Goal: Communication & Community: Answer question/provide support

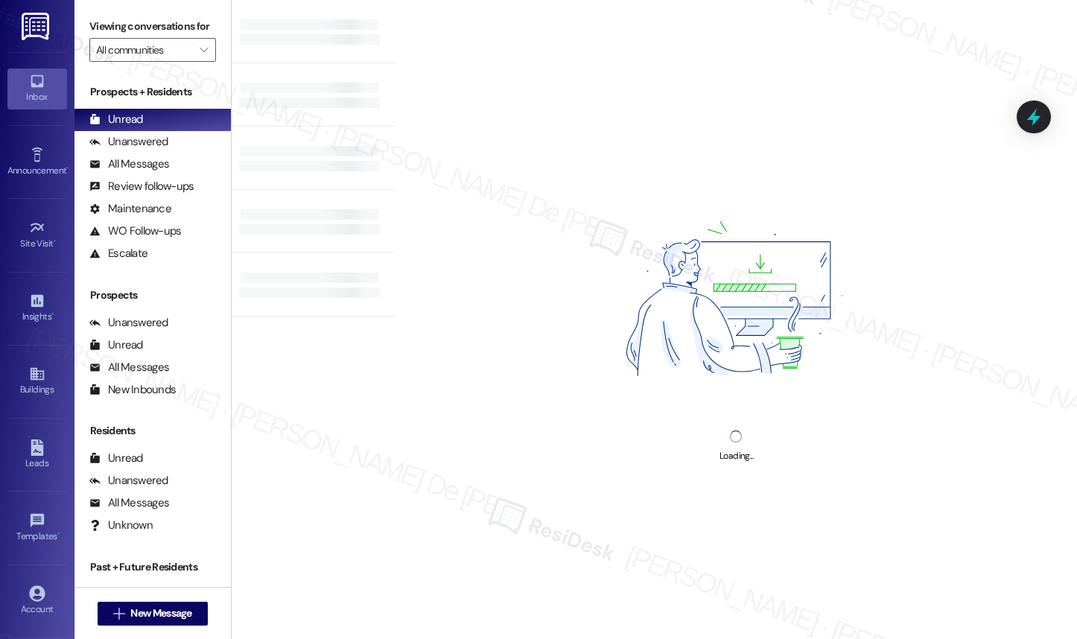
select select "English"
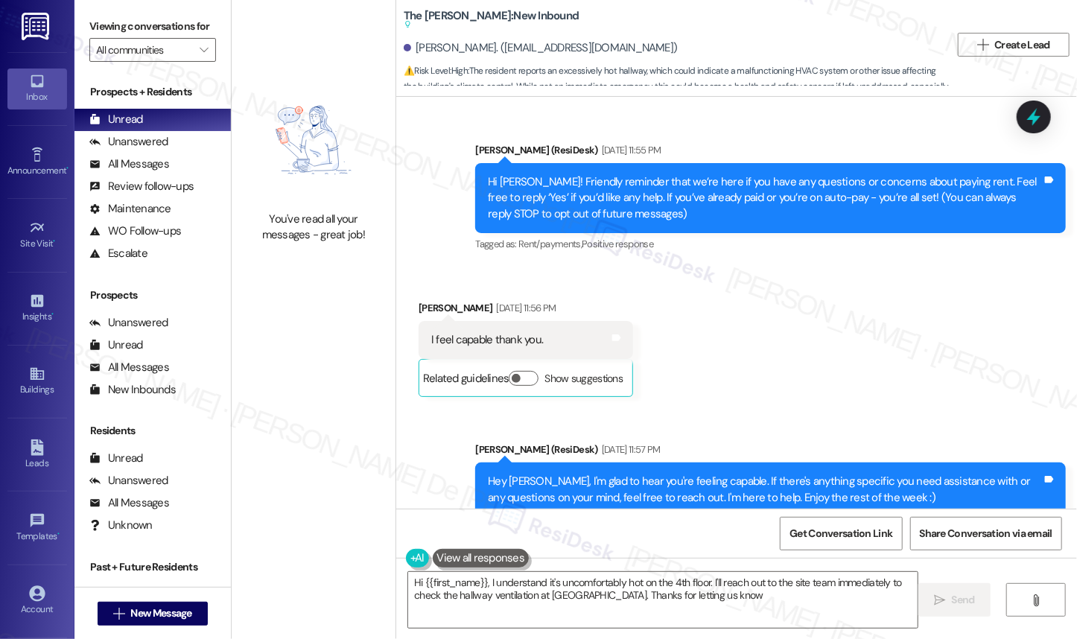
type textarea "Hi {{first_name}}, I understand it's uncomfortably hot on the 4th floor. I'll r…"
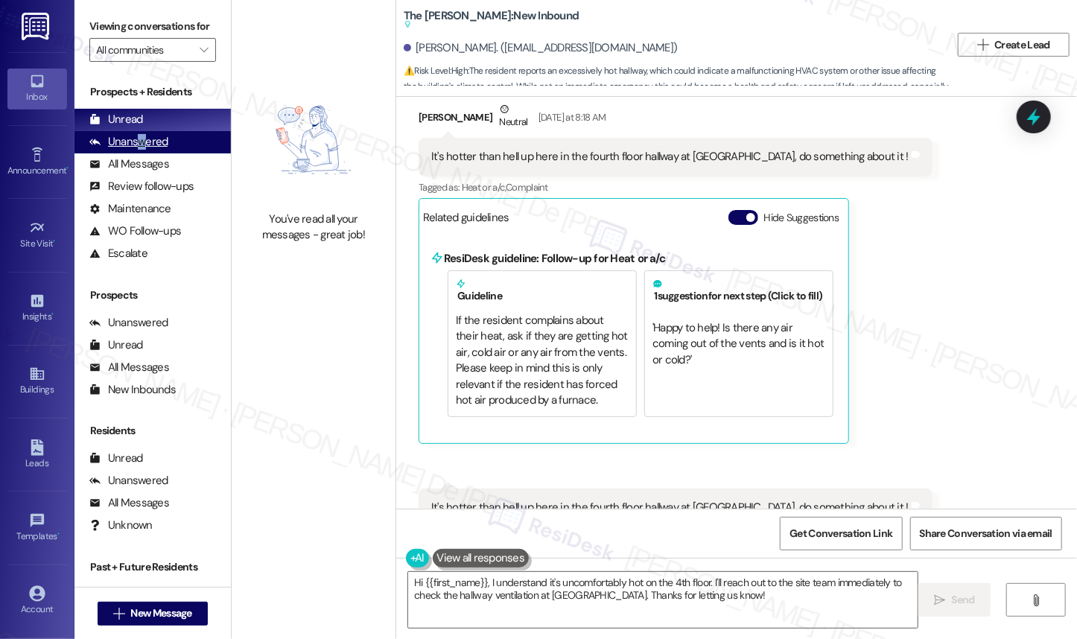
click at [142, 150] on div "Unanswered" at bounding box center [128, 142] width 79 height 16
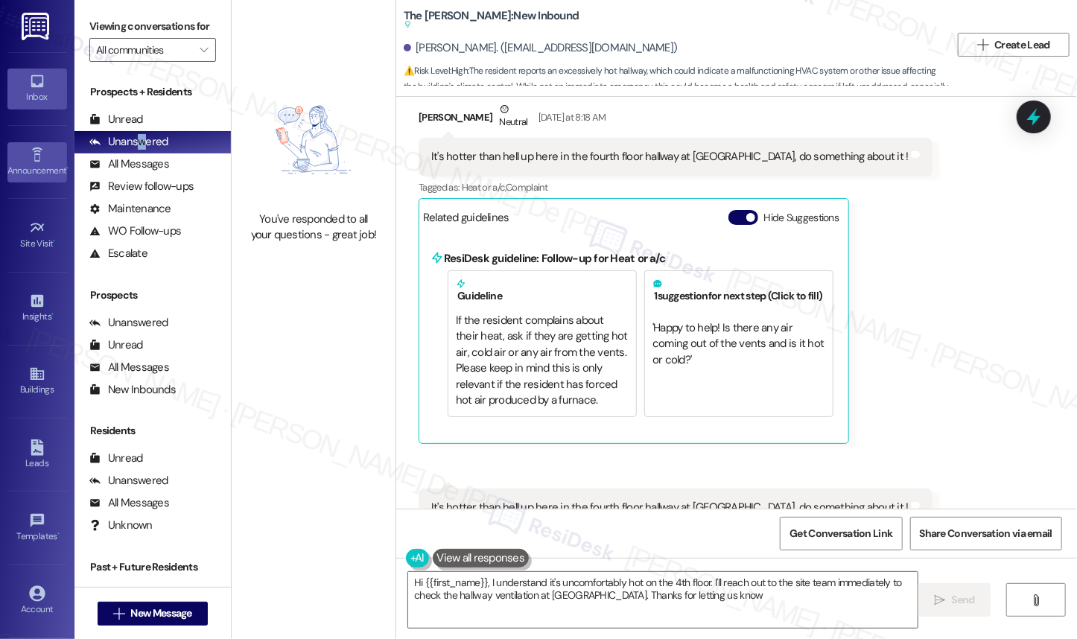
type textarea "Hi {{first_name}}, I understand it's uncomfortably hot on the 4th floor. I'll r…"
click at [163, 60] on input "All communities" at bounding box center [144, 50] width 96 height 24
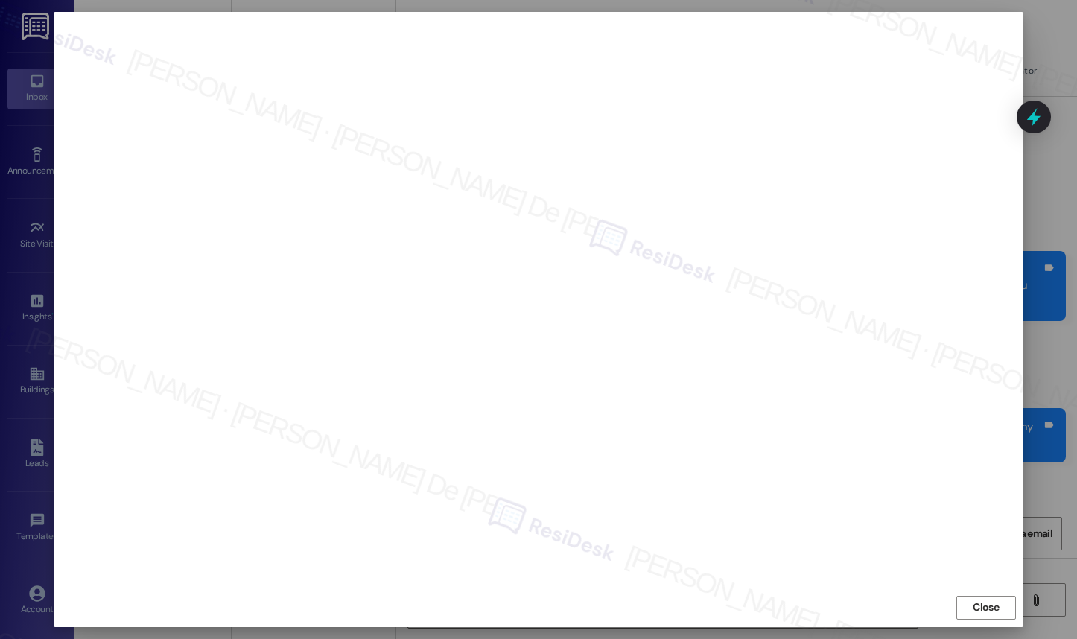
select select "English"
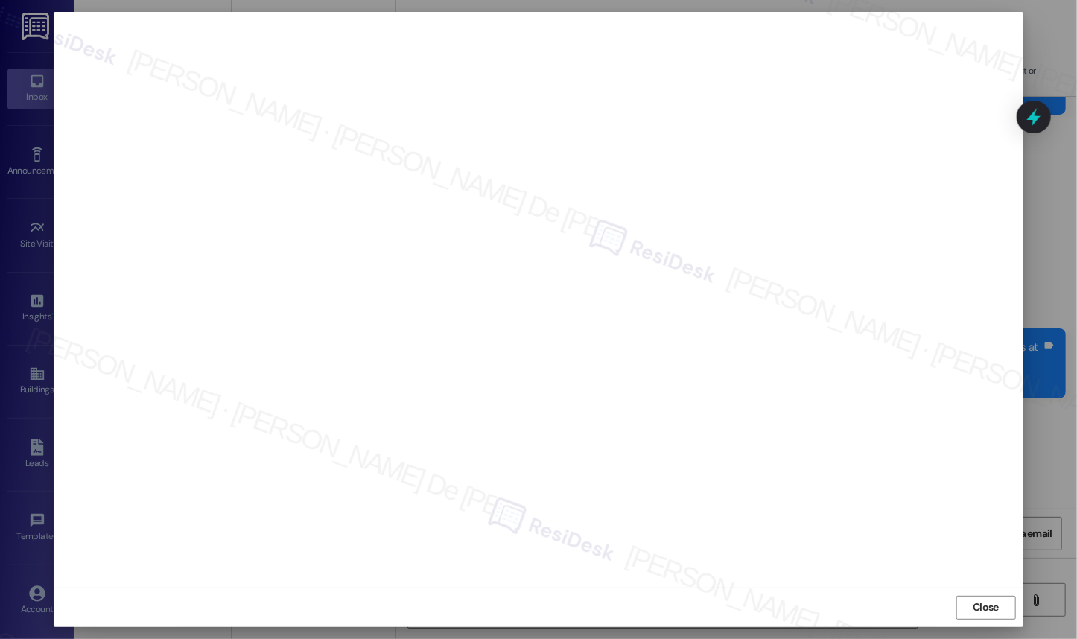
click at [1034, 121] on icon at bounding box center [1033, 117] width 13 height 18
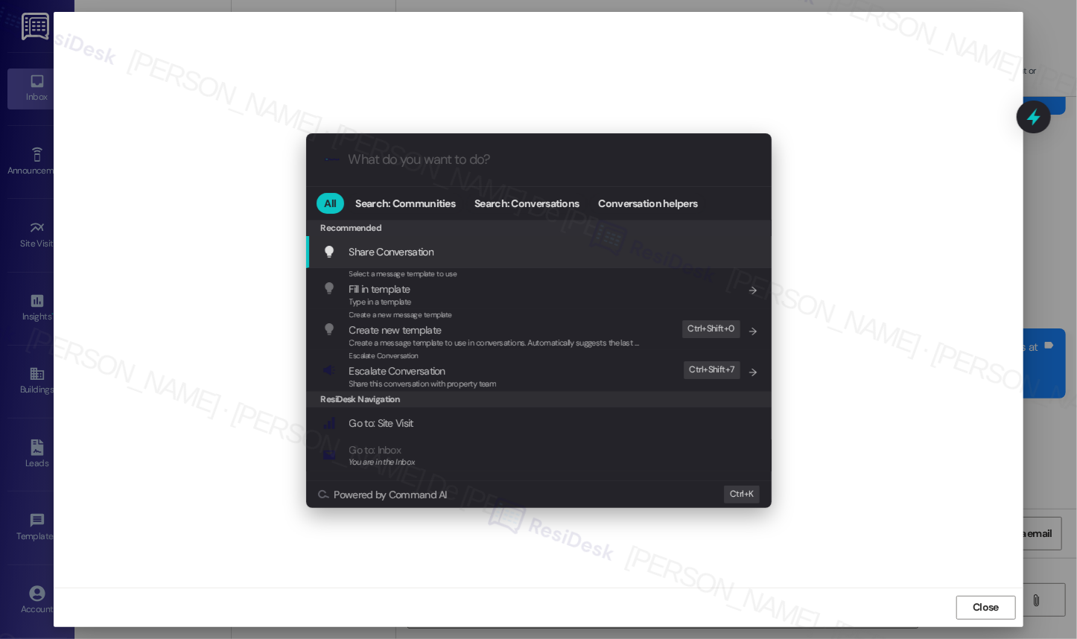
click at [745, 73] on div ".cls-1{fill:#0a055f;}.cls-2{fill:#0cc4c4;} resideskLogoBlueOrange All Search: C…" at bounding box center [538, 319] width 1077 height 639
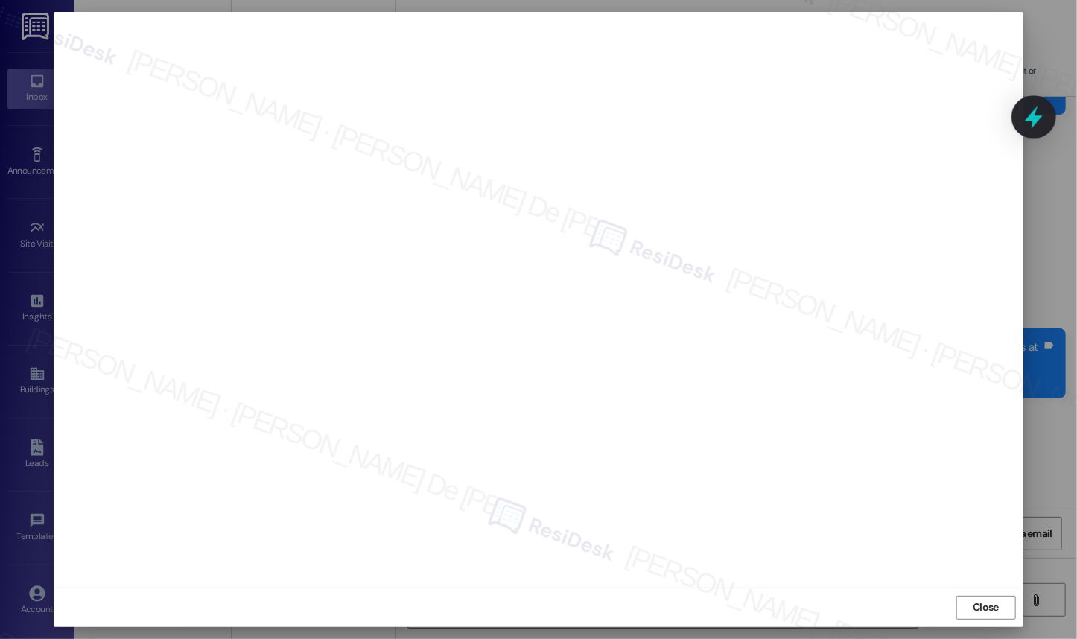
click at [1035, 117] on icon at bounding box center [1034, 117] width 18 height 23
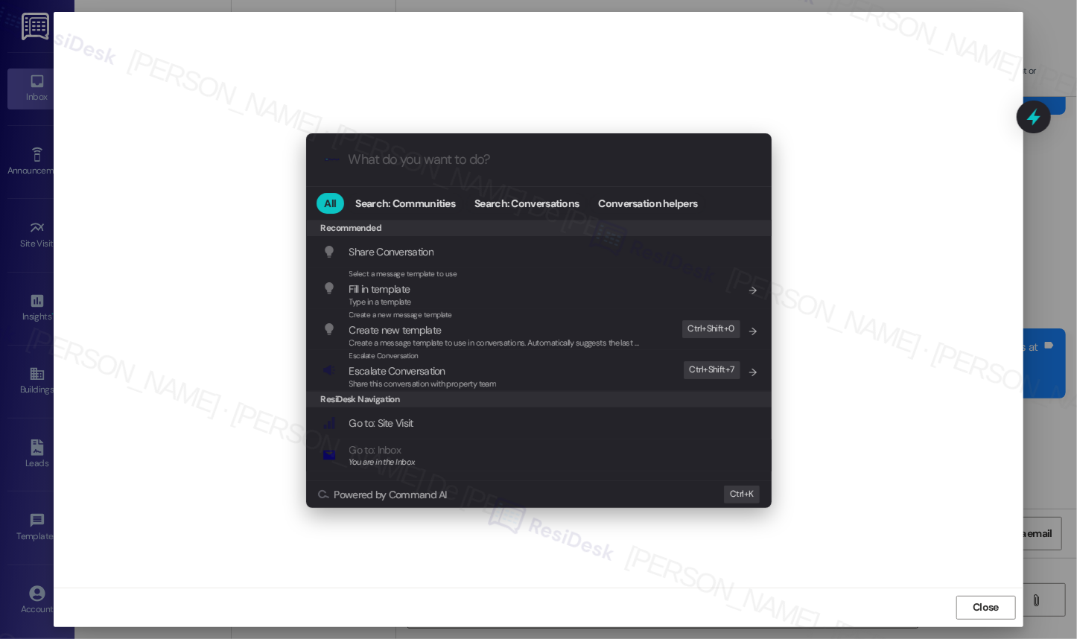
click at [407, 448] on span "Go to: Inbox" at bounding box center [382, 450] width 66 height 16
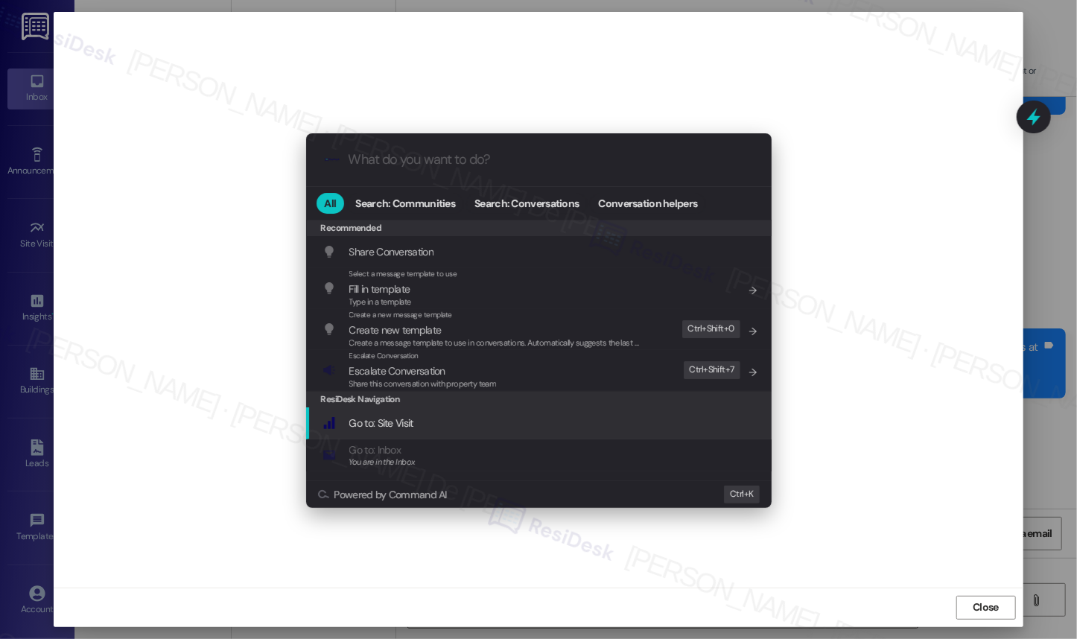
click at [407, 428] on span "Go to: Site Visit" at bounding box center [381, 422] width 64 height 13
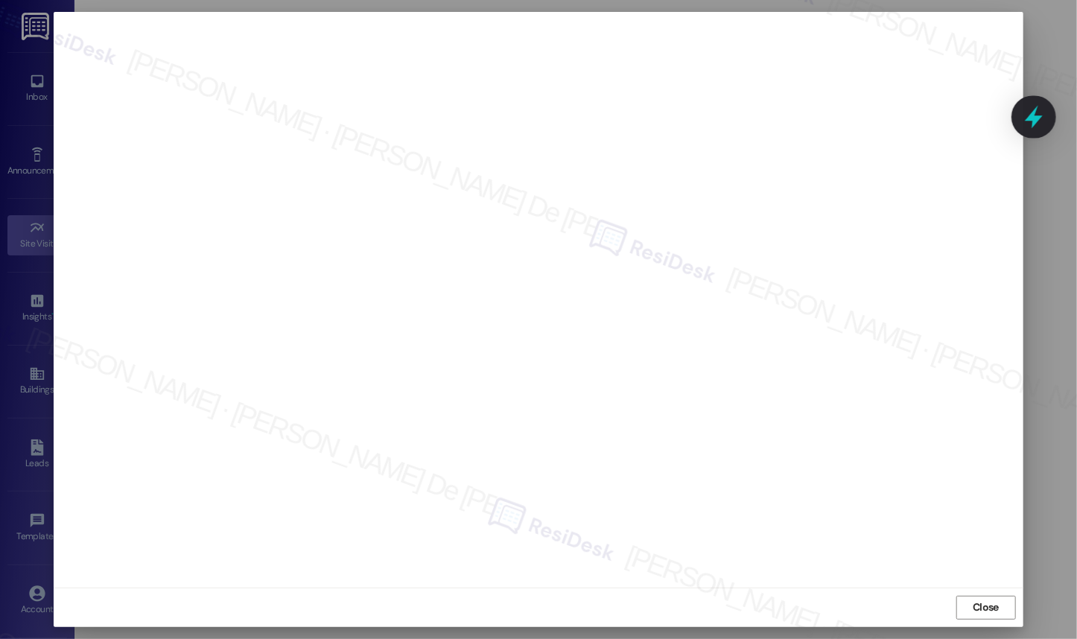
click at [1025, 104] on icon at bounding box center [1033, 116] width 25 height 25
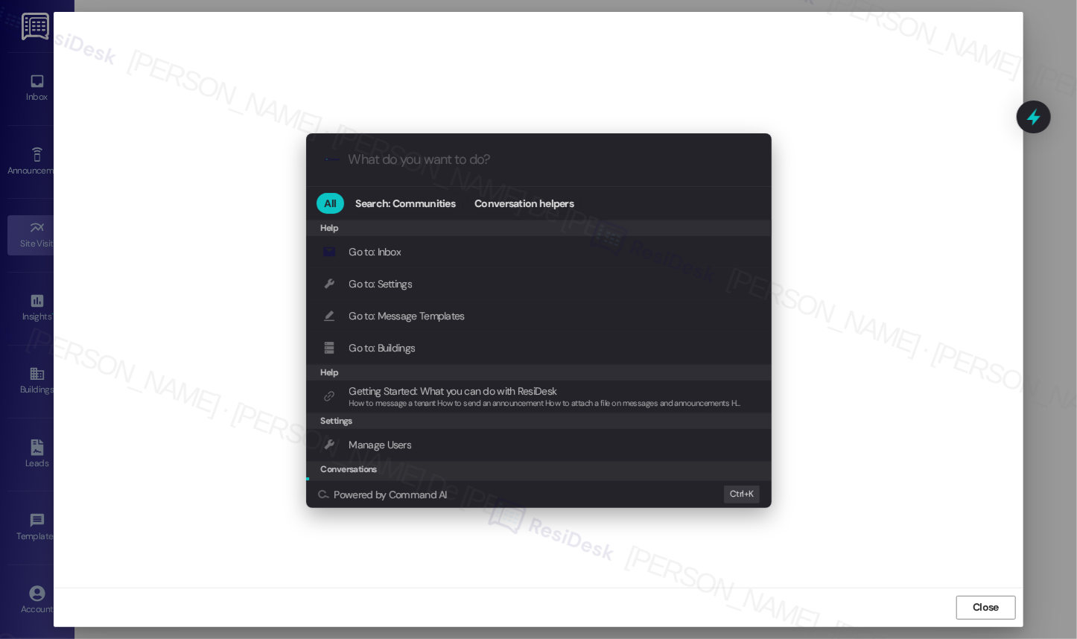
scroll to position [157, 0]
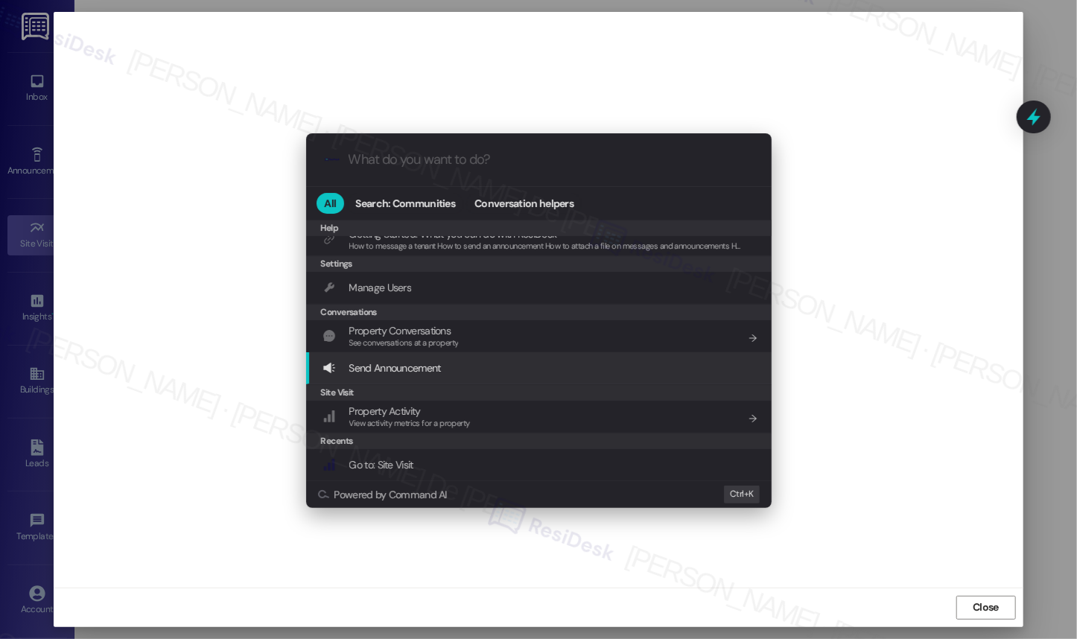
click at [924, 322] on div ".cls-1{fill:#0a055f;}.cls-2{fill:#0cc4c4;} resideskLogoBlueOrange All Search: C…" at bounding box center [538, 319] width 1077 height 639
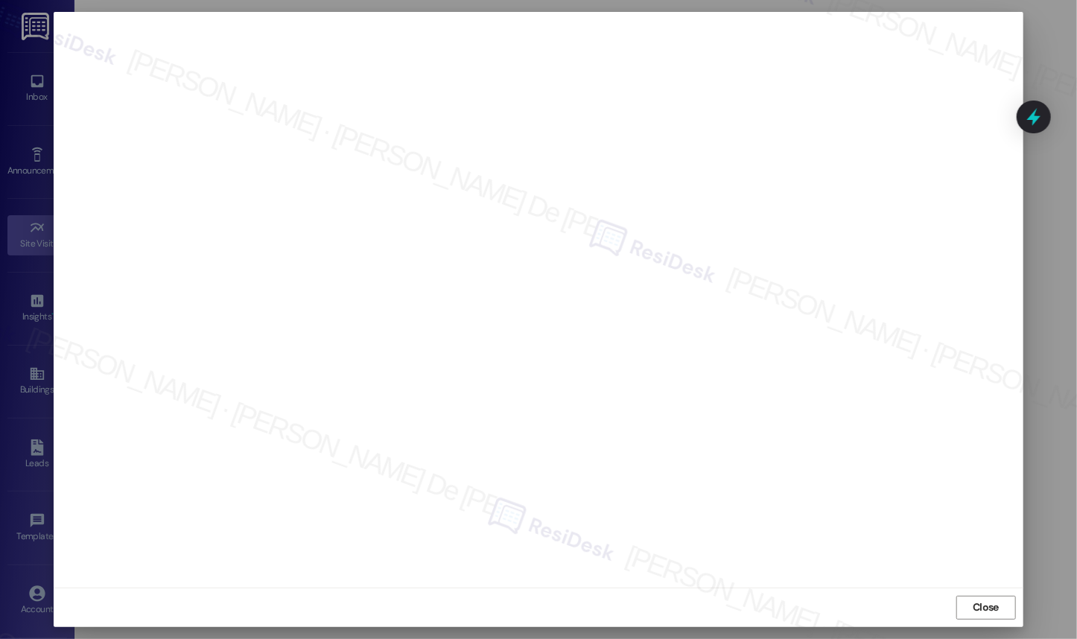
click at [30, 46] on div at bounding box center [538, 319] width 1077 height 639
click at [979, 612] on span "Close" at bounding box center [986, 608] width 26 height 16
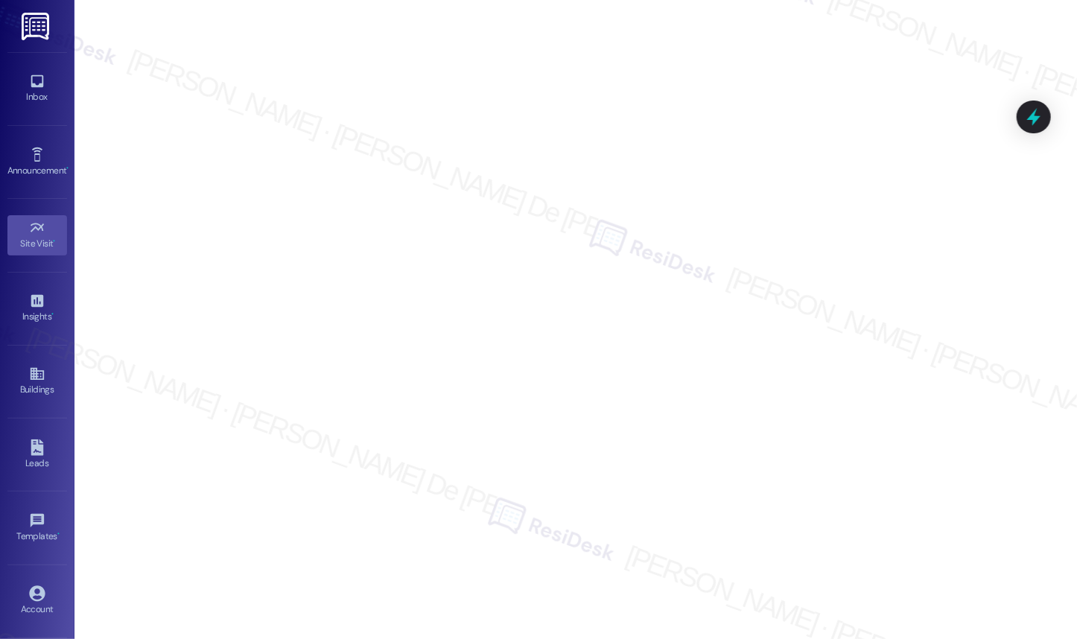
click at [12, 58] on div "Inbox Go to Inbox" at bounding box center [37, 88] width 60 height 73
click at [31, 99] on div "Inbox" at bounding box center [37, 96] width 74 height 15
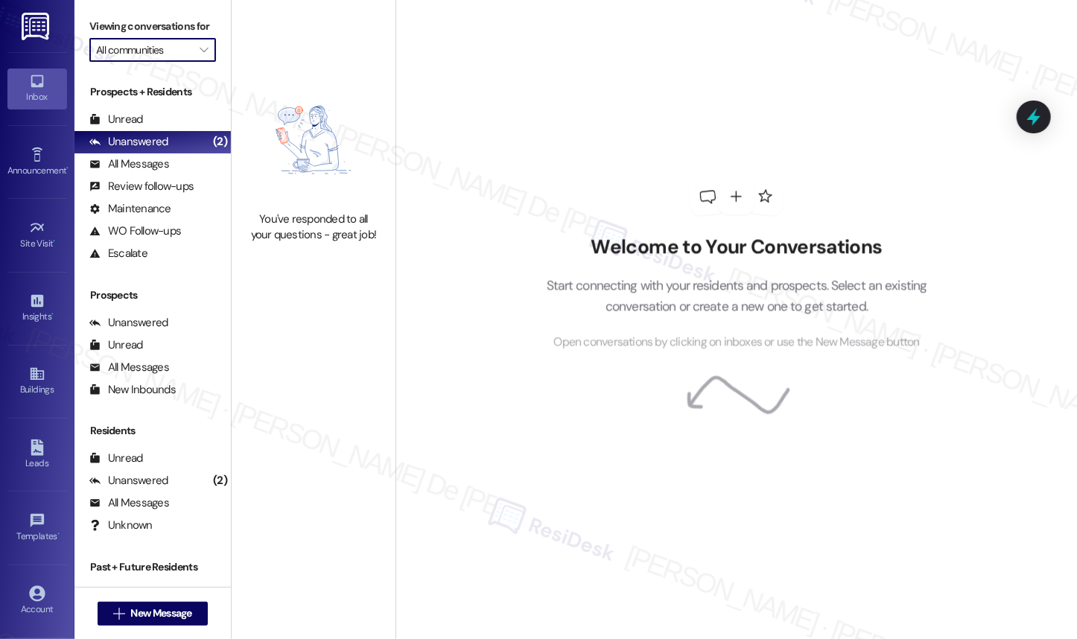
click at [177, 60] on input "All communities" at bounding box center [144, 50] width 96 height 24
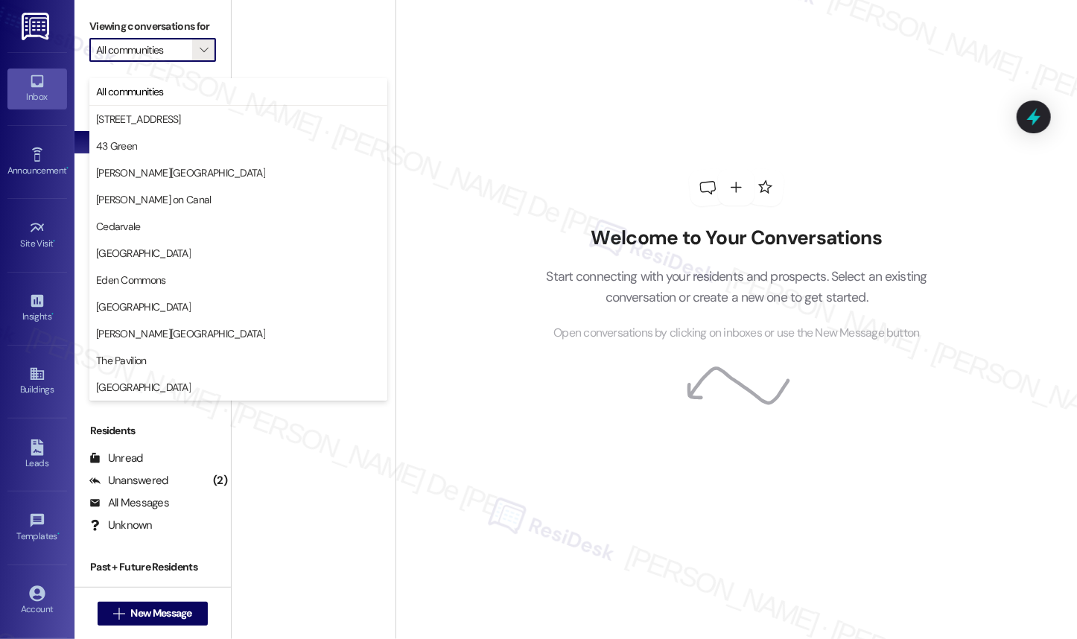
click at [181, 38] on label "Viewing conversations for" at bounding box center [152, 26] width 127 height 23
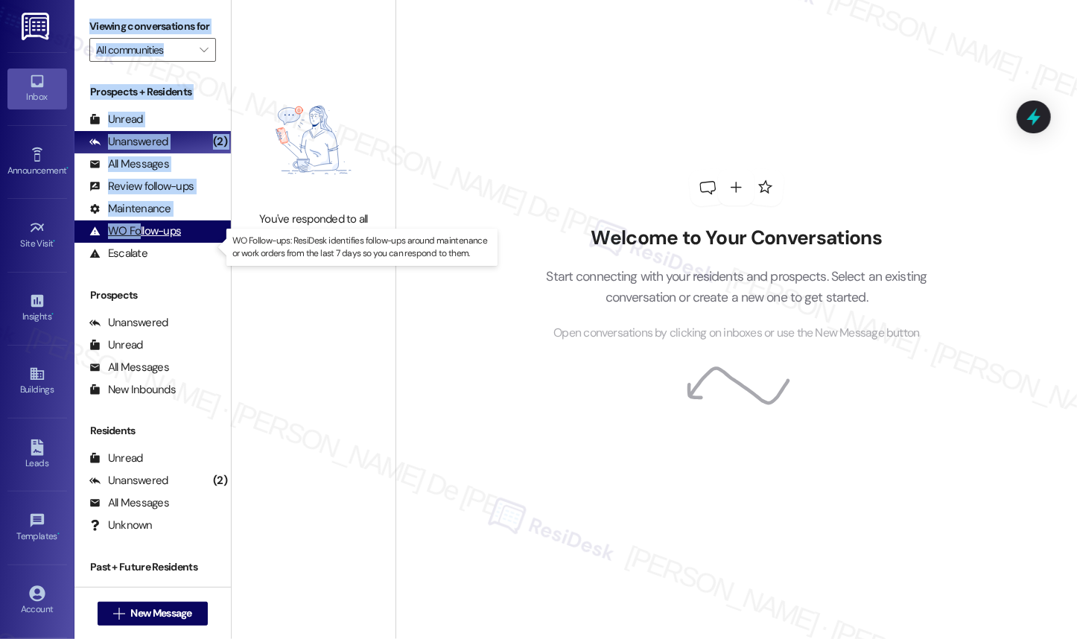
drag, startPoint x: 75, startPoint y: 4, endPoint x: 139, endPoint y: 253, distance: 256.9
click at [139, 253] on div "Viewing conversations for All communities  Prospects + Residents Unread (0) Un…" at bounding box center [152, 319] width 157 height 639
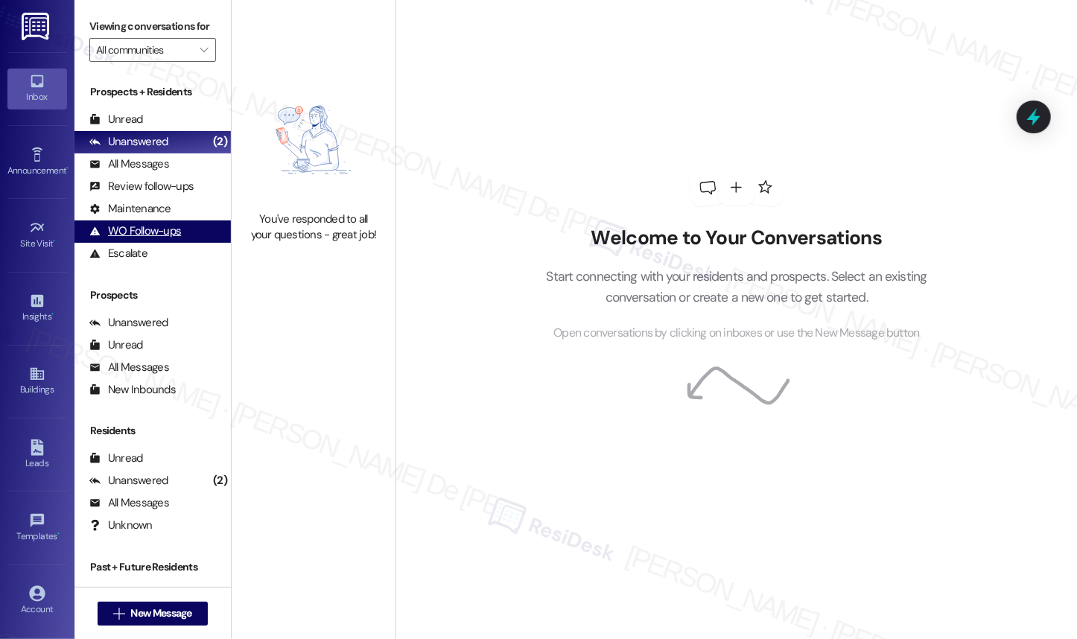
click at [154, 239] on div "WO Follow-ups" at bounding box center [135, 231] width 92 height 16
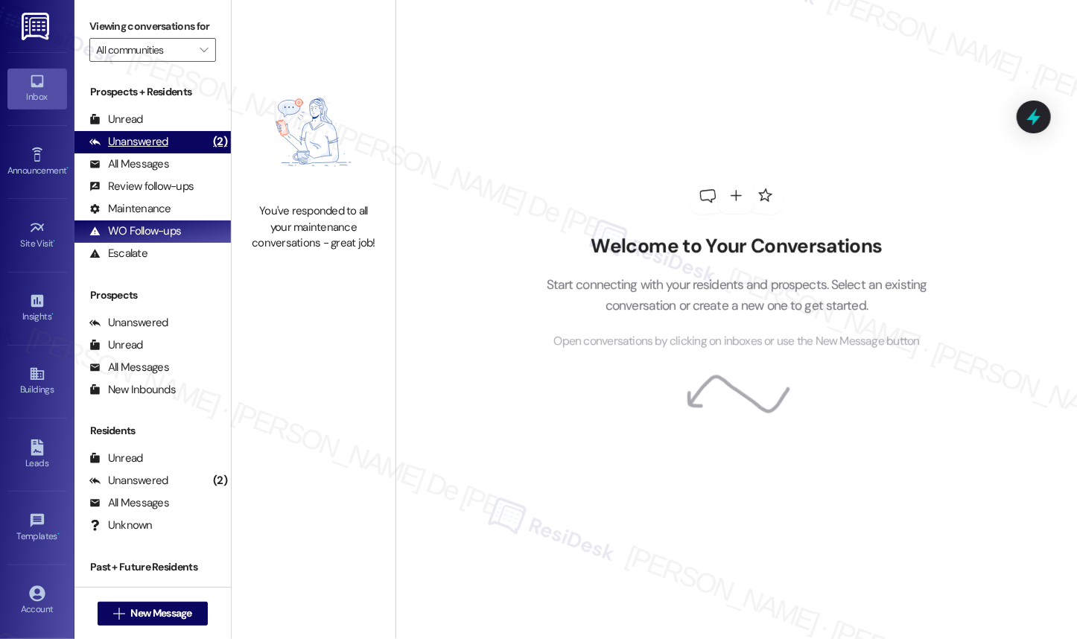
click at [163, 150] on div "Unanswered" at bounding box center [128, 142] width 79 height 16
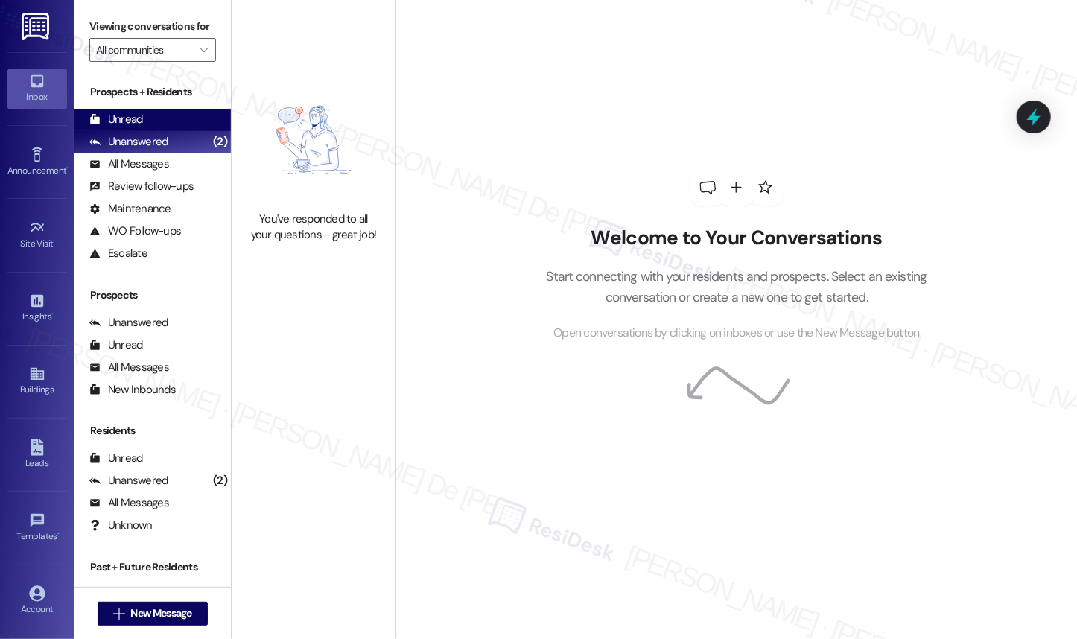
click at [121, 127] on div "Unread" at bounding box center [116, 120] width 54 height 16
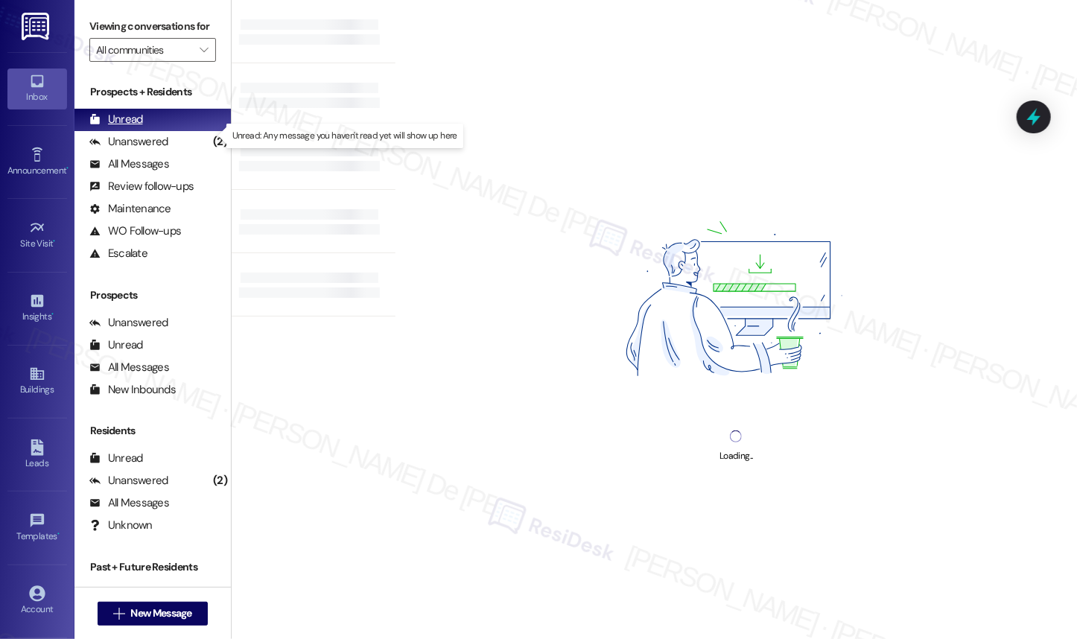
click at [121, 127] on div "Unread" at bounding box center [116, 120] width 54 height 16
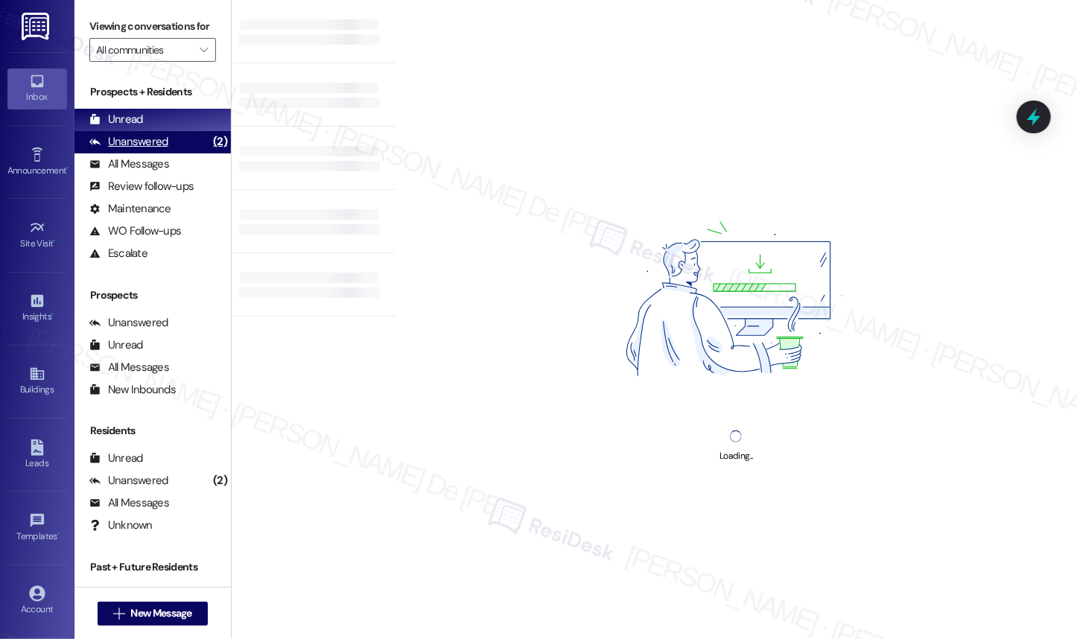
click at [117, 150] on div "Unanswered" at bounding box center [128, 142] width 79 height 16
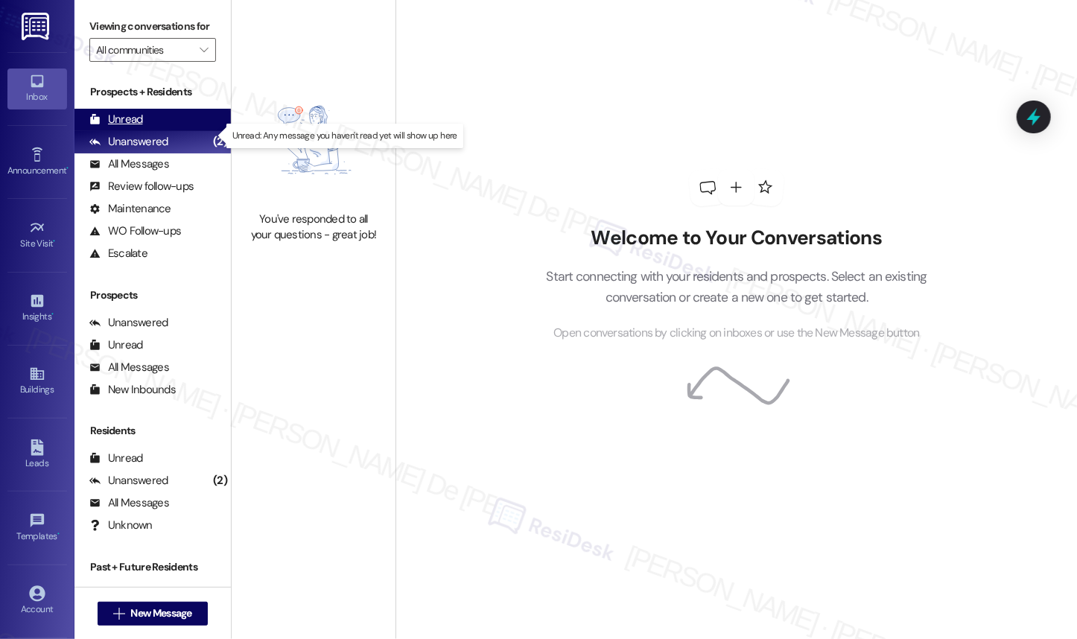
click at [134, 127] on div "Unread" at bounding box center [116, 120] width 54 height 16
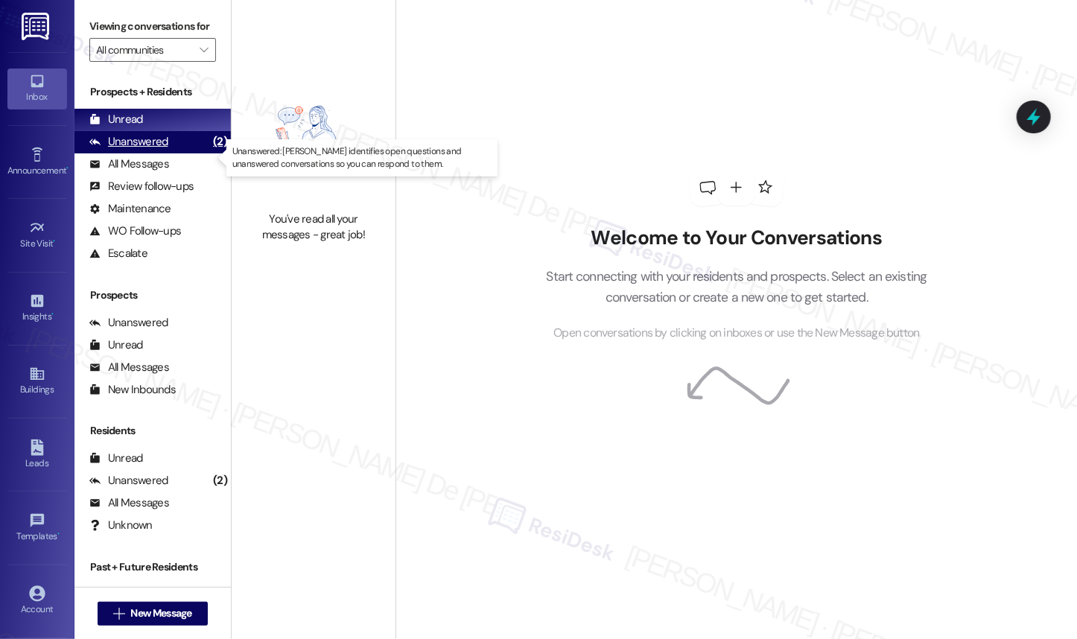
click at [136, 150] on div "Unanswered" at bounding box center [128, 142] width 79 height 16
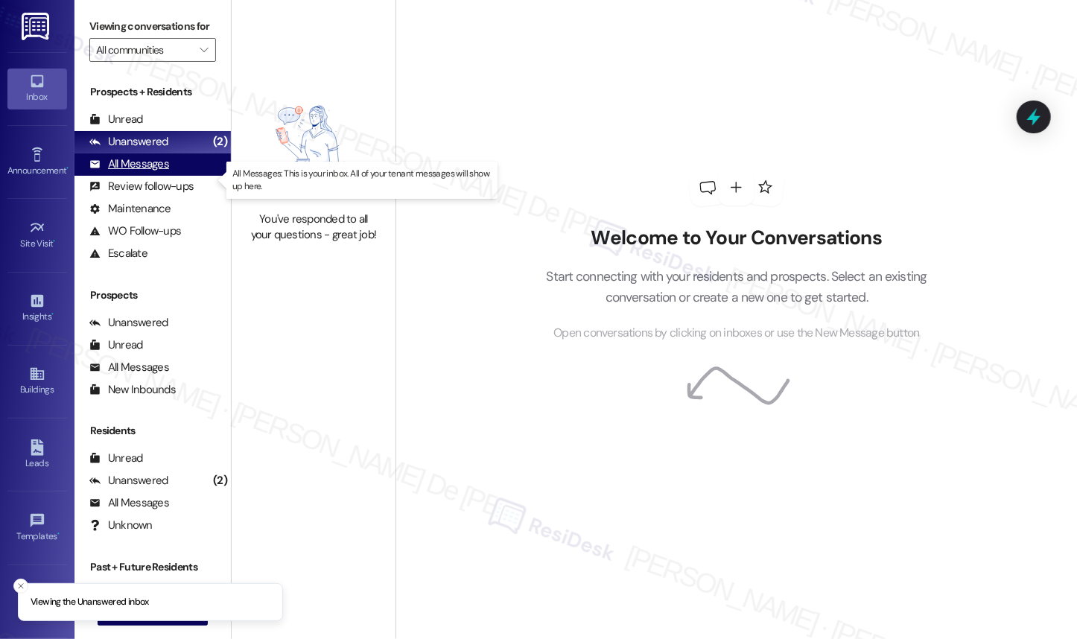
click at [117, 172] on div "All Messages" at bounding box center [129, 164] width 80 height 16
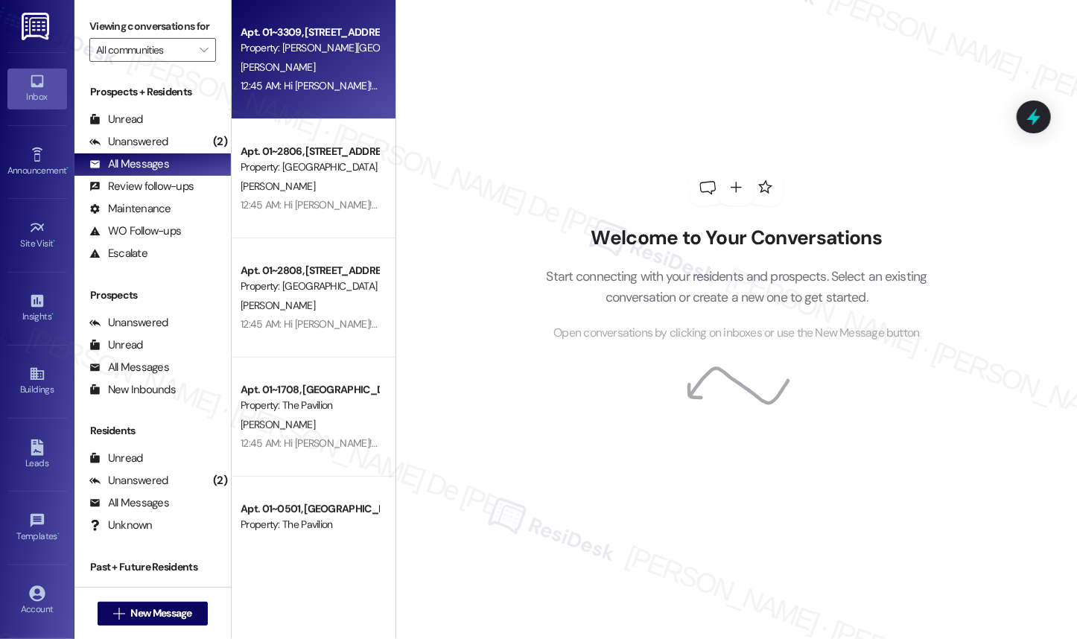
click at [317, 48] on div "Property: Asbury Plaza" at bounding box center [310, 48] width 138 height 16
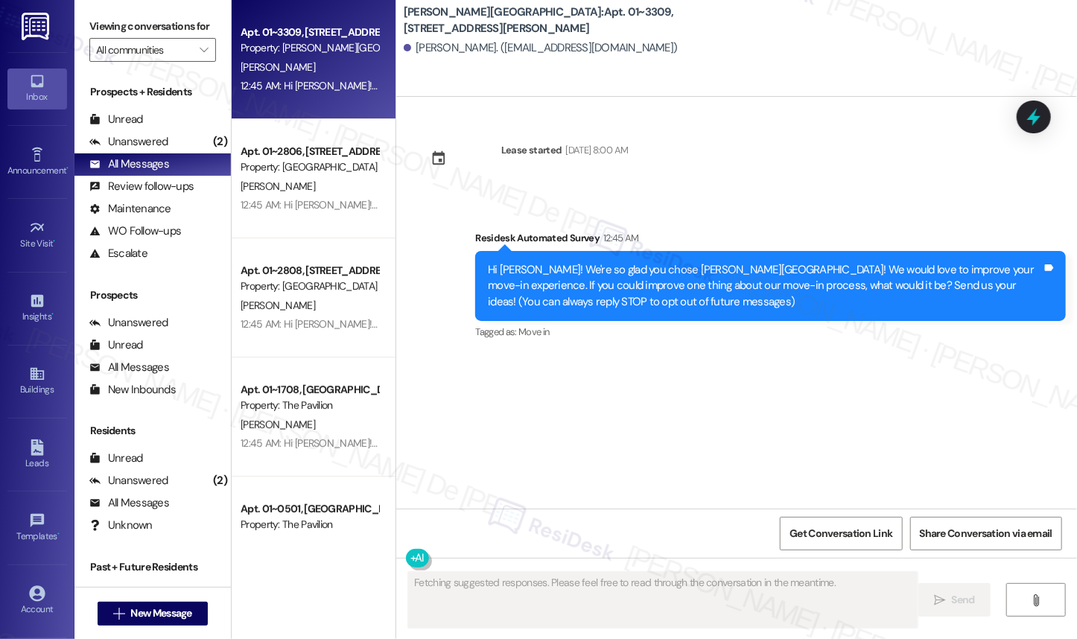
click at [314, 63] on div "K. Covington" at bounding box center [309, 67] width 141 height 19
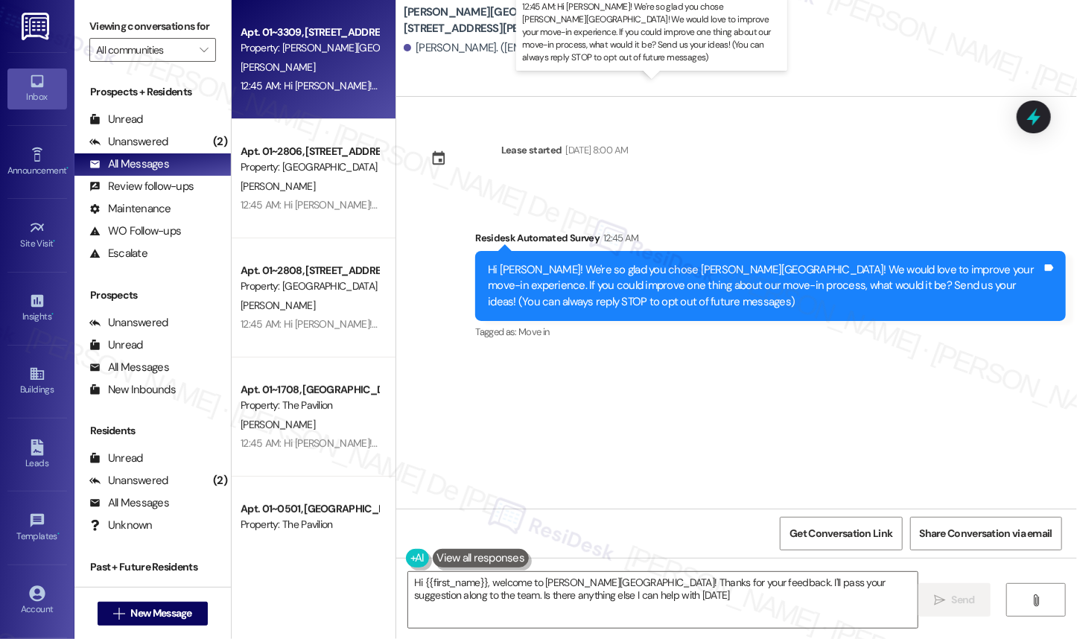
type textarea "Hi {{first_name}}, welcome to Asbury Plaza! Thanks for your feedback. I'll pass…"
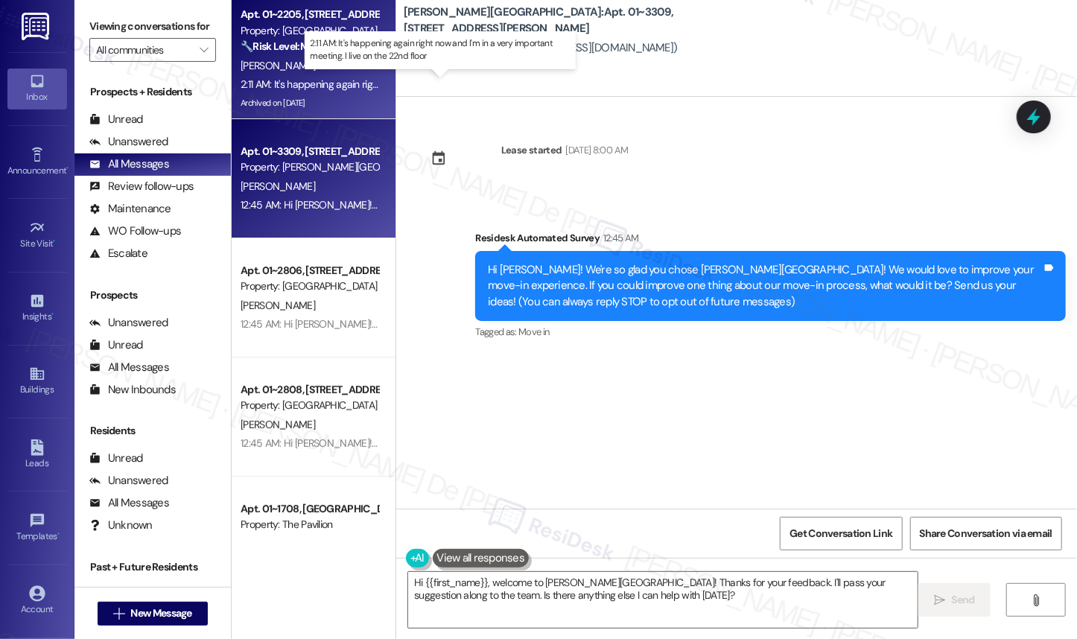
click at [317, 80] on div "2:11 AM: It's happening again right now and I'm in a very important meeting. I …" at bounding box center [447, 83] width 413 height 13
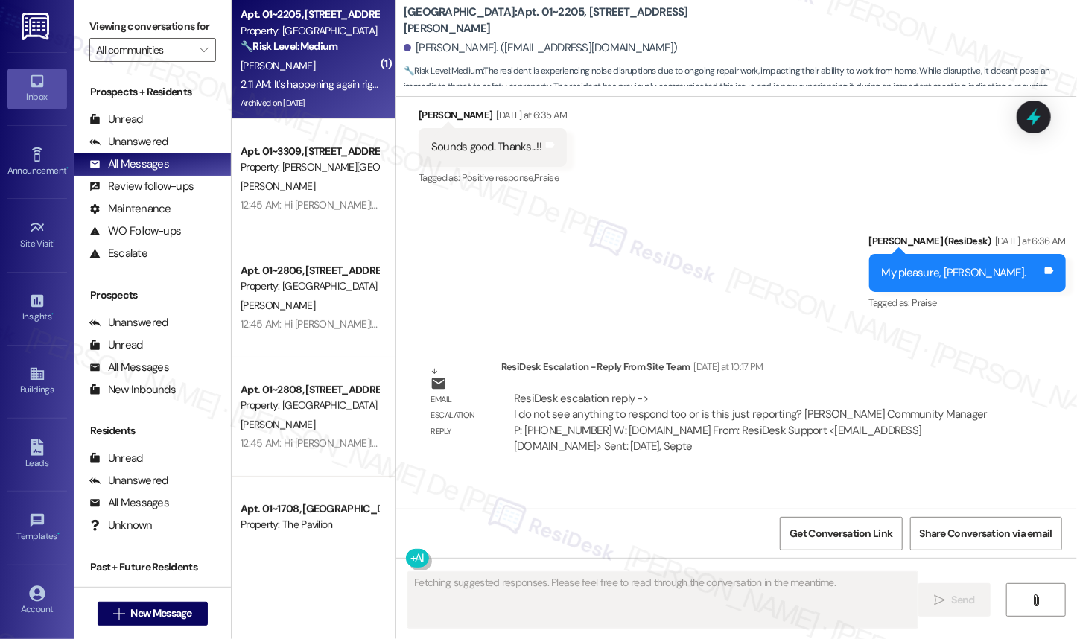
scroll to position [9912, 0]
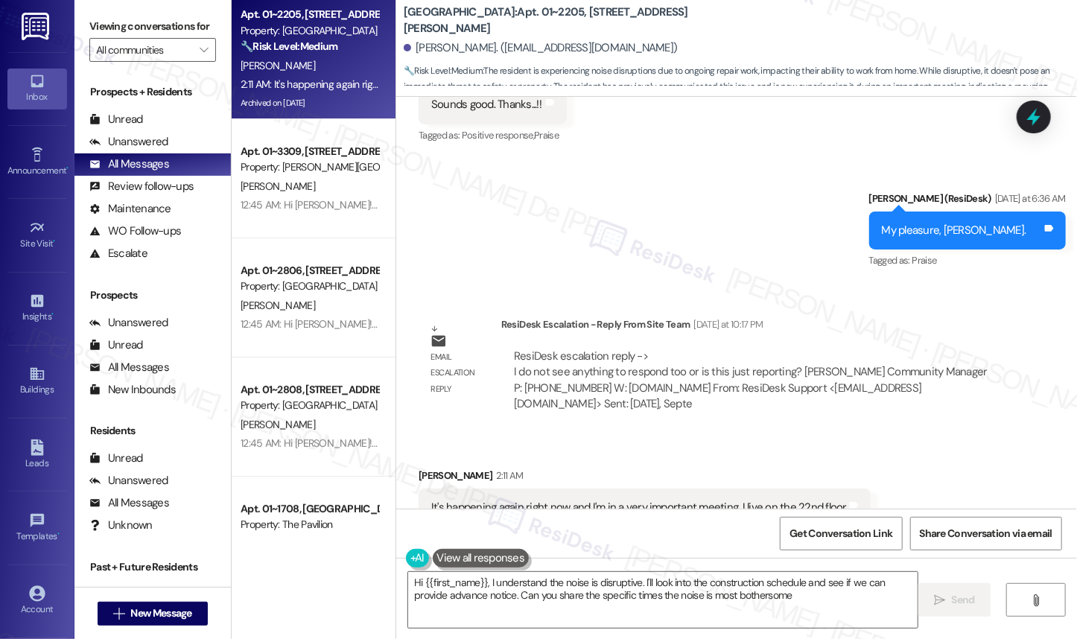
type textarea "Hi {{first_name}}, I understand the noise is disruptive. I'll look into the con…"
click at [848, 527] on span "Get Conversation Link" at bounding box center [841, 534] width 103 height 16
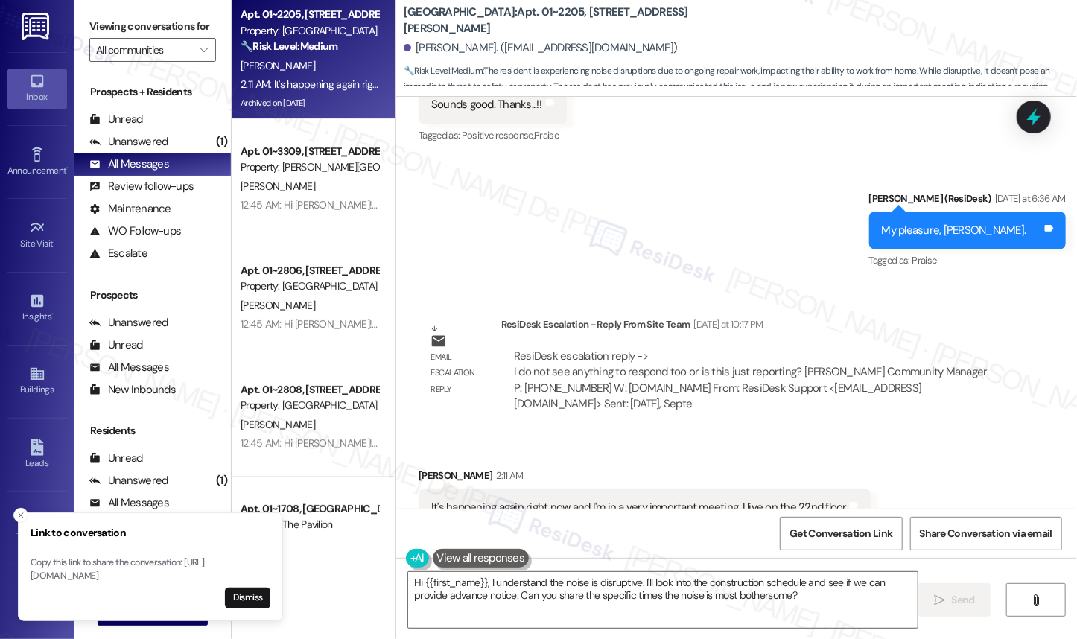
click at [350, 203] on div "12:45 AM: Hi Karen! We're so glad you chose Asbury Plaza! We would love to impr…" at bounding box center [900, 204] width 1318 height 13
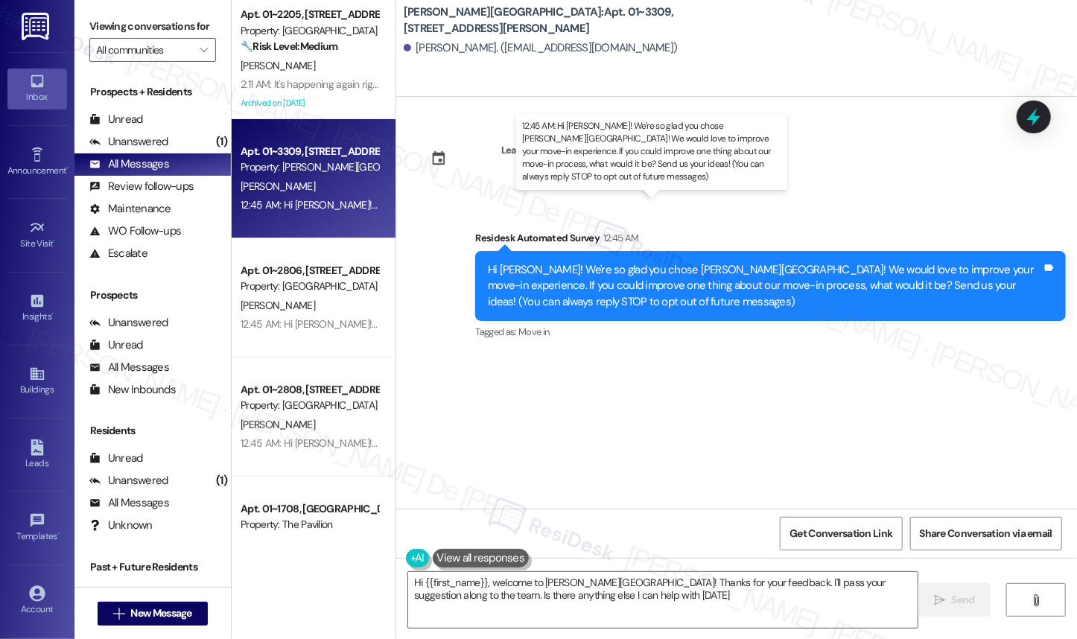
type textarea "Hi {{first_name}}, welcome to Asbury Plaza! Thanks for your feedback. I'll pass…"
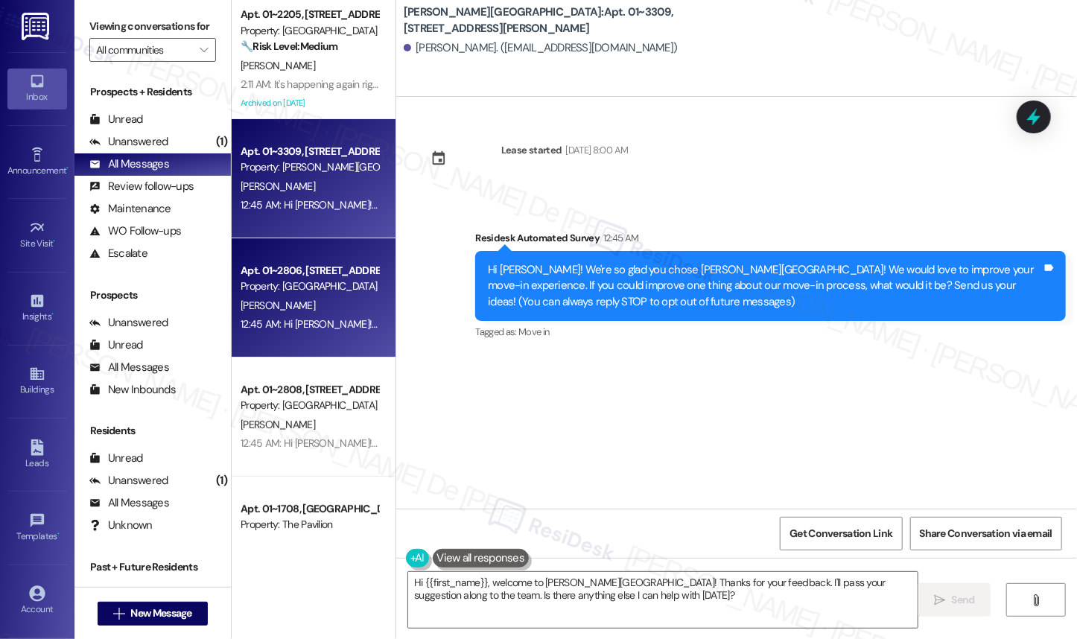
click at [330, 285] on div "Property: Elm Street" at bounding box center [310, 287] width 138 height 16
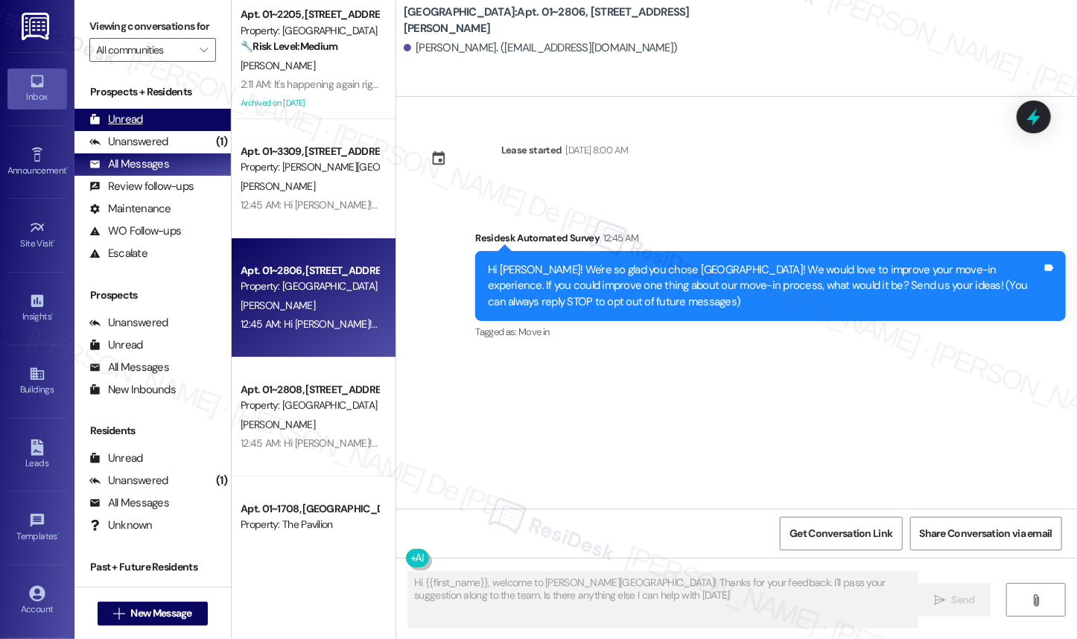
type textarea "Hi {{first_name}}, welcome to Asbury Plaza! Thanks for your feedback. I'll pass…"
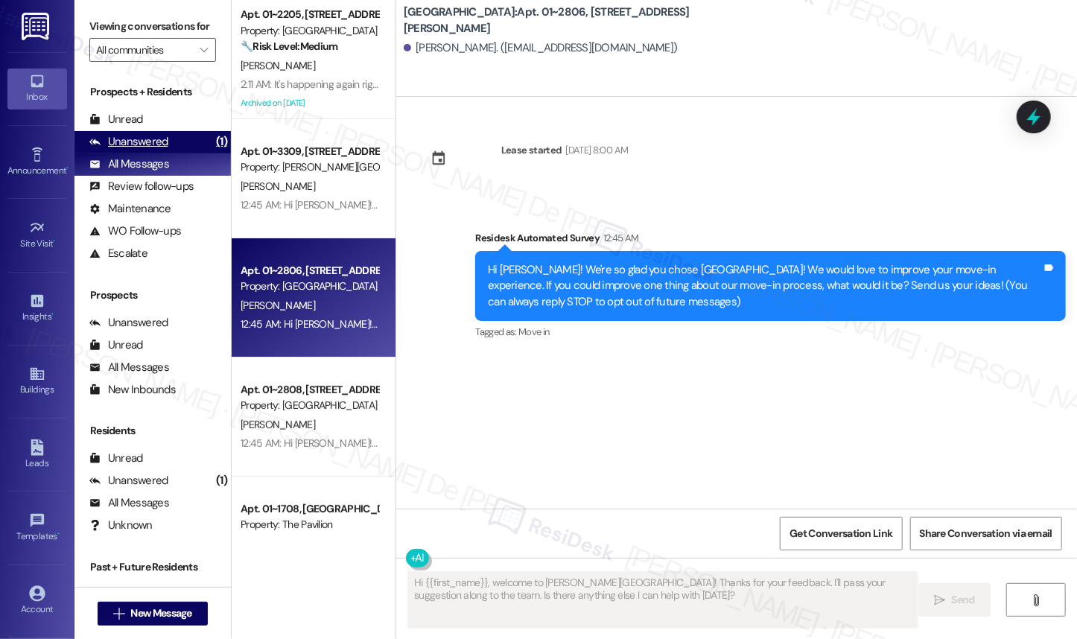
click at [168, 153] on div "Unanswered (1)" at bounding box center [152, 142] width 156 height 22
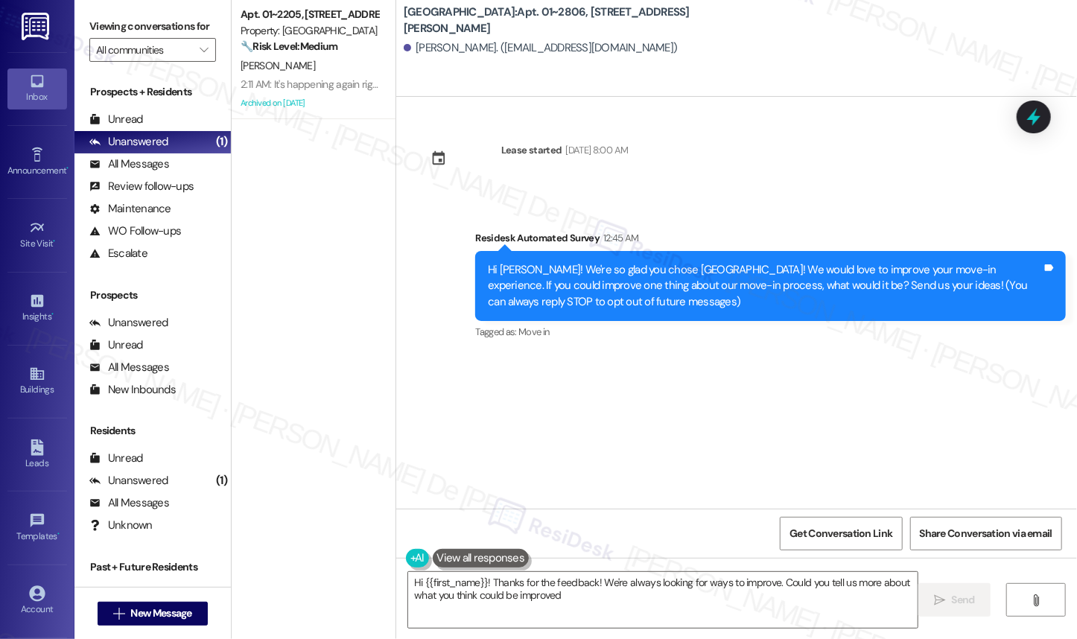
type textarea "Hi {{first_name}}! Thanks for the feedback! We're always looking for ways to im…"
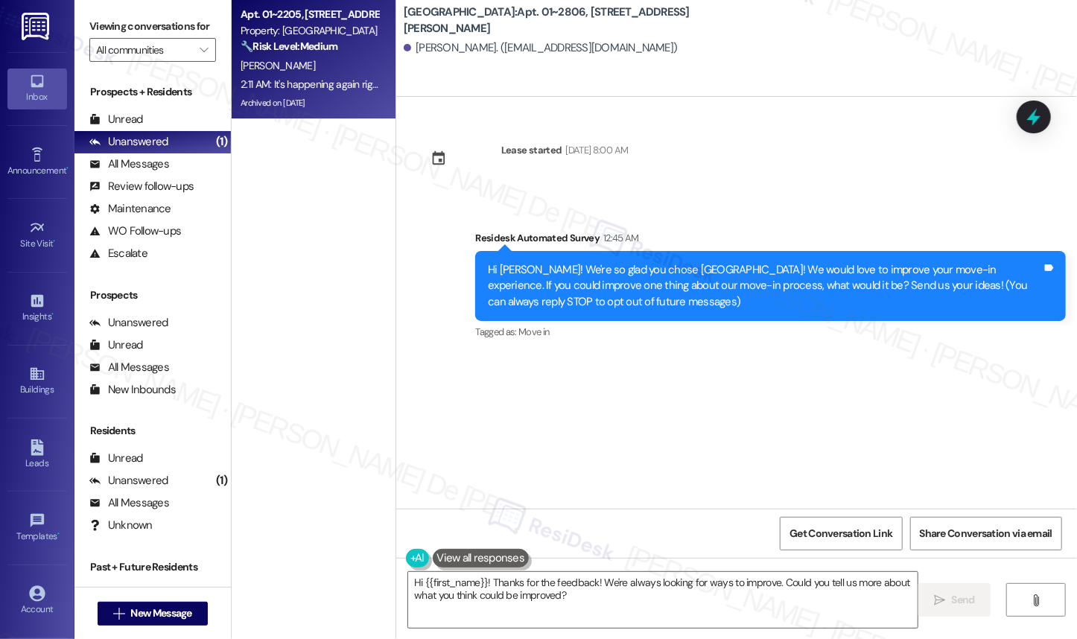
click at [330, 75] on div "2:11 AM: It's happening again right now and I'm in a very important meeting. I …" at bounding box center [309, 84] width 141 height 19
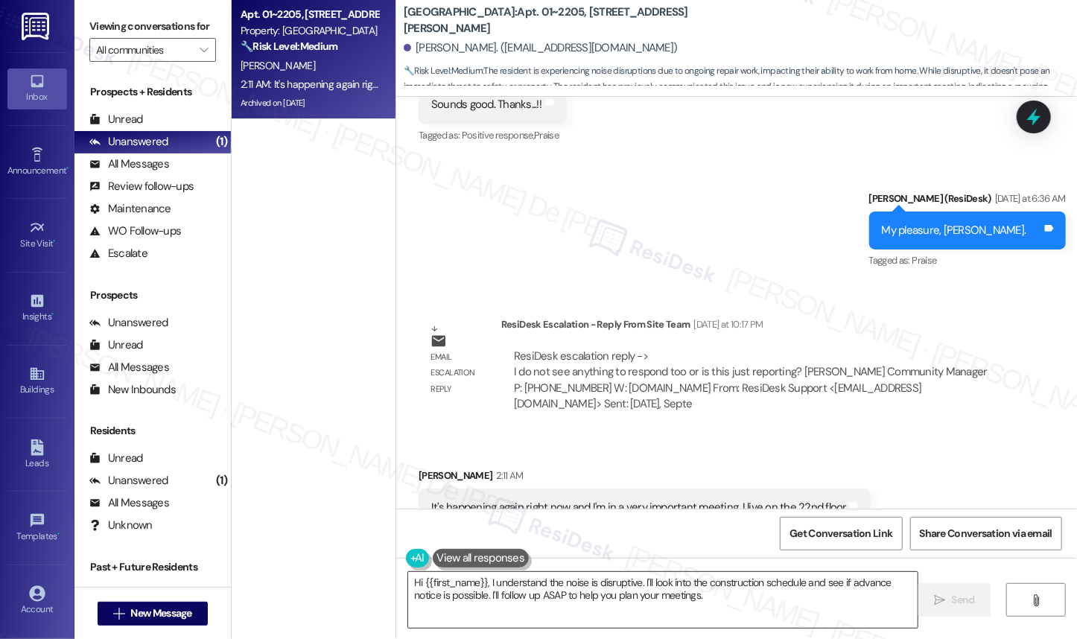
drag, startPoint x: 511, startPoint y: 594, endPoint x: 530, endPoint y: 608, distance: 23.4
click at [512, 597] on textarea "Hi {{first_name}}, I understand the noise is disruptive. I'll look into the con…" at bounding box center [662, 600] width 509 height 56
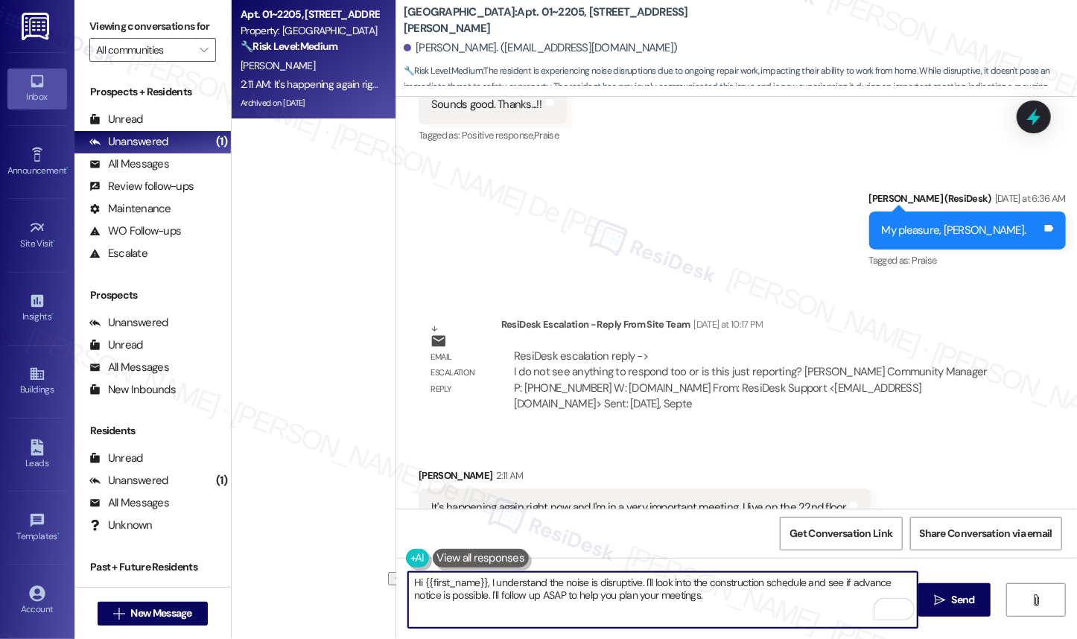
drag, startPoint x: 637, startPoint y: 581, endPoint x: 482, endPoint y: 578, distance: 155.0
click at [481, 580] on textarea "Hi {{first_name}}, I understand the noise is disruptive. I'll look into the con…" at bounding box center [662, 600] width 509 height 56
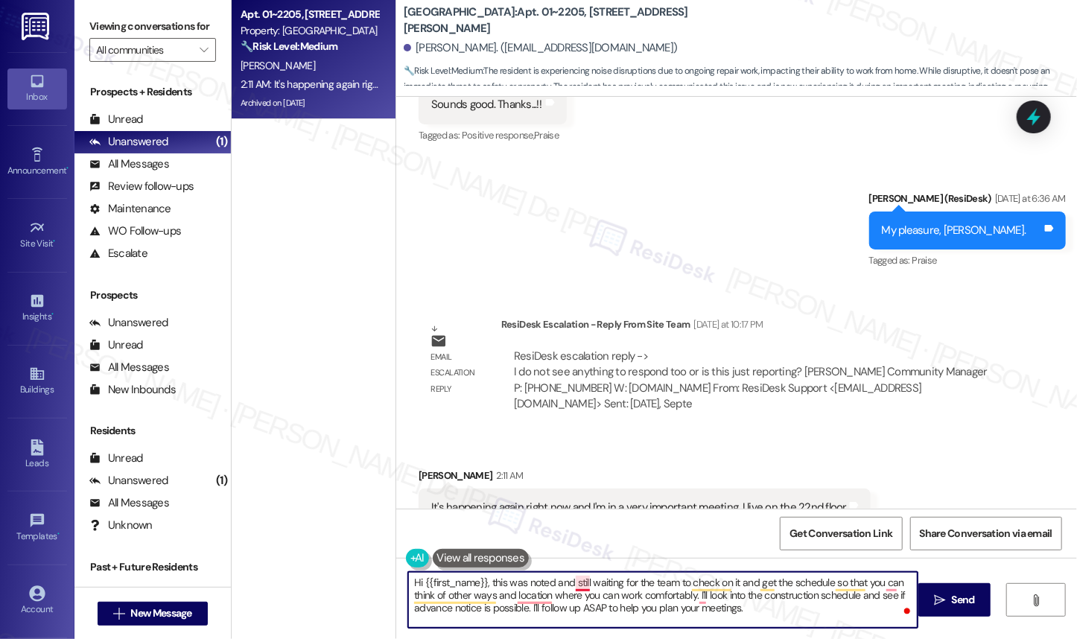
click at [581, 585] on textarea "Hi {{first_name}}, this was noted and still waiting for the team to check on it…" at bounding box center [662, 600] width 509 height 56
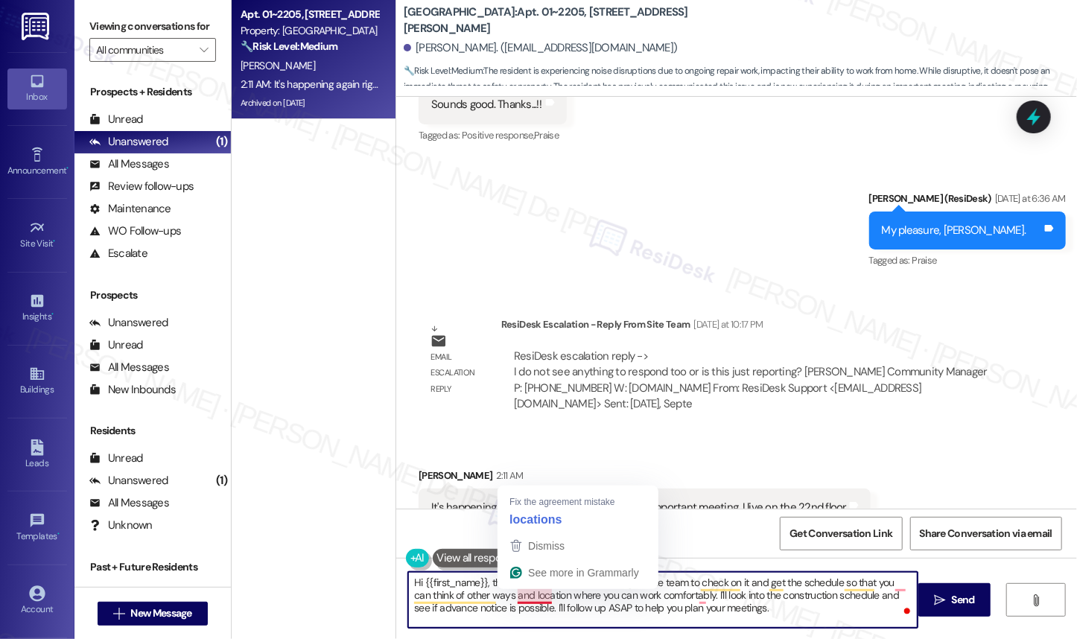
click at [536, 597] on textarea "Hi {{first_name}}, this was noted and is still waiting for the team to check on…" at bounding box center [662, 600] width 509 height 56
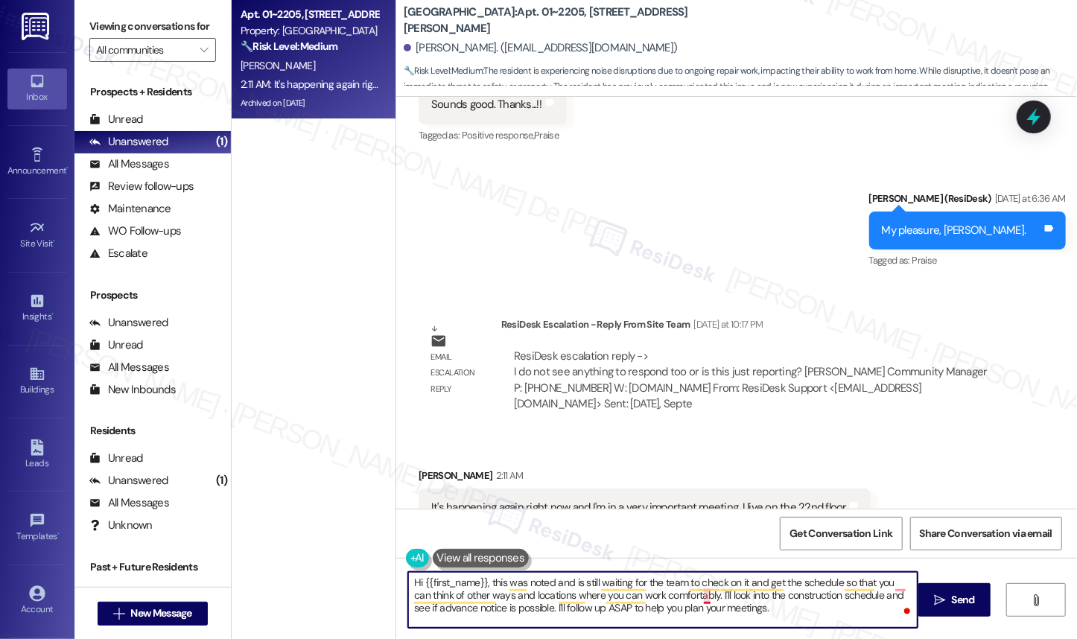
drag, startPoint x: 700, startPoint y: 600, endPoint x: 708, endPoint y: 606, distance: 9.1
click at [707, 606] on textarea "Hi {{first_name}}, this was noted and is still waiting for the team to check on…" at bounding box center [662, 600] width 509 height 56
click at [682, 602] on textarea "Hi {{first_name}}, this was noted and is still waiting for the team to check on…" at bounding box center [662, 600] width 509 height 56
drag, startPoint x: 717, startPoint y: 609, endPoint x: 521, endPoint y: 671, distance: 205.4
click at [521, 638] on html "Inbox Go to Inbox Announcement • Send A Text Announcement Site Visit • Go to Si…" at bounding box center [538, 319] width 1077 height 639
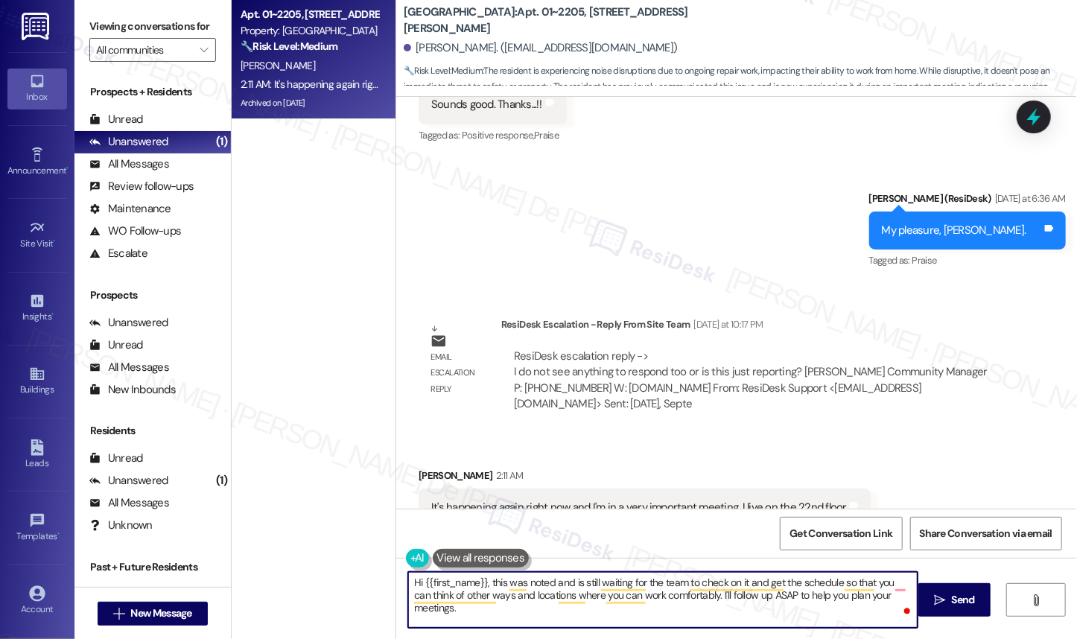
click at [889, 596] on textarea "Hi {{first_name}}, this was noted and is still waiting for the team to check on…" at bounding box center [662, 600] width 509 height 56
click at [888, 596] on textarea "Hi {{first_name}}, this was noted and is still waiting for the team to check on…" at bounding box center [662, 600] width 509 height 56
type textarea "Hi {{first_name}}, this was noted and is still waiting for the team to check on…"
drag, startPoint x: 962, startPoint y: 591, endPoint x: 966, endPoint y: 598, distance: 8.1
click at [966, 598] on span "Send" at bounding box center [963, 600] width 23 height 16
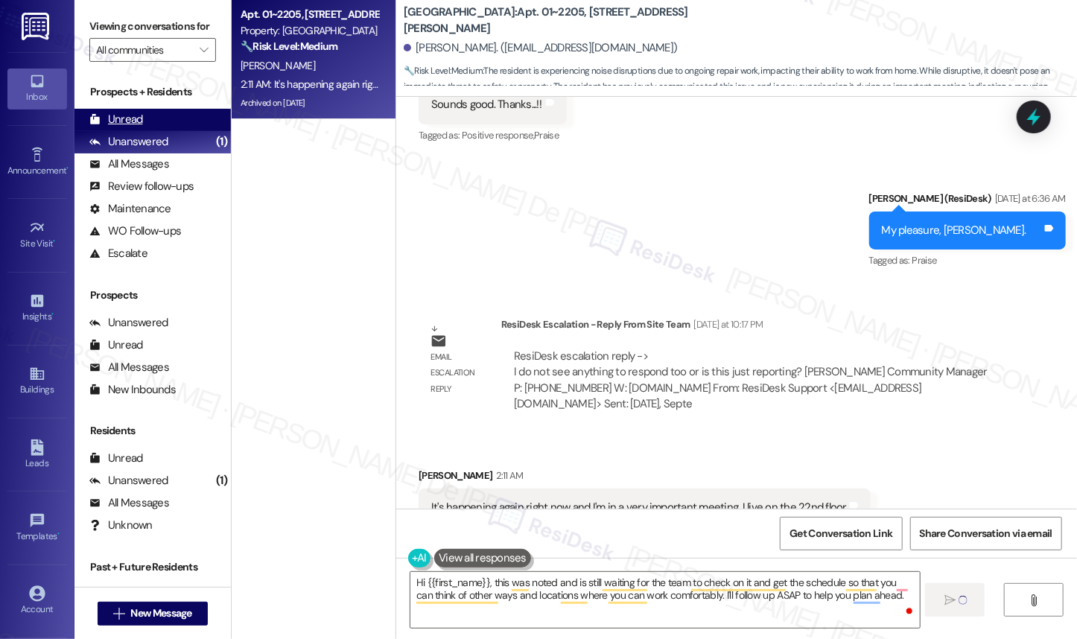
click at [171, 131] on div "Unread (0)" at bounding box center [152, 120] width 156 height 22
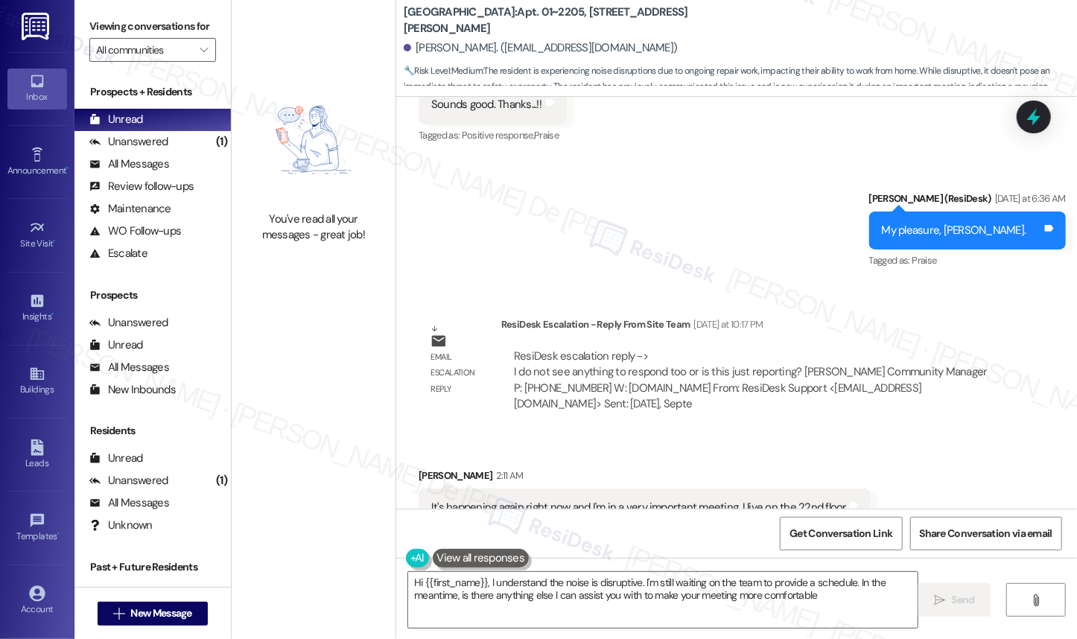
type textarea "Hi {{first_name}}, I understand the noise is disruptive. I'm still waiting on t…"
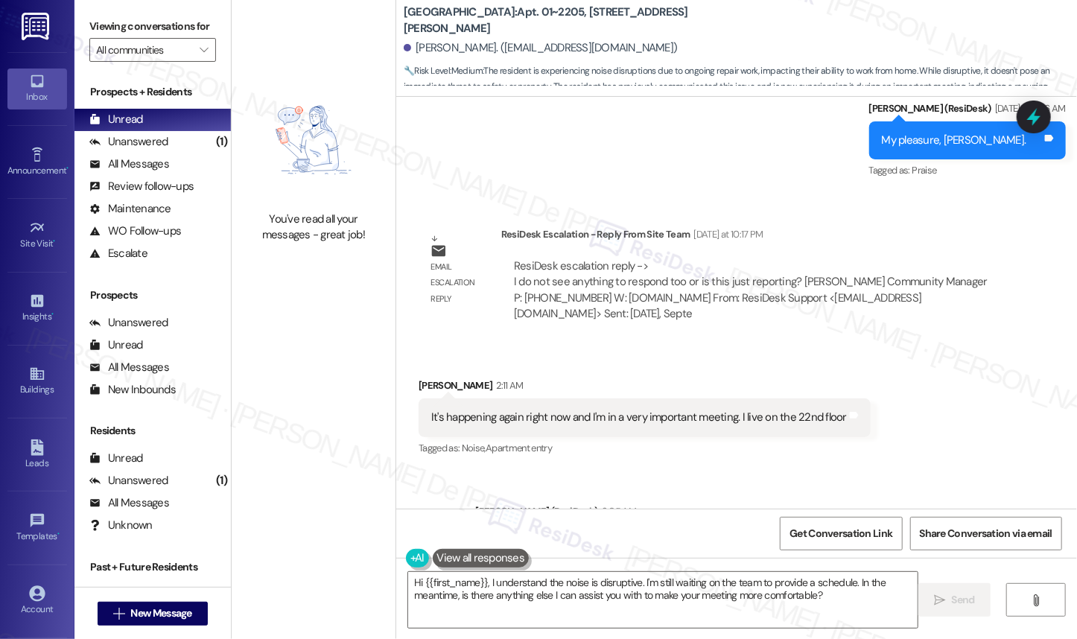
scroll to position [10054, 0]
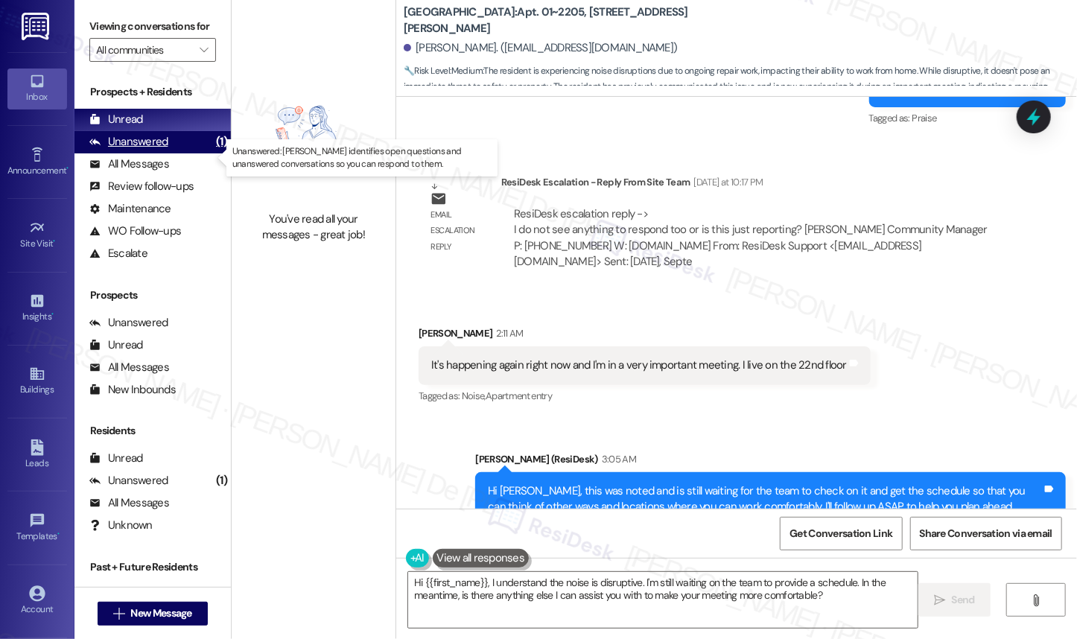
click at [149, 149] on div "Unanswered (1)" at bounding box center [152, 142] width 156 height 22
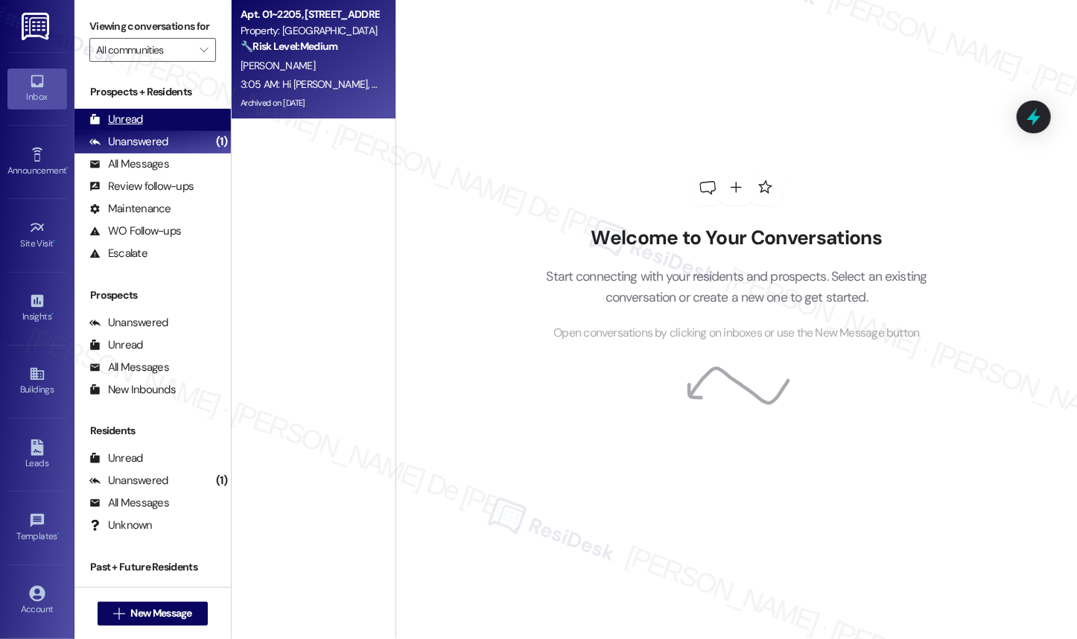
click at [149, 131] on div "Unread (0)" at bounding box center [152, 120] width 156 height 22
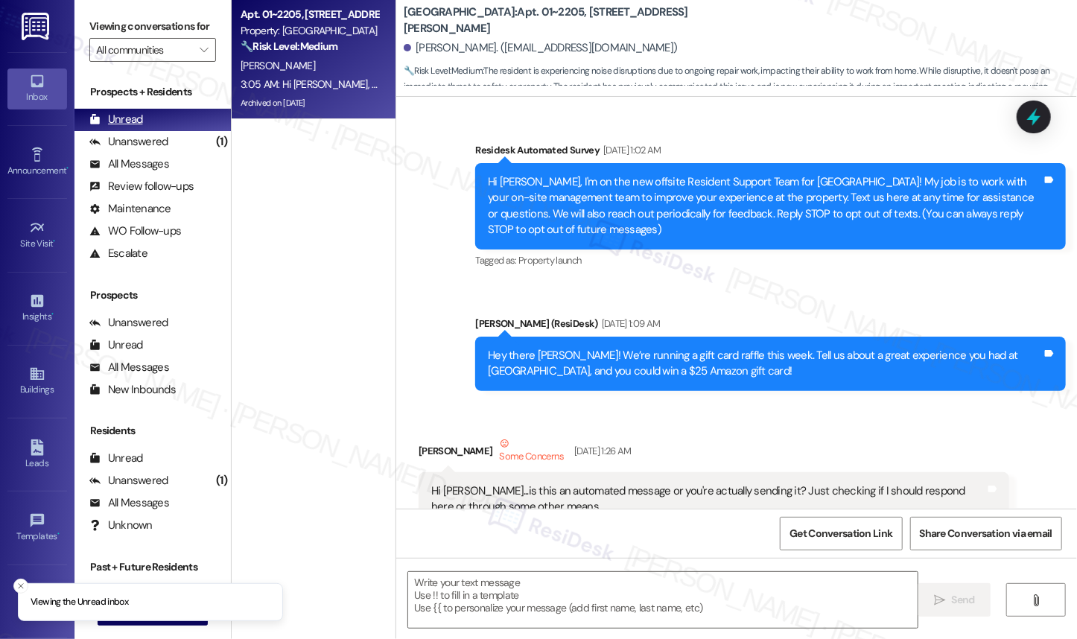
type textarea "Fetching suggested responses. Please feel free to read through the conversation…"
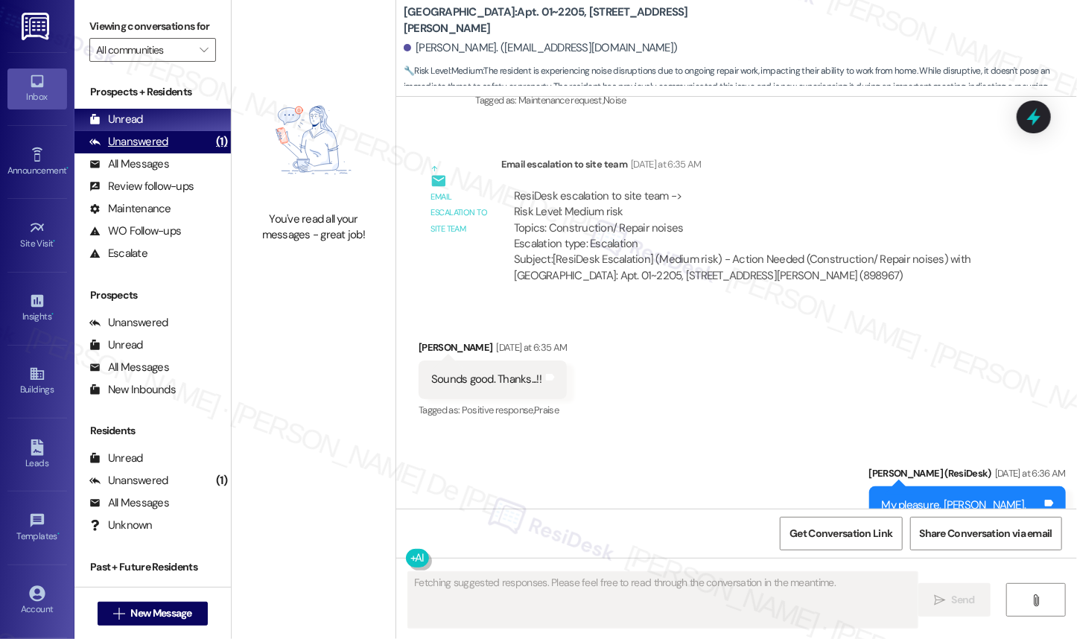
scroll to position [9912, 0]
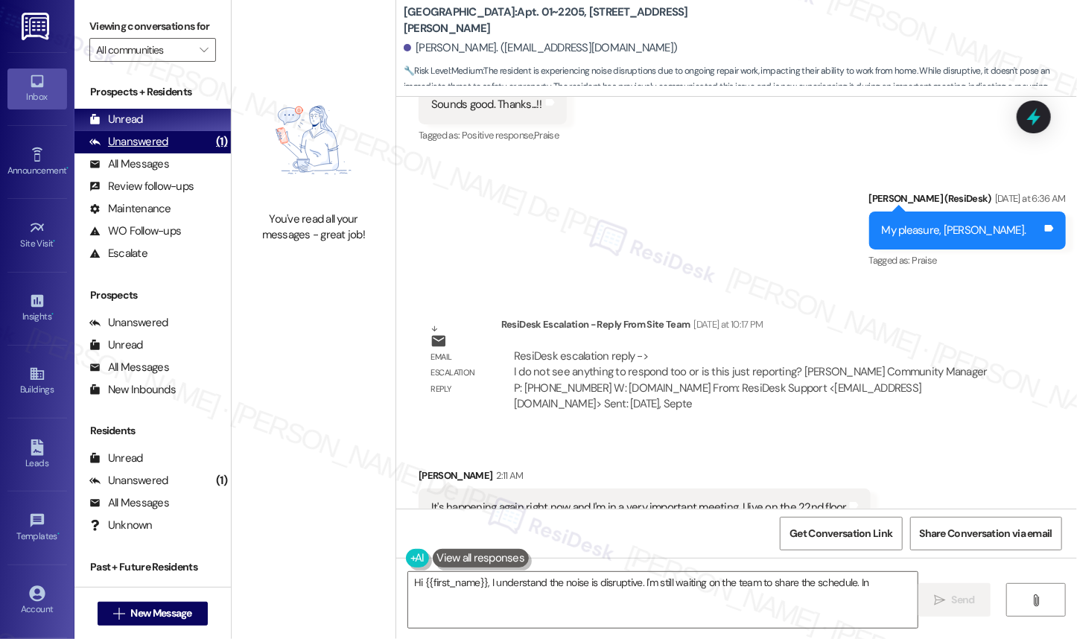
click at [141, 149] on div "Unanswered" at bounding box center [128, 142] width 79 height 16
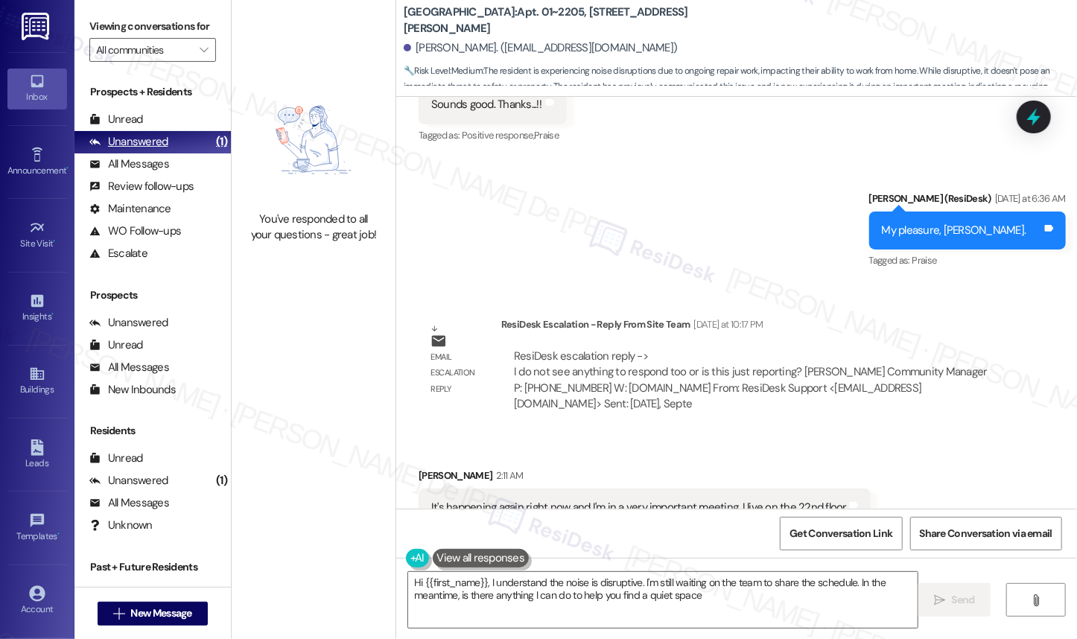
type textarea "Hi {{first_name}}, I understand the noise is disruptive. I'm still waiting on t…"
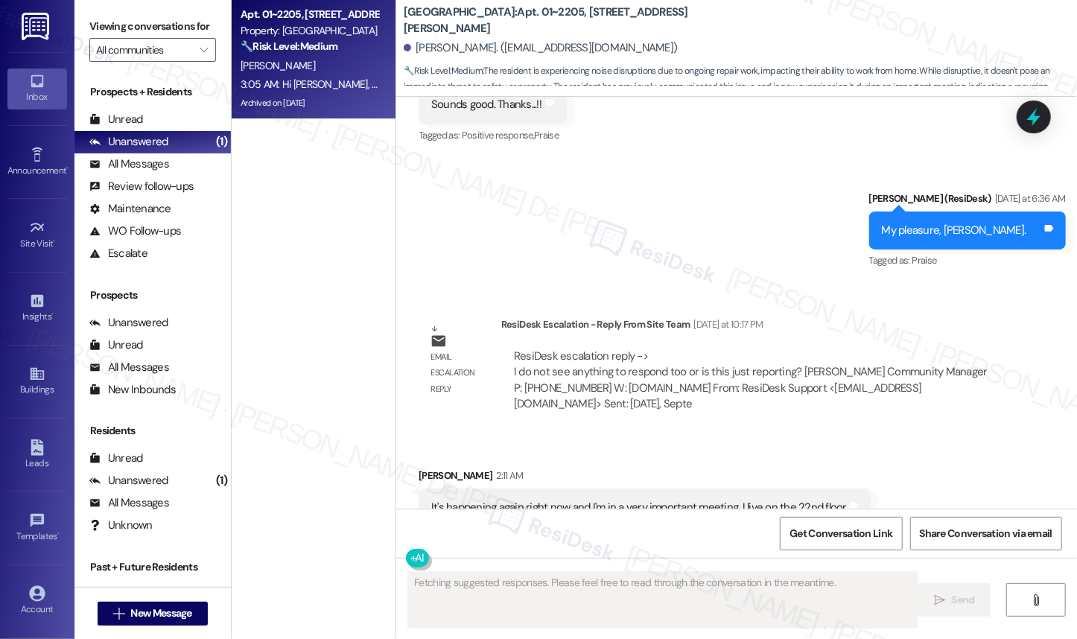
click at [313, 72] on div "K. Mukherjee" at bounding box center [309, 66] width 141 height 19
click at [118, 191] on div "Review follow-ups (undefined)" at bounding box center [152, 187] width 156 height 22
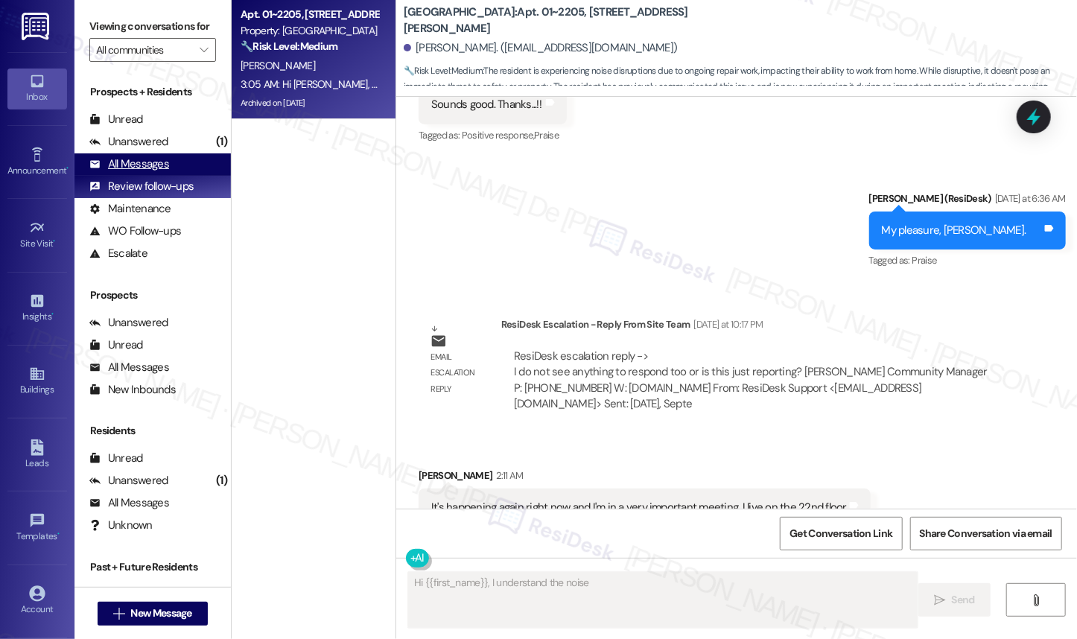
click at [122, 172] on div "All Messages" at bounding box center [129, 164] width 80 height 16
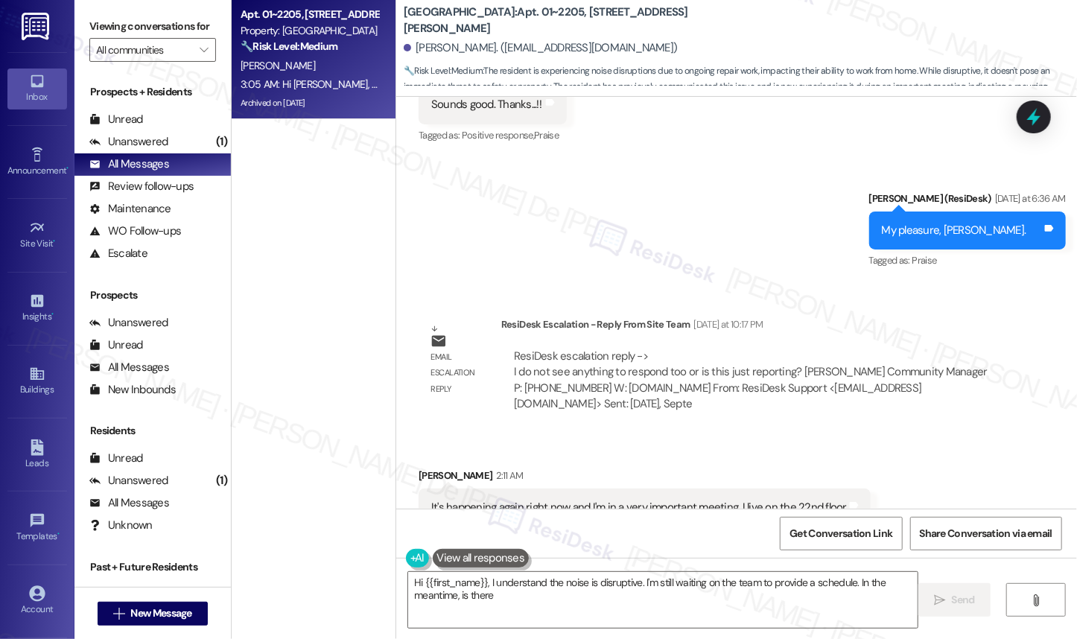
type textarea "Hi {{first_name}}, I understand the noise is disruptive. I'm still waiting on t…"
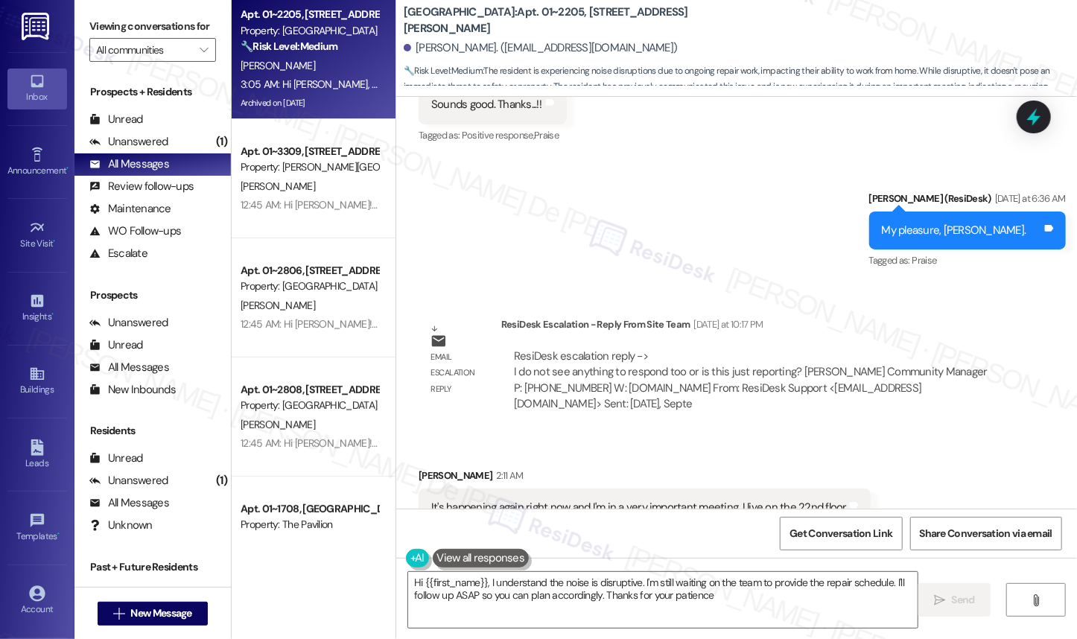
type textarea "Hi {{first_name}}, I understand the noise is disruptive. I'm still waiting on t…"
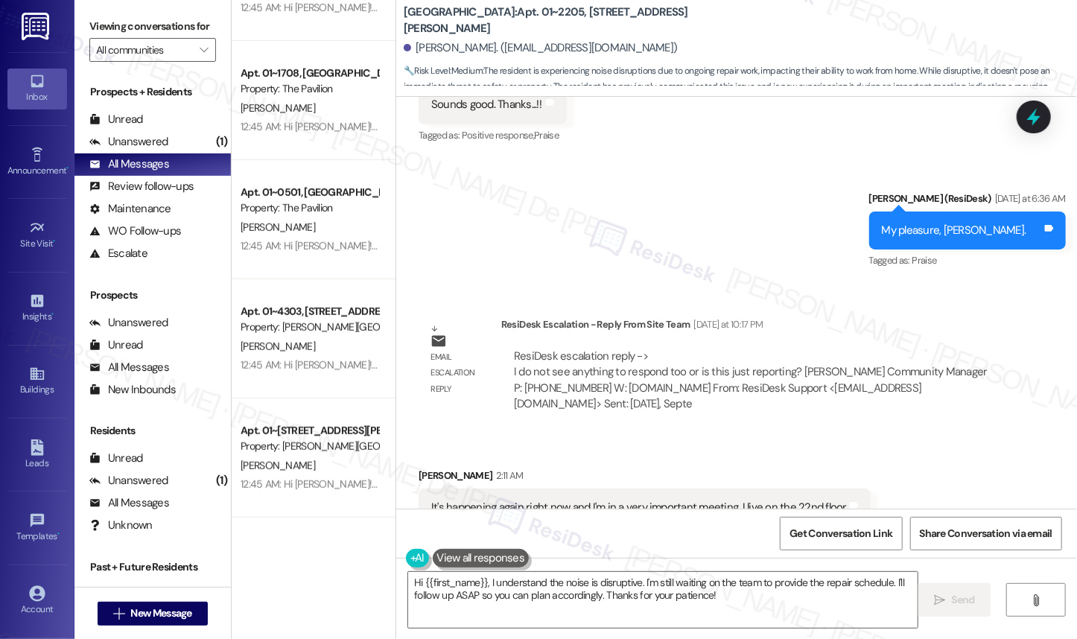
scroll to position [451, 0]
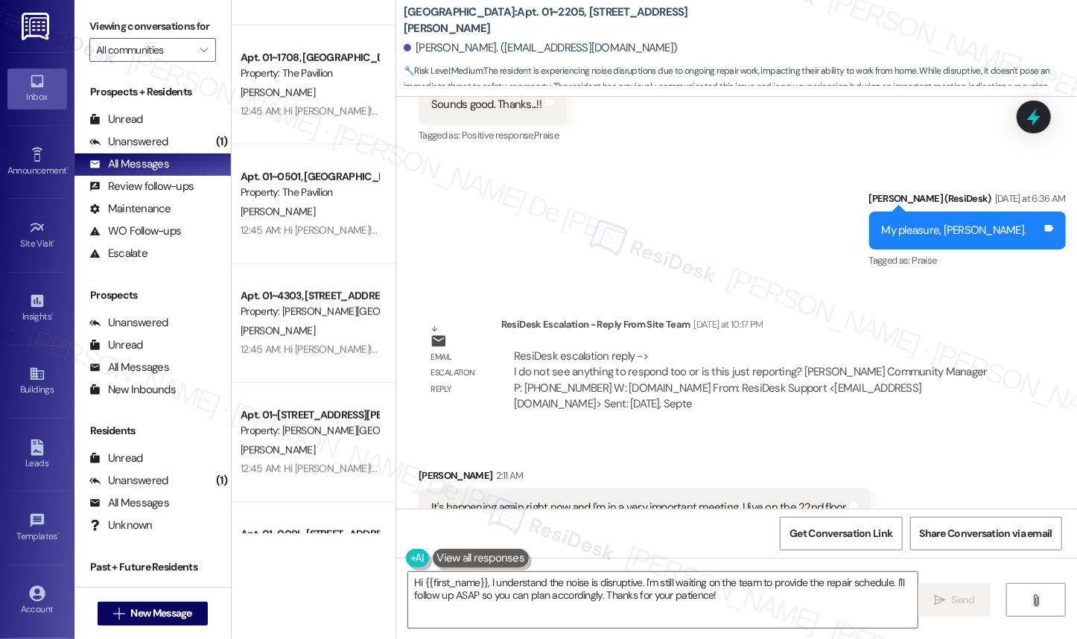
click at [327, 547] on div "Apt. 01~3309, 750 N. Dearborn Property: Asbury Plaza K. Covington 12:45 AM: Hi …" at bounding box center [314, 319] width 164 height 639
click at [329, 534] on div "Apt. 01~3309, 750 N. Dearborn Property: Asbury Plaza K. Covington 12:45 AM: Hi …" at bounding box center [314, 319] width 164 height 639
drag, startPoint x: 178, startPoint y: 159, endPoint x: 185, endPoint y: 156, distance: 7.8
click at [178, 153] on div "Unanswered (1)" at bounding box center [152, 142] width 156 height 22
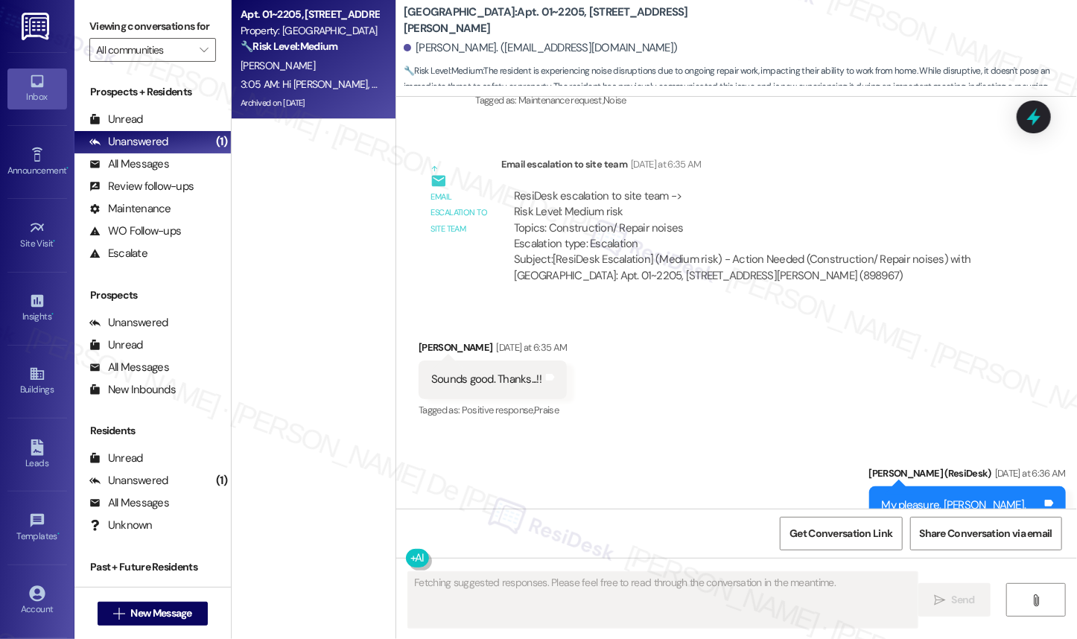
scroll to position [9912, 0]
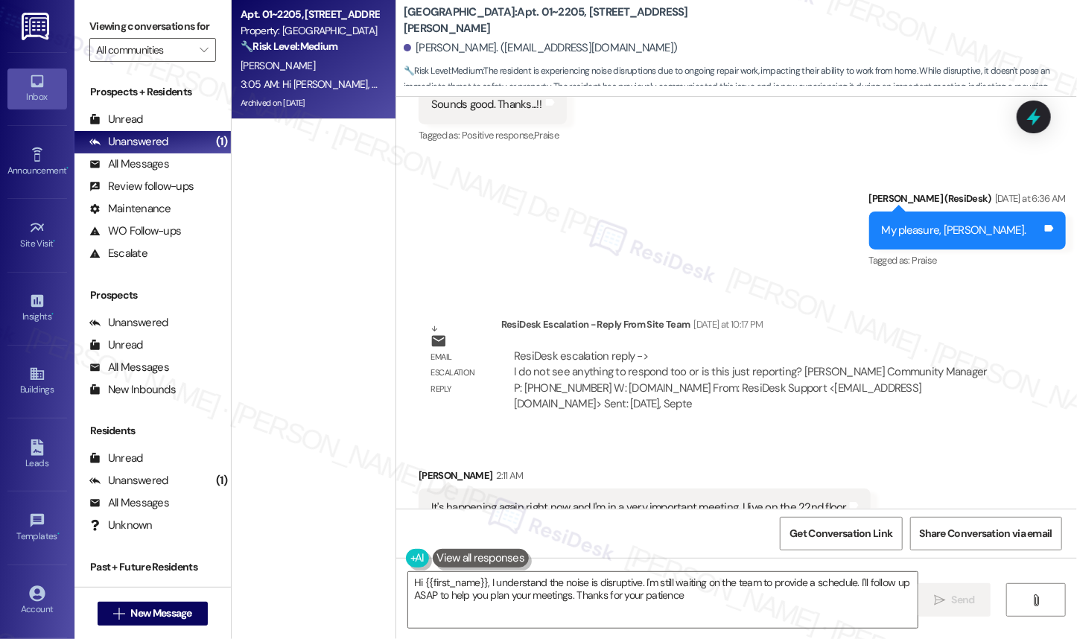
type textarea "Hi {{first_name}}, I understand the noise is disruptive. I'm still waiting on t…"
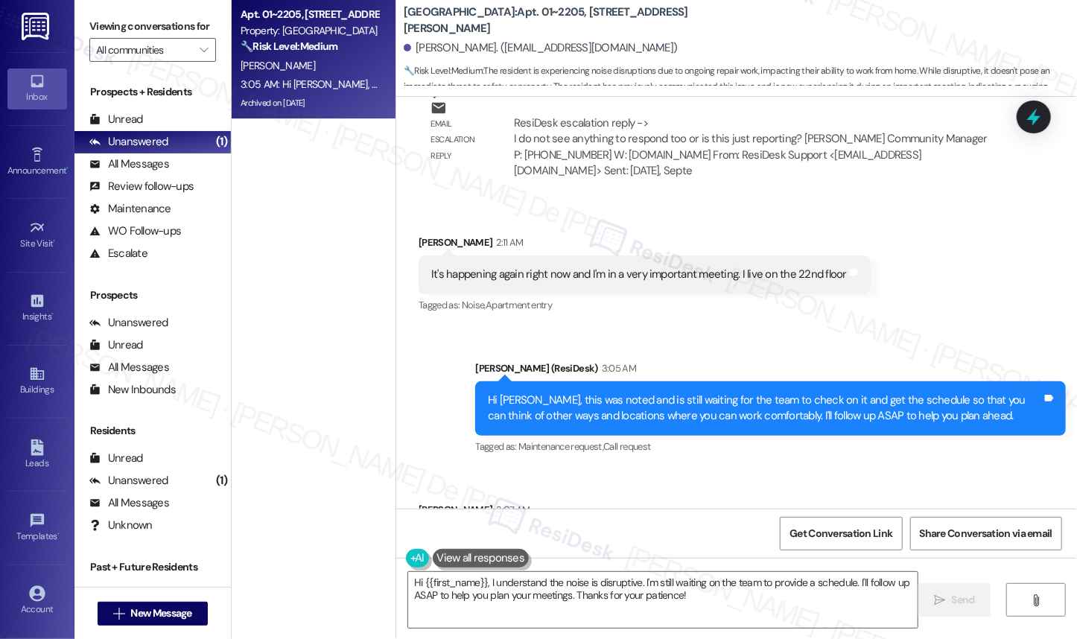
scroll to position [10157, 0]
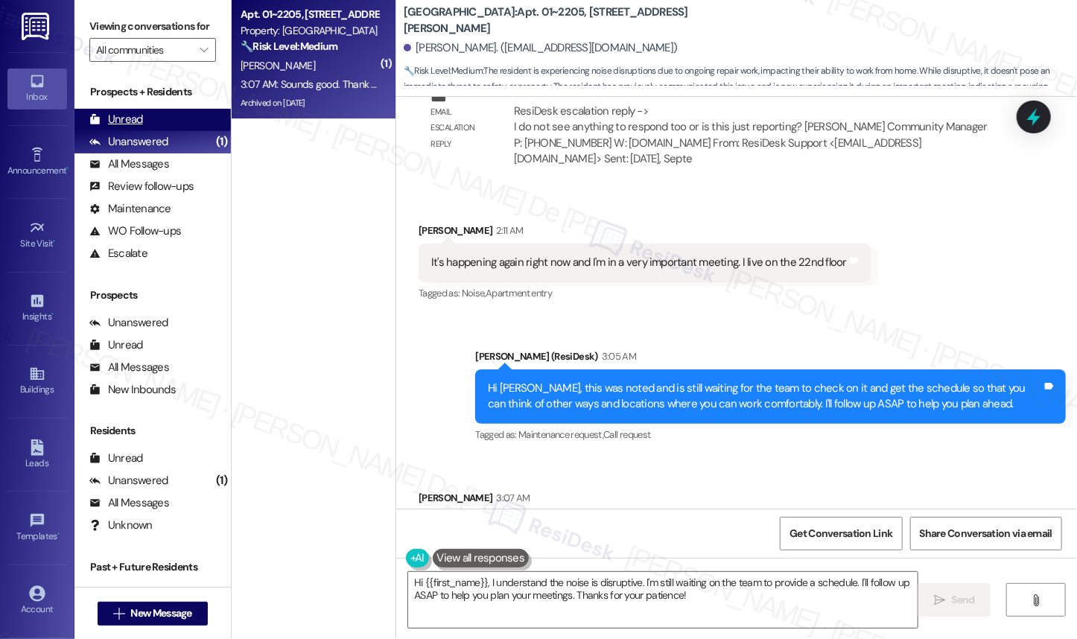
click at [130, 127] on div "Unread" at bounding box center [116, 120] width 54 height 16
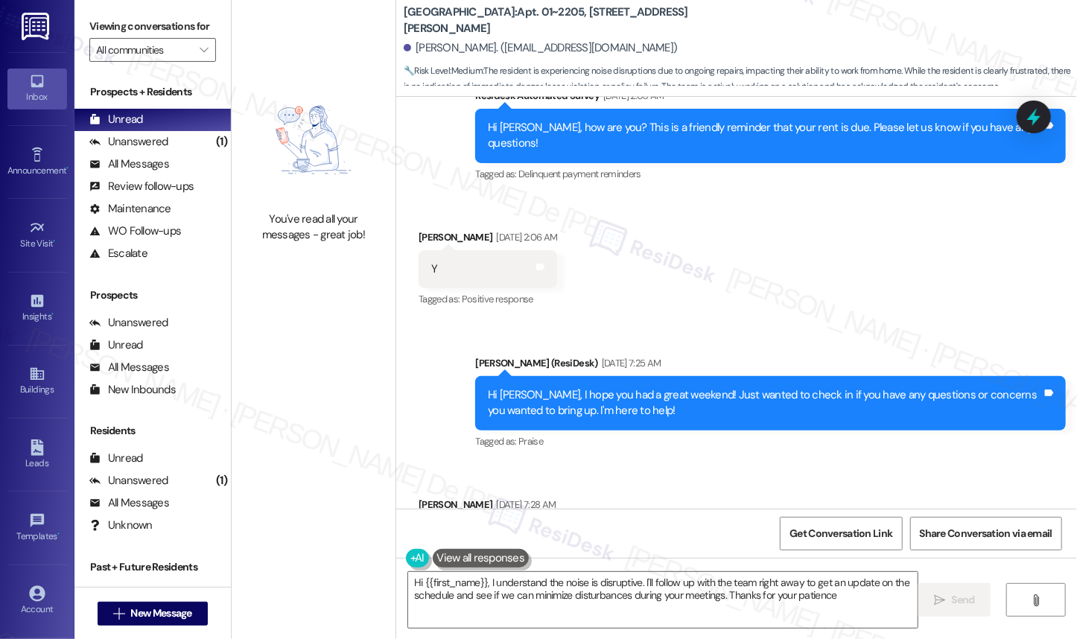
type textarea "Hi {{first_name}}, I understand the noise is disruptive. I'll follow up with th…"
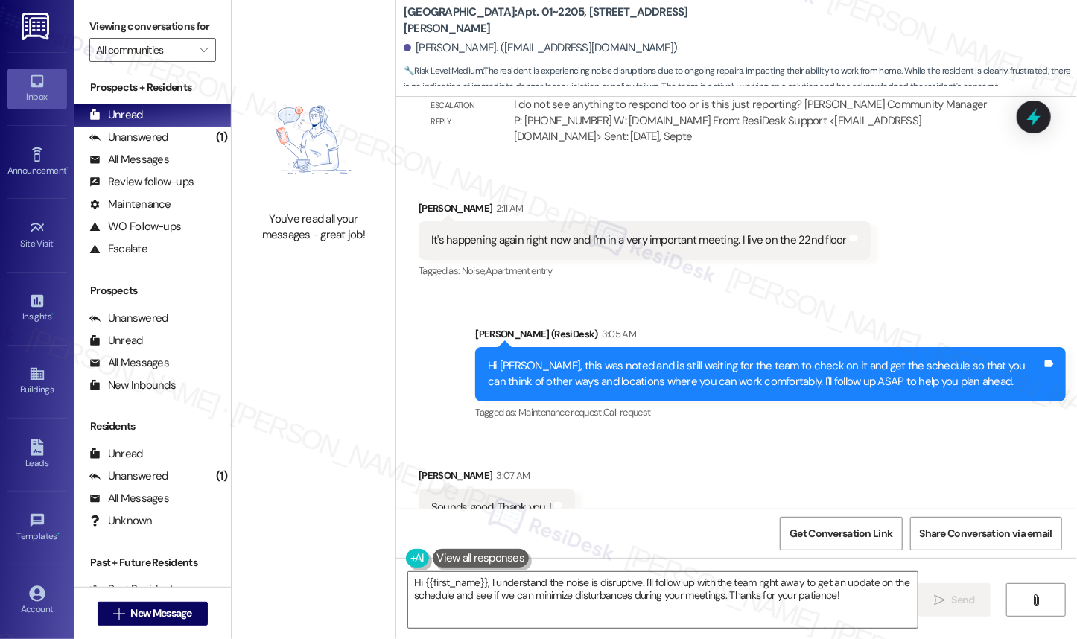
scroll to position [0, 0]
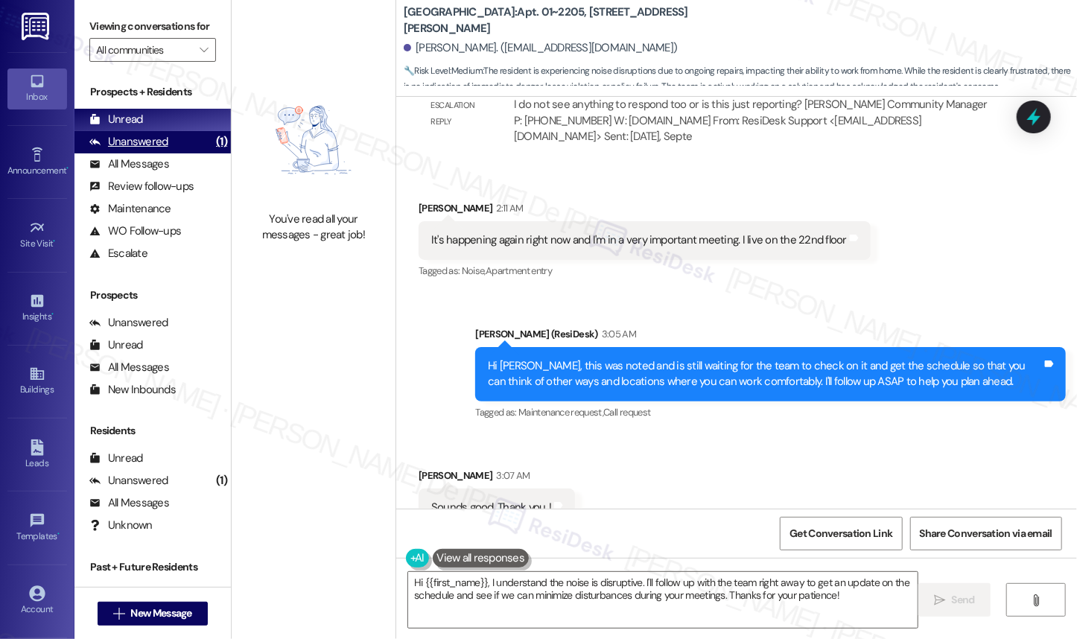
click at [142, 150] on div "Unanswered" at bounding box center [128, 142] width 79 height 16
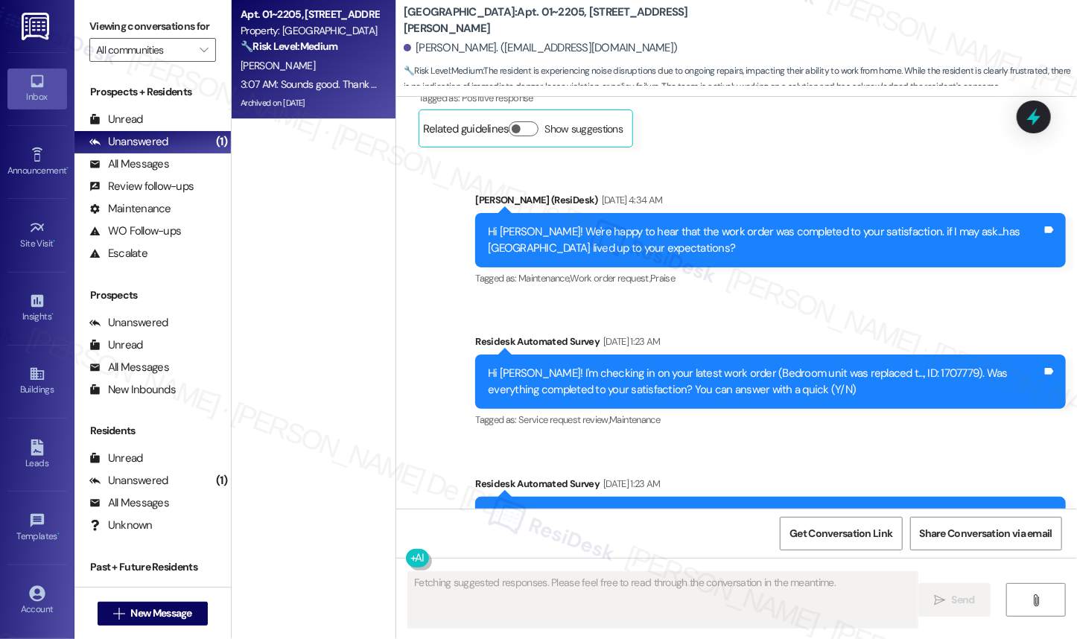
scroll to position [10179, 0]
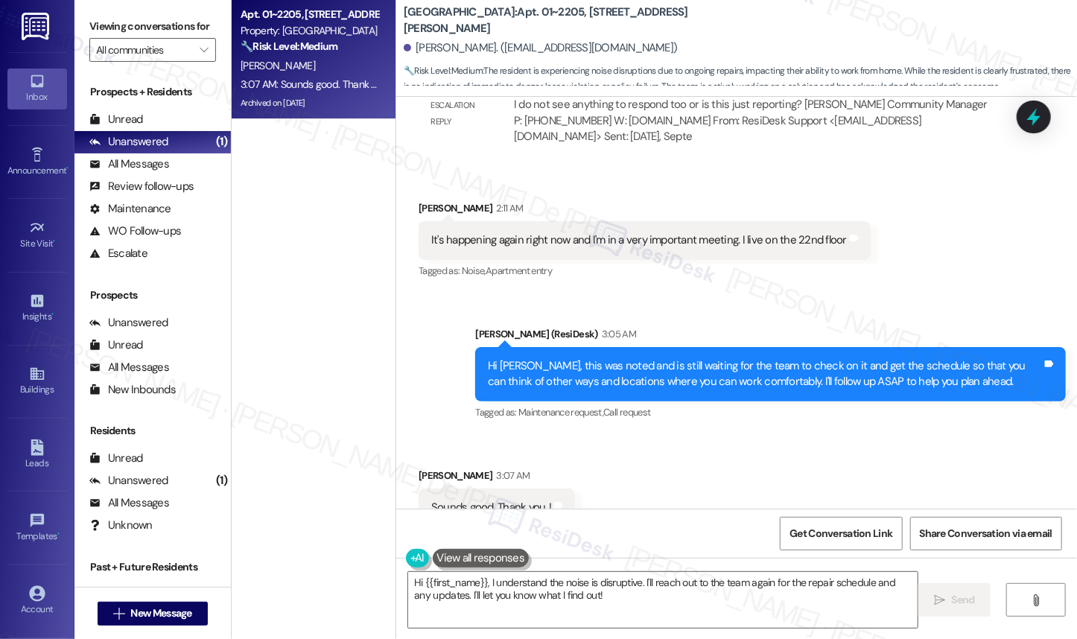
click at [562, 511] on div "Get Conversation Link Share Conversation via email" at bounding box center [736, 533] width 681 height 49
click at [588, 607] on textarea "Hi {{first_name}}, I understand the noise is disruptive. I'll reach out to the …" at bounding box center [662, 600] width 509 height 56
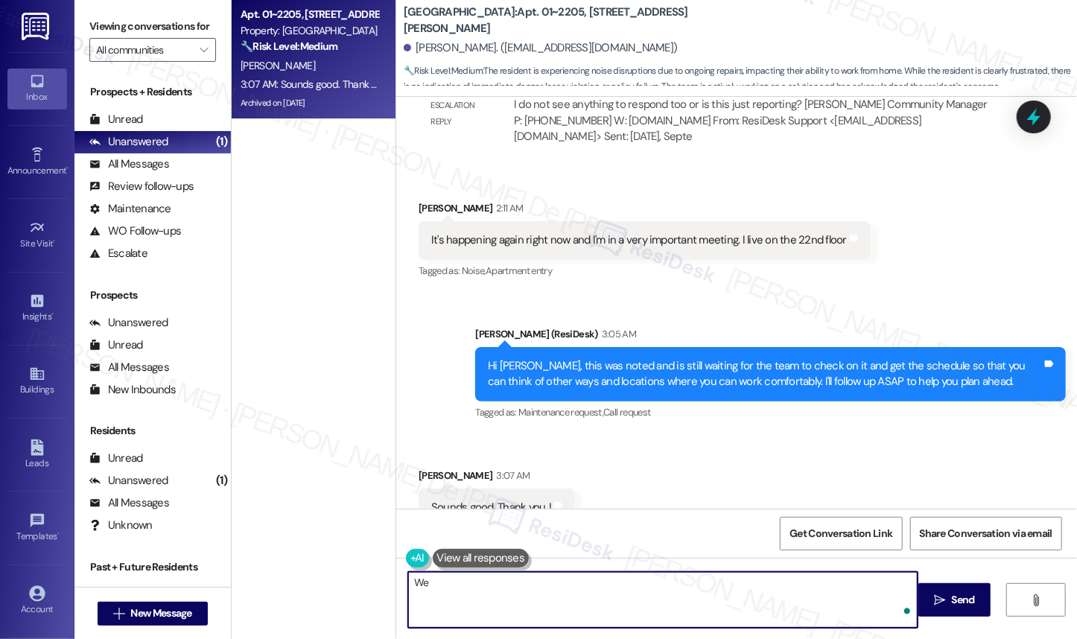
type textarea "W"
type textarea "You're welcome. Appreciate your patience."
click at [959, 602] on span "Send" at bounding box center [963, 600] width 23 height 16
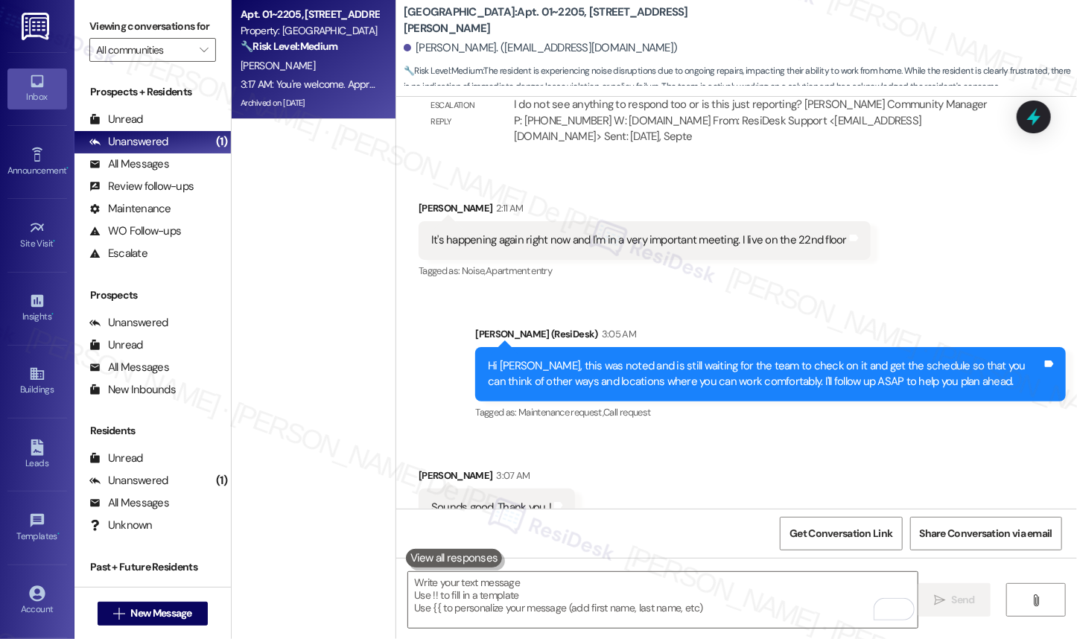
scroll to position [10283, 0]
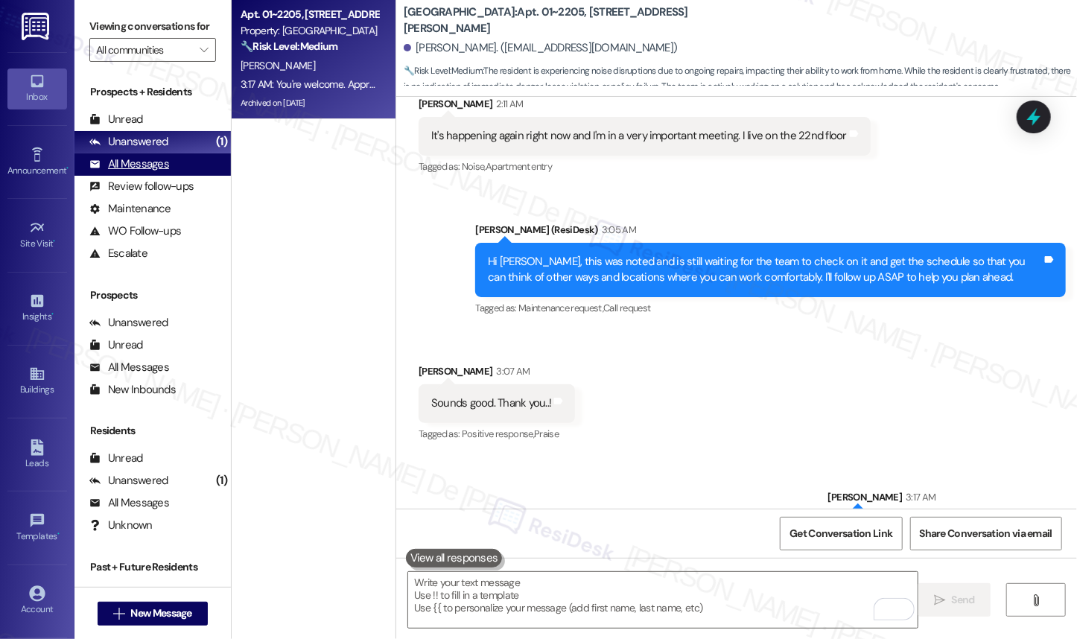
click at [145, 172] on div "All Messages" at bounding box center [129, 164] width 80 height 16
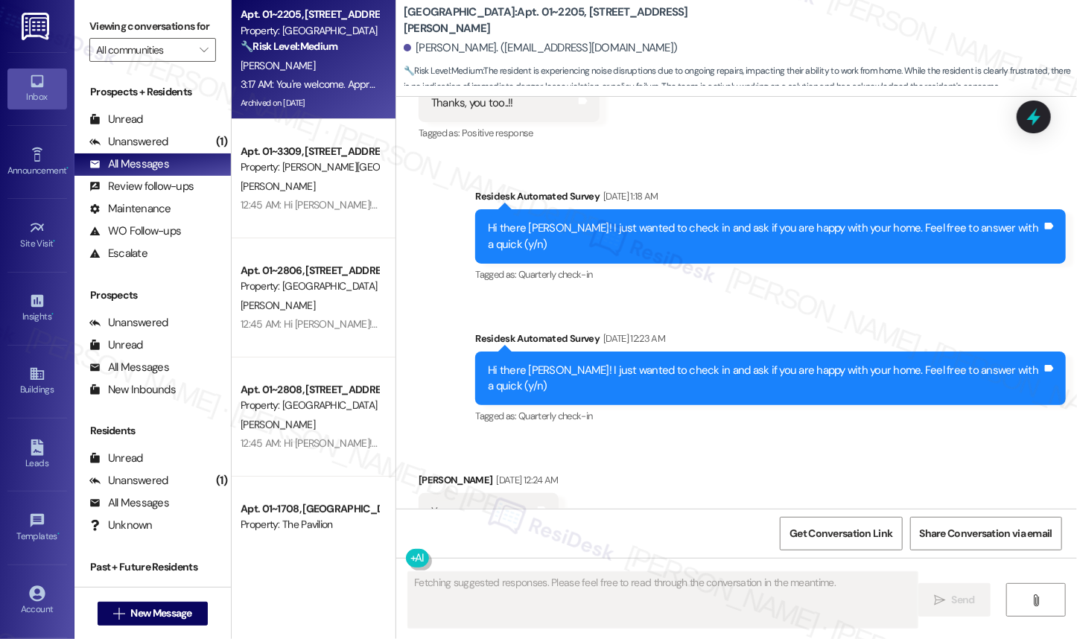
type textarea "Fetching suggested responses. Please feel free to read through the conversation…"
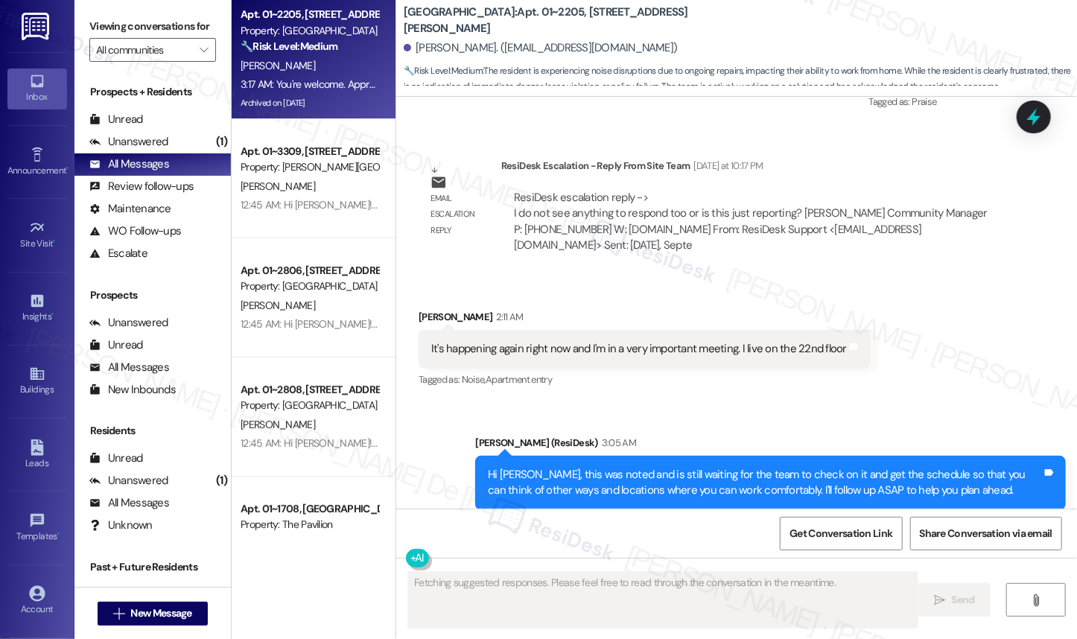
scroll to position [10179, 0]
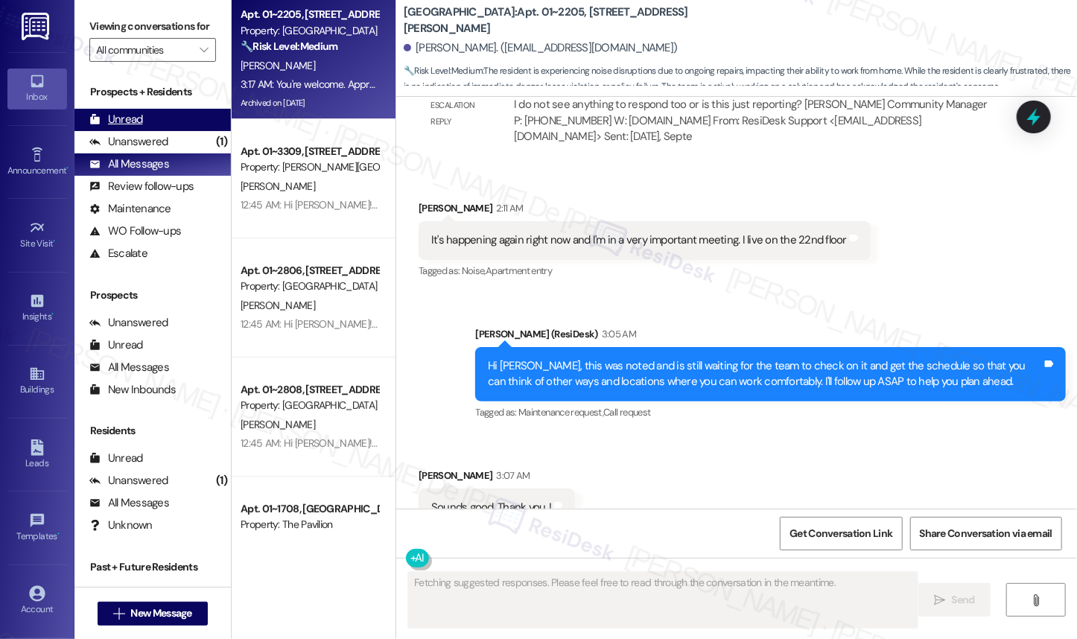
click at [160, 131] on div "Unread (0)" at bounding box center [152, 120] width 156 height 22
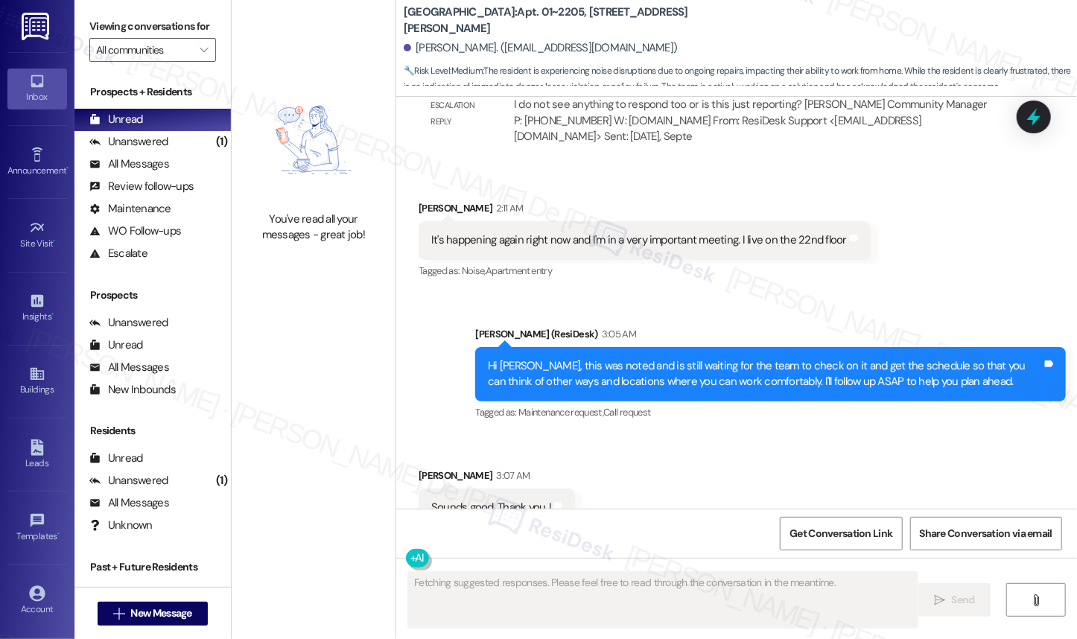
scroll to position [10305, 0]
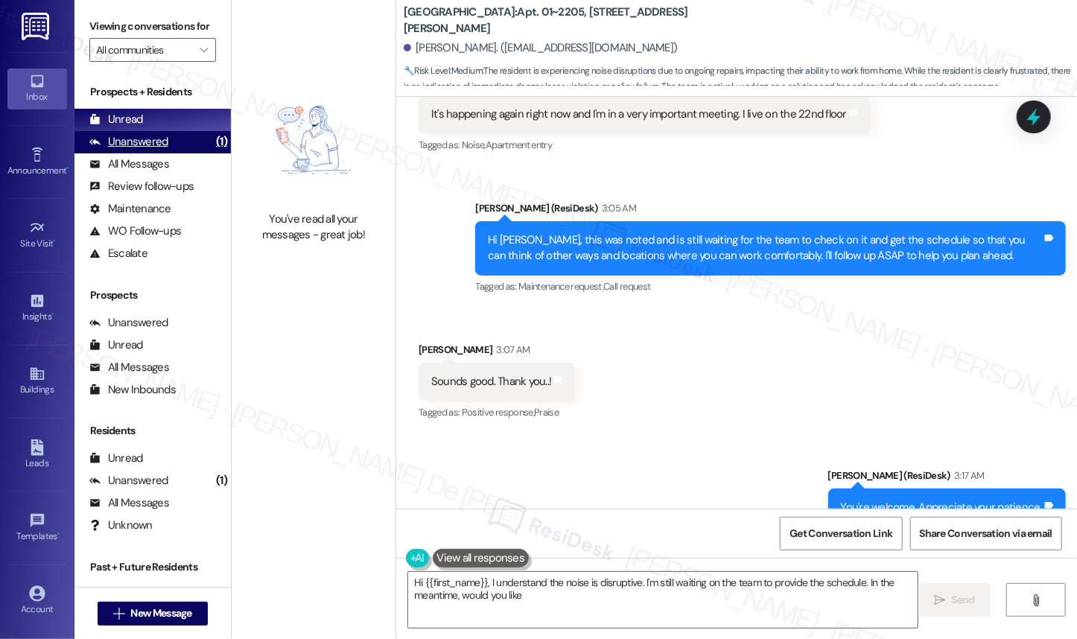
click at [162, 150] on div "Unanswered" at bounding box center [128, 142] width 79 height 16
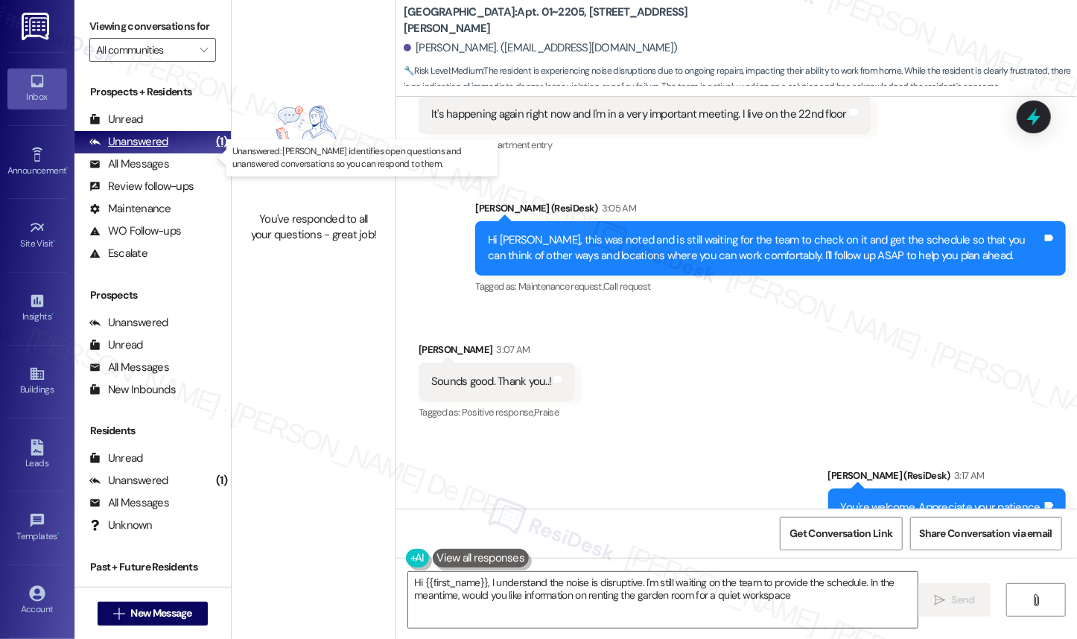
type textarea "Hi {{first_name}}, I understand the noise is disruptive. I'm still waiting on t…"
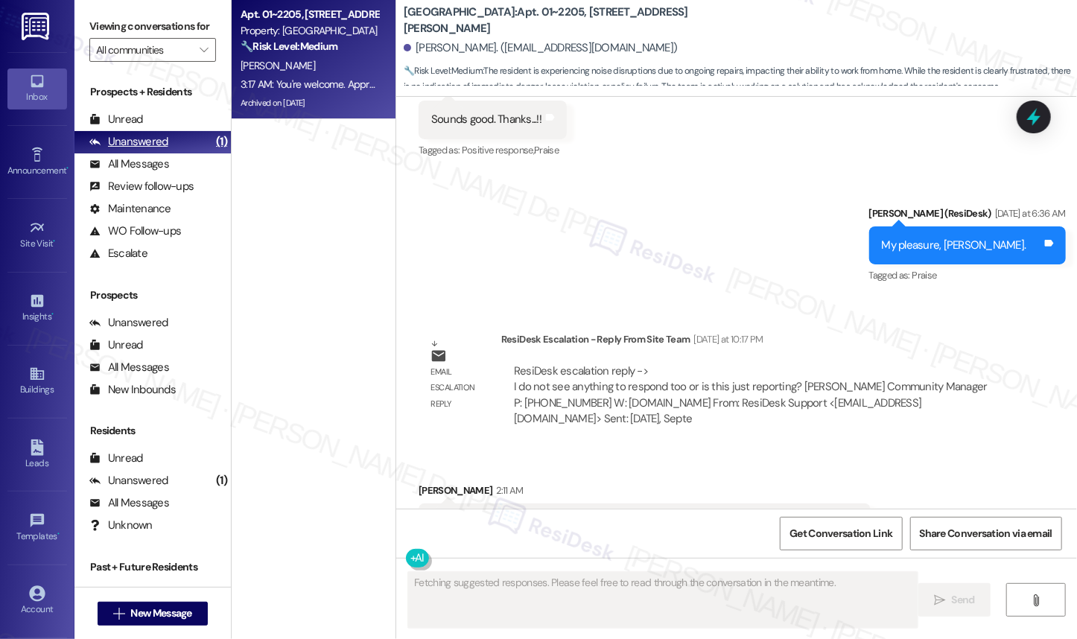
scroll to position [10179, 0]
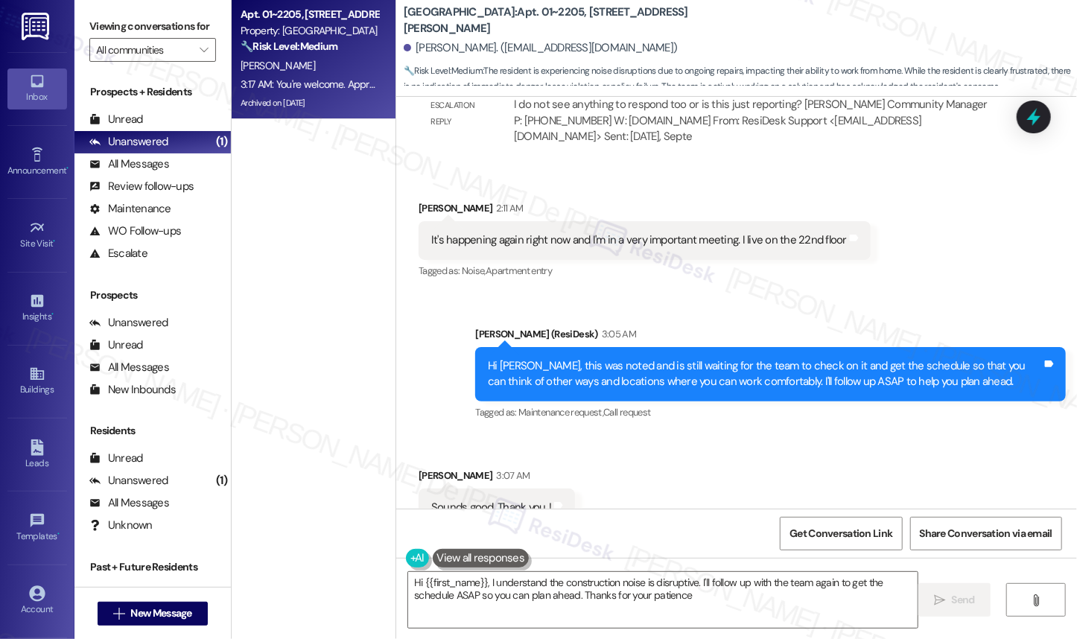
type textarea "Hi {{first_name}}, I understand the construction noise is disruptive. I'll foll…"
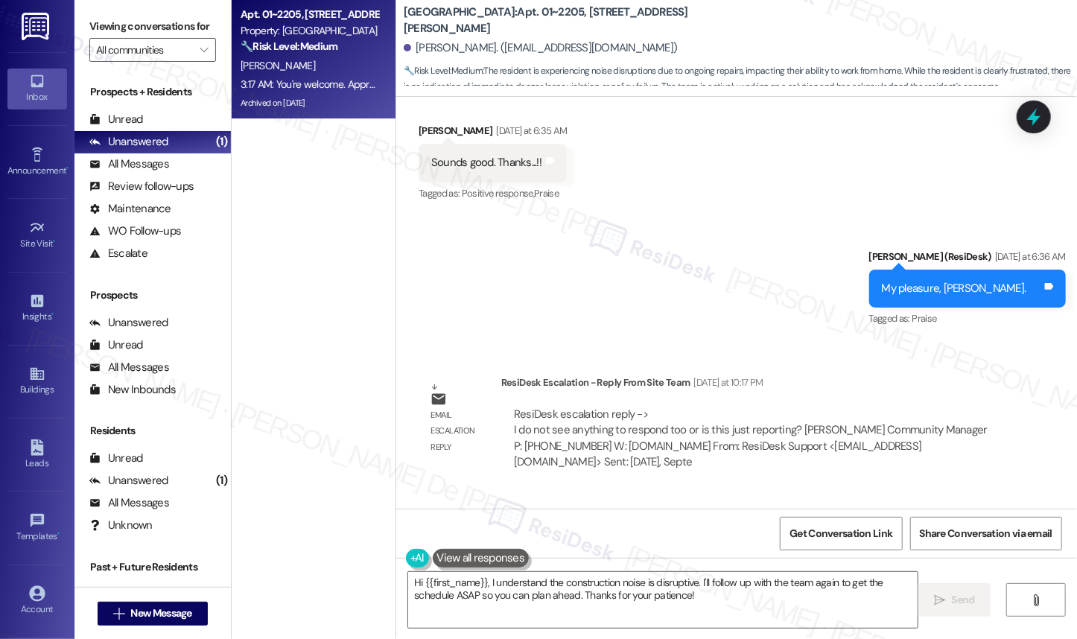
scroll to position [10305, 0]
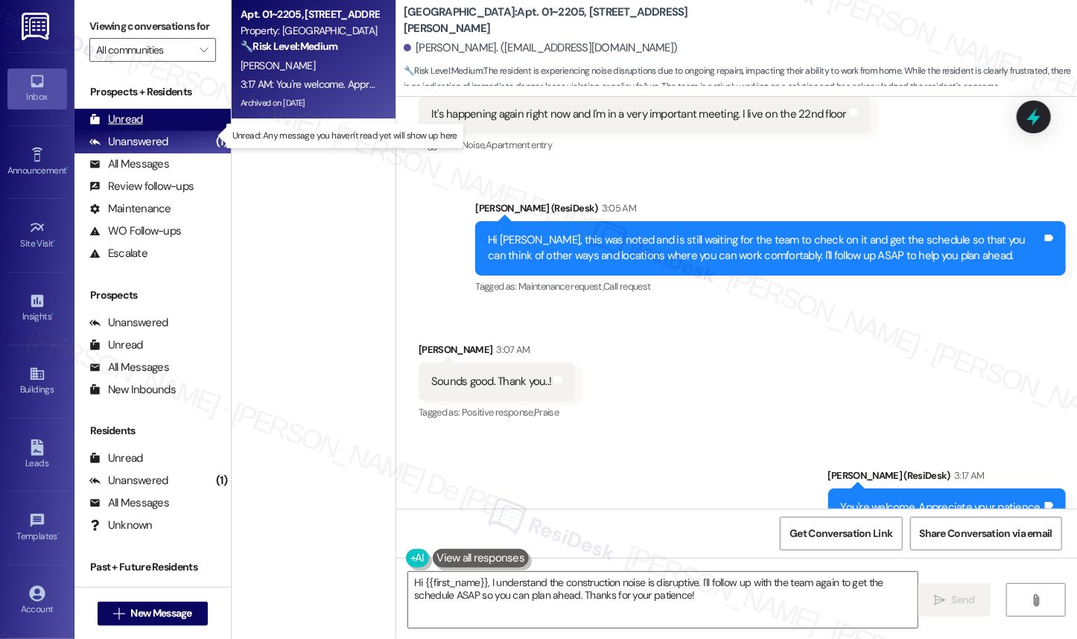
click at [116, 127] on div "Unread" at bounding box center [116, 120] width 54 height 16
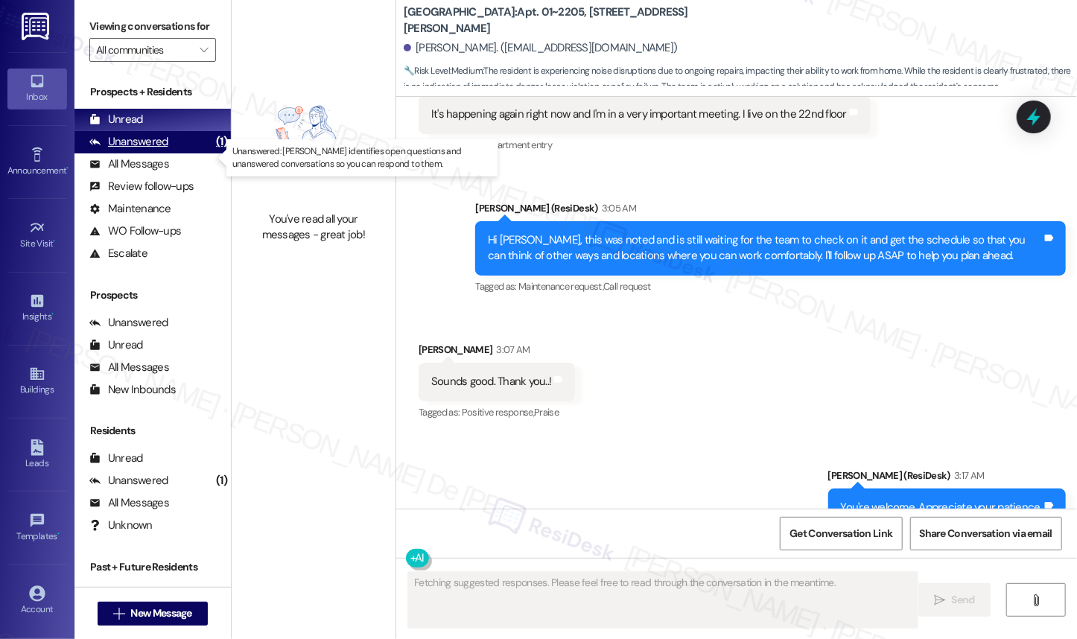
click at [150, 150] on div "Unanswered" at bounding box center [128, 142] width 79 height 16
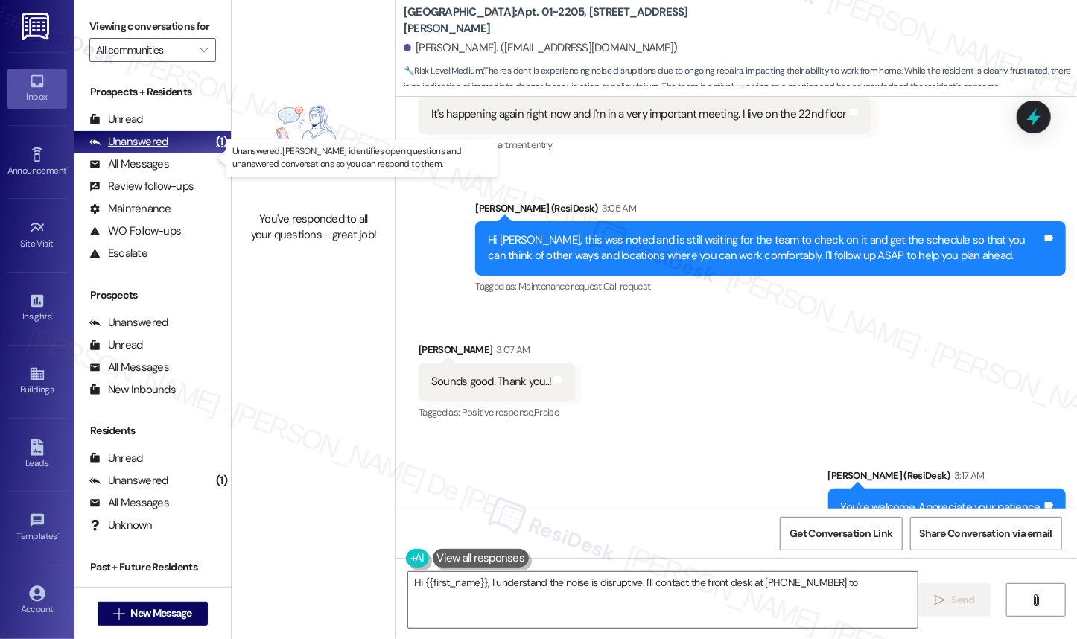
type textarea "Hi {{first_name}}, I understand the noise is disruptive. I'll contact the front…"
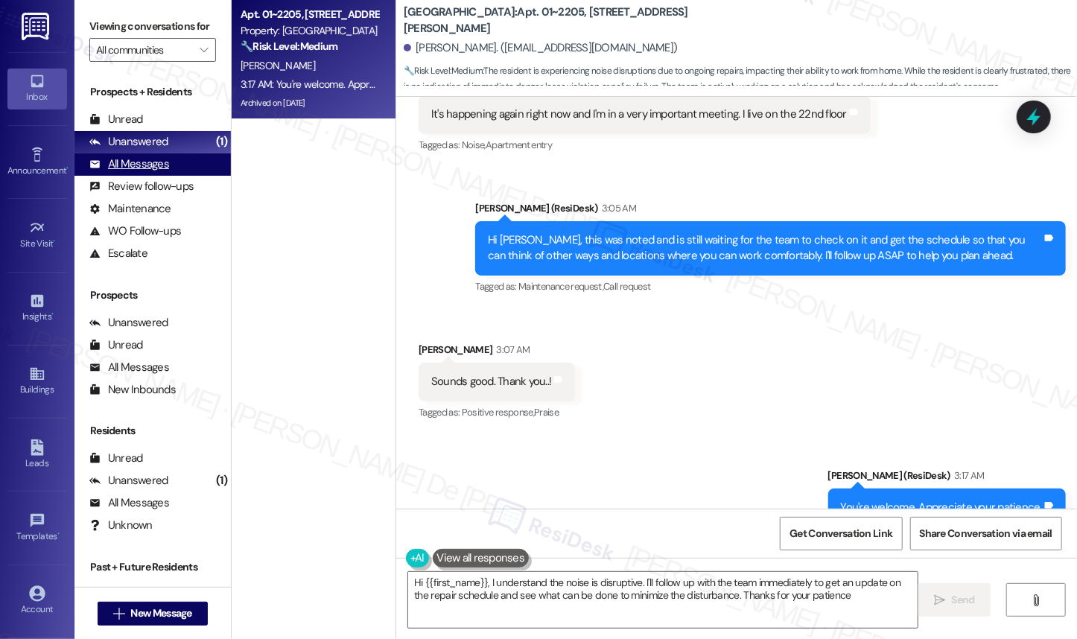
type textarea "Hi {{first_name}}, I understand the noise is disruptive. I'll follow up with th…"
click at [127, 171] on div "All Messages (undefined)" at bounding box center [152, 164] width 156 height 22
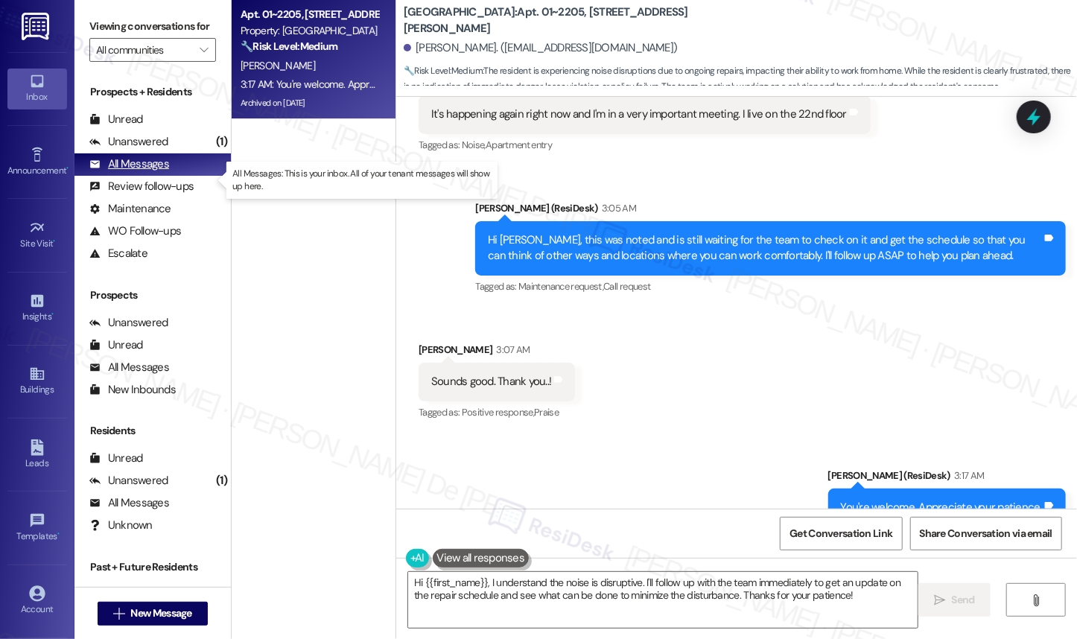
click at [127, 172] on div "All Messages" at bounding box center [129, 164] width 80 height 16
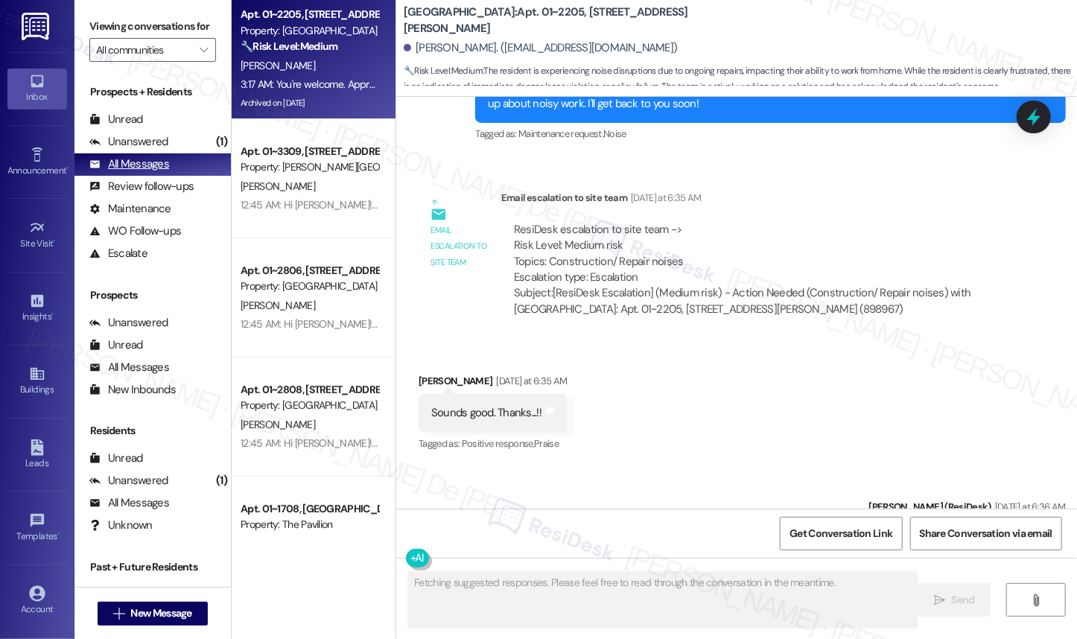
scroll to position [10179, 0]
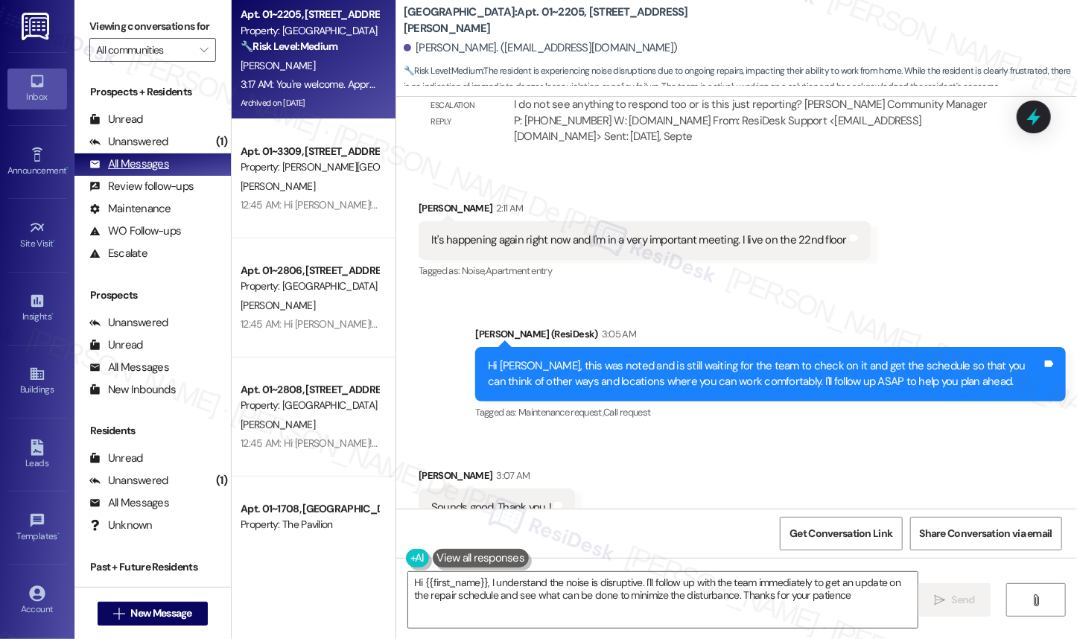
type textarea "Hi {{first_name}}, I understand the noise is disruptive. I'll follow up with th…"
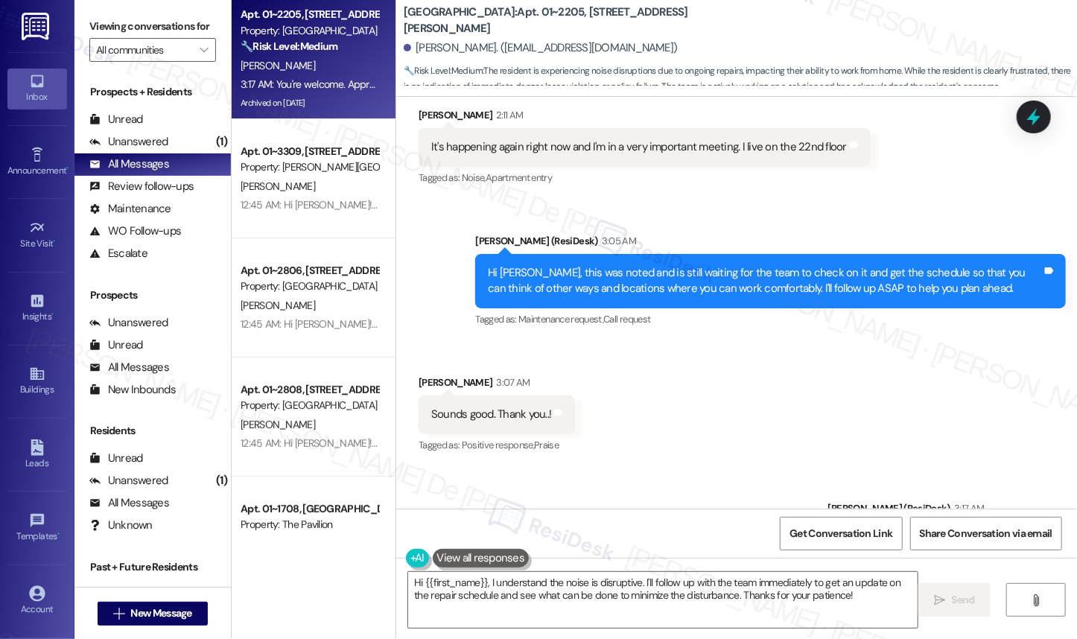
scroll to position [10305, 0]
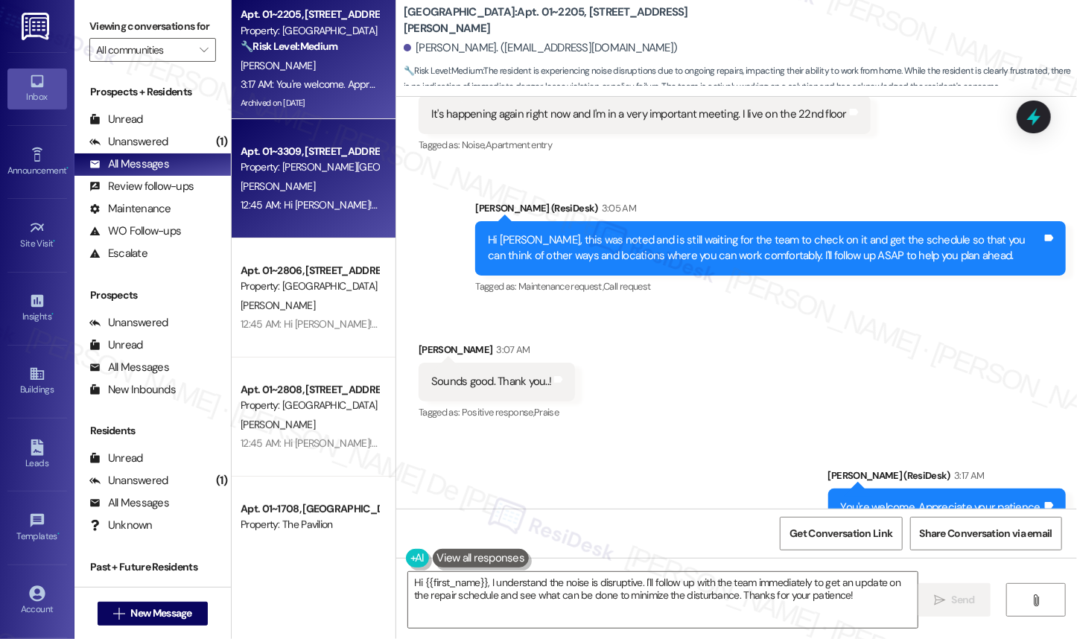
click at [320, 213] on div "12:45 AM: Hi Karen! We're so glad you chose Asbury Plaza! We would love to impr…" at bounding box center [309, 205] width 141 height 19
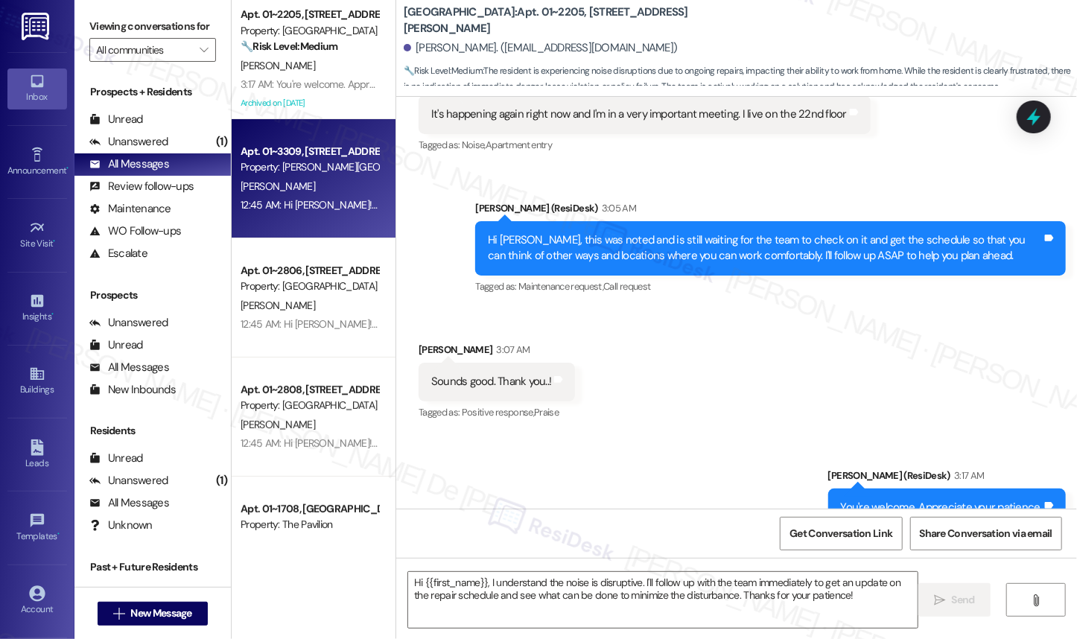
type textarea "Fetching suggested responses. Please feel free to read through the conversation…"
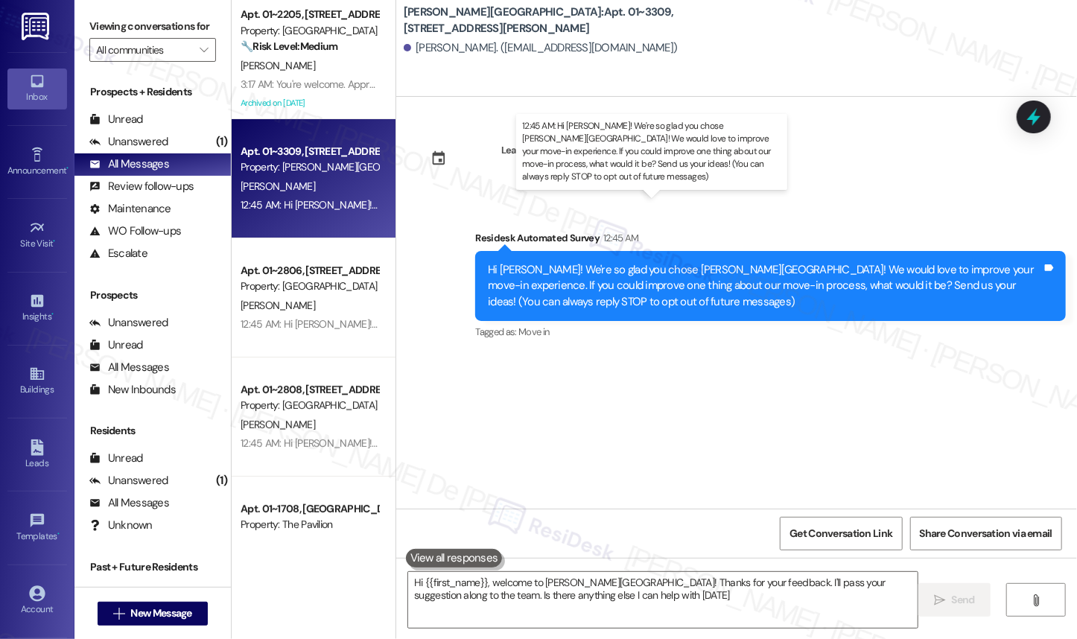
type textarea "Hi {{first_name}}, welcome to Asbury Plaza! Thanks for your feedback. I'll pass…"
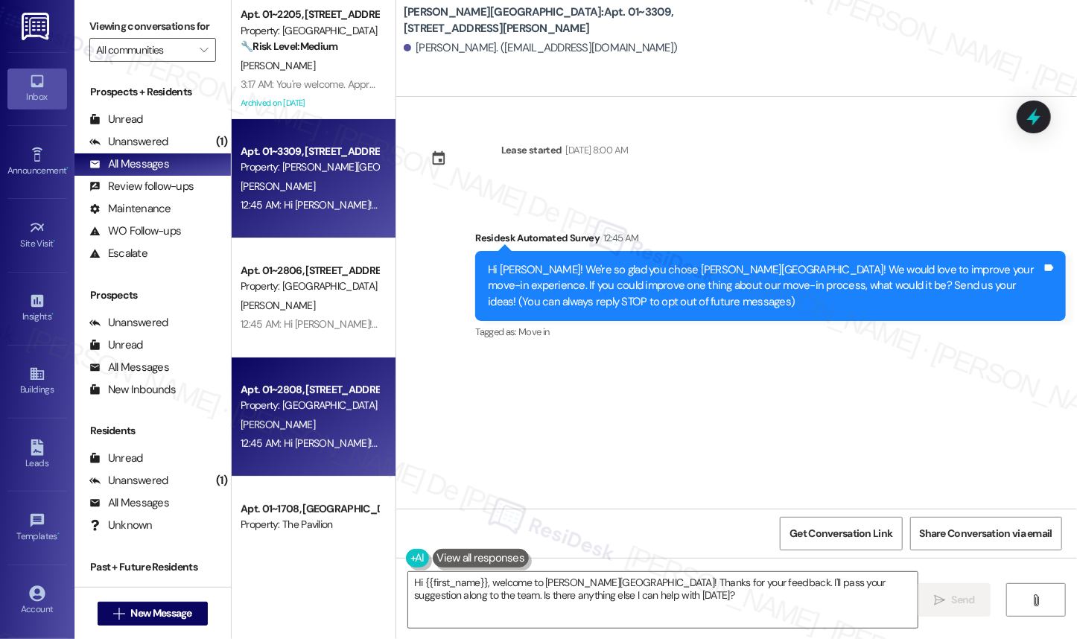
click at [298, 417] on div "A. Cerutti" at bounding box center [309, 425] width 141 height 19
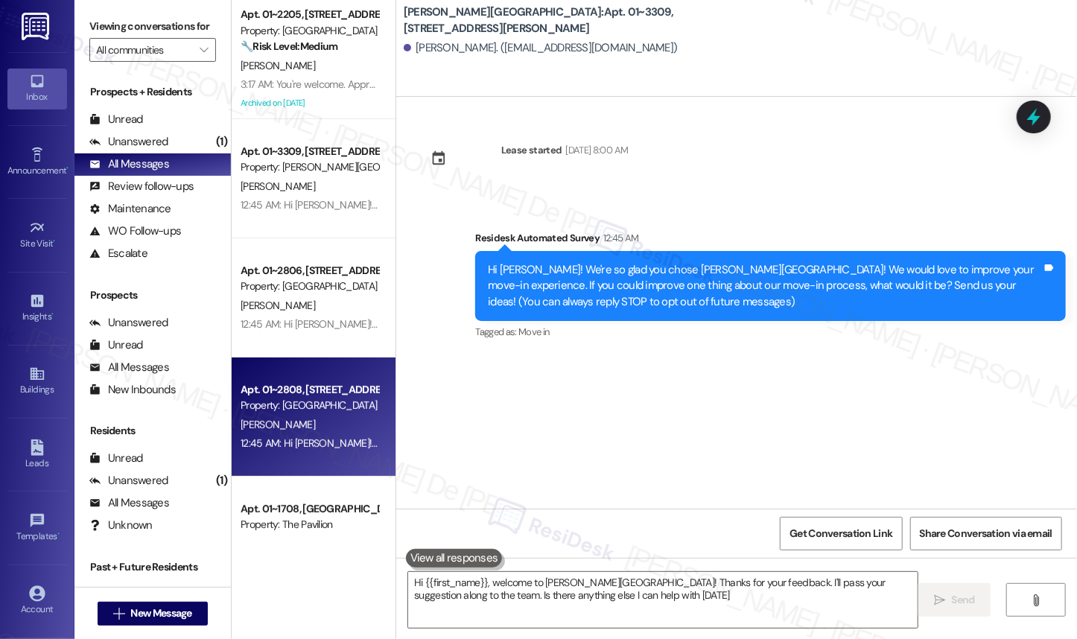
type textarea "Hi {{first_name}}, welcome to Asbury Plaza! Thanks for your feedback. I'll pass…"
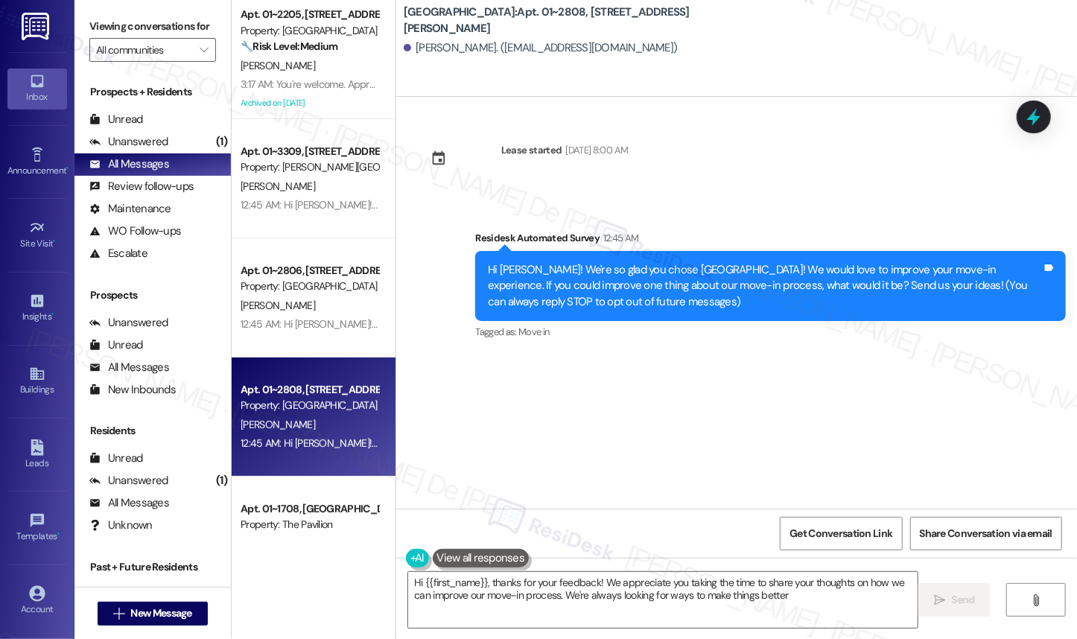
type textarea "Hi {{first_name}}, thanks for your feedback! We appreciate you taking the time …"
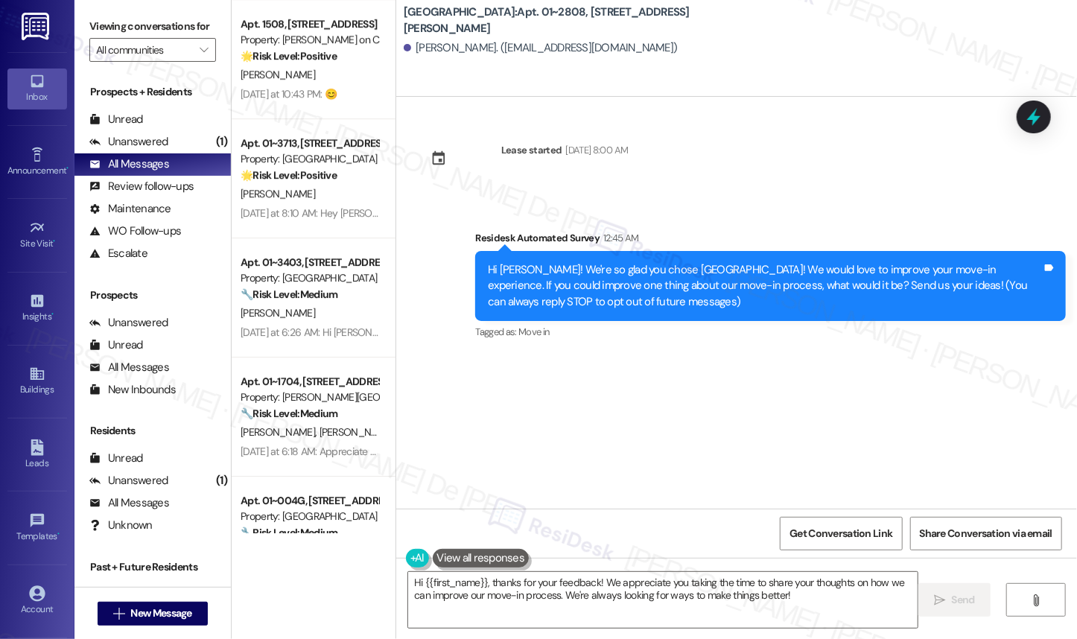
scroll to position [2410, 0]
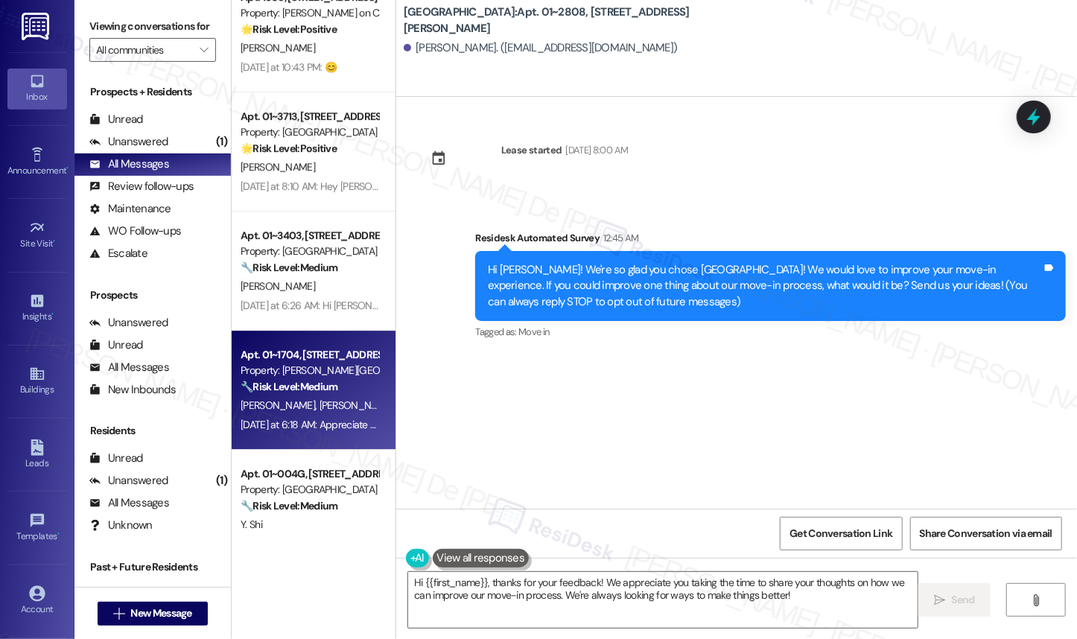
click at [298, 397] on div "S. Hassan A. Safarloo" at bounding box center [309, 405] width 141 height 19
type textarea "Fetching suggested responses. Please feel free to read through the conversation…"
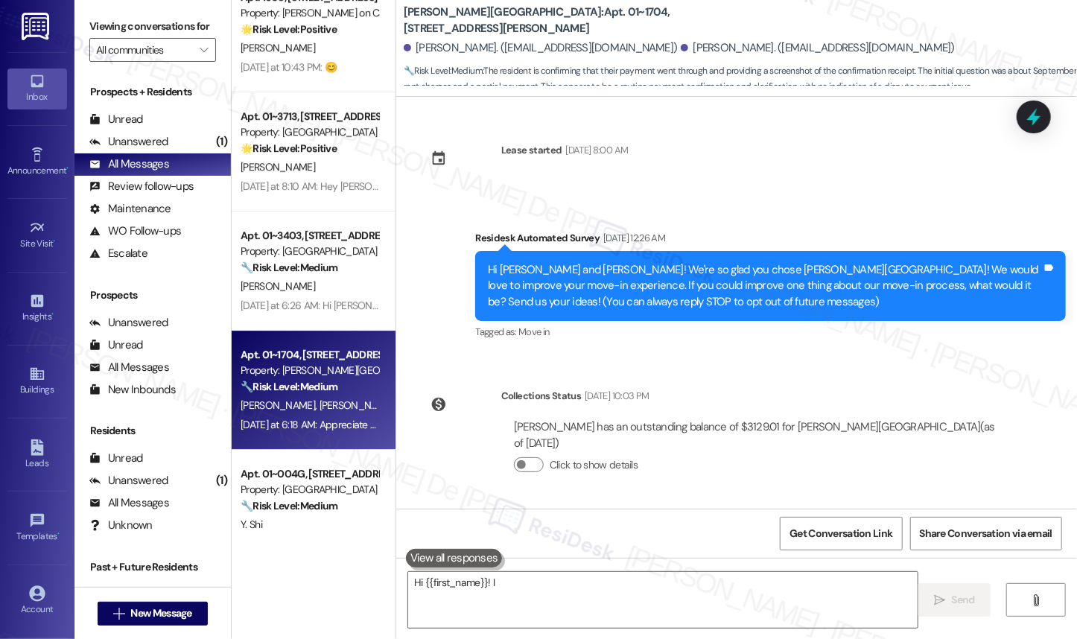
scroll to position [1064, 0]
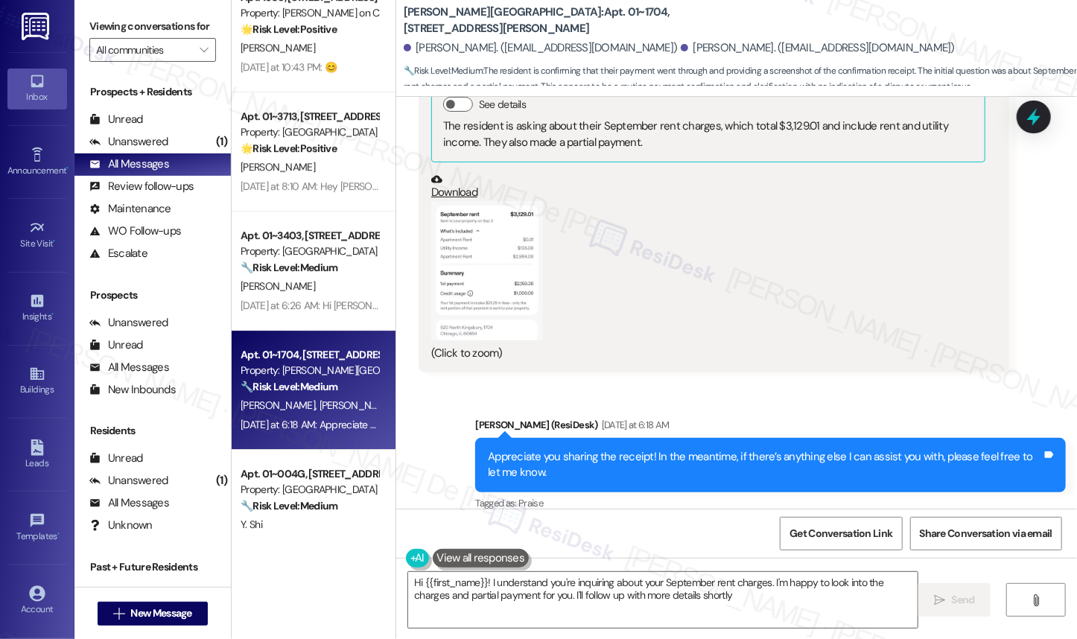
type textarea "Hi {{first_name}}! I understand you're inquiring about your September rent char…"
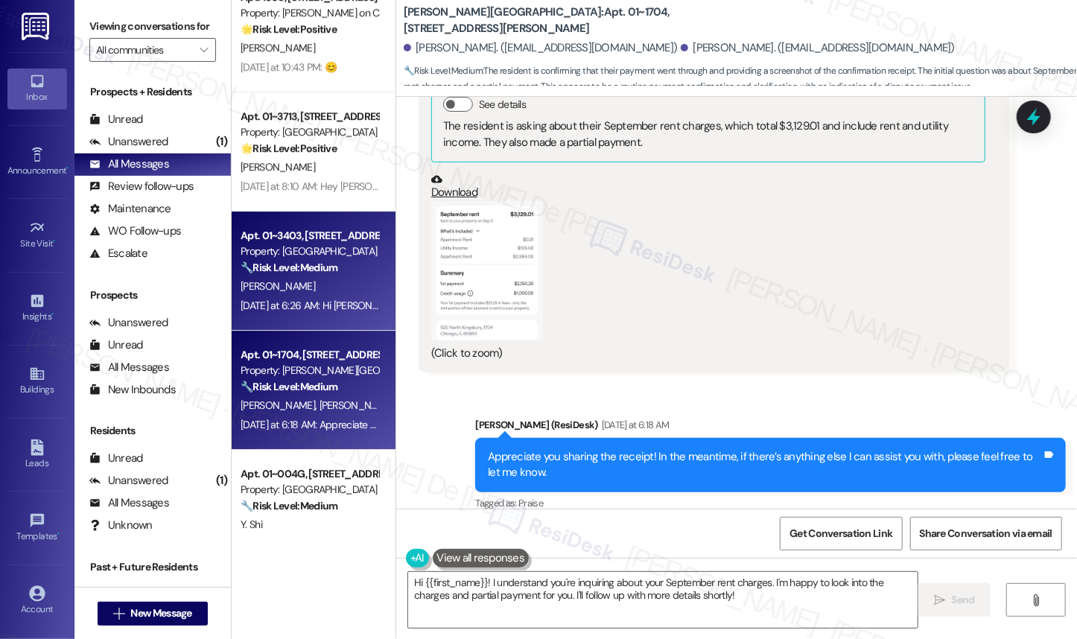
click at [259, 283] on span "H. Uriostegui" at bounding box center [278, 285] width 74 height 13
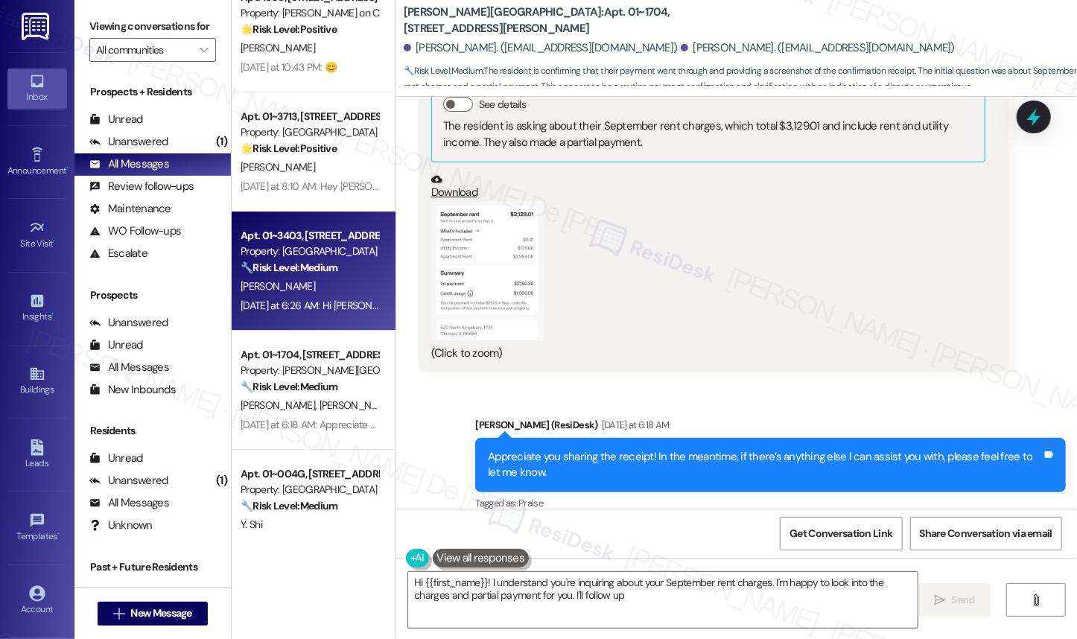
type textarea "Hi {{first_name}}! I understand you're inquiring about your September rent char…"
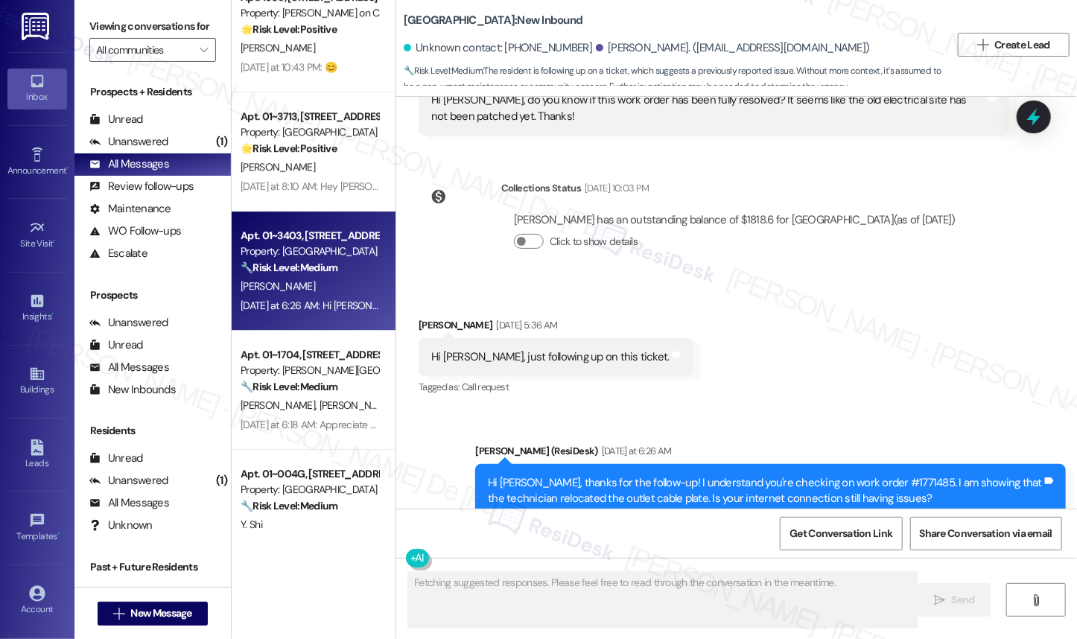
scroll to position [1403, 0]
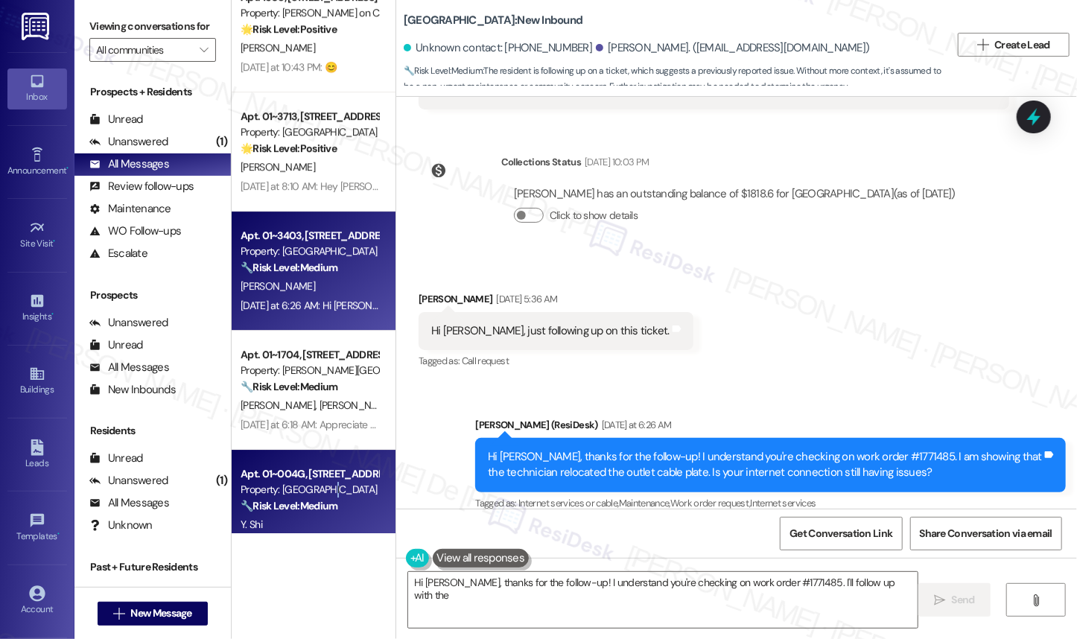
type textarea "Hi Helen, thanks for the follow-up! I understand you're checking on work order …"
click at [323, 489] on div "Property: Twin Towers" at bounding box center [310, 490] width 138 height 16
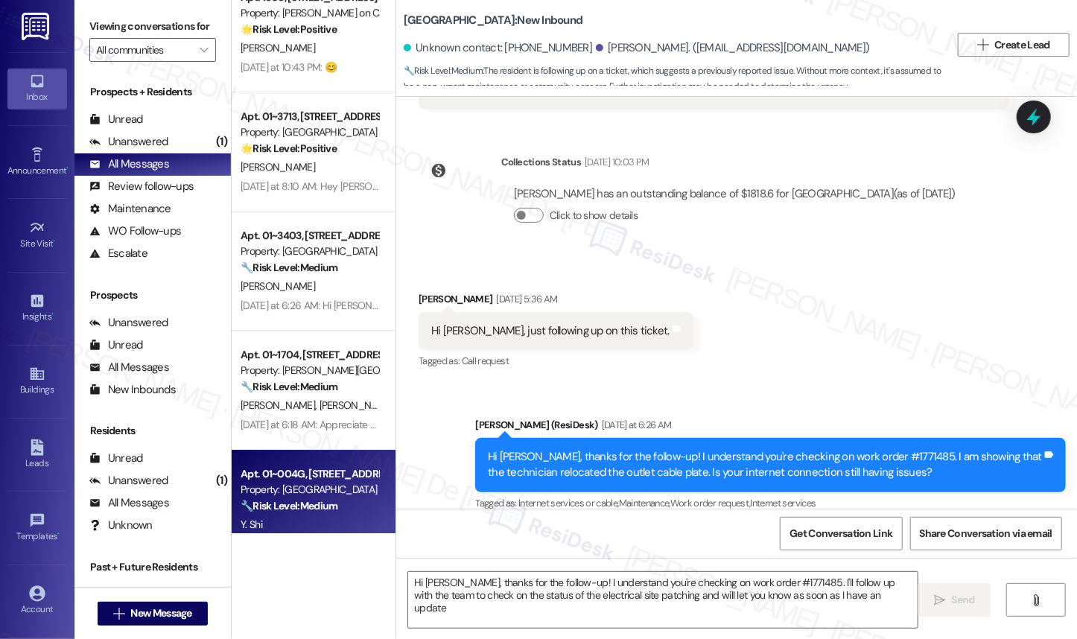
type textarea "Hi Helen, thanks for the follow-up! I understand you're checking on work order …"
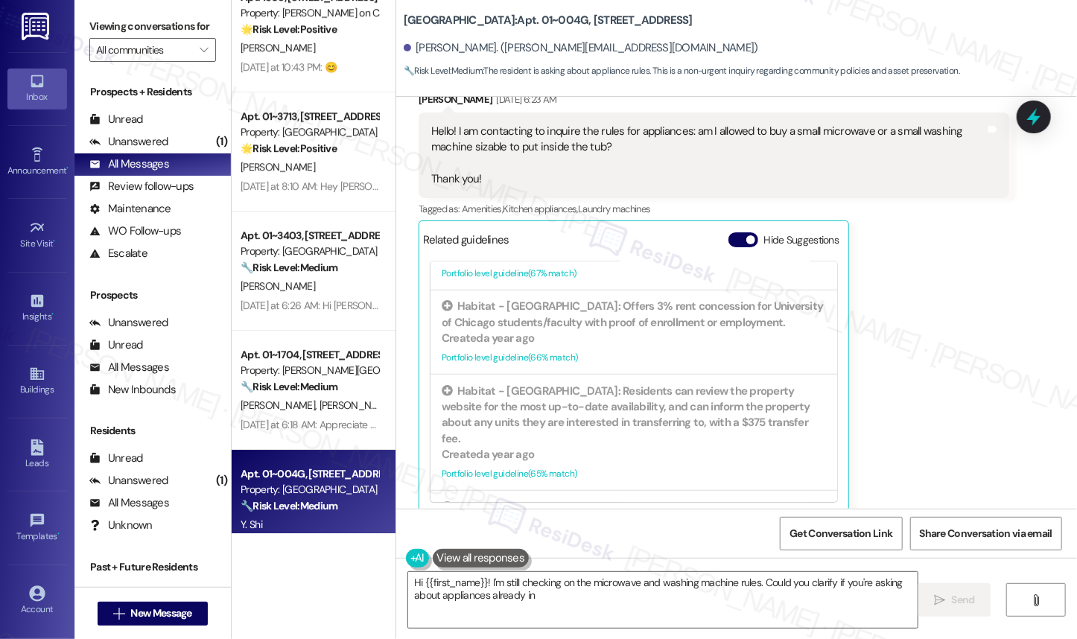
scroll to position [577, 0]
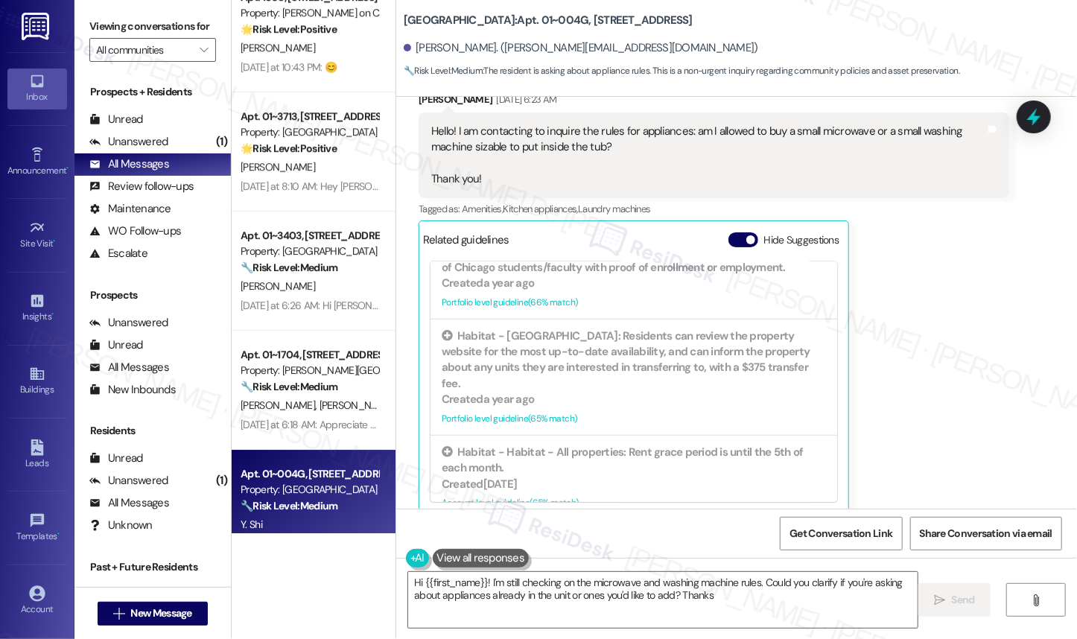
type textarea "Hi {{first_name}}! I'm still checking on the microwave and washing machine rule…"
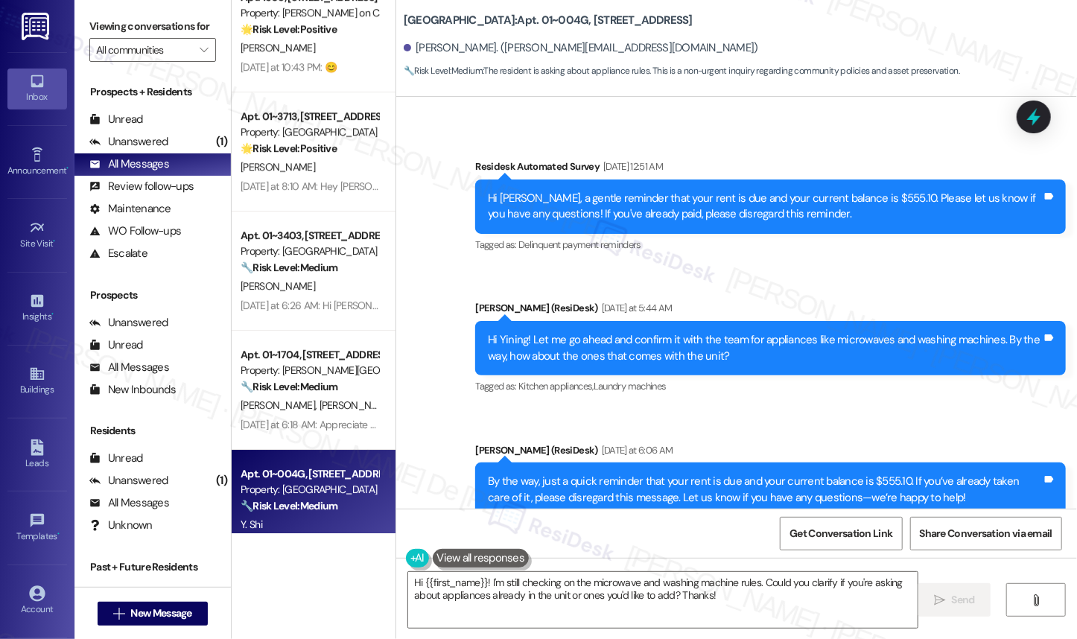
scroll to position [1000, 0]
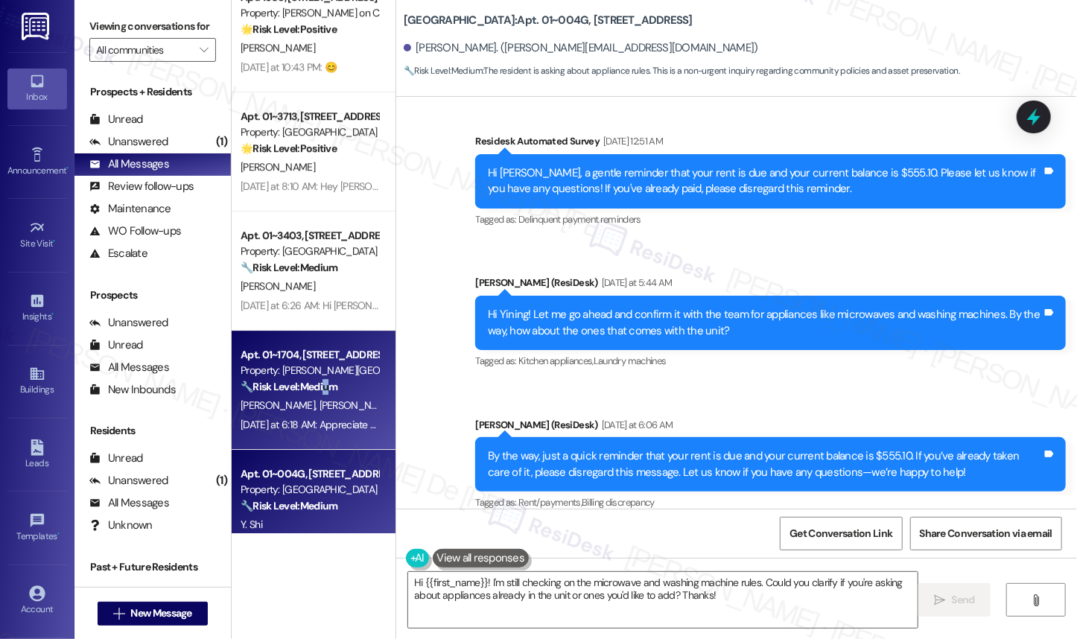
click at [323, 384] on strong "🔧 Risk Level: Medium" at bounding box center [289, 386] width 97 height 13
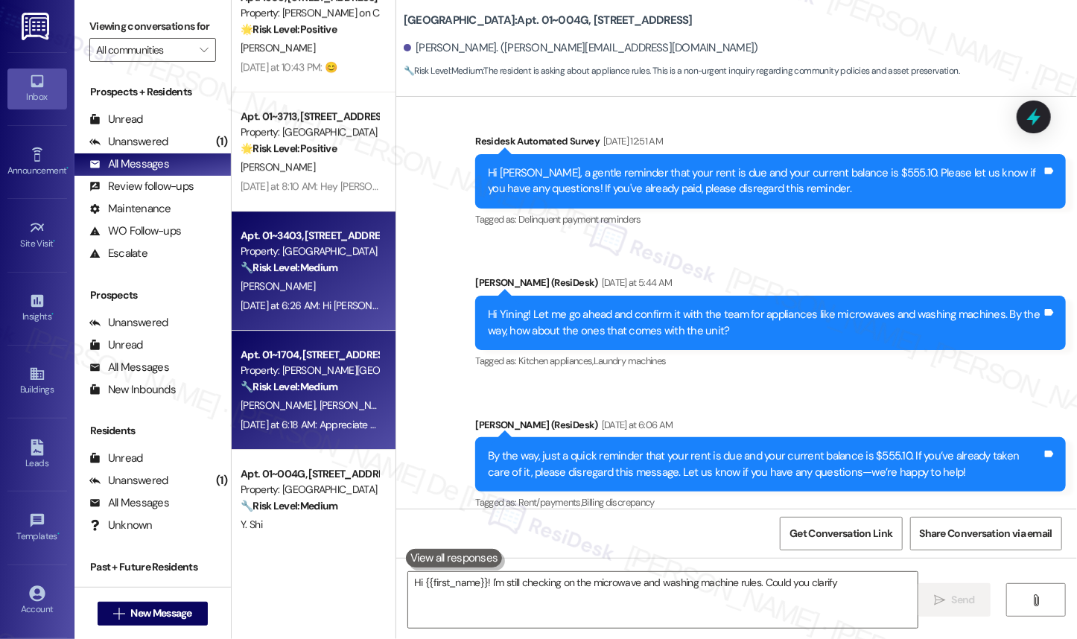
type textarea "Hi {{first_name}}! I'm still checking on the microwave and washing machine rule…"
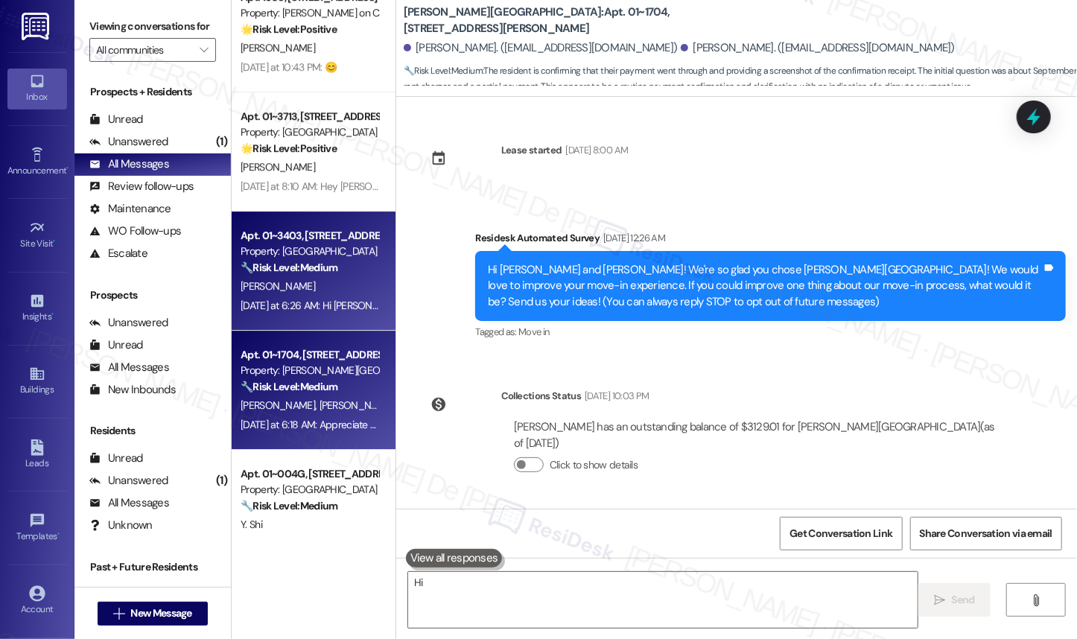
click at [279, 238] on div "Apt. 01~3403, 233 East Wacker" at bounding box center [310, 236] width 138 height 16
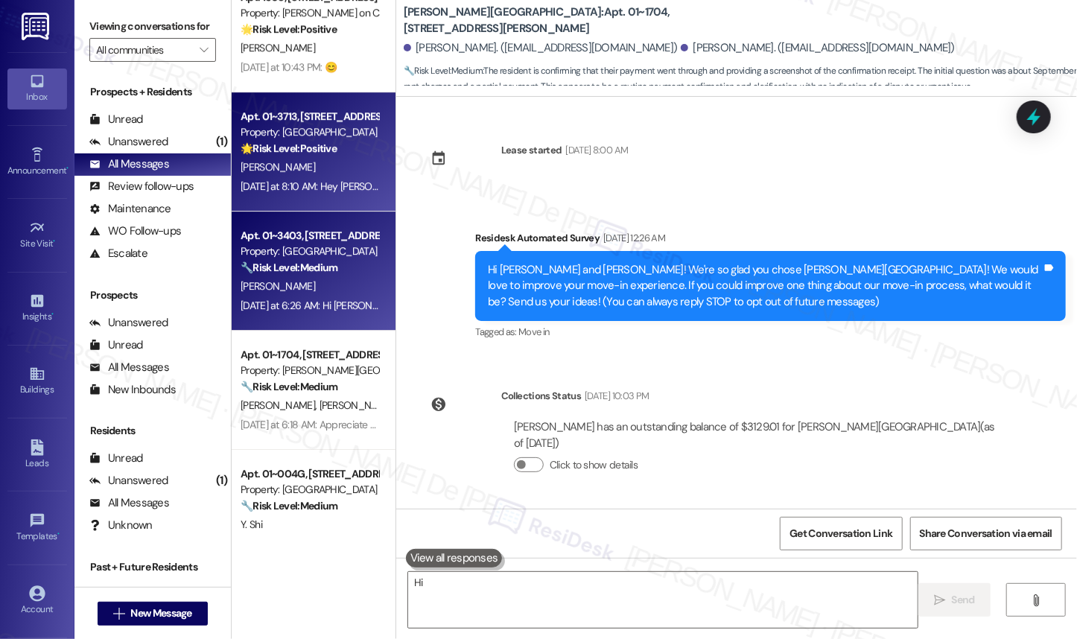
scroll to position [1064, 0]
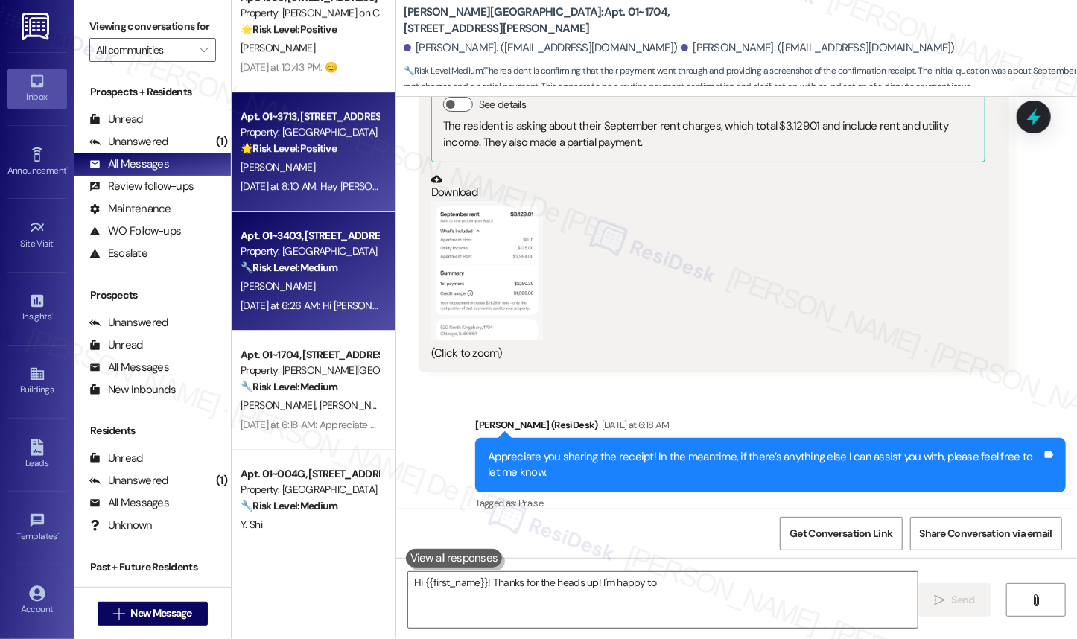
type textarea "Hi {{first_name}}! Thanks for the heads up! I'm happy to"
click at [285, 162] on span "S. Desautels" at bounding box center [278, 166] width 74 height 13
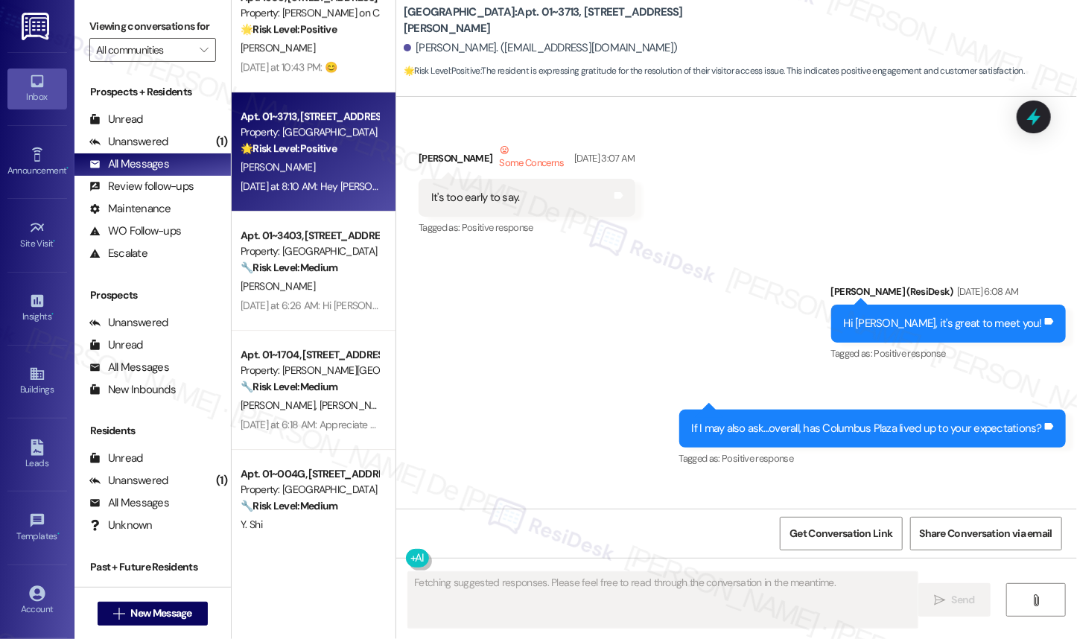
scroll to position [9474, 0]
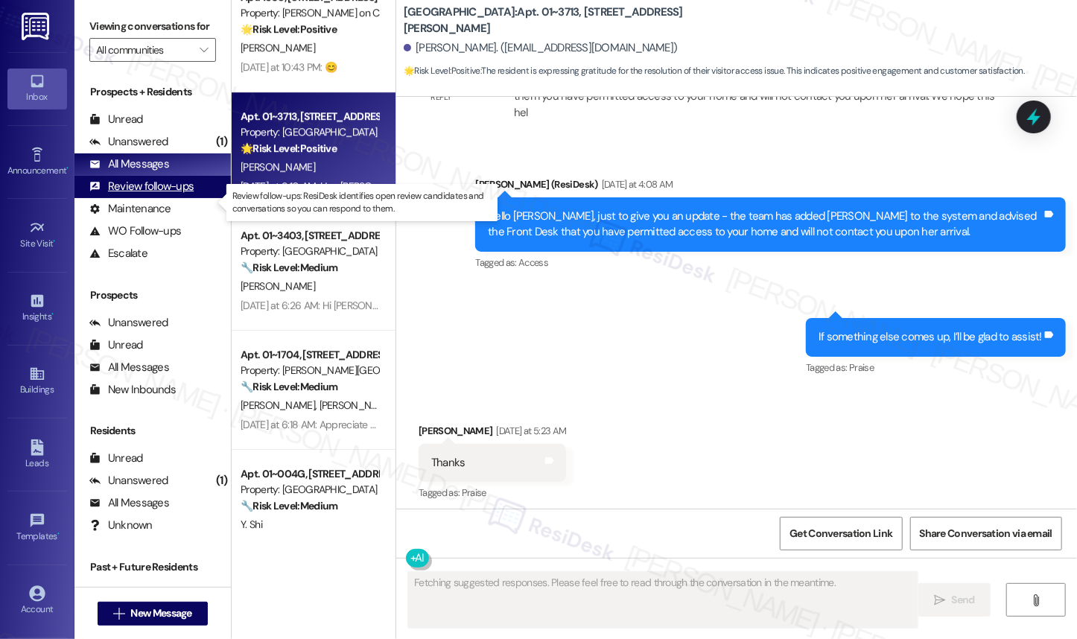
click at [170, 198] on div "Review follow-ups (undefined)" at bounding box center [152, 187] width 156 height 22
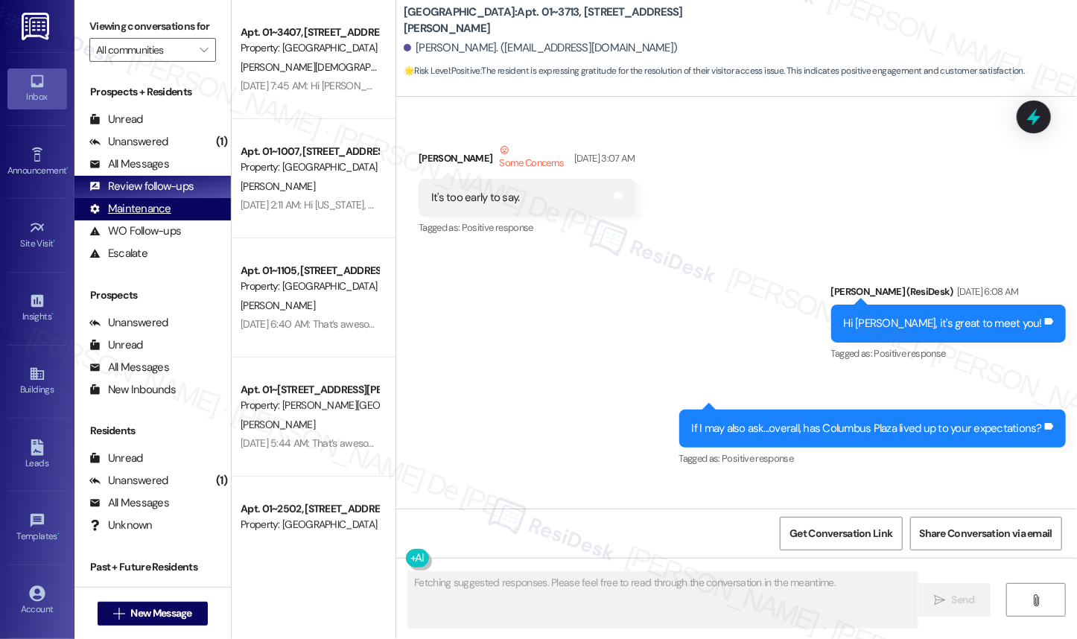
scroll to position [9348, 0]
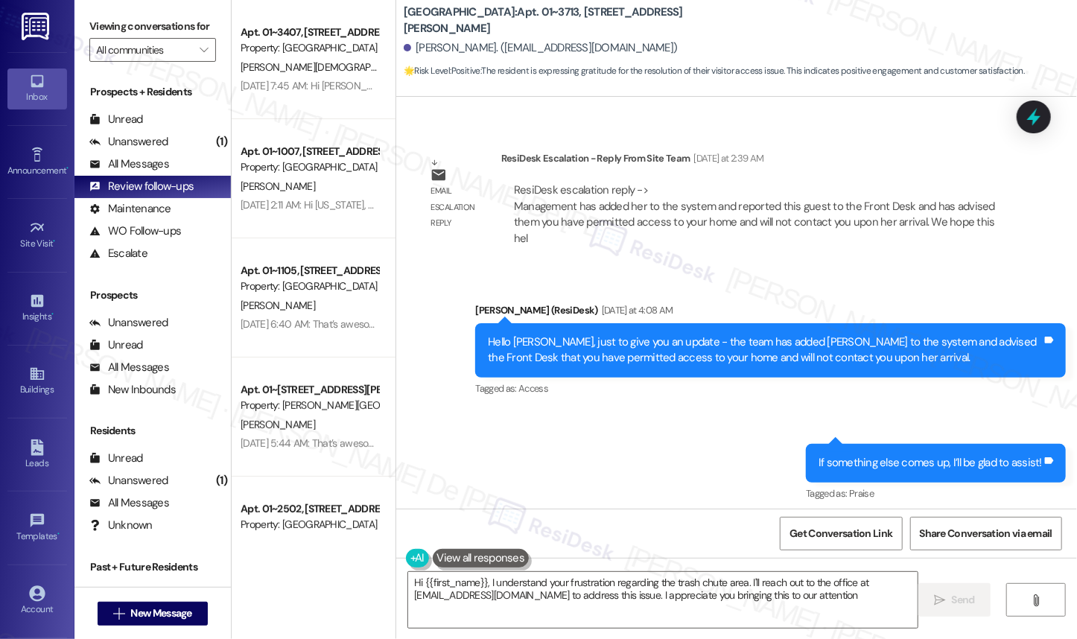
type textarea "Hi {{first_name}}, I understand your frustration regarding the trash chute area…"
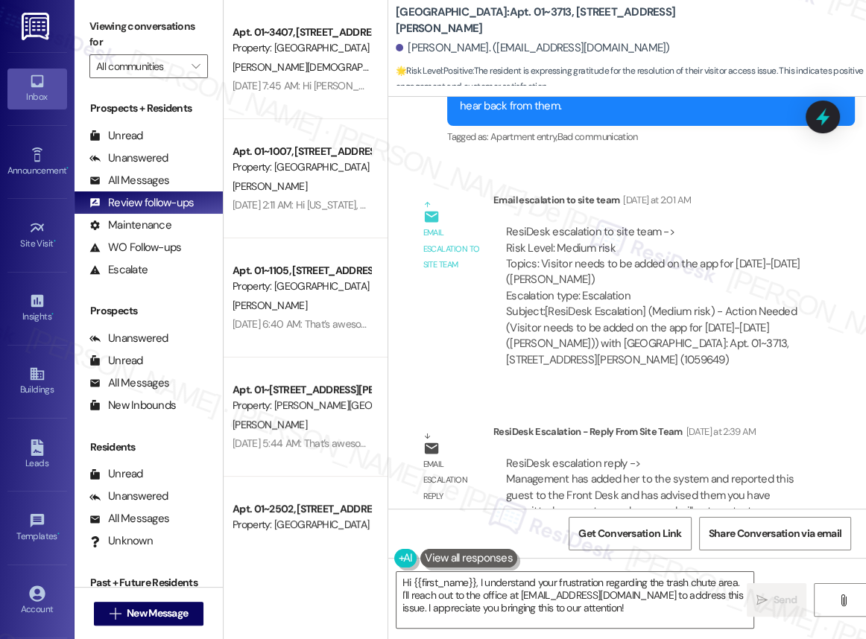
scroll to position [9968, 0]
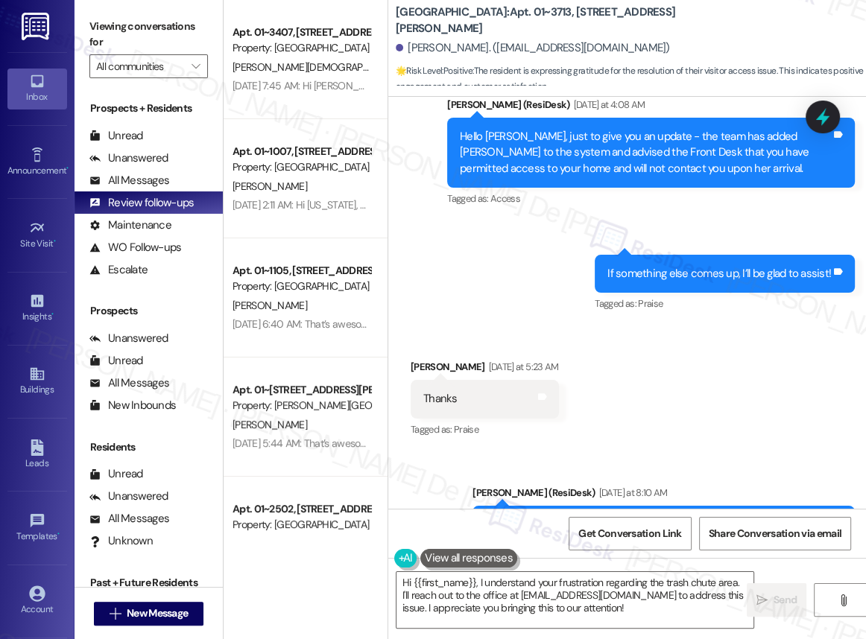
drag, startPoint x: 311, startPoint y: 589, endPoint x: 311, endPoint y: 598, distance: 8.9
click at [311, 597] on div "Apt. 01~3407, 233 East Wacker Property: Columbus Plaza A. Jain Sep 09, 2025 at …" at bounding box center [305, 319] width 164 height 639
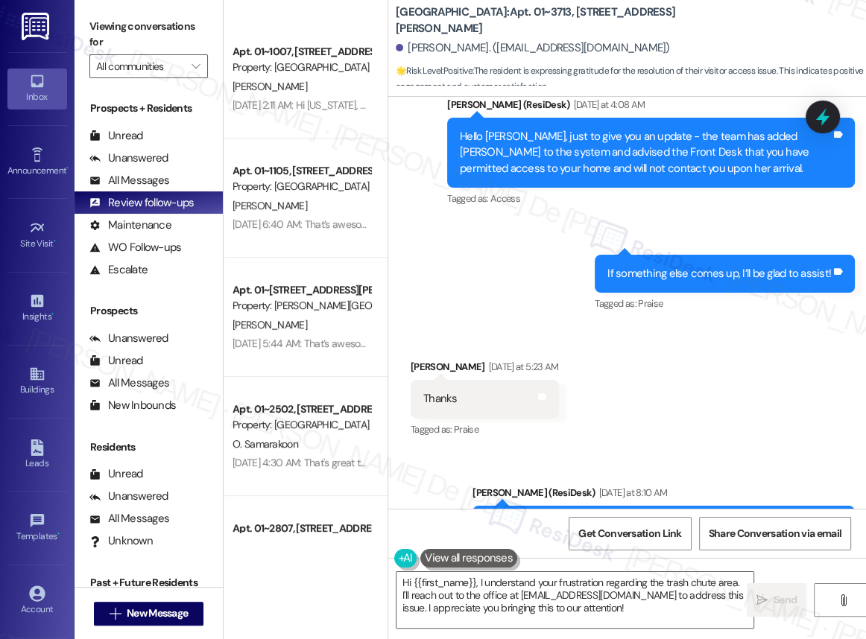
scroll to position [0, 0]
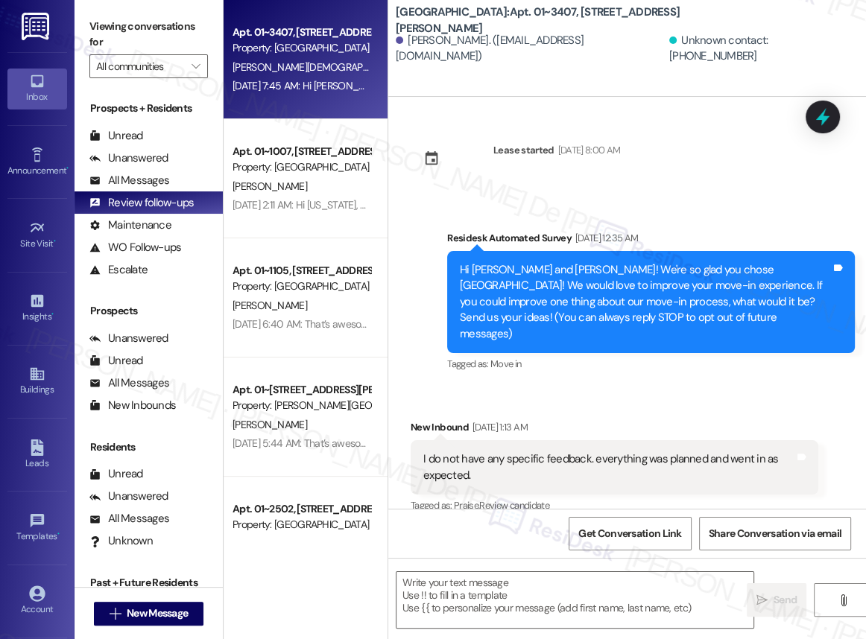
scroll to position [2, 0]
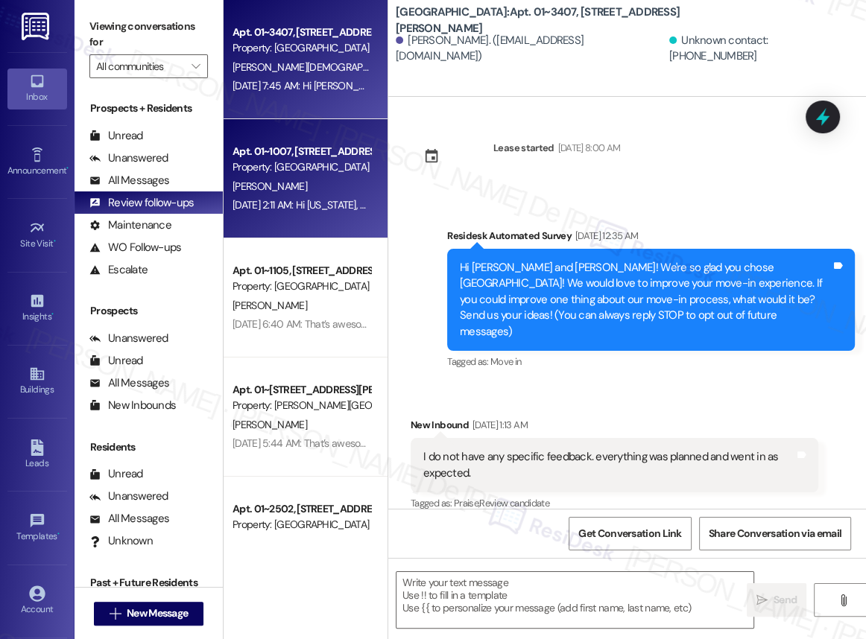
type textarea "Fetching suggested responses. Please feel free to read through the conversation…"
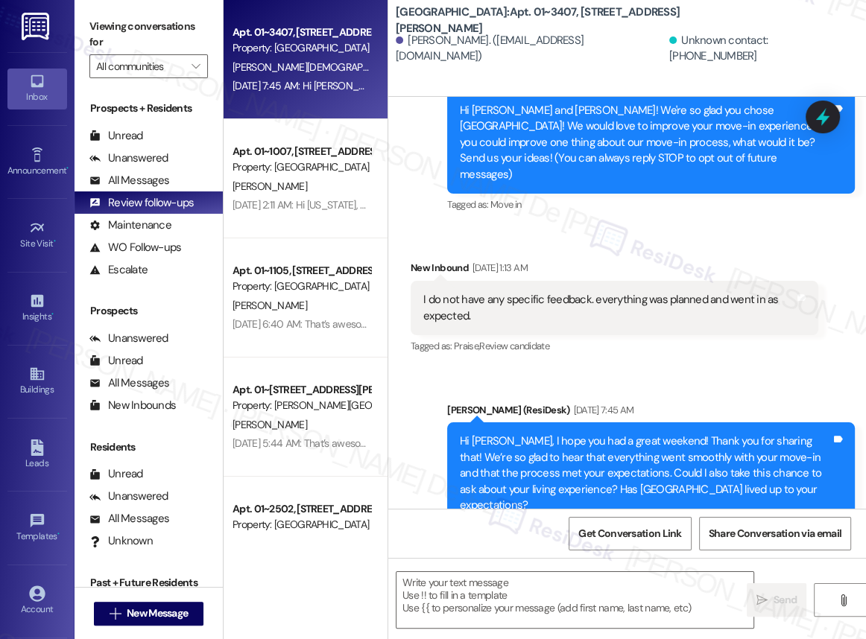
scroll to position [177, 0]
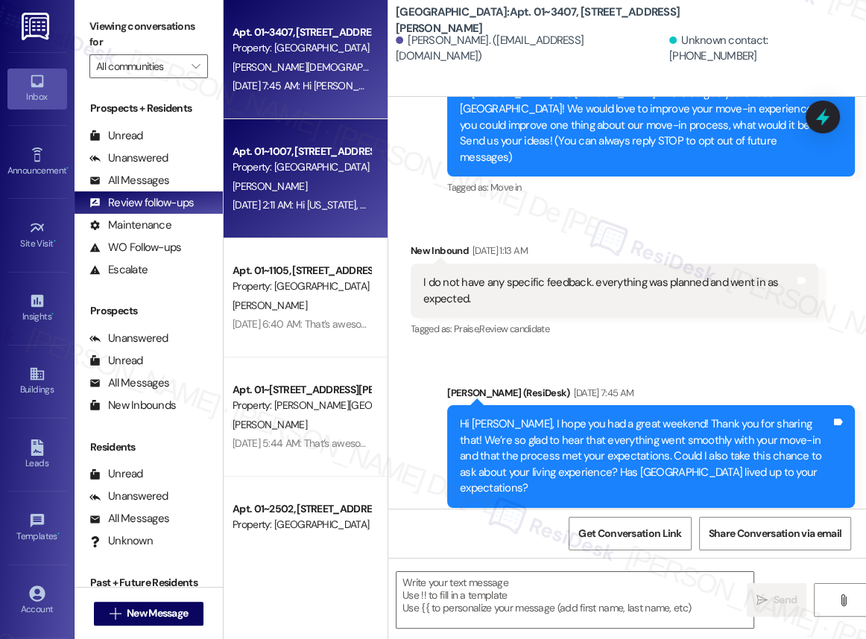
click at [352, 235] on div "Apt. 01~1007, 2701&2727 S. Indiana Ave. 2740 S. Prairie Ave Property: Eden Comm…" at bounding box center [305, 178] width 164 height 119
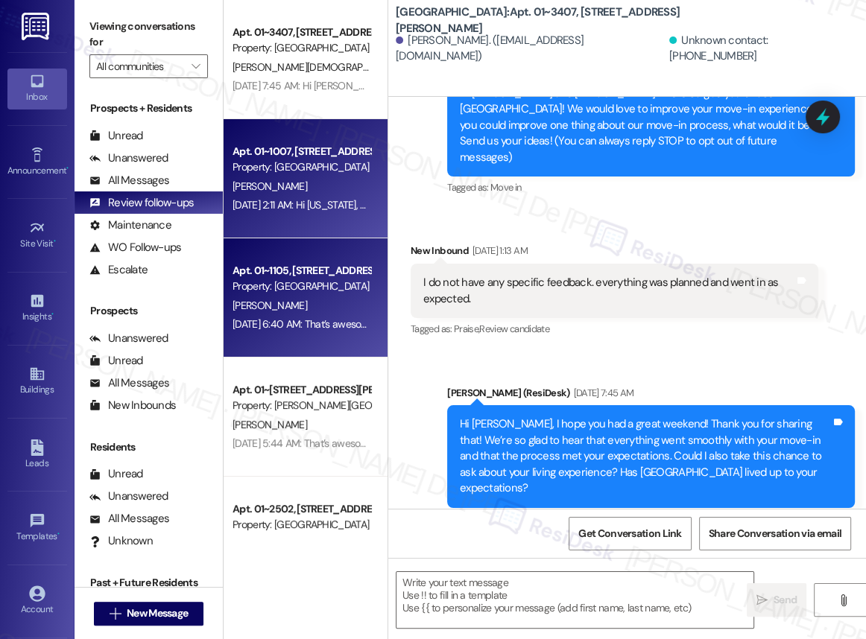
type textarea "Fetching suggested responses. Please feel free to read through the conversation…"
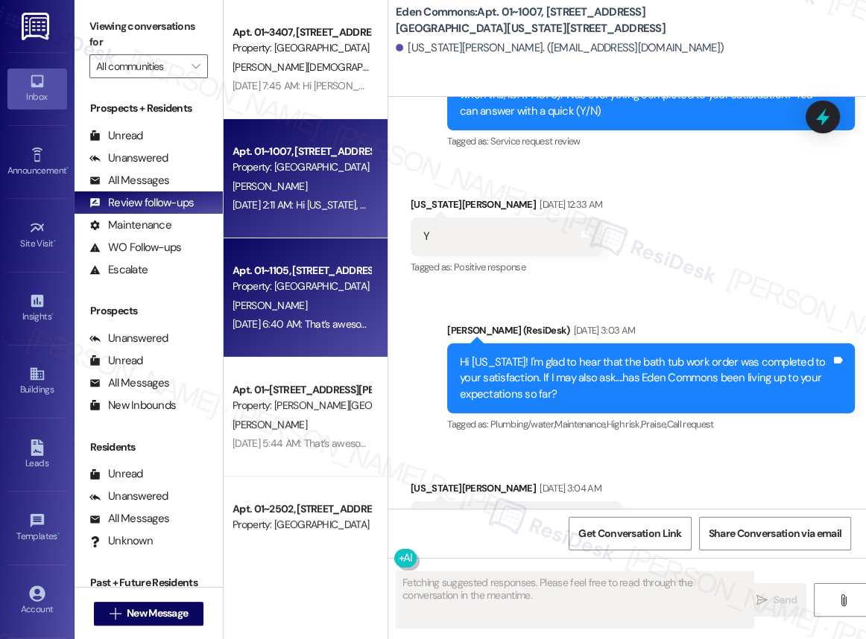
scroll to position [3605, 0]
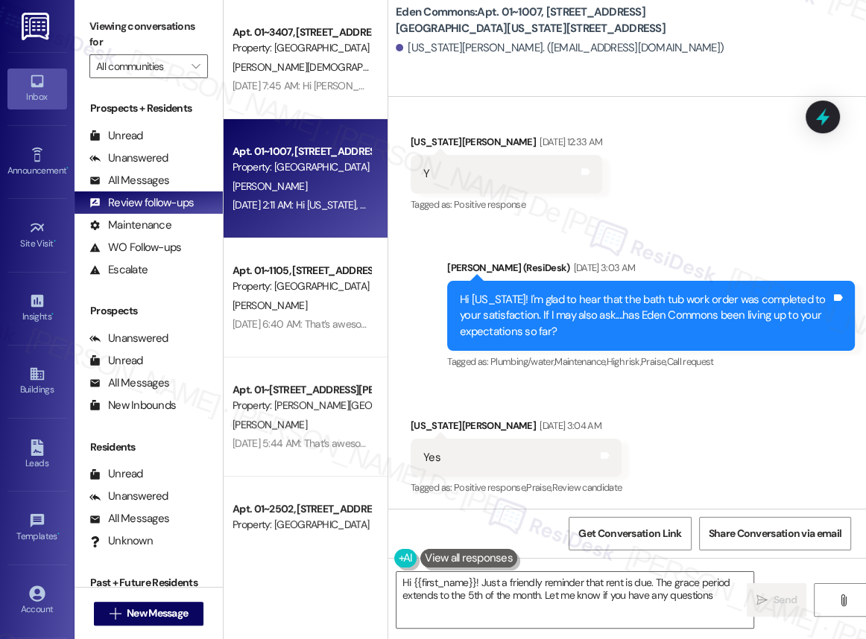
type textarea "Hi {{first_name}}! Just a friendly reminder that rent is due. The grace period …"
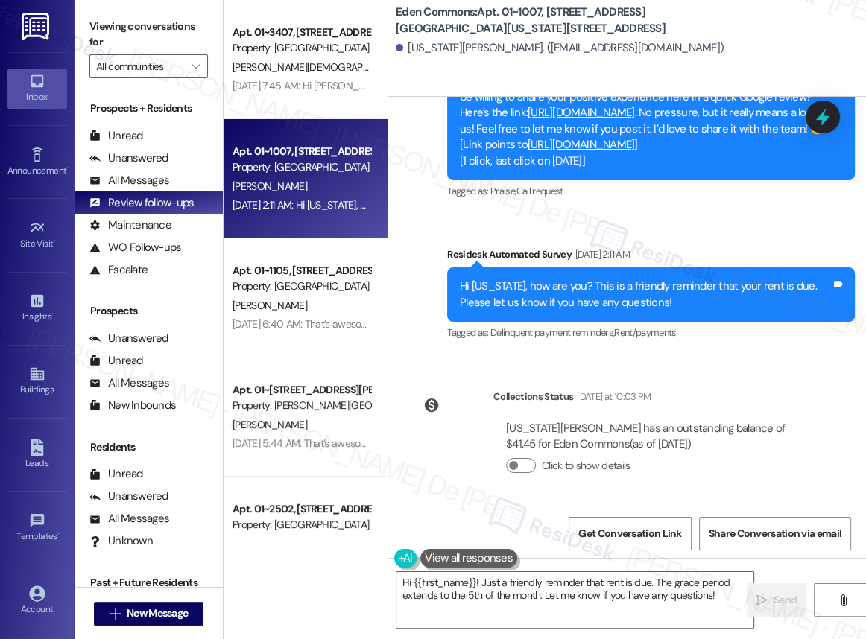
scroll to position [4137, 0]
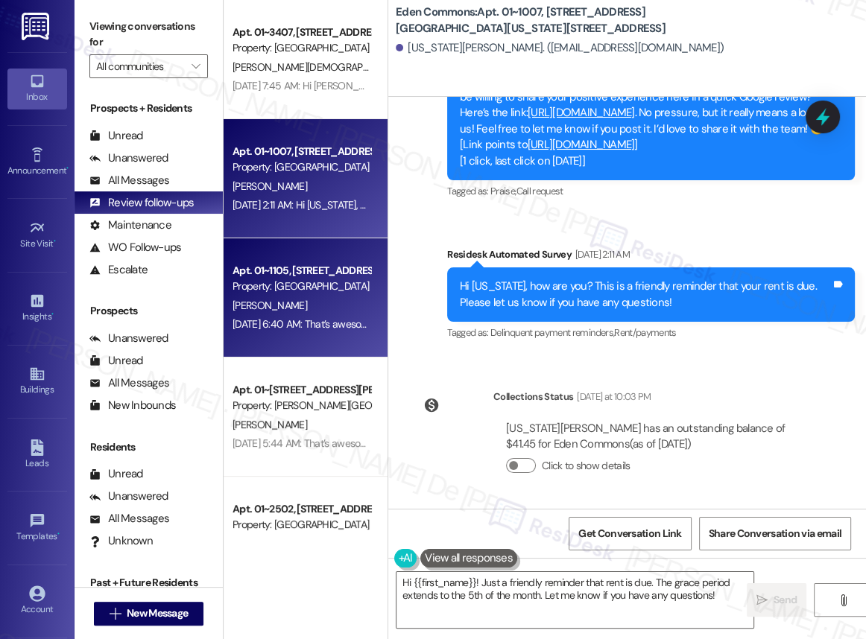
click at [340, 282] on div "Property: Columbus Plaza" at bounding box center [301, 287] width 138 height 16
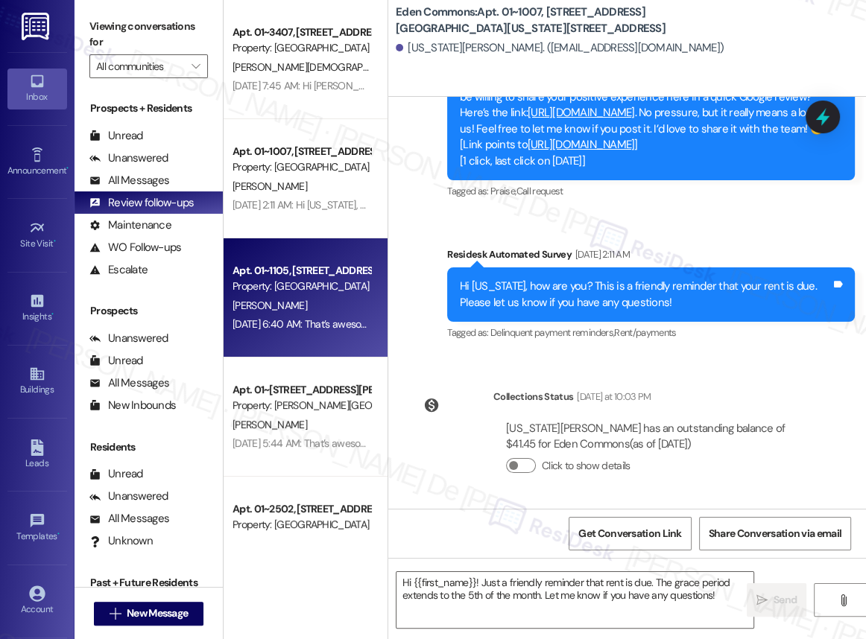
type textarea "Fetching suggested responses. Please feel free to read through the conversation…"
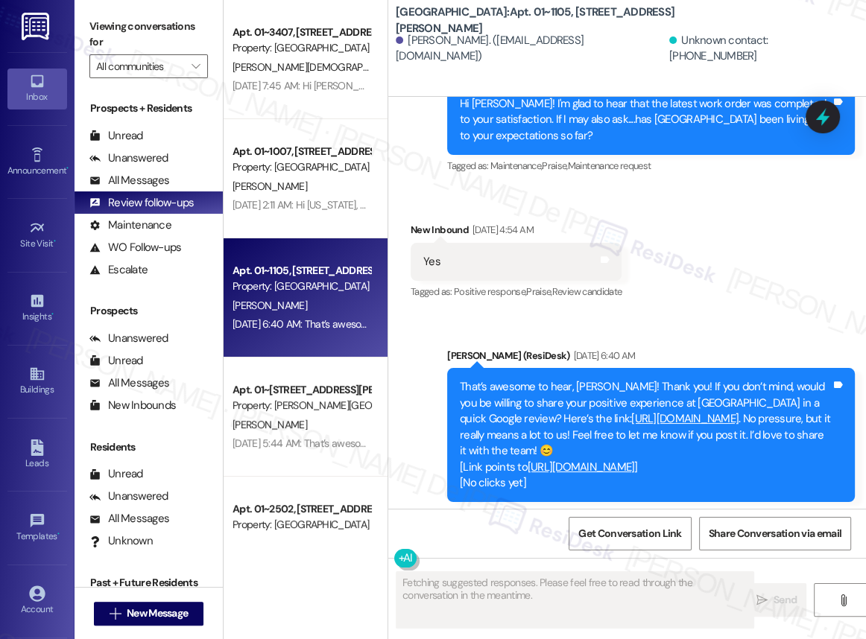
scroll to position [1975, 0]
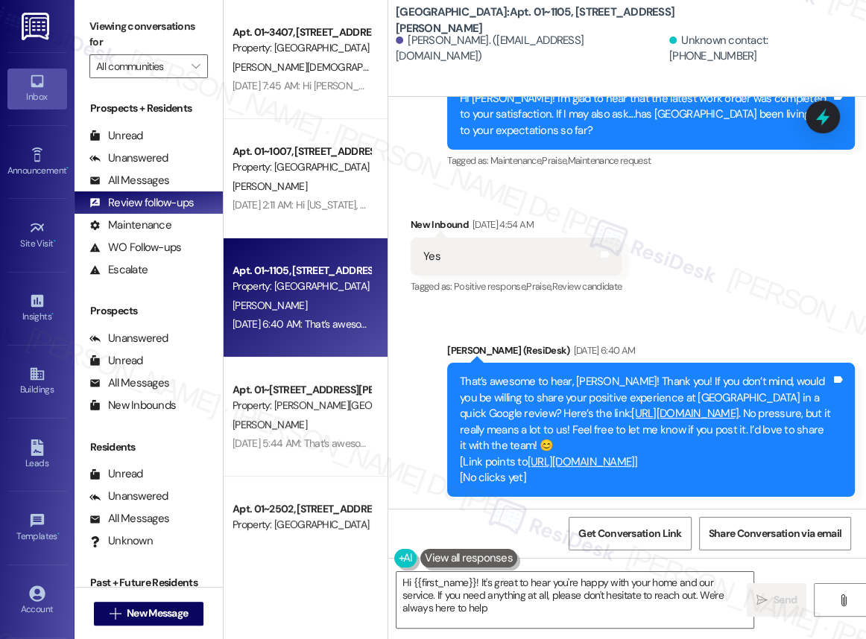
type textarea "Hi {{first_name}}! It's great to hear you're happy with your home and our servi…"
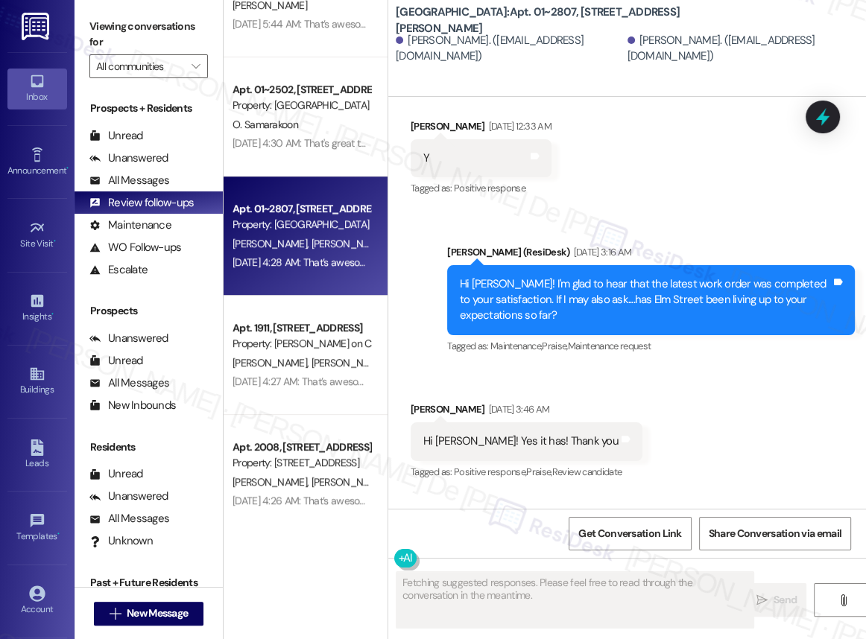
scroll to position [2003, 0]
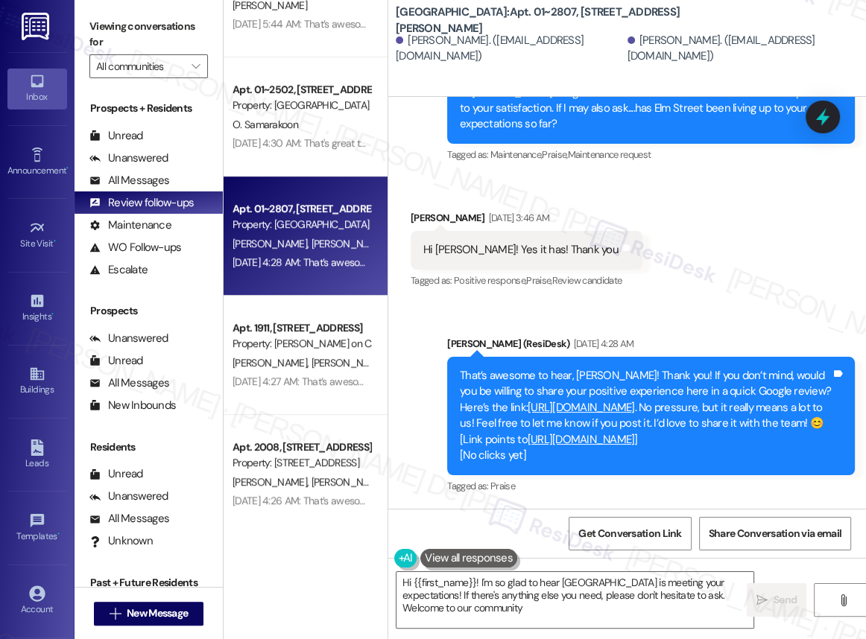
type textarea "Hi {{first_name}}! I'm so glad to hear Elm Street is meeting your expectations!…"
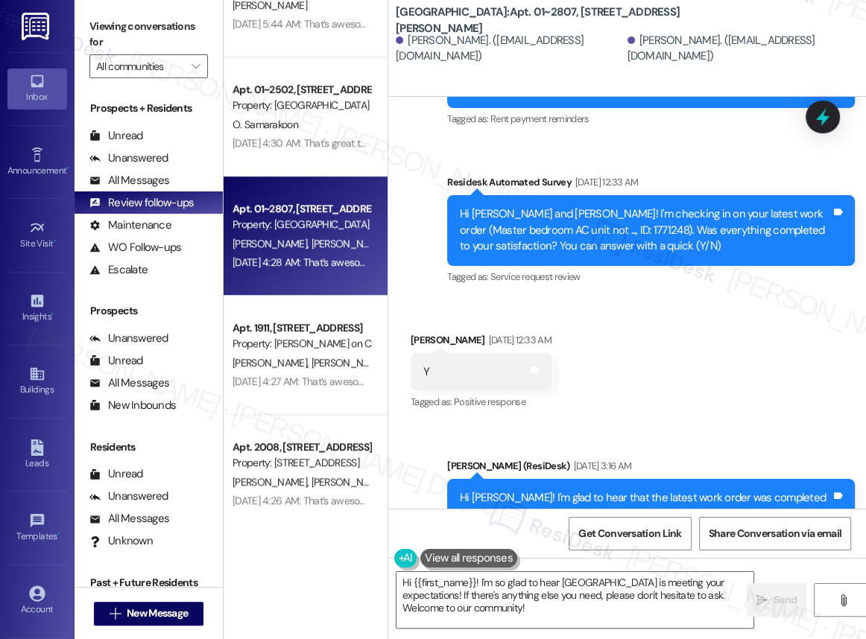
scroll to position [1777, 0]
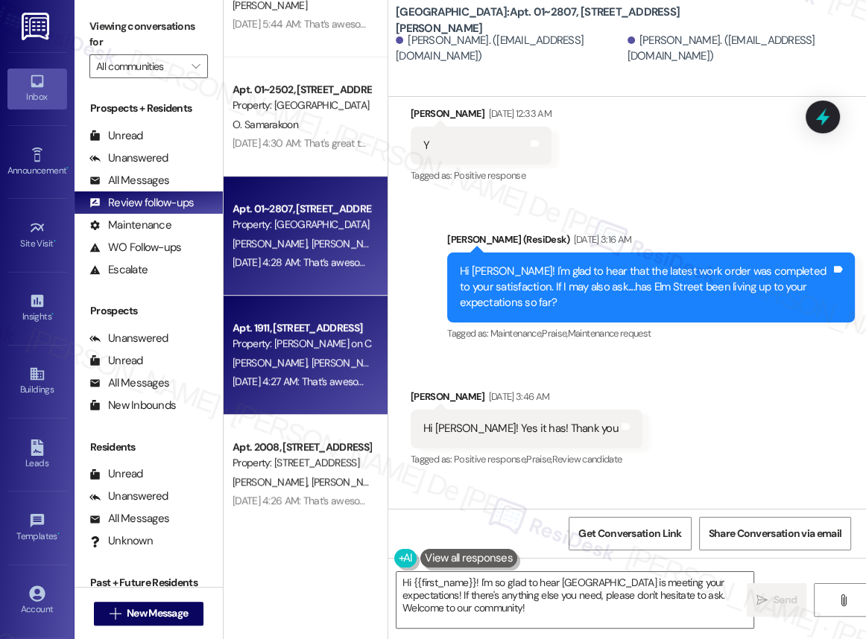
click at [268, 338] on div "Property: [PERSON_NAME] on Canal" at bounding box center [301, 344] width 138 height 16
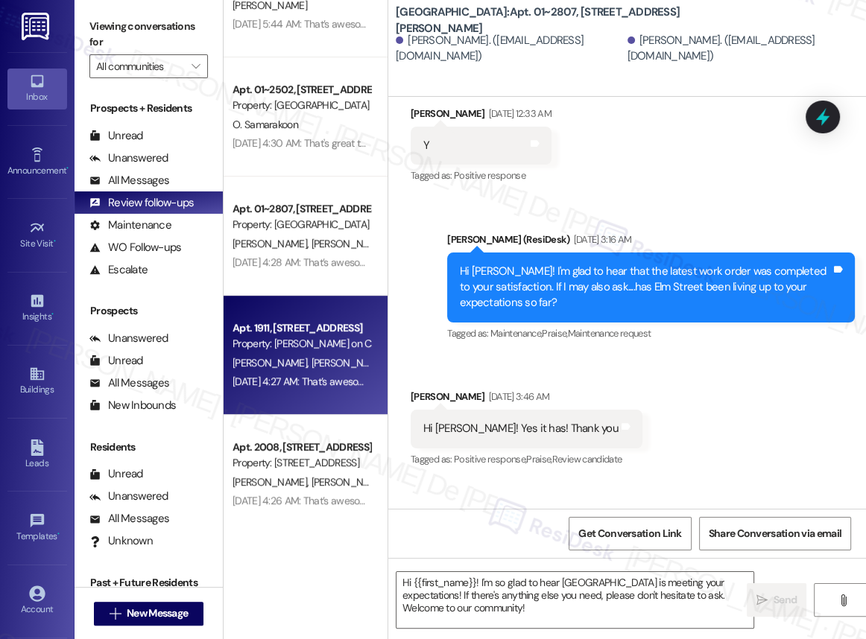
type textarea "Fetching suggested responses. Please feel free to read through the conversation…"
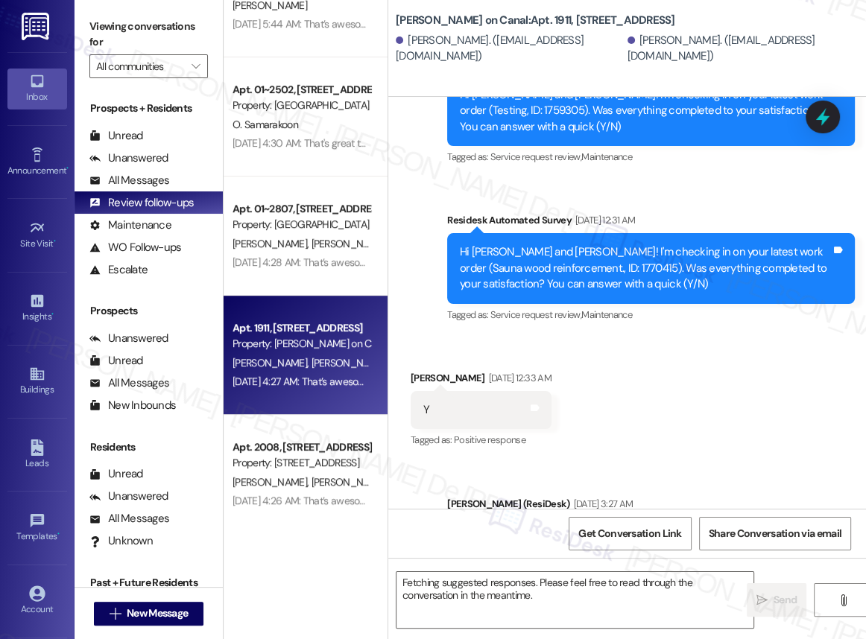
scroll to position [3656, 0]
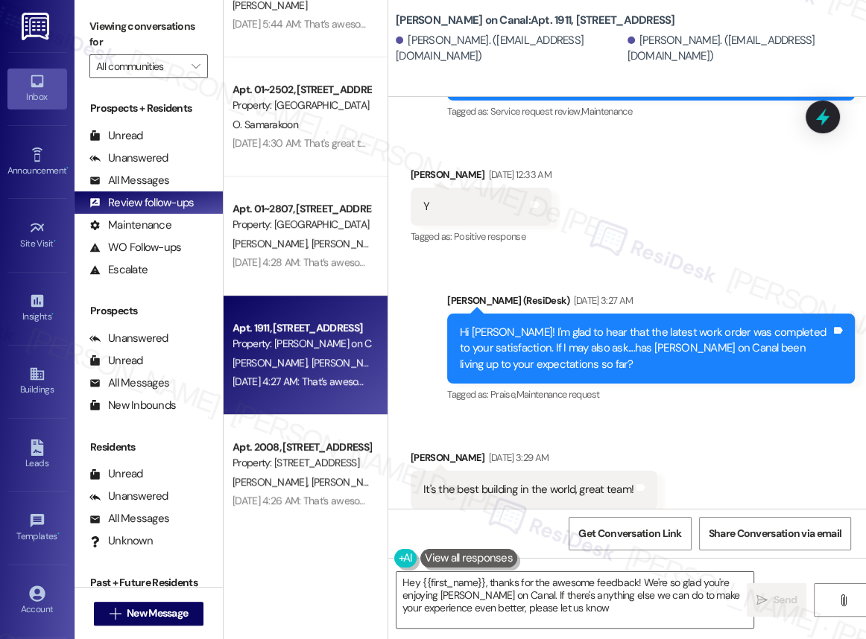
type textarea "Hey {{first_name}}, thanks for the awesome feedback! We're so glad you're enjoy…"
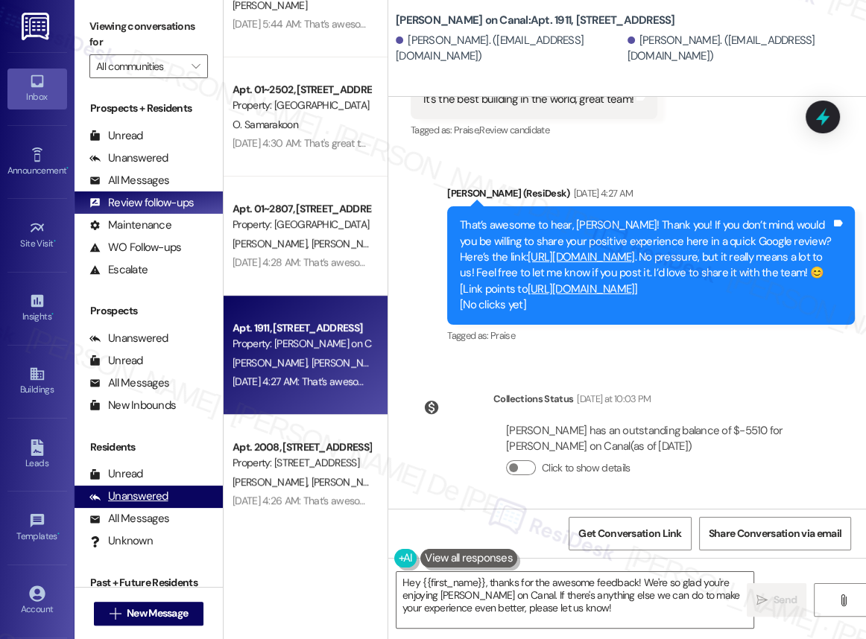
click at [189, 494] on div "Unanswered (0)" at bounding box center [148, 497] width 148 height 22
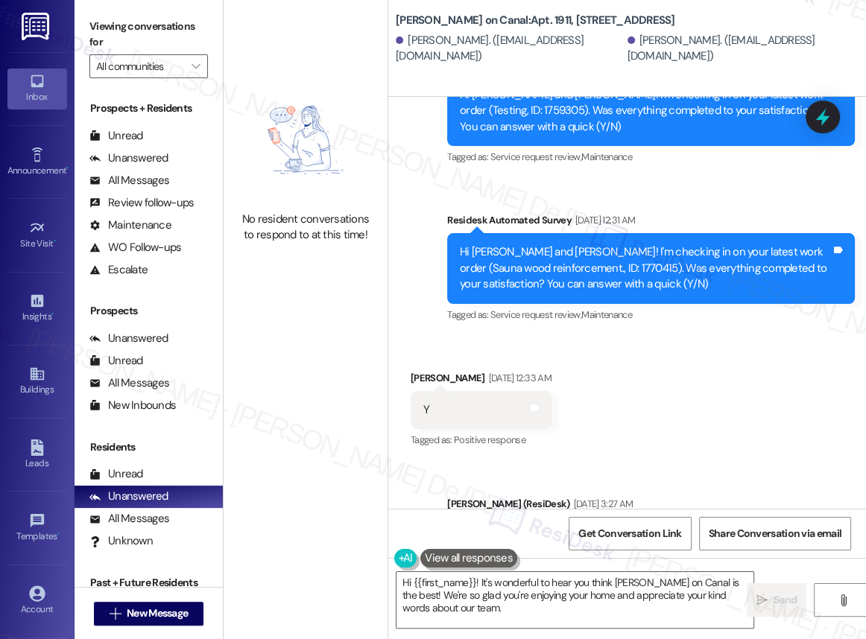
scroll to position [3656, 0]
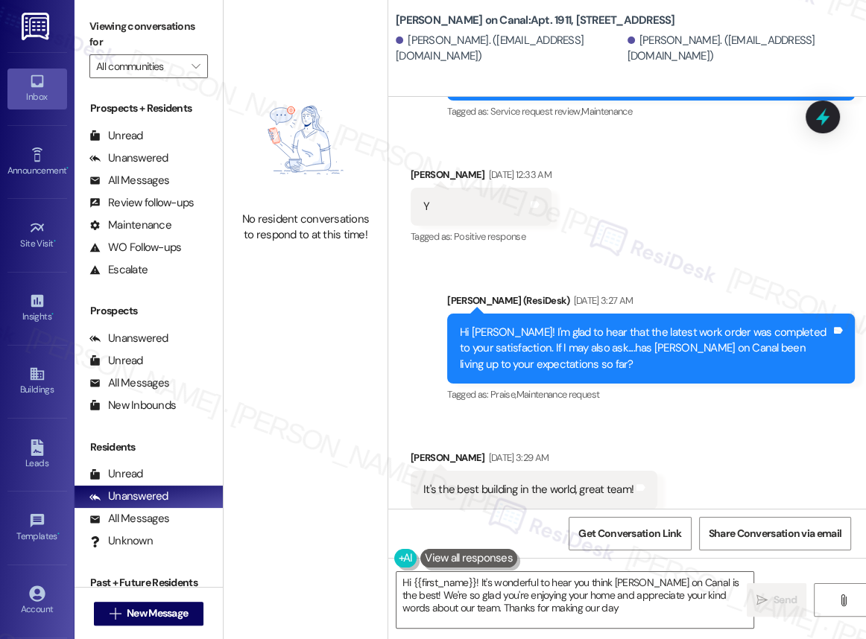
type textarea "Hi {{first_name}}! It's wonderful to hear you think Cassidy on Canal is the bes…"
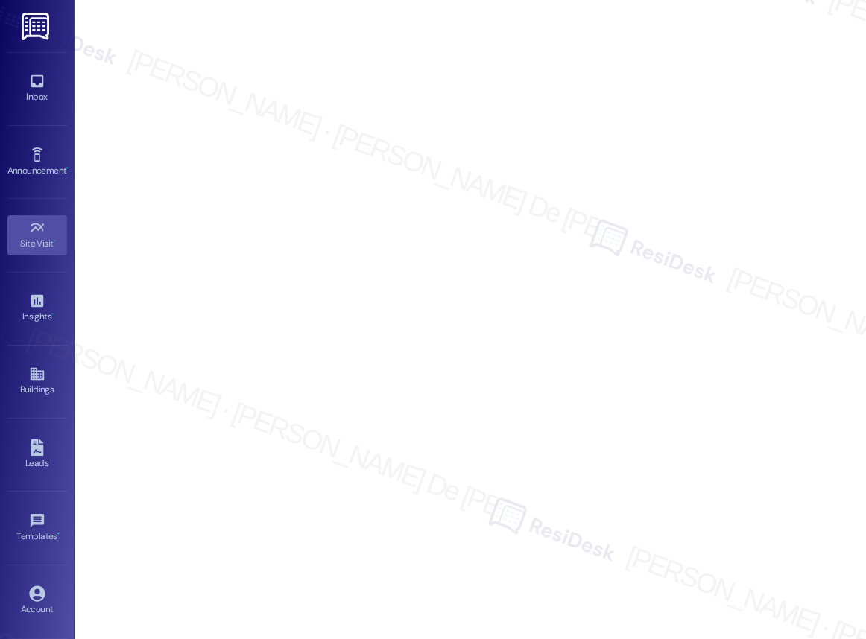
select select "English"
click at [37, 72] on link "Inbox" at bounding box center [37, 89] width 60 height 40
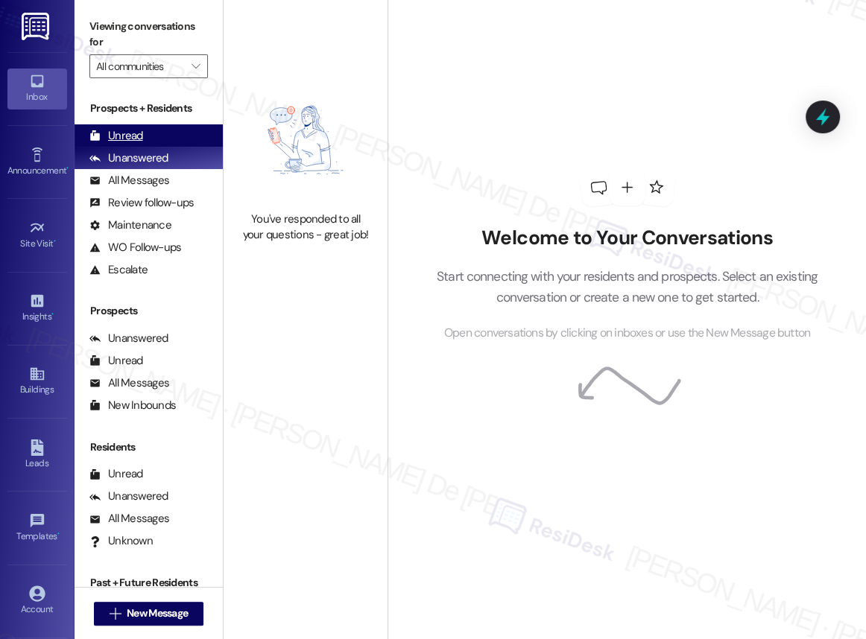
click at [136, 143] on div "Unread" at bounding box center [116, 136] width 54 height 16
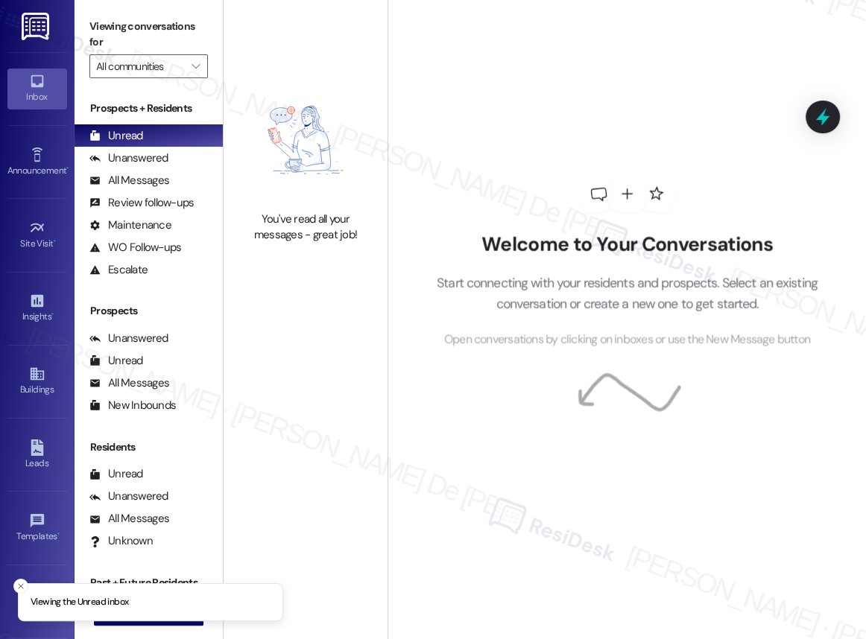
click at [120, 282] on div "Prospects + Residents Unread (0) Unread: Any message you haven't read yet will …" at bounding box center [148, 348] width 148 height 511
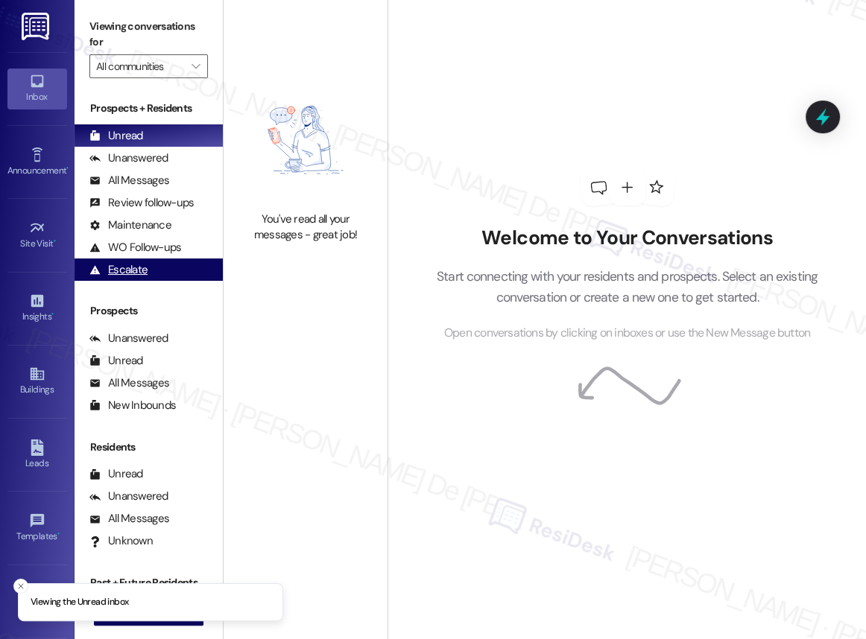
click at [125, 275] on div "Escalate" at bounding box center [118, 270] width 58 height 16
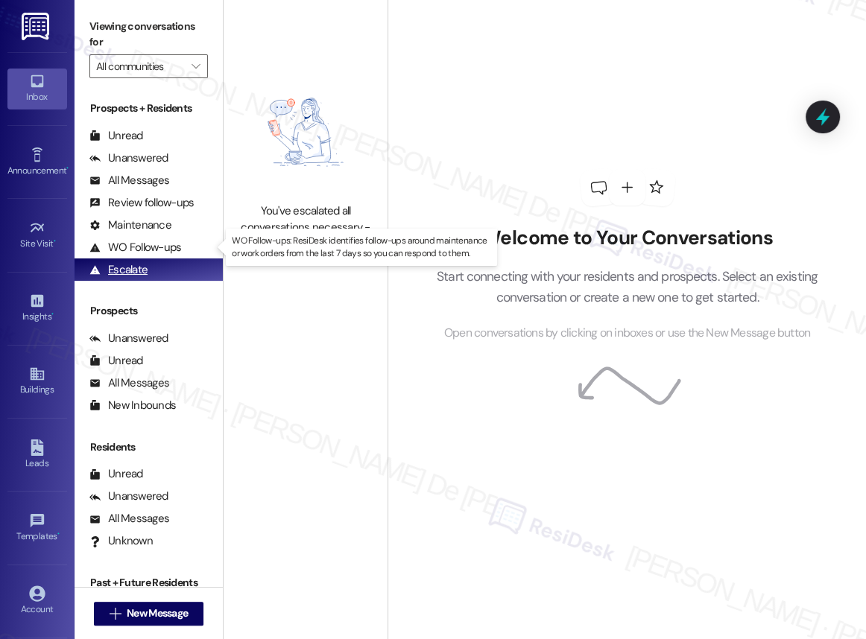
click at [171, 259] on div "Escalate (undefined)" at bounding box center [148, 269] width 148 height 22
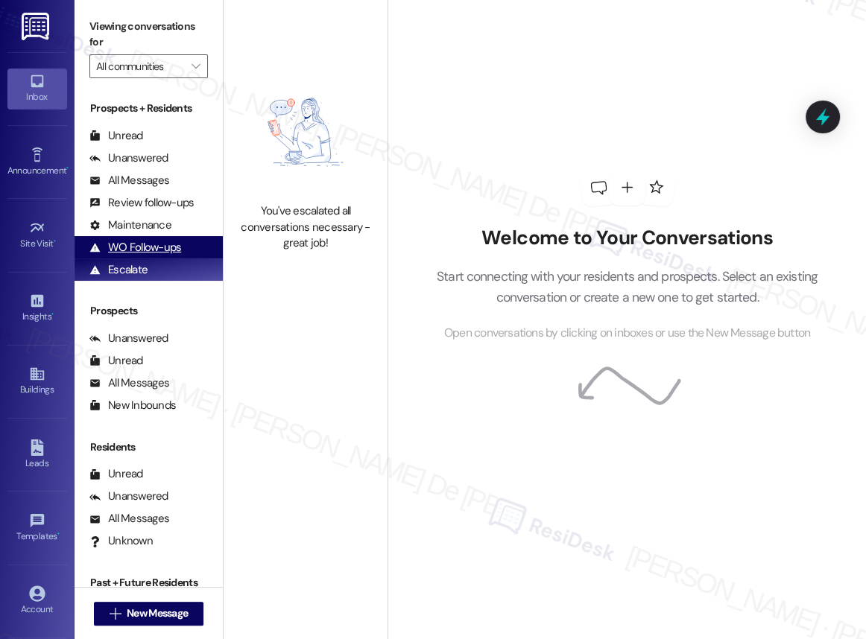
click at [171, 249] on div "WO Follow-ups" at bounding box center [135, 248] width 92 height 16
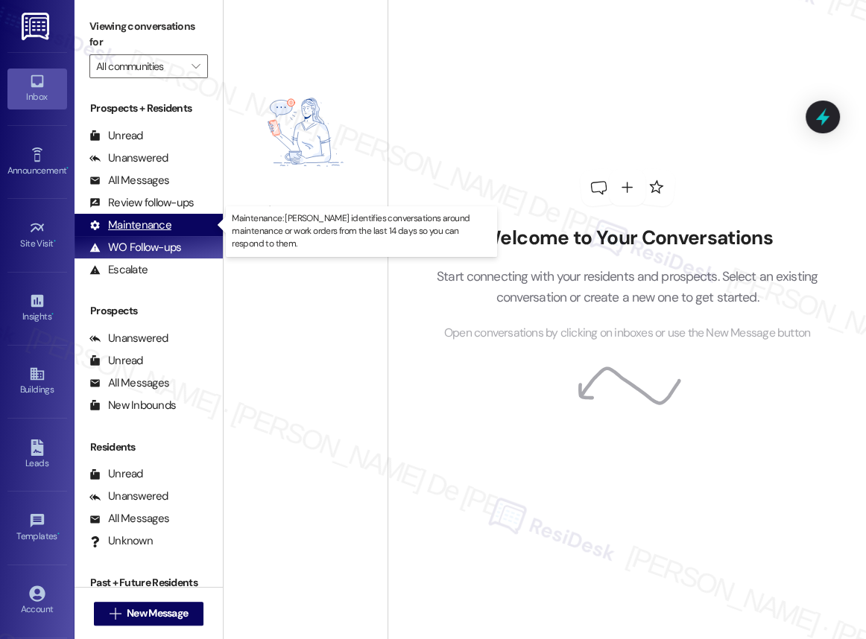
click at [150, 227] on div "Maintenance" at bounding box center [130, 225] width 82 height 16
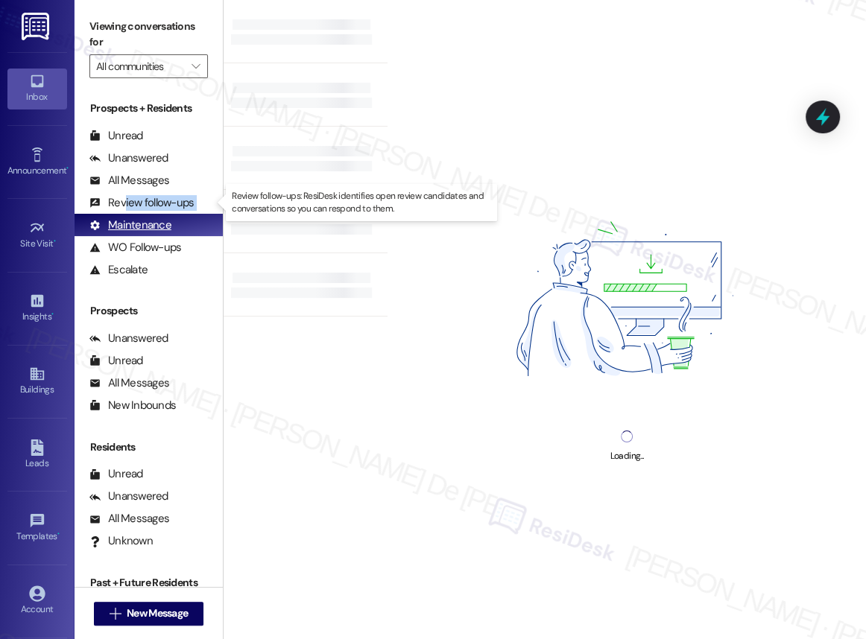
drag, startPoint x: 142, startPoint y: 203, endPoint x: 127, endPoint y: 214, distance: 18.2
click at [127, 214] on div "Prospects + Residents Unread (0) Unread: Any message you haven't read yet will …" at bounding box center [148, 191] width 148 height 180
click at [142, 203] on div "Review follow-ups" at bounding box center [141, 203] width 104 height 16
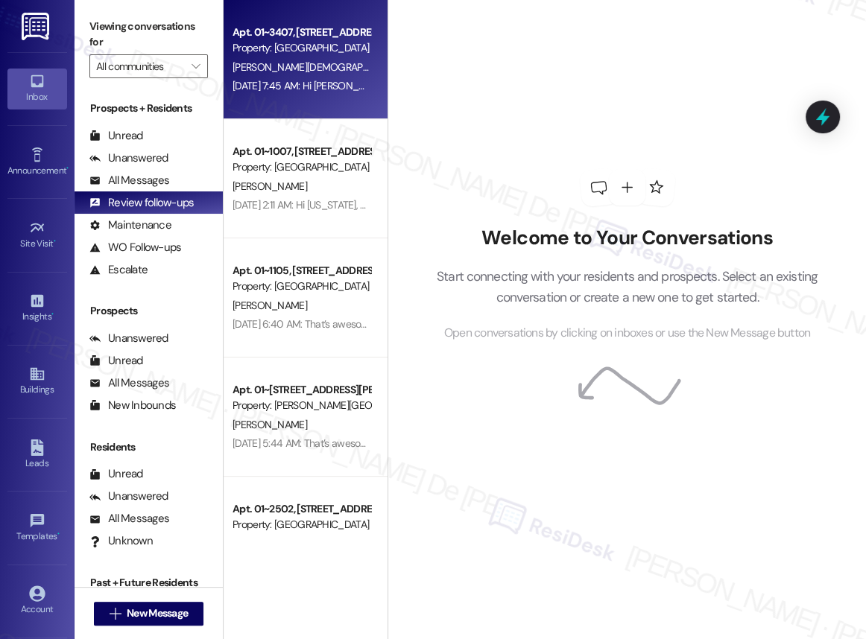
click at [314, 52] on div "Property: [GEOGRAPHIC_DATA]" at bounding box center [301, 48] width 138 height 16
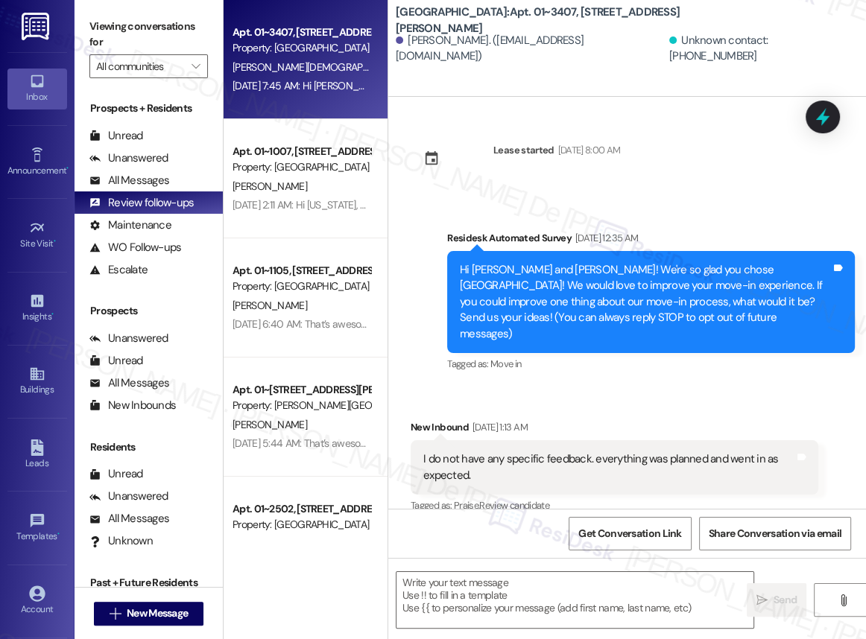
scroll to position [2, 0]
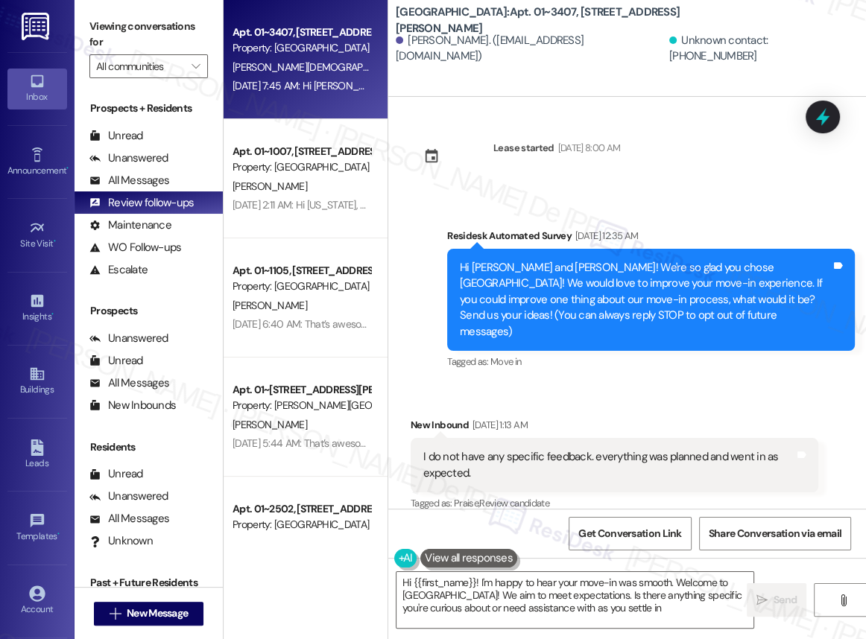
type textarea "Hi {{first_name}}! I'm happy to hear your move-in was smooth. Welcome to [GEOGR…"
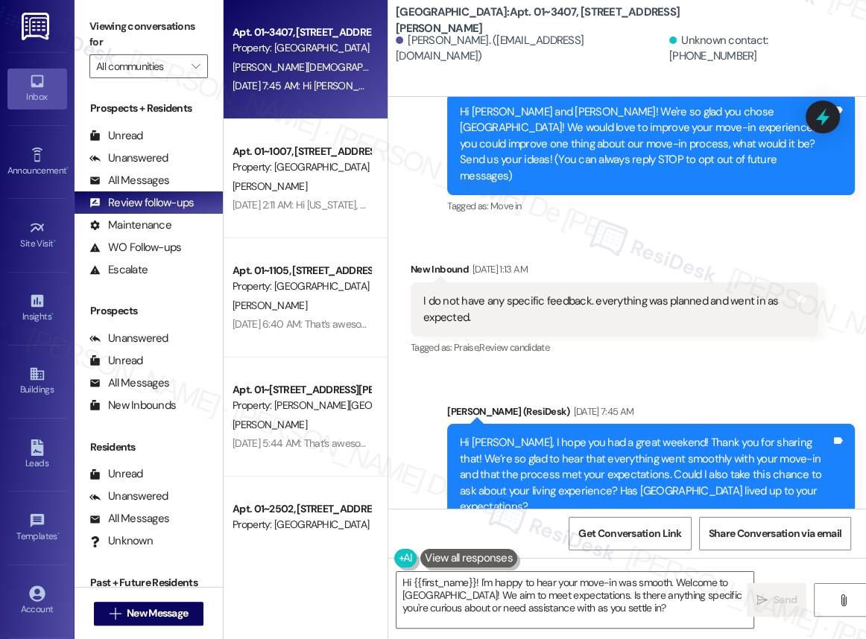
scroll to position [177, 0]
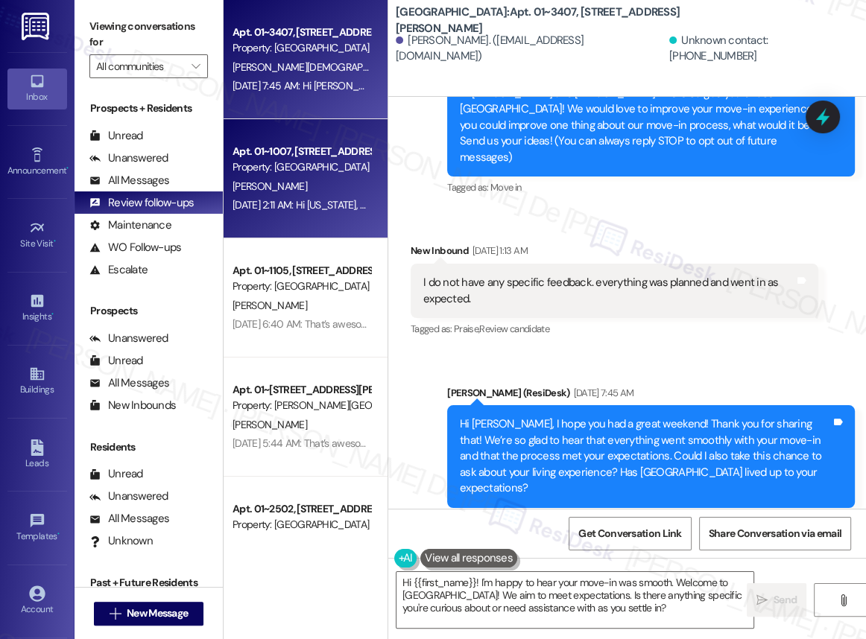
click at [302, 196] on div "[DATE] 2:11 AM: Hi [US_STATE], how are you? This is a friendly reminder that yo…" at bounding box center [301, 205] width 141 height 19
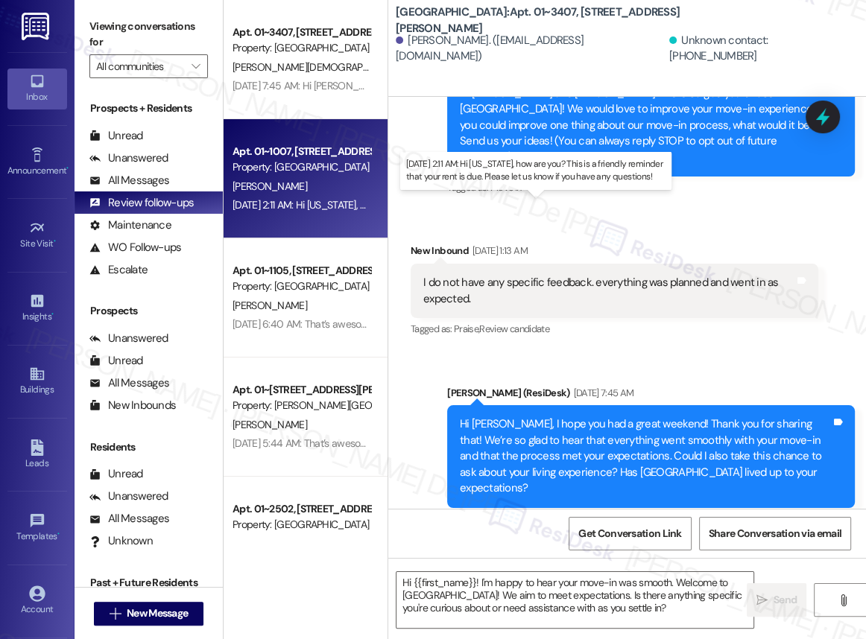
type textarea "Fetching suggested responses. Please feel free to read through the conversation…"
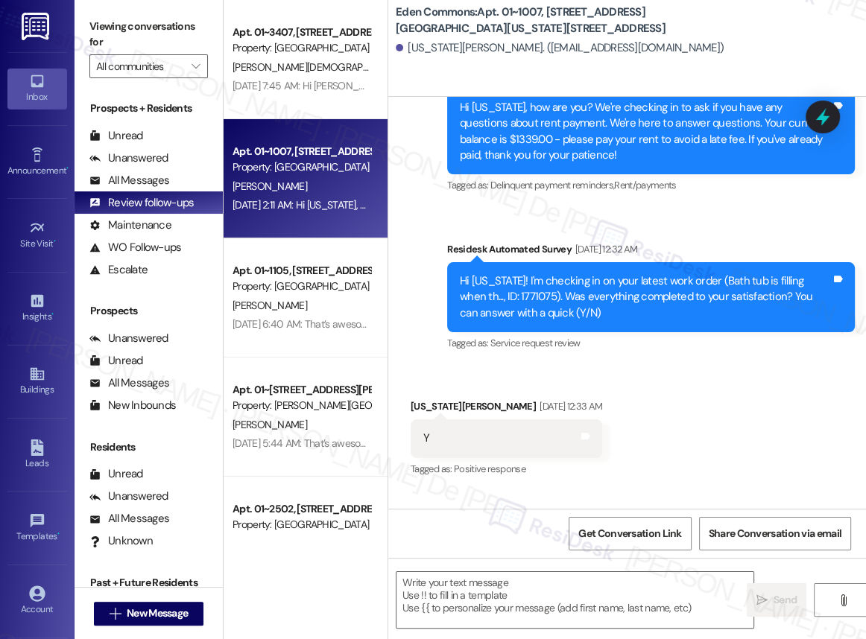
type textarea "Fetching suggested responses. Please feel free to read through the conversation…"
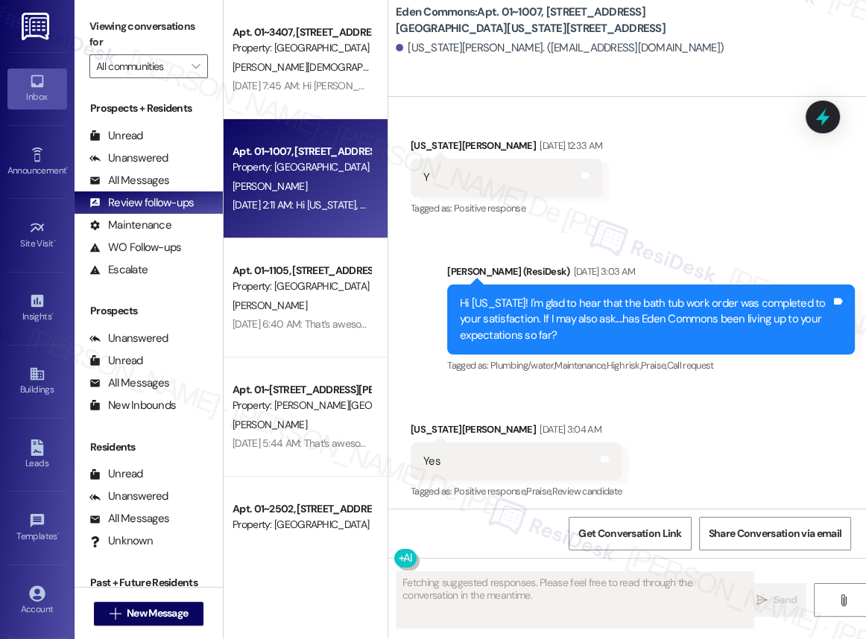
scroll to position [3605, 0]
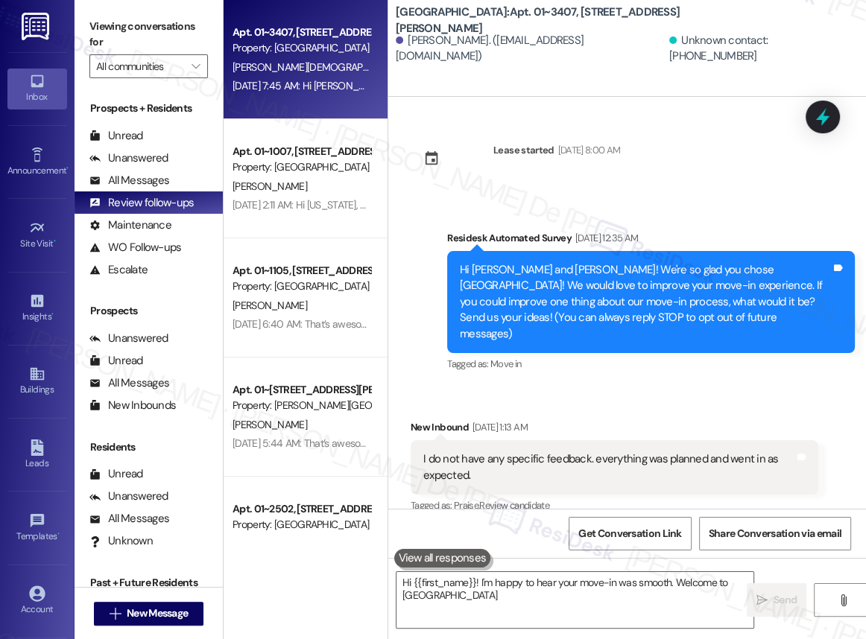
scroll to position [2, 0]
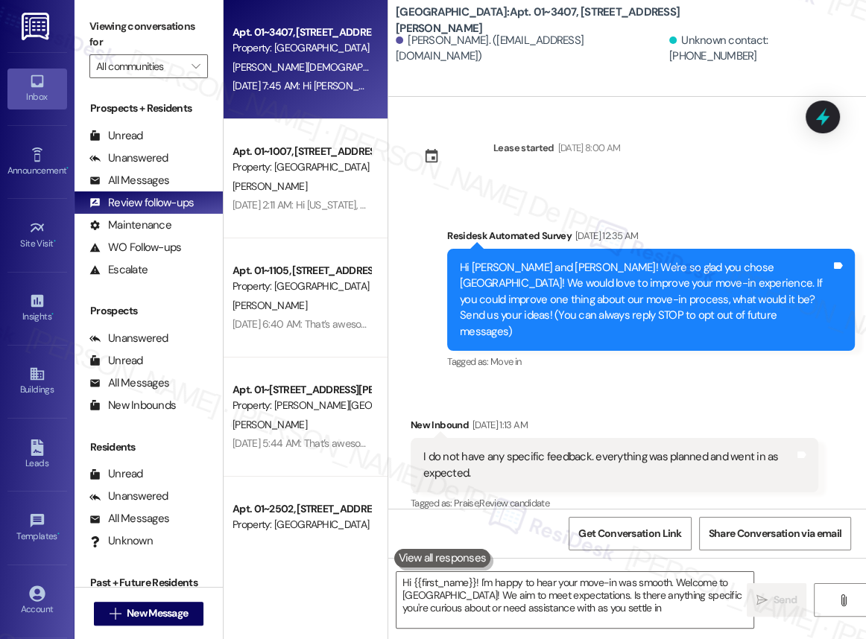
type textarea "Hi {{first_name}}! I'm happy to hear your move-in was smooth. Welcome to [GEOGR…"
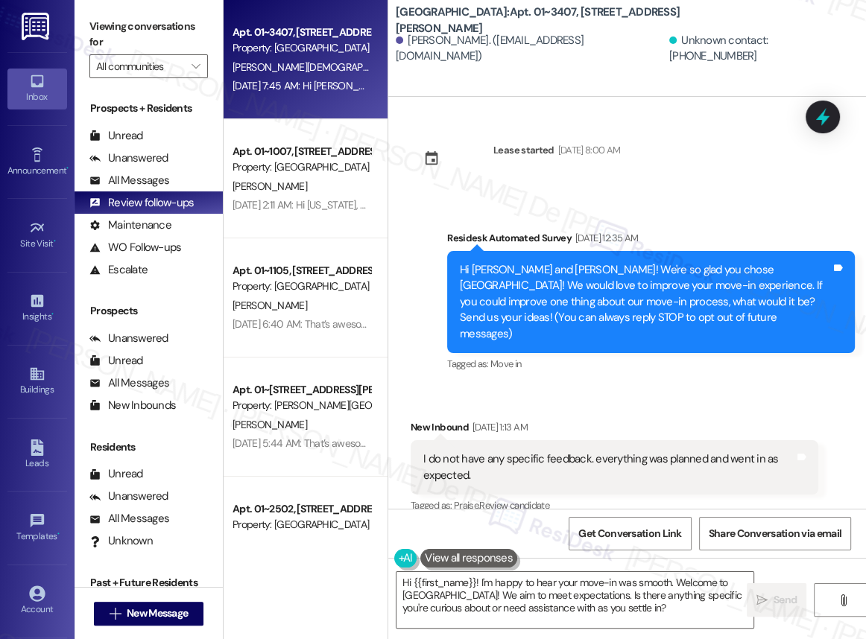
scroll to position [177, 0]
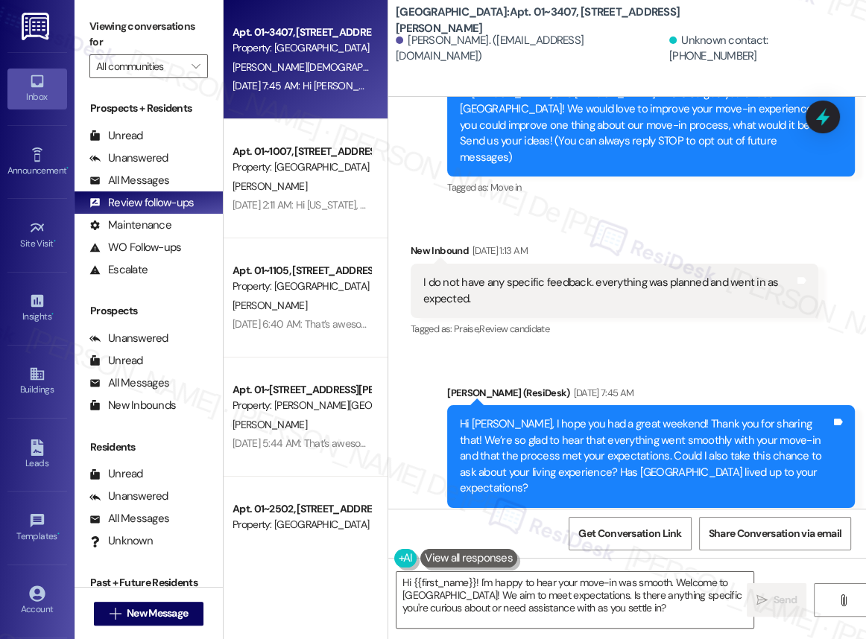
click at [447, 405] on div "Hi Vikalp, I hope you had a great weekend! Thank you for sharing that! We’re so…" at bounding box center [650, 456] width 407 height 102
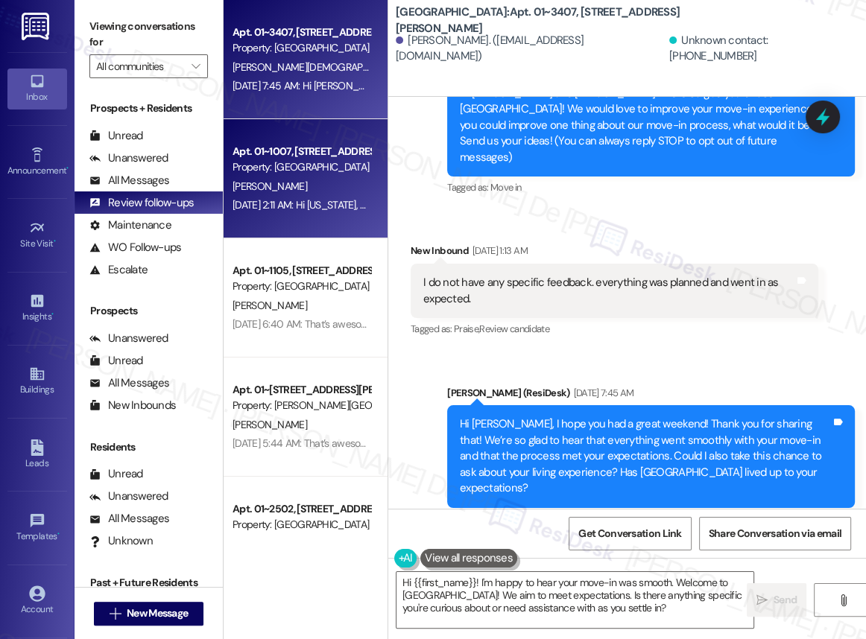
click at [300, 171] on div "Property: [GEOGRAPHIC_DATA]" at bounding box center [301, 167] width 138 height 16
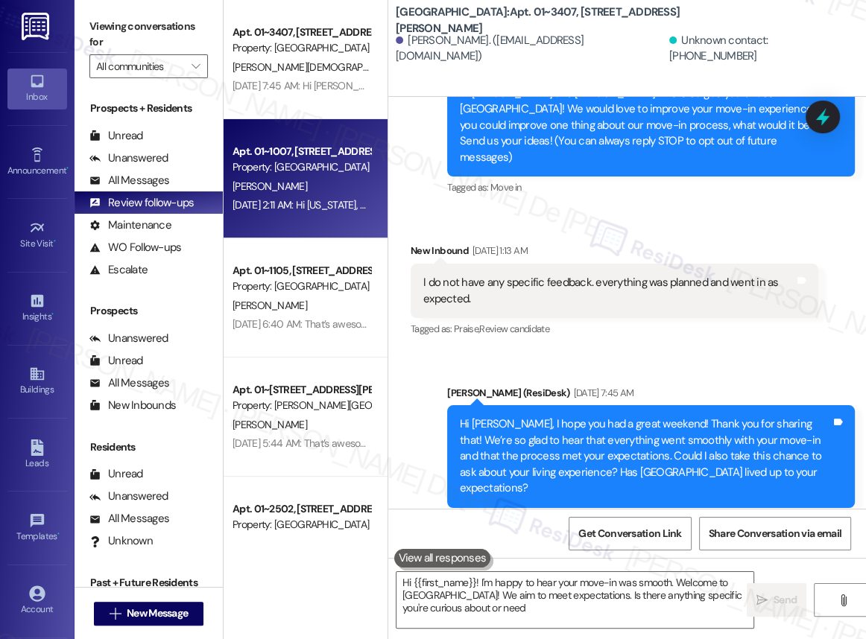
type textarea "Hi {{first_name}}! I'm happy to hear your move-in was smooth. Welcome to Columb…"
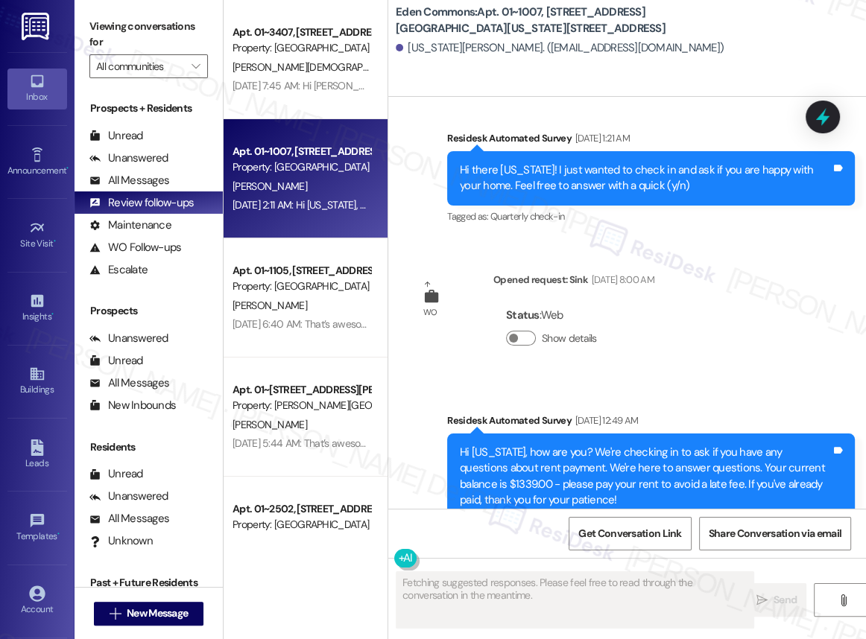
scroll to position [3605, 0]
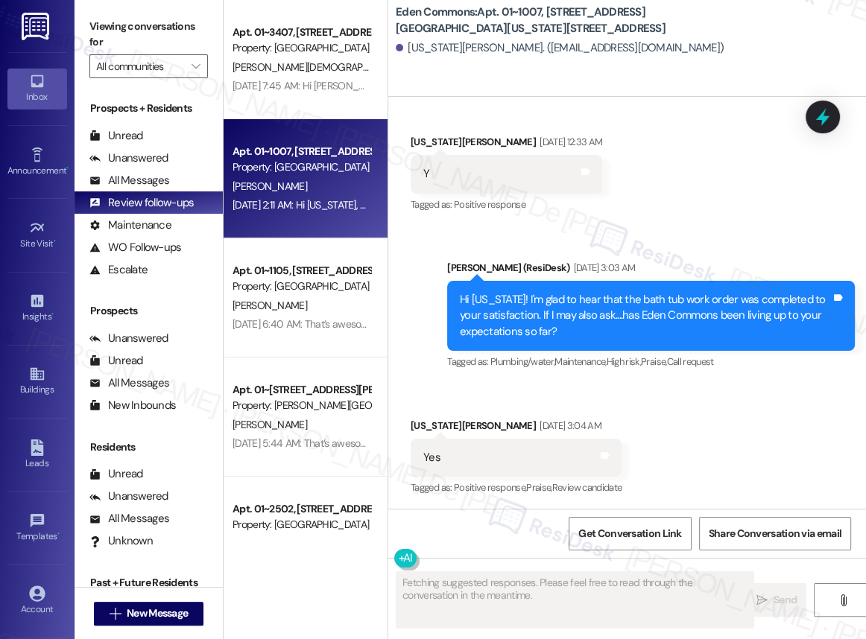
click at [755, 439] on div "Received via SMS Virginia Jackson Aug 28, 2025 at 3:04 AM Yes Tags and notes Ta…" at bounding box center [626, 447] width 477 height 126
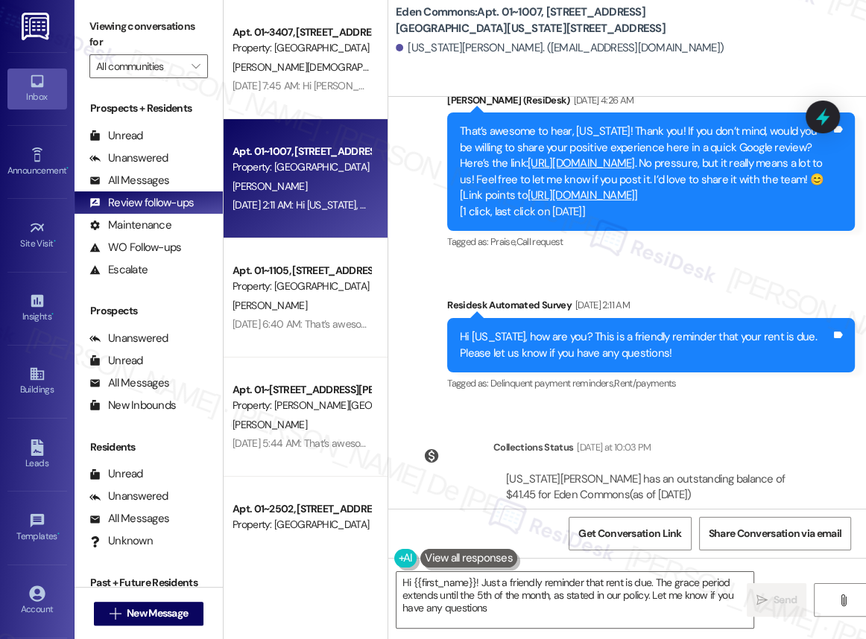
type textarea "Hi {{first_name}}! Just a friendly reminder that rent is due. The grace period …"
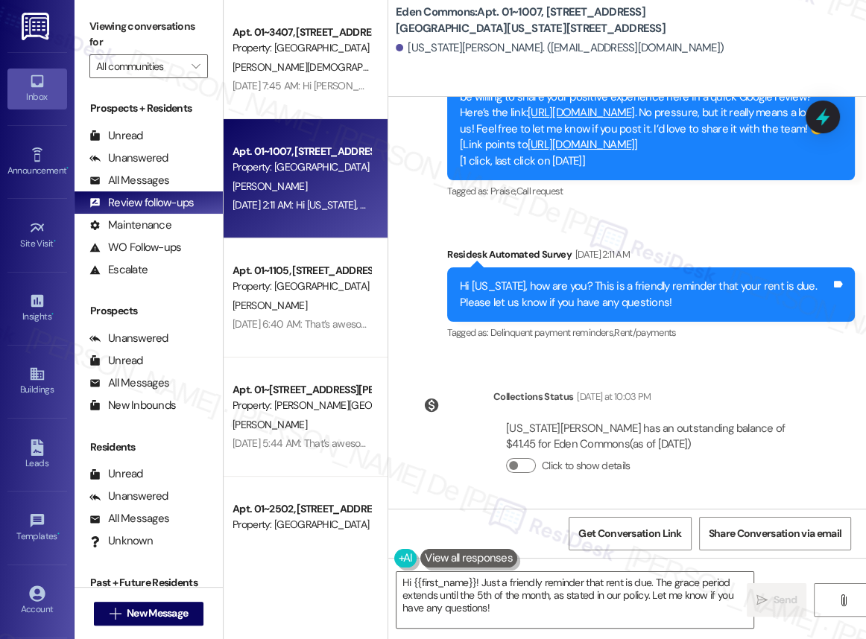
scroll to position [4137, 0]
click at [434, 587] on textarea "Hi {{first_name}}! Just a friendly reminder that rent is due. The grace period …" at bounding box center [574, 600] width 357 height 56
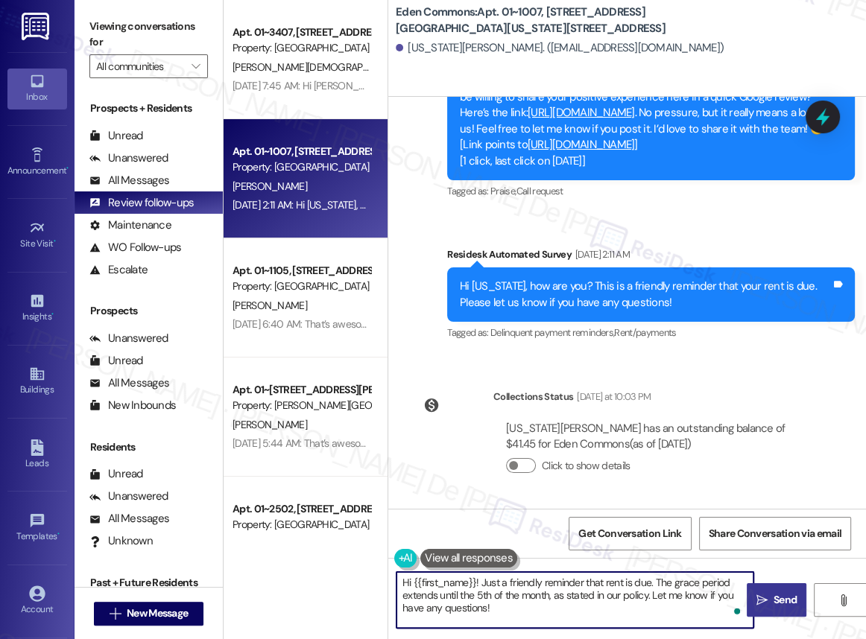
click at [775, 596] on span "Send" at bounding box center [784, 600] width 23 height 16
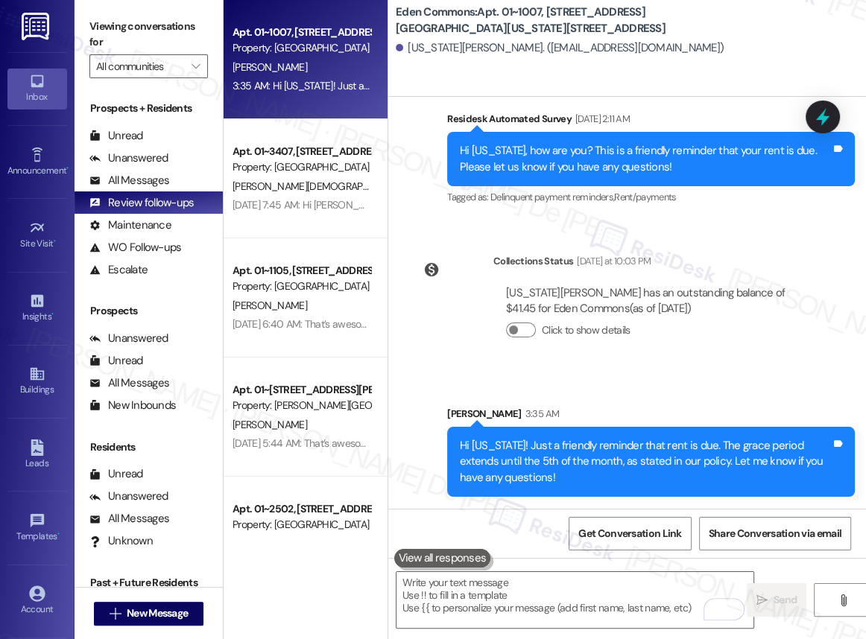
scroll to position [4273, 0]
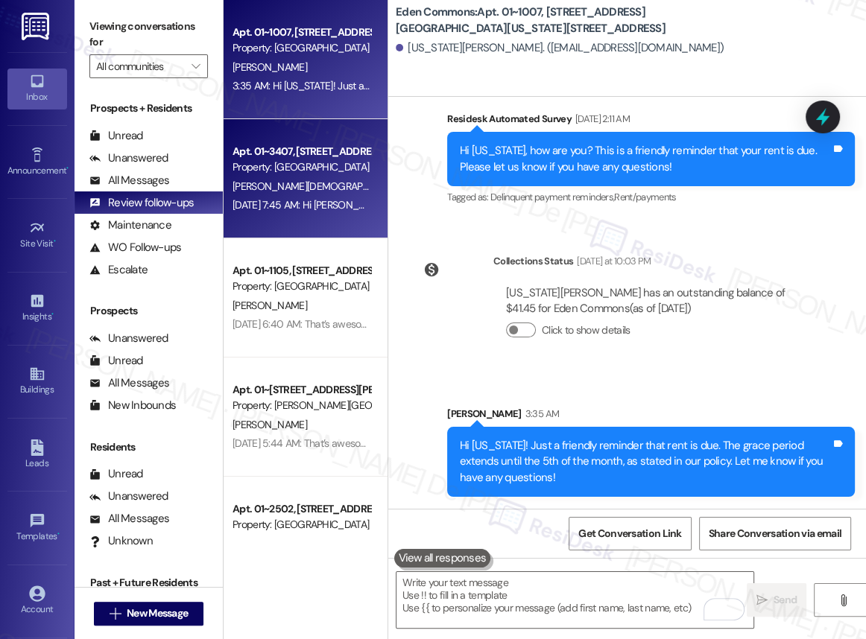
click at [307, 189] on div "A. Jain" at bounding box center [301, 186] width 141 height 19
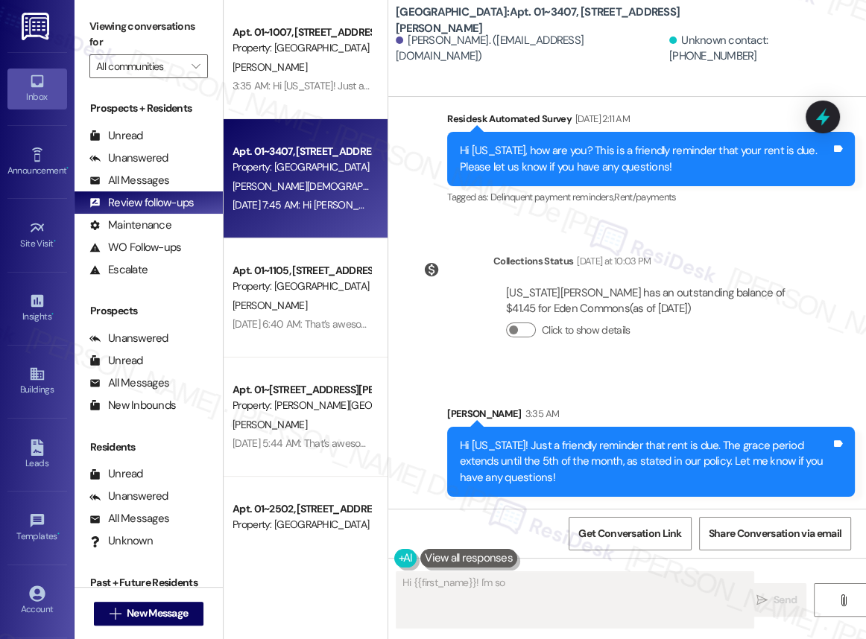
scroll to position [177, 0]
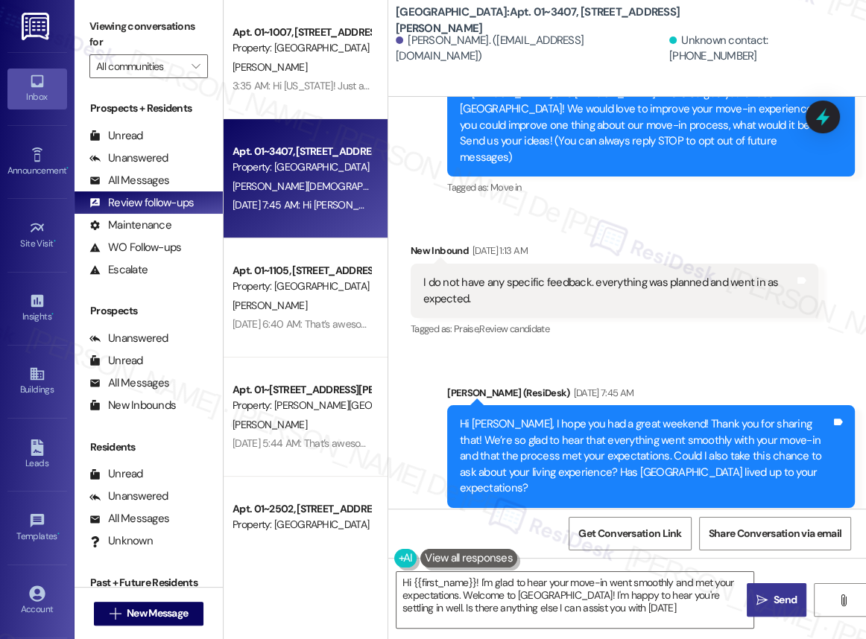
type textarea "Hi {{first_name}}! I'm glad to hear your move-in went smoothly and met your exp…"
click at [131, 225] on div "Maintenance" at bounding box center [130, 225] width 82 height 16
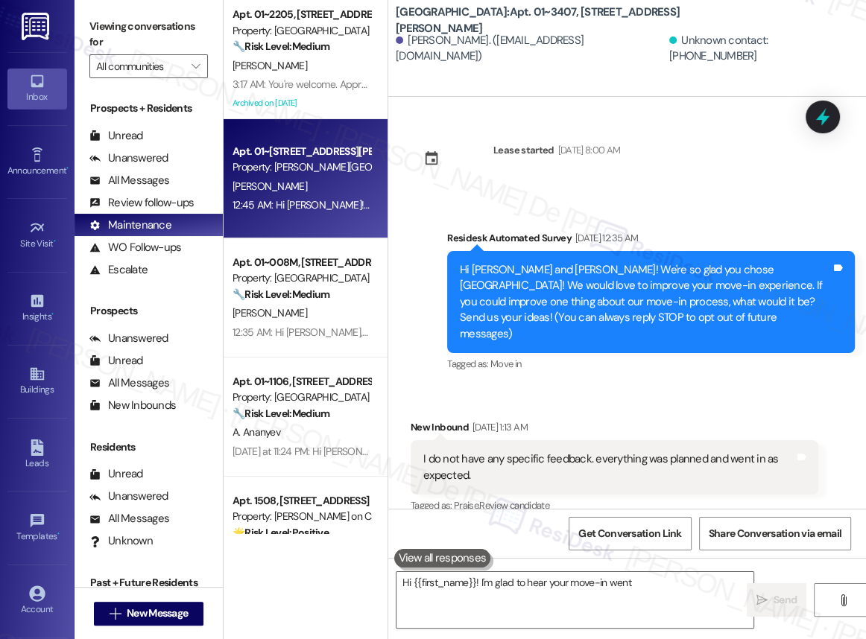
scroll to position [2, 0]
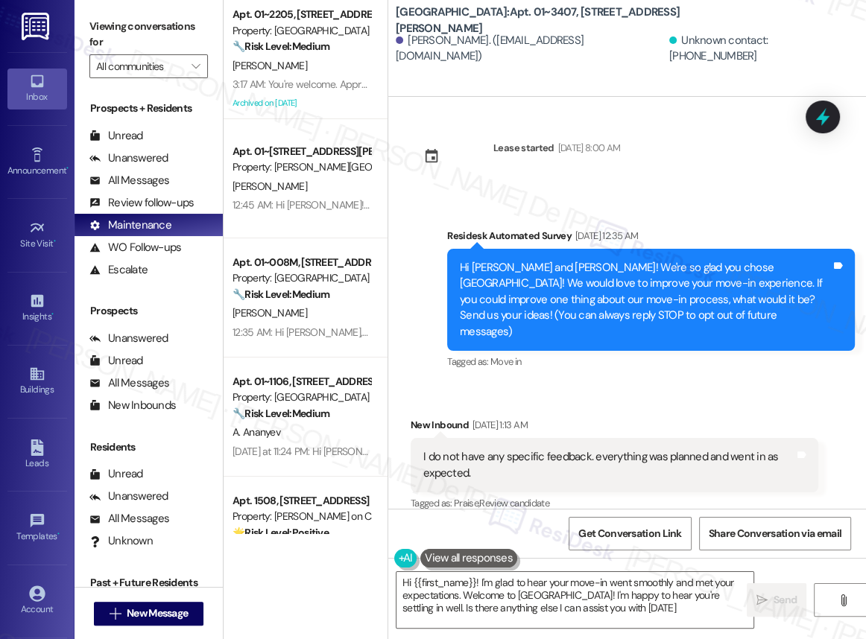
type textarea "Hi {{first_name}}! I'm glad to hear your move-in went smoothly and met your exp…"
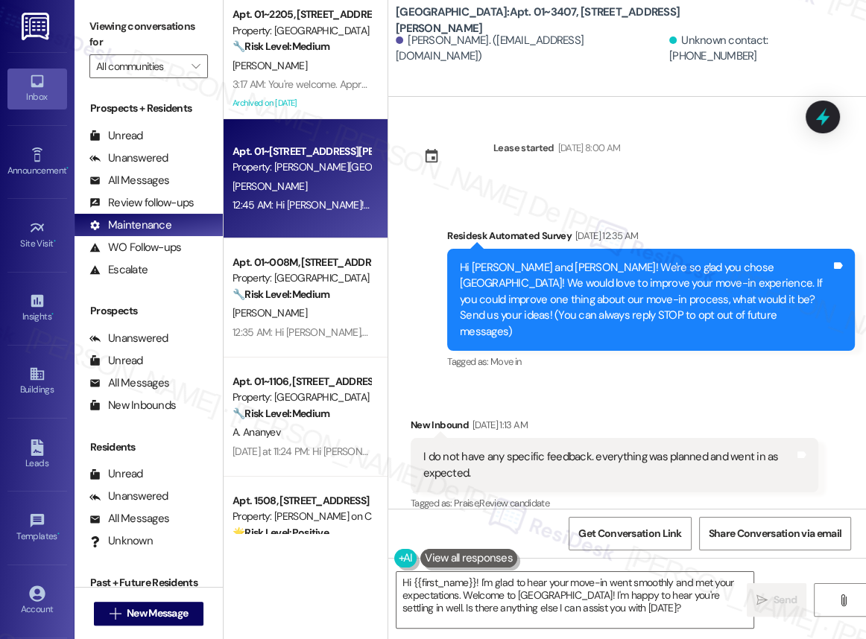
click at [305, 227] on div "Apt. 01~3308, 520 North Kingsbury Property: Kingsbury Plaza F. Atieh 12:45 AM: …" at bounding box center [305, 178] width 164 height 119
type textarea "Hi {{first_name}}! I'm glad to hear your move-in went smoothly and met your exp…"
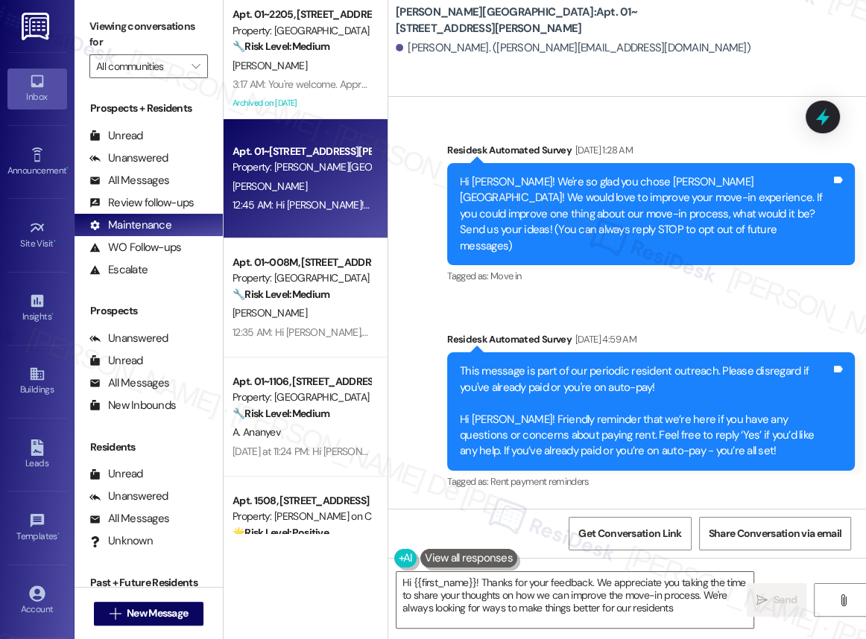
type textarea "Hi {{first_name}}! Thanks for your feedback. We appreciate you taking the time …"
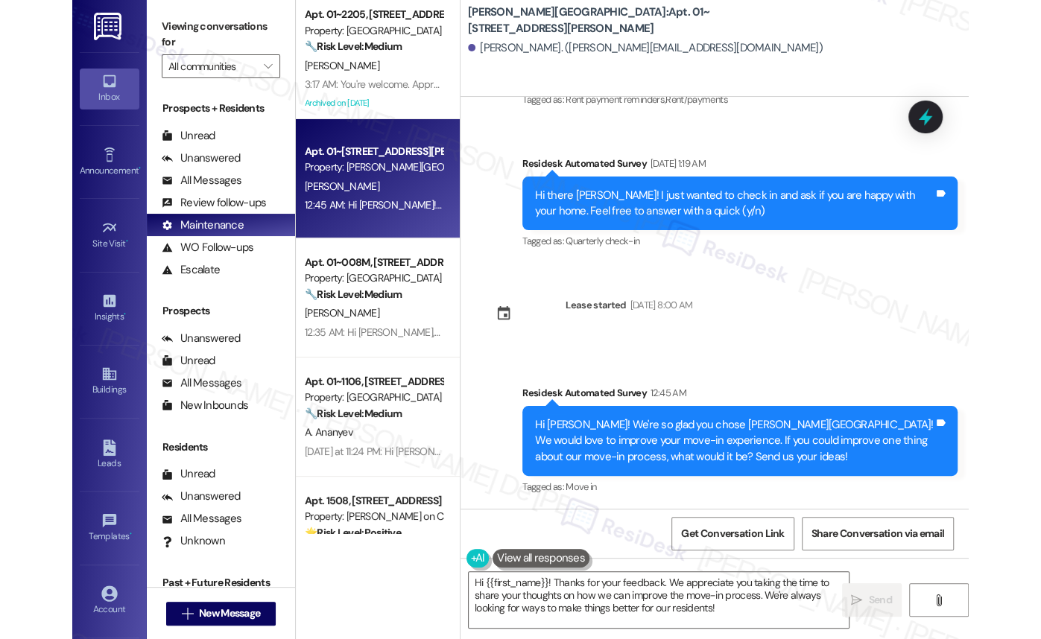
scroll to position [697, 0]
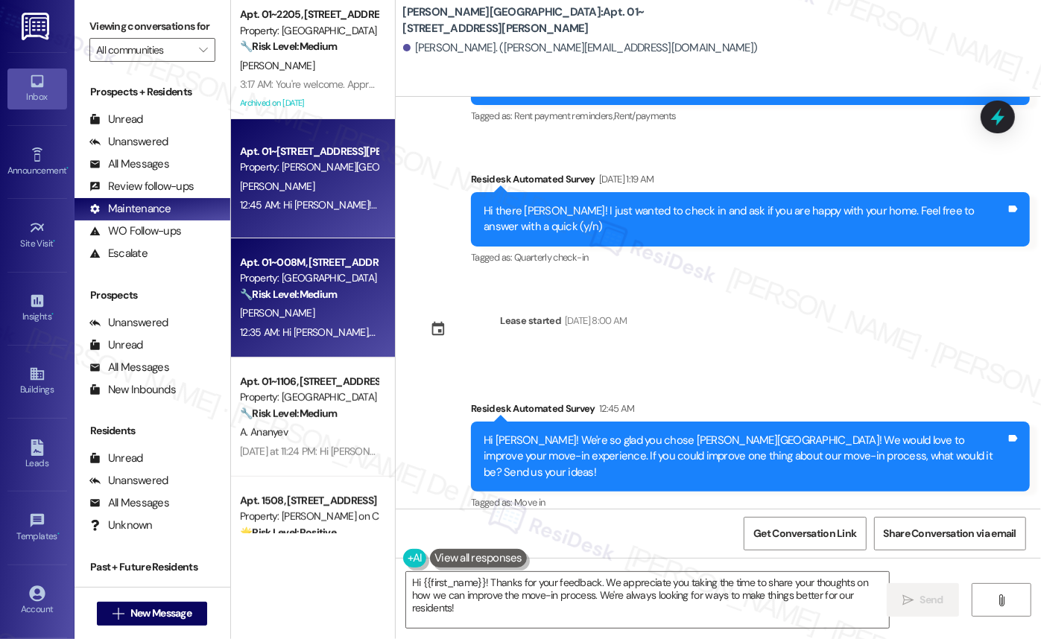
click at [324, 320] on div "K. Powell" at bounding box center [308, 313] width 141 height 19
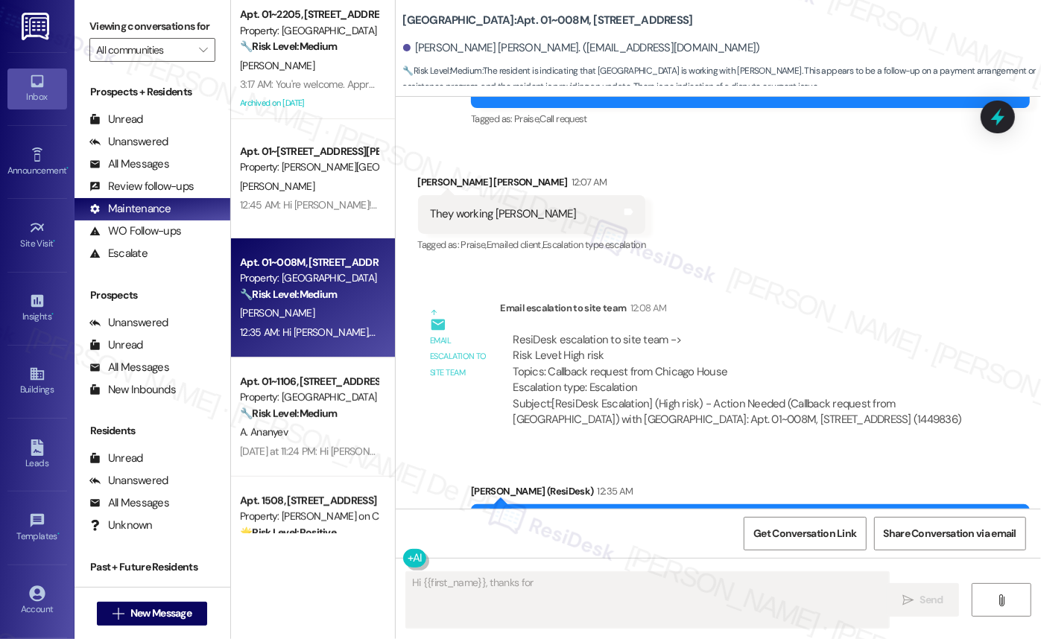
scroll to position [1534, 0]
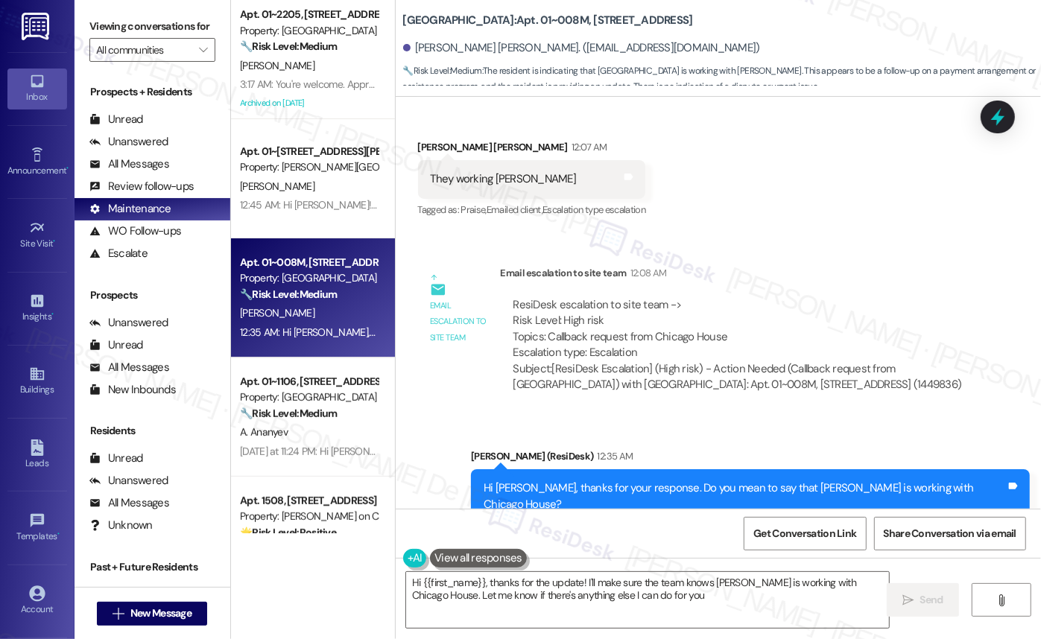
type textarea "Hi {{first_name}}, thanks for the update! I'll make sure the team knows Ms. Col…"
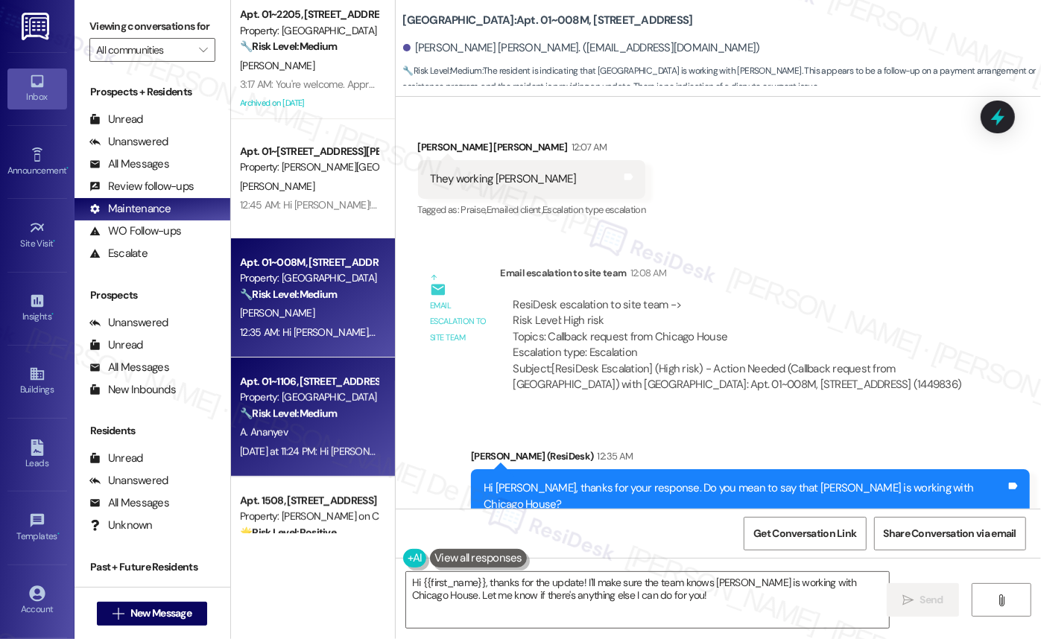
click at [272, 430] on span "A. Ananyev" at bounding box center [264, 431] width 48 height 13
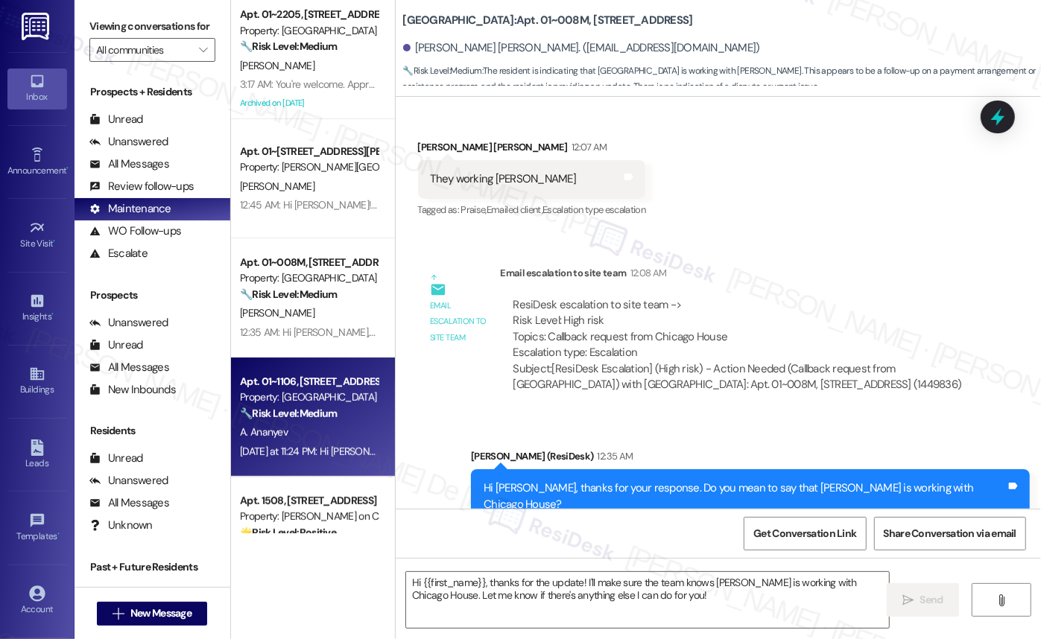
type textarea "Fetching suggested responses. Please feel free to read through the conversation…"
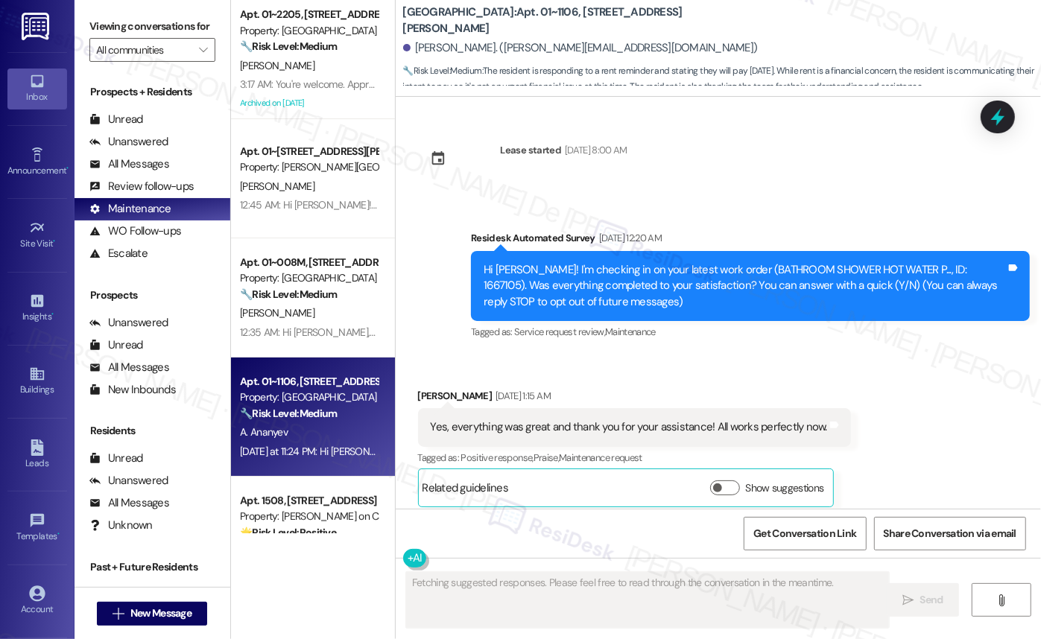
scroll to position [10610, 0]
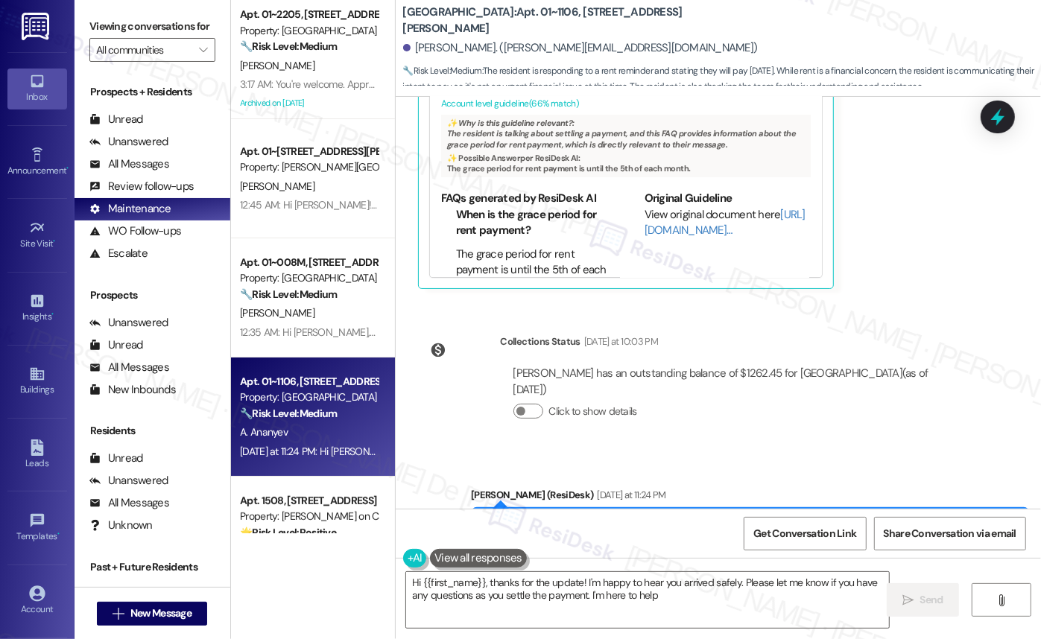
type textarea "Hi {{first_name}}, thanks for the update! I'm happy to hear you arrived safely.…"
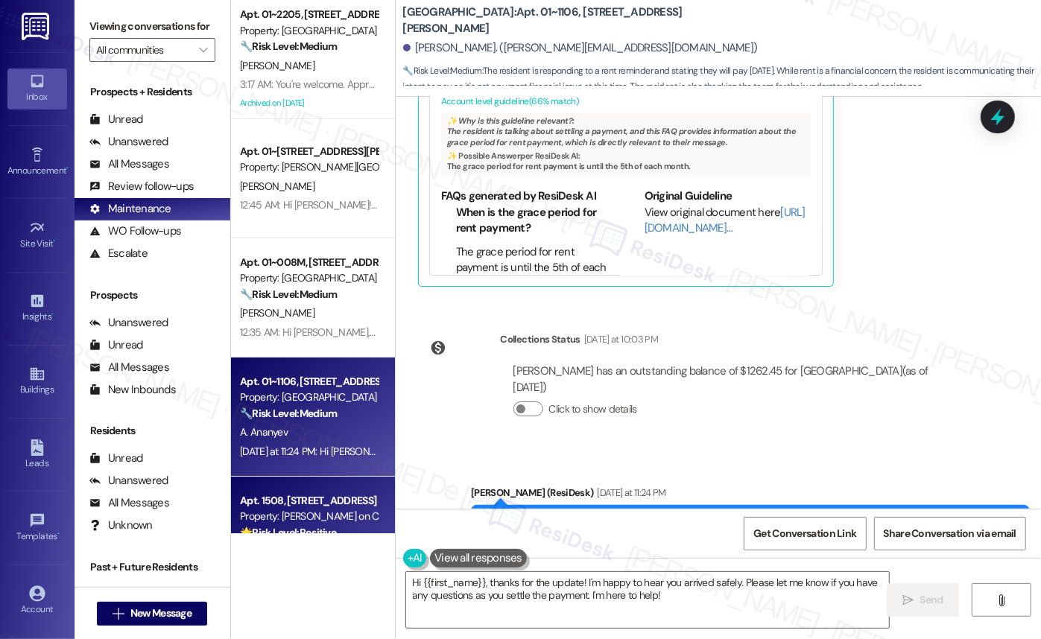
click at [253, 489] on div "Apt. 1508, 350 N Canal St Property: Cassidy on Canal 🌟 Risk Level: Positive Thi…" at bounding box center [313, 536] width 164 height 119
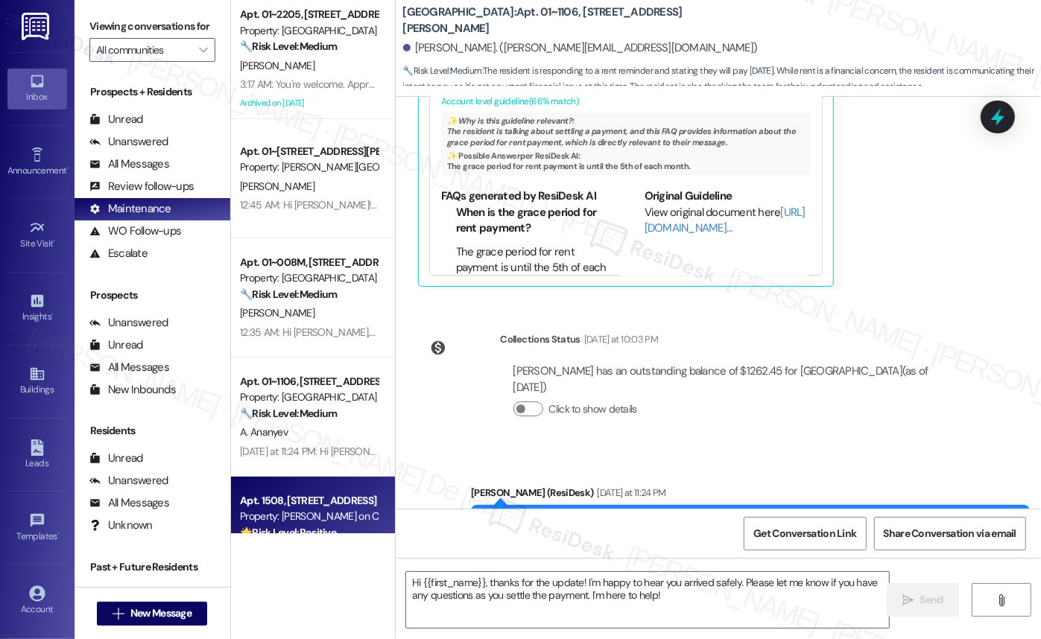
type textarea "Fetching suggested responses. Please feel free to read through the conversation…"
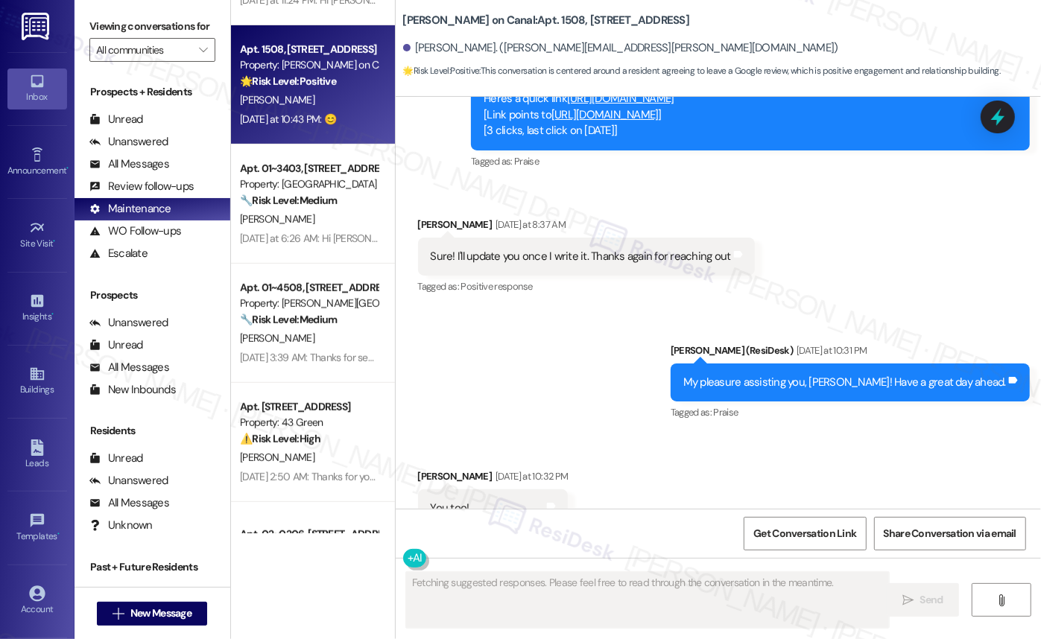
scroll to position [1828, 0]
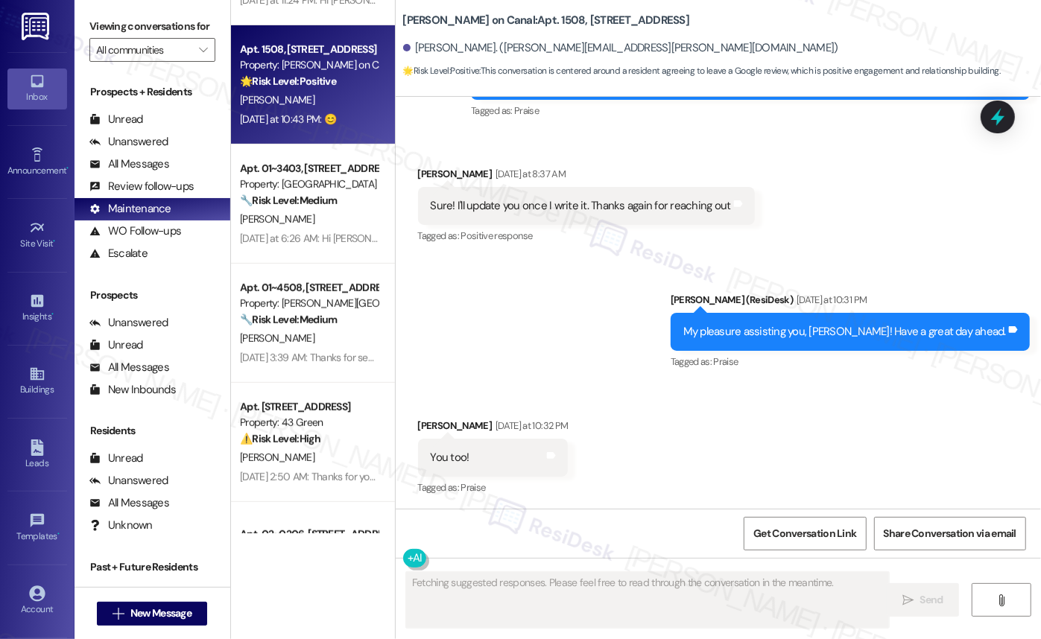
click at [647, 425] on div "Received via SMS Sharon Kwarteng Yesterday at 10:32 PM You too! Tags and notes …" at bounding box center [718, 447] width 645 height 126
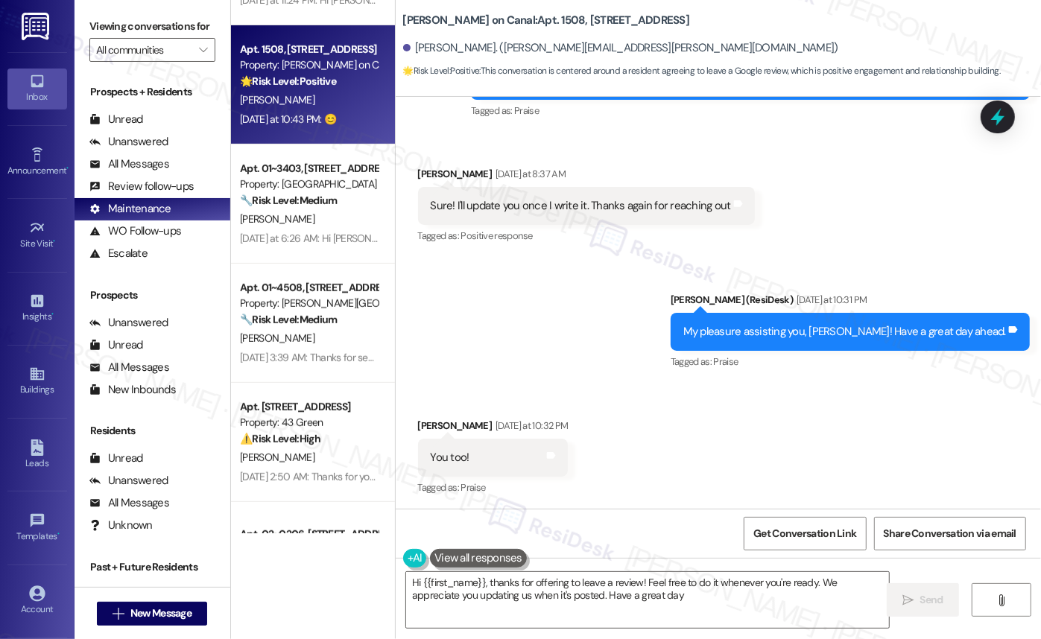
type textarea "Hi {{first_name}}, thanks for offering to leave a review! Feel free to do it wh…"
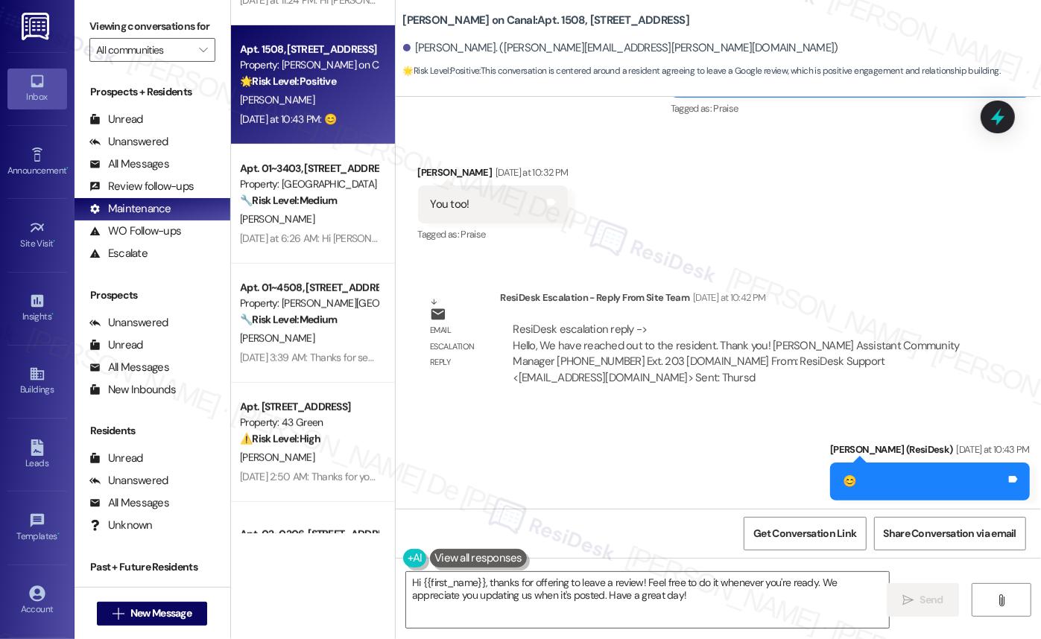
scroll to position [2084, 0]
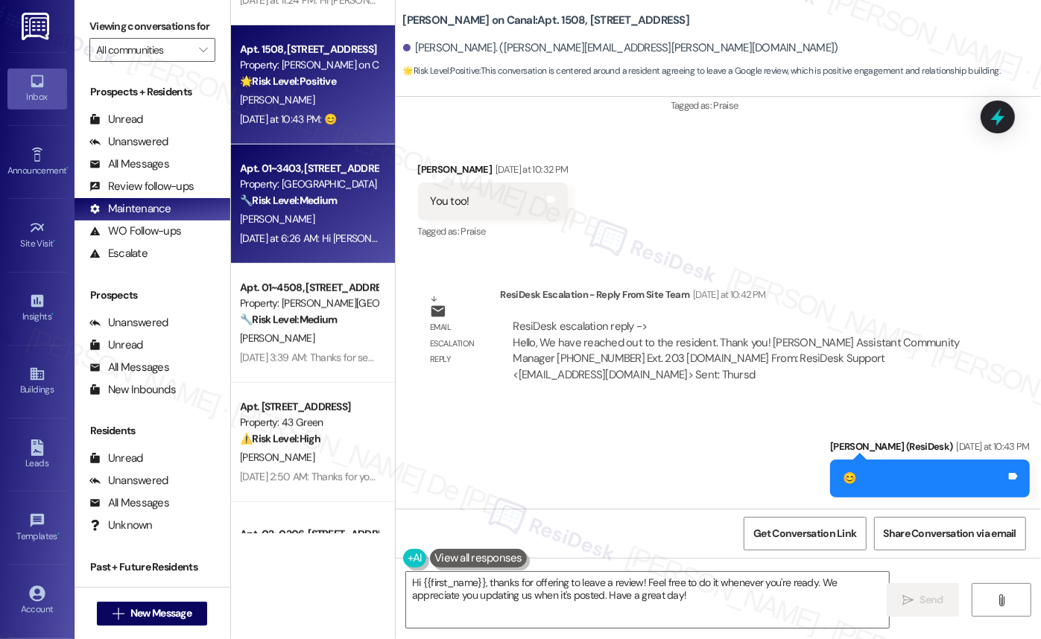
click at [298, 215] on div "H. Uriostegui" at bounding box center [308, 219] width 141 height 19
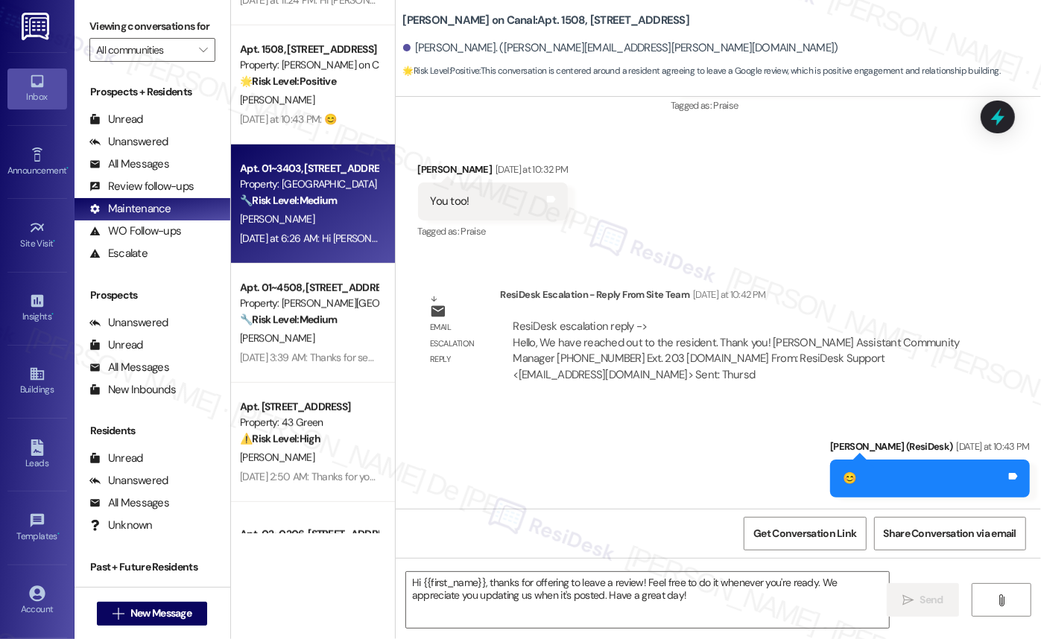
type textarea "Fetching suggested responses. Please feel free to read through the conversation…"
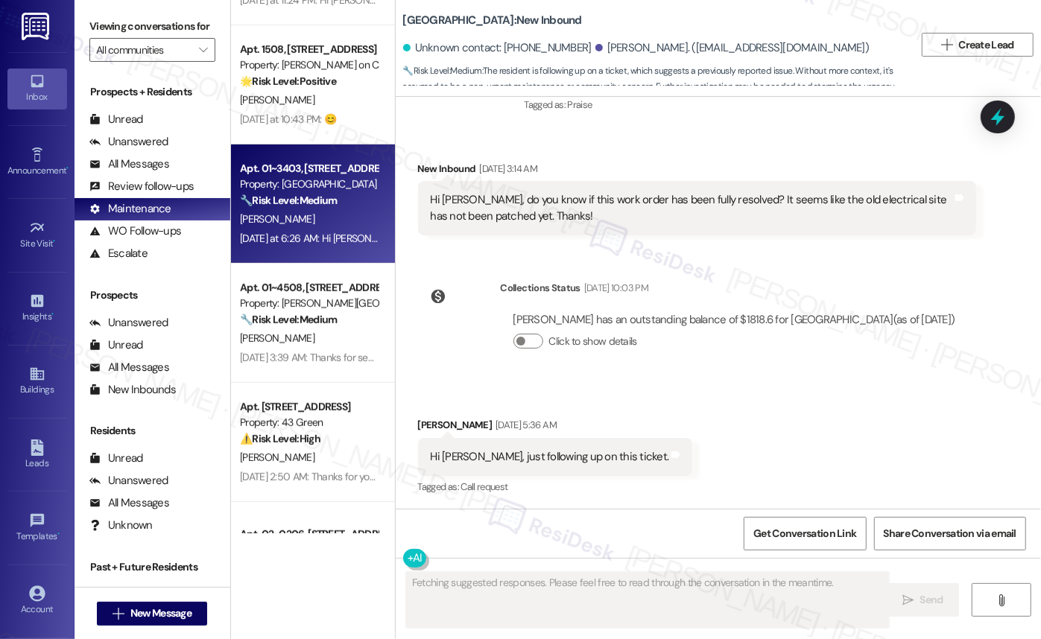
scroll to position [1419, 0]
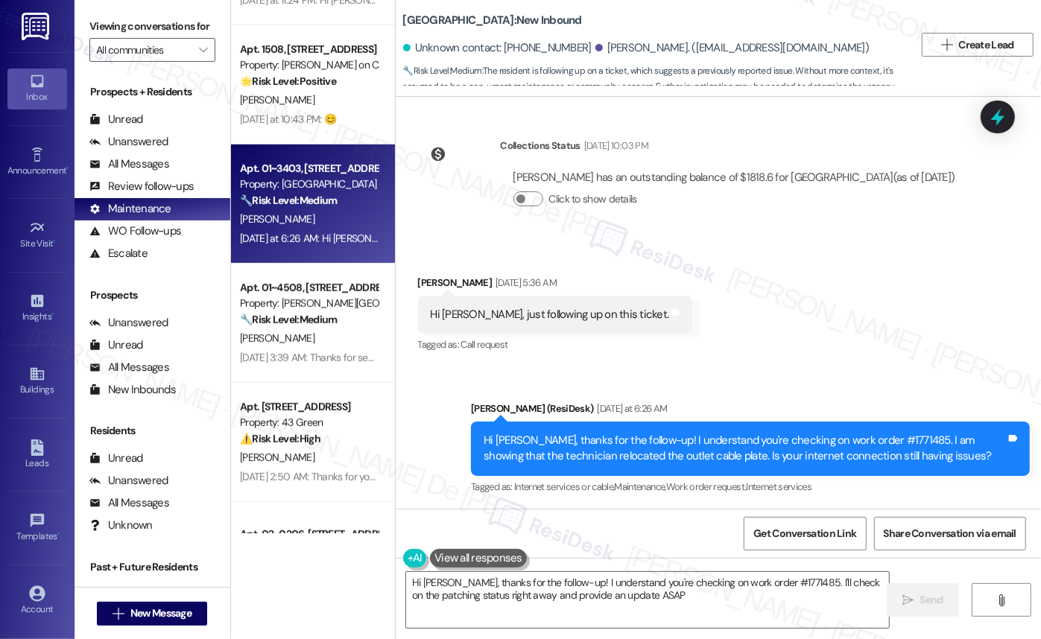
type textarea "Hi Helen, thanks for the follow-up! I understand you're checking on work order …"
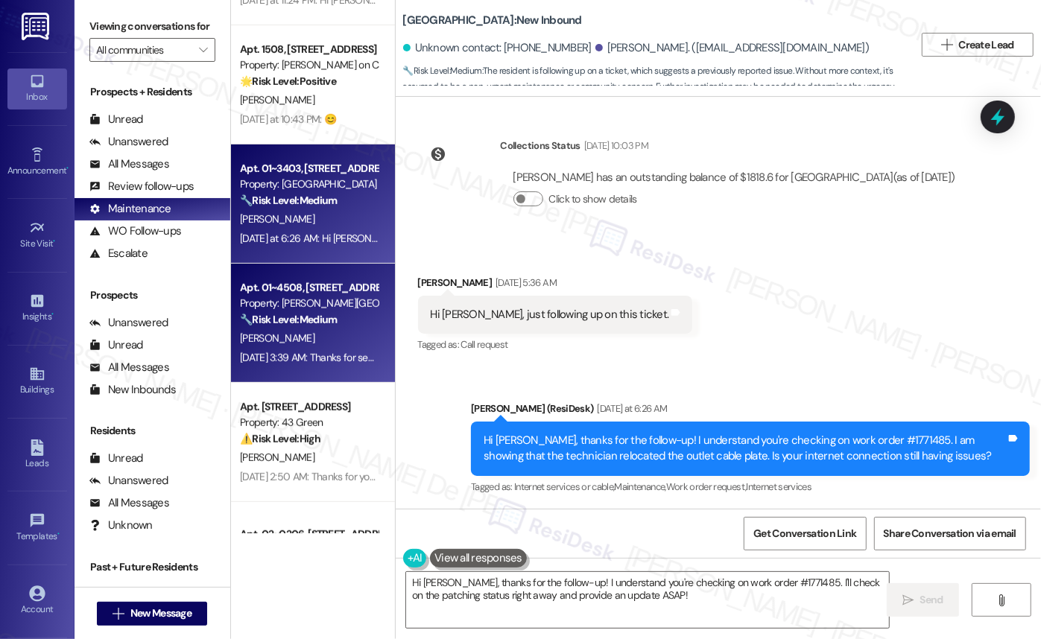
click at [299, 270] on div "Apt. 01~4508, 520 North Kingsbury Property: Kingsbury Plaza 🔧 Risk Level: Mediu…" at bounding box center [313, 323] width 164 height 119
type textarea "Fetching suggested responses. Please feel free to read through the conversation…"
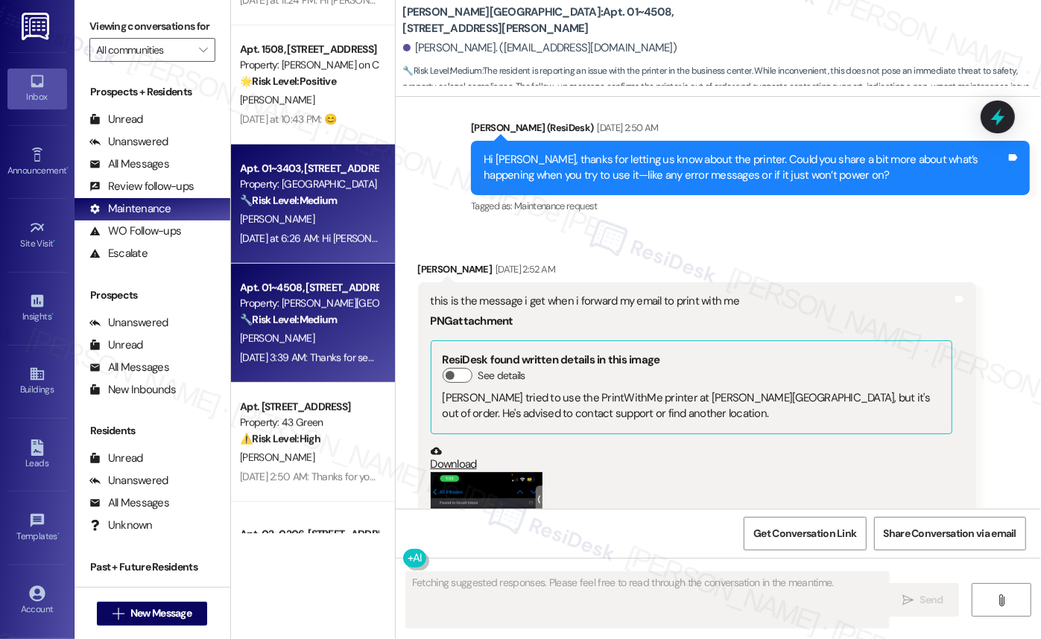
scroll to position [5416, 0]
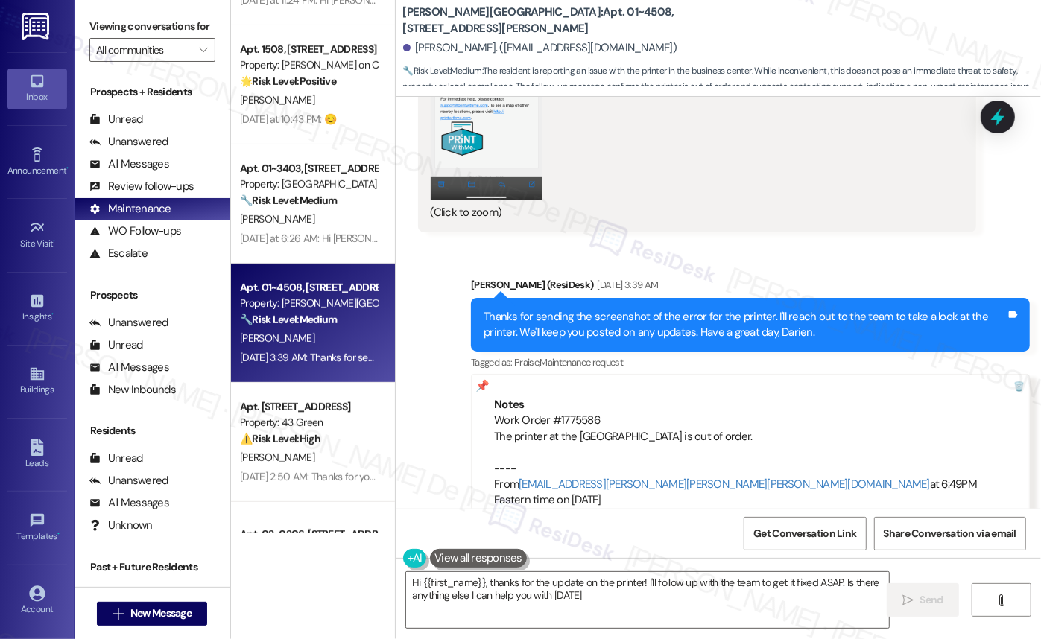
type textarea "Hi {{first_name}}, thanks for the update on the printer! I'll follow up with th…"
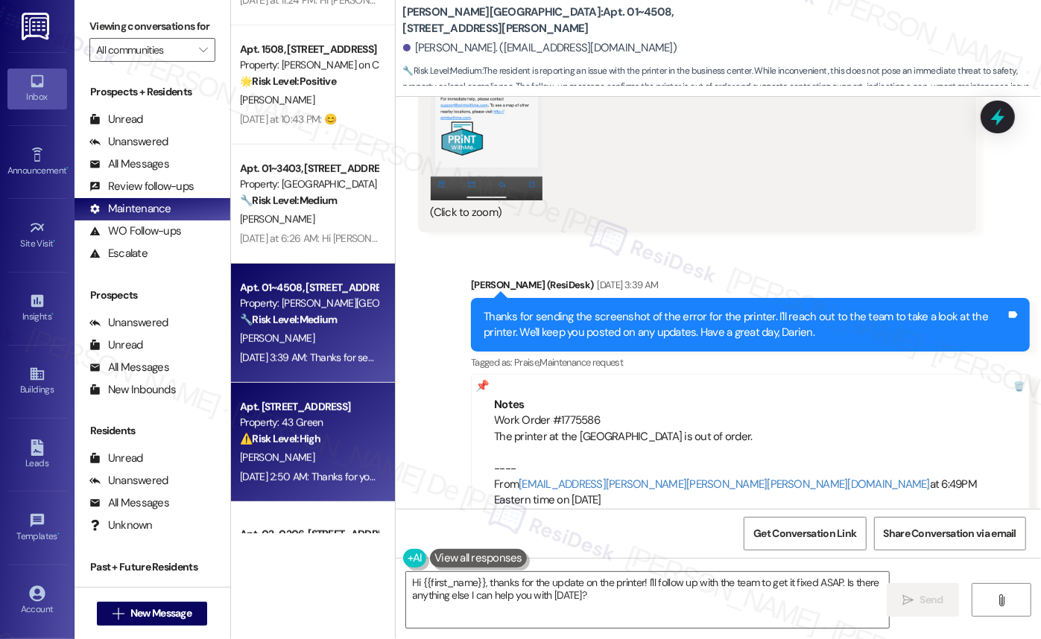
click at [358, 389] on div "Apt. 608, Phase 2 4307 S Prairie Ave Property: 43 Green ⚠️ Risk Level: High The…" at bounding box center [313, 442] width 164 height 119
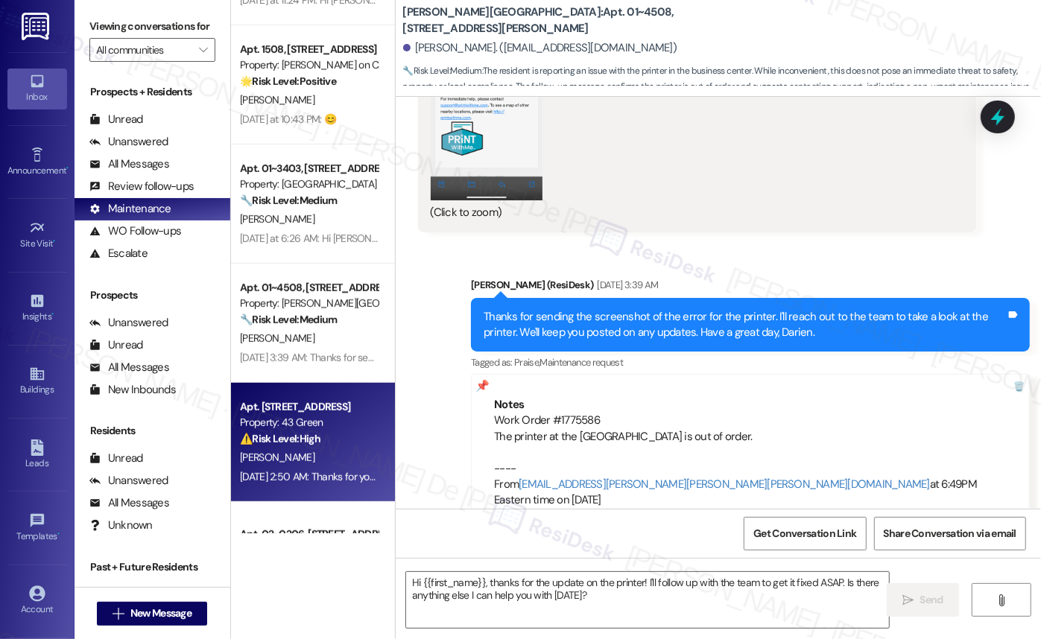
type textarea "Fetching suggested responses. Please feel free to read through the conversation…"
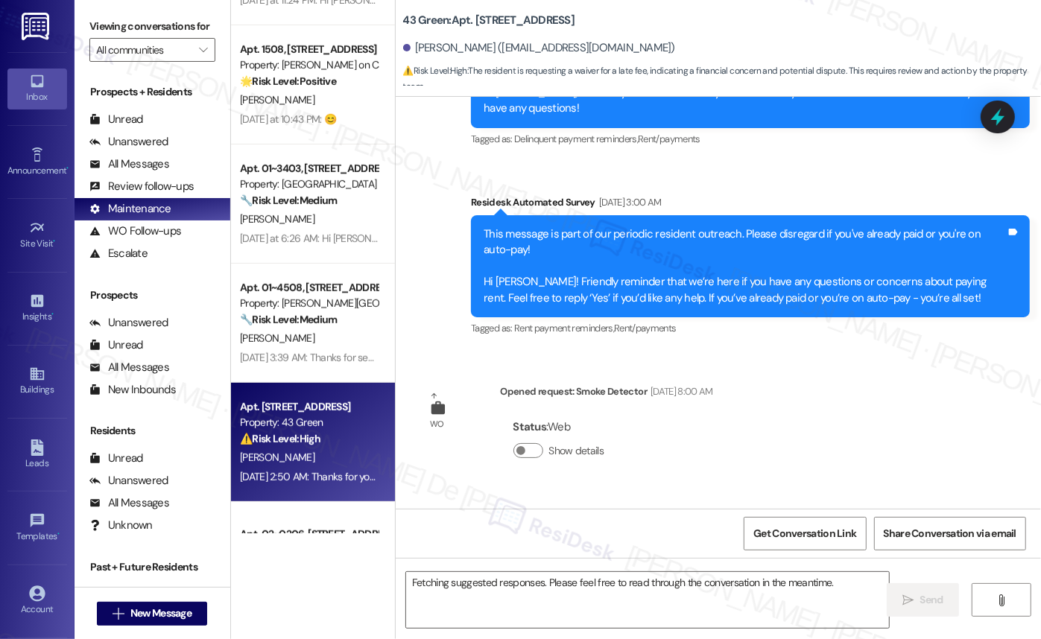
scroll to position [4480, 0]
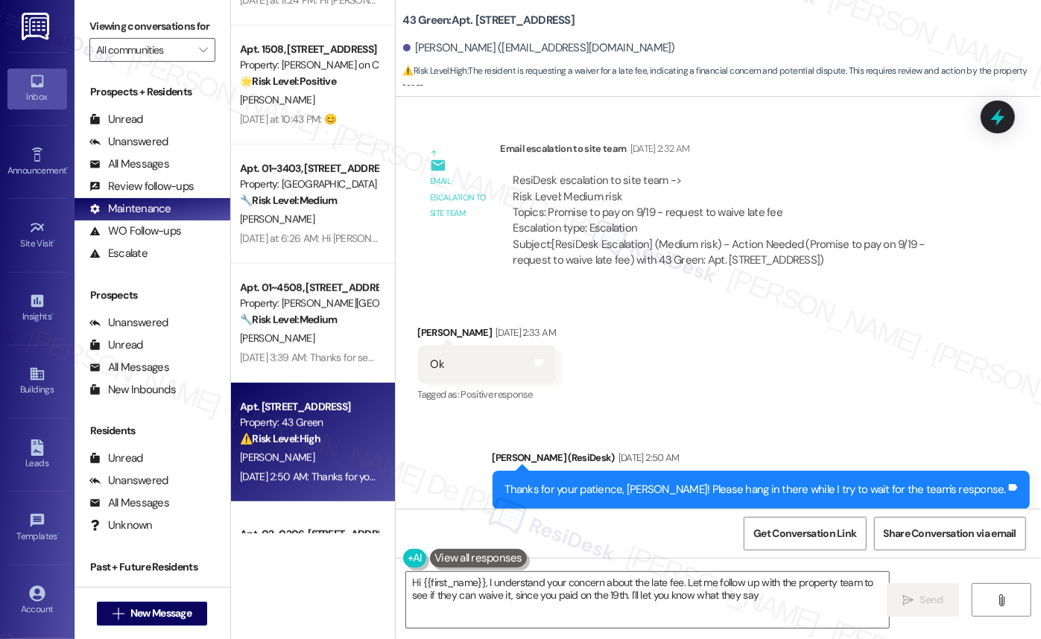
type textarea "Hi {{first_name}}, I understand your concern about the late fee. Let me follow …"
click at [162, 420] on div "Prospects + Residents Unread (0) Unread: Any message you haven't read yet will …" at bounding box center [152, 332] width 156 height 511
click at [282, 446] on div "⚠️ Risk Level: High The resident is requesting a waiver for a late fee, indicat…" at bounding box center [309, 439] width 138 height 16
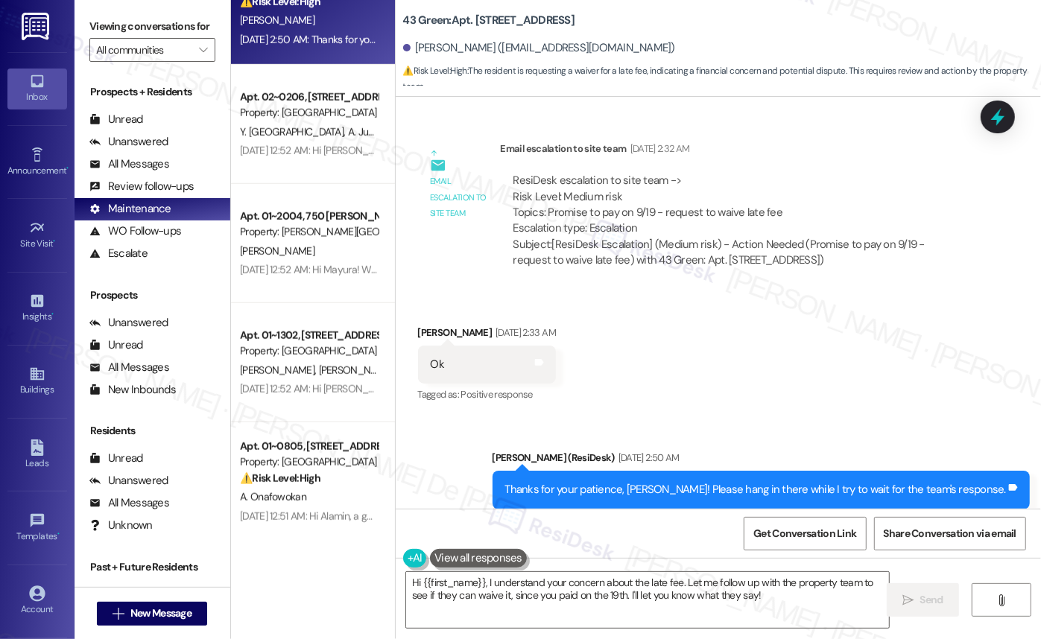
scroll to position [902, 0]
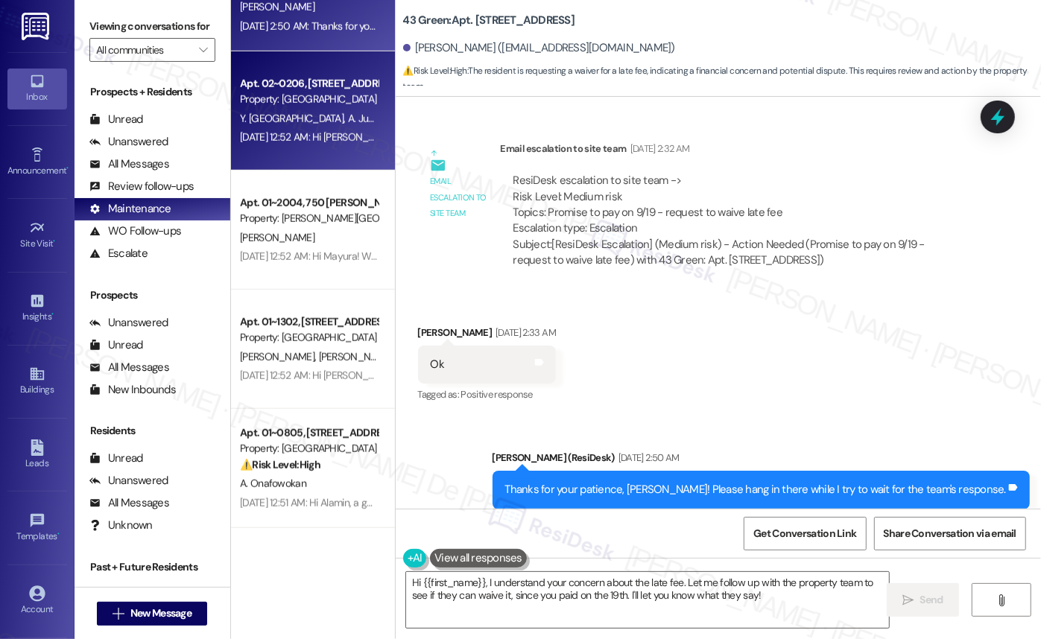
click at [347, 123] on span "A. Jukep Ngongang" at bounding box center [388, 118] width 83 height 13
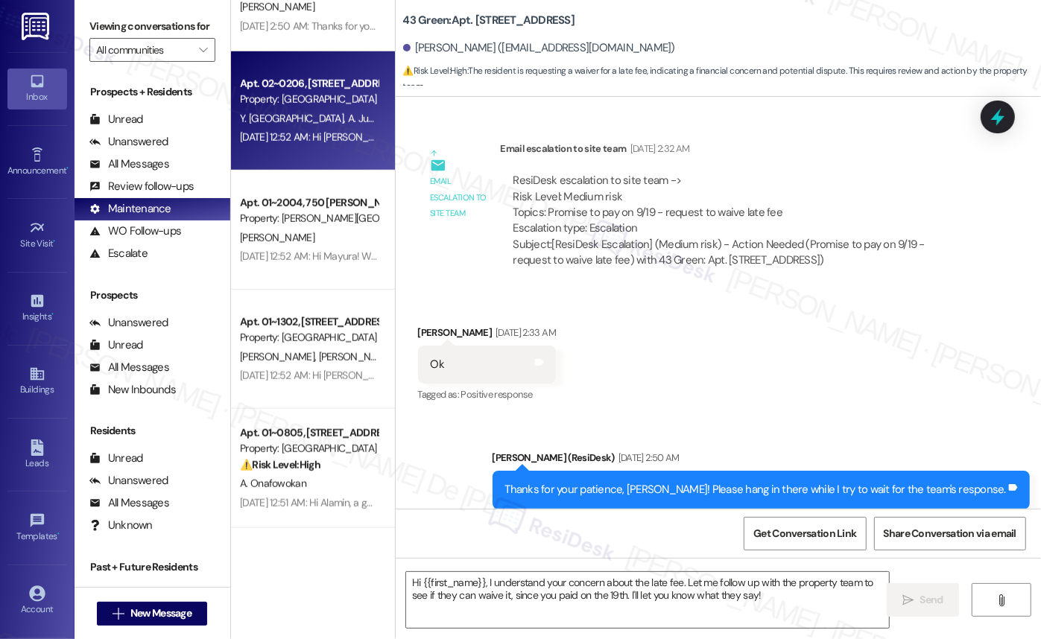
type textarea "Fetching suggested responses. Please feel free to read through the conversation…"
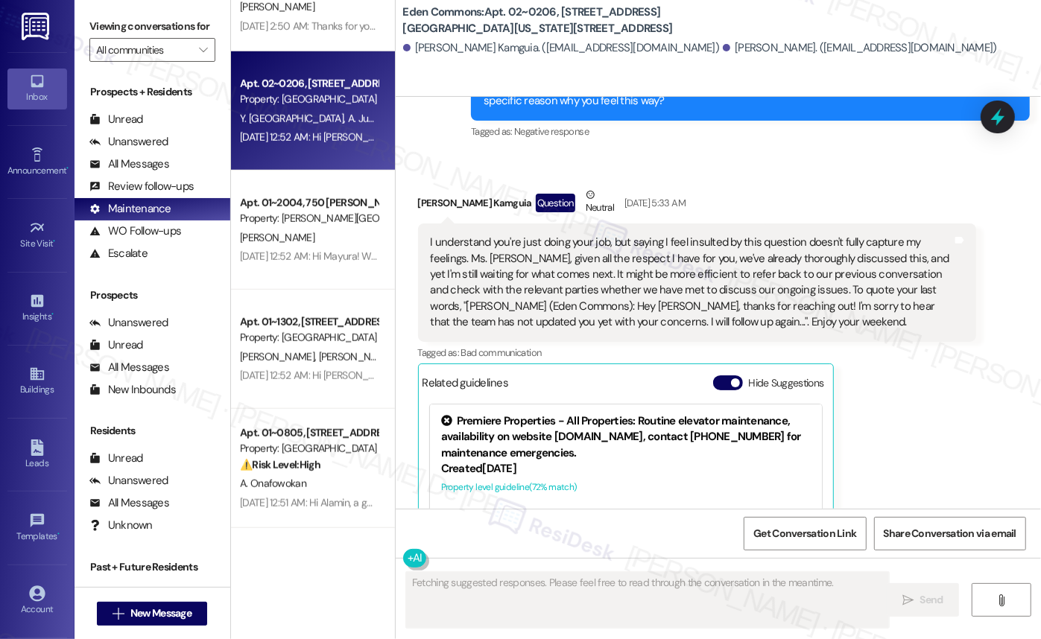
scroll to position [1348, 0]
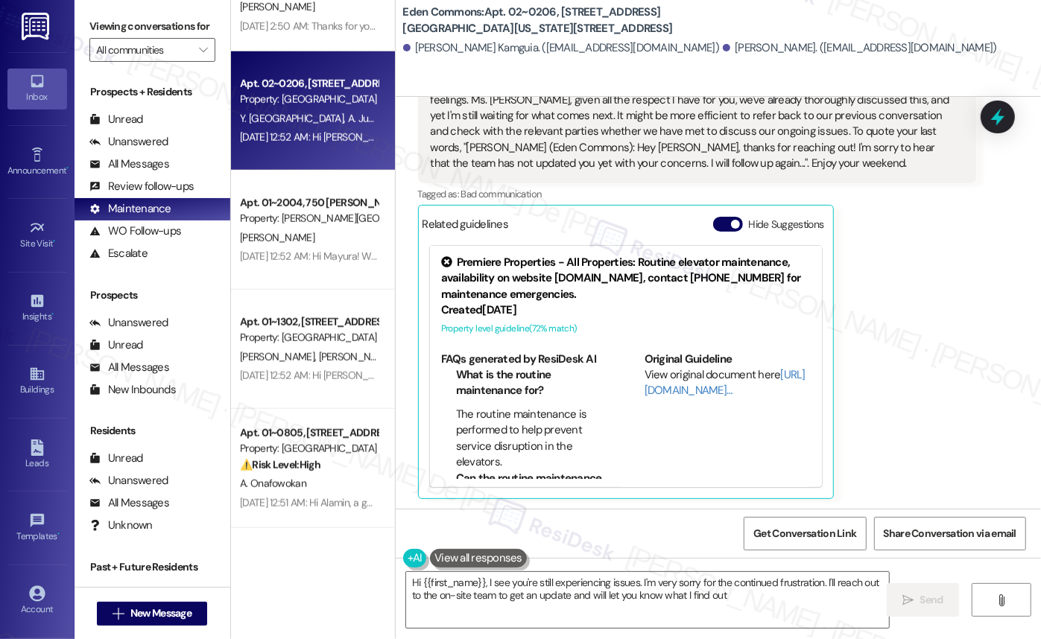
type textarea "Hi {{first_name}}, I see you're still experiencing issues. I'm very sorry for t…"
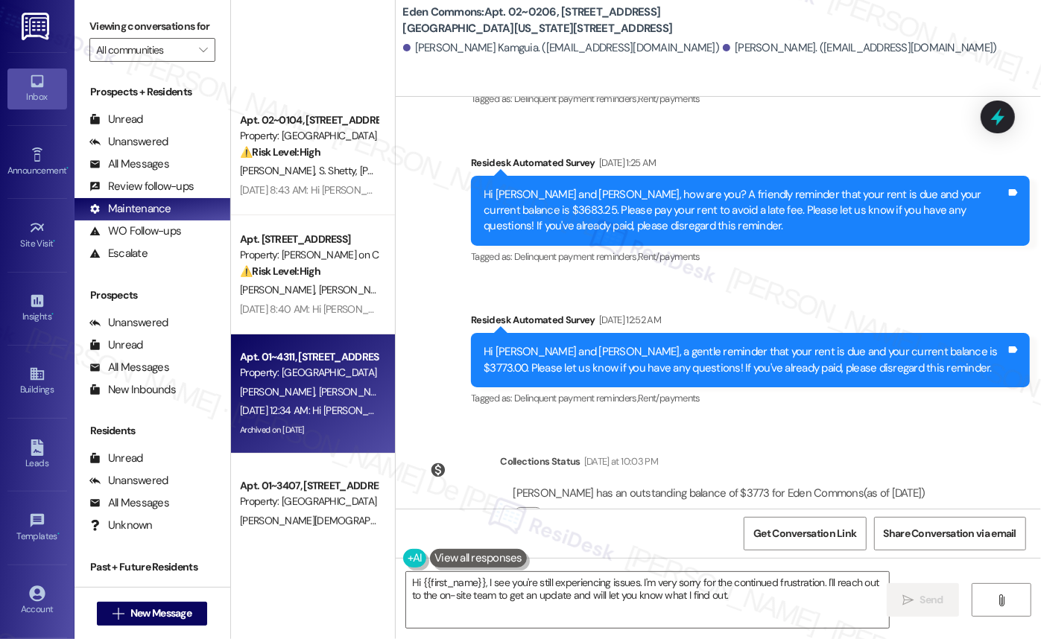
scroll to position [4288, 0]
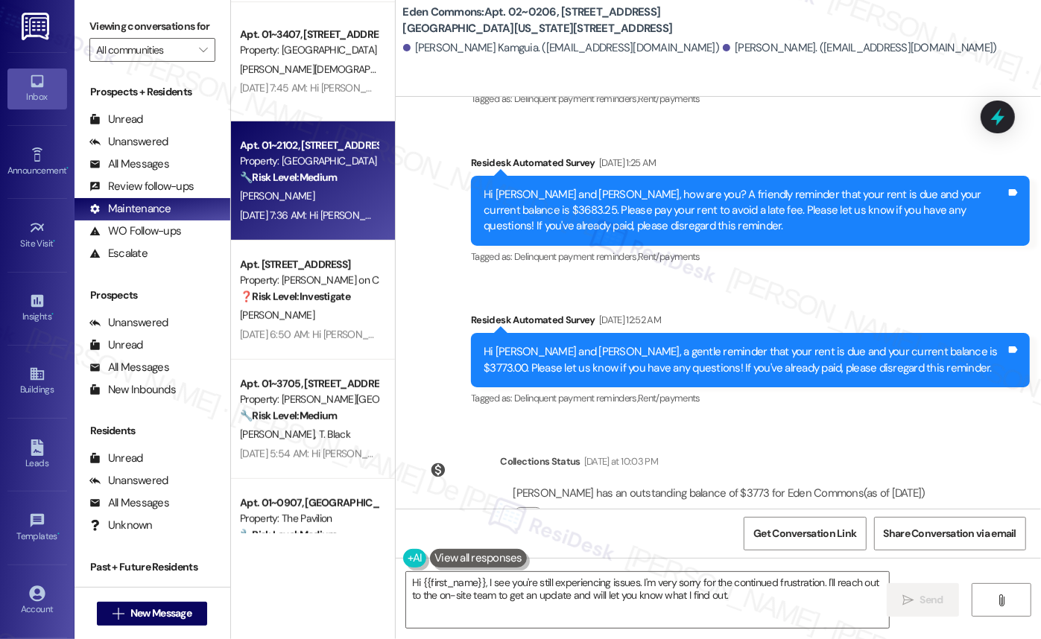
click at [298, 209] on div "Sep 09, 2025 at 7:36 AM: Hi Justin! I hope you had a great weekend! Just wanted…" at bounding box center [678, 215] width 877 height 13
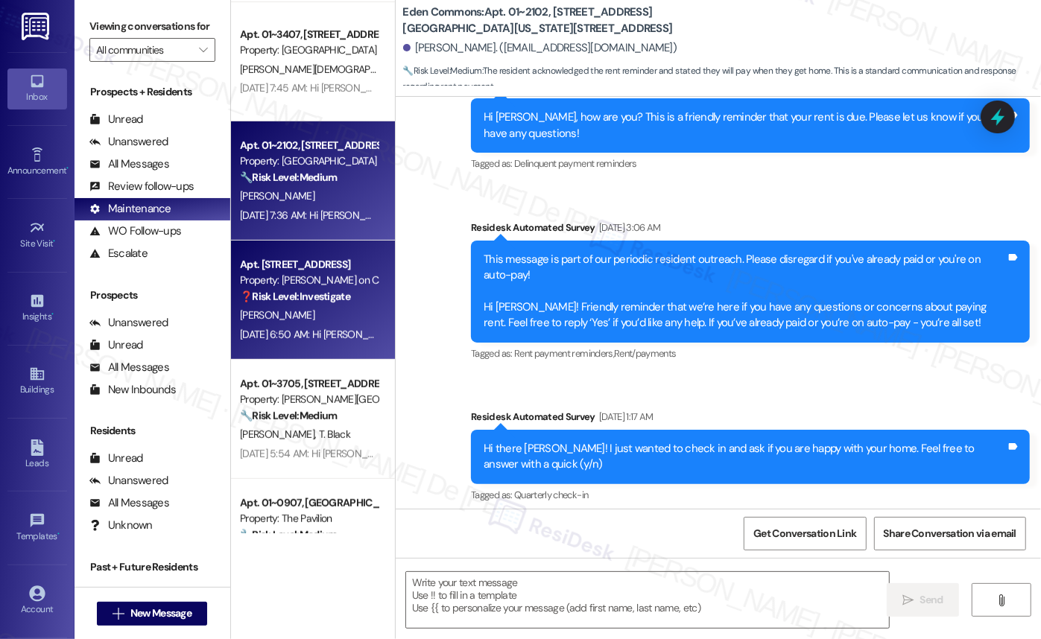
scroll to position [3611, 0]
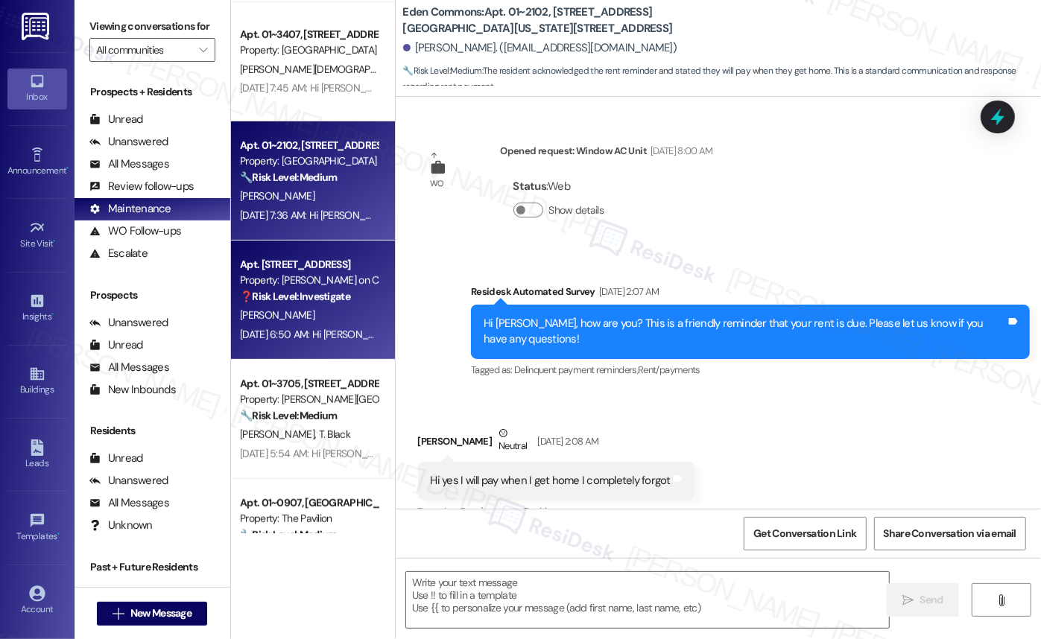
type textarea "Fetching suggested responses. Please feel free to read through the conversation…"
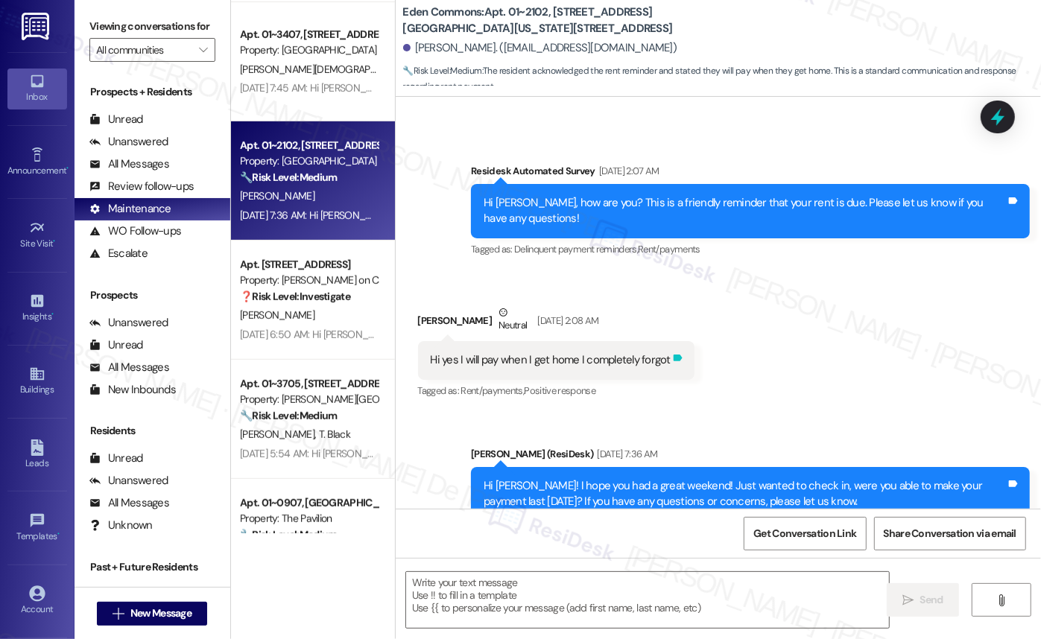
scroll to position [3753, 0]
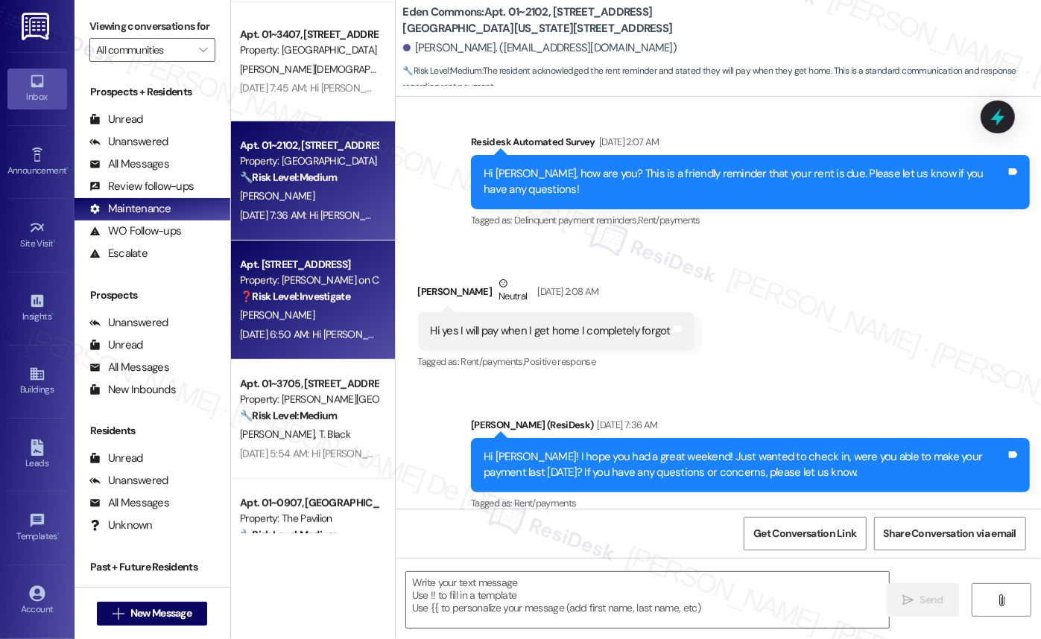
click at [284, 305] on div "Apt. 3304, 350 N Canal St Property: Cassidy on Canal ❓ Risk Level: Investigate" at bounding box center [308, 280] width 141 height 51
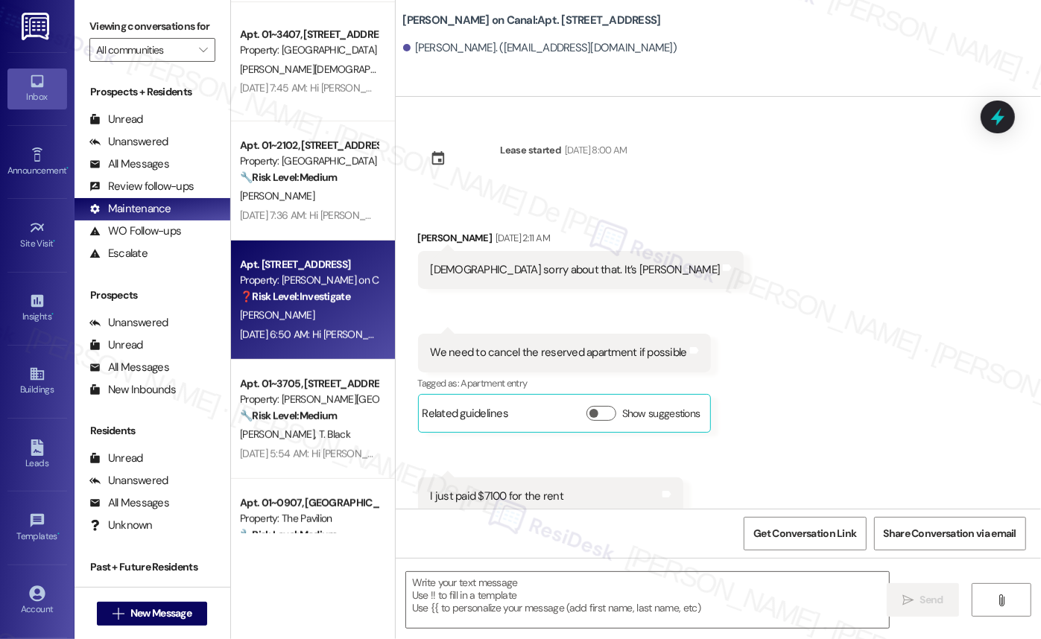
scroll to position [39, 0]
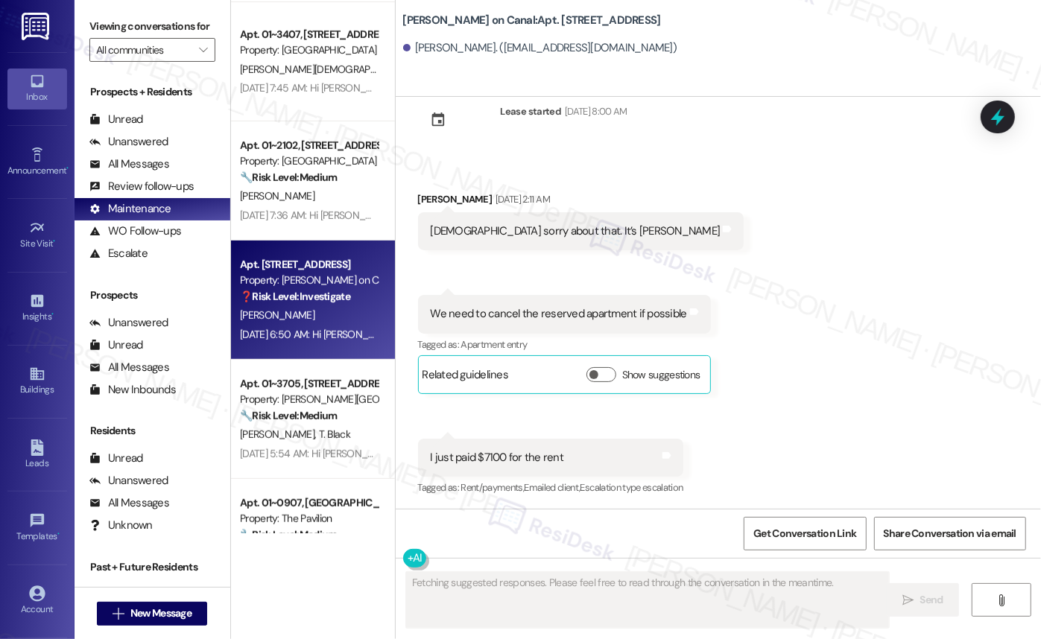
type textarea "Fetching suggested responses. Please feel free to read through the conversation…"
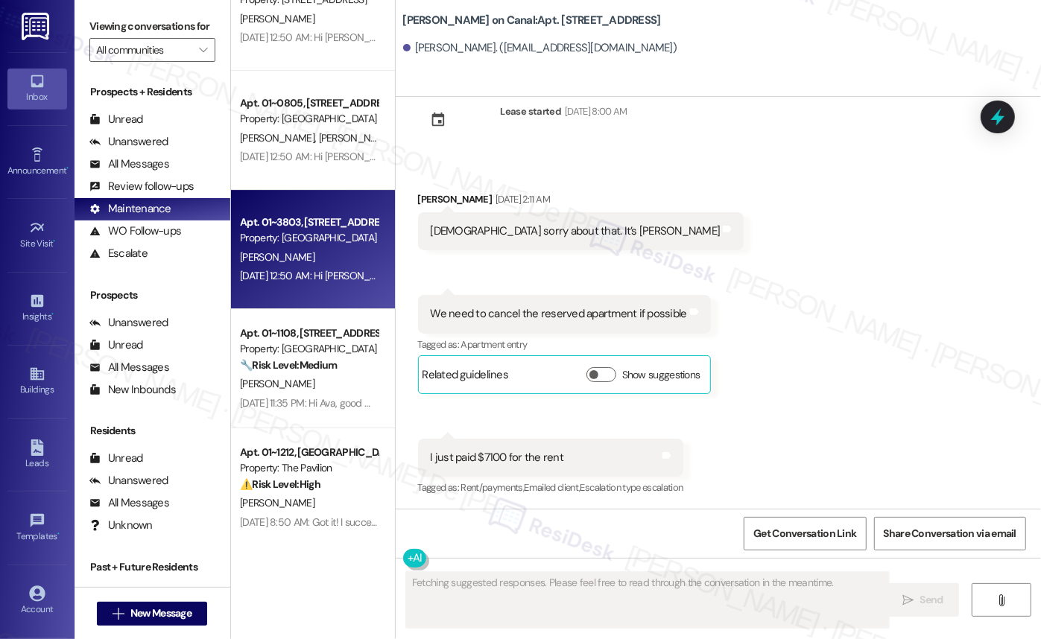
click at [306, 275] on div "Sep 11, 2025 at 12:50 AM: Hi Jennifer, a gentle reminder that your rent is due …" at bounding box center [702, 275] width 924 height 13
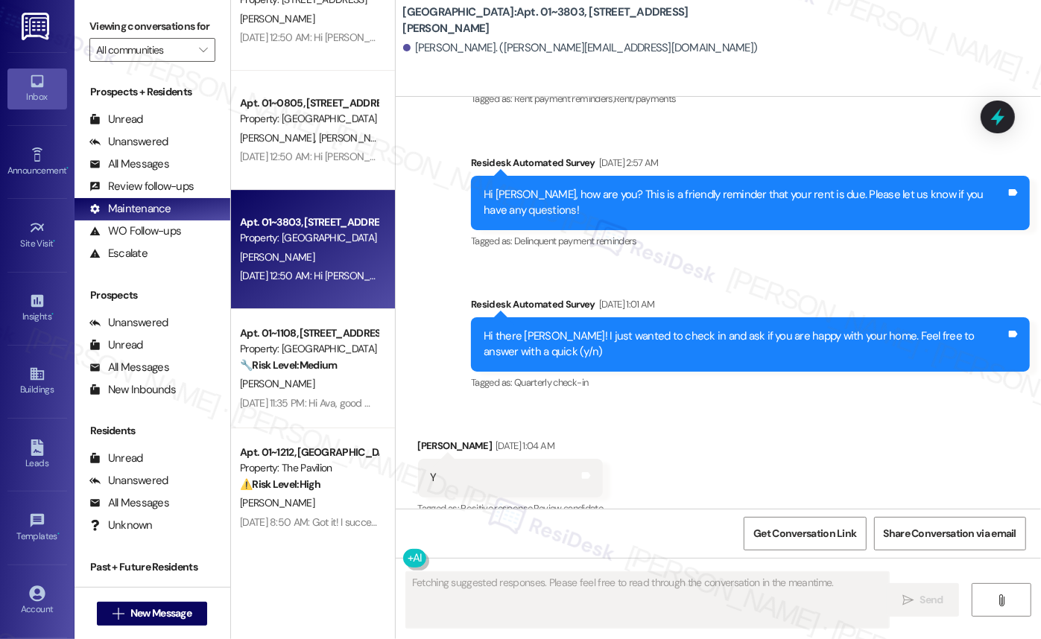
scroll to position [5058, 0]
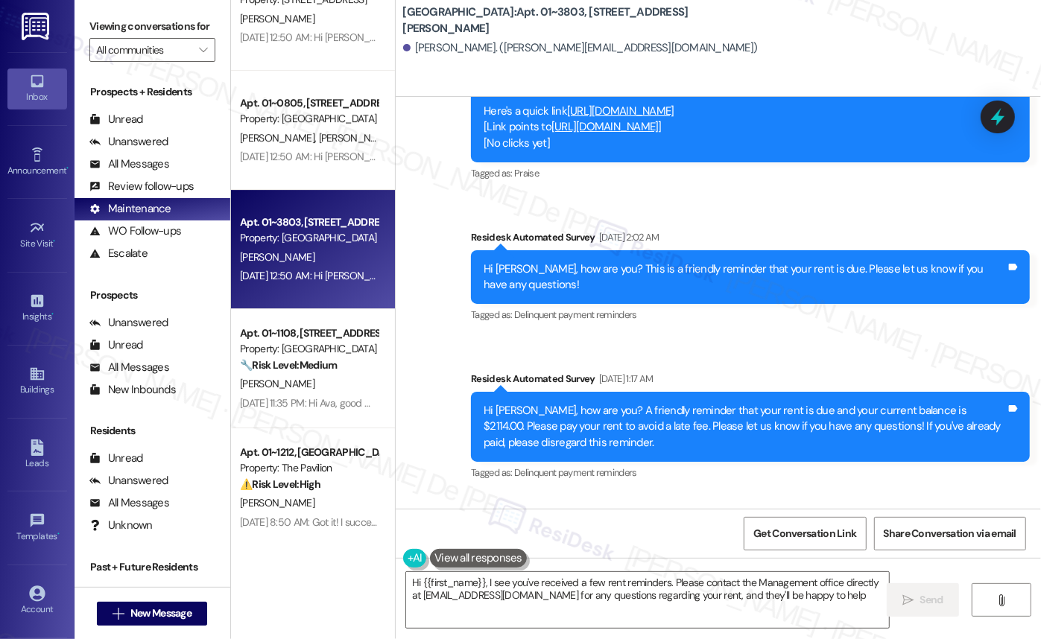
type textarea "Hi {{first_name}}, I see you've received a few rent reminders. Please contact t…"
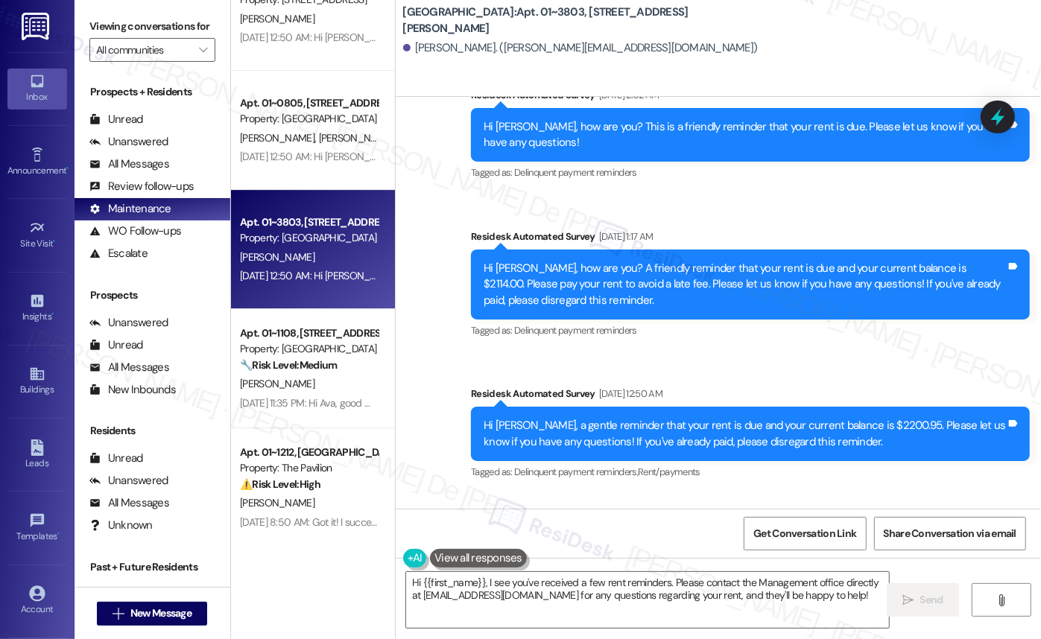
scroll to position [5983, 0]
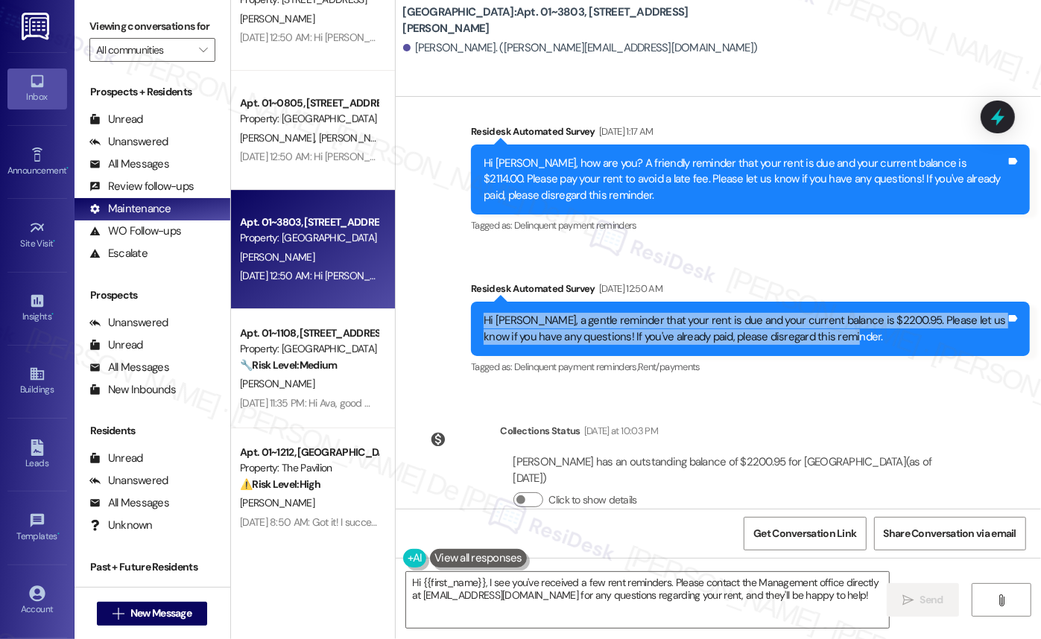
drag, startPoint x: 718, startPoint y: 322, endPoint x: 476, endPoint y: 299, distance: 243.2
click at [471, 302] on div "Hi Jennifer, a gentle reminder that your rent is due and your current balance i…" at bounding box center [750, 329] width 559 height 54
copy div "Hi Jennifer, a gentle reminder that your rent is due and your current balance i…"
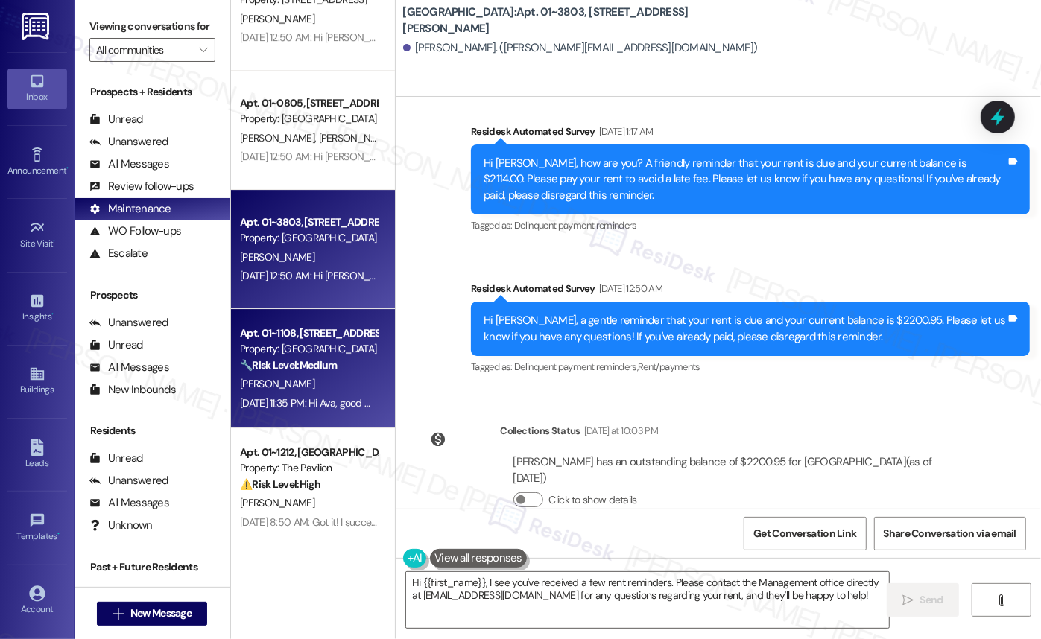
drag, startPoint x: 283, startPoint y: 338, endPoint x: 293, endPoint y: 341, distance: 10.1
click at [293, 341] on div "Apt. 01~1108, 233 East Wacker Property: Columbus Plaza 🔧 Risk Level: Medium The…" at bounding box center [308, 349] width 141 height 51
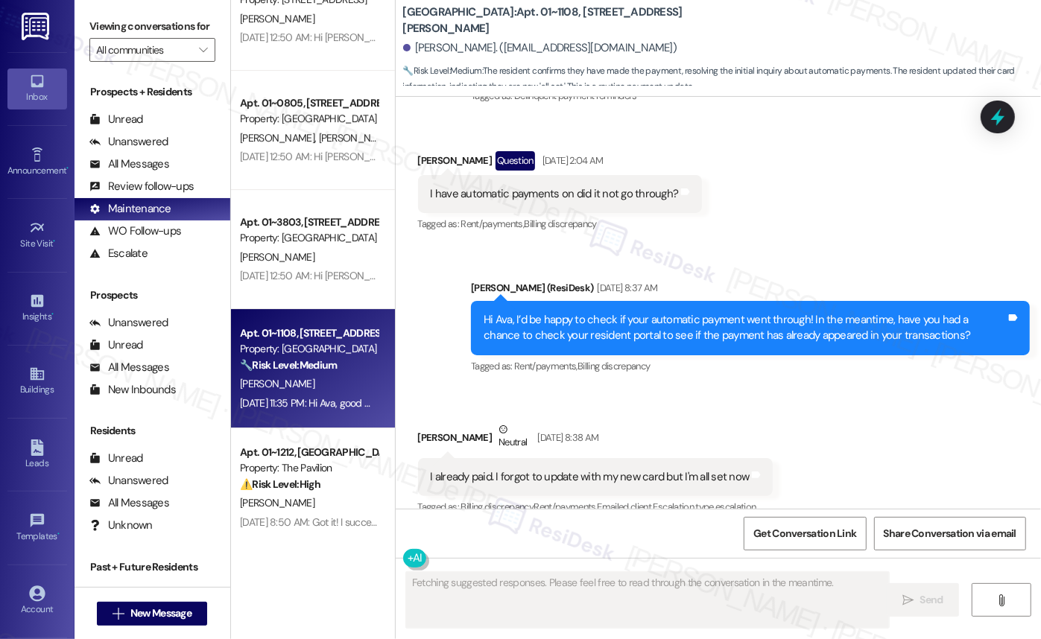
scroll to position [3255, 0]
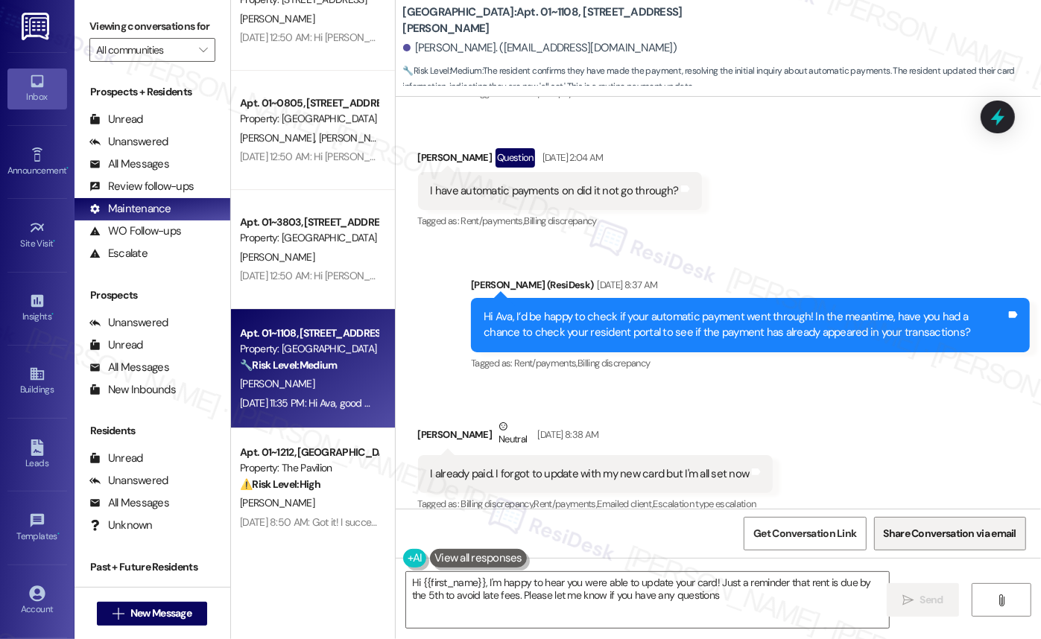
type textarea "Hi {{first_name}}, I'm happy to hear you were able to update your card! Just a …"
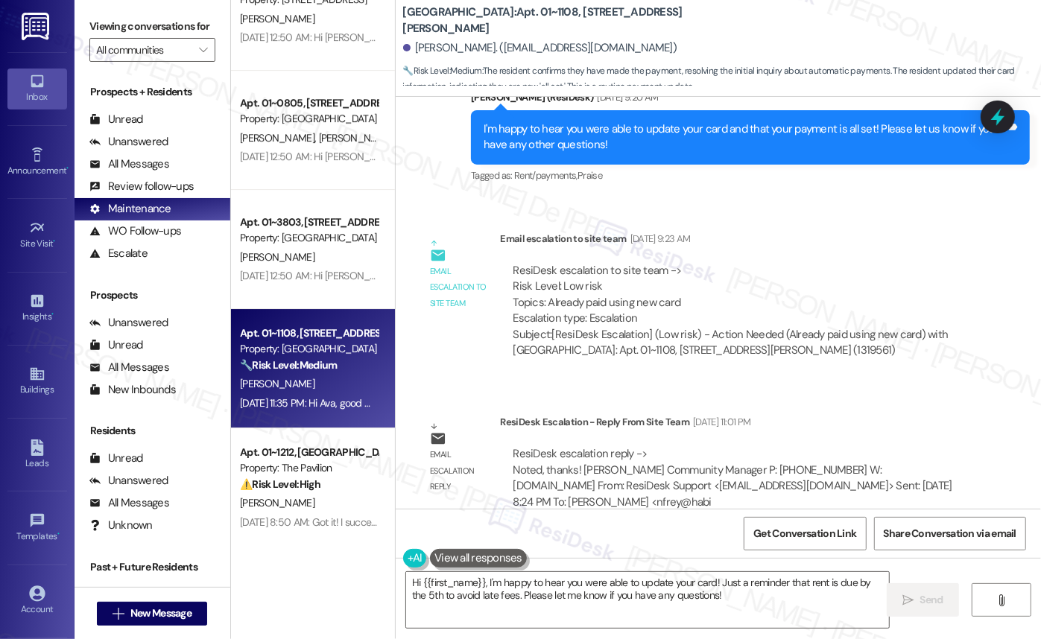
scroll to position [3874, 0]
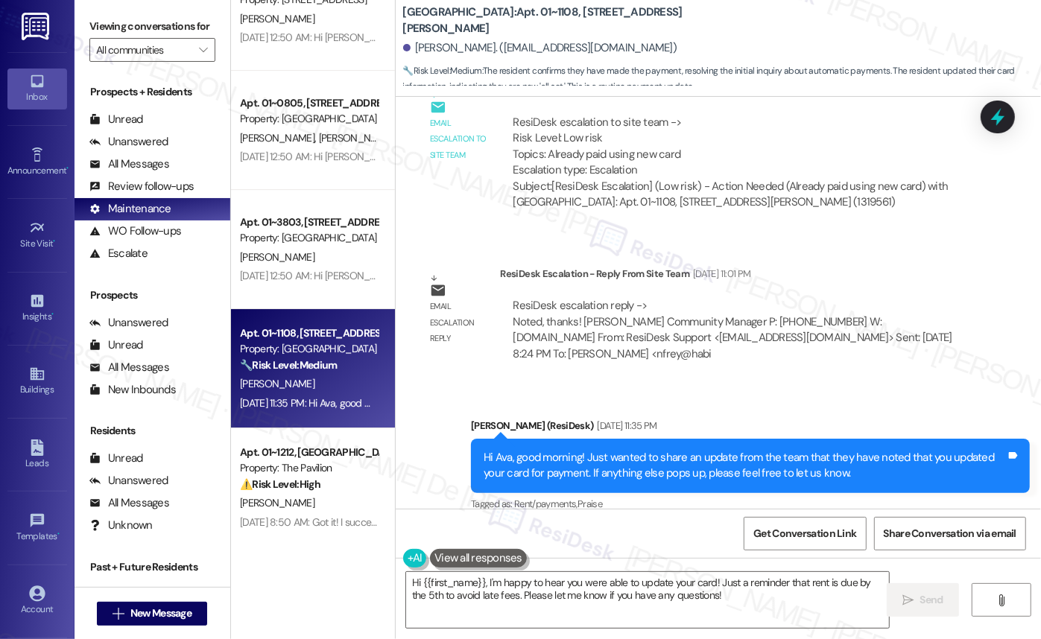
drag, startPoint x: 764, startPoint y: 463, endPoint x: 688, endPoint y: 501, distance: 84.6
click at [688, 501] on div "Sent via SMS Sarah (ResiDesk) Sep 10, 2025 at 11:35 PM Hi Ava, good morning! Ju…" at bounding box center [750, 466] width 581 height 119
click at [319, 579] on div "Apt. 604, 1333 South Wabash Property: 1333 S Wabash M. Wright Sep 11, 2025 at 1…" at bounding box center [313, 319] width 164 height 639
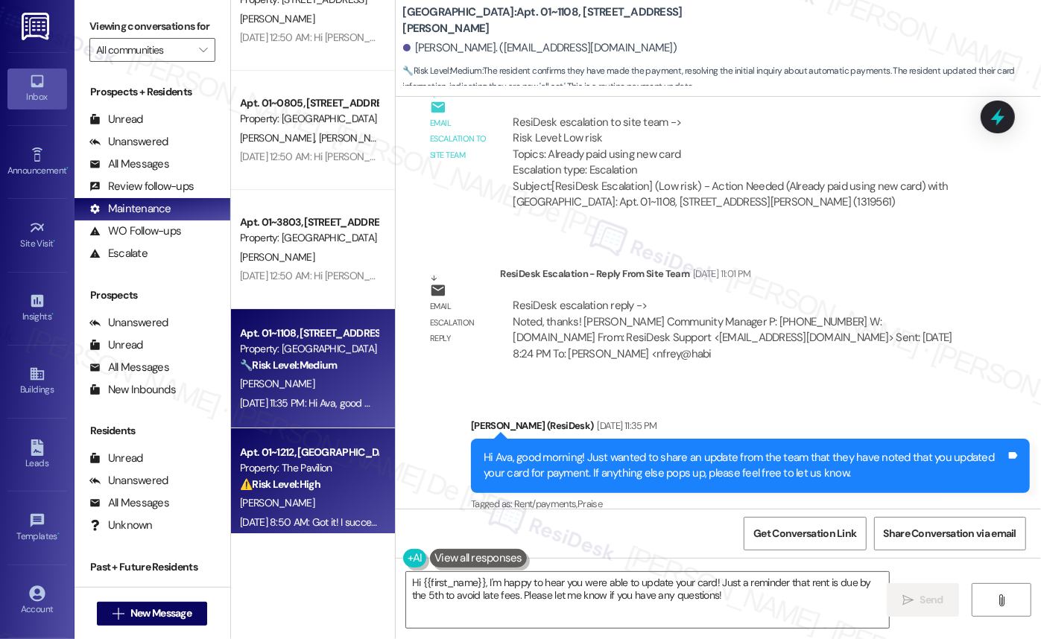
click at [254, 507] on span "P. Johnson" at bounding box center [277, 502] width 74 height 13
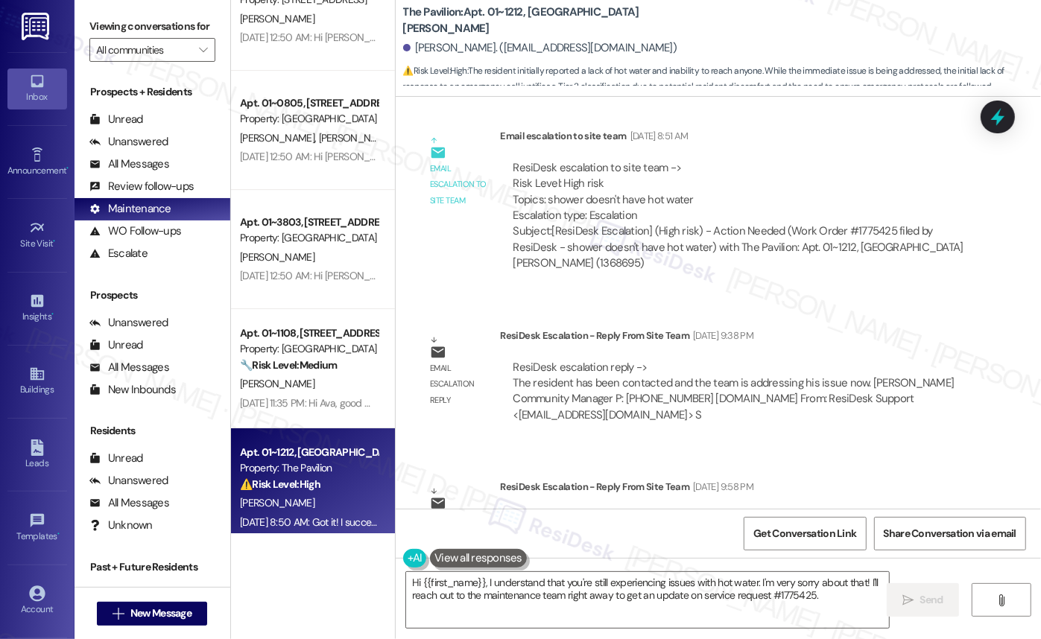
scroll to position [3680, 0]
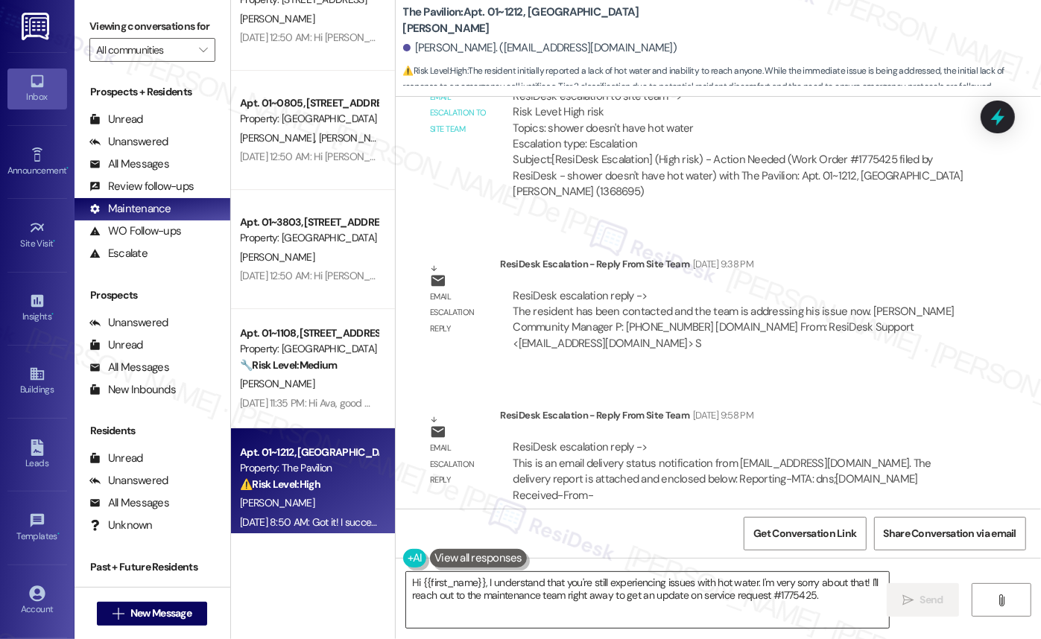
click at [771, 609] on textarea "Hi {{first_name}}, I understand that you're still experiencing issues with hot …" at bounding box center [647, 600] width 483 height 56
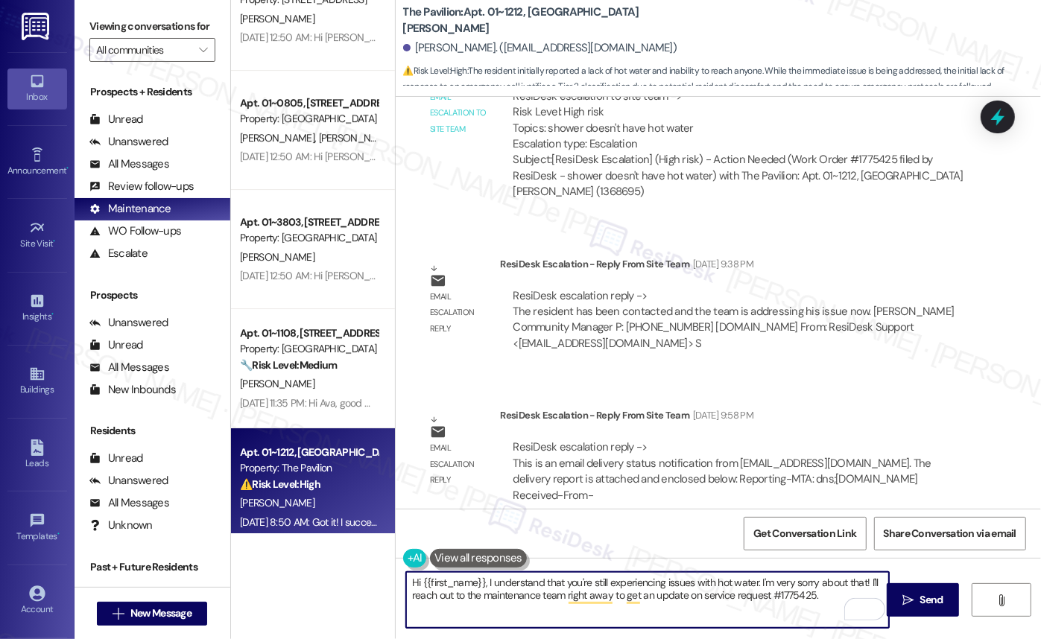
click at [477, 594] on textarea "Hi {{first_name}}, I understand that you're still experiencing issues with hot …" at bounding box center [647, 600] width 483 height 56
click at [501, 594] on textarea "Hi {{first_name}}, I understand that you're still experiencing issues with hot …" at bounding box center [647, 600] width 483 height 56
click at [496, 594] on textarea "Hi {{first_name}}, I understand that you're still experiencing issues with hot …" at bounding box center [647, 600] width 483 height 56
click at [495, 592] on textarea "Hi {{first_name}}, I understand that you're still experiencing issues with hot …" at bounding box center [647, 600] width 483 height 56
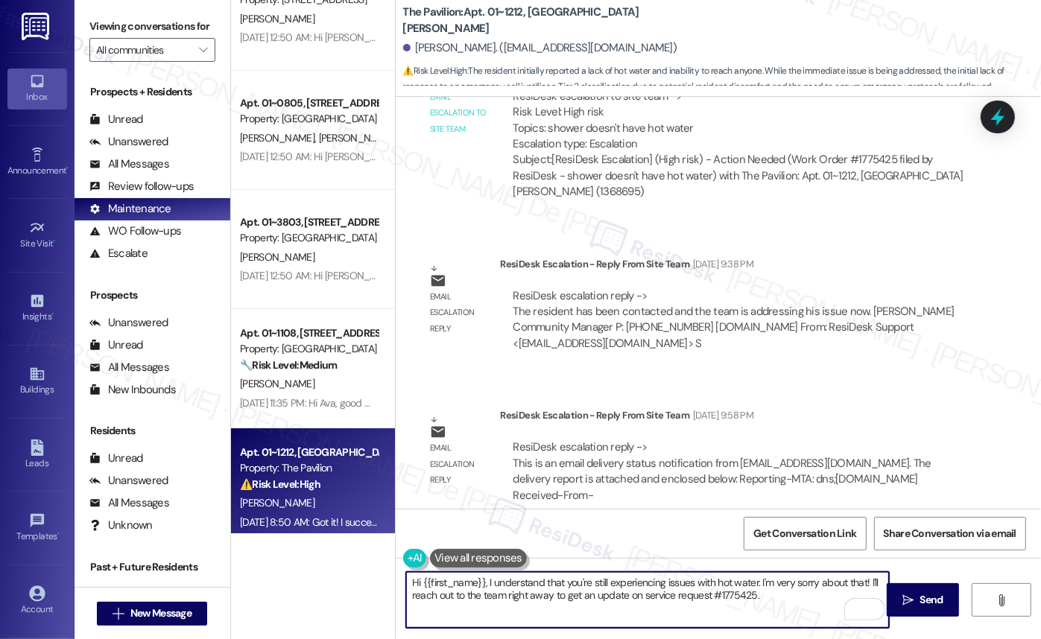
click at [638, 599] on textarea "Hi {{first_name}}, I understand that you're still experiencing issues with hot …" at bounding box center [647, 600] width 483 height 56
click at [636, 593] on textarea "Hi {{first_name}}, I understand that you're still experiencing issues with hot …" at bounding box center [647, 600] width 483 height 56
type textarea "Hi {{first_name}}, I understand that you're still experiencing issues with hot …"
click at [865, 334] on div "WO Opened request: Chiller May 24, 2024 at 8:00 AM Status : Web Show details Su…" at bounding box center [718, 303] width 645 height 412
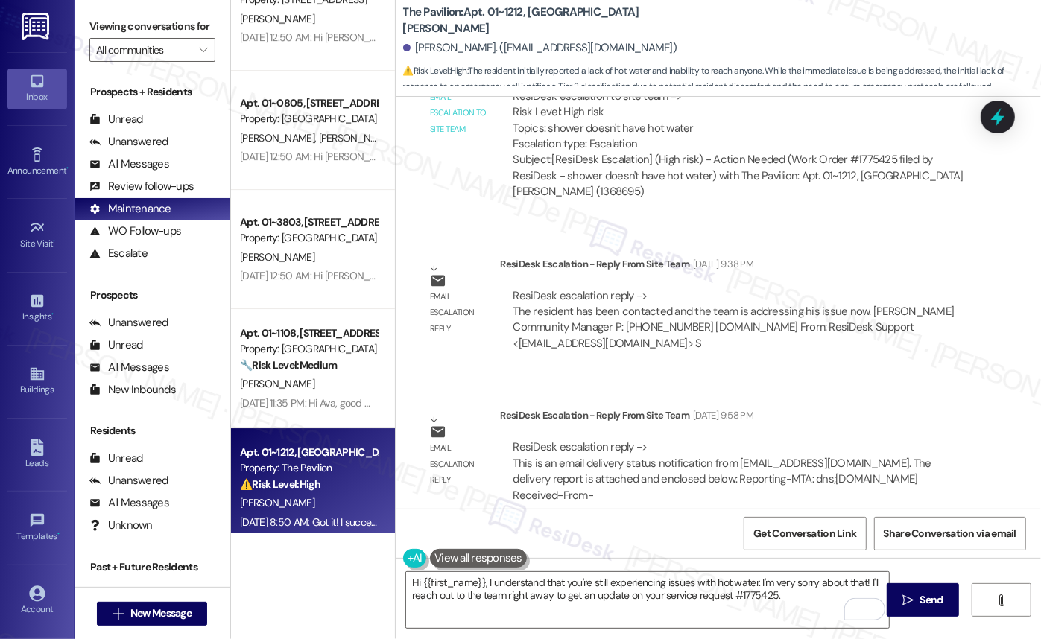
drag, startPoint x: 594, startPoint y: 391, endPoint x: 600, endPoint y: 381, distance: 12.4
click at [594, 396] on div "Email escalation reply ResiDesk Escalation - Reply From Site Team Sep 10, 2025 …" at bounding box center [697, 461] width 581 height 130
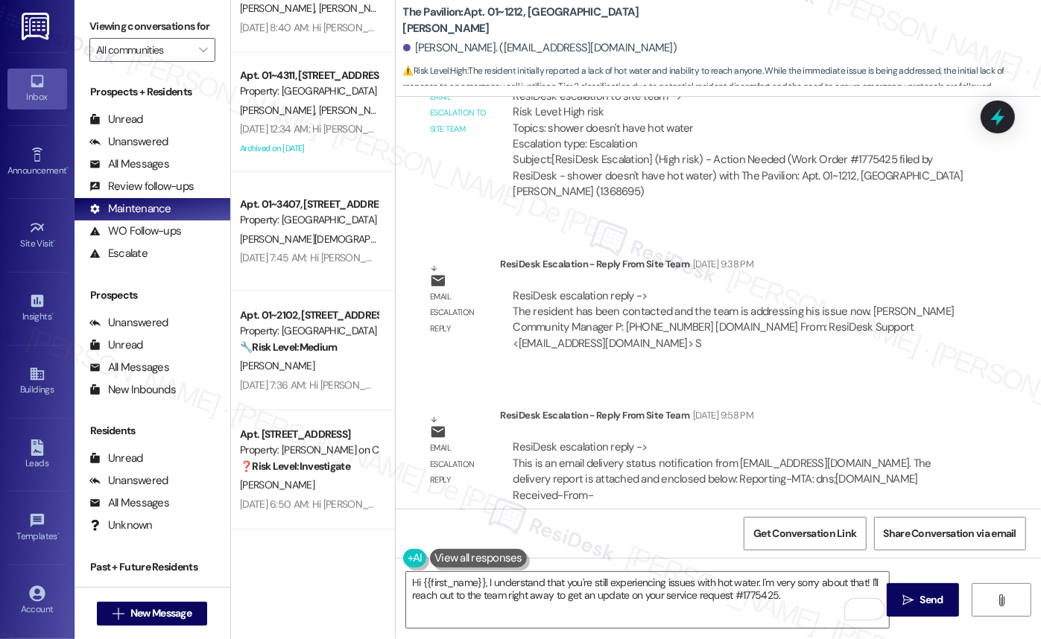
scroll to position [4288, 0]
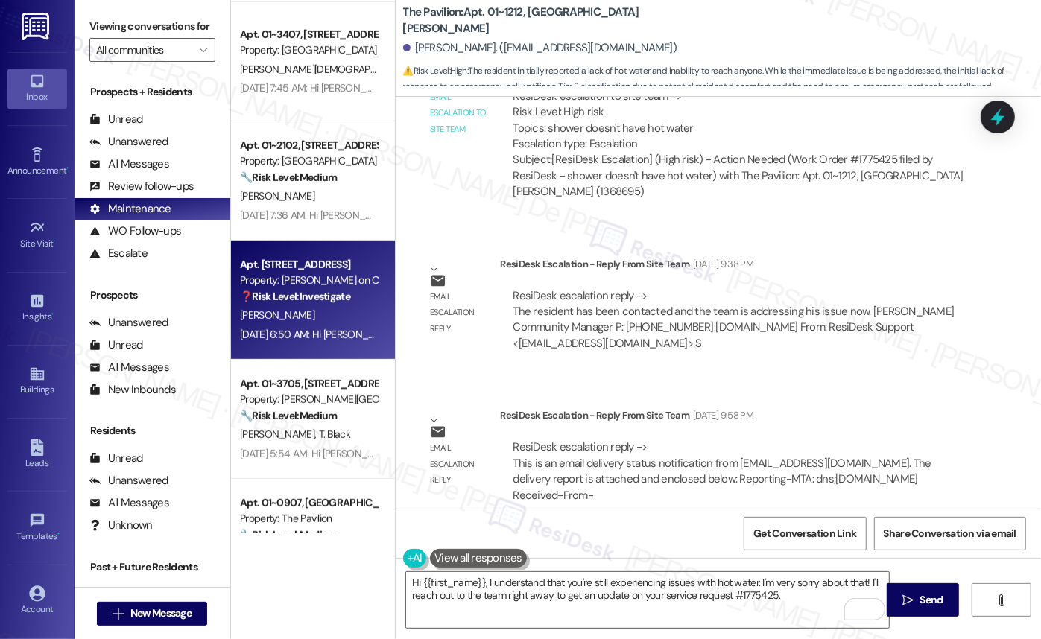
click at [321, 328] on div "Sep 09, 2025 at 6:50 AM: Hi David, I understand you're looking to cancel your r…" at bounding box center [680, 334] width 880 height 13
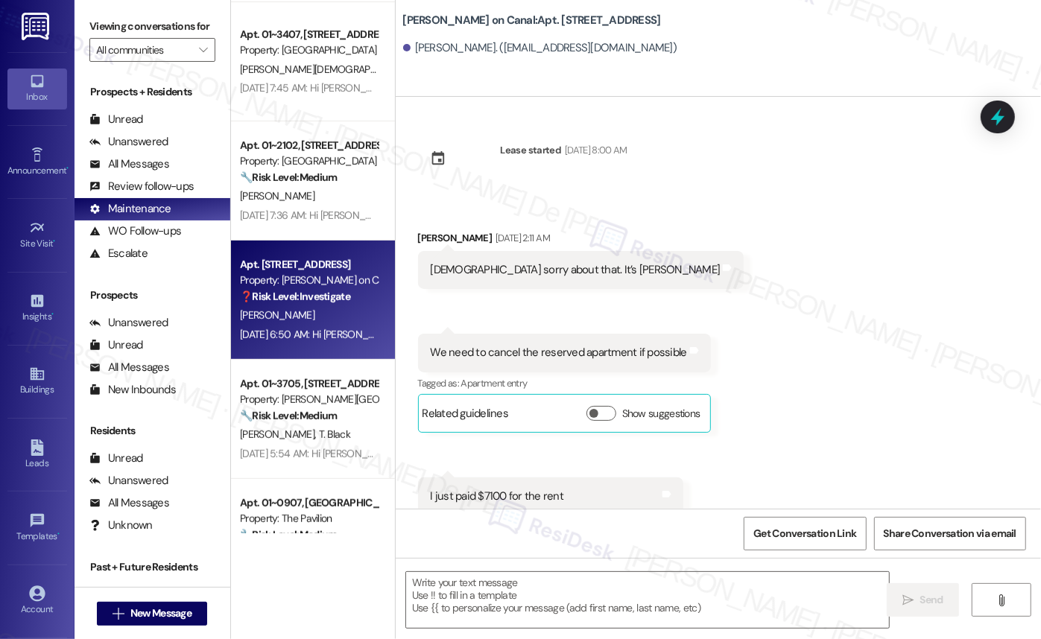
scroll to position [39, 0]
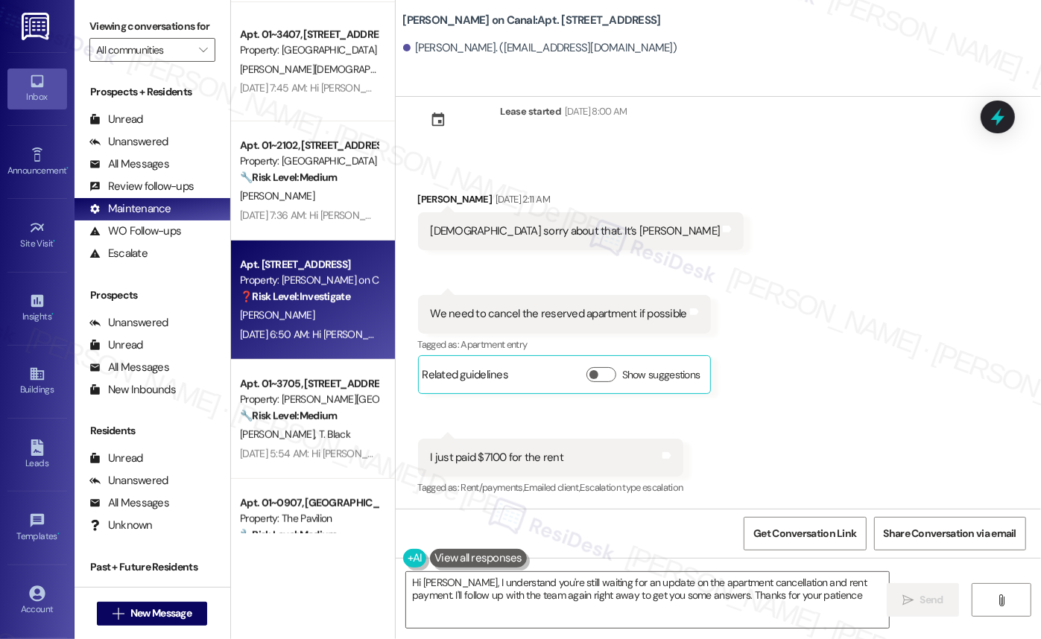
type textarea "Hi David, I understand you're still waiting for an update on the apartment canc…"
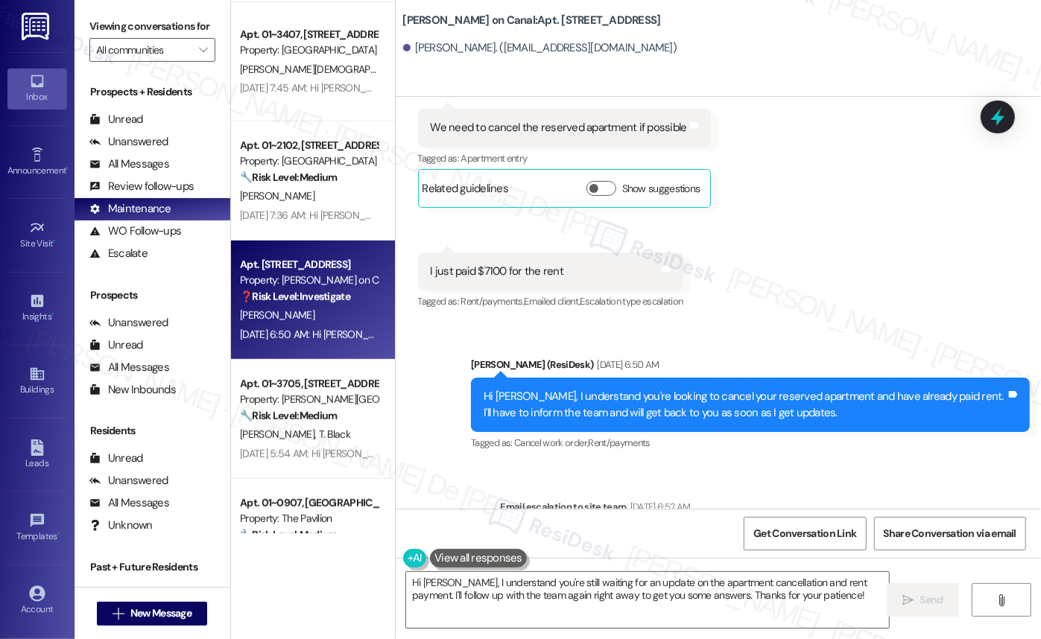
scroll to position [365, 0]
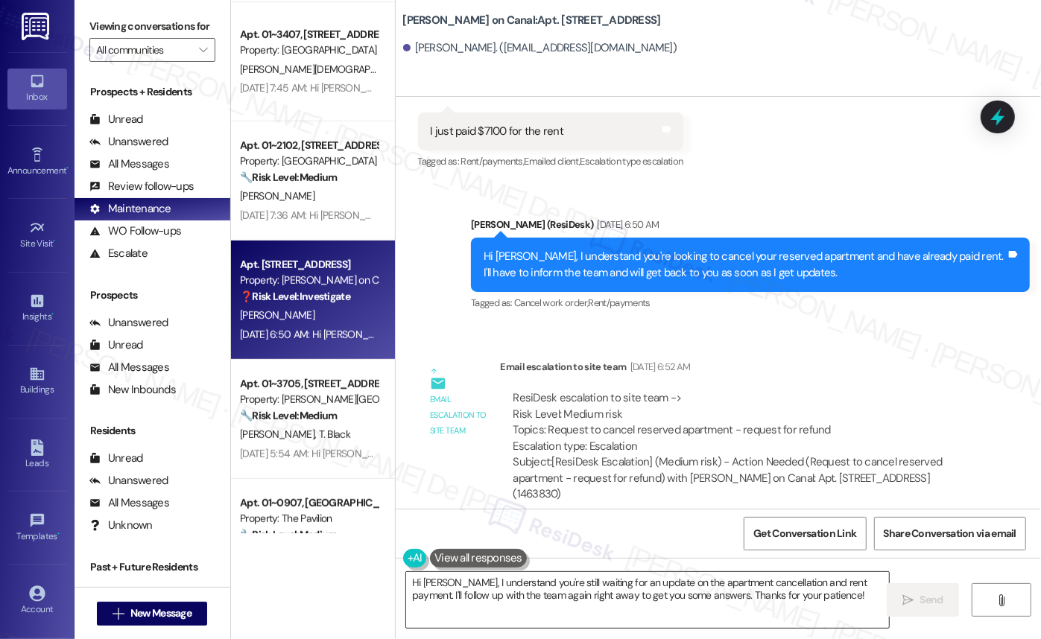
click at [617, 594] on textarea "Hi David, I understand you're still waiting for an update on the apartment canc…" at bounding box center [647, 600] width 483 height 56
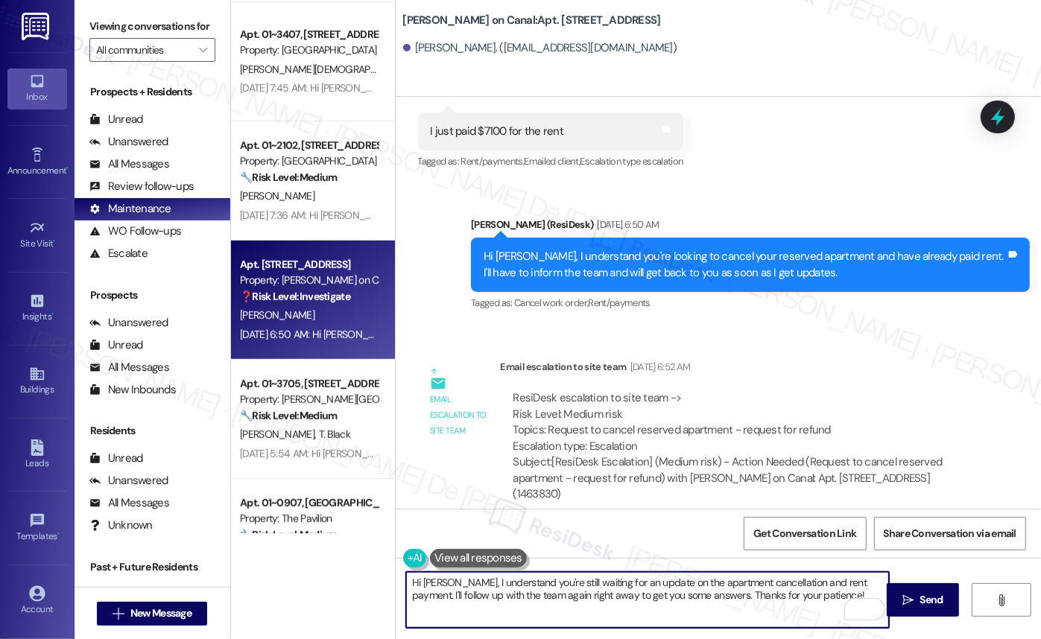
click at [800, 590] on textarea "Hi David, I understand you're still waiting for an update on the apartment canc…" at bounding box center [647, 600] width 483 height 56
click at [810, 591] on textarea "Hi David, I understand you're still waiting for an update on the apartment canc…" at bounding box center [647, 600] width 483 height 56
click at [865, 596] on span "Send" at bounding box center [931, 600] width 23 height 16
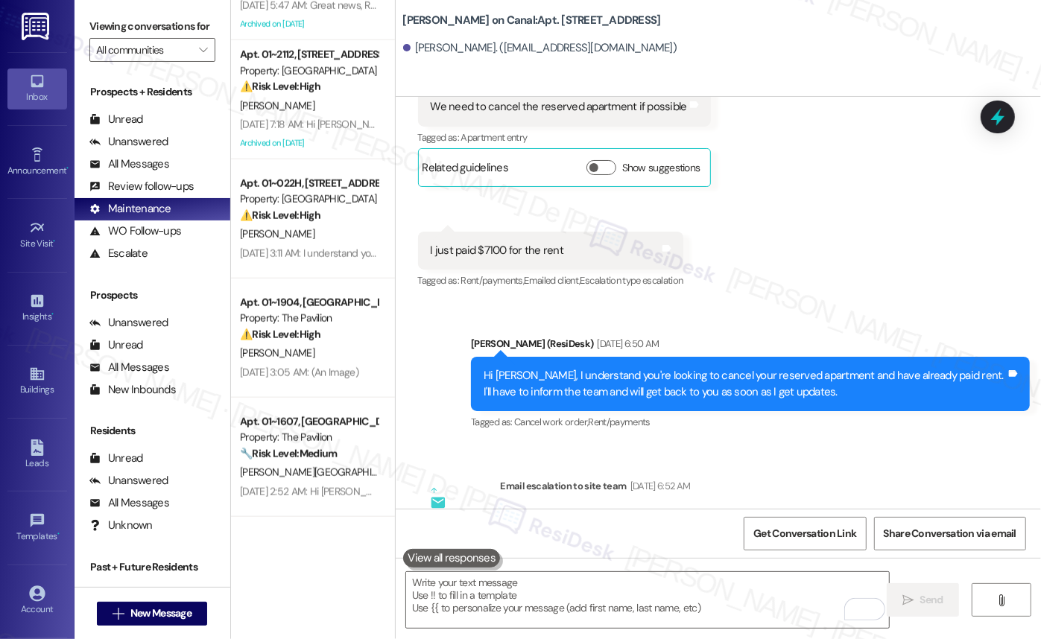
scroll to position [484, 0]
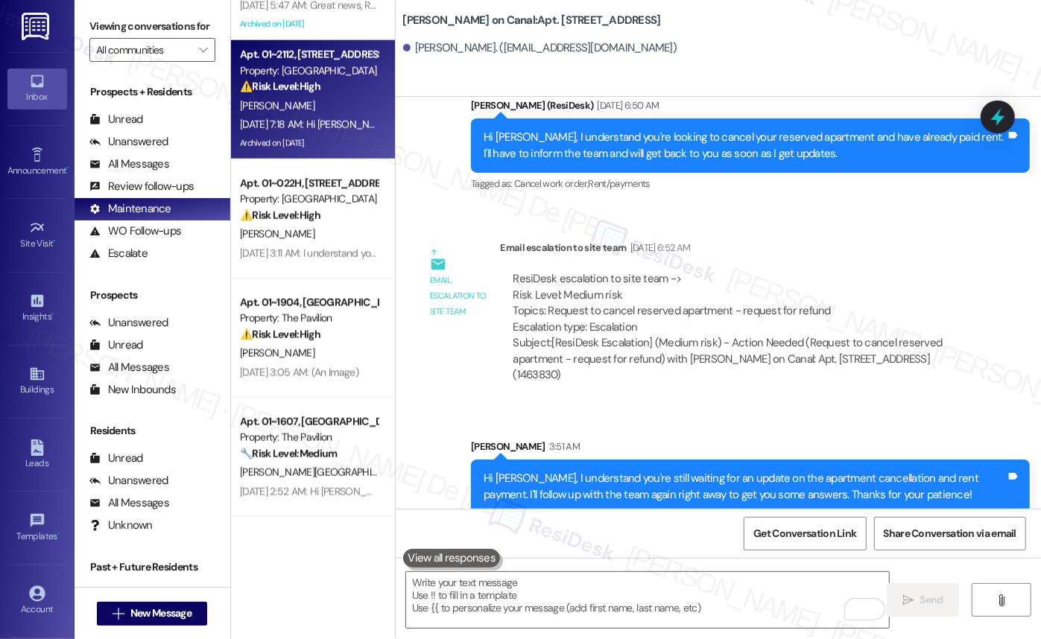
click at [305, 83] on strong "⚠️ Risk Level: High" at bounding box center [280, 86] width 80 height 13
type textarea "Fetching suggested responses. Please feel free to read through the conversation…"
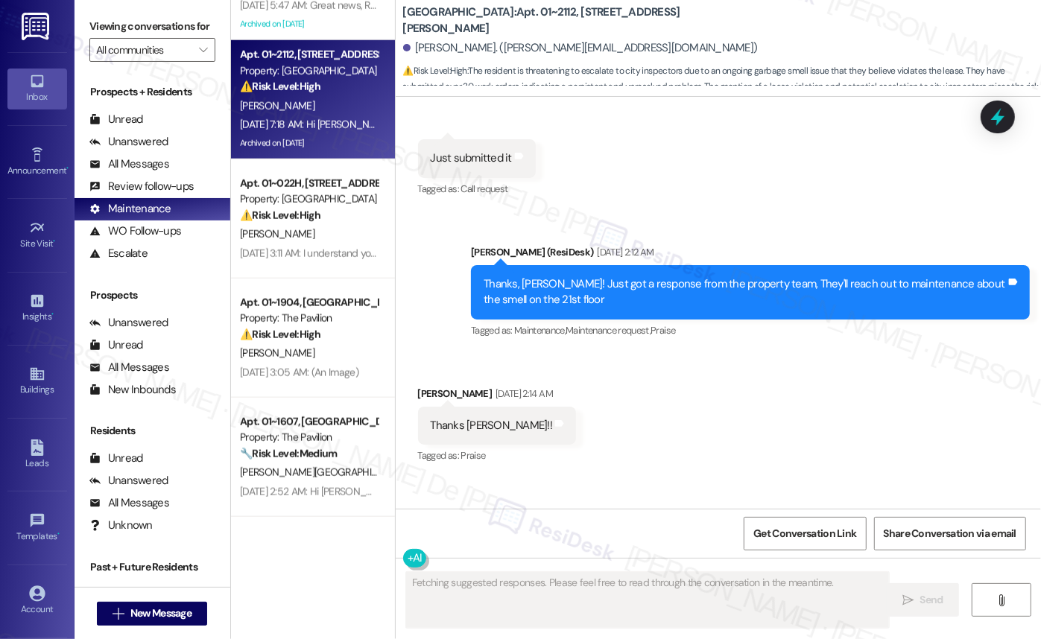
scroll to position [12227, 0]
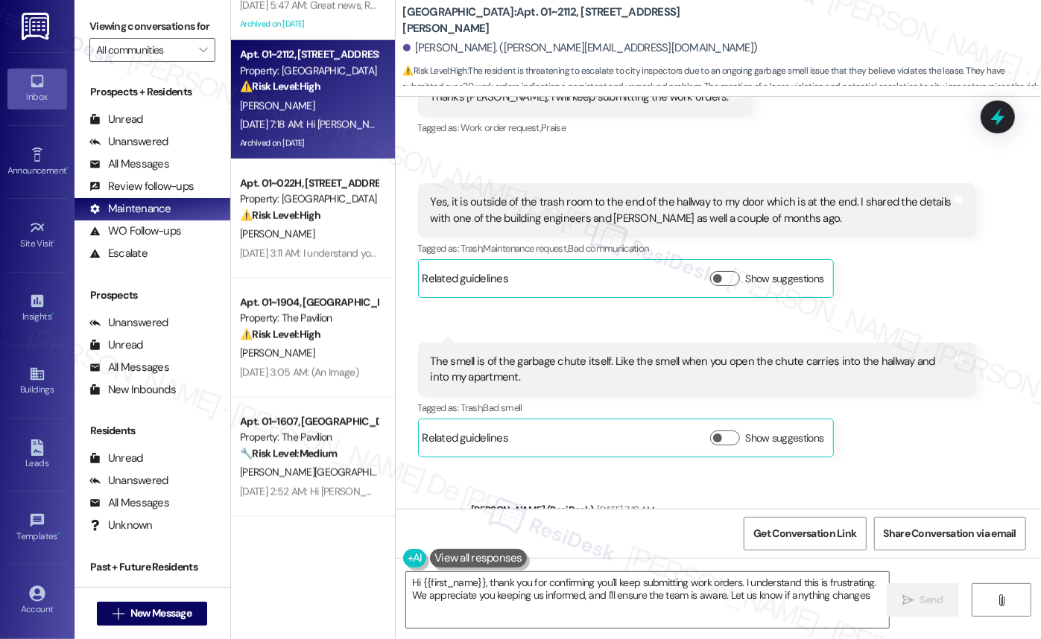
type textarea "Hi {{first_name}}, thank you for confirming you'll keep submitting work orders.…"
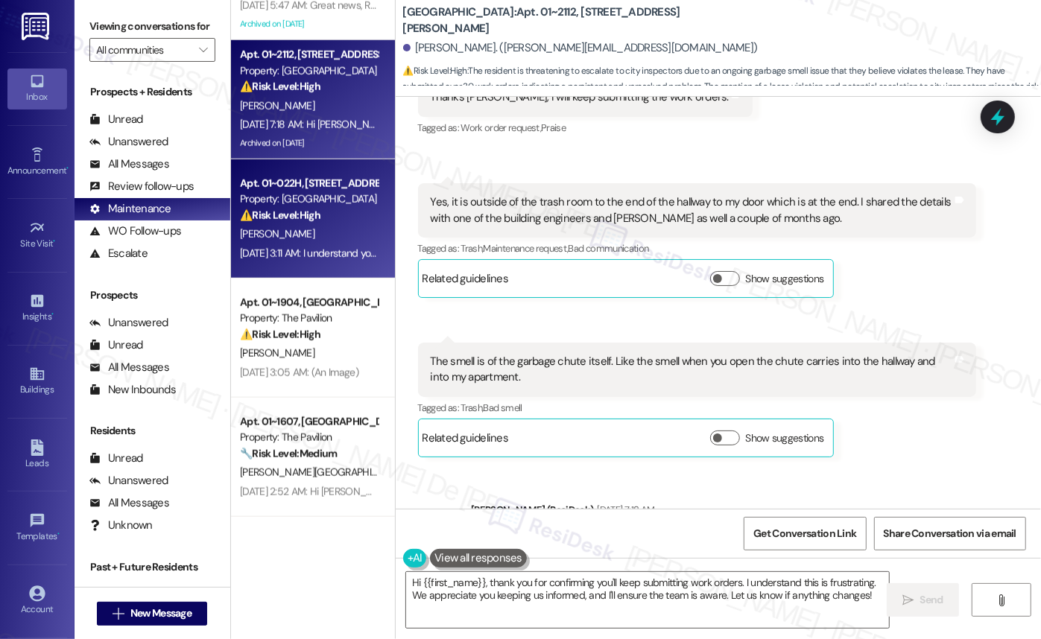
click at [317, 228] on div "G. Shaw" at bounding box center [308, 234] width 141 height 19
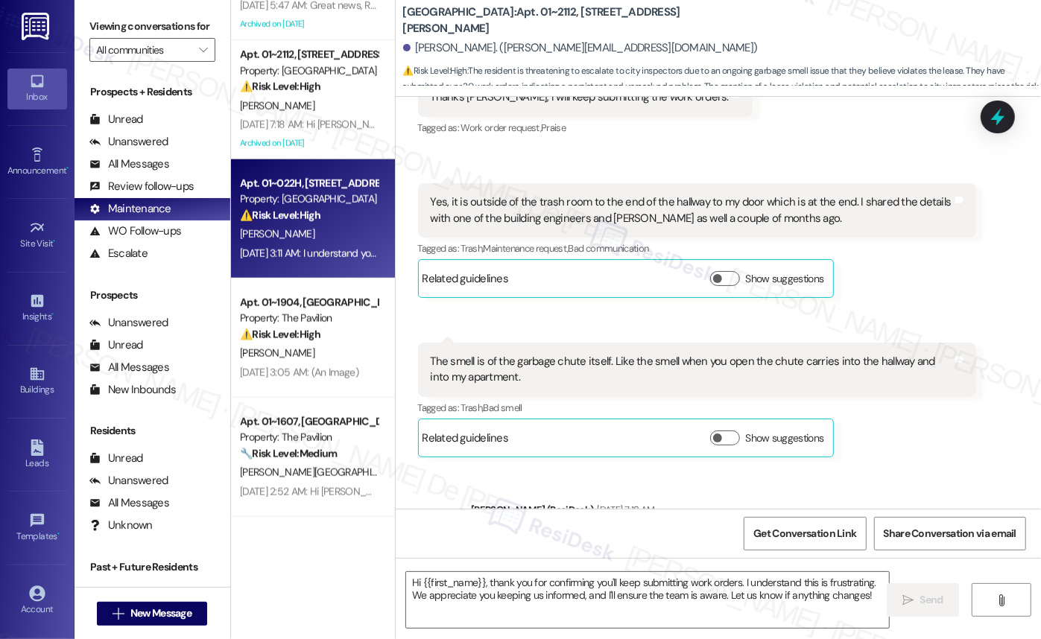
type textarea "Fetching suggested responses. Please feel free to read through the conversation…"
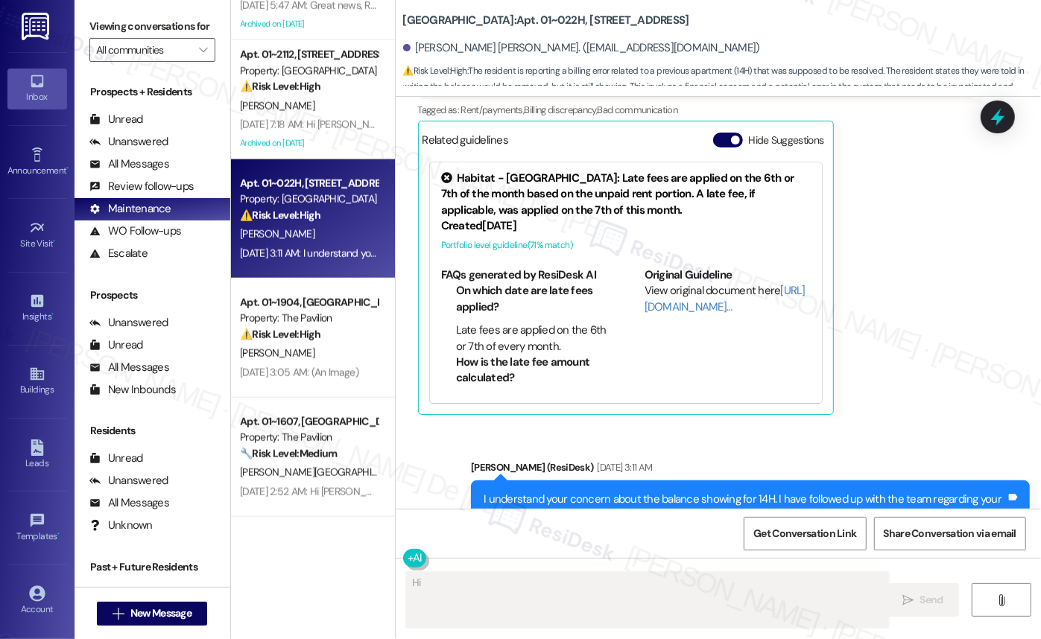
scroll to position [3630, 0]
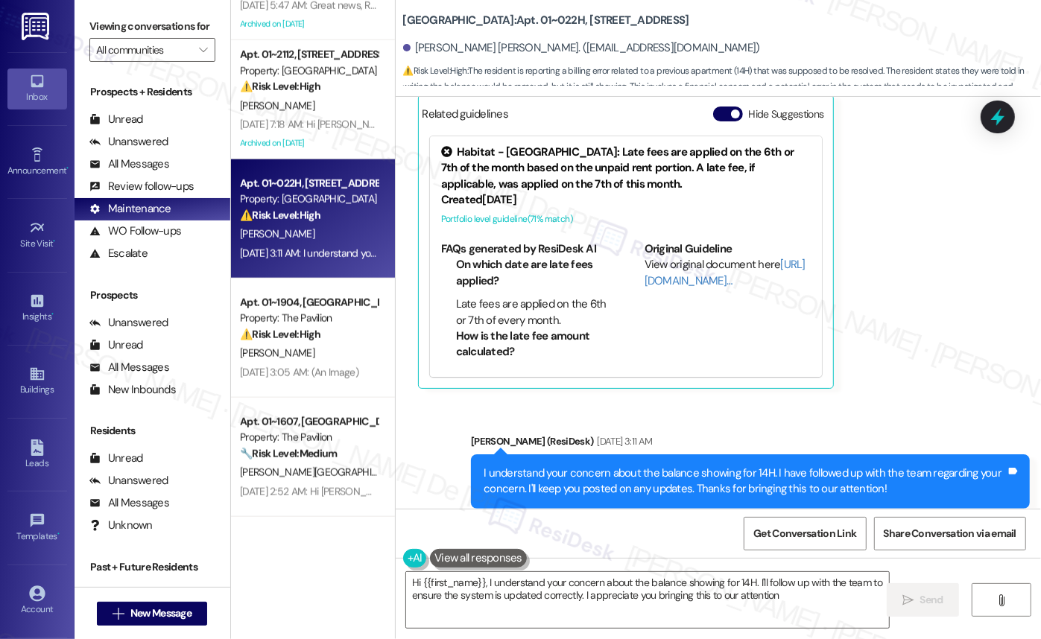
type textarea "Hi {{first_name}}, I understand your concern about the balance showing for 14H.…"
click at [345, 549] on div "Apt. 01~3705, 520 North Kingsbury Property: Kingsbury Plaza 🔧 Risk Level: Mediu…" at bounding box center [313, 319] width 164 height 639
click at [645, 594] on textarea "Hi {{first_name}}, I understand your concern about the balance showing for 14H.…" at bounding box center [647, 600] width 483 height 56
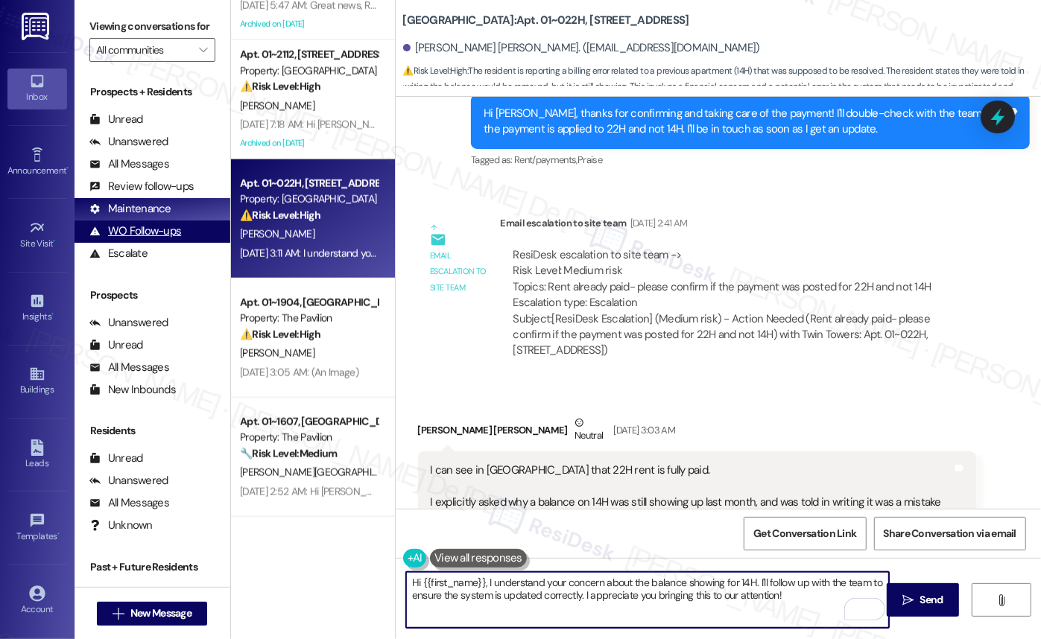
scroll to position [3179, 0]
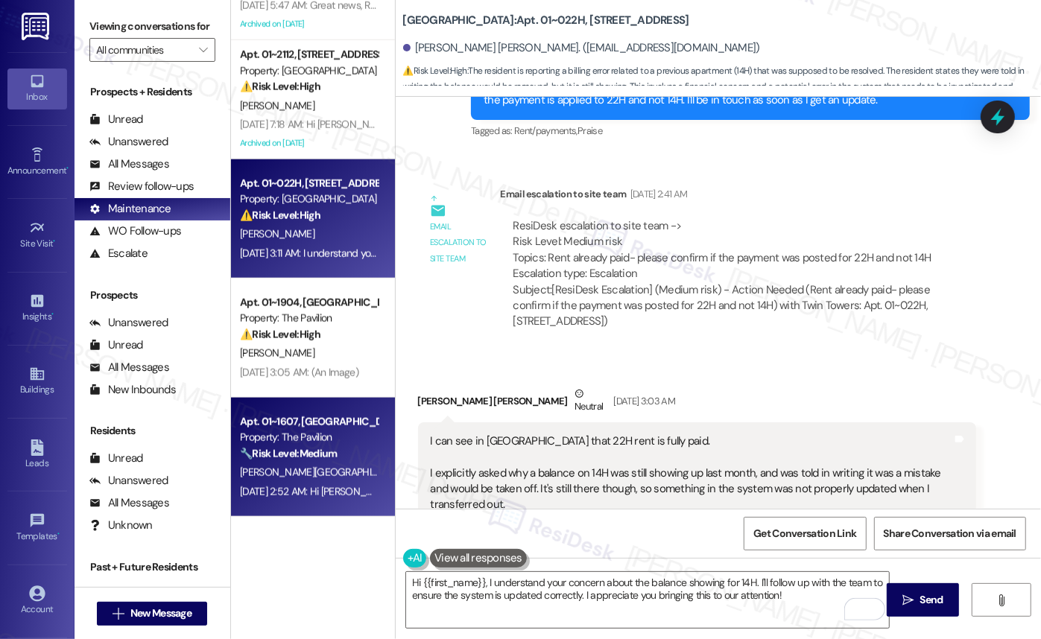
click at [282, 410] on div "Apt. 01~1607, One Lafayette Plaisance Property: The Pavilion 🔧 Risk Level: Medi…" at bounding box center [313, 457] width 164 height 119
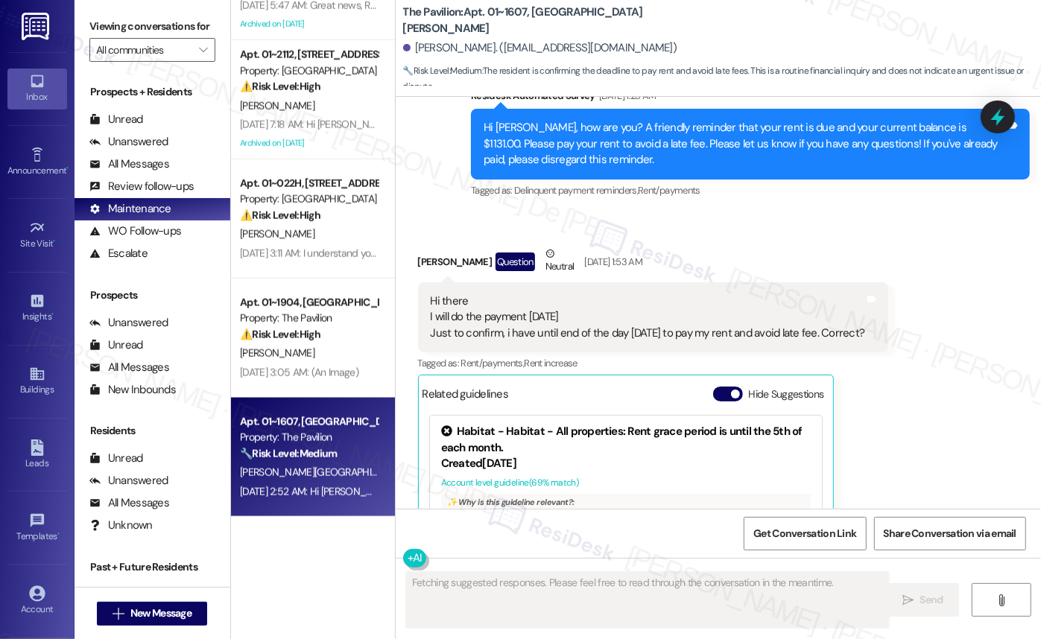
scroll to position [2326, 0]
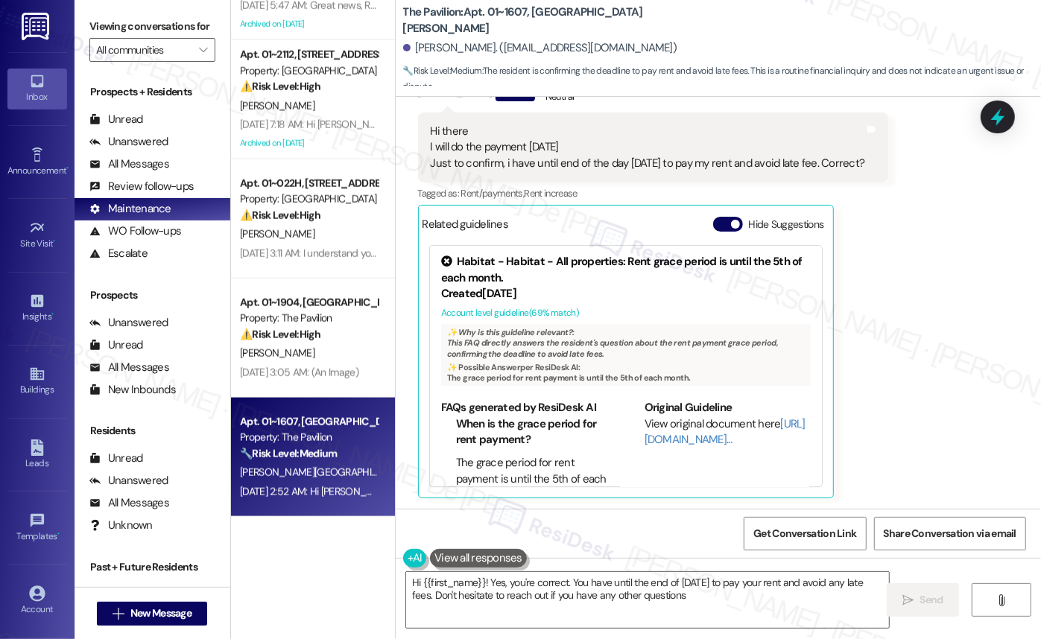
type textarea "Hi {{first_name}}! Yes, you're correct. You have until the end of today to pay …"
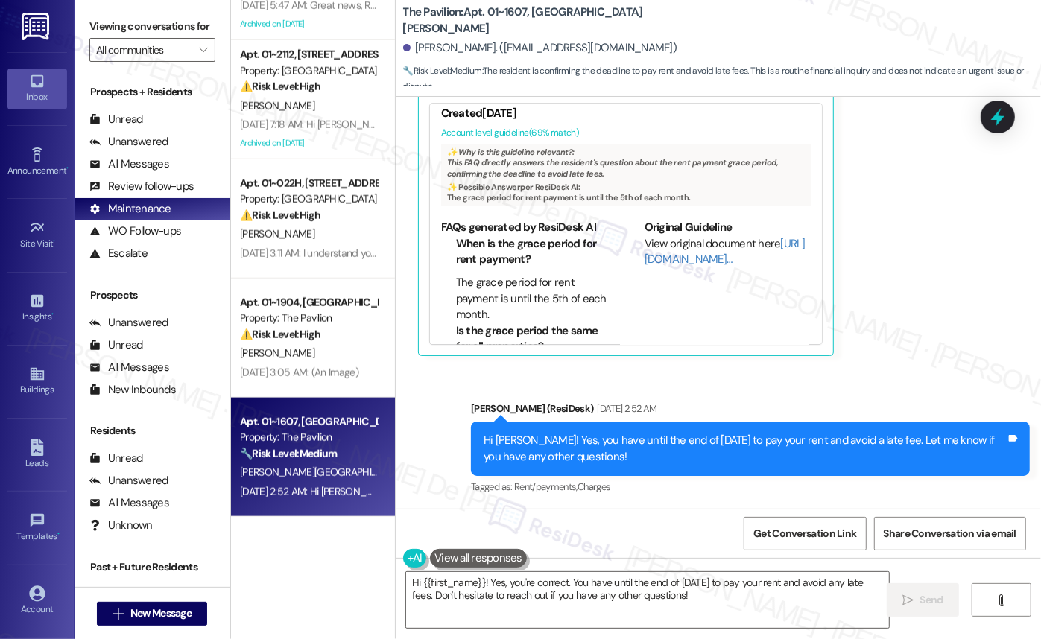
scroll to position [57, 0]
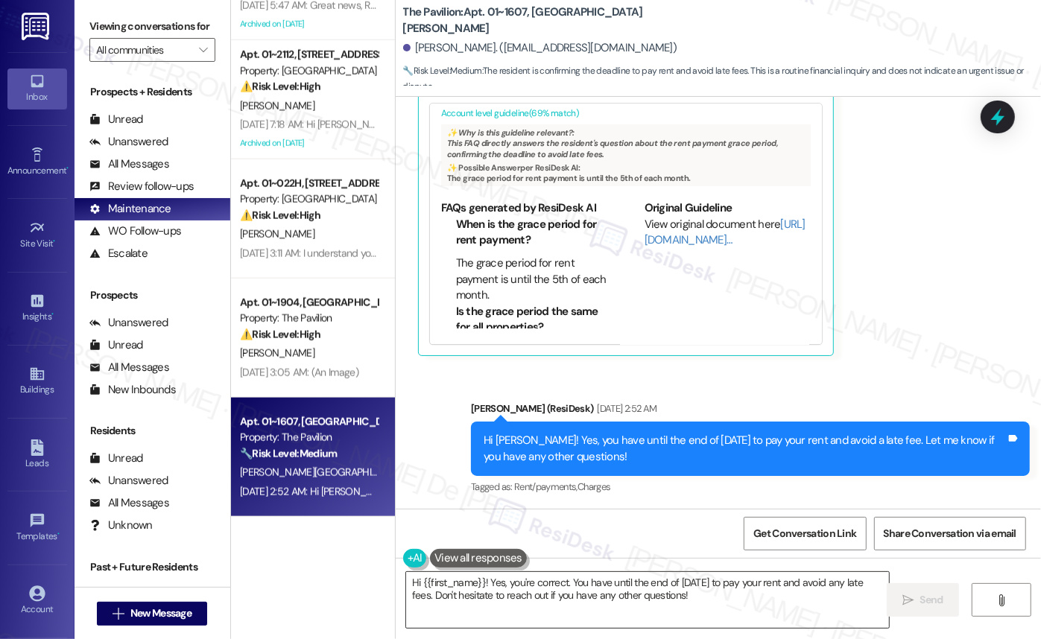
click at [770, 608] on textarea "Hi {{first_name}}! Yes, you're correct. You have until the end of today to pay …" at bounding box center [647, 600] width 483 height 56
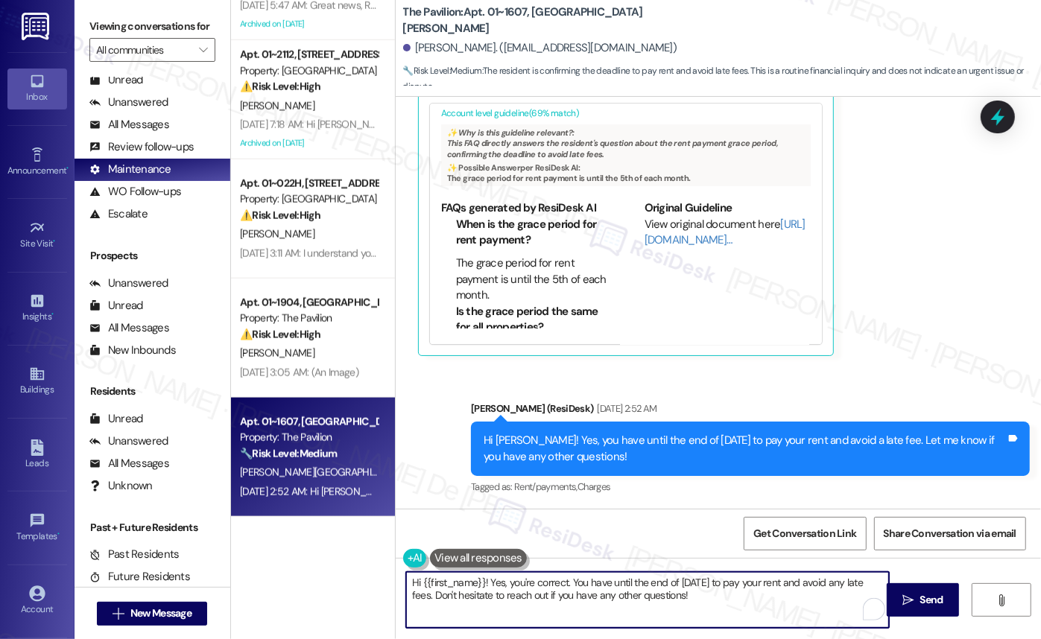
scroll to position [61, 0]
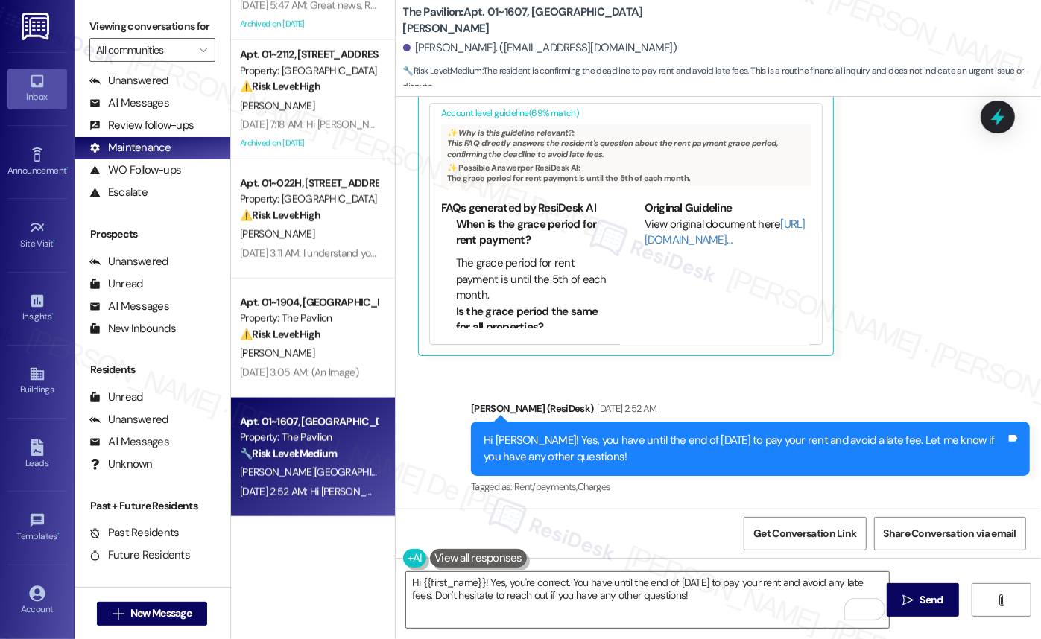
click at [678, 439] on div "Hi Yasaman! Yes, you have until the end of today to pay your rent and avoid a l…" at bounding box center [744, 449] width 522 height 32
click at [562, 457] on div "Hi Yasaman! Yes, you have until the end of today to pay your rent and avoid a l…" at bounding box center [744, 449] width 522 height 32
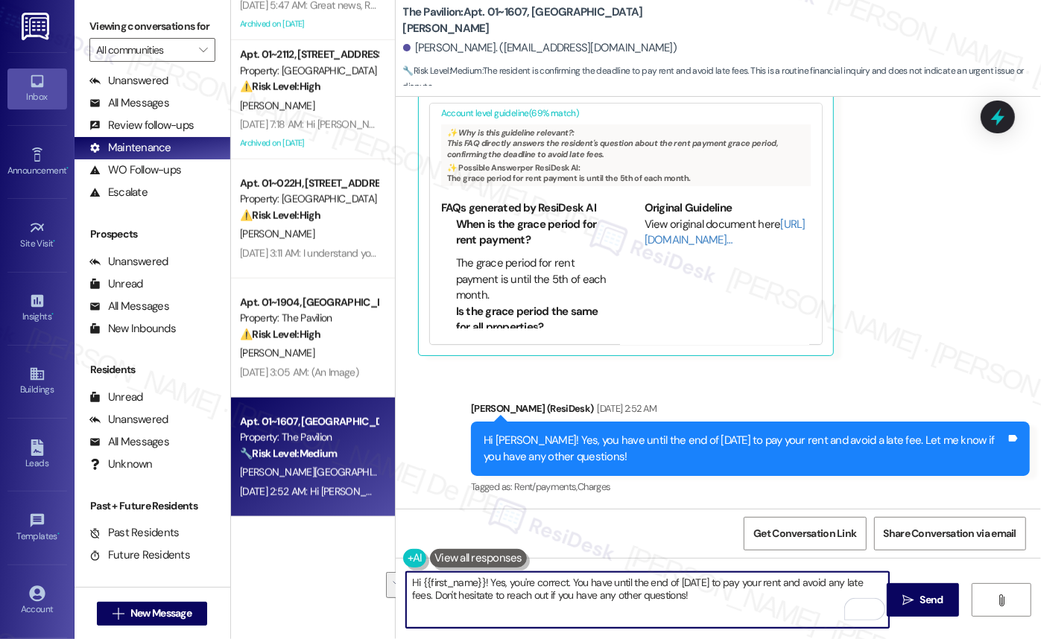
drag, startPoint x: 711, startPoint y: 610, endPoint x: 301, endPoint y: 538, distance: 416.7
click at [291, 537] on div "Apt. 01~3705, 520 North Kingsbury Property: Kingsbury Plaza 🔧 Risk Level: Mediu…" at bounding box center [636, 319] width 810 height 639
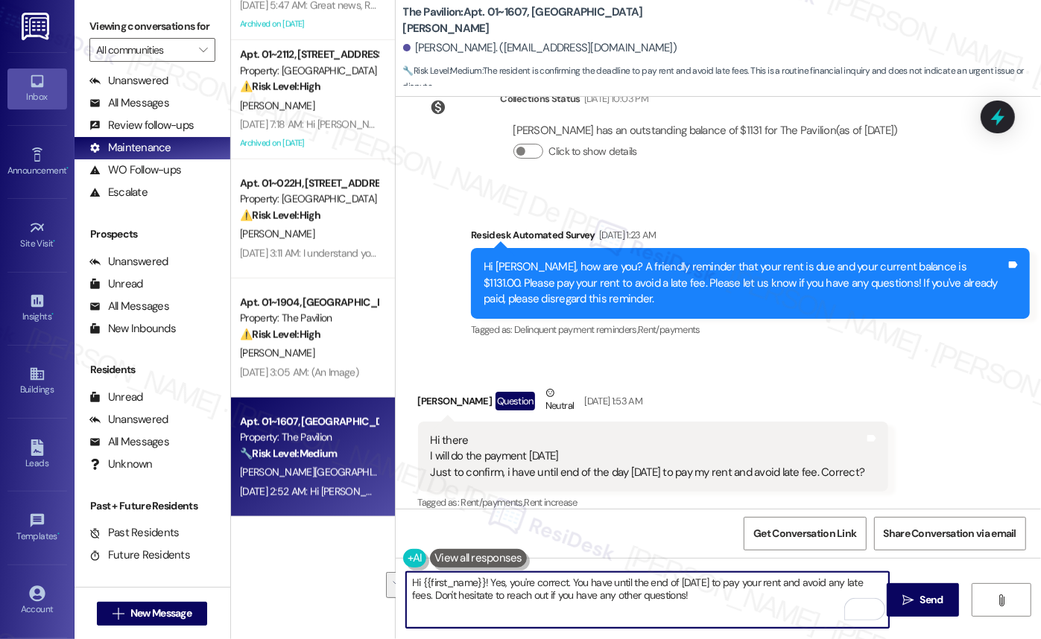
scroll to position [2468, 0]
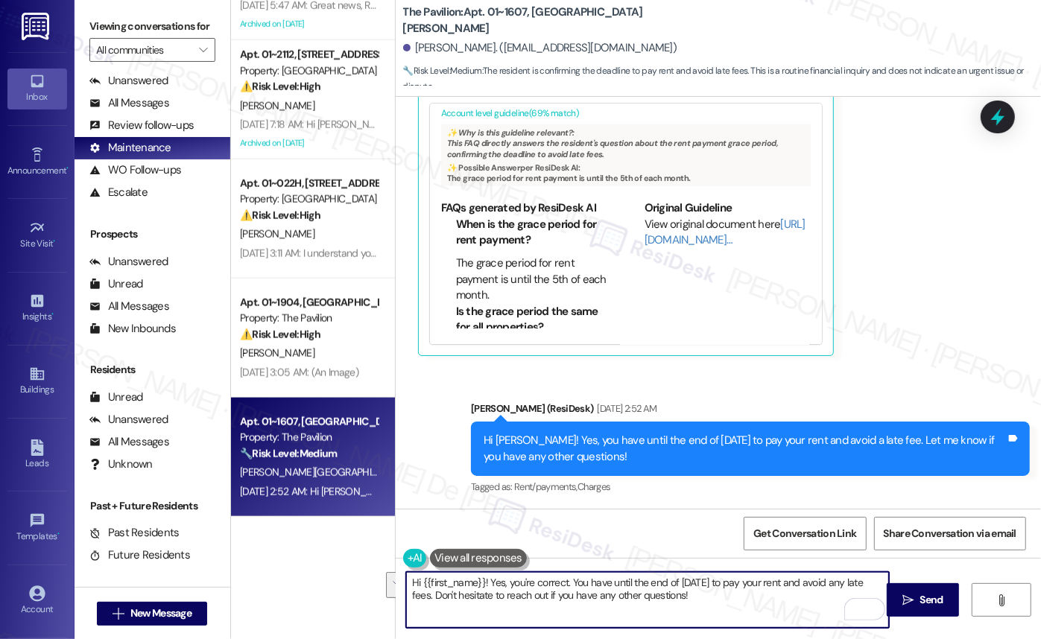
click at [729, 624] on textarea "Hi {{first_name}}! Yes, you're correct. You have until the end of today to pay …" at bounding box center [647, 600] width 483 height 56
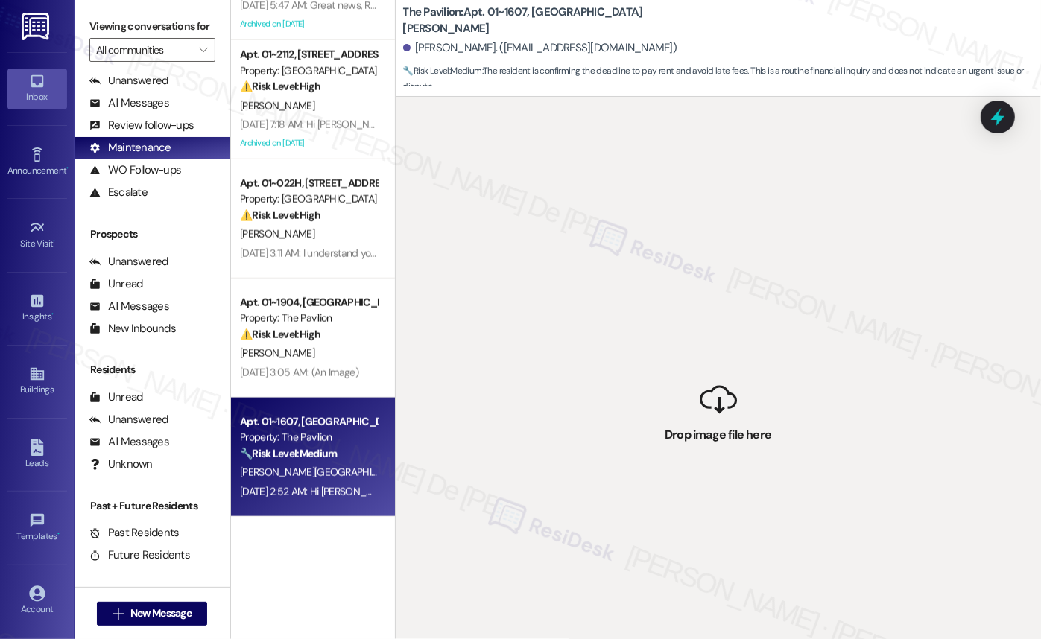
click at [865, 32] on div "The Pavilion: Apt. 01~1607, One Lafayette Plaisance Yasaman Rajabi. (jasmine.16…" at bounding box center [722, 45] width 638 height 82
click at [31, 87] on icon at bounding box center [37, 81] width 13 height 13
click at [24, 88] on link "Inbox" at bounding box center [37, 89] width 60 height 40
click at [523, 600] on div " Drop image file here" at bounding box center [718, 416] width 645 height 639
click at [562, 609] on div " Drop image file here" at bounding box center [718, 416] width 645 height 639
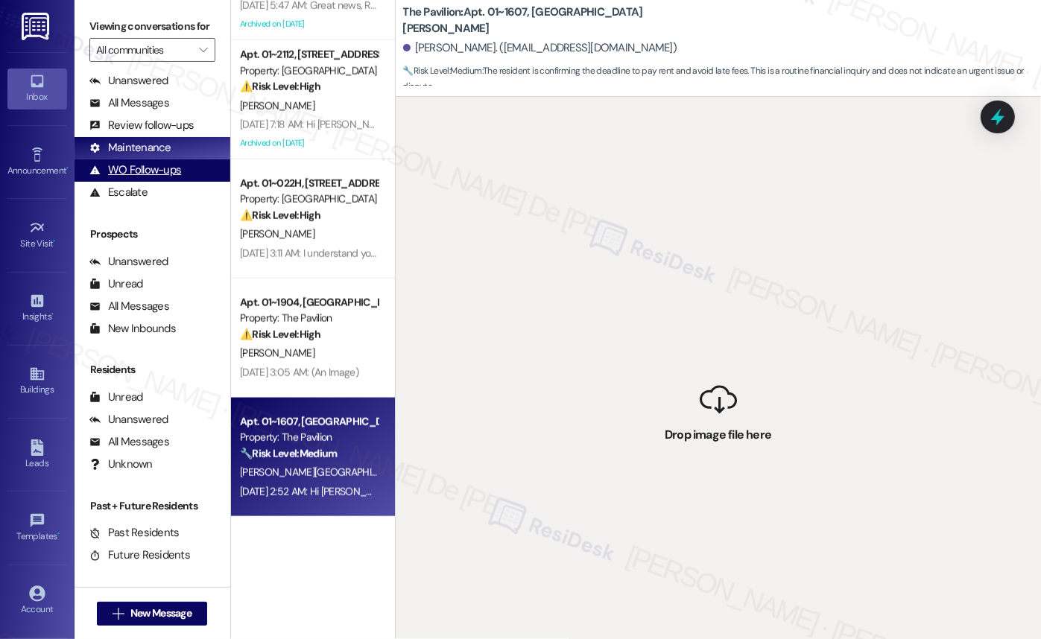
click at [149, 178] on div "WO Follow-ups" at bounding box center [135, 170] width 92 height 16
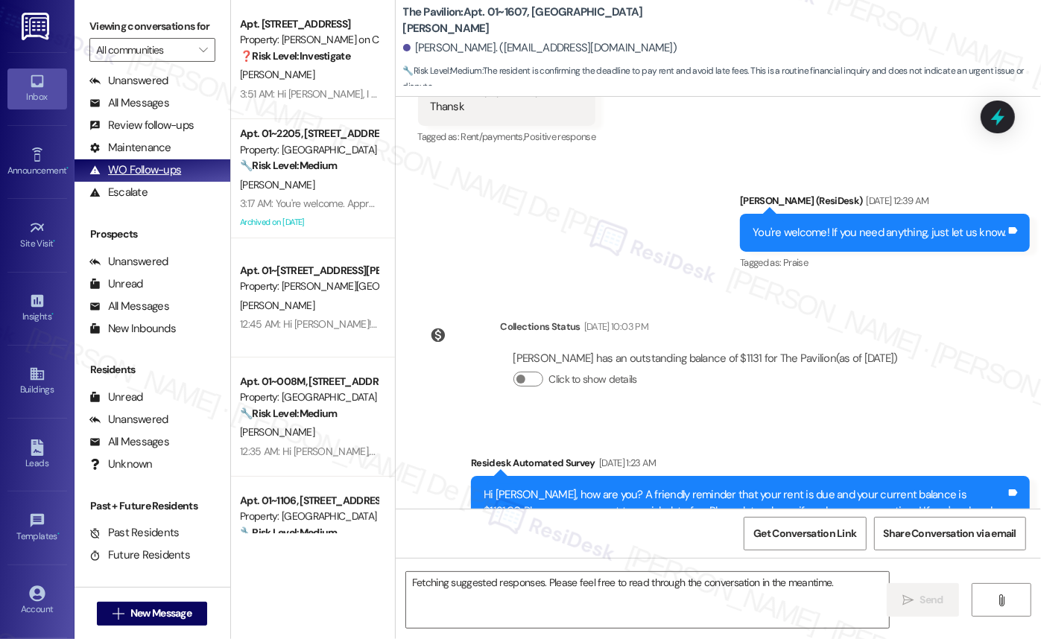
scroll to position [2326, 0]
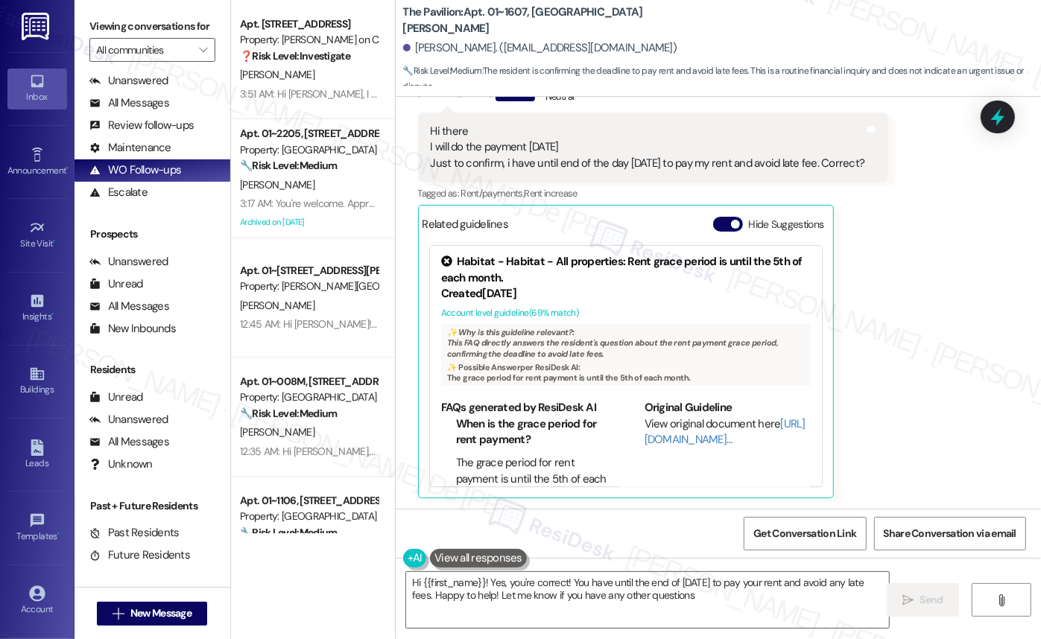
type textarea "Hi {{first_name}}! Yes, you're correct! You have until the end of today to pay …"
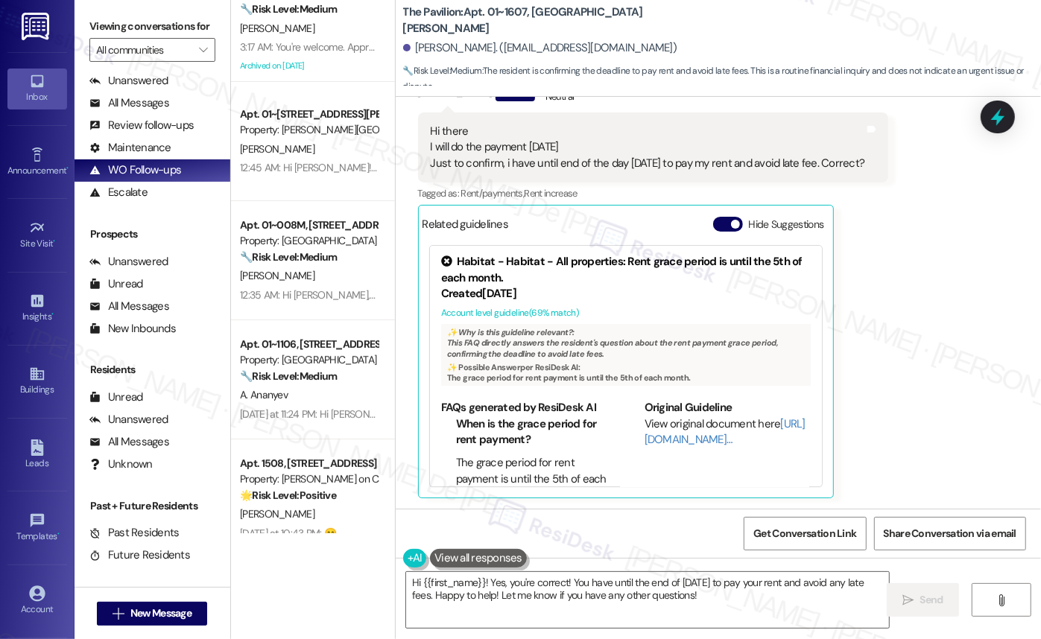
scroll to position [0, 0]
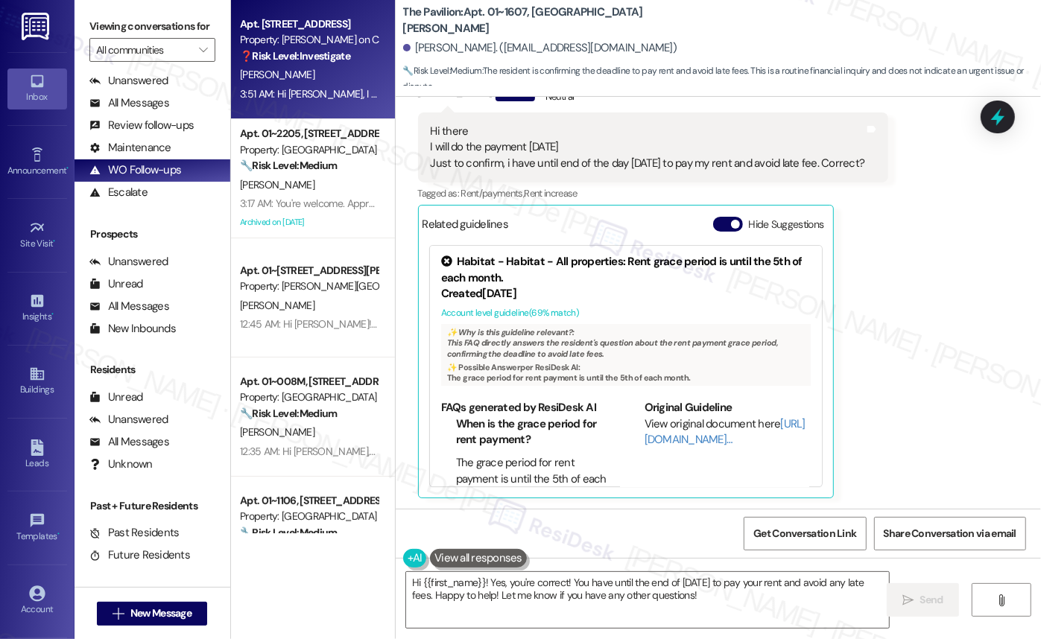
click at [334, 86] on div "Apt. 3304, 350 N Canal St Property: Cassidy on Canal ❓ Risk Level: Investigate …" at bounding box center [313, 59] width 164 height 119
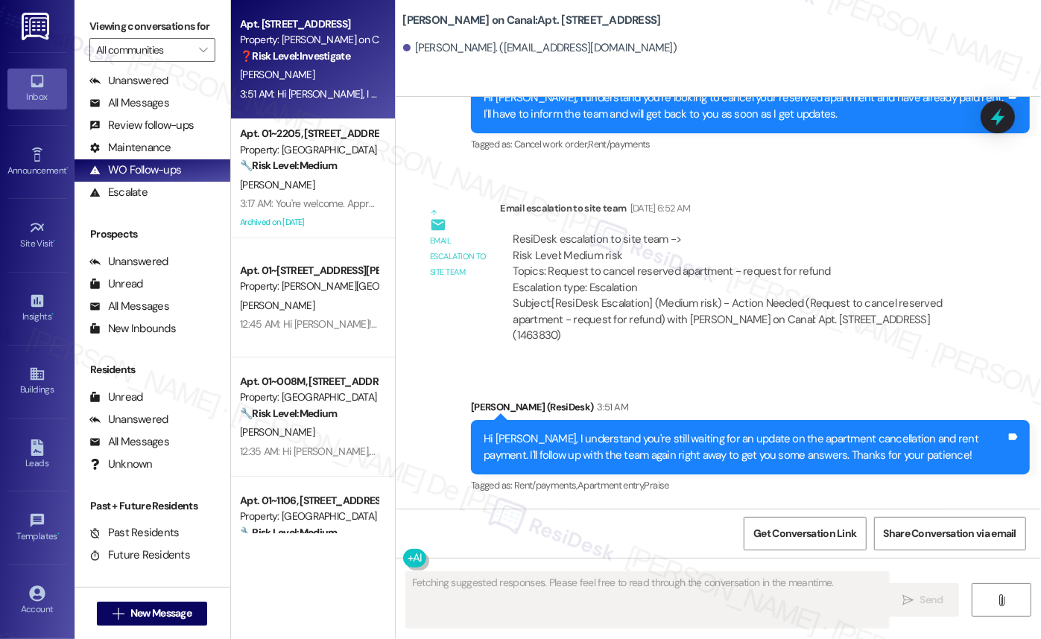
scroll to position [506, 0]
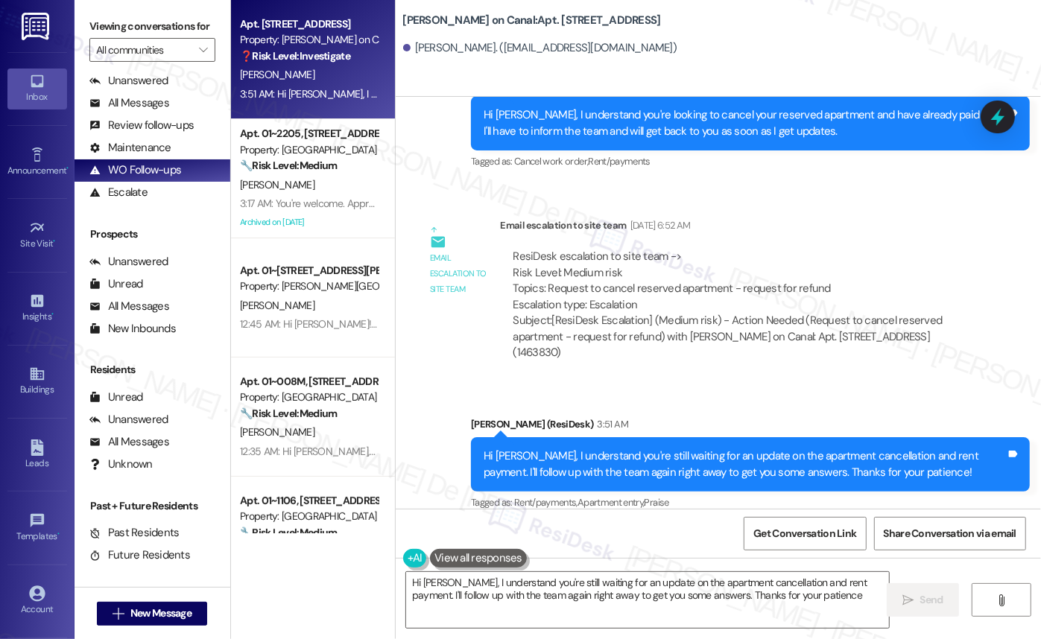
type textarea "Hi David, I understand you're still waiting for an update on the apartment canc…"
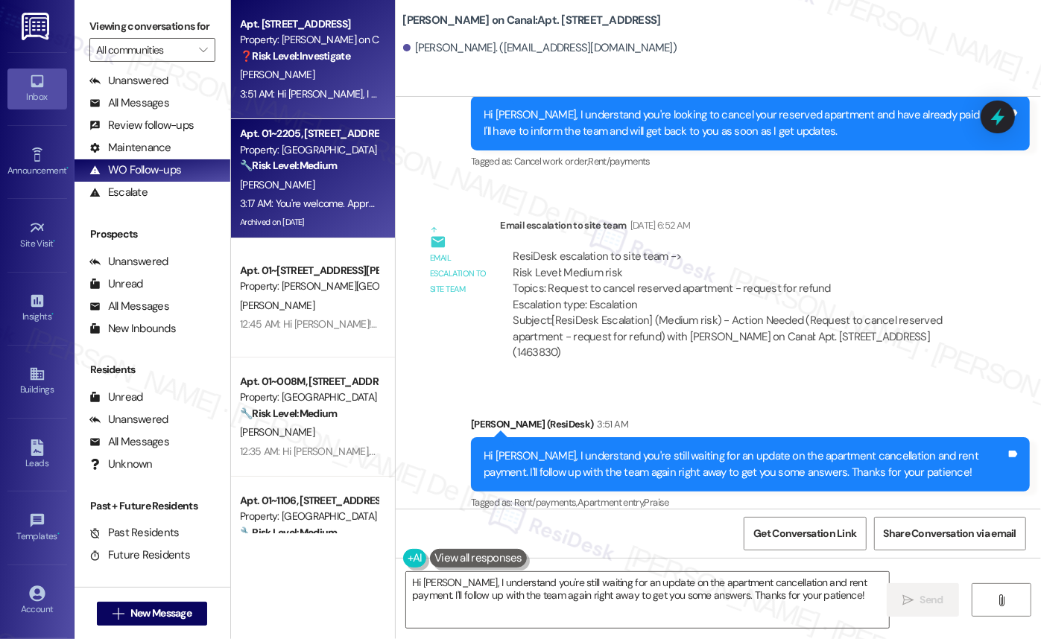
click at [336, 185] on div "K. Mukherjee" at bounding box center [308, 185] width 141 height 19
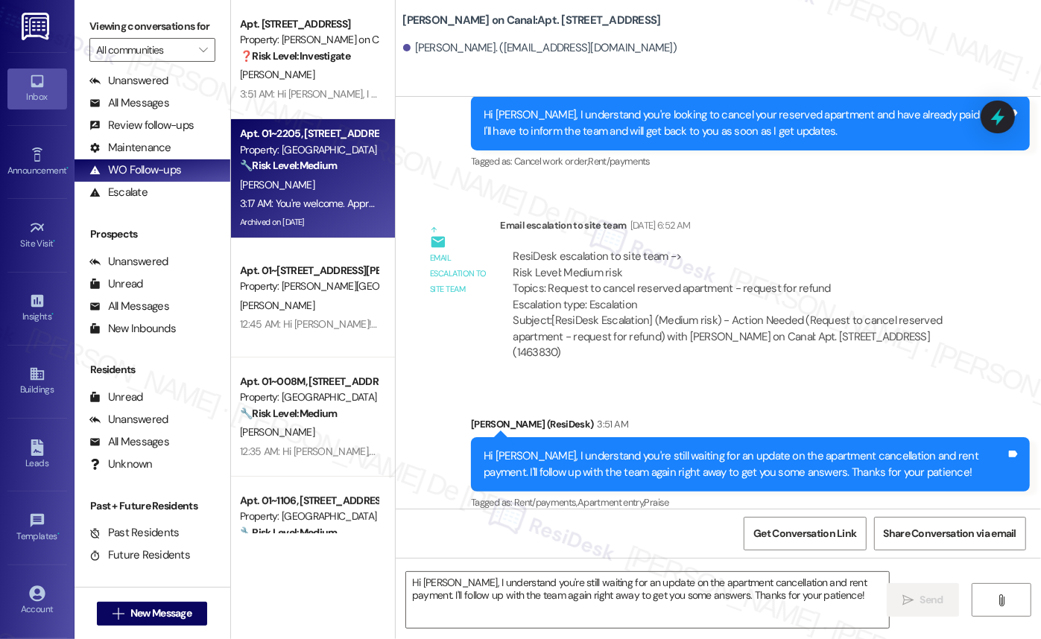
type textarea "Fetching suggested responses. Please feel free to read through the conversation…"
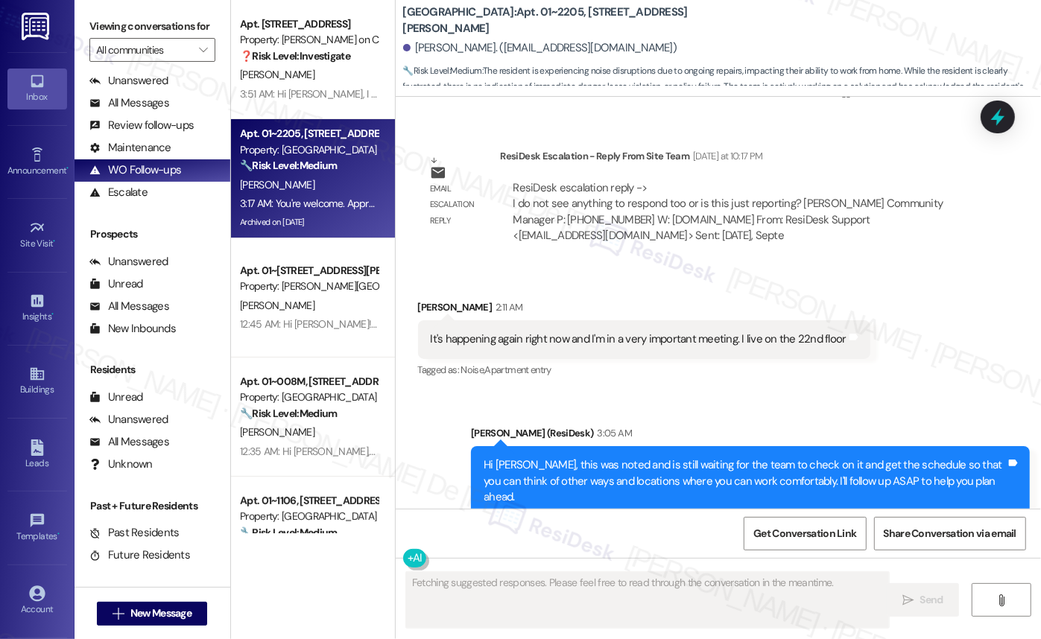
scroll to position [10259, 0]
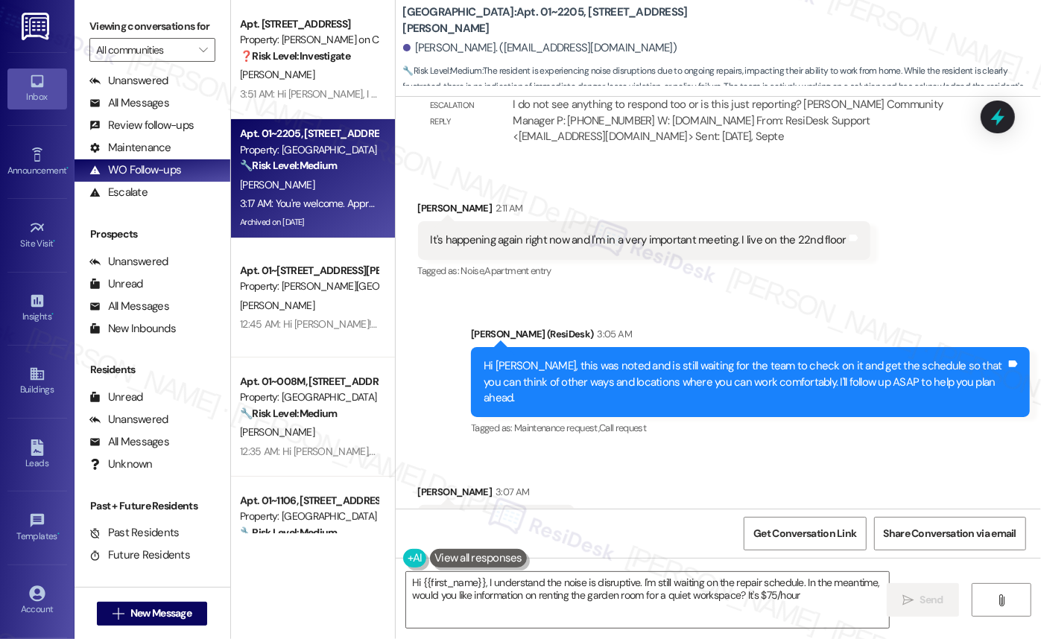
type textarea "Hi {{first_name}}, I understand the noise is disruptive. I'm still waiting on t…"
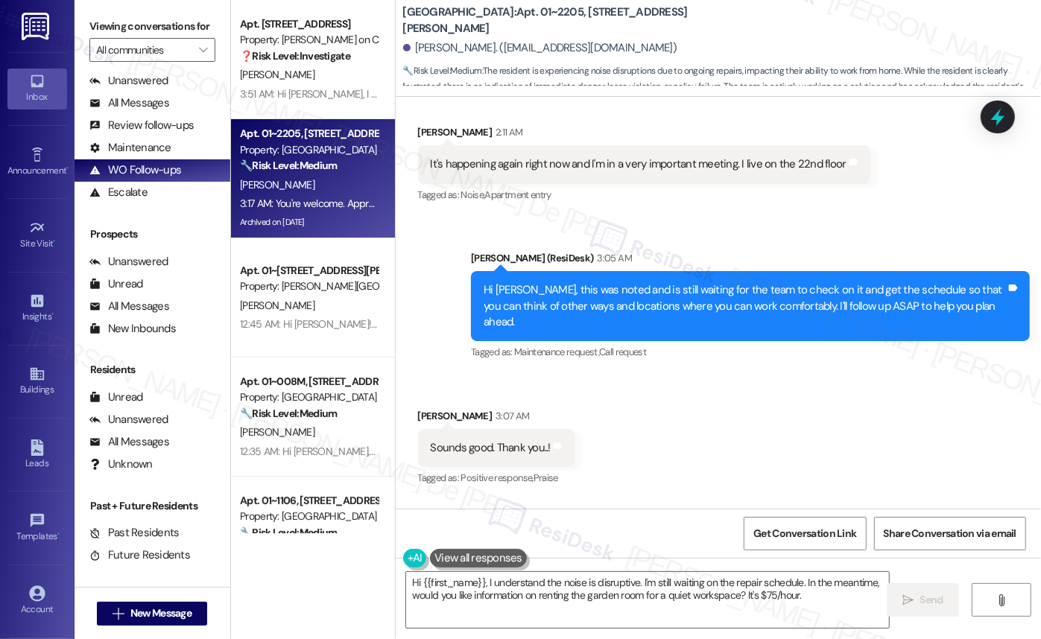
scroll to position [10385, 0]
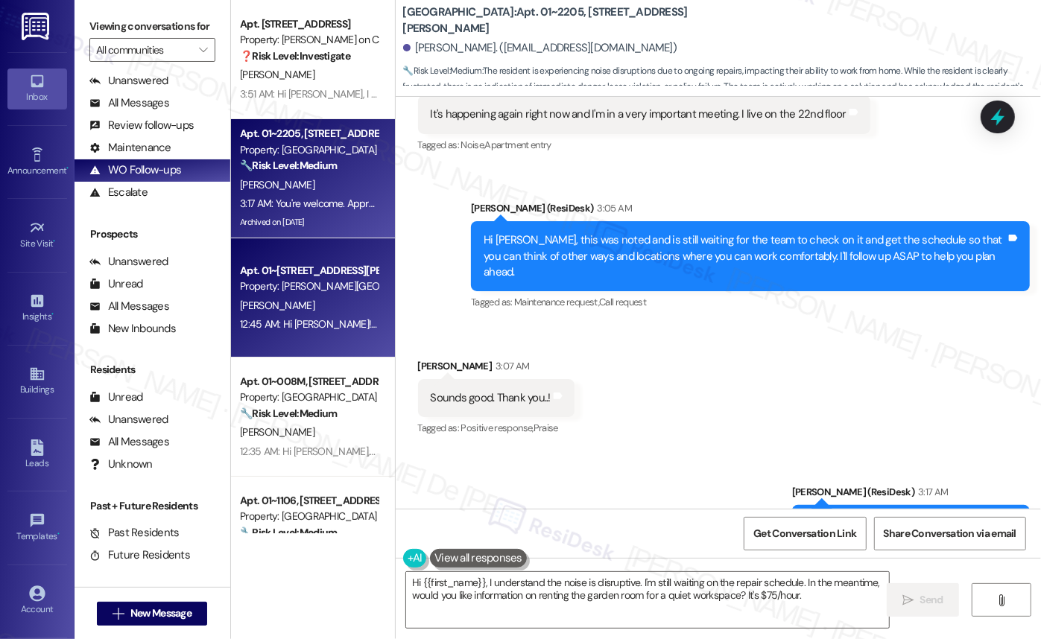
click at [274, 286] on div "Property: [PERSON_NAME][GEOGRAPHIC_DATA]" at bounding box center [309, 287] width 138 height 16
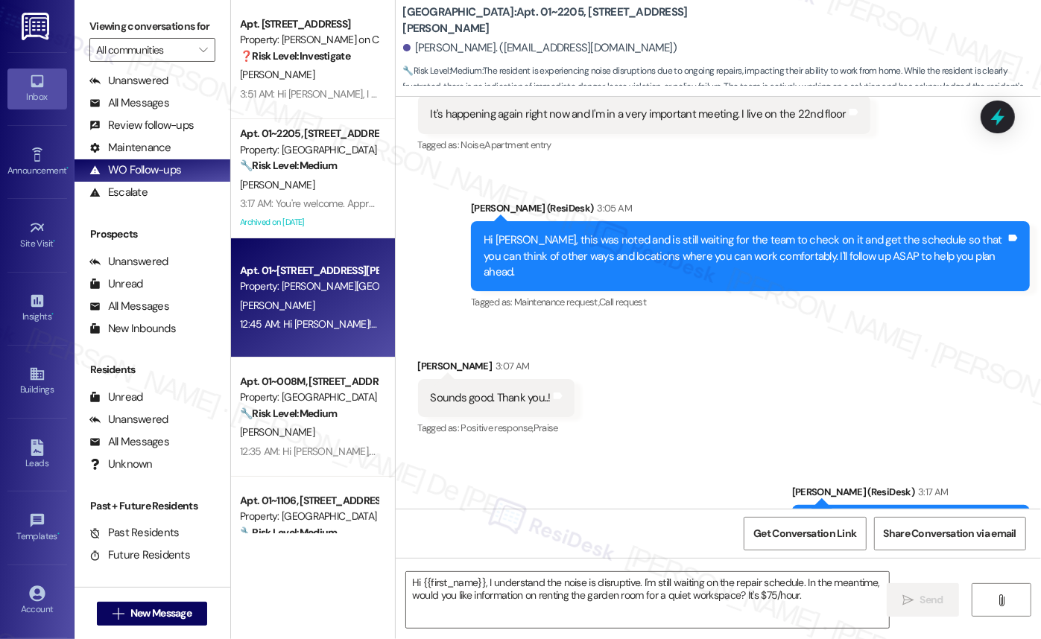
type textarea "Fetching suggested responses. Please feel free to read through the conversation…"
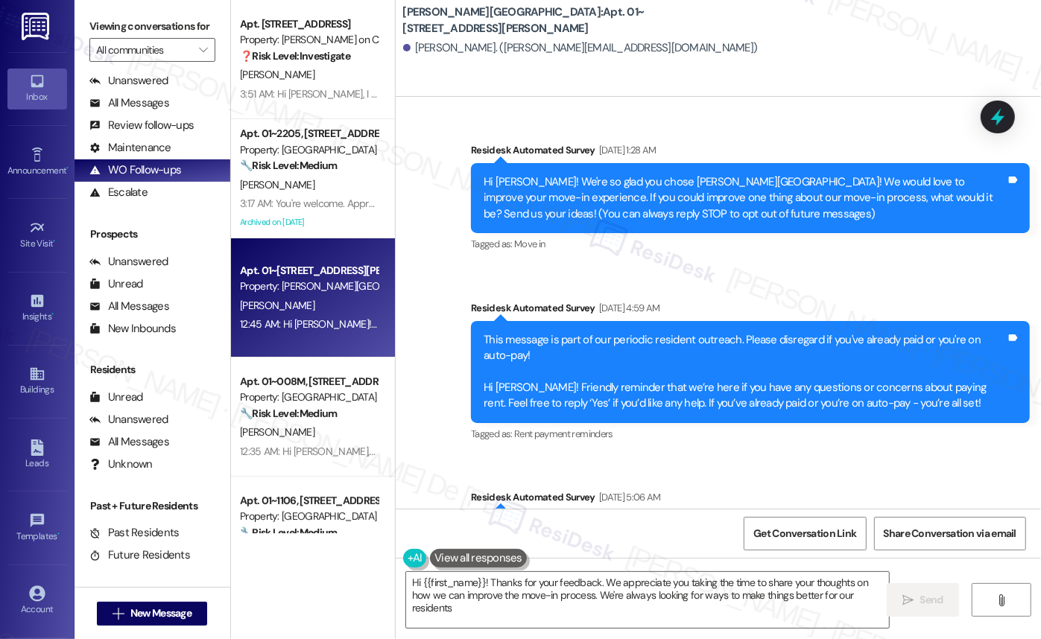
type textarea "Hi {{first_name}}! Thanks for your feedback. We appreciate you taking the time …"
click at [781, 610] on textarea "Hi {{first_name}}! Thanks for your feedback. We appreciate you taking the time …" at bounding box center [647, 600] width 483 height 56
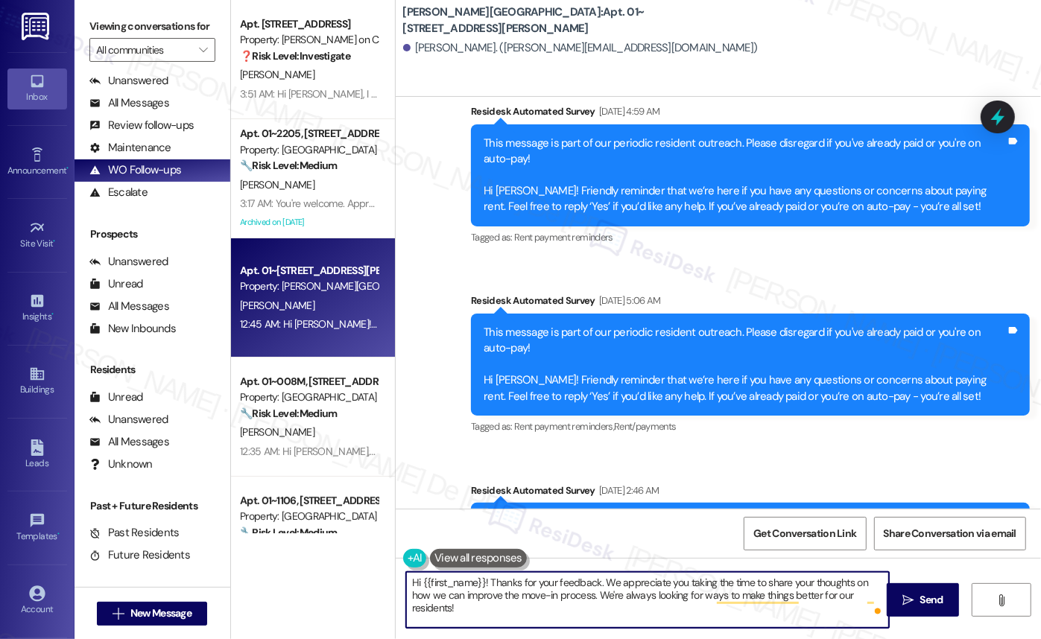
scroll to position [225, 0]
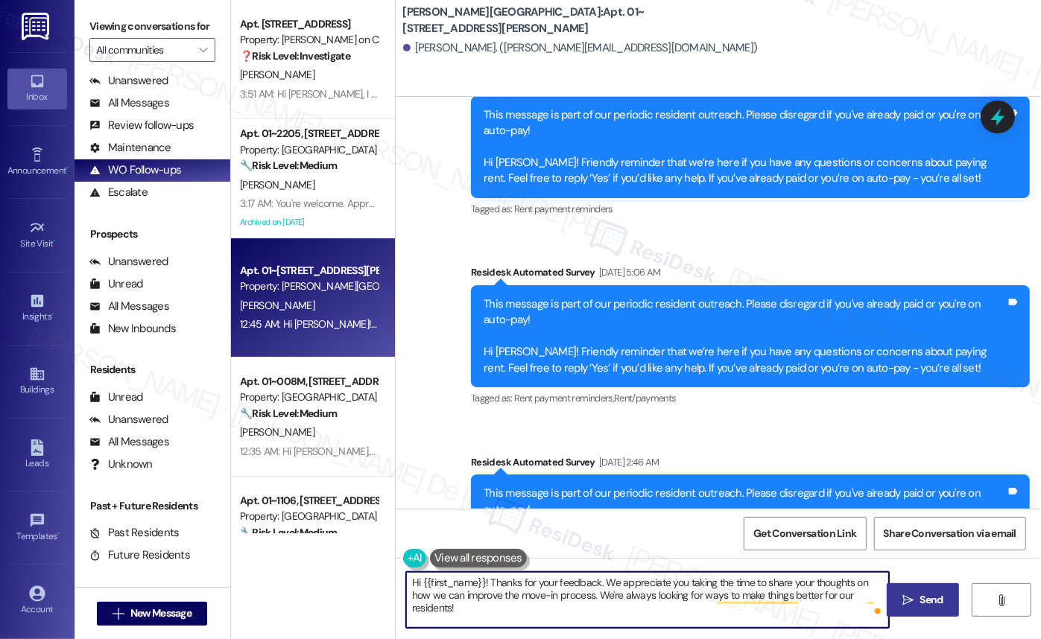
click at [865, 600] on span "Send" at bounding box center [931, 600] width 23 height 16
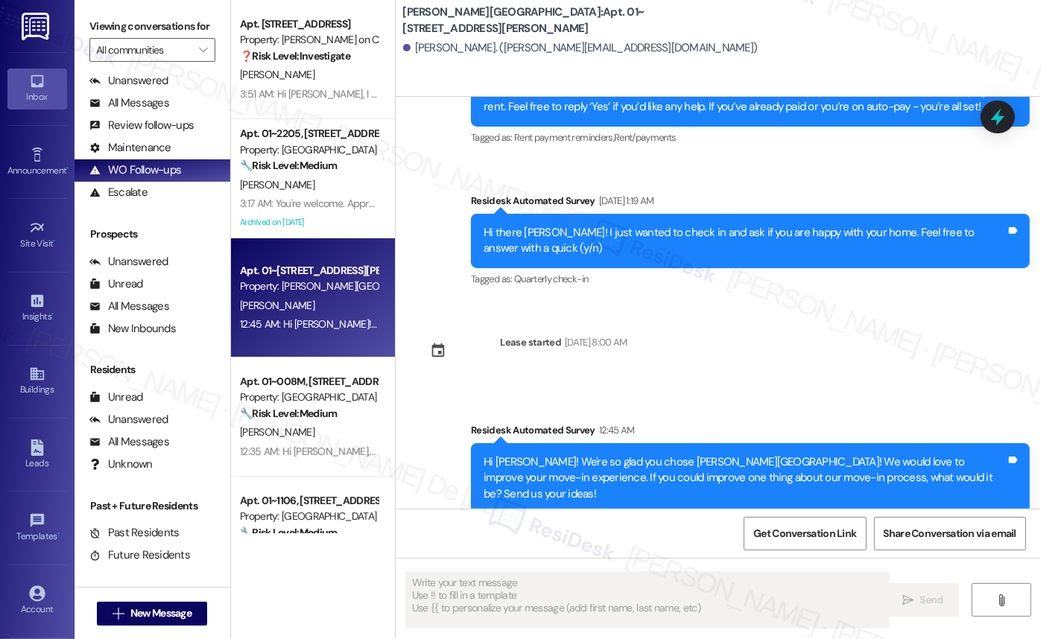
scroll to position [697, 0]
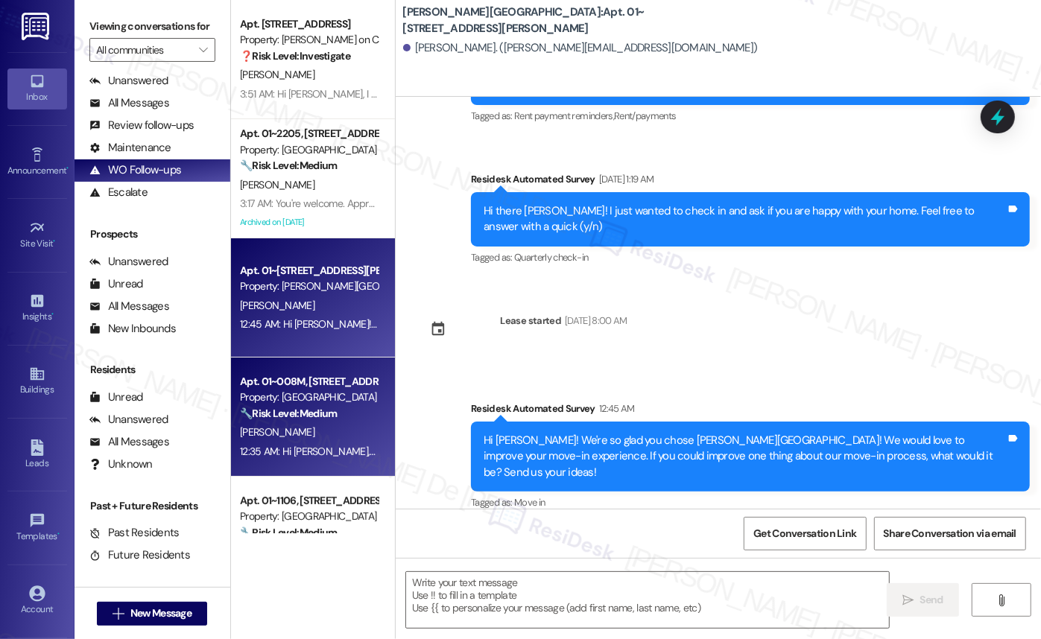
click at [282, 394] on div "Property: Twin Towers" at bounding box center [309, 398] width 138 height 16
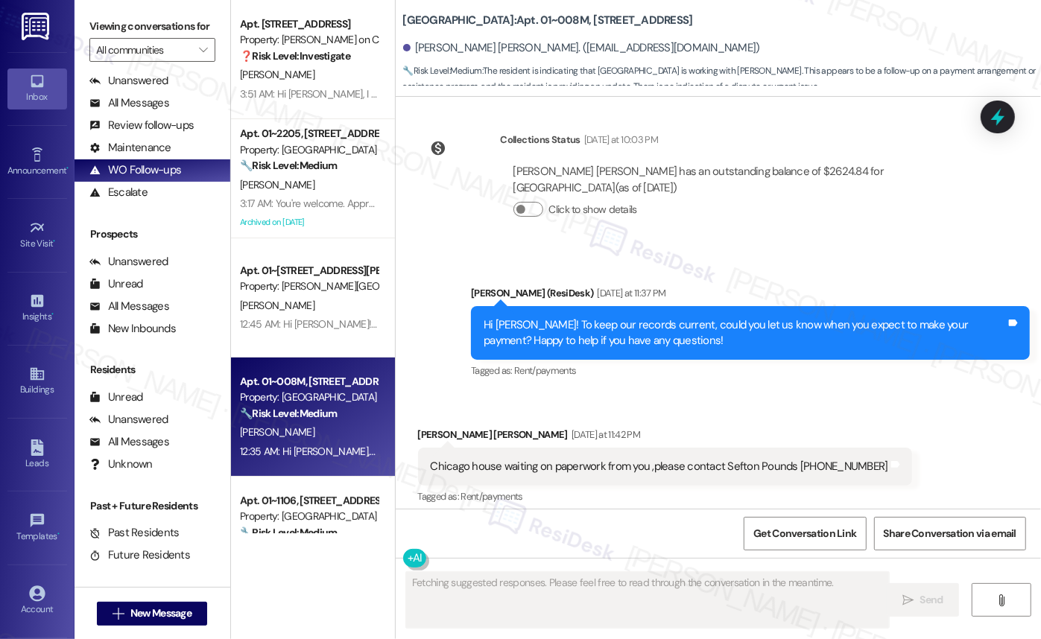
scroll to position [1225, 0]
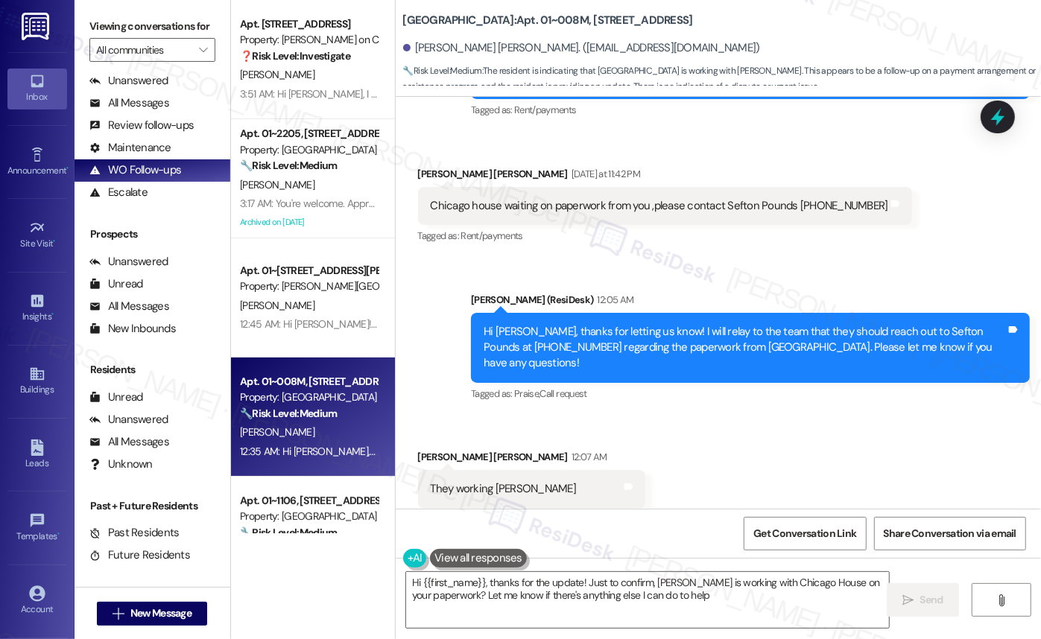
type textarea "Hi {{first_name}}, thanks for the update! Just to confirm, Ms. Collins is worki…"
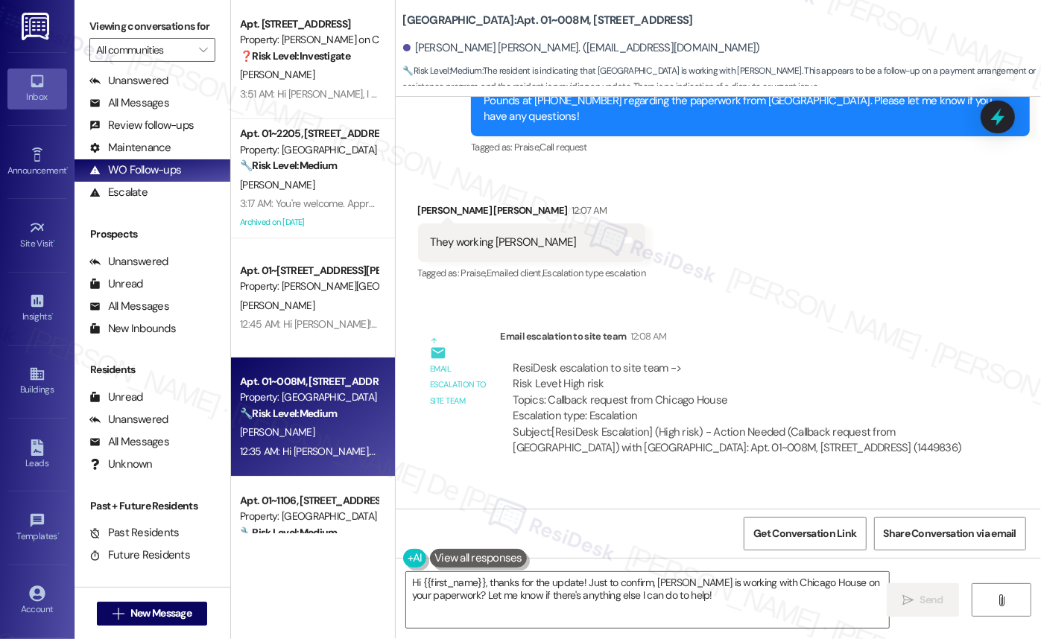
scroll to position [1534, 0]
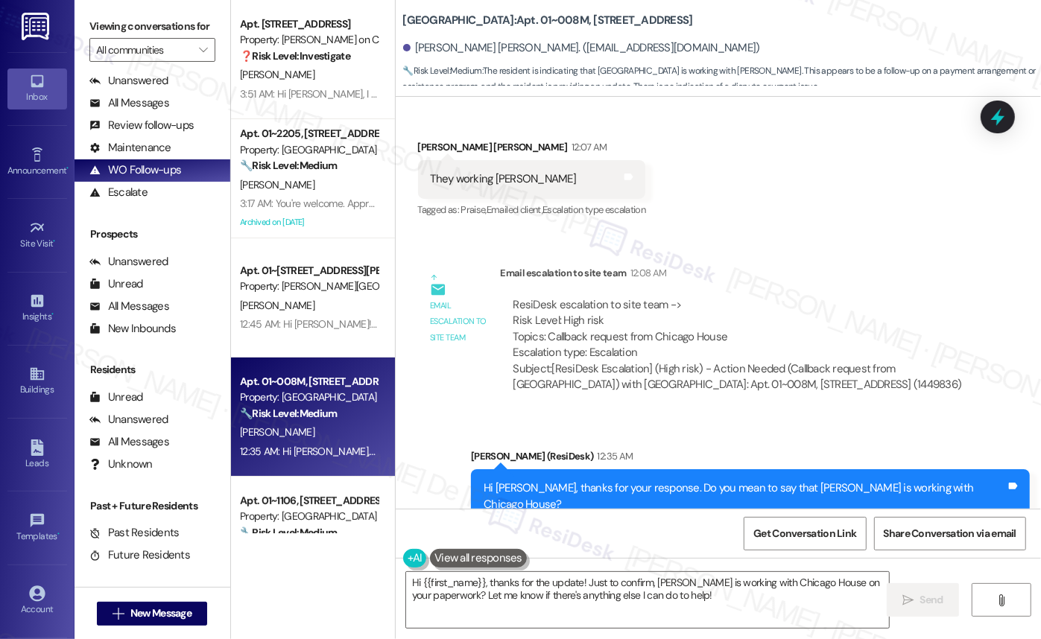
click at [777, 469] on div "Hi Keefe, thanks for your response. Do you mean to say that Ms. Collins is work…" at bounding box center [750, 496] width 559 height 54
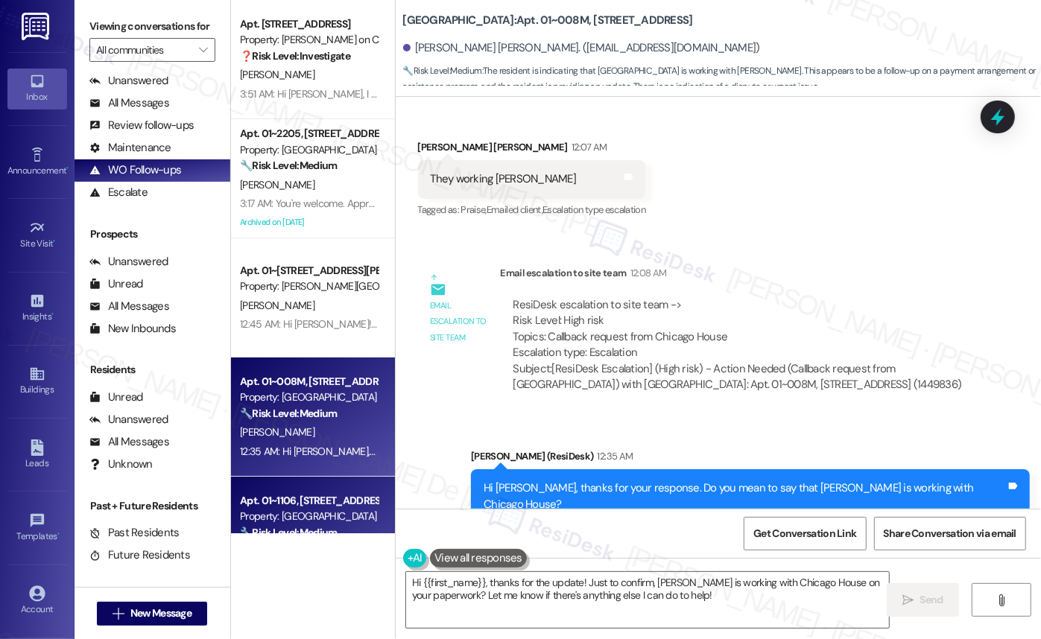
click at [262, 486] on div "Apt. 01~1106, 1130 N. Dearborn Property: Elm Street 🔧 Risk Level: Medium The re…" at bounding box center [313, 536] width 164 height 119
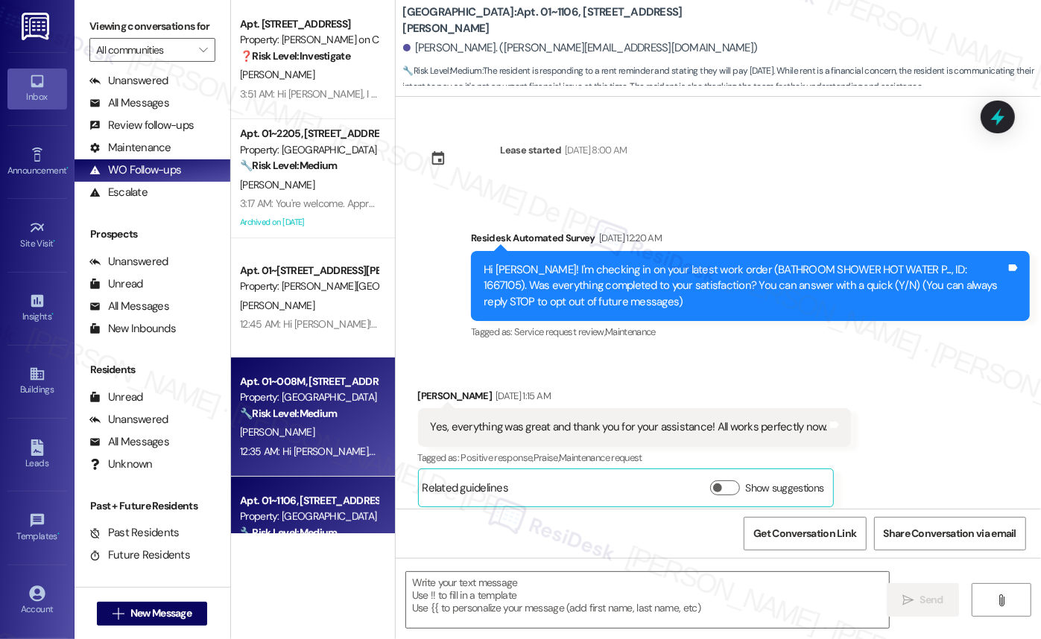
scroll to position [10610, 0]
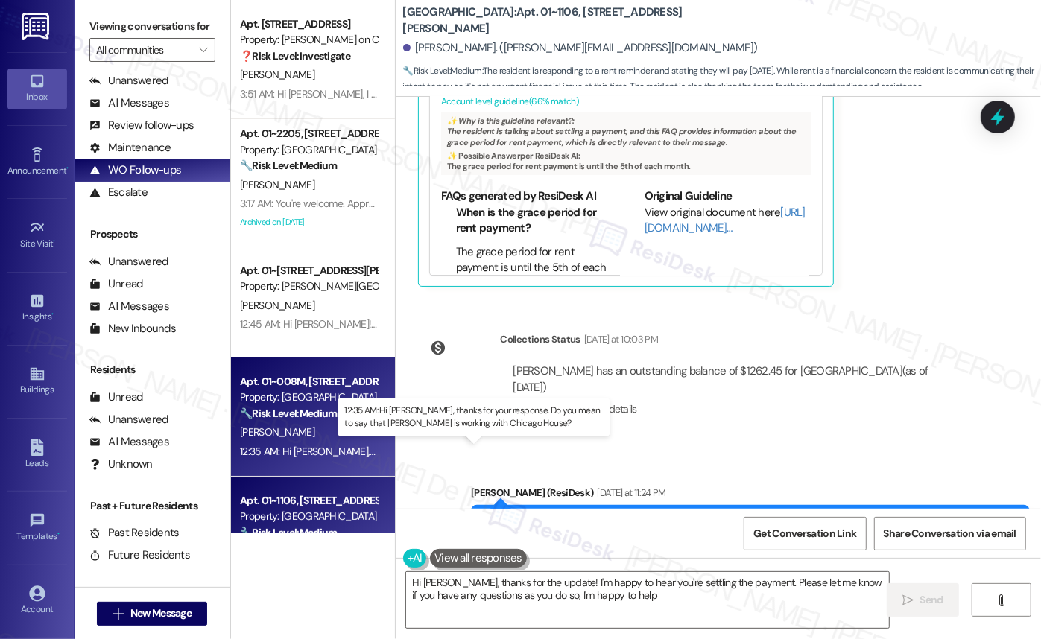
type textarea "Hi Artur, thanks for the update! I'm happy to hear you're settling the payment.…"
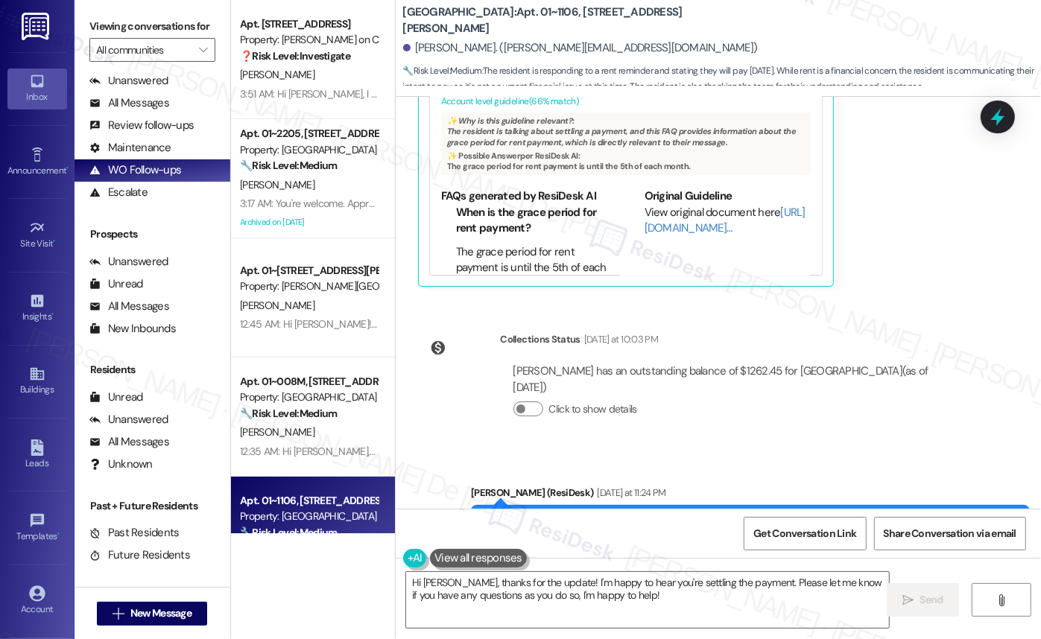
click at [302, 603] on div "Apt. 3304, 350 N Canal St Property: Cassidy on Canal ❓ Risk Level: Investigate …" at bounding box center [313, 319] width 164 height 639
click at [631, 618] on textarea "Hi Artur, thanks for the update! I'm happy to hear you're settling the payment.…" at bounding box center [647, 600] width 483 height 56
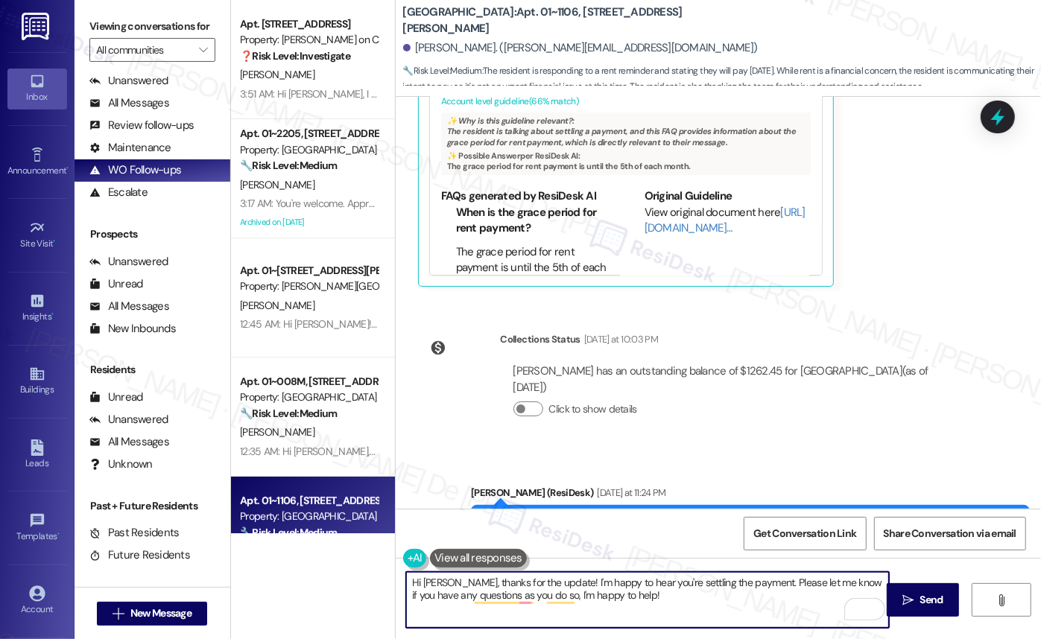
click at [302, 484] on div "Apt. 01~1106, 1130 N. Dearborn Property: Elm Street 🔧 Risk Level: Medium The re…" at bounding box center [313, 536] width 164 height 119
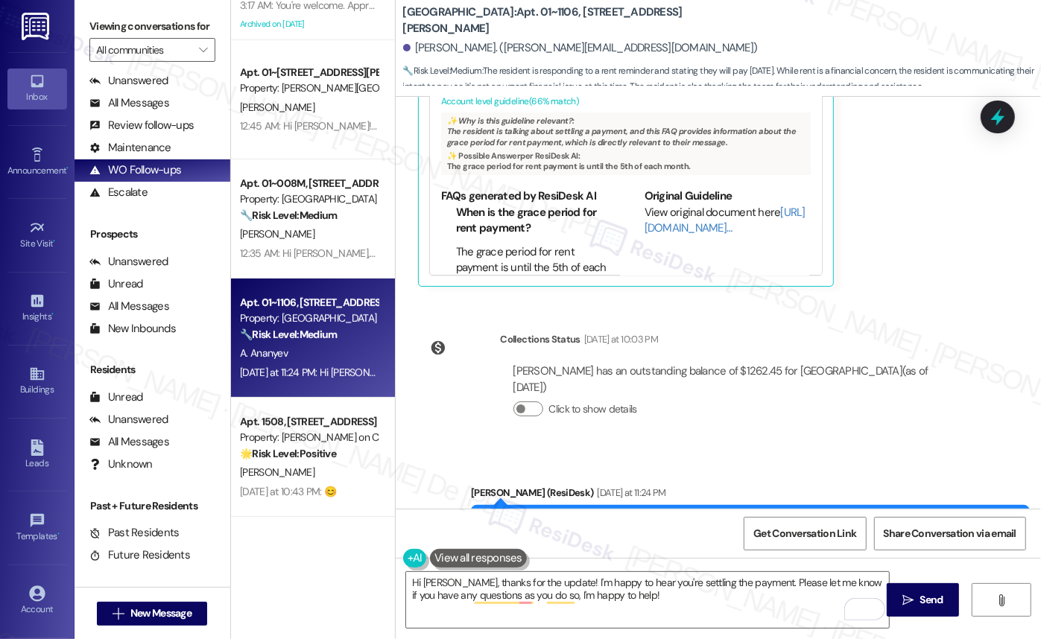
scroll to position [225, 0]
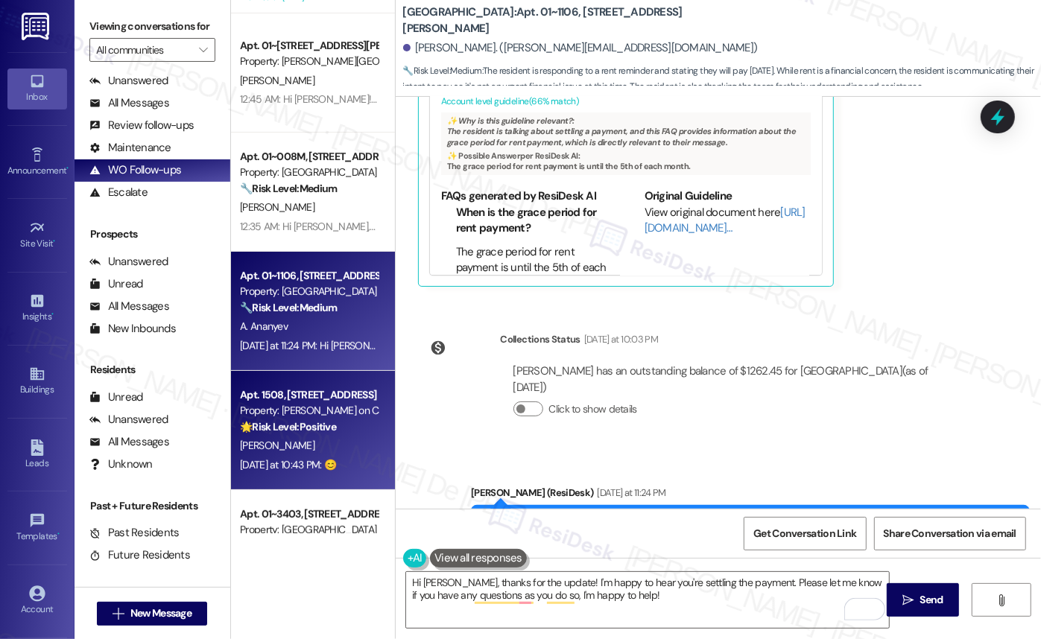
click at [346, 437] on div "[PERSON_NAME]" at bounding box center [308, 445] width 141 height 19
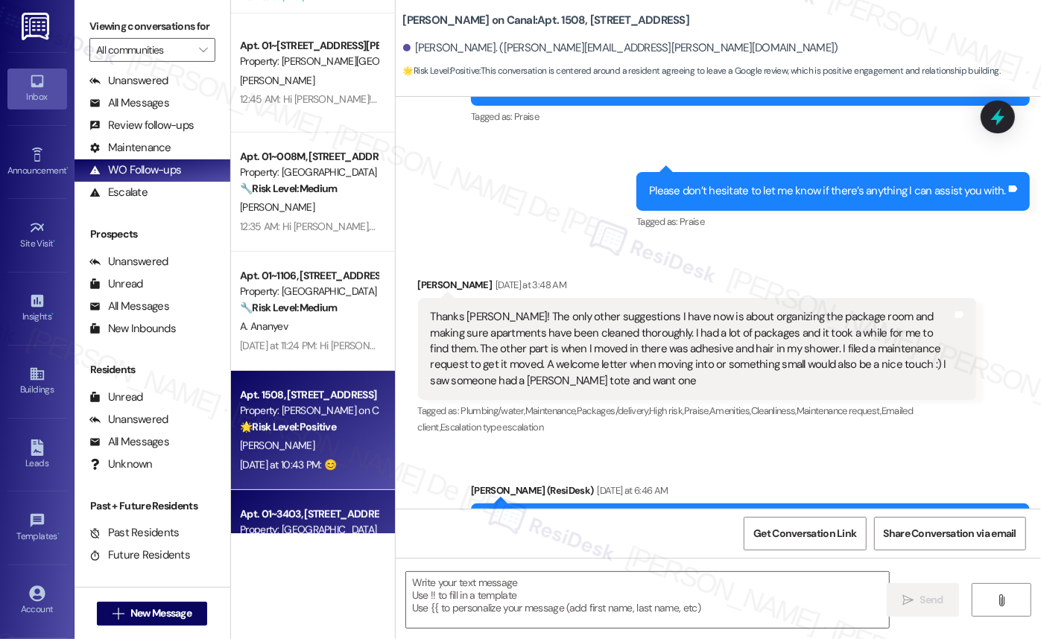
type textarea "Fetching suggested responses. Please feel free to read through the conversation…"
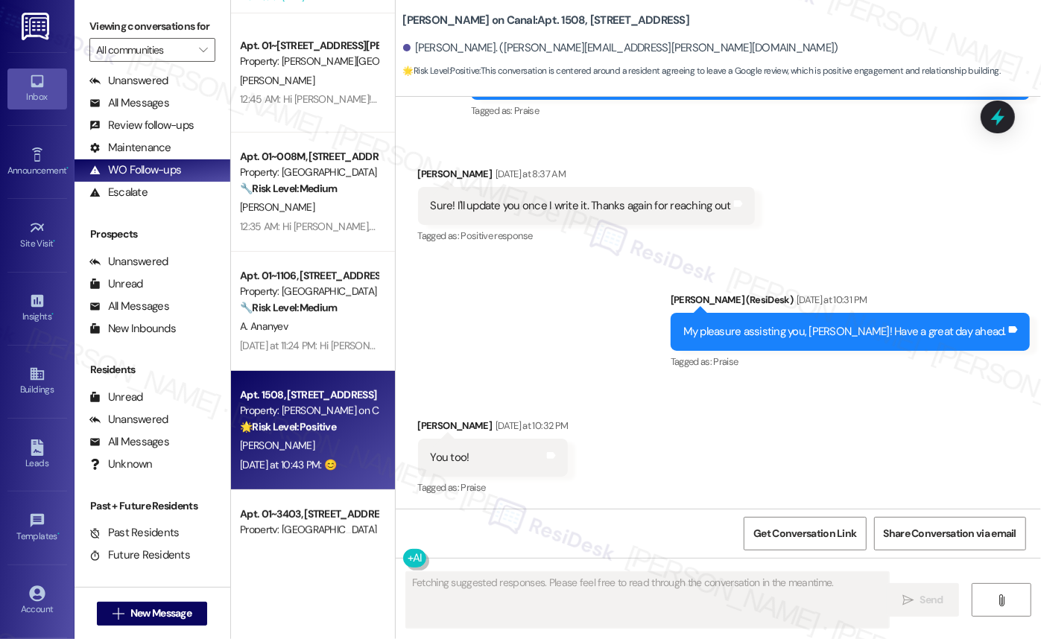
scroll to position [2084, 0]
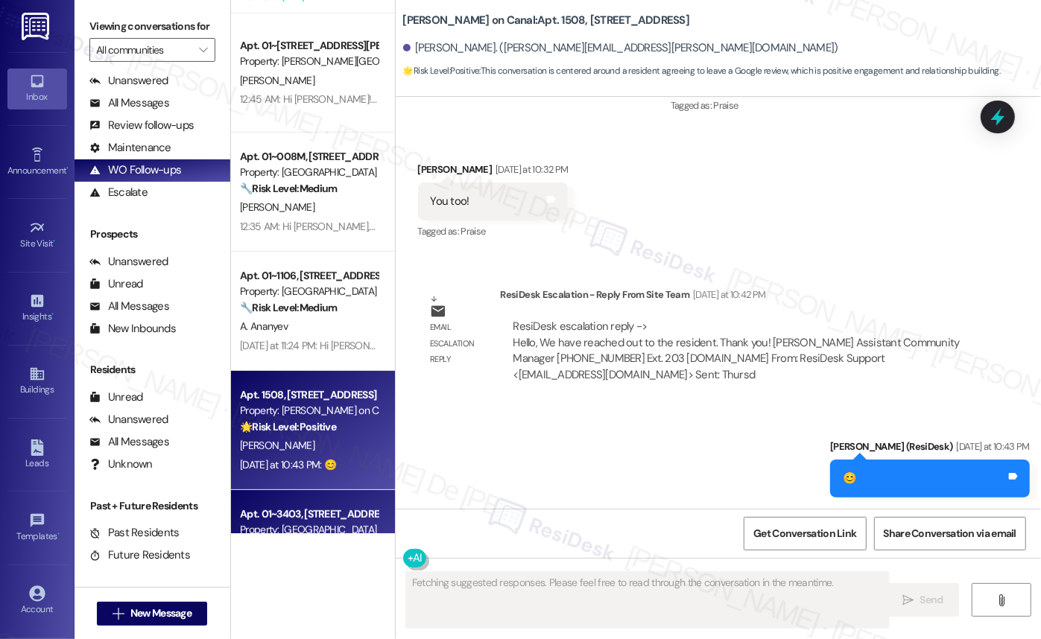
click at [273, 521] on div "Apt. 01~3403, 233 East Wacker" at bounding box center [309, 514] width 138 height 16
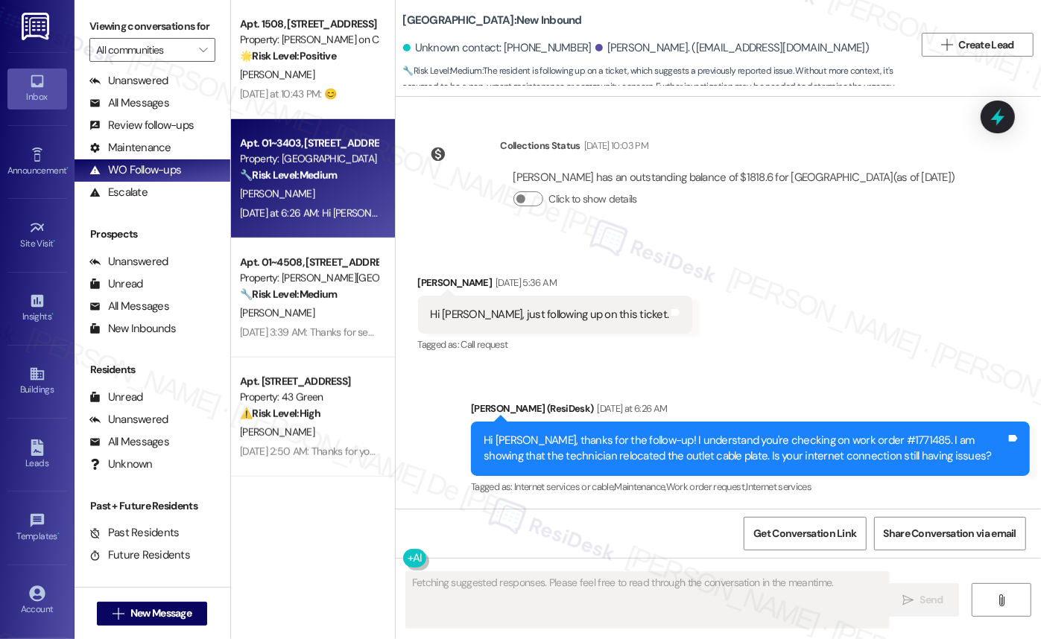
scroll to position [902, 0]
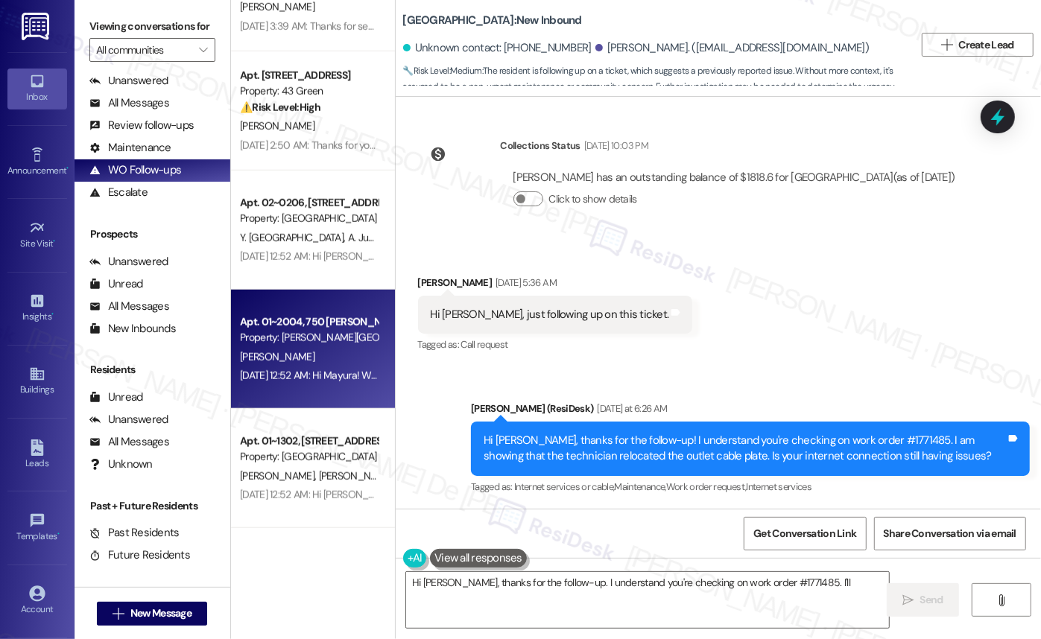
type textarea "Hi Helen, thanks for the follow-up. I understand you're checking on work order …"
click at [314, 360] on div "M. Bhingarde" at bounding box center [308, 357] width 141 height 19
type textarea "Hi Helen, thanks for the follow-up. I understand you're checking on work order …"
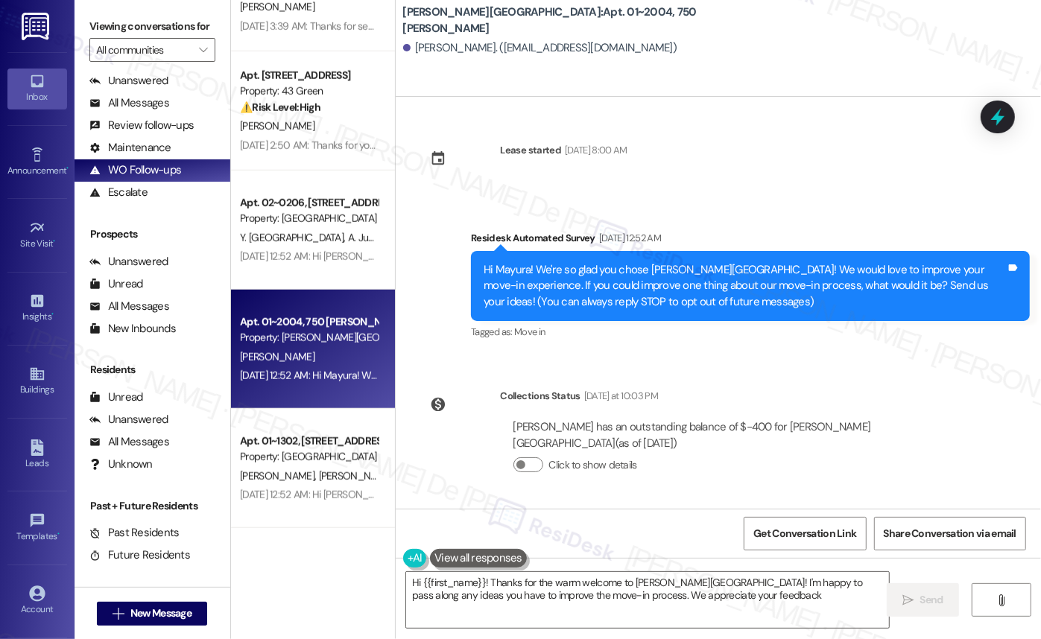
type textarea "Hi {{first_name}}! Thanks for the warm welcome to Asbury Plaza! I'm happy to pa…"
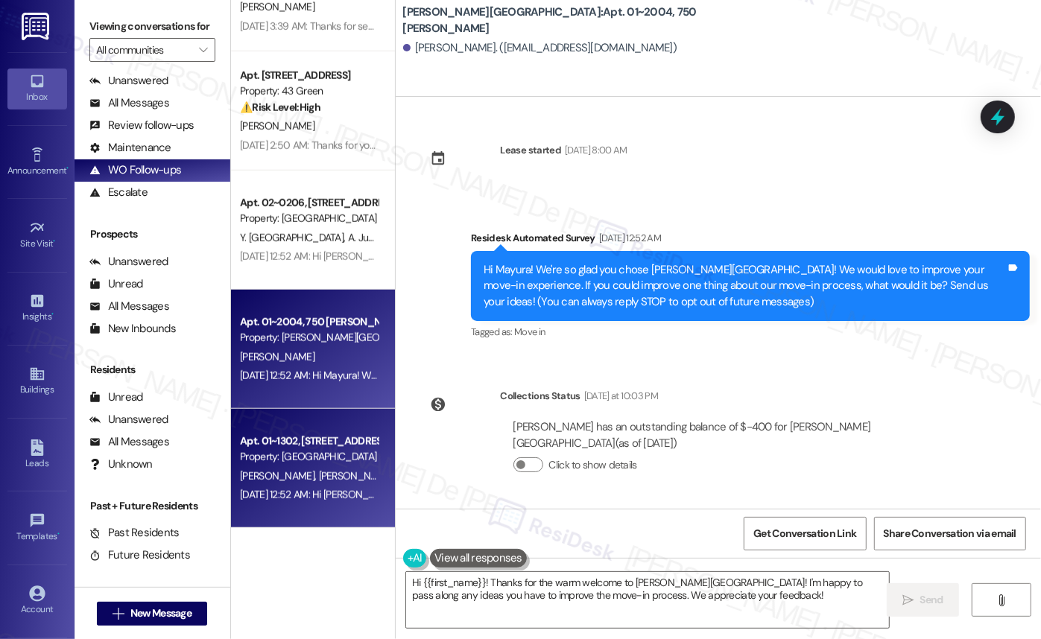
click at [268, 471] on span "A. Jackson" at bounding box center [279, 475] width 79 height 13
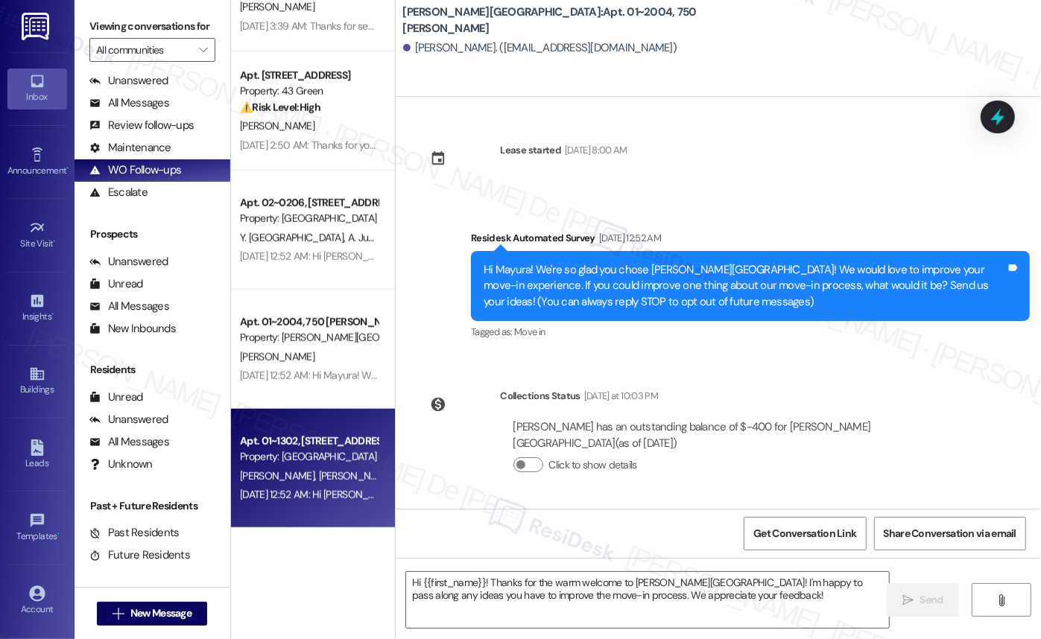
type textarea "Fetching suggested responses. Please feel free to read through the conversation…"
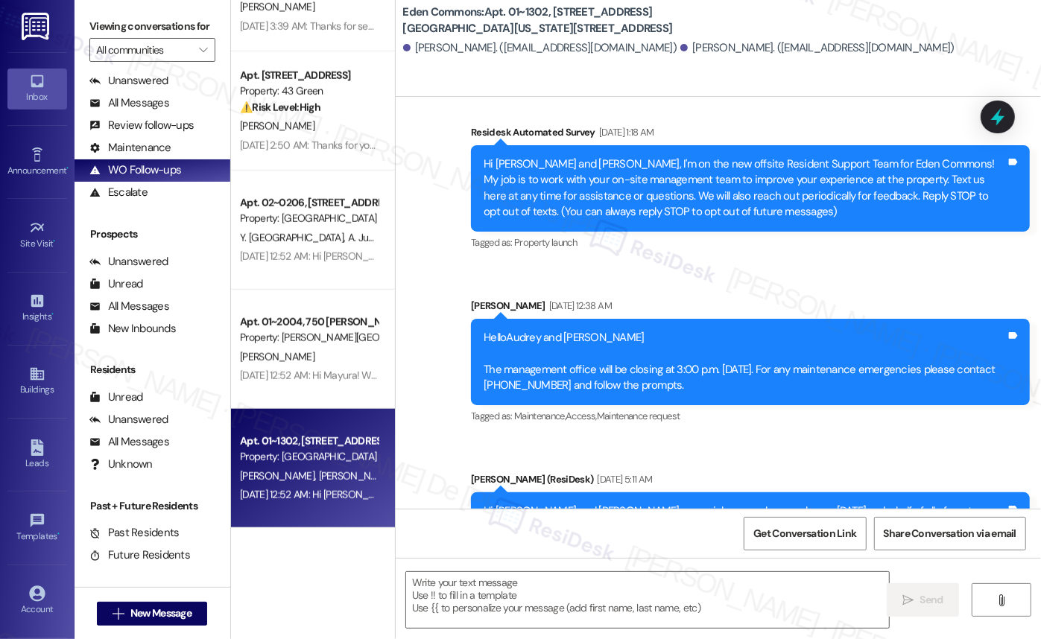
scroll to position [0, 0]
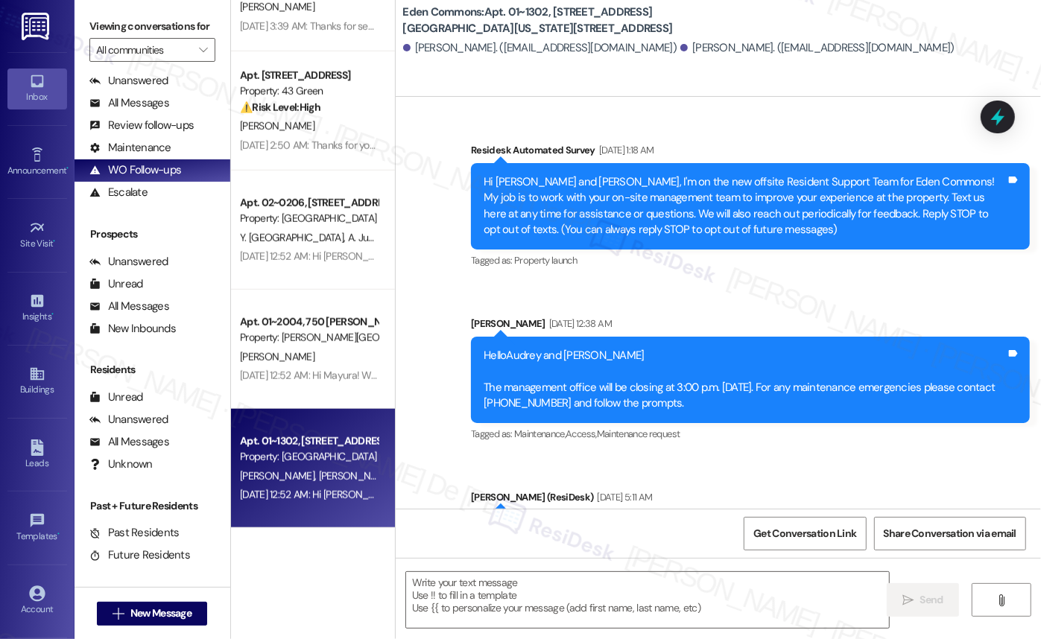
click at [865, 458] on div "Survey, sent via SMS Residesk Automated Survey Jul 13, 2023 at 1:18 AM Hi Audre…" at bounding box center [718, 503] width 645 height 788
click at [776, 444] on div "Tagged as: Maintenance , Click to highlight conversations about Maintenance Acc…" at bounding box center [750, 434] width 559 height 22
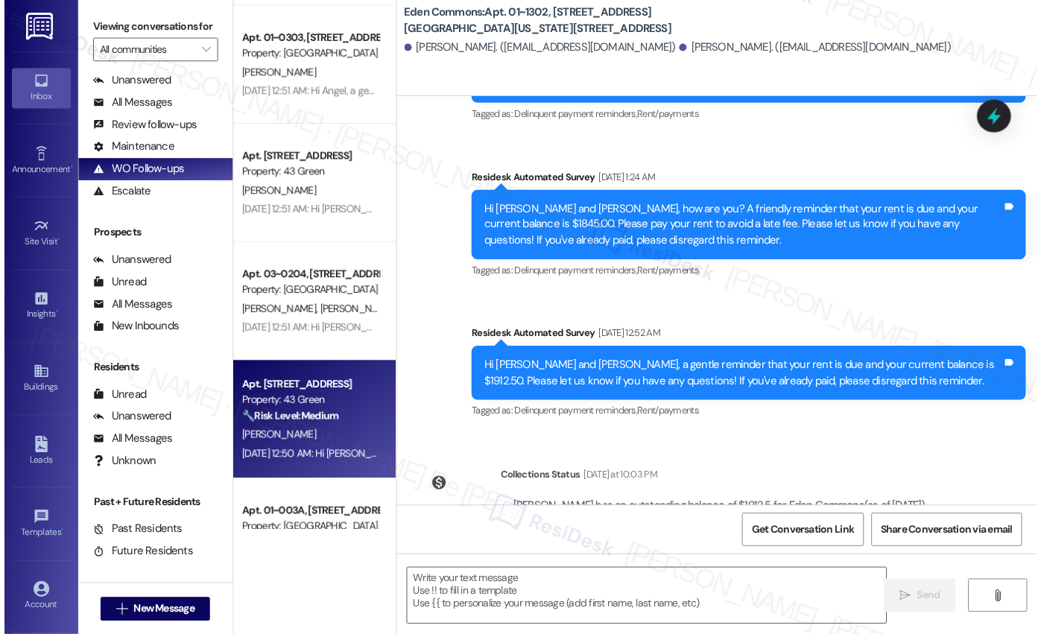
scroll to position [2031, 0]
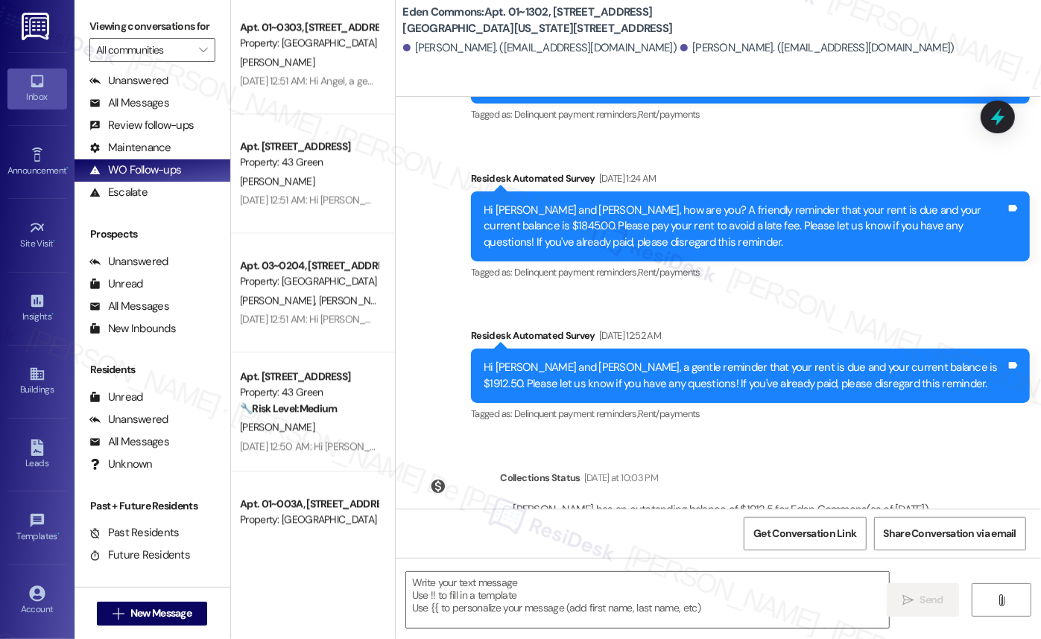
click at [669, 556] on div "Get Conversation Link Share Conversation via email" at bounding box center [718, 533] width 645 height 49
drag, startPoint x: 580, startPoint y: 305, endPoint x: 711, endPoint y: 317, distance: 130.9
click at [865, 385] on div "Survey, sent via SMS Residesk Automated Survey Jul 13, 2023 at 1:18 AM Hi Audre…" at bounding box center [718, 303] width 645 height 412
copy div "a gentle reminder that your rent is due and your current balance is $1912.50. P…"
drag, startPoint x: 937, startPoint y: 439, endPoint x: 534, endPoint y: 444, distance: 403.0
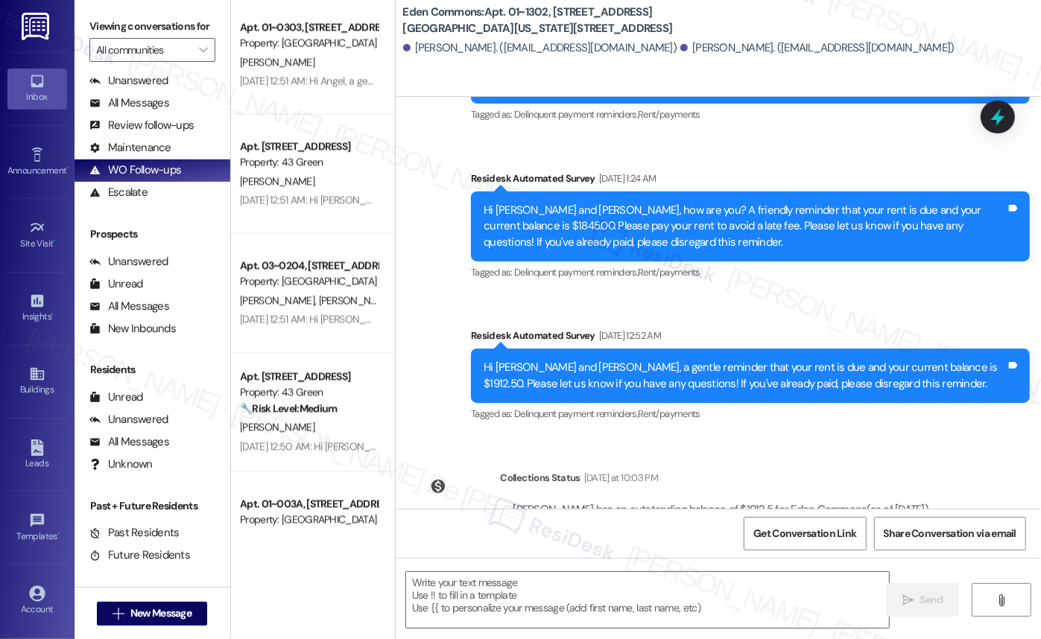
click at [499, 459] on div "Collections Status Yesterday at 10:03 PM Ernest Nash has an outstanding balance…" at bounding box center [680, 516] width 546 height 115
copy div "Ernest Nash has an outstanding balance of $1912.5 for Eden Commons (as of Sep 1…"
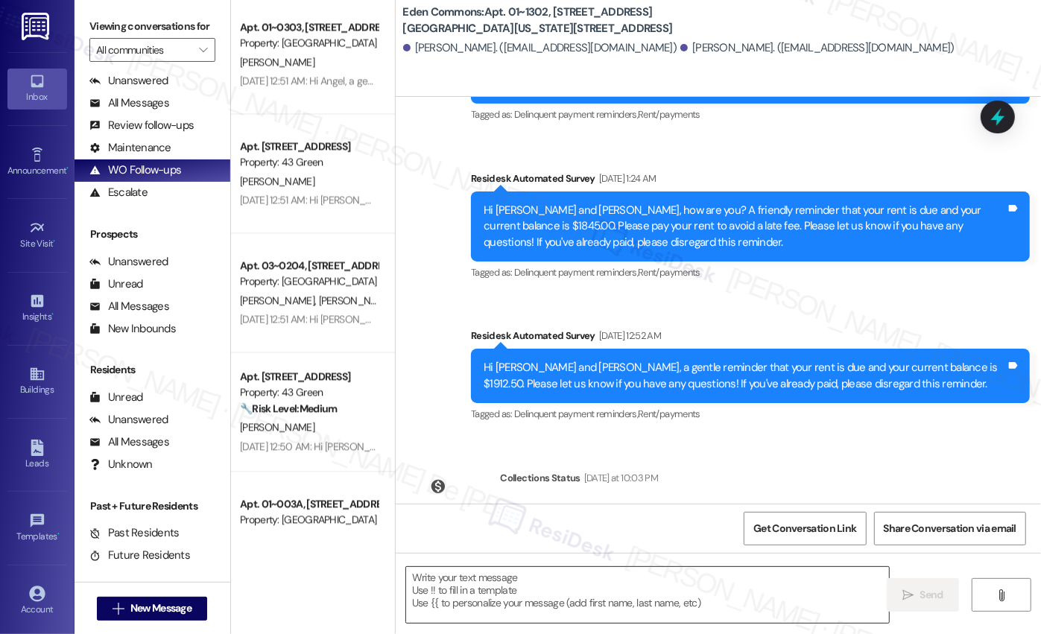
click at [524, 578] on textarea at bounding box center [647, 595] width 483 height 56
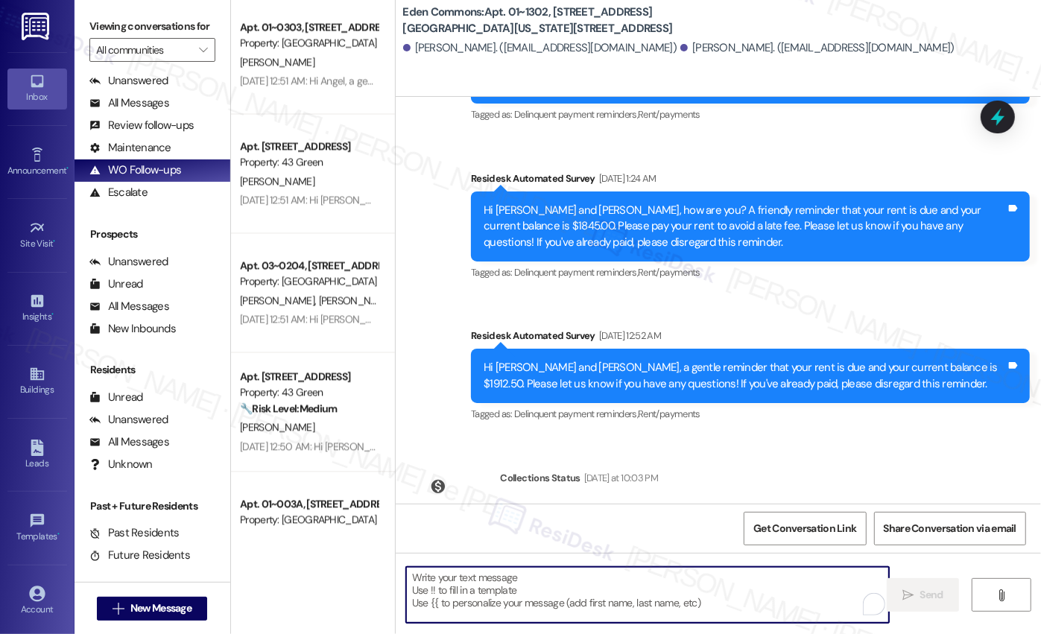
paste textarea "Ernest Nash has an outstanding balance of $1912.5 for Eden Commons (as of Sep 1…"
type textarea "Ernest Nash has an outstanding balance of $1912.5 for Eden Commons (as of Sep 1…"
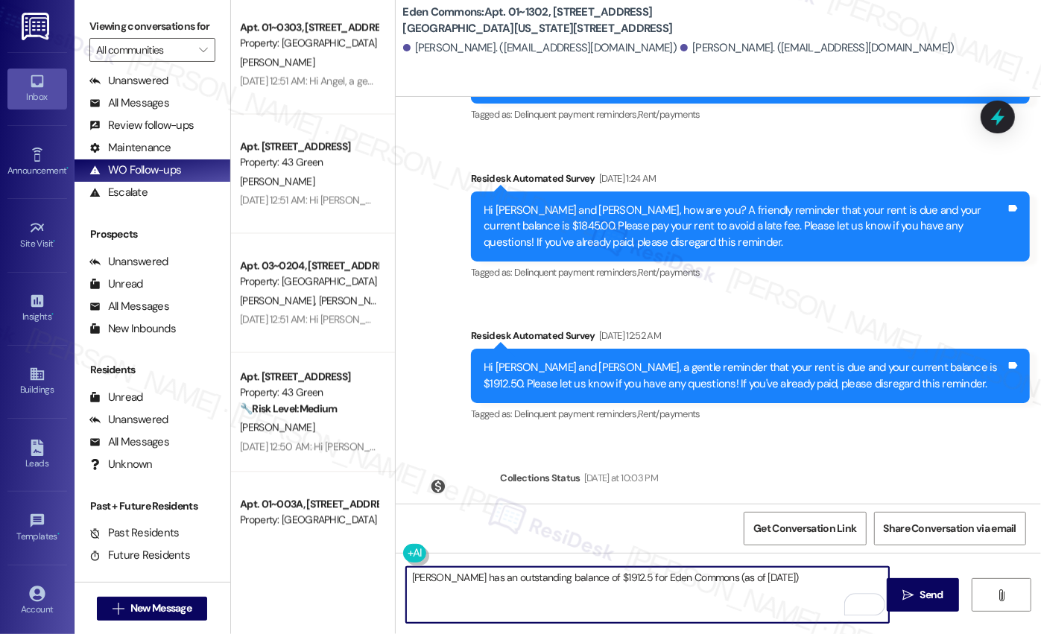
click at [647, 594] on textarea "Ernest Nash has an outstanding balance of $1912.5 for Eden Commons (as of Sep 1…" at bounding box center [647, 595] width 483 height 56
click at [652, 587] on textarea "Ernest Nash has an outstanding balance of $1912.5 for Eden Commons (as of Sep 1…" at bounding box center [647, 595] width 483 height 56
drag, startPoint x: 652, startPoint y: 587, endPoint x: 656, endPoint y: 579, distance: 9.3
click at [654, 582] on textarea "Ernest Nash has an outstanding balance of $1912.5 for Eden Commons (as of Sep 1…" at bounding box center [647, 595] width 483 height 56
click at [656, 578] on textarea "Ernest Nash has an outstanding balance of $1912.5 for Eden Commons (as of Sep 1…" at bounding box center [647, 595] width 483 height 56
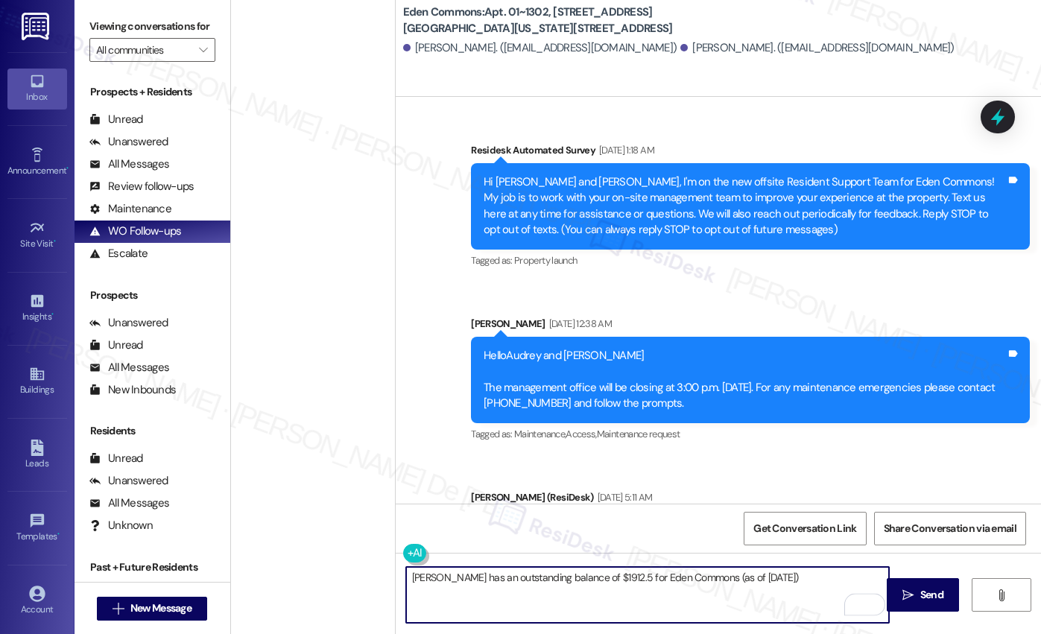
select select "English"
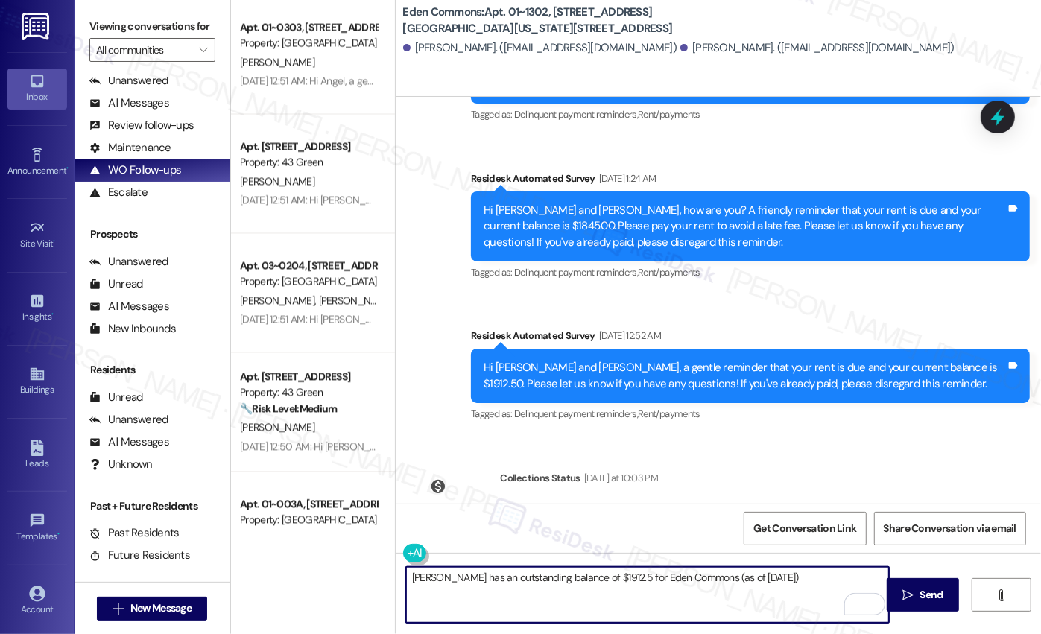
type textarea "[PERSON_NAME] has an outstanding balance of $1912.5 for Eden Commons (as of [DA…"
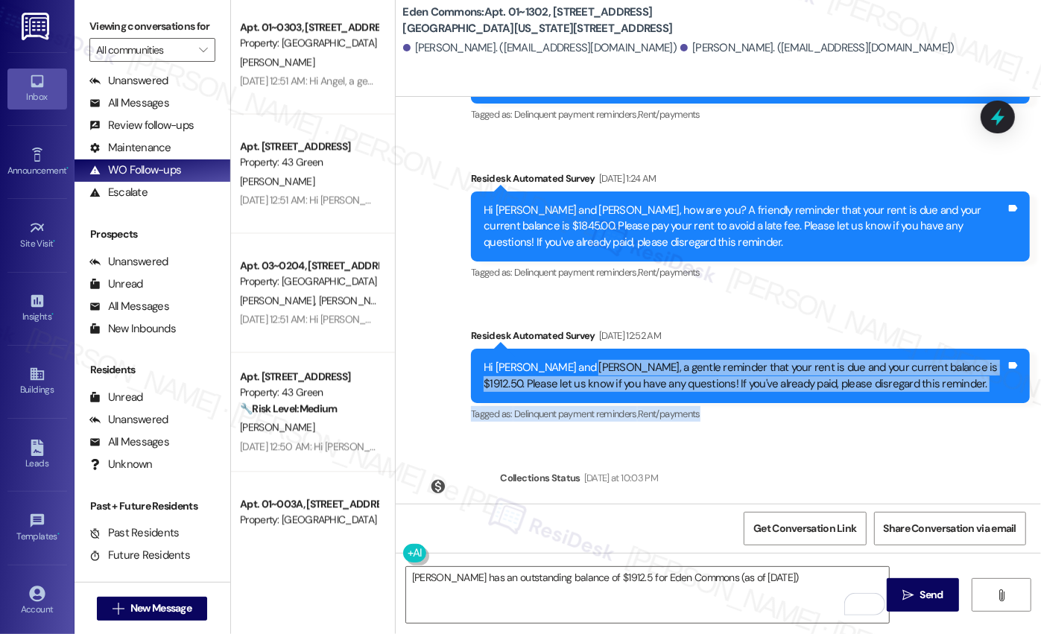
drag, startPoint x: 577, startPoint y: 305, endPoint x: 962, endPoint y: 358, distance: 388.7
click at [962, 358] on div "Residesk Automated Survey Sep 11, 2025 at 12:52 AM Hi Audrey and Ernest, a gent…" at bounding box center [750, 376] width 559 height 97
copy div "a gentle reminder that your rent is due and your current balance is $1912.50. P…"
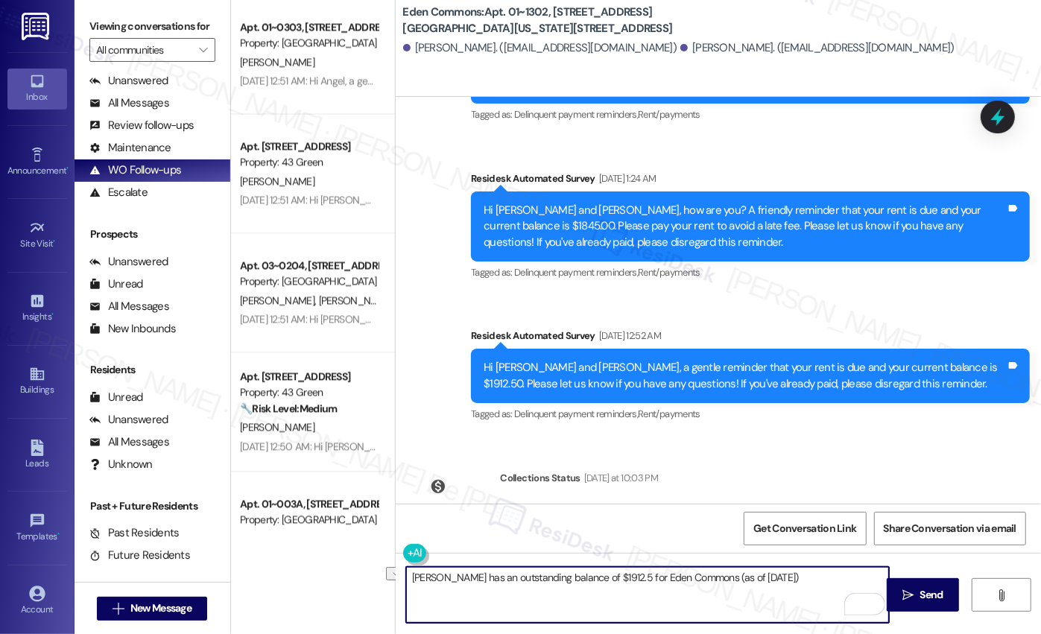
drag, startPoint x: 804, startPoint y: 584, endPoint x: 71, endPoint y: 435, distance: 748.6
click at [78, 533] on div "Viewing conversations for All communities  Prospects + Residents Unread (0) Un…" at bounding box center [557, 317] width 966 height 634
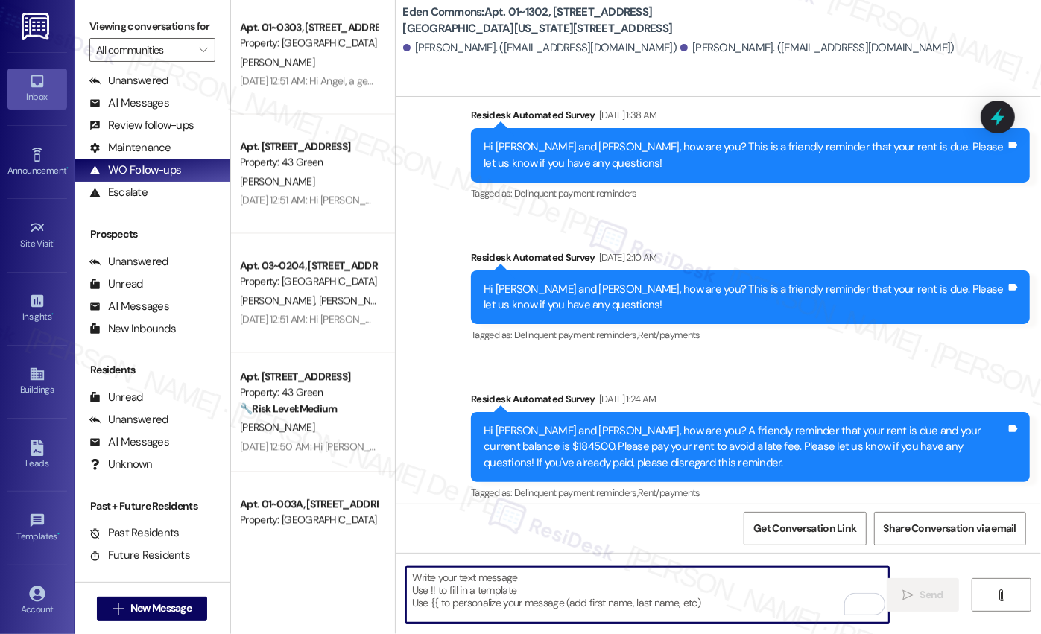
scroll to position [3655, 0]
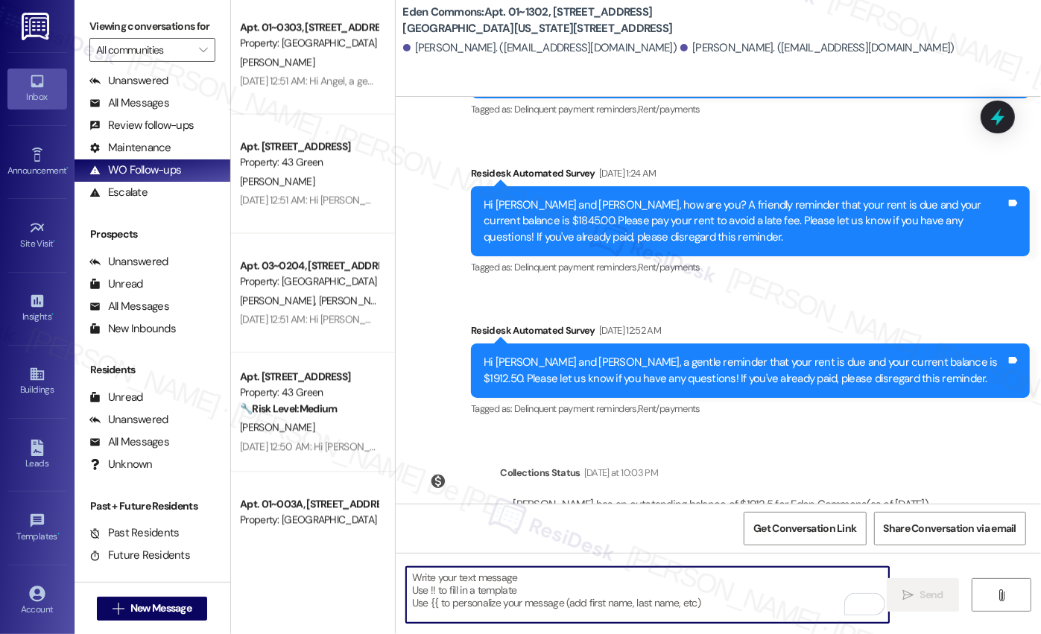
click at [589, 573] on textarea "To enrich screen reader interactions, please activate Accessibility in Grammarl…" at bounding box center [647, 595] width 483 height 56
paste textarea "a gentle reminder that your rent is due and your current balance is $1912.50. P…"
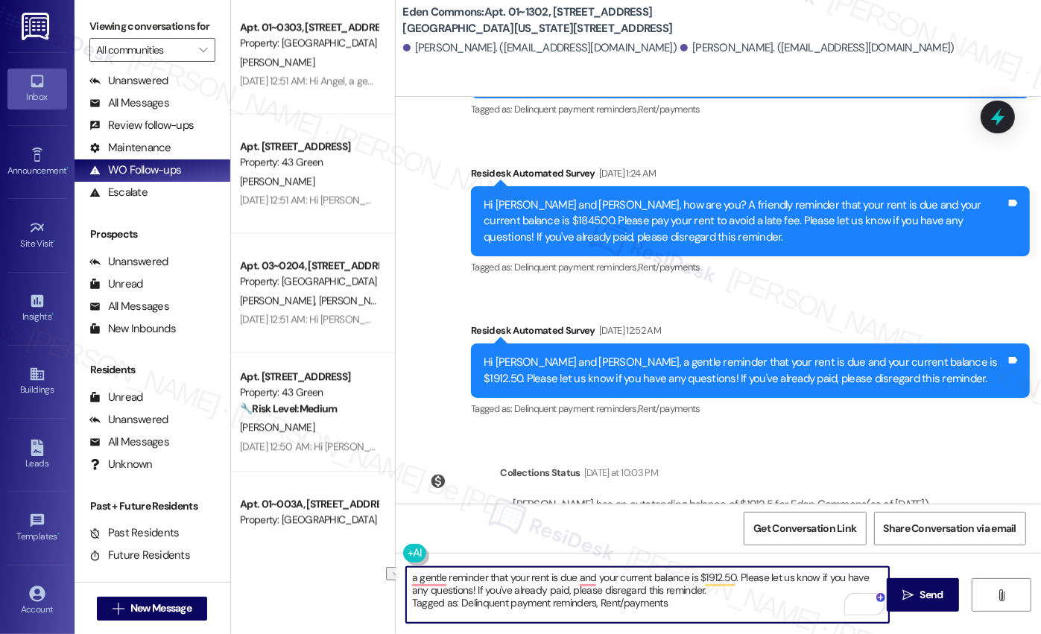
drag, startPoint x: 432, startPoint y: 617, endPoint x: 824, endPoint y: 608, distance: 391.9
click at [824, 608] on textarea "a gentle reminder that your rent is due and your current balance is $1912.50. P…" at bounding box center [647, 595] width 483 height 56
drag, startPoint x: 681, startPoint y: 606, endPoint x: 447, endPoint y: 589, distance: 234.5
click at [447, 589] on textarea "a gentle reminder that your rent is due and your current balance is $1912.50. P…" at bounding box center [647, 595] width 483 height 56
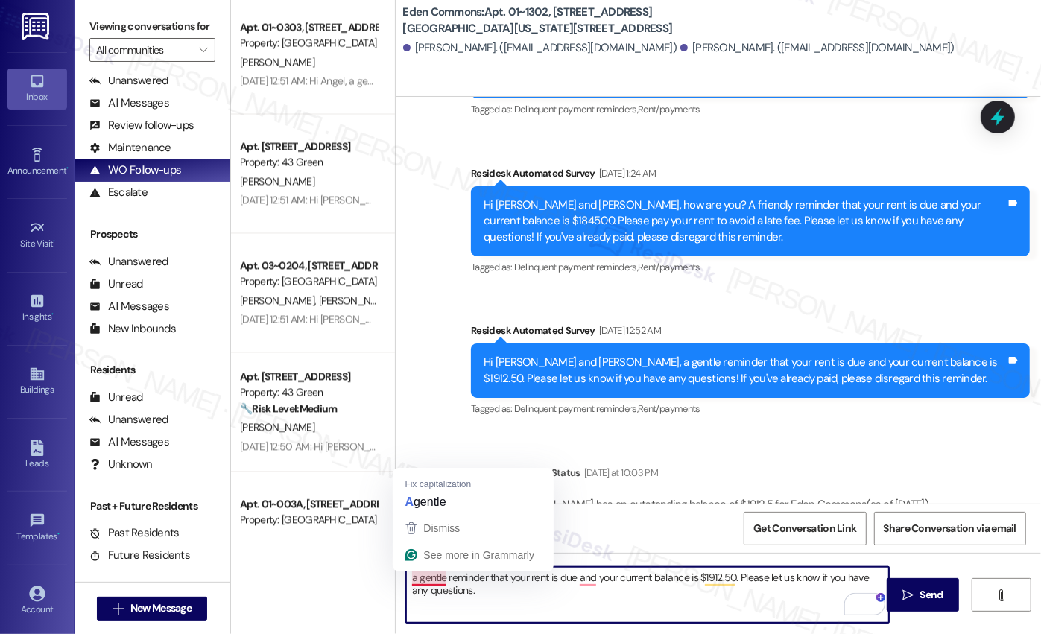
click at [493, 597] on textarea "a gentle reminder that your rent is due and your current balance is $1912.50. P…" at bounding box center [647, 595] width 483 height 56
drag, startPoint x: 457, startPoint y: 593, endPoint x: 333, endPoint y: 546, distance: 132.9
click at [340, 547] on div "Apt. 01~0207, [STREET_ADDRESS][GEOGRAPHIC_DATA][US_STATE][STREET_ADDRESS] Prope…" at bounding box center [636, 317] width 810 height 634
click at [527, 602] on textarea "a gentle reminder that your rent is due and your current balance is $1912.50. P…" at bounding box center [647, 595] width 483 height 56
click at [492, 603] on textarea "a gentle reminder that your rent is due and your current balance is $1912.50. P…" at bounding box center [647, 595] width 483 height 56
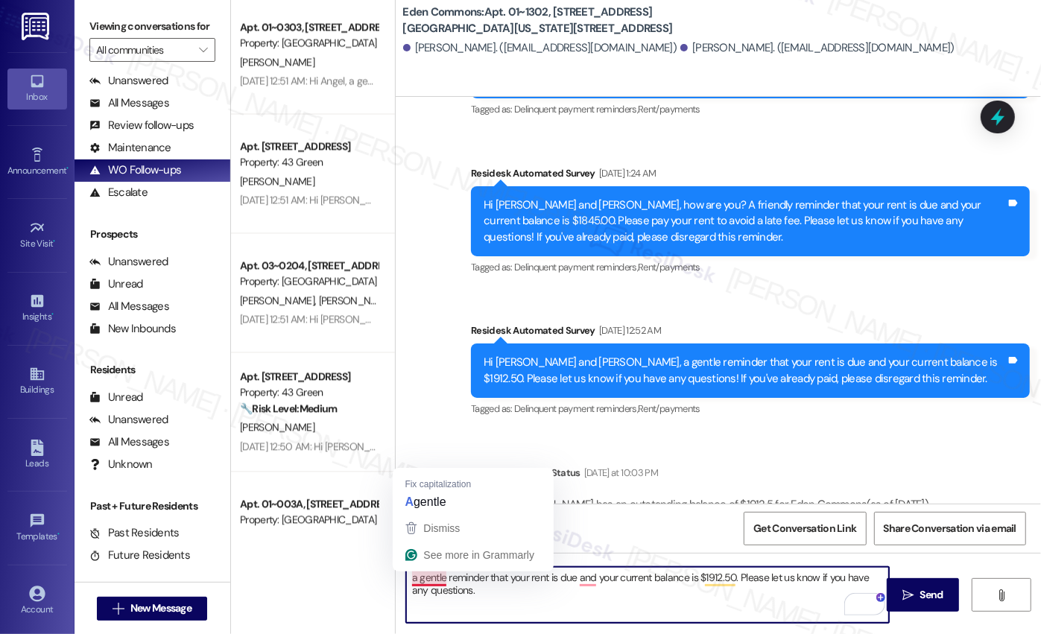
click at [406, 574] on textarea "a gentle reminder that your rent is due and your current balance is $1912.50. P…" at bounding box center [647, 595] width 483 height 56
drag, startPoint x: 36, startPoint y: 220, endPoint x: 469, endPoint y: 579, distance: 561.8
click at [466, 580] on textarea "a gentle reminder that your rent is due and your current balance is $1912.50. P…" at bounding box center [647, 595] width 483 height 56
drag, startPoint x: 402, startPoint y: 577, endPoint x: 412, endPoint y: 574, distance: 10.1
click at [406, 577] on textarea "a gentle reminder that your rent is due and your current balance is $1912.50. P…" at bounding box center [647, 595] width 483 height 56
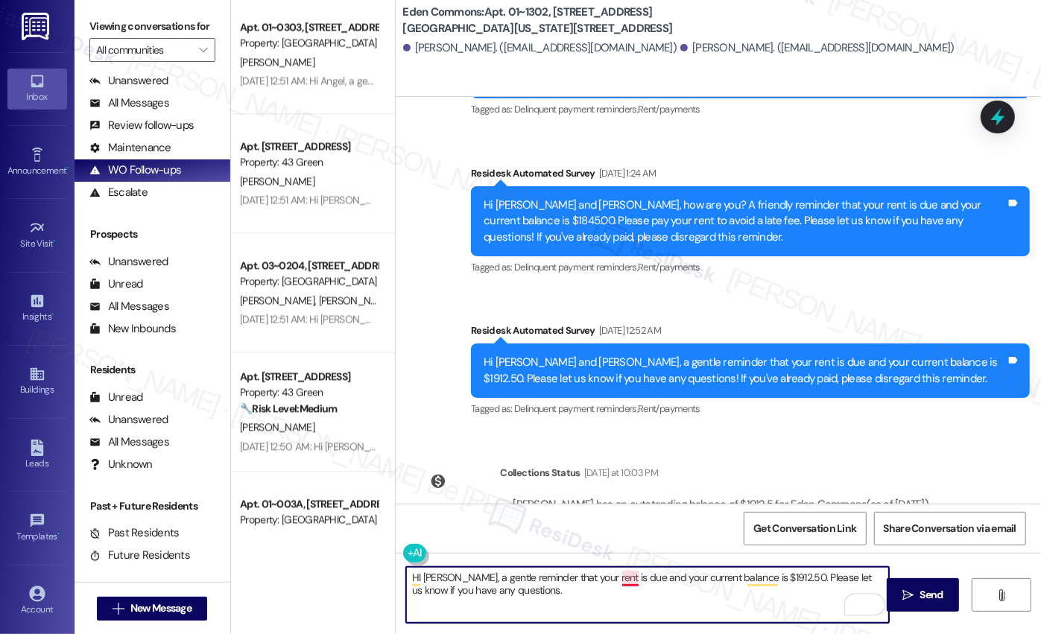
click at [620, 581] on textarea "HI Ernest, a gentle reminder that your rent is due and your current balance is …" at bounding box center [647, 595] width 483 height 56
type textarea "HI Ernest, a gentle reminder that your rent is due, and your current balance is…"
click at [746, 604] on textarea "HI Ernest, a gentle reminder that your rent is due, and your current balance is…" at bounding box center [647, 595] width 483 height 56
drag, startPoint x: 688, startPoint y: 581, endPoint x: 702, endPoint y: 582, distance: 14.2
click at [690, 580] on textarea "HI Ernest, a gentle reminder that your rent is due, and your current balance is…" at bounding box center [647, 595] width 483 height 56
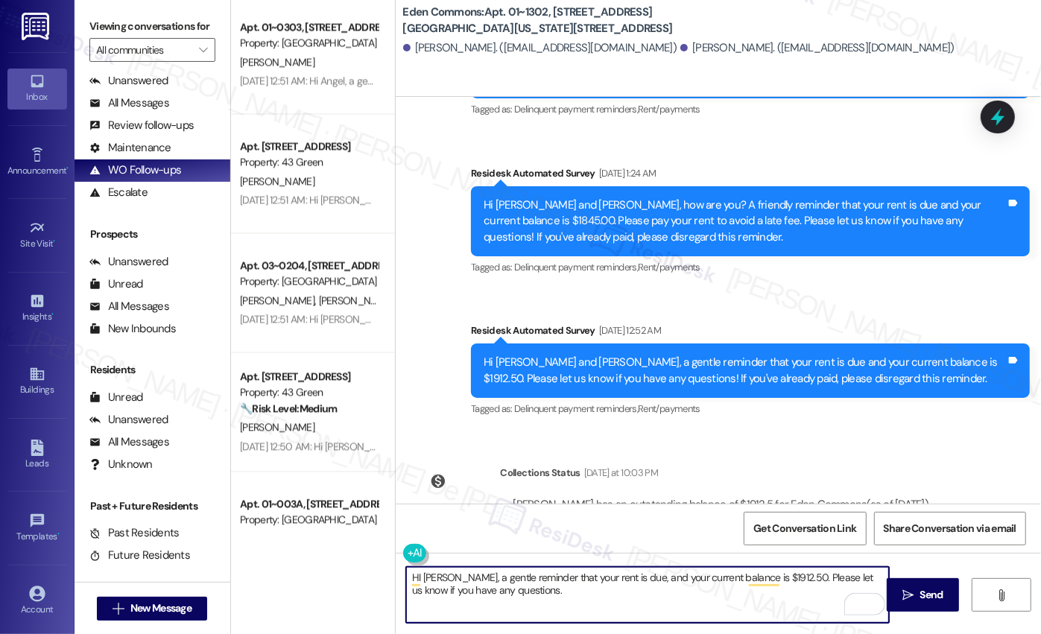
click at [594, 600] on textarea "HI Ernest, a gentle reminder that your rent is due, and your current balance is…" at bounding box center [647, 595] width 483 height 56
click at [892, 594] on button " Send" at bounding box center [922, 595] width 72 height 34
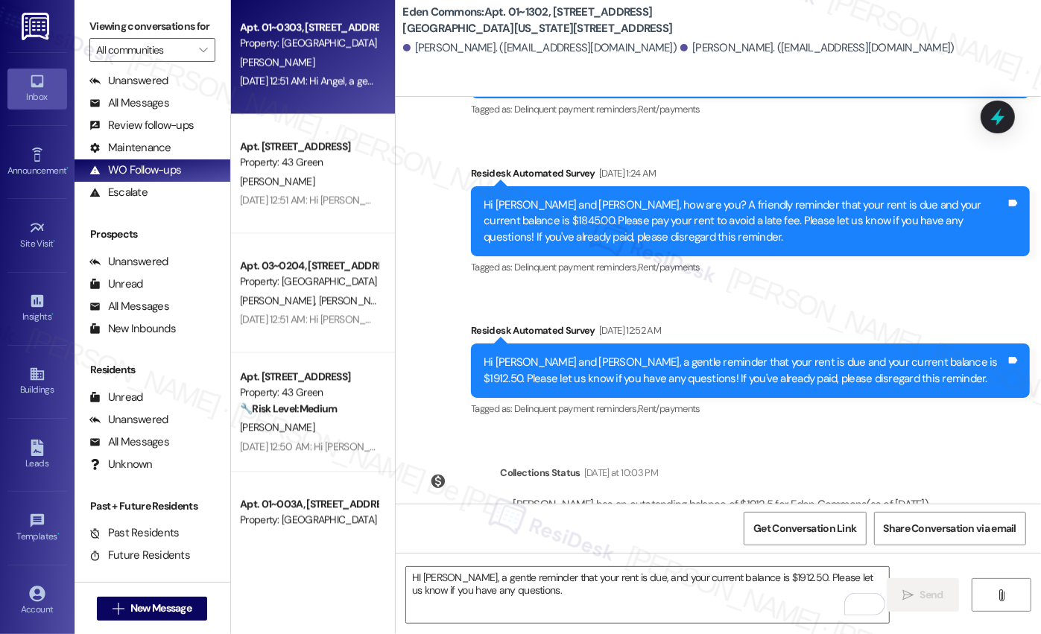
click at [322, 84] on div "Sep 11, 2025 at 12:51 AM: Hi Angel, a gentle reminder that your rent is due and…" at bounding box center [671, 80] width 863 height 13
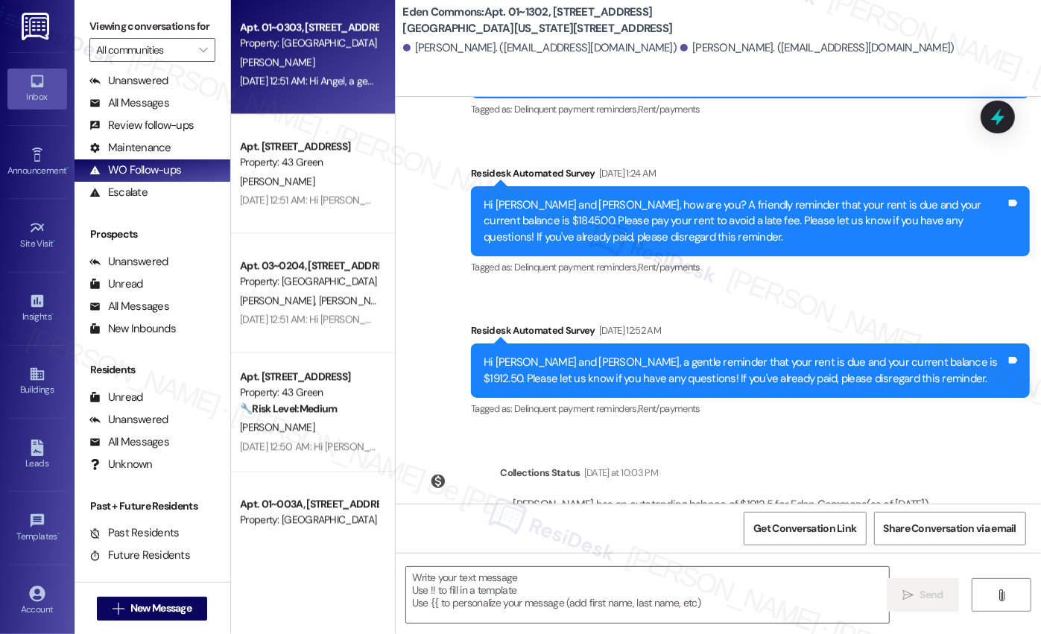
type textarea "Fetching suggested responses. Please feel free to read through the conversation…"
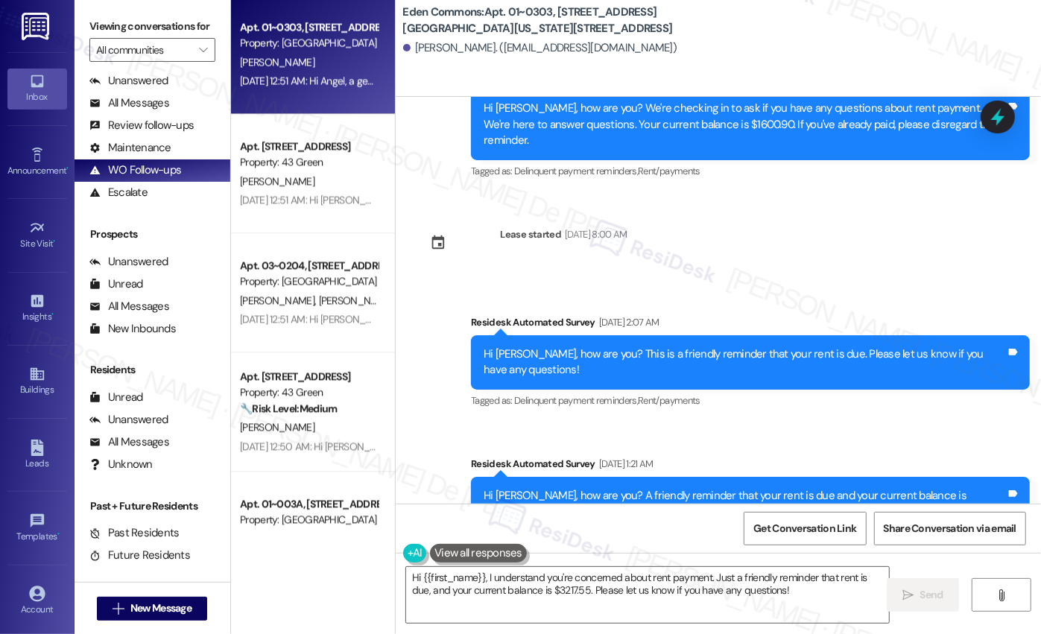
scroll to position [8694, 0]
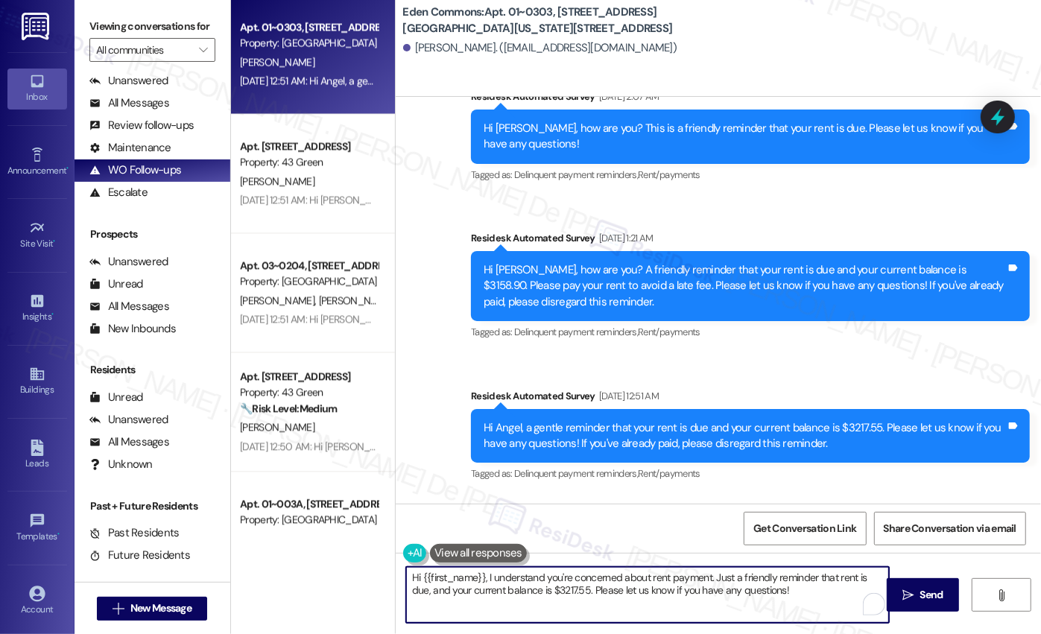
drag, startPoint x: 707, startPoint y: 577, endPoint x: 480, endPoint y: 580, distance: 227.2
click at [480, 580] on textarea "Hi {{first_name}}, I understand you're concerned about rent payment. Just a fri…" at bounding box center [647, 595] width 483 height 56
click at [618, 577] on textarea "Hi {{first_name}}, Just a friendly reminder that rent is due, and your current …" at bounding box center [647, 595] width 483 height 56
click at [617, 582] on textarea "Hi {{first_name}}, Just a friendly reminder that rent is due, and your current …" at bounding box center [647, 595] width 483 height 56
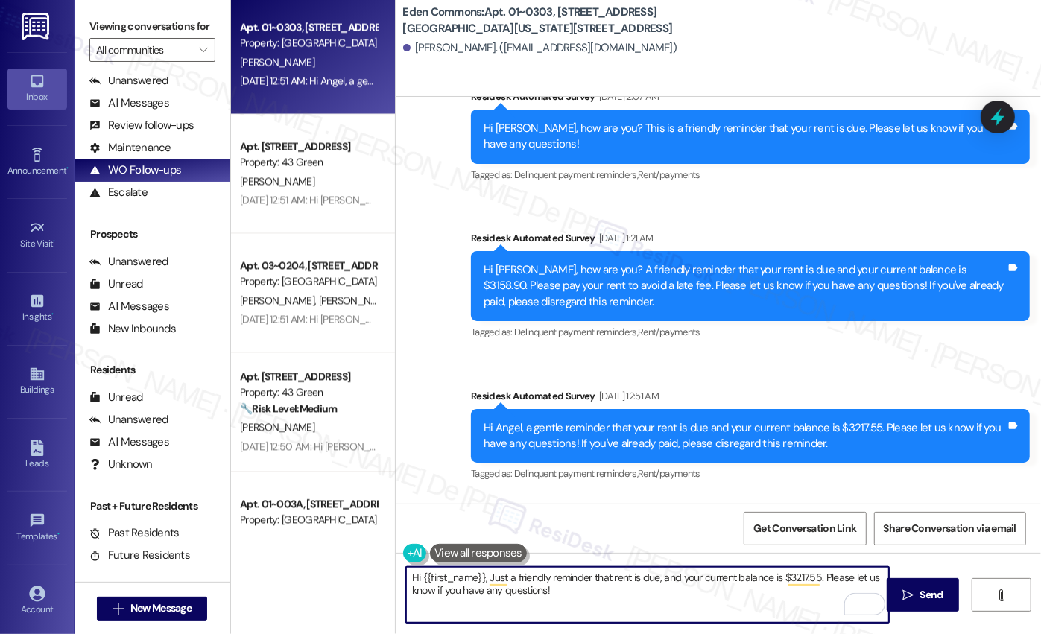
click at [617, 584] on textarea "Hi {{first_name}}, Just a friendly reminder that rent is due, and your current …" at bounding box center [647, 595] width 483 height 56
click at [612, 581] on textarea "Hi {{first_name}}, Just a friendly reminder that than not" at bounding box center [647, 595] width 483 height 56
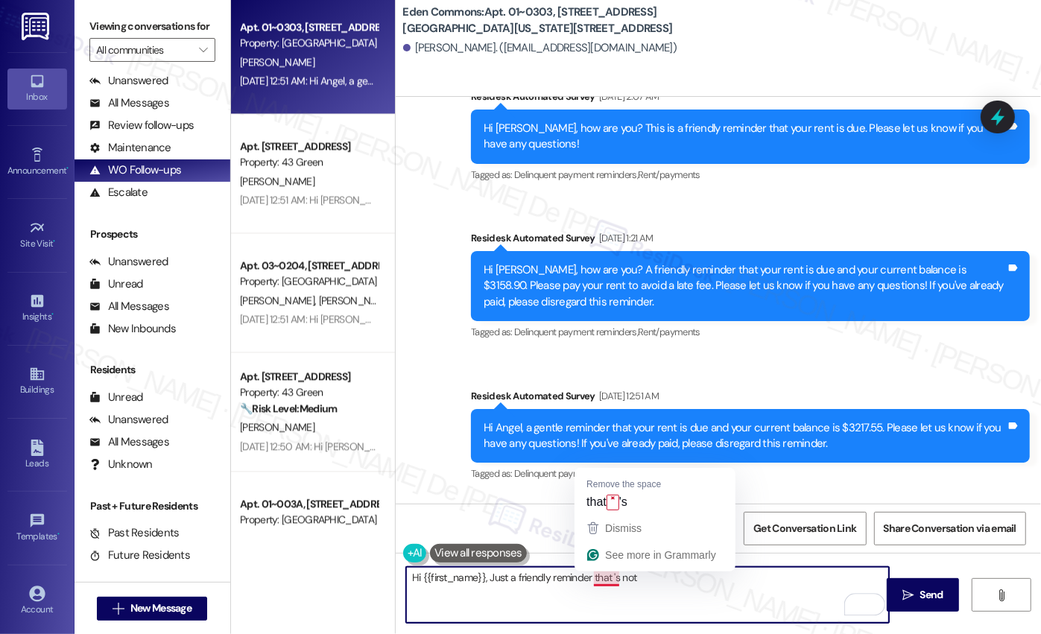
click at [608, 574] on textarea "Hi {{first_name}}, Just a friendly reminder that 's not" at bounding box center [647, 595] width 483 height 56
click at [601, 585] on textarea "Hi {{first_name}}, Just a friendly reminder that 's not" at bounding box center [647, 595] width 483 height 56
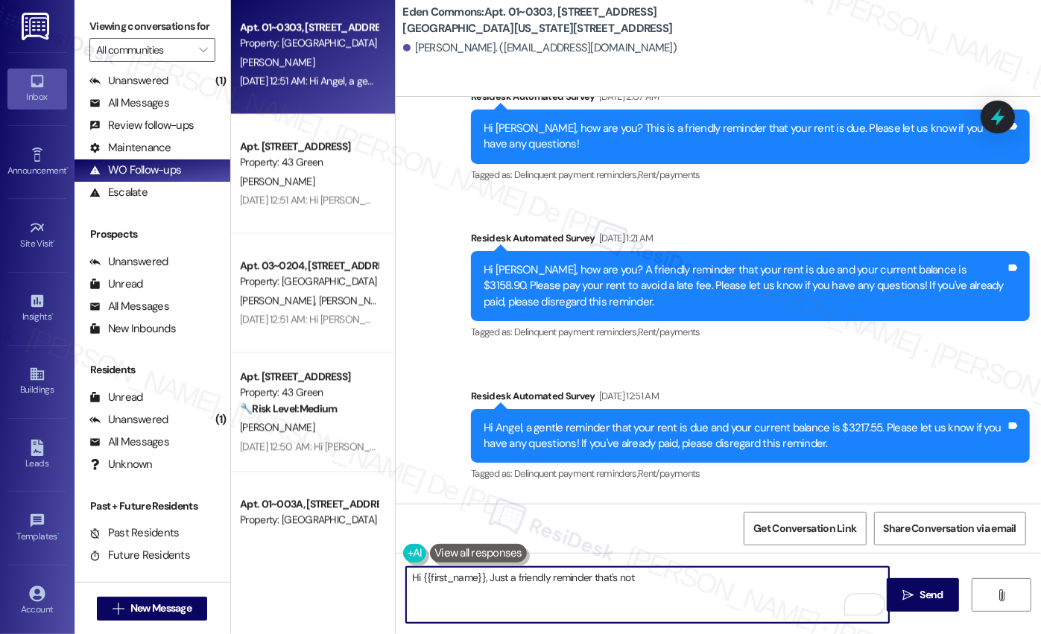
click at [665, 577] on textarea "Hi {{first_name}}, Just a friendly reminder that's not" at bounding box center [647, 595] width 483 height 56
click at [678, 580] on textarea "Hi {{first_name}}, Just a friendly reminder that's not" at bounding box center [647, 595] width 483 height 56
click at [658, 571] on textarea "Hi {{first_name}}, Just a friendly reminder that's not" at bounding box center [647, 595] width 483 height 56
click at [640, 579] on textarea "Hi {{first_name}}, Just a friendly reminder and" at bounding box center [647, 595] width 483 height 56
click at [714, 582] on textarea "Hi {{first_name}}, Just a friendly reminder to advise you to" at bounding box center [647, 595] width 483 height 56
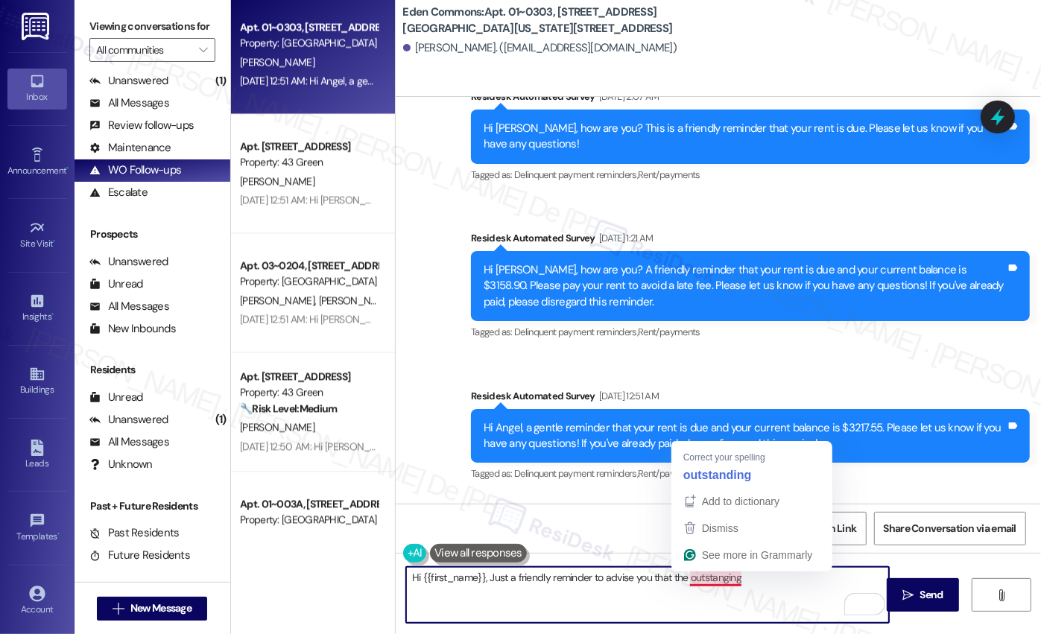
click at [720, 577] on textarea "Hi {{first_name}}, Just a friendly reminder to advise you that the outstanging" at bounding box center [647, 595] width 483 height 56
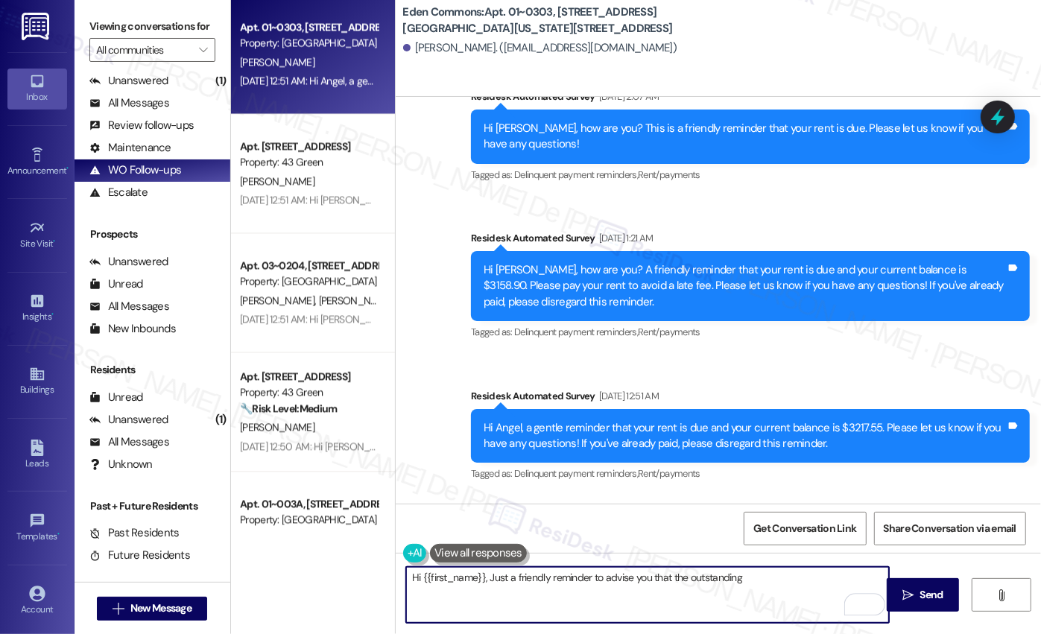
click at [812, 585] on textarea "Hi {{first_name}}, Just a friendly reminder to advise you that the outstanding" at bounding box center [647, 595] width 483 height 56
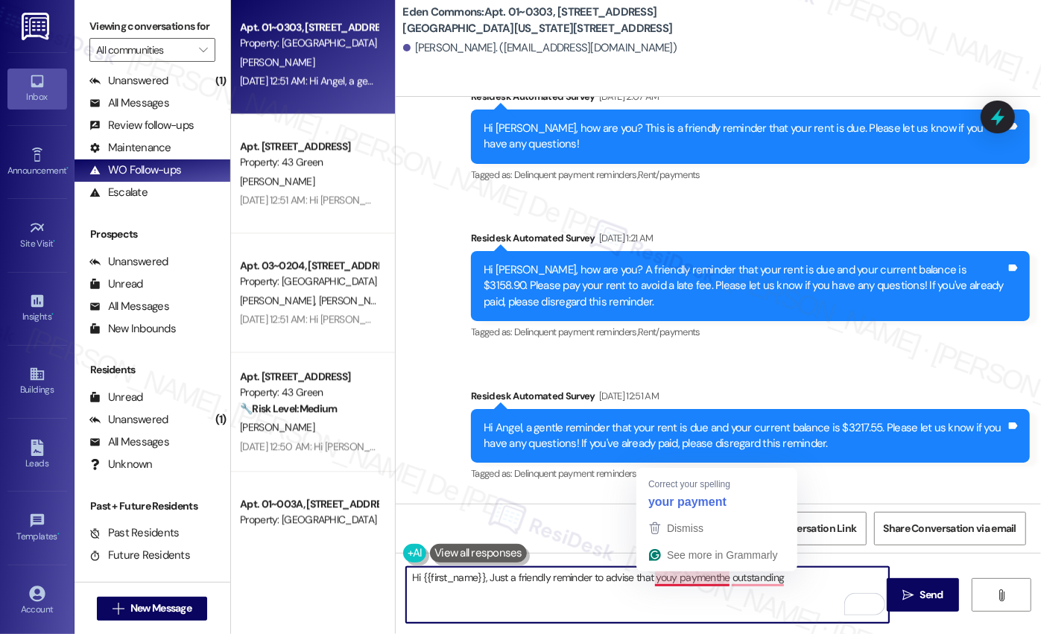
click at [661, 582] on textarea "Hi {{first_name}}, Just a friendly reminder to advise that youy paymenthe outst…" at bounding box center [647, 595] width 483 height 56
click at [673, 579] on textarea "Hi {{first_name}}, Just a friendly reminder to advise that youy paymenthe outst…" at bounding box center [647, 595] width 483 height 56
click at [670, 580] on textarea "Hi {{first_name}}, Just a friendly reminder to advise that youy paymenthe outst…" at bounding box center [647, 595] width 483 height 56
click at [669, 581] on textarea "Hi {{first_name}}, Just a friendly reminder to advise that youy paymenthe outst…" at bounding box center [647, 595] width 483 height 56
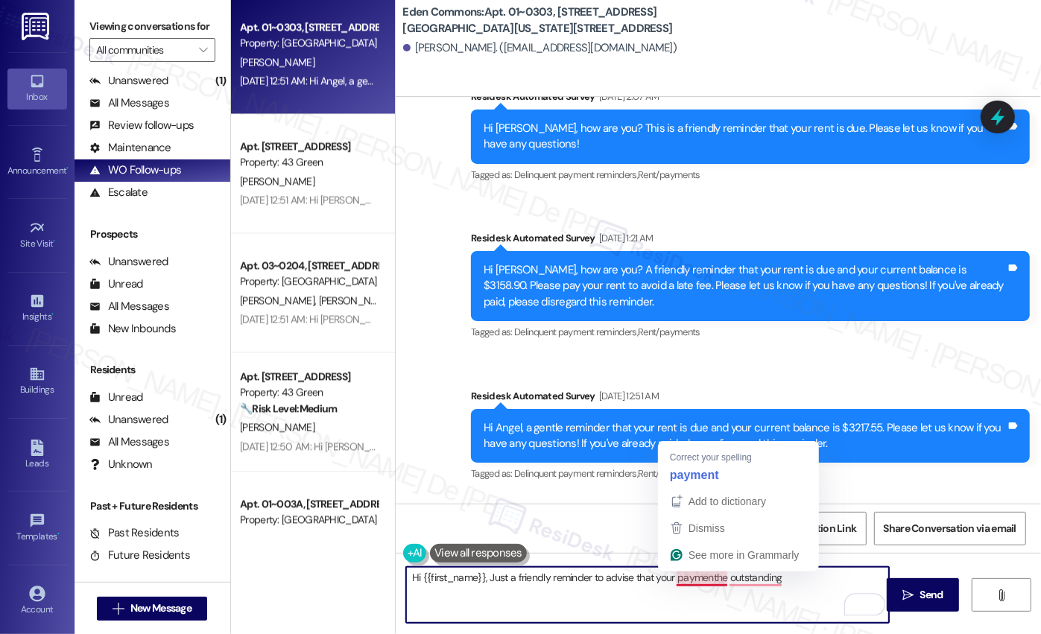
click at [709, 575] on textarea "Hi {{first_name}}, Just a friendly reminder to advise that your paymenthe outst…" at bounding box center [647, 595] width 483 height 56
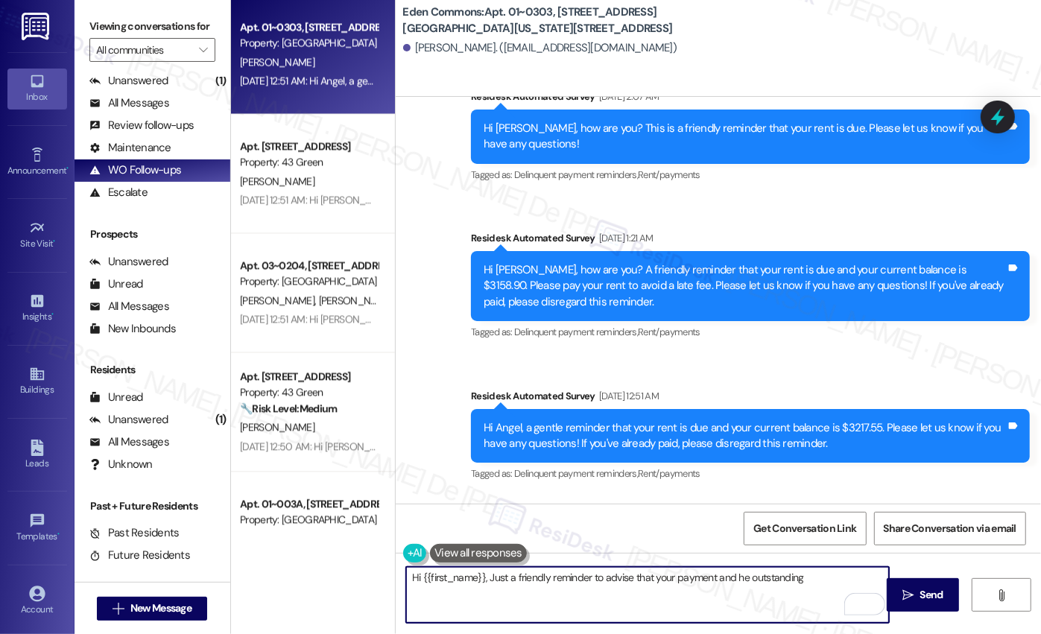
click at [669, 572] on textarea "Hi {{first_name}}, Just a friendly reminder to advise that your payment and he …" at bounding box center [647, 595] width 483 height 56
click at [784, 577] on textarea "Hi {{first_name}}, Just a friendly reminder to advise that your rent payment an…" at bounding box center [647, 595] width 483 height 56
click at [755, 579] on textarea "Hi {{first_name}}, Just a friendly reminder to advise that your rent payment an…" at bounding box center [647, 595] width 483 height 56
click at [752, 574] on textarea "Hi {{first_name}}, Just a friendly reminder to advise that your rent payment an…" at bounding box center [647, 595] width 483 height 56
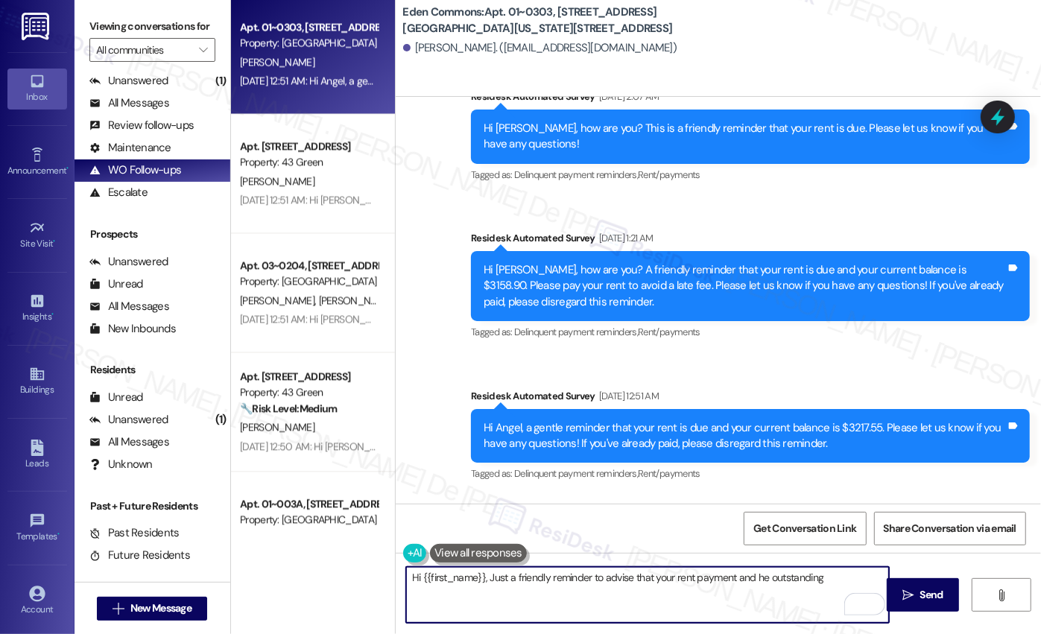
drag, startPoint x: 730, startPoint y: 577, endPoint x: 781, endPoint y: 576, distance: 51.4
click at [730, 577] on textarea "Hi {{first_name}}, Just a friendly reminder to advise that your rent payment an…" at bounding box center [647, 595] width 483 height 56
click at [744, 575] on textarea "Hi {{first_name}}, Just a friendly reminder to advise that your rent payment an…" at bounding box center [647, 595] width 483 height 56
drag, startPoint x: 733, startPoint y: 578, endPoint x: 903, endPoint y: 614, distance: 173.7
click at [903, 616] on div "Hi {{first_name}}, Just a friendly reminder to advise that your rent payment an…" at bounding box center [718, 609] width 645 height 112
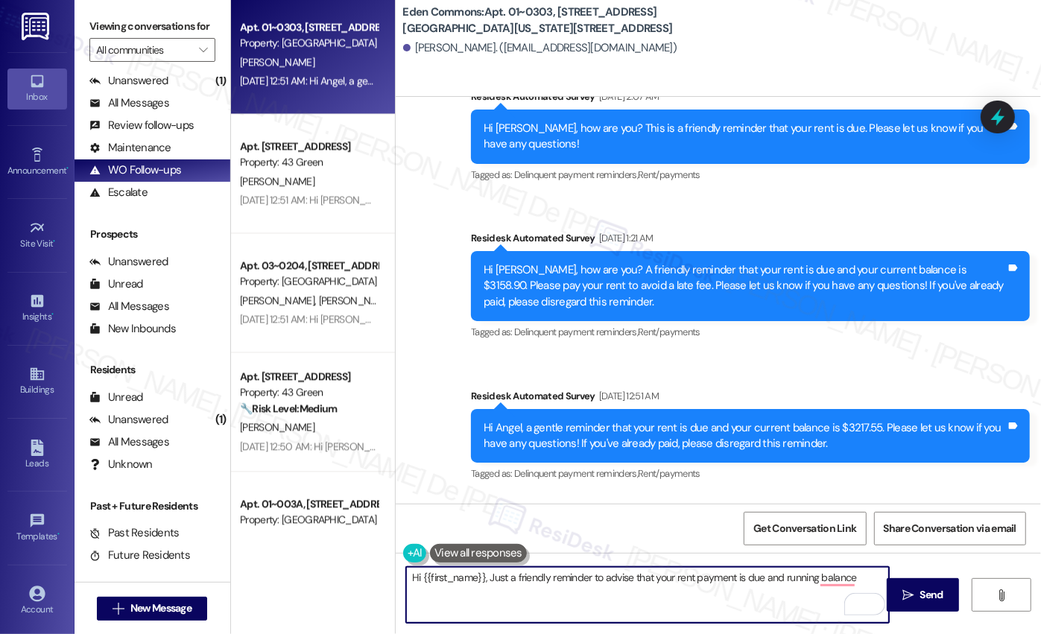
drag, startPoint x: 859, startPoint y: 582, endPoint x: 846, endPoint y: 579, distance: 13.0
click at [858, 582] on textarea "Hi {{first_name}}, Just a friendly reminder to advise that your rent payment is…" at bounding box center [647, 595] width 483 height 56
click at [860, 578] on textarea "Hi {{first_name}}, Just a friendly reminder to advise that your rent payment is…" at bounding box center [647, 595] width 483 height 56
type textarea "Hi {{first_name}}, Just a friendly reminder to advise that your rent payment is…"
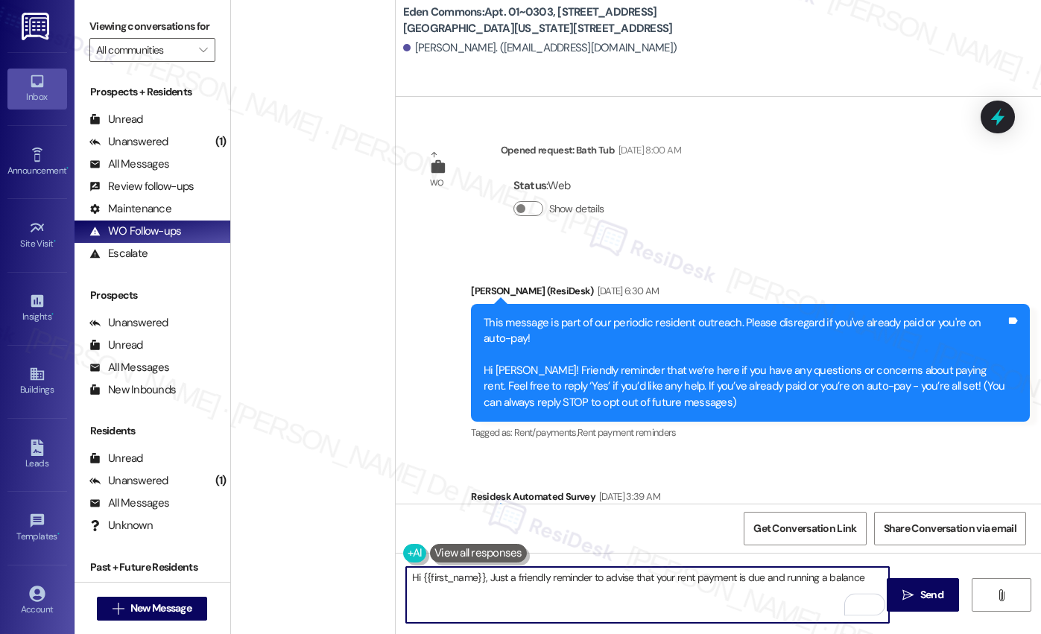
select select "English"
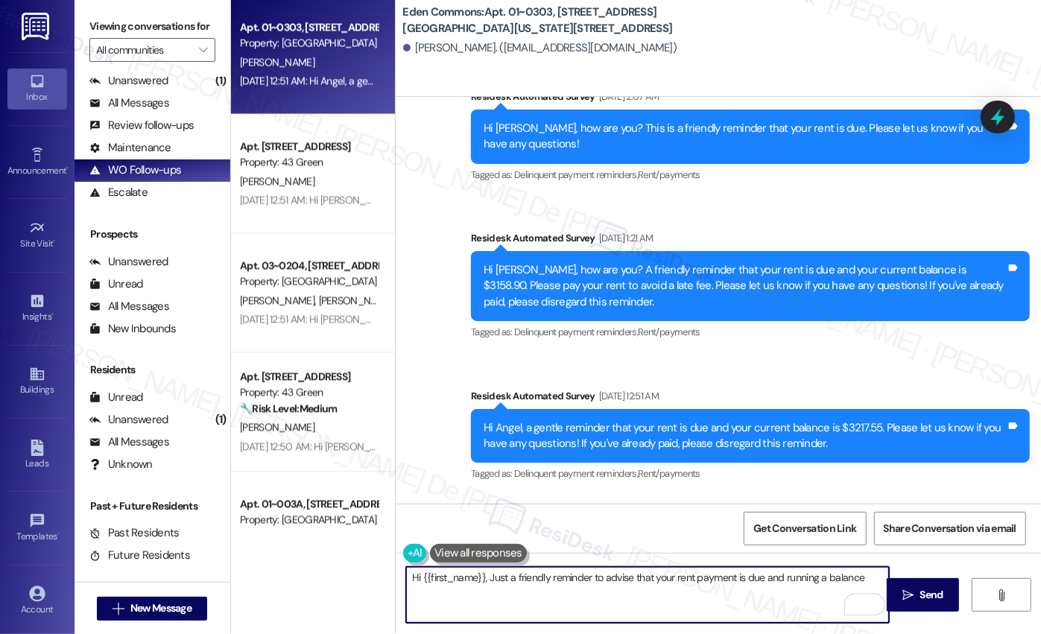
type textarea "Hi {{first_name}}, Just a friendly reminder to advise that your rent payment is…"
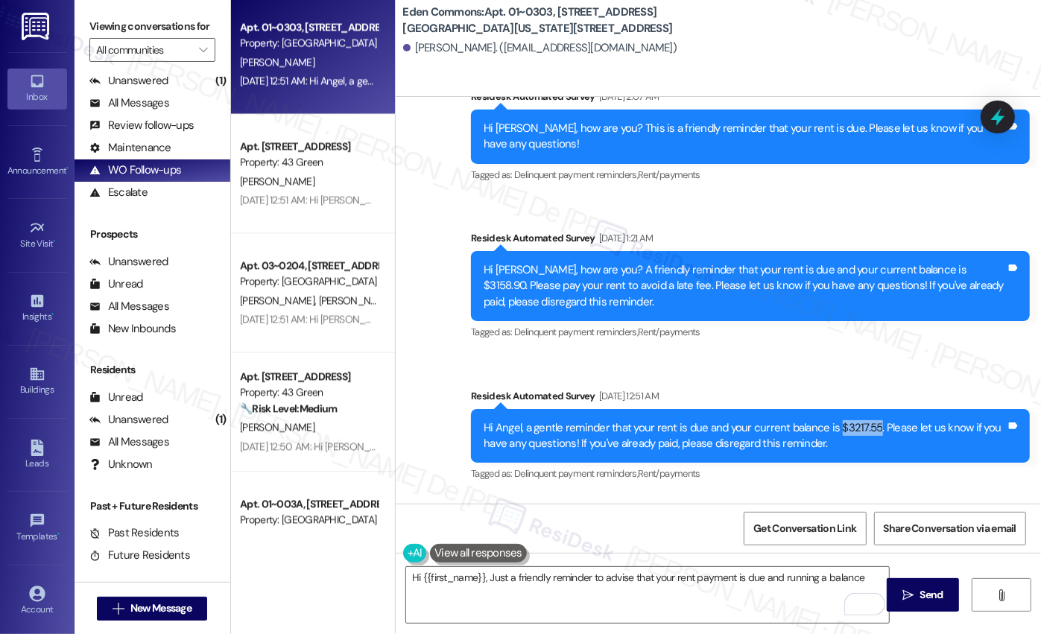
drag, startPoint x: 825, startPoint y: 295, endPoint x: 866, endPoint y: 298, distance: 41.1
click at [866, 420] on div "Hi Angel, a gentle reminder that your rent is due and your current balance is $…" at bounding box center [744, 436] width 522 height 32
copy div "$3217.55"
click at [890, 580] on button " Send" at bounding box center [922, 595] width 72 height 34
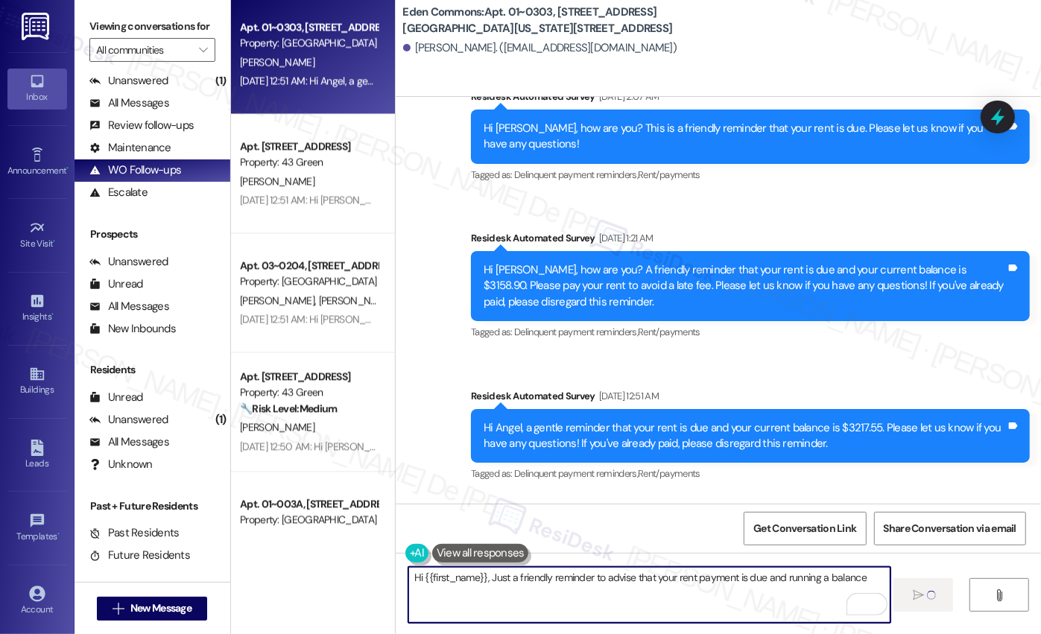
click at [457, 601] on textarea "Hi {{first_name}}, Just a friendly reminder to advise that your rent payment is…" at bounding box center [649, 595] width 483 height 56
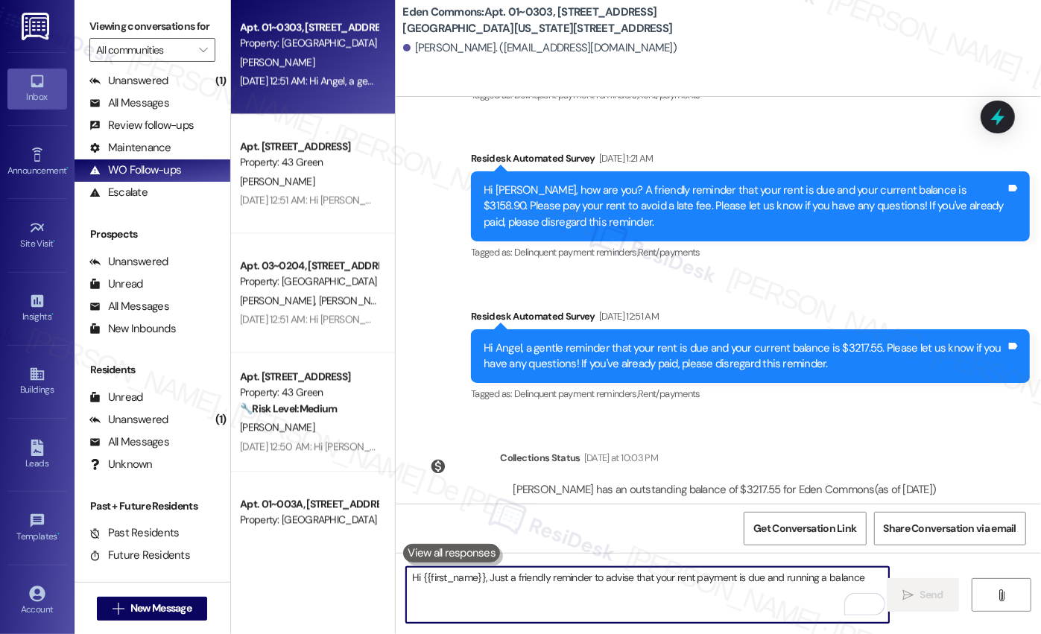
scroll to position [8798, 0]
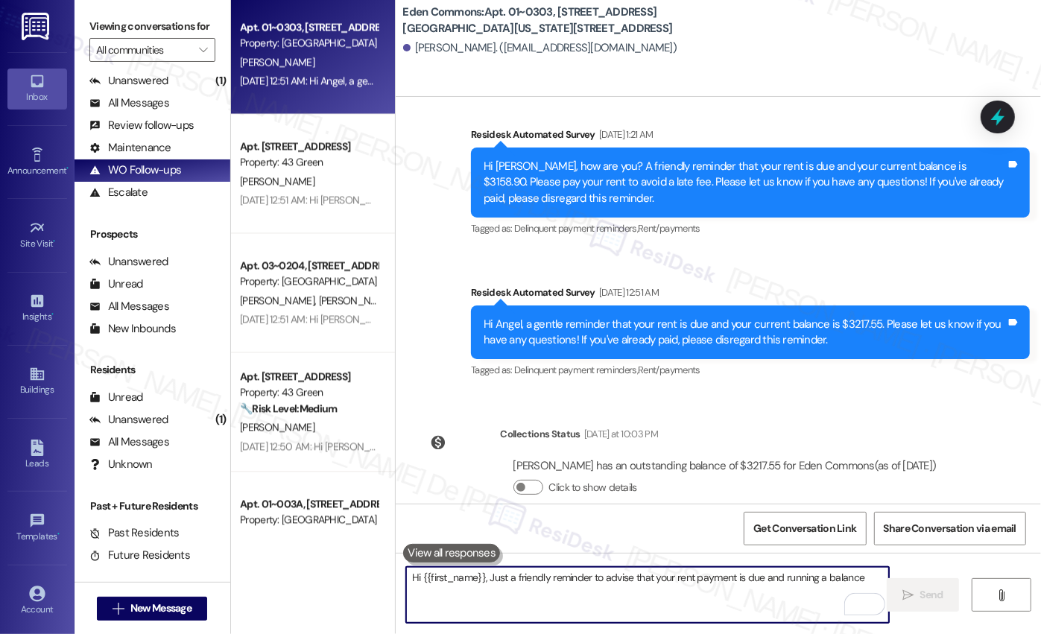
drag, startPoint x: 637, startPoint y: 582, endPoint x: 623, endPoint y: 540, distance: 44.0
click at [636, 580] on textarea "Hi {{first_name}}, Just a friendly reminder to advise that your rent payment is…" at bounding box center [647, 595] width 483 height 56
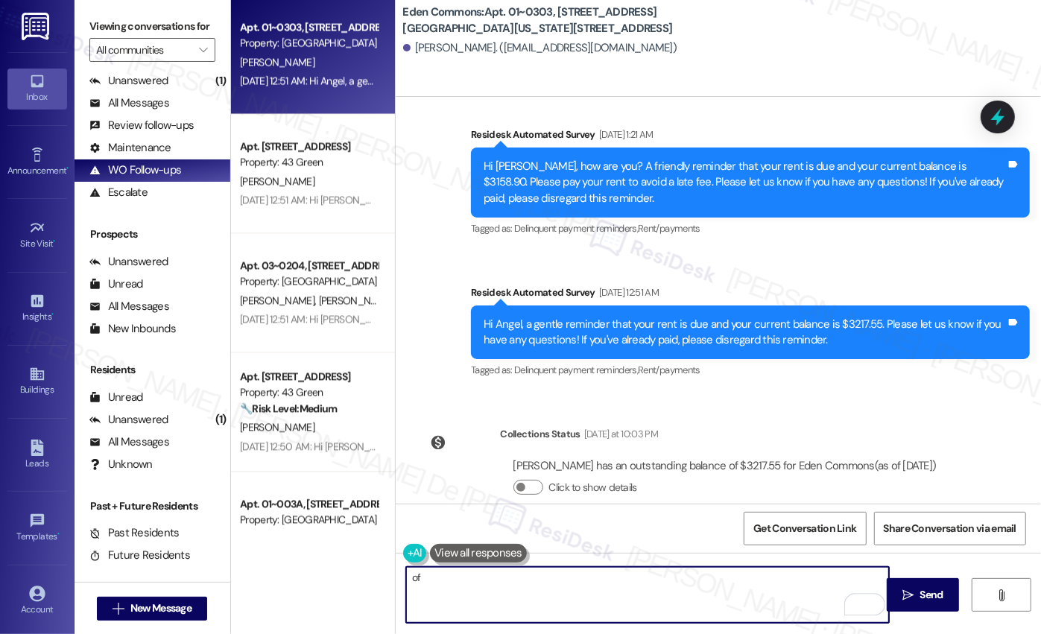
paste textarea "$3217.55"
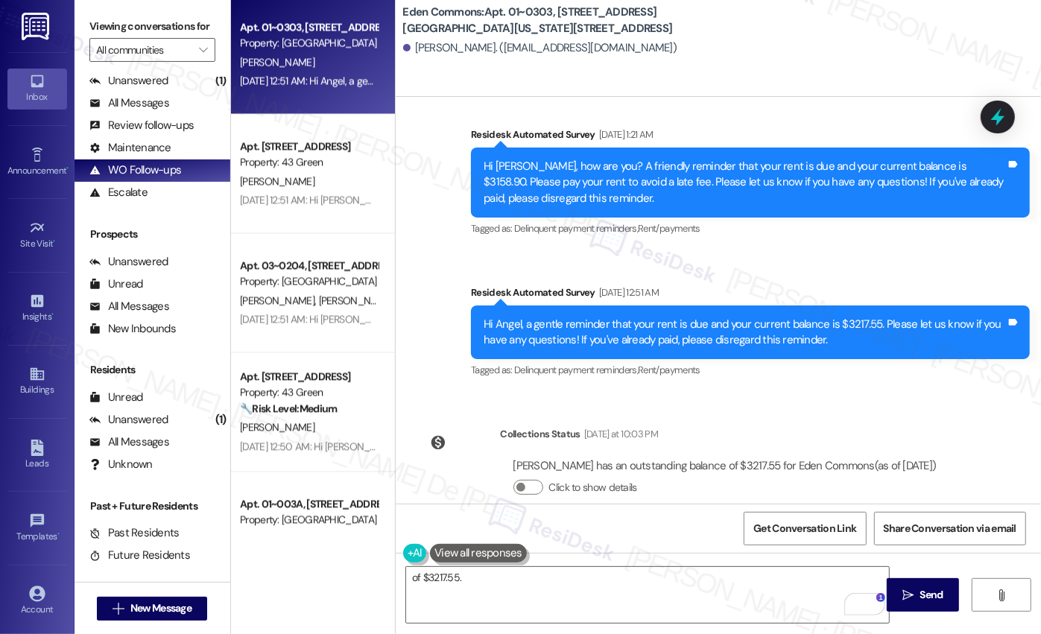
click at [396, 135] on div "Survey, sent via SMS Residesk Automated Survey [DATE] 2:07 AM Hi Angel, how are…" at bounding box center [718, 172] width 645 height 441
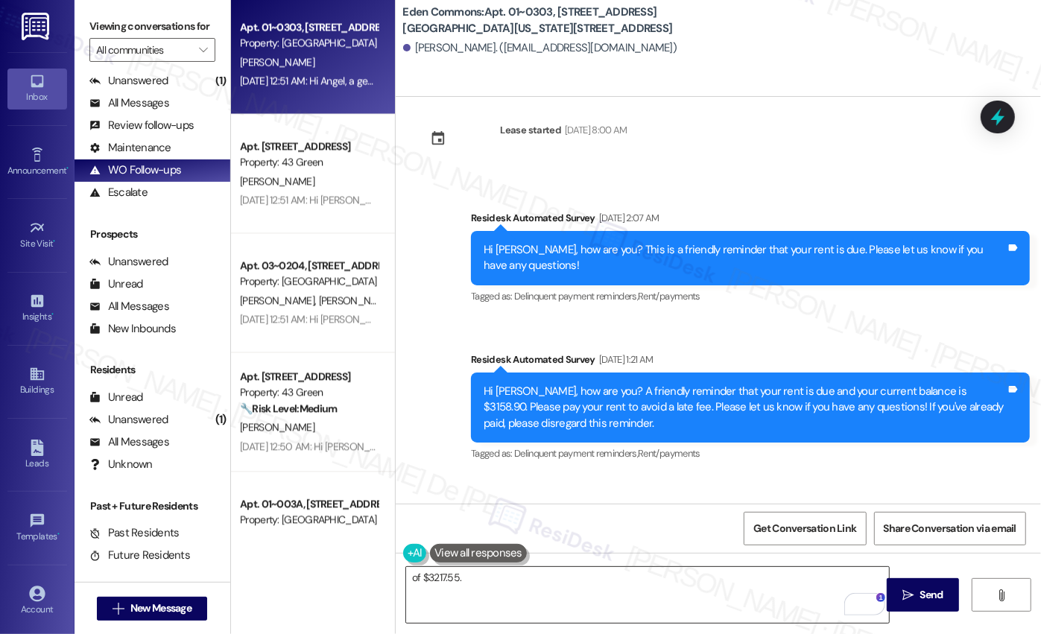
click at [522, 581] on textarea "of $3217.55." at bounding box center [647, 595] width 483 height 56
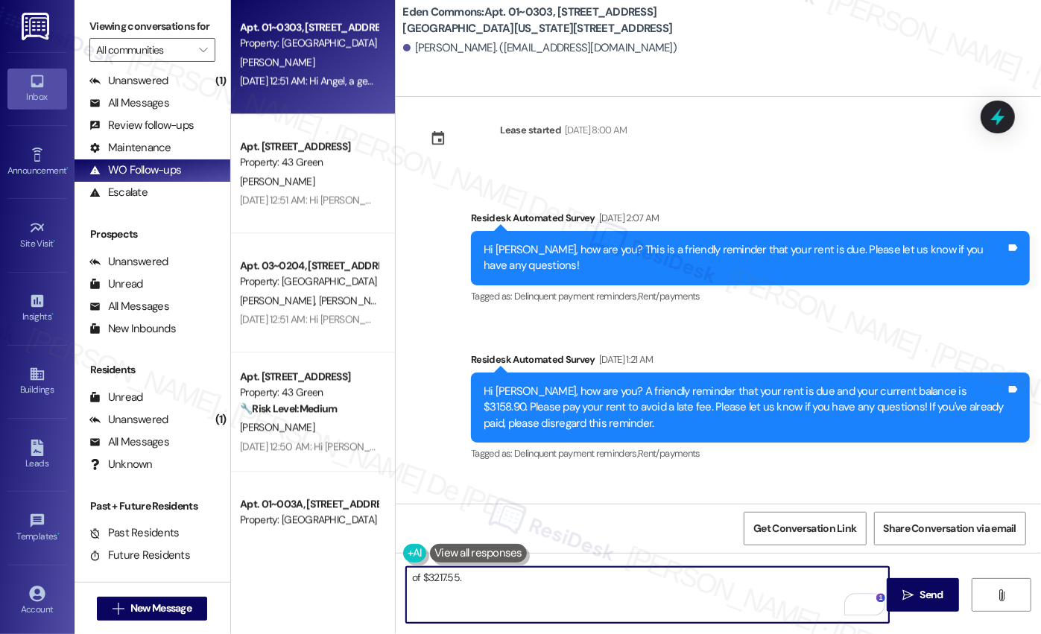
paste textarea "$3217.55"
paste textarea "In the meantime, please don’t hesitate to let me know if there’s anything else …"
type textarea "of $3217.55. In the meantime, please don’t hesitate to let me know if there’s a…"
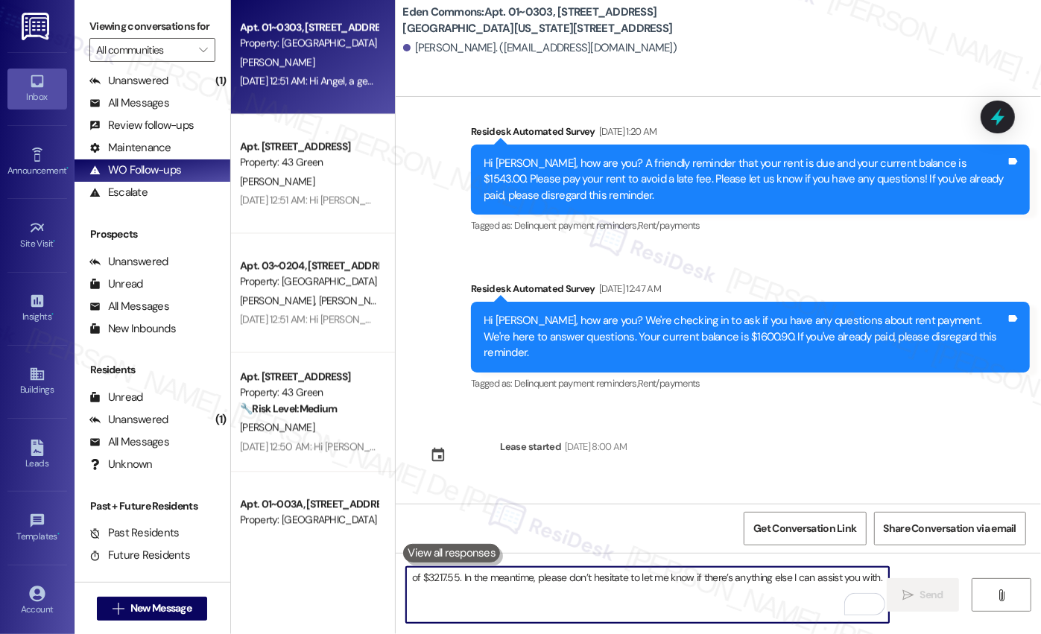
scroll to position [8225, 0]
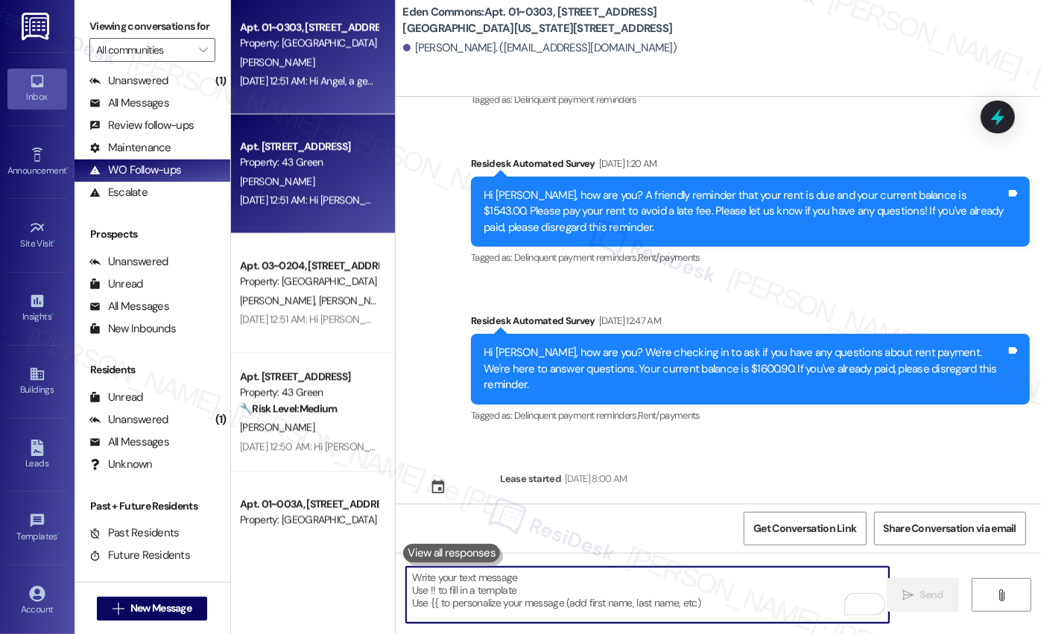
click at [311, 208] on div "[DATE] 12:51 AM: Hi [PERSON_NAME], a gentle reminder that your rent is due and …" at bounding box center [308, 200] width 141 height 19
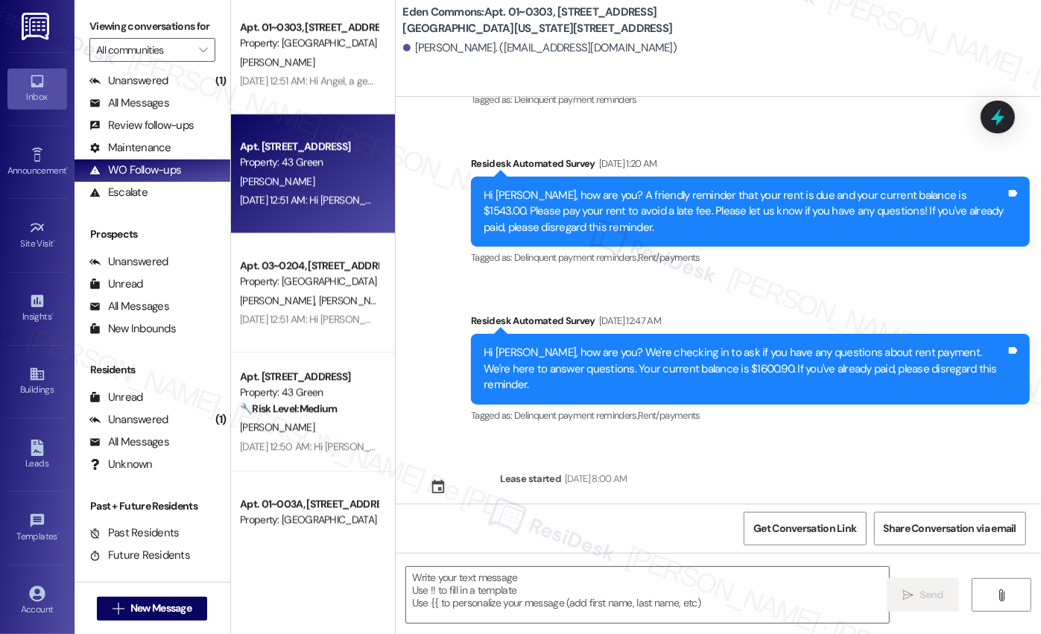
type textarea "Fetching suggested responses. Please feel free to read through the conversation…"
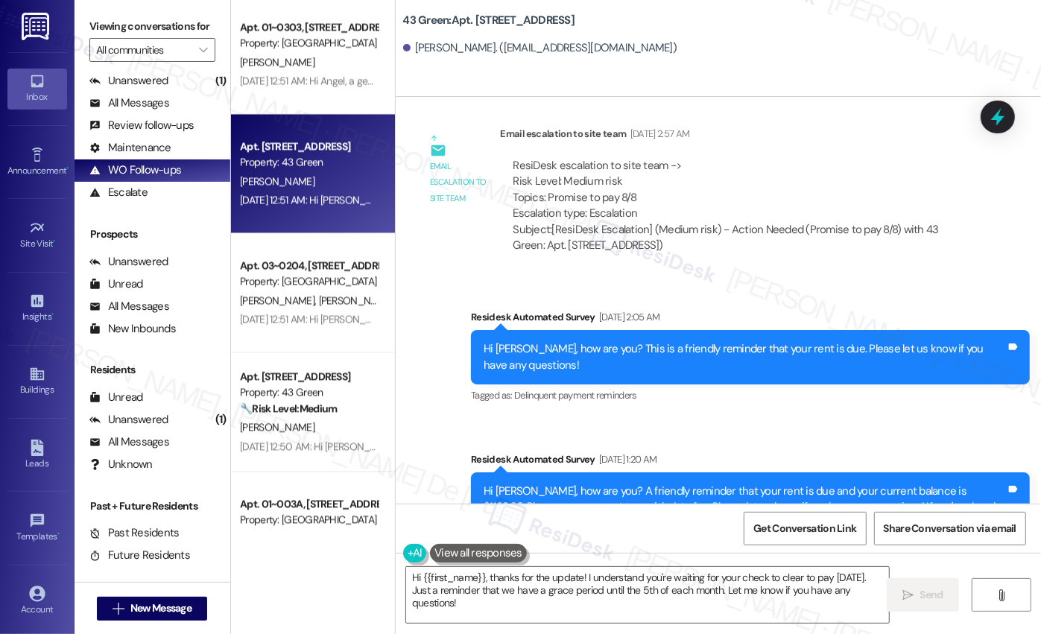
scroll to position [7146, 0]
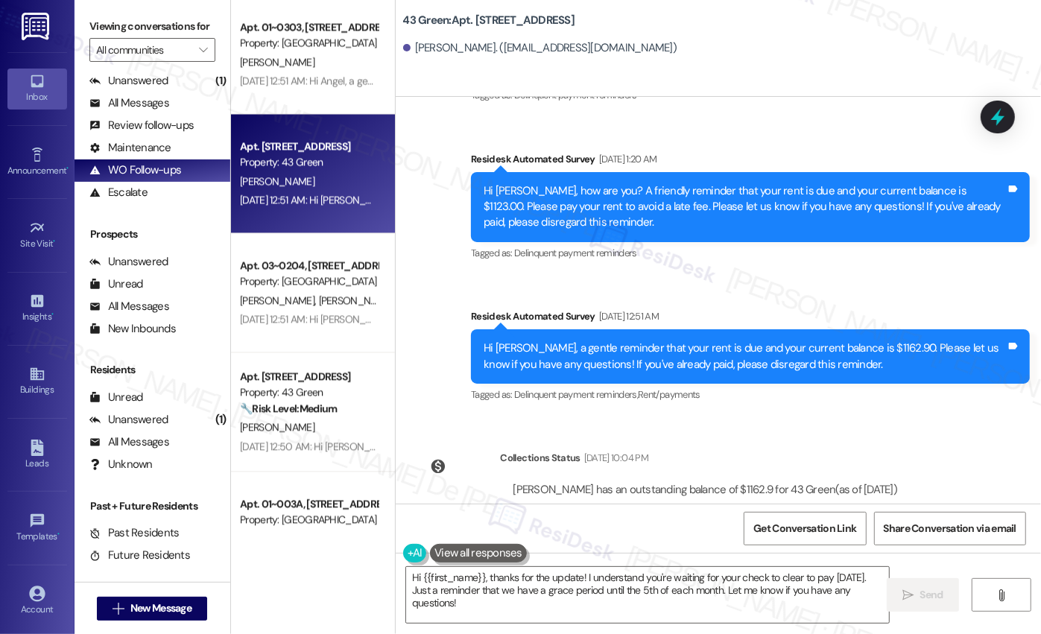
click at [327, 169] on div "Property: 43 Green" at bounding box center [309, 162] width 138 height 16
click at [775, 483] on div "Kiara Hoskin has an outstanding balance of $1162.9 for 43 Green (as of Sep 11, …" at bounding box center [706, 507] width 410 height 72
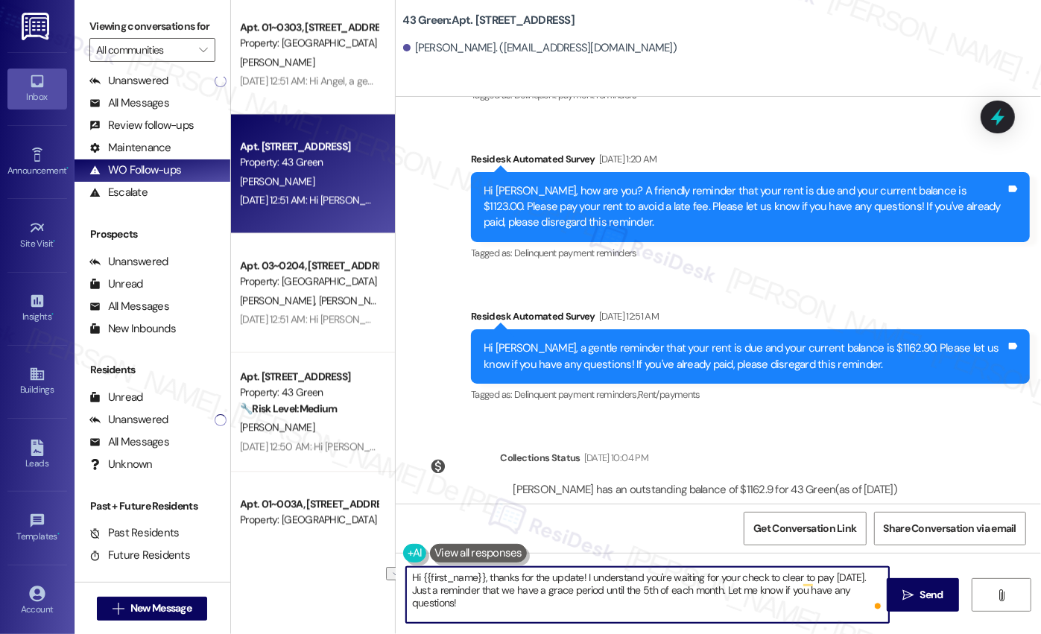
drag, startPoint x: 979, startPoint y: 573, endPoint x: 1001, endPoint y: 571, distance: 21.7
click at [979, 573] on div "Hi {{first_name}}, thanks for the update! I understand you're waiting for your …" at bounding box center [718, 609] width 645 height 112
drag, startPoint x: 1001, startPoint y: 571, endPoint x: 585, endPoint y: 579, distance: 415.7
click at [582, 579] on textarea "Hi {{first_name}}, thanks for the update! I understand you're waiting for your …" at bounding box center [647, 595] width 483 height 56
click at [706, 596] on textarea "Hi {{first_name}}, thanks for the update! Just a reminder that we have a grace …" at bounding box center [647, 595] width 483 height 56
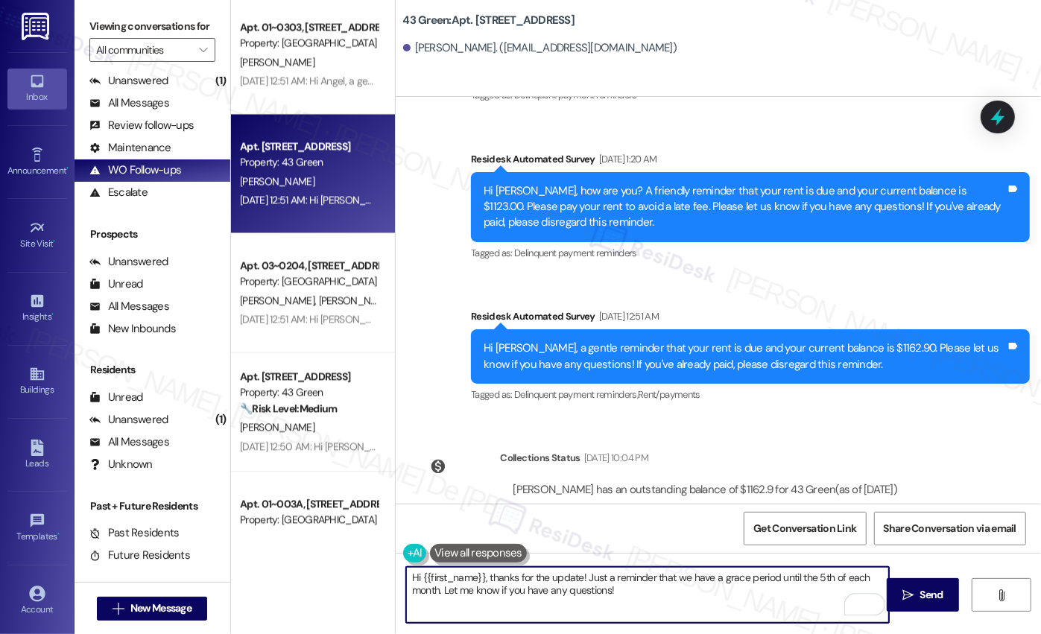
paste textarea "In the meantime, please don’t hesitate to let me know if there’s anything else …"
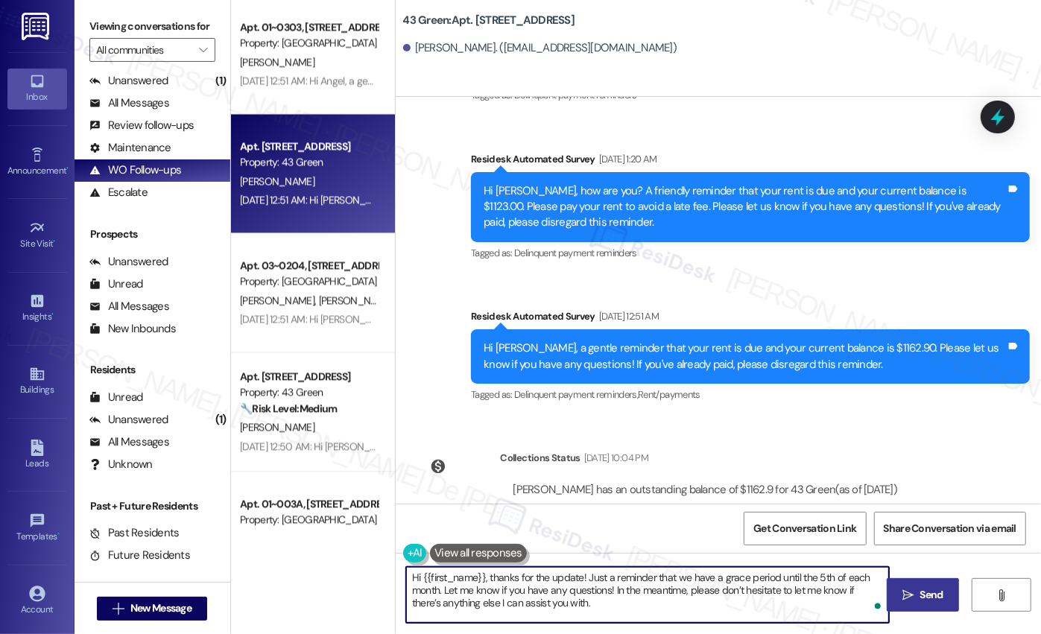
type textarea "Hi {{first_name}}, thanks for the update! Just a reminder that we have a grace …"
click at [931, 583] on button " Send" at bounding box center [922, 595] width 72 height 34
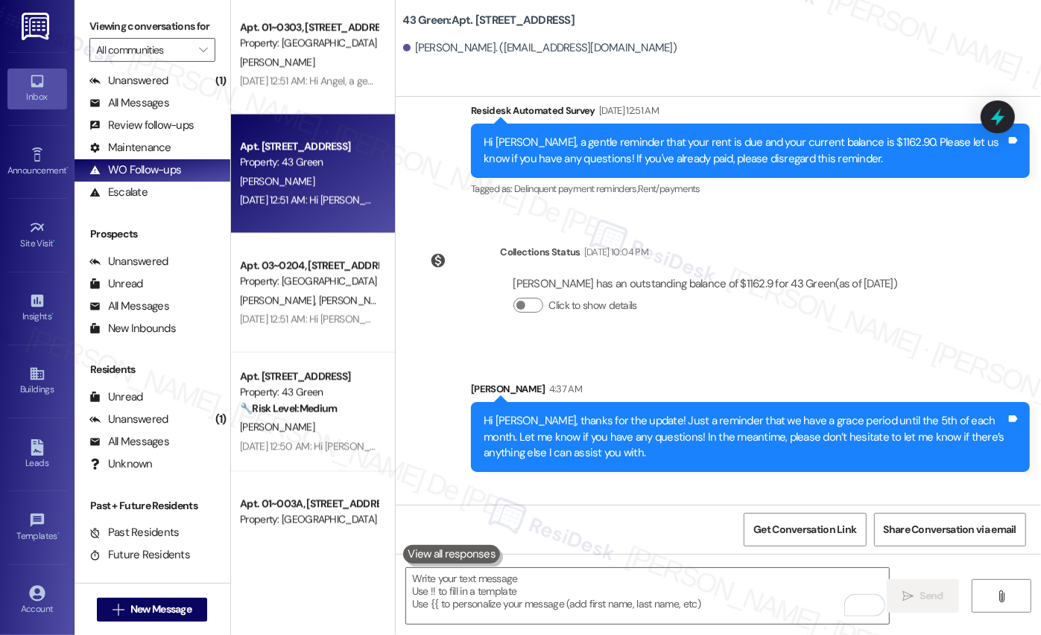
scroll to position [7400, 0]
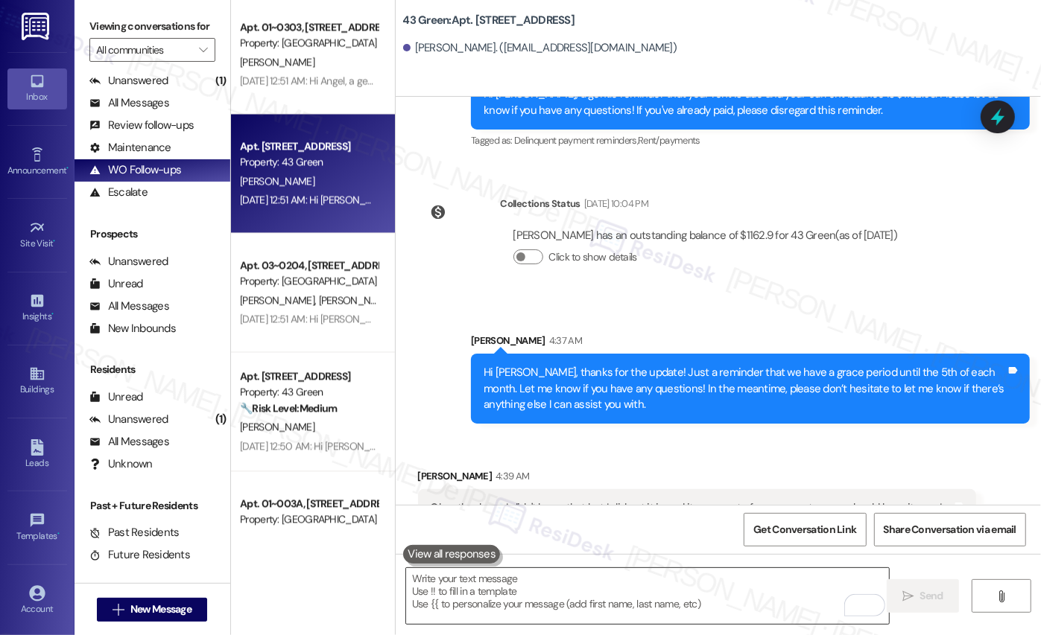
click at [634, 580] on textarea "To enrich screen reader interactions, please activate Accessibility in Grammarl…" at bounding box center [647, 596] width 483 height 56
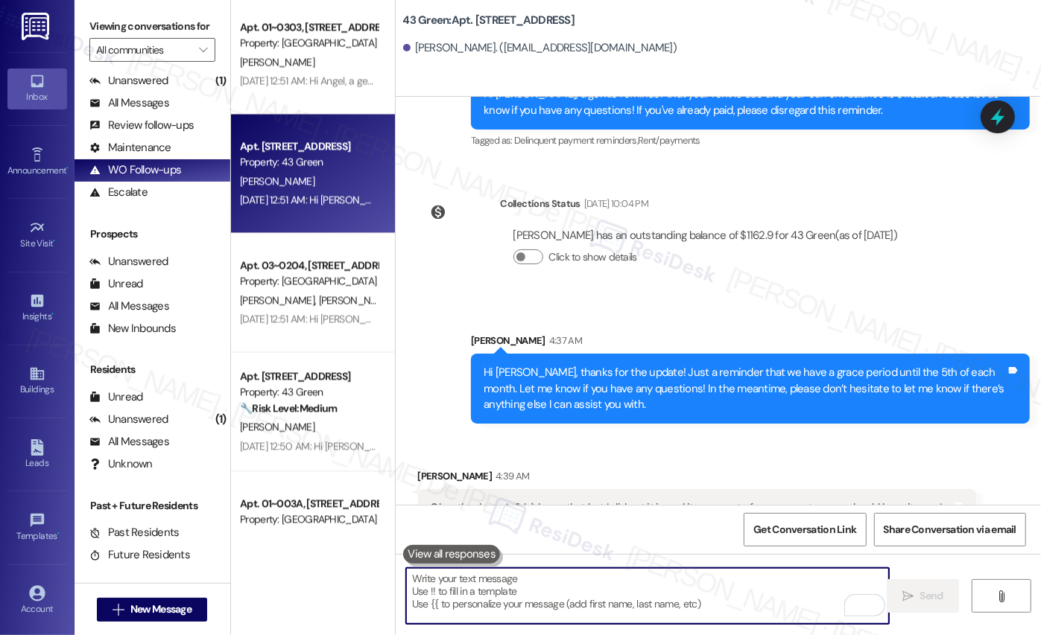
drag, startPoint x: 629, startPoint y: 592, endPoint x: 618, endPoint y: 596, distance: 11.8
click at [628, 593] on textarea "To enrich screen reader interactions, please activate Accessibility in Grammarl…" at bounding box center [647, 596] width 483 height 56
drag, startPoint x: 608, startPoint y: 589, endPoint x: 591, endPoint y: 587, distance: 17.3
click at [606, 588] on textarea "To enrich screen reader interactions, please activate Accessibility in Grammarl…" at bounding box center [647, 596] width 483 height 56
click at [596, 601] on textarea "To enrich screen reader interactions, please activate Accessibility in Grammarl…" at bounding box center [647, 596] width 483 height 56
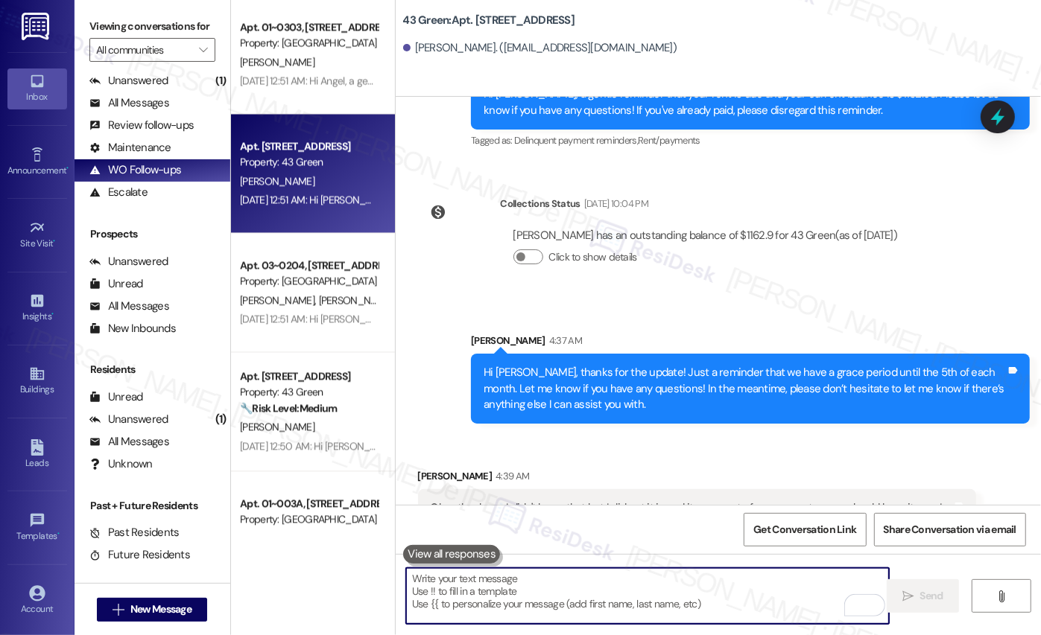
paste textarea "In the meantime, please don’t hesitate to let me know if there’s anything else …"
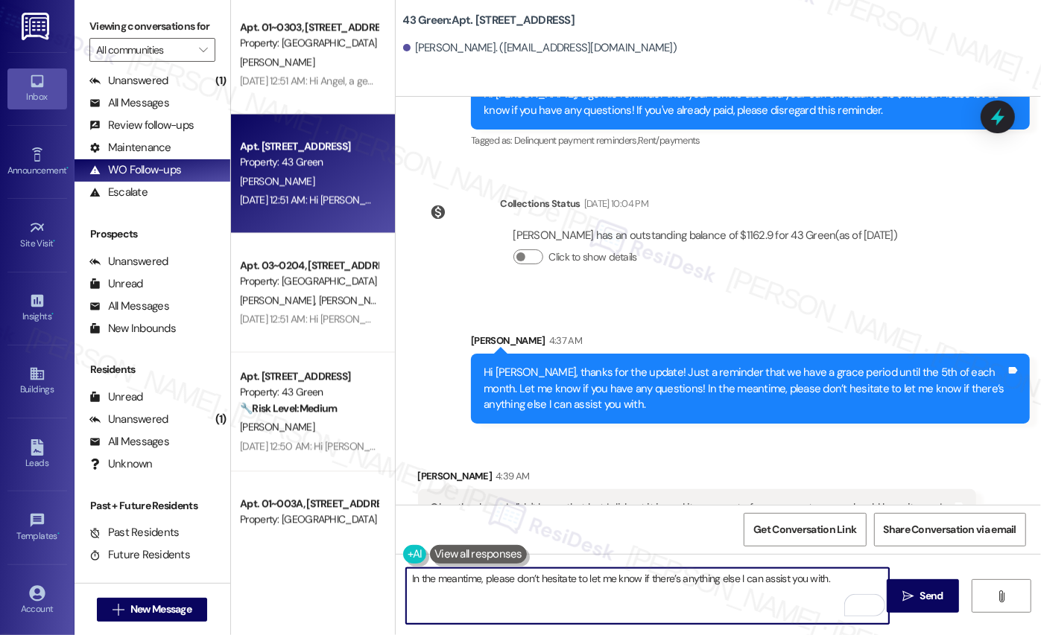
click at [406, 577] on textarea "In the meantime, please don’t hesitate to let me know if there’s anything else …" at bounding box center [647, 596] width 483 height 56
click at [406, 580] on textarea "In the meantime, please don’t hesitate to let me know if there’s anything else …" at bounding box center [647, 596] width 483 height 56
paste textarea "Hi {{first_name}}! Thanks for confirming! To ensure everything is in order, cou…"
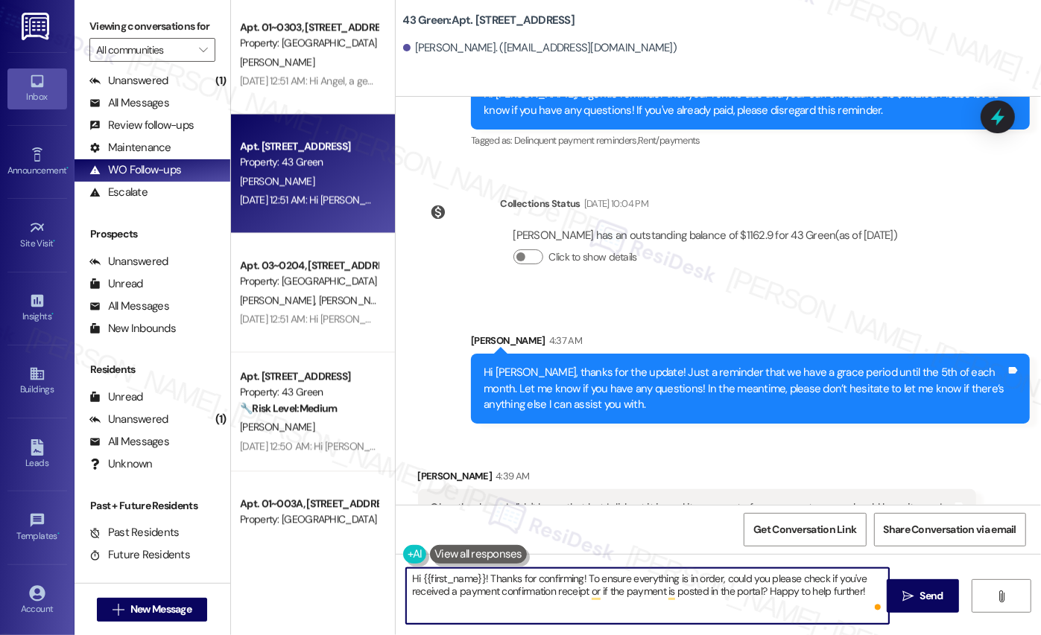
drag, startPoint x: 414, startPoint y: 577, endPoint x: 368, endPoint y: 580, distance: 46.3
click at [372, 579] on div "Apt. 01~0207, 2701&2727 S. Indiana Ave. 2740 S. Prairie Ave Property: Eden Comm…" at bounding box center [636, 317] width 810 height 635
drag, startPoint x: 404, startPoint y: 578, endPoint x: 417, endPoint y: 568, distance: 15.9
click at [406, 578] on textarea "{{first_name}}! Thanks for confirming! To ensure everything is in order, could …" at bounding box center [647, 596] width 483 height 56
drag, startPoint x: 600, startPoint y: 587, endPoint x: 623, endPoint y: 585, distance: 23.9
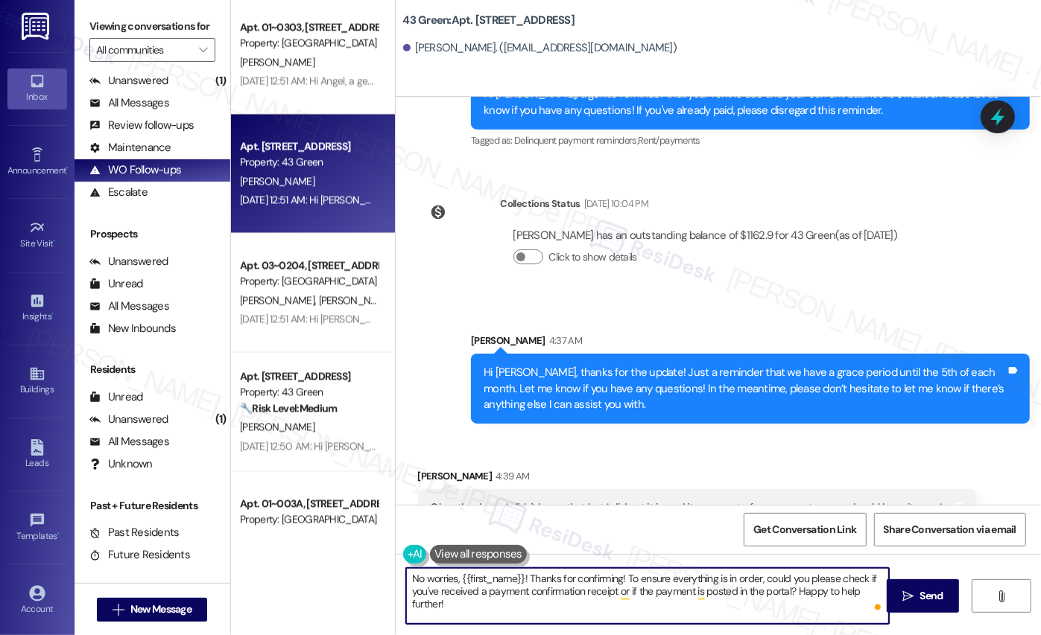
click at [600, 587] on textarea "No worries, {{first_name}}! Thanks for confirming! To ensure everything is in o…" at bounding box center [647, 596] width 483 height 56
click at [713, 583] on textarea "No worries, {{first_name}}! Thanks for confirming! To ensure everything is in o…" at bounding box center [647, 596] width 483 height 56
click at [544, 597] on textarea "No worries, {{first_name}}! Thanks for confirming! To ensure everything is in o…" at bounding box center [647, 596] width 483 height 56
type textarea "No worries, {{first_name}}! Thanks for confirming! To ensure everything is in o…"
click at [949, 603] on button " Send" at bounding box center [922, 596] width 72 height 34
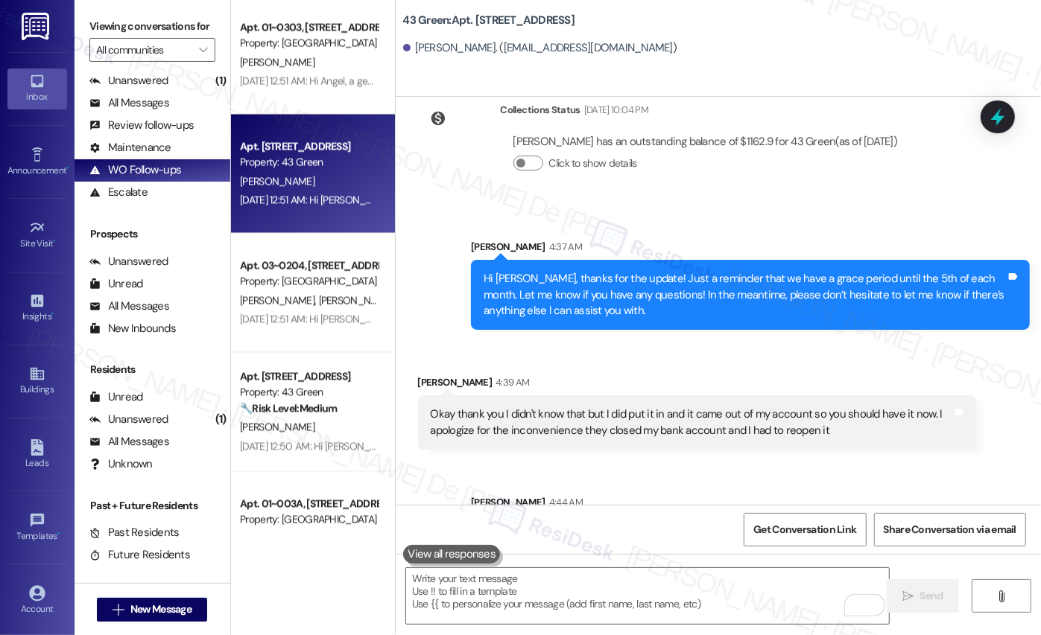
scroll to position [7520, 0]
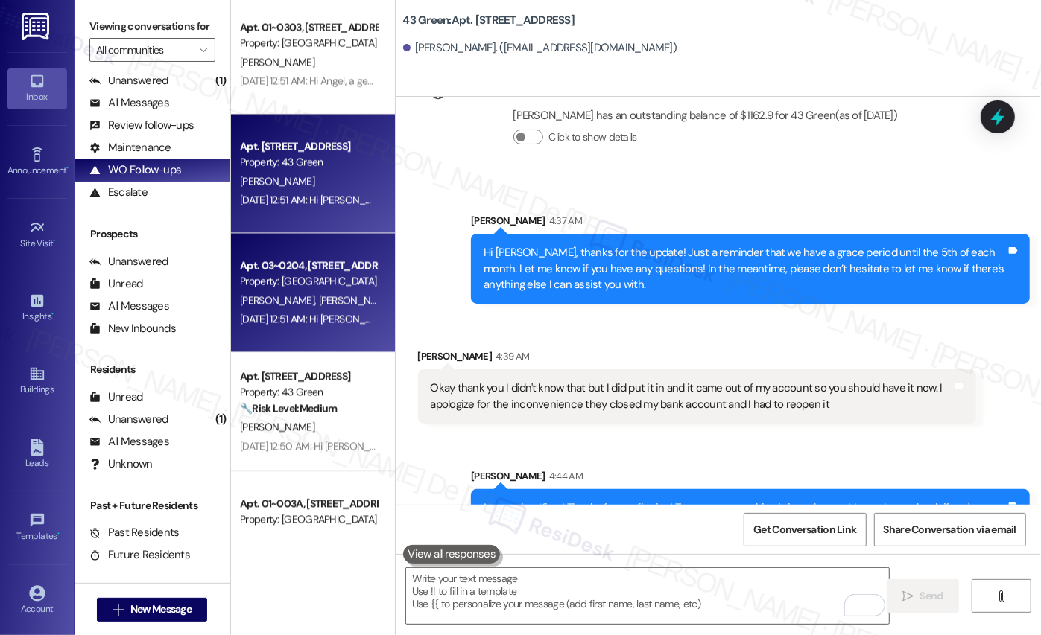
click at [264, 282] on div "Property: Eden Commons" at bounding box center [309, 281] width 138 height 16
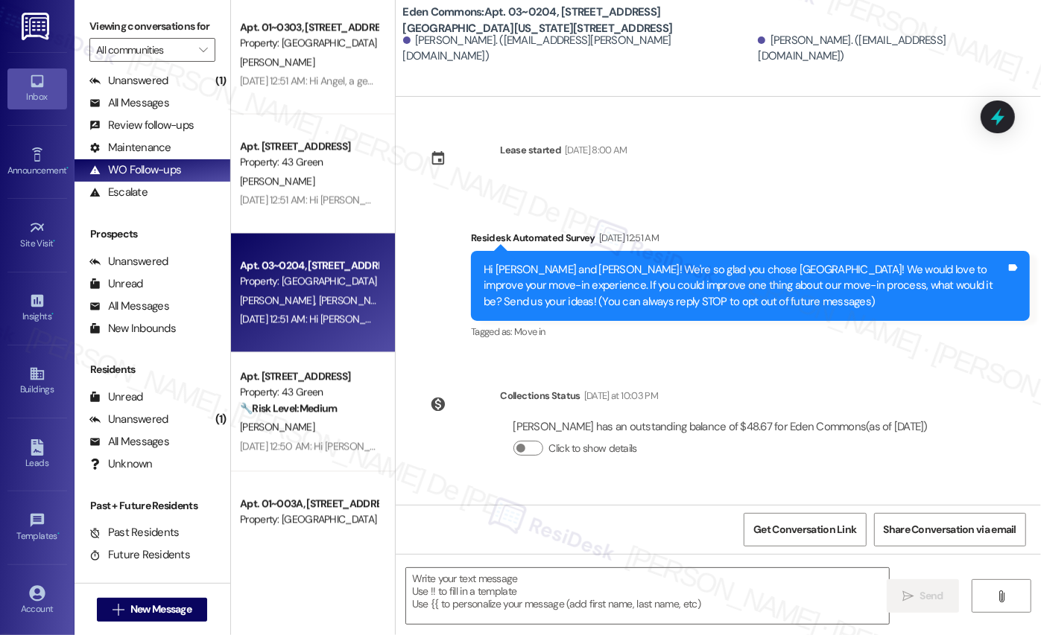
type textarea "Fetching suggested responses. Please feel free to read through the conversation…"
click at [178, 431] on div "Unanswered (1)" at bounding box center [152, 420] width 156 height 22
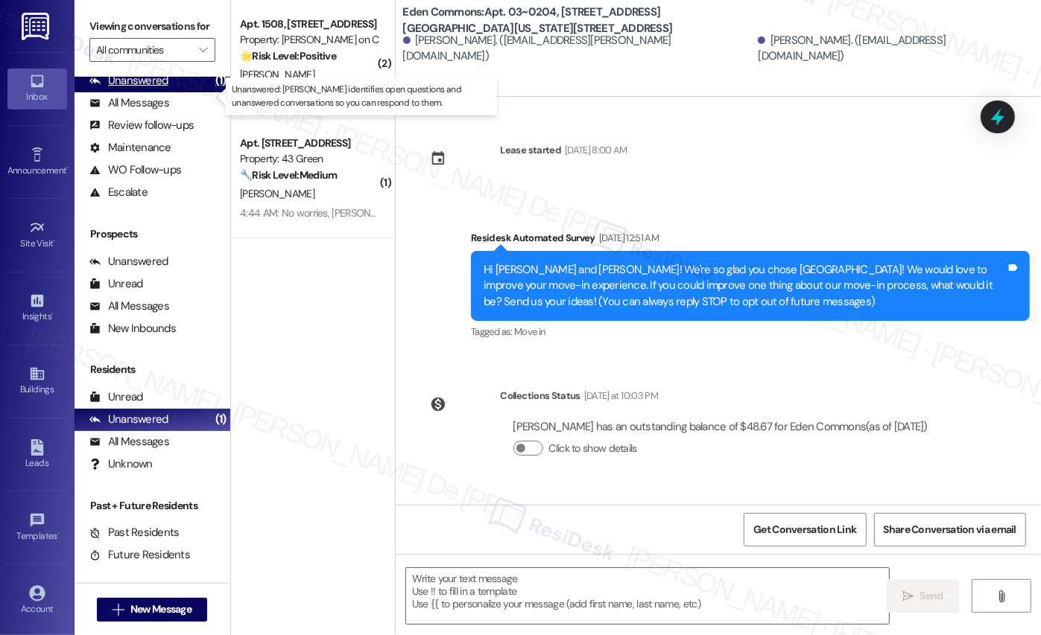
type textarea "Fetching suggested responses. Please feel free to read through the conversation…"
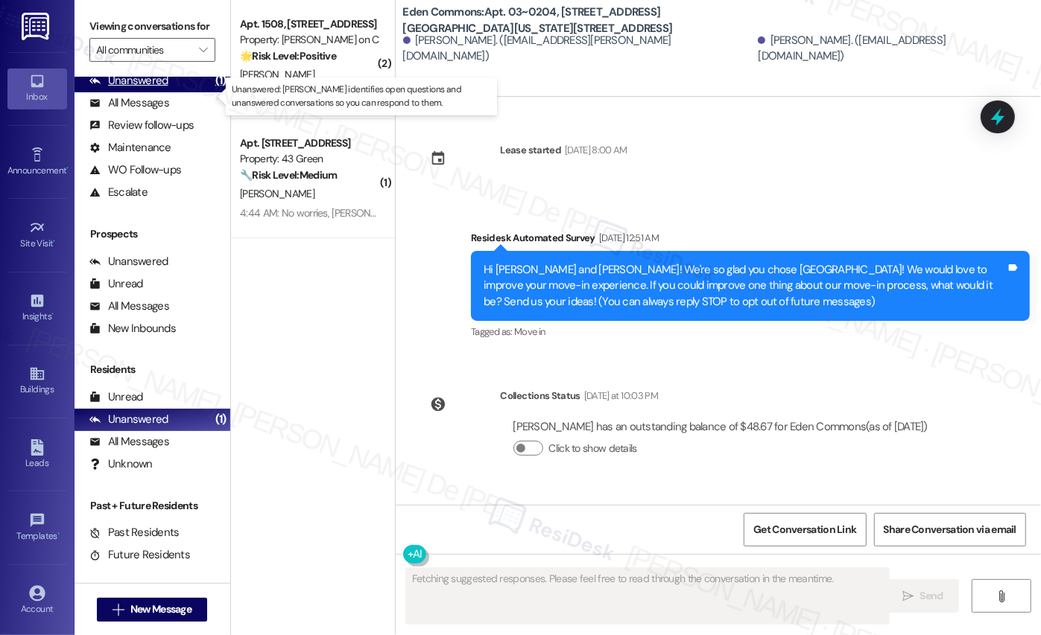
click at [163, 89] on div "Unanswered" at bounding box center [128, 81] width 79 height 16
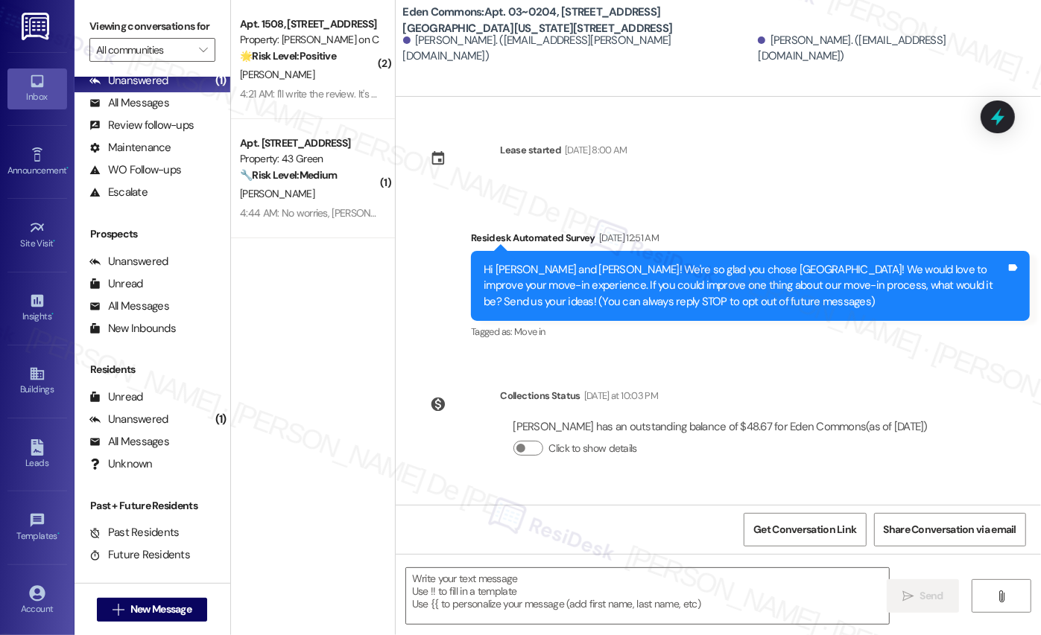
type textarea "Fetching suggested responses. Please feel free to read through the conversation…"
click at [527, 452] on button "Click to show details" at bounding box center [528, 448] width 30 height 15
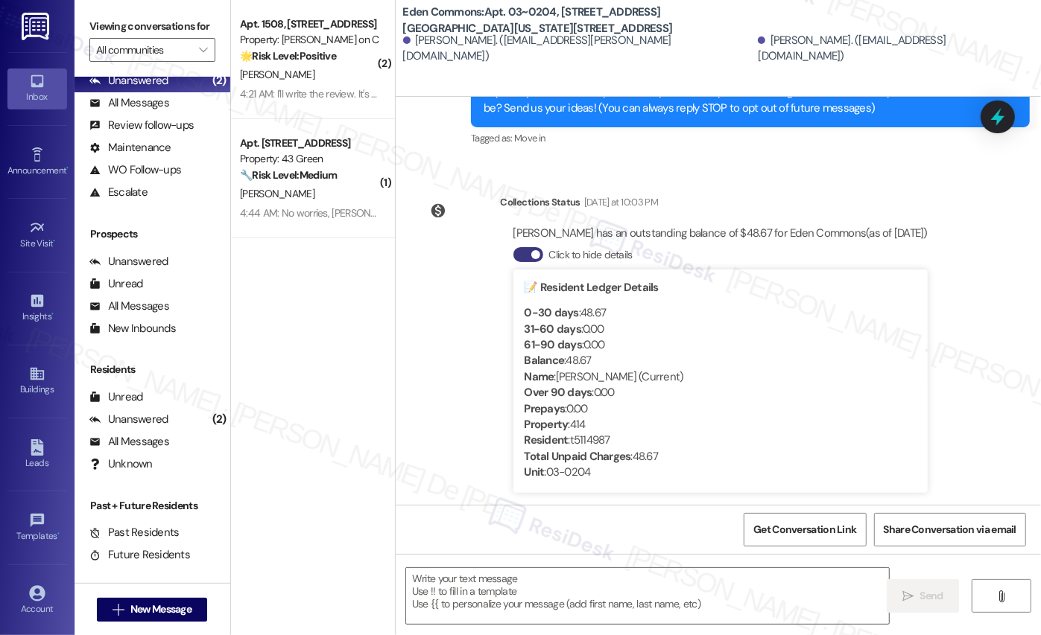
scroll to position [209, 0]
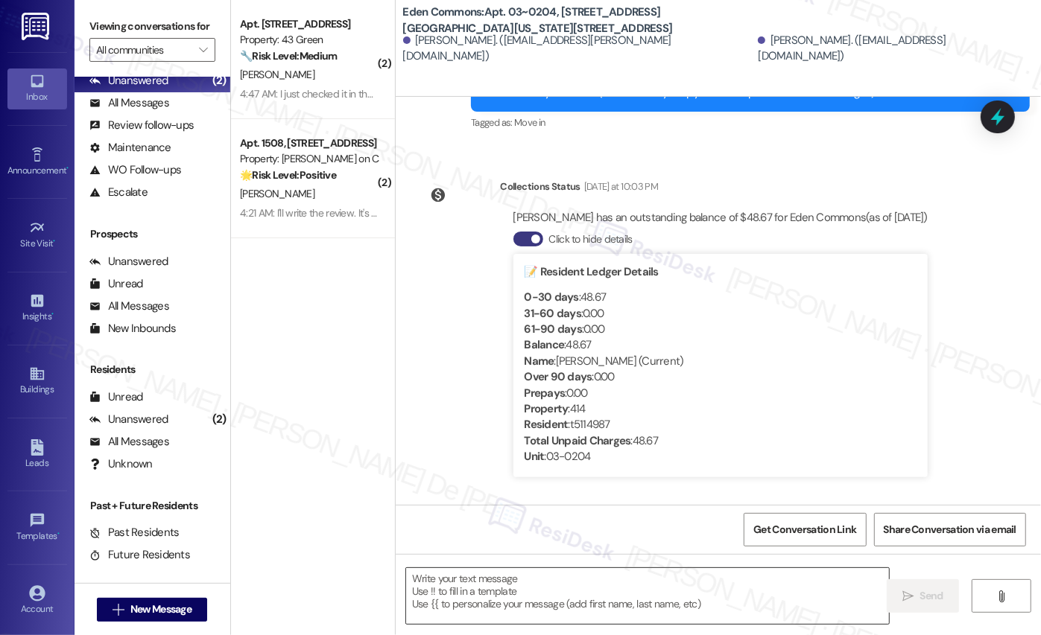
click at [561, 615] on textarea at bounding box center [647, 596] width 483 height 56
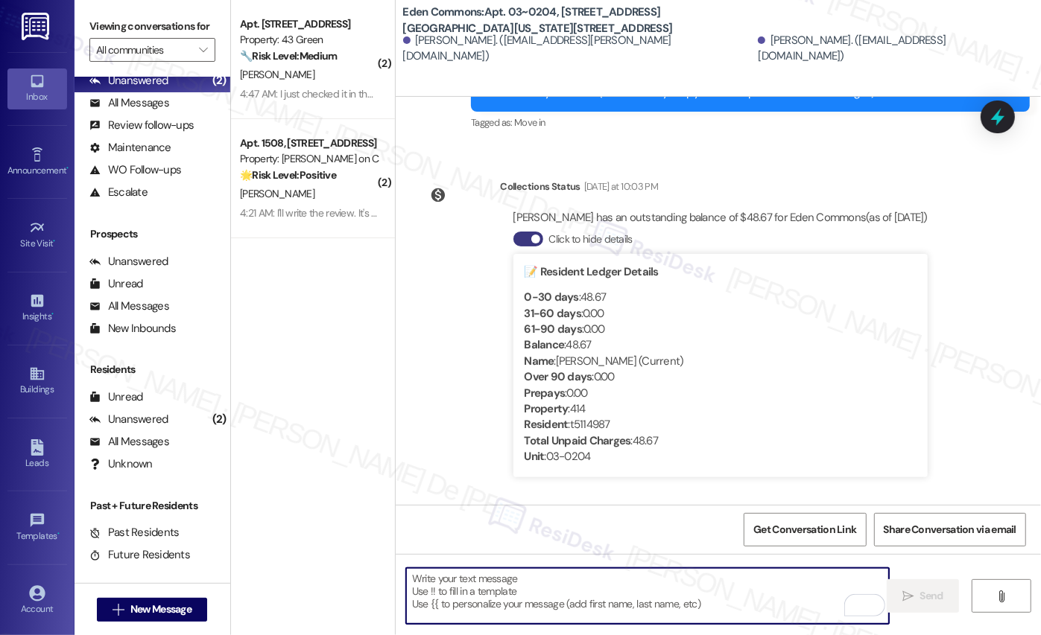
paste textarea "a gentle reminder that your rent is due and your current balance is $1912.50. P…"
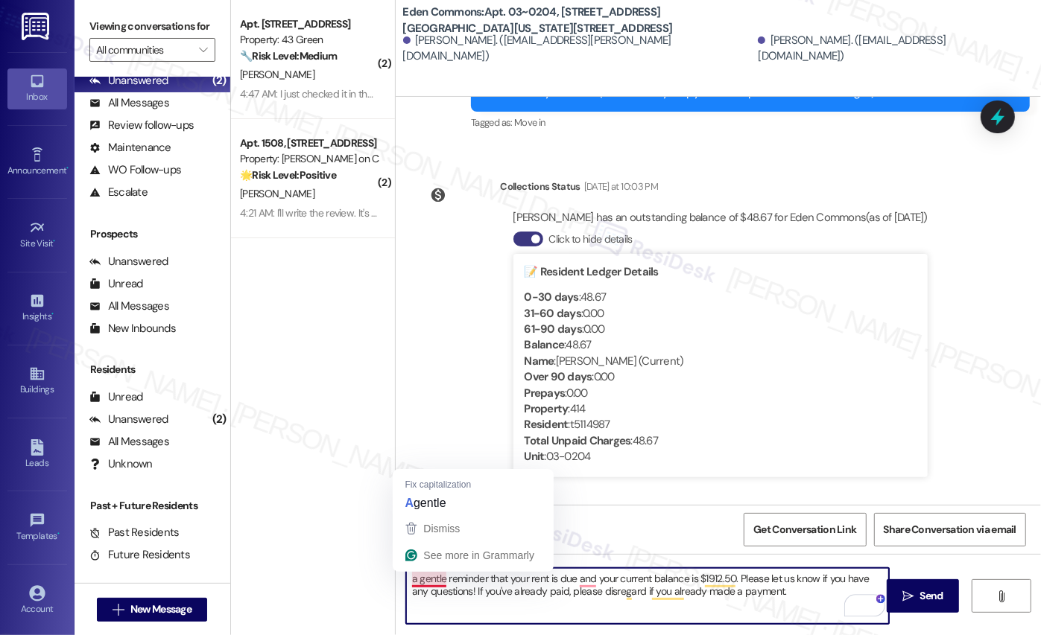
click at [406, 580] on textarea "a gentle reminder that your rent is due and your current balance is $1912.50. P…" at bounding box center [647, 596] width 483 height 56
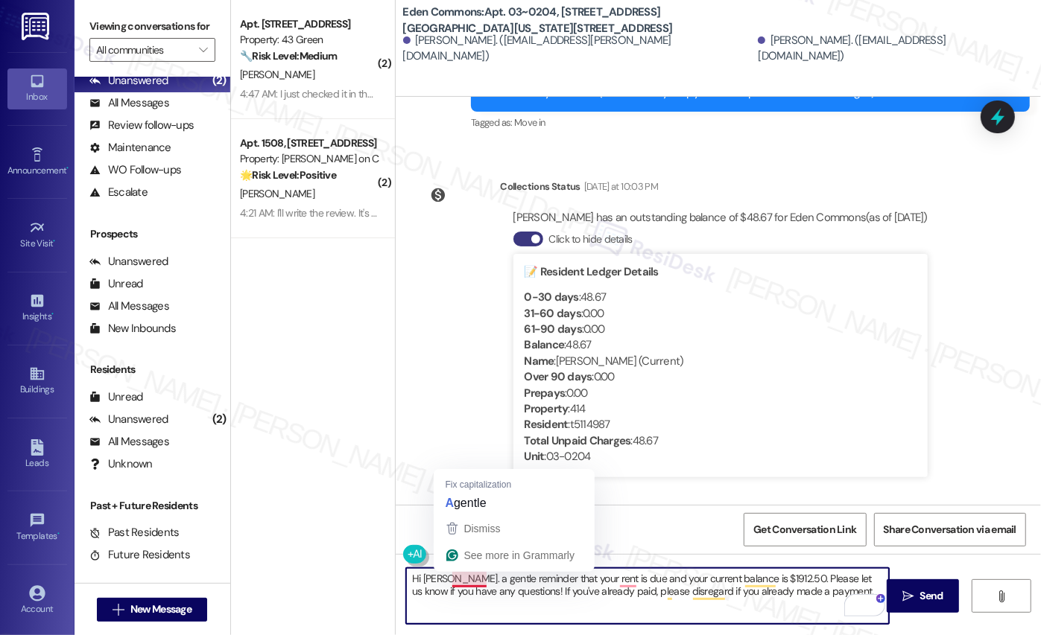
click at [472, 584] on textarea "Hi Amari. a gentle reminder that your rent is due and your current balance is $…" at bounding box center [647, 596] width 483 height 56
click at [445, 581] on textarea "Hi Amari. A gentle reminder that your rent is due and your current balance is $…" at bounding box center [647, 596] width 483 height 56
click at [771, 582] on textarea "Hi Amari. A gentle reminder that your rent is due and your current balance is $…" at bounding box center [647, 596] width 483 height 56
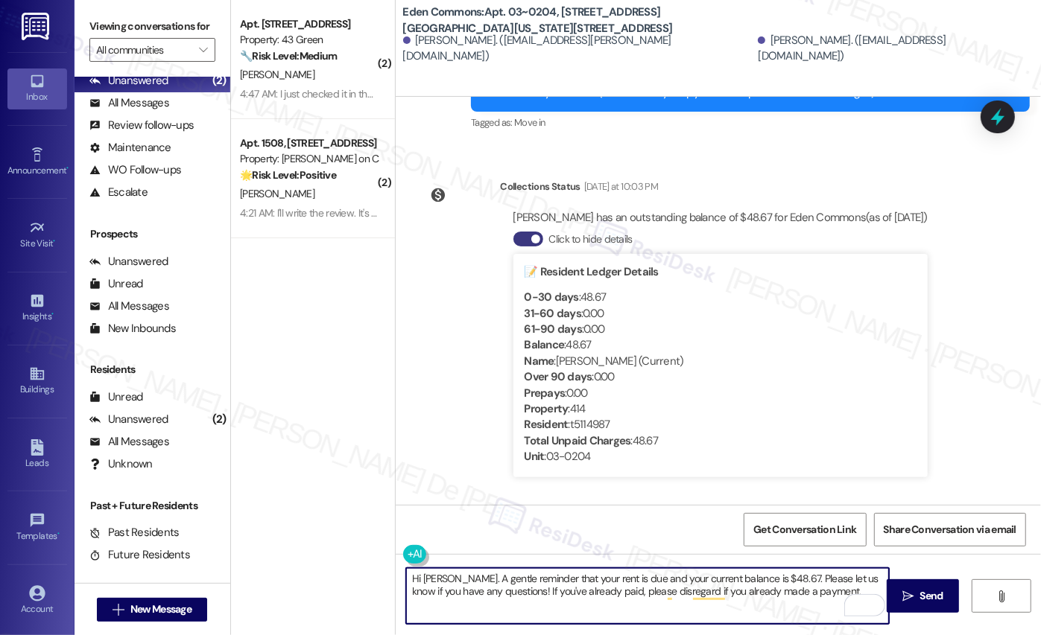
type textarea "Hi Amari. A gentle reminder that your rent is due and your current balance is $…"
click at [506, 533] on div "Get Conversation Link Share Conversation via email" at bounding box center [718, 529] width 645 height 49
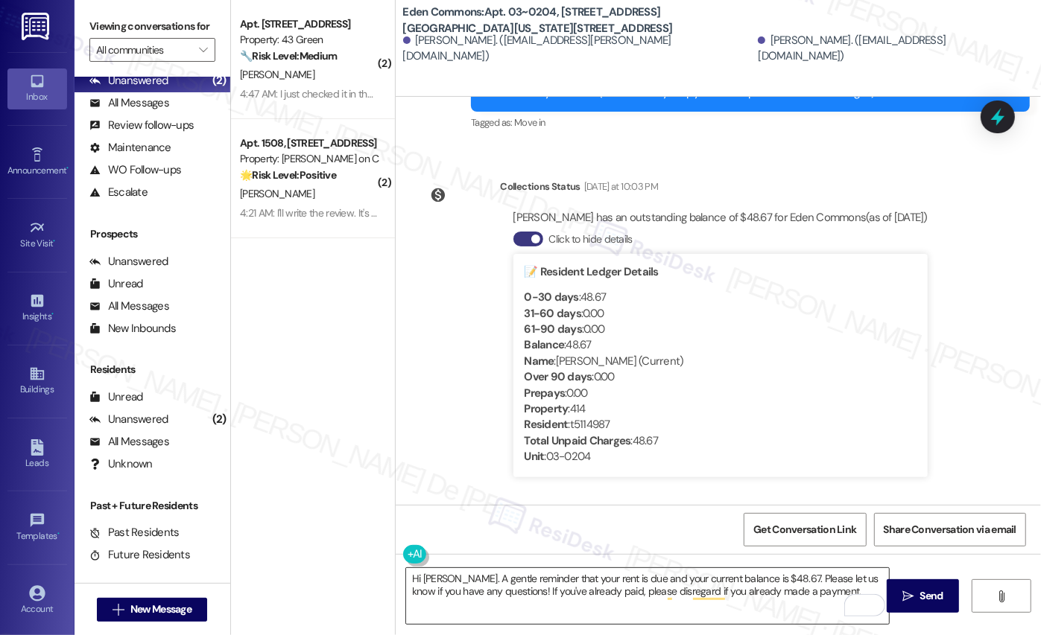
click at [810, 602] on textarea "Hi Amari. A gentle reminder that your rent is due and your current balance is $…" at bounding box center [647, 596] width 483 height 56
click at [912, 588] on span " Send" at bounding box center [922, 596] width 47 height 16
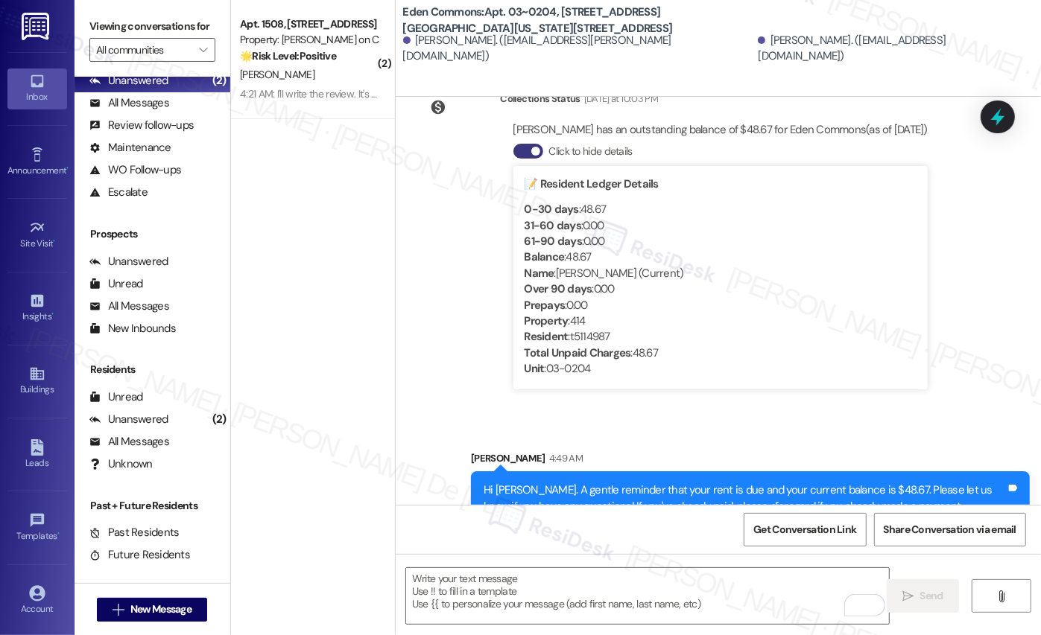
scroll to position [329, 0]
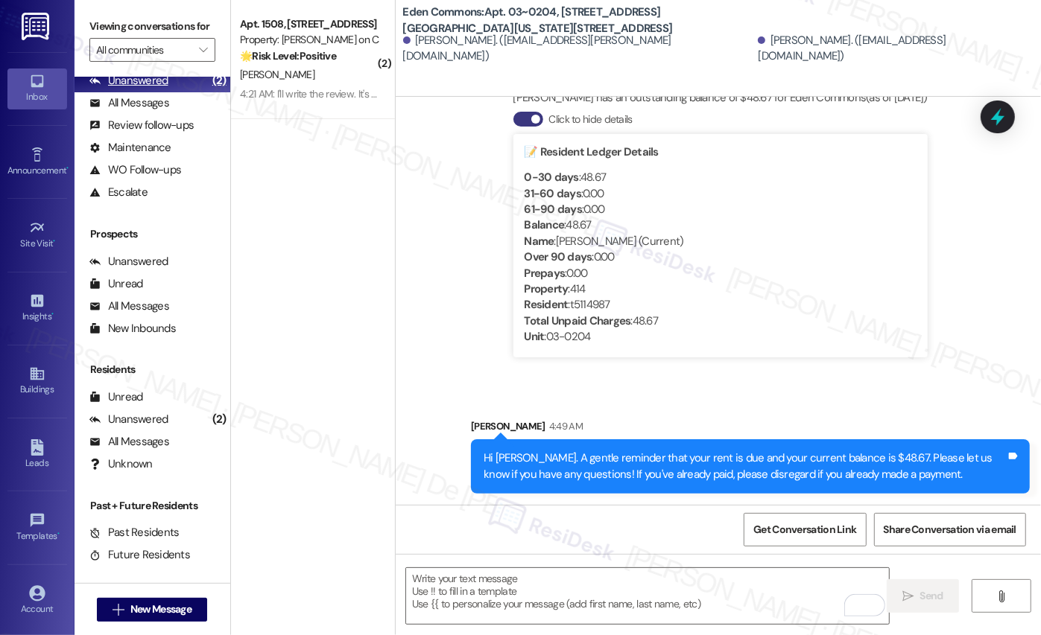
click at [147, 89] on div "Unanswered" at bounding box center [128, 81] width 79 height 16
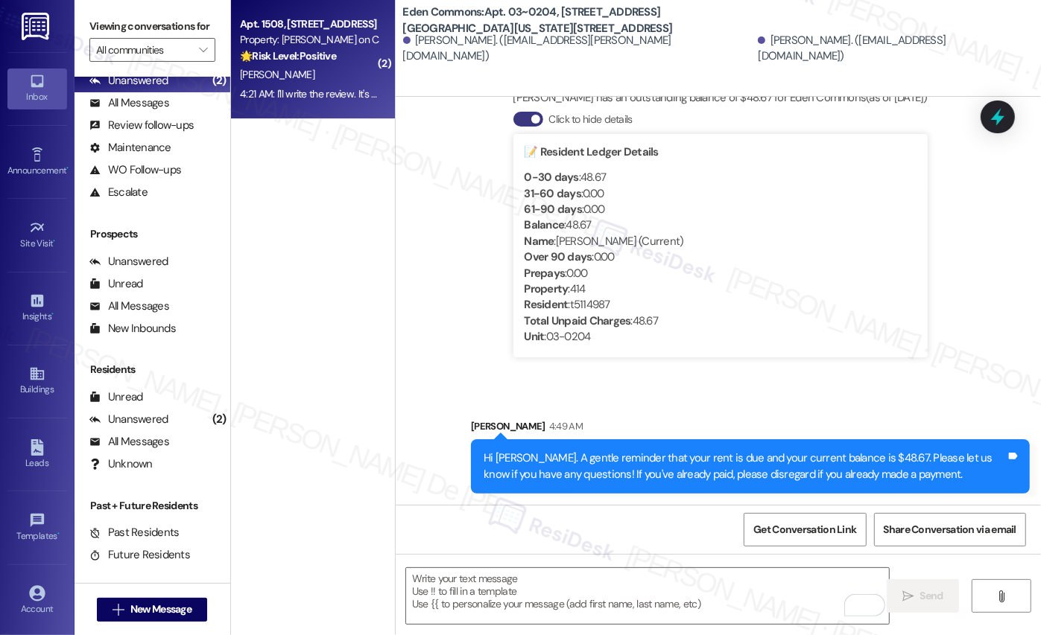
click at [304, 63] on div "🌟 Risk Level: Positive The resident is expressing gratitude for a gift and conf…" at bounding box center [309, 56] width 138 height 16
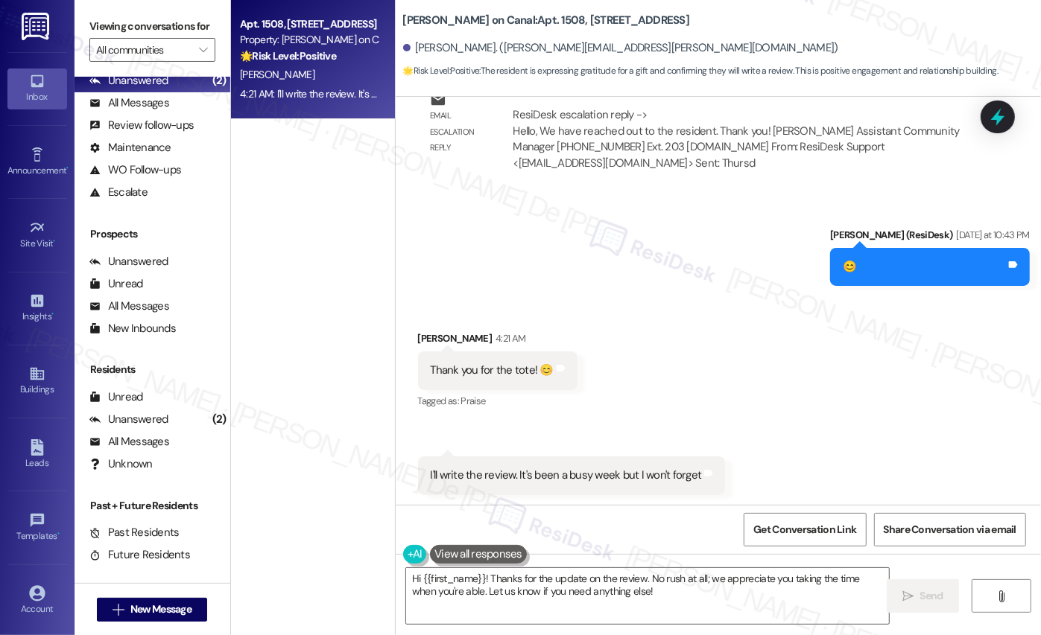
scroll to position [2296, 0]
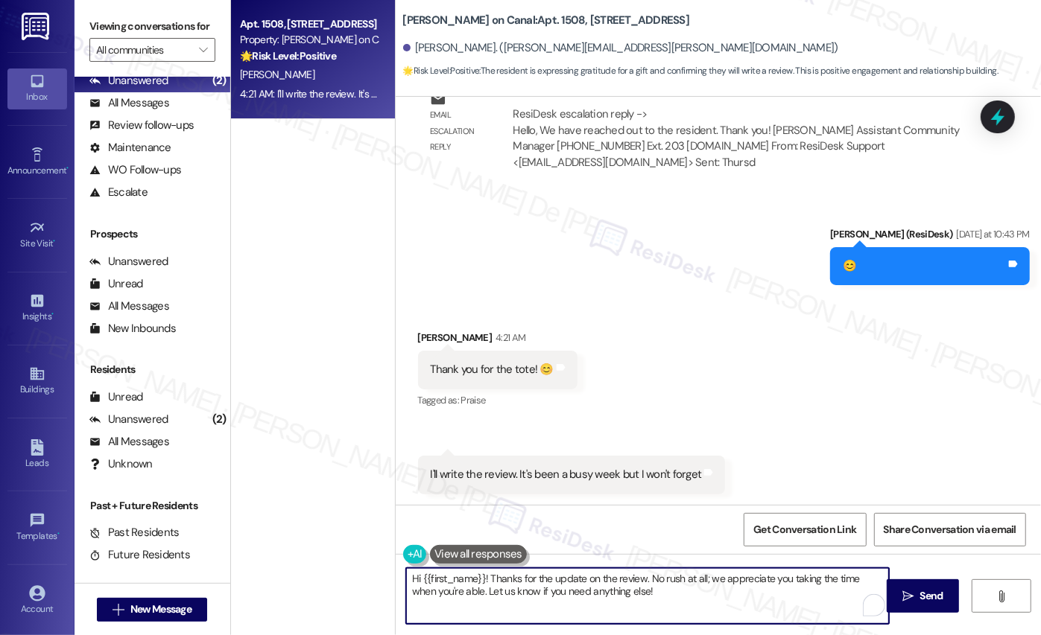
click at [416, 579] on textarea "Hi {{first_name}}! Thanks for the update on the review. No rush at all; we appr…" at bounding box center [647, 596] width 483 height 56
drag, startPoint x: 640, startPoint y: 582, endPoint x: 324, endPoint y: 567, distance: 316.2
click at [324, 567] on div "Apt. 1508, 350 N Canal St Property: Cassidy on Canal 🌟 Risk Level: Positive The…" at bounding box center [636, 317] width 810 height 635
click at [406, 581] on textarea "No rush at all; we appreciate you taking the time when you're able. Let us know…" at bounding box center [647, 596] width 483 height 56
click at [406, 580] on textarea "No rush at all; we appreciate you taking the time when you're able. Let us know…" at bounding box center [647, 596] width 483 height 56
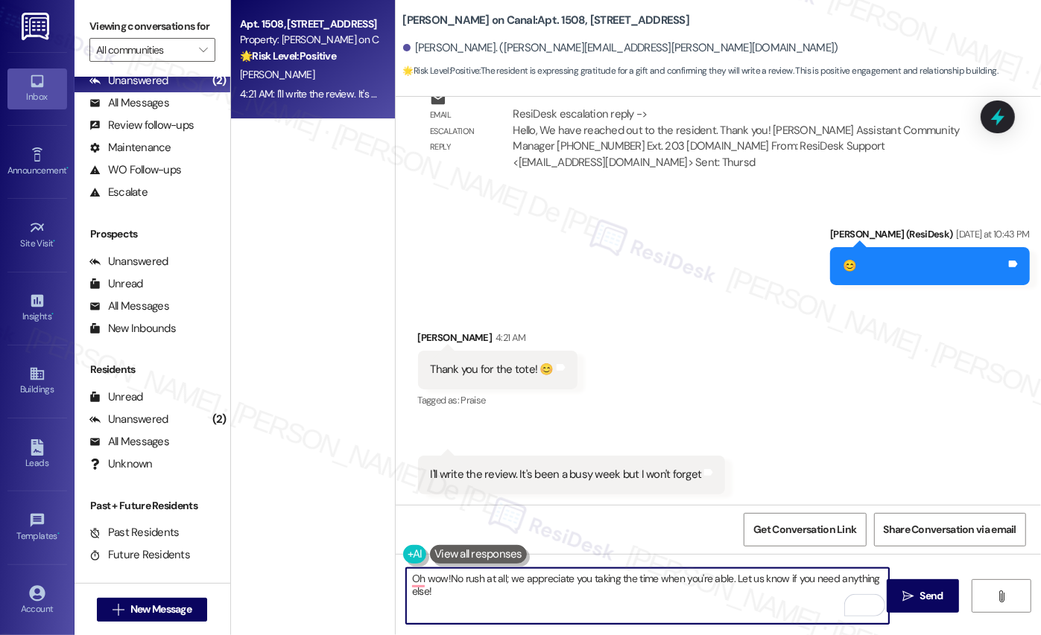
scroll to position [2296, 0]
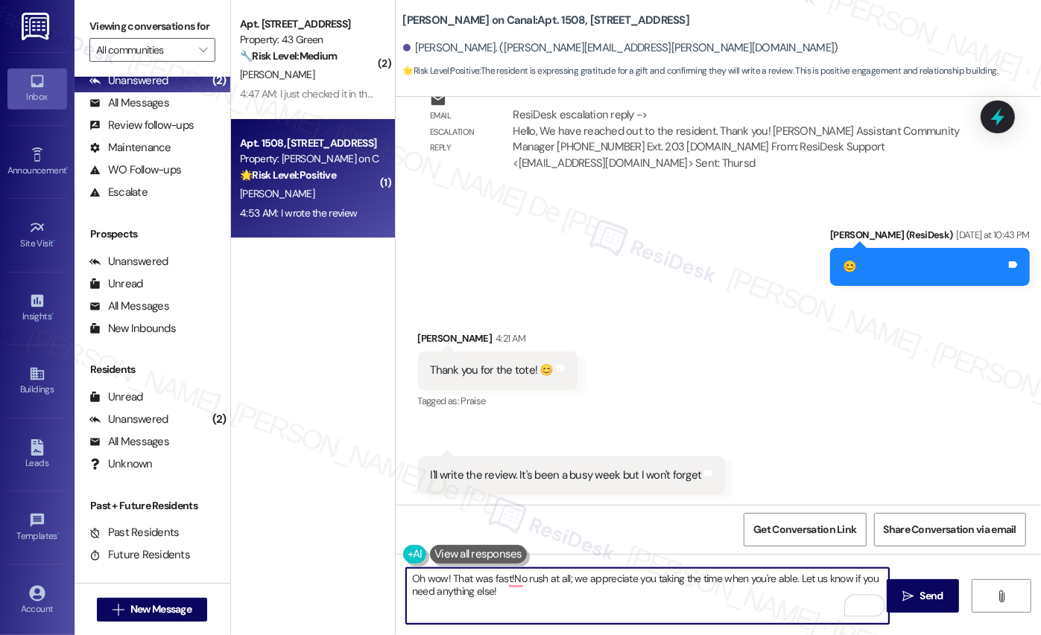
click at [445, 579] on textarea "Oh wow! That was fast!No rush at all; we appreciate you taking the time when yo…" at bounding box center [647, 596] width 483 height 56
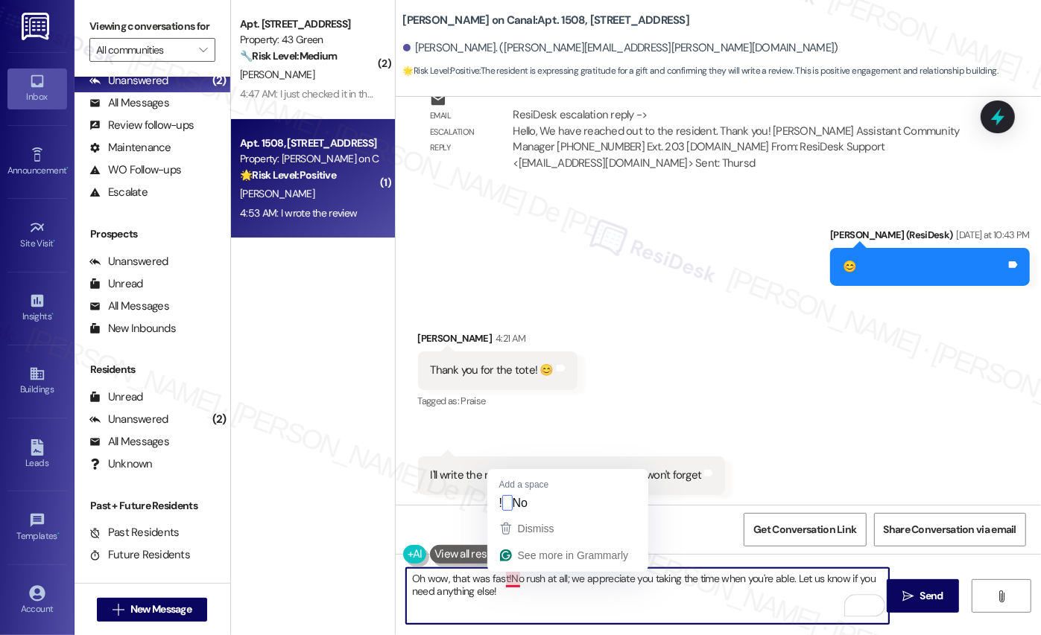
drag, startPoint x: 501, startPoint y: 579, endPoint x: 523, endPoint y: 583, distance: 22.1
click at [501, 579] on textarea "Oh wow, that was fast!No rush at all; we appreciate you taking the time when yo…" at bounding box center [647, 596] width 483 height 56
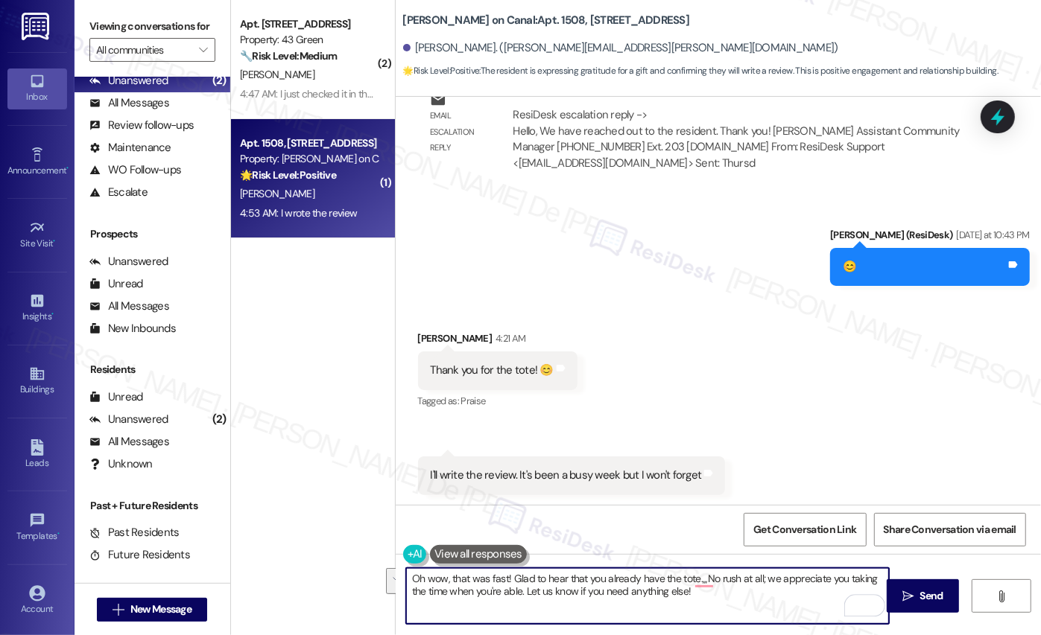
scroll to position [2400, 0]
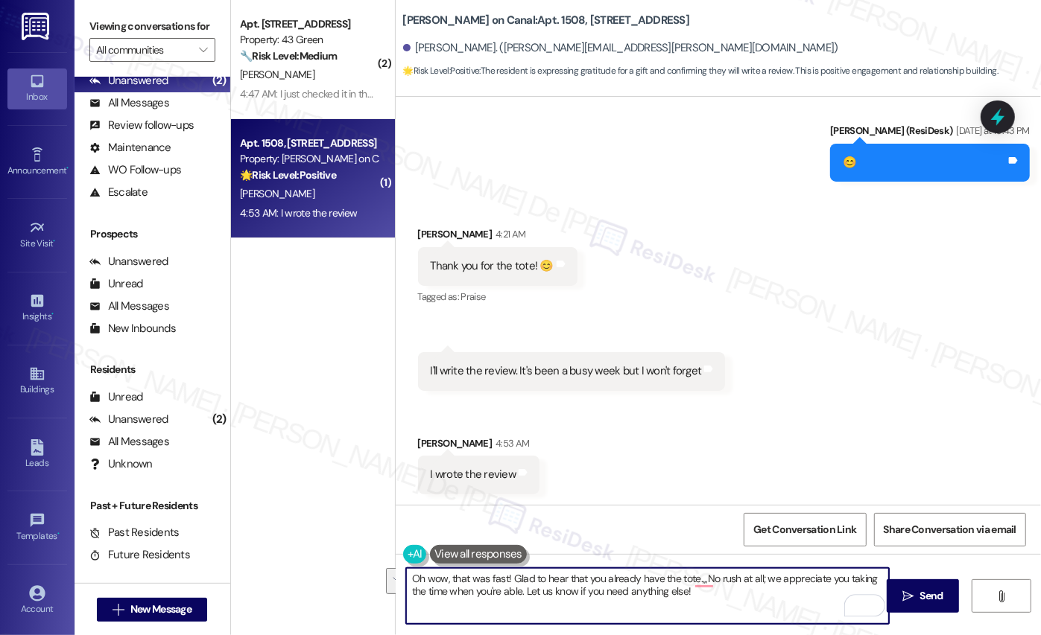
drag, startPoint x: 695, startPoint y: 583, endPoint x: 789, endPoint y: 664, distance: 124.1
click at [789, 633] on html "Inbox Go to Inbox Announcement • Send A Text Announcement Site Visit • Go to Si…" at bounding box center [520, 317] width 1041 height 635
type textarea "Oh wow, that was fast! Glad to hear that you already have the tote.,,,No rush a…"
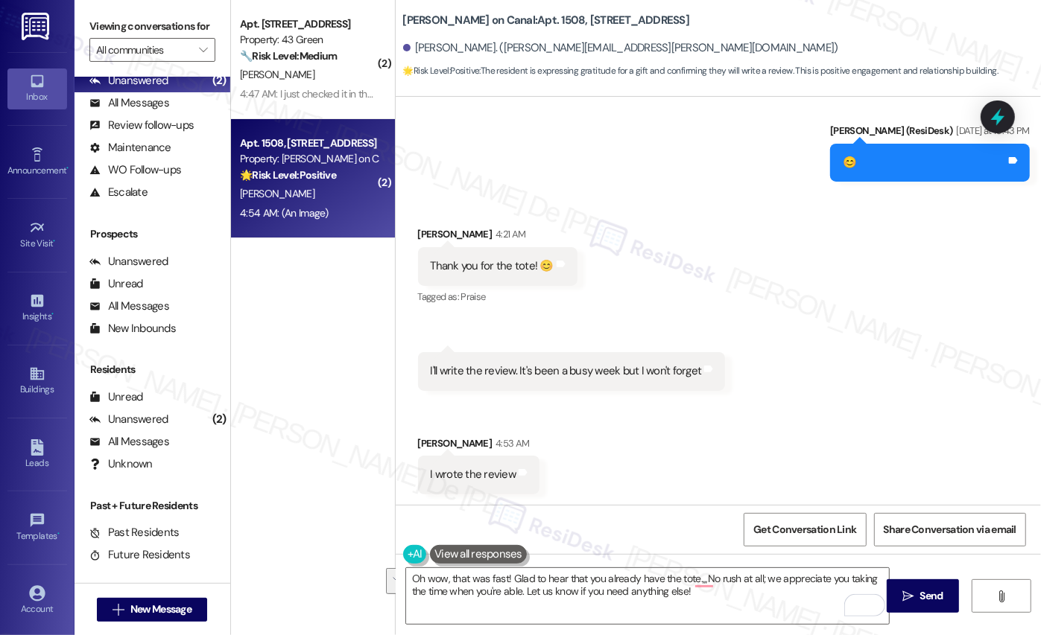
scroll to position [2798, 0]
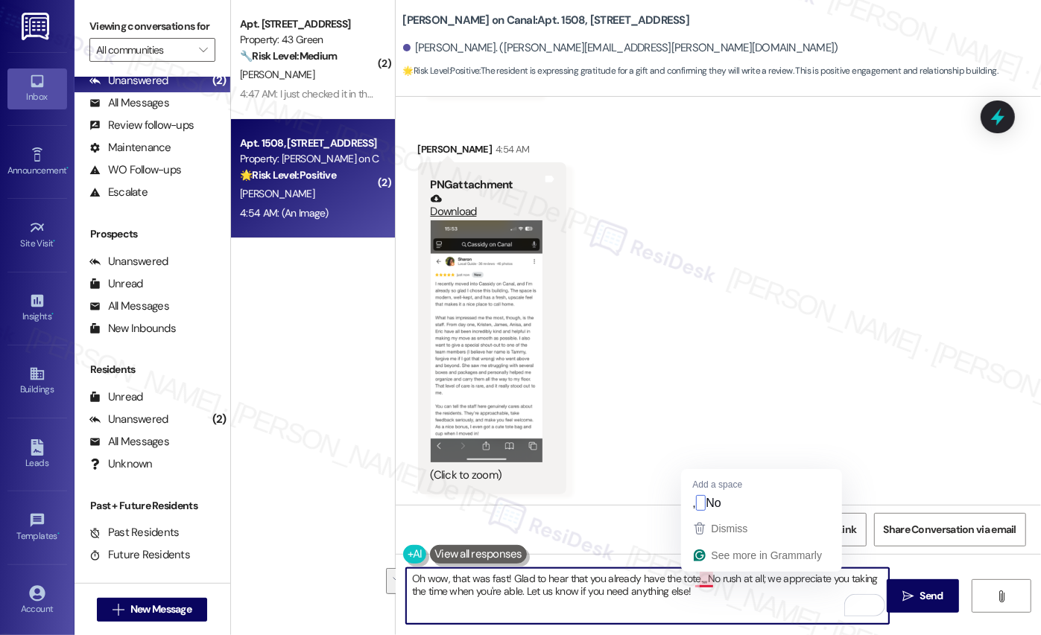
click at [696, 579] on textarea "Oh wow, that was fast! Glad to hear that you already have the tote.,,,No rush a…" at bounding box center [647, 596] width 483 height 56
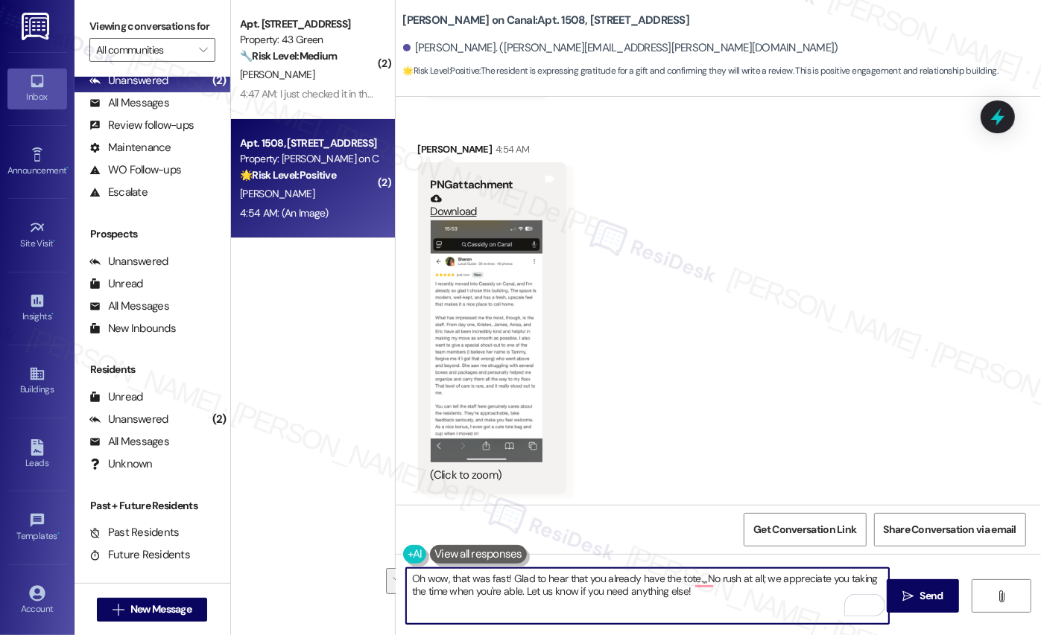
drag, startPoint x: 694, startPoint y: 579, endPoint x: 757, endPoint y: 632, distance: 81.9
click at [757, 632] on div "Oh wow, that was fast! Glad to hear that you already have the tote.,,,No rush a…" at bounding box center [718, 610] width 645 height 112
click at [662, 591] on textarea "Oh wow, that was fast! Glad to hear that you already have the tote.,,,No rush a…" at bounding box center [647, 596] width 483 height 56
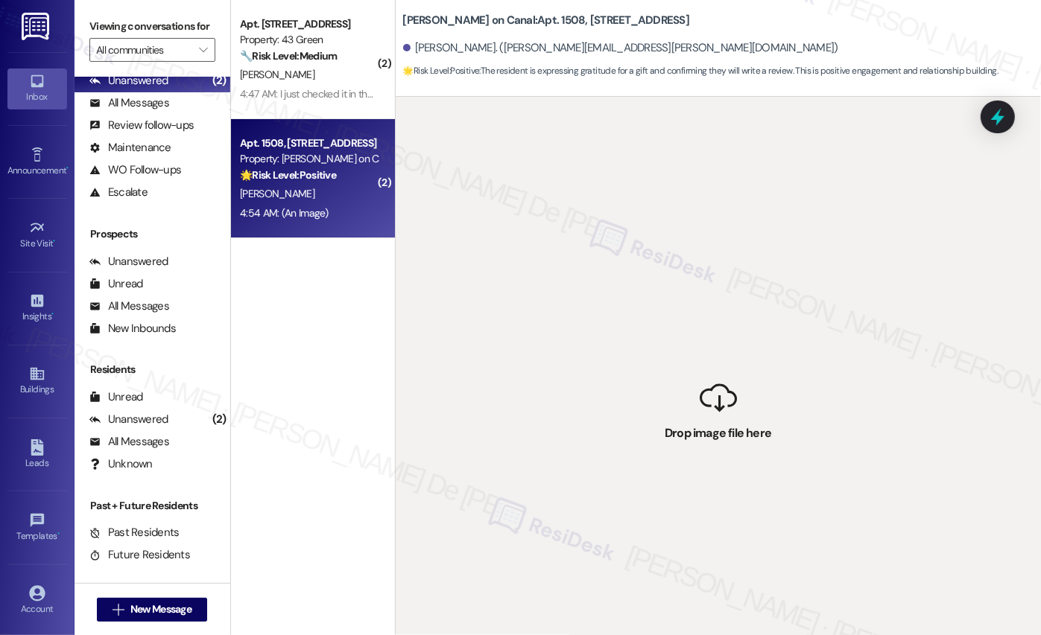
click at [324, 299] on div "( 2 ) Apt. 602, Phase 2 4307 S Prairie Ave Property: 43 Green 🔧 Risk Level: Med…" at bounding box center [313, 265] width 164 height 530
click at [307, 185] on div "[PERSON_NAME]" at bounding box center [308, 194] width 141 height 19
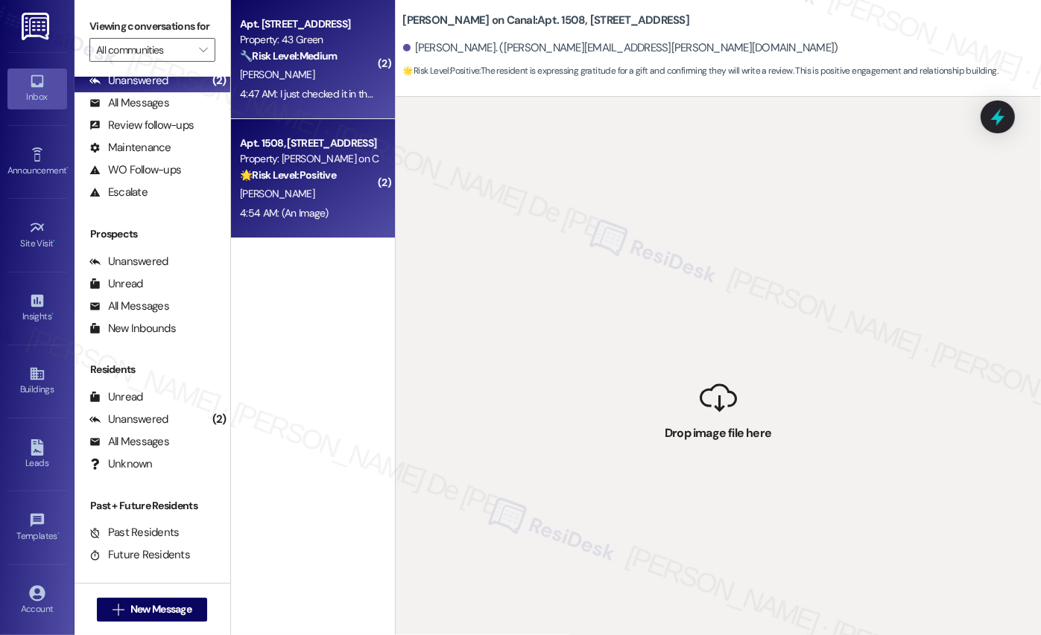
click at [334, 69] on div "K. Hoskin" at bounding box center [308, 75] width 141 height 19
click at [320, 170] on strong "🌟 Risk Level: Positive" at bounding box center [288, 174] width 96 height 13
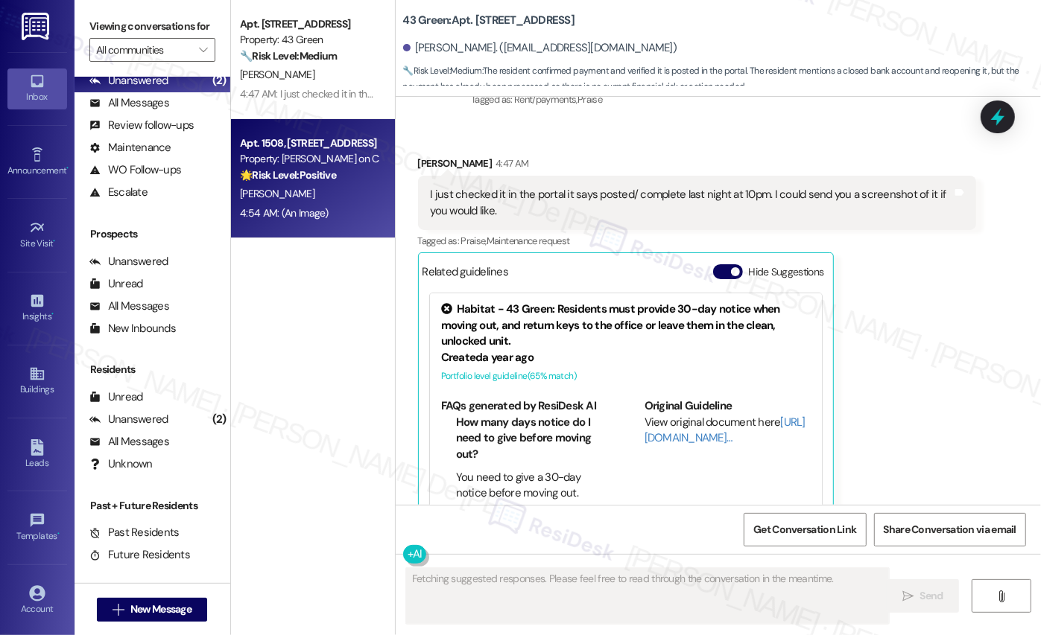
scroll to position [8058, 0]
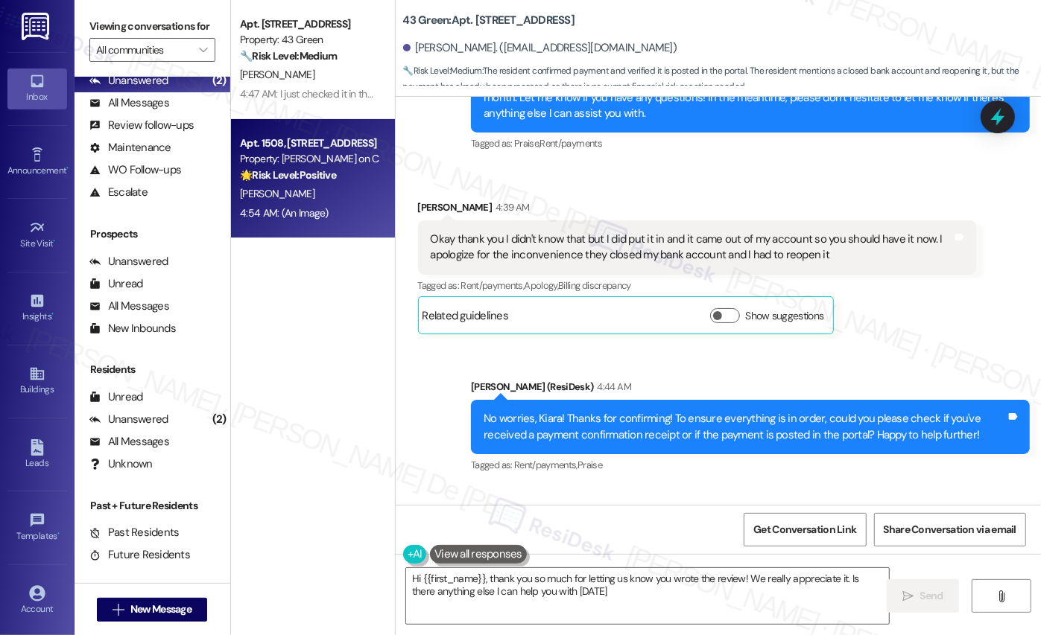
type textarea "Hi {{first_name}}, thank you so much for letting us know you wrote the review! …"
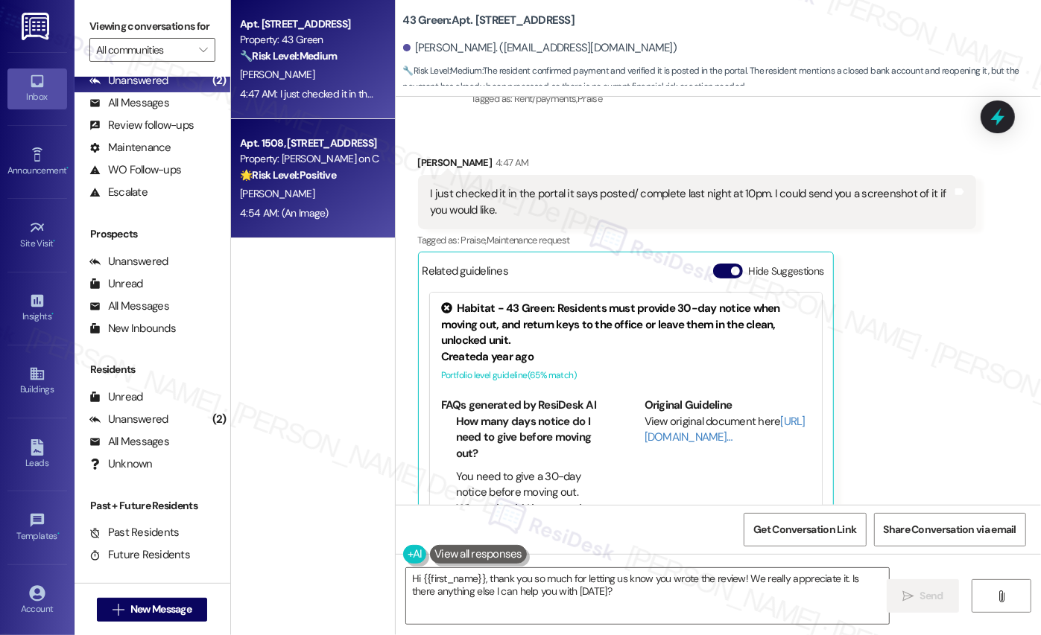
click at [334, 87] on div "4:47 AM: I just checked it in the portal it says posted/ complete last night at…" at bounding box center [526, 93] width 573 height 13
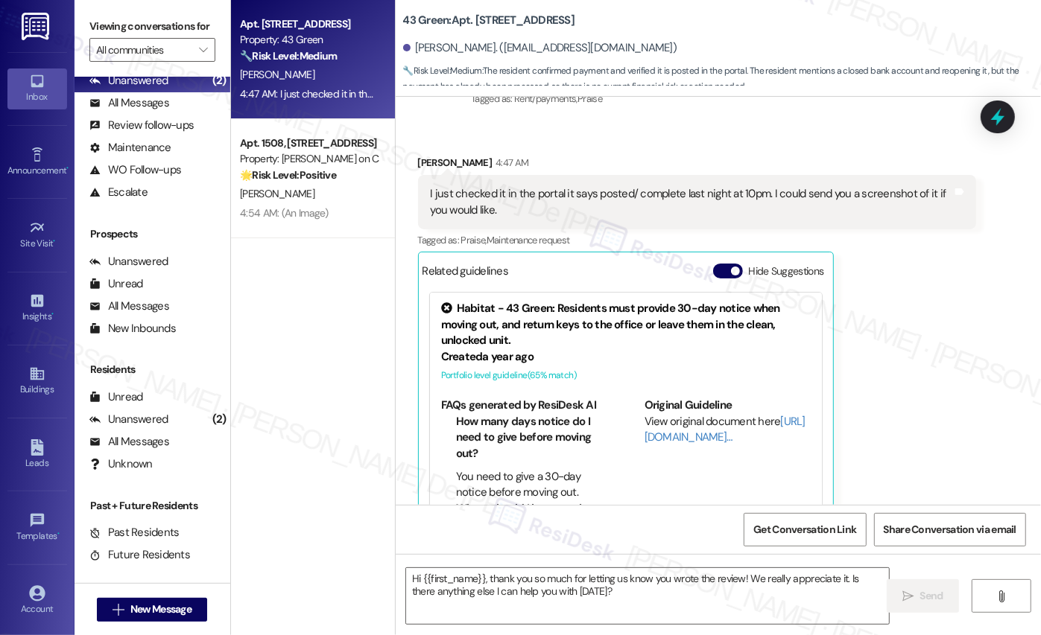
type textarea "Fetching suggested responses. Please feel free to read through the conversation…"
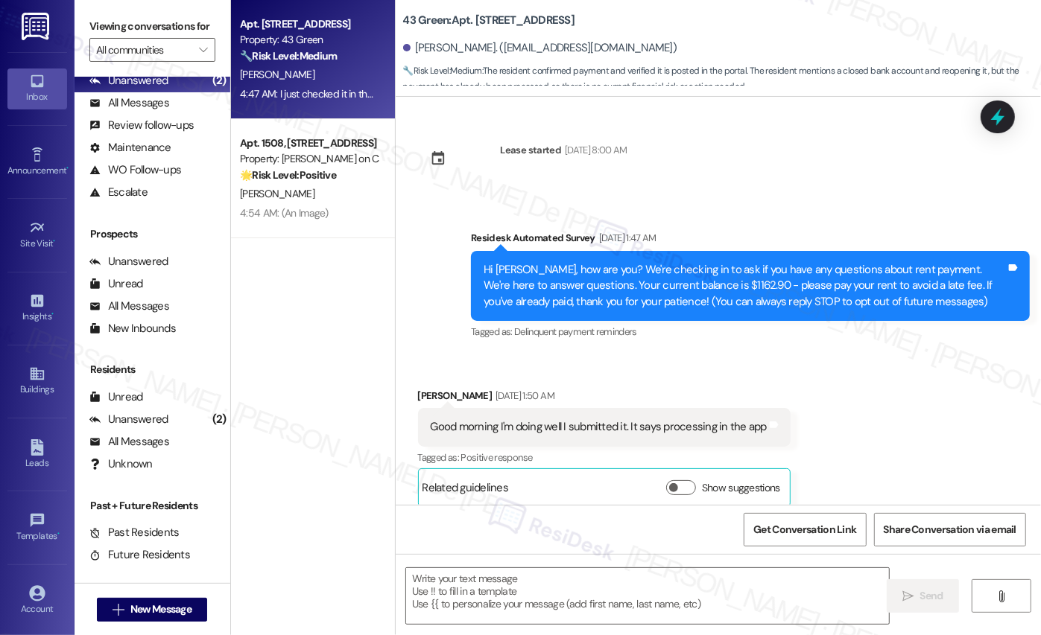
type textarea "Fetching suggested responses. Please feel free to read through the conversation…"
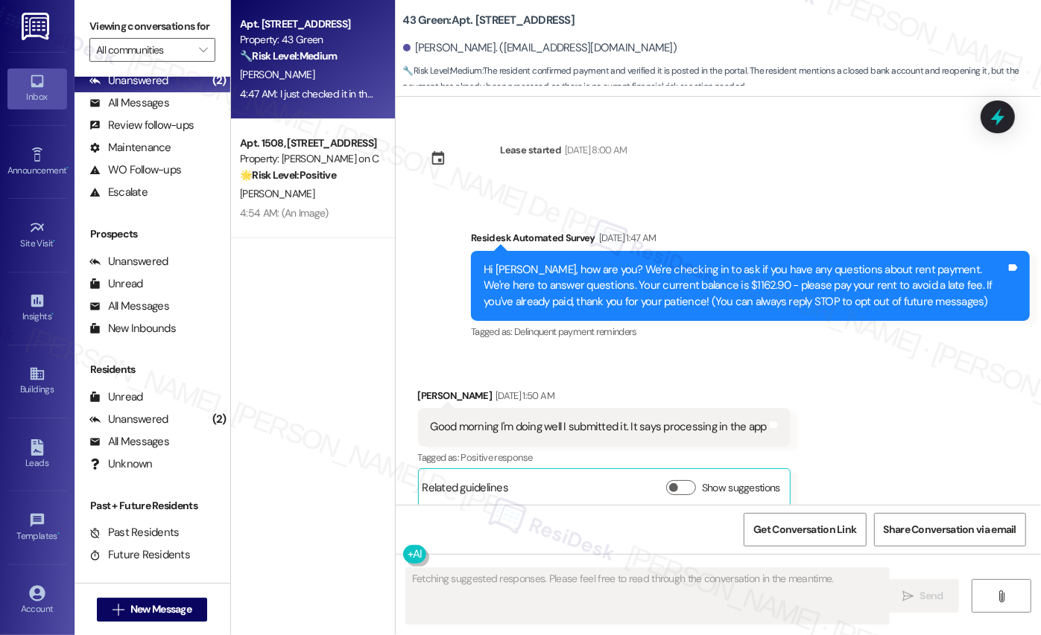
scroll to position [8057, 0]
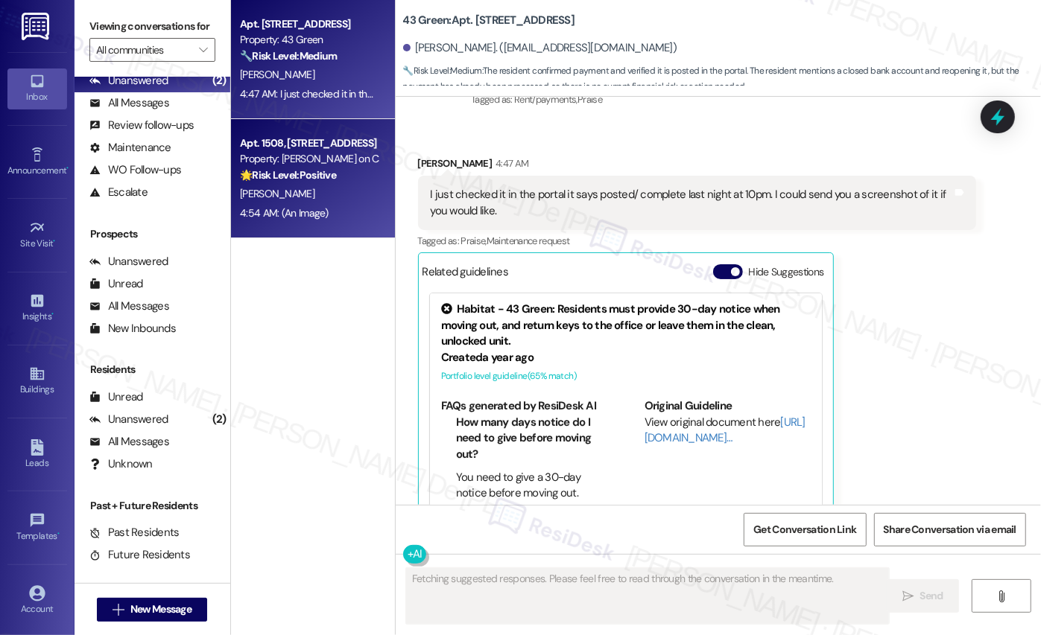
click at [320, 188] on div "[PERSON_NAME]" at bounding box center [308, 194] width 141 height 19
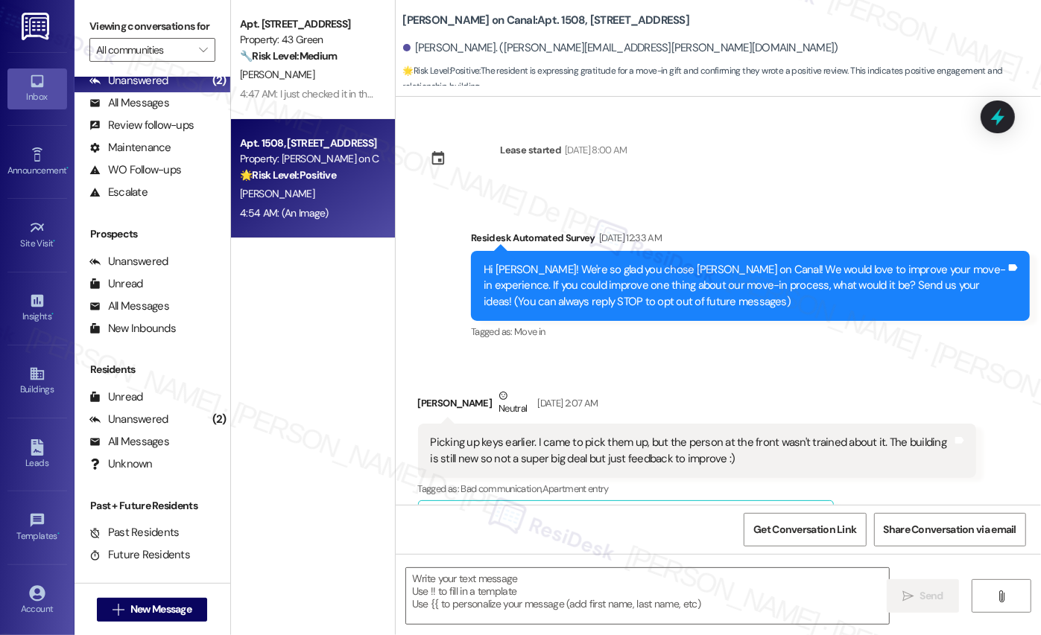
scroll to position [2931, 0]
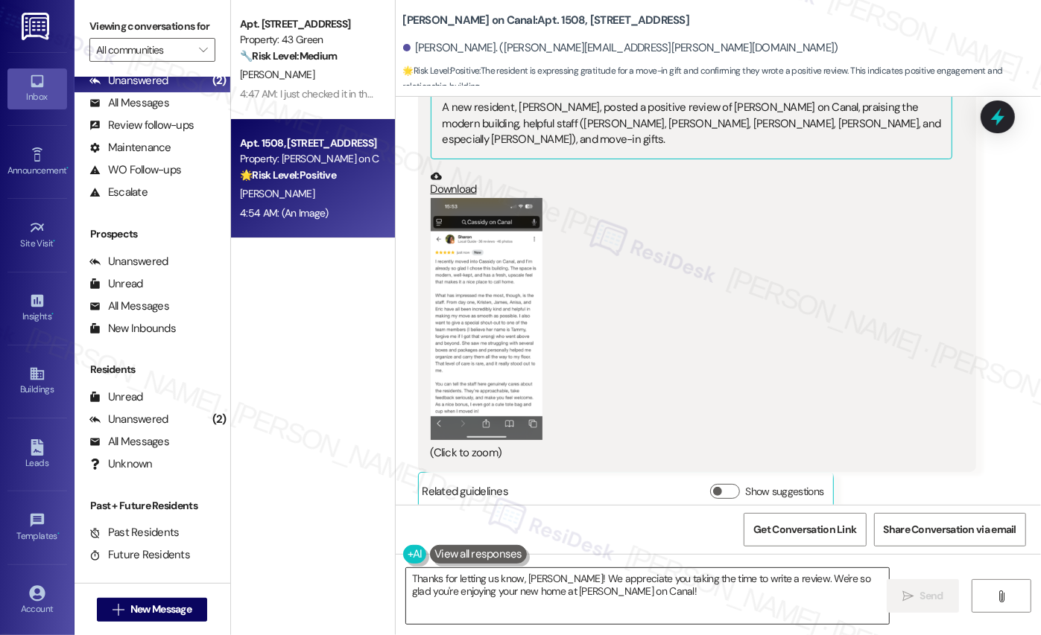
click at [680, 604] on textarea "Thanks for letting us know, Sharon! We appreciate you taking the time to write …" at bounding box center [647, 596] width 483 height 56
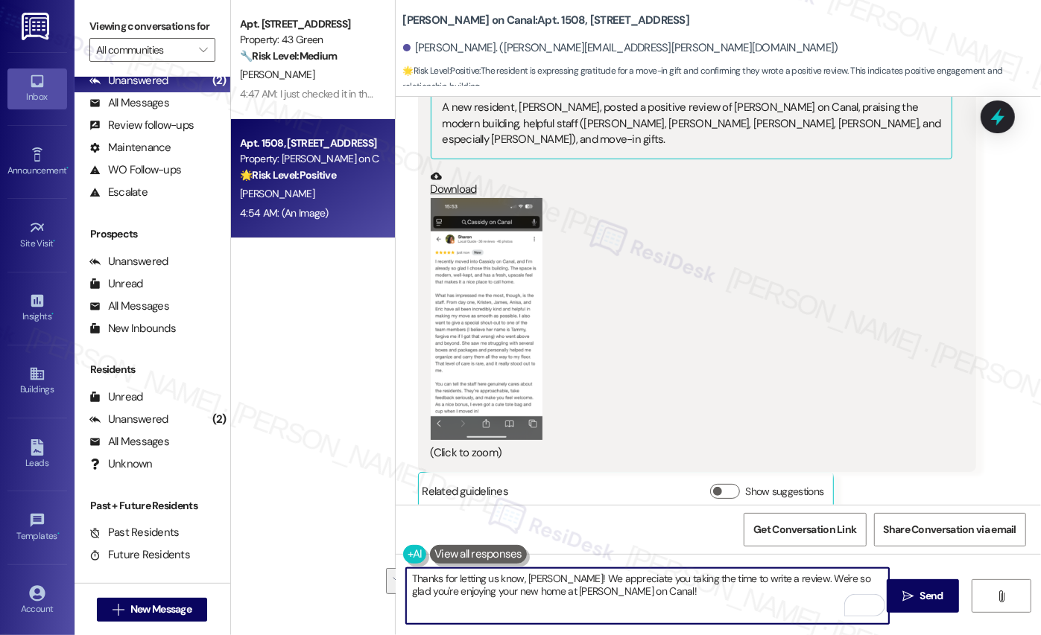
drag, startPoint x: 661, startPoint y: 611, endPoint x: 327, endPoint y: 544, distance: 341.1
click at [327, 544] on div "Apt. 602, Phase 2 4307 S Prairie Ave Property: 43 Green 🔧 Risk Level: Medium Th…" at bounding box center [636, 317] width 810 height 635
paste textarea "a gentle reminder that your rent is due and your current balance is $1912.50. P…"
type textarea "a gentle reminder that your rent is due and your current balance is $1912.50. P…"
click at [720, 612] on textarea "a gentle reminder that your rent is due and your current balance is $1912.50. P…" at bounding box center [647, 596] width 483 height 56
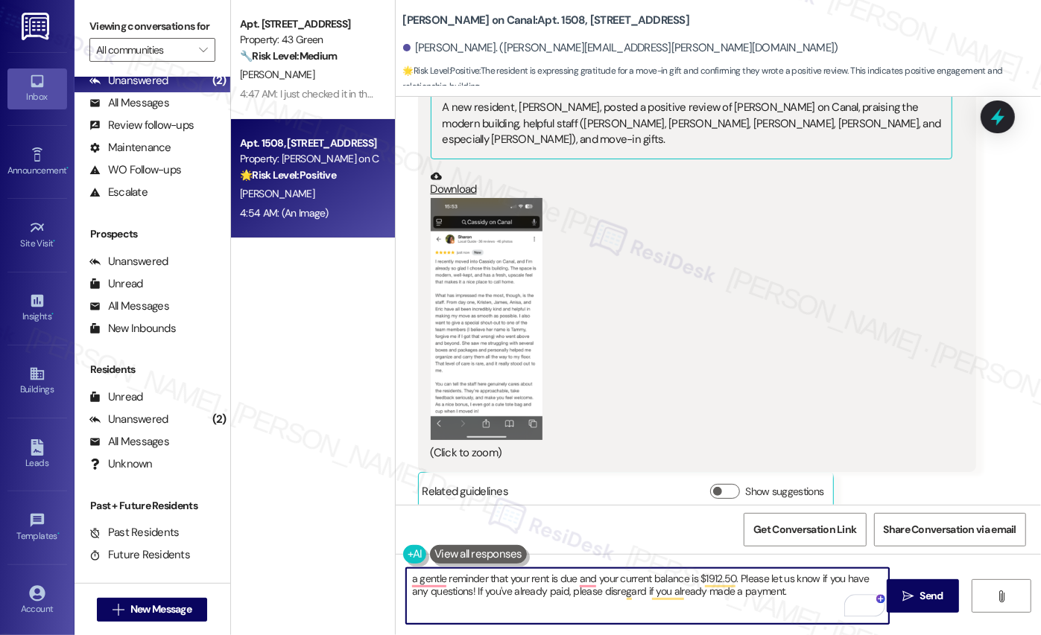
click at [720, 612] on textarea "a gentle reminder that your rent is due and your current balance is $1912.50. P…" at bounding box center [647, 596] width 483 height 56
click at [719, 612] on textarea "a gentle reminder that your rent is due and your current balance is $1912.50. P…" at bounding box center [647, 596] width 483 height 56
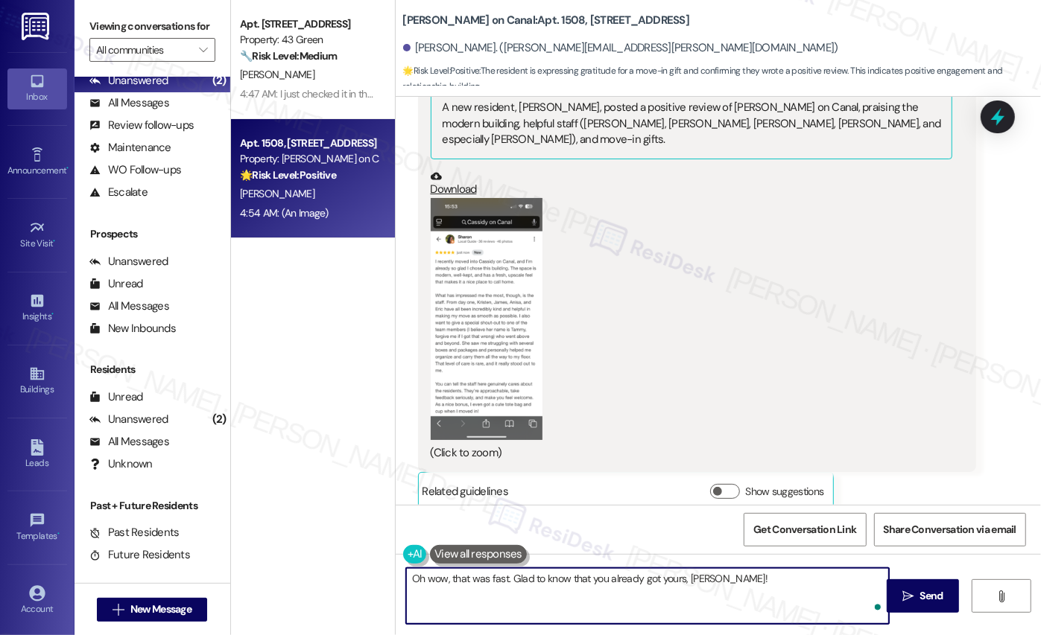
type textarea "Oh wow, that was fast. Glad to know that you already got yours, Sharon!"
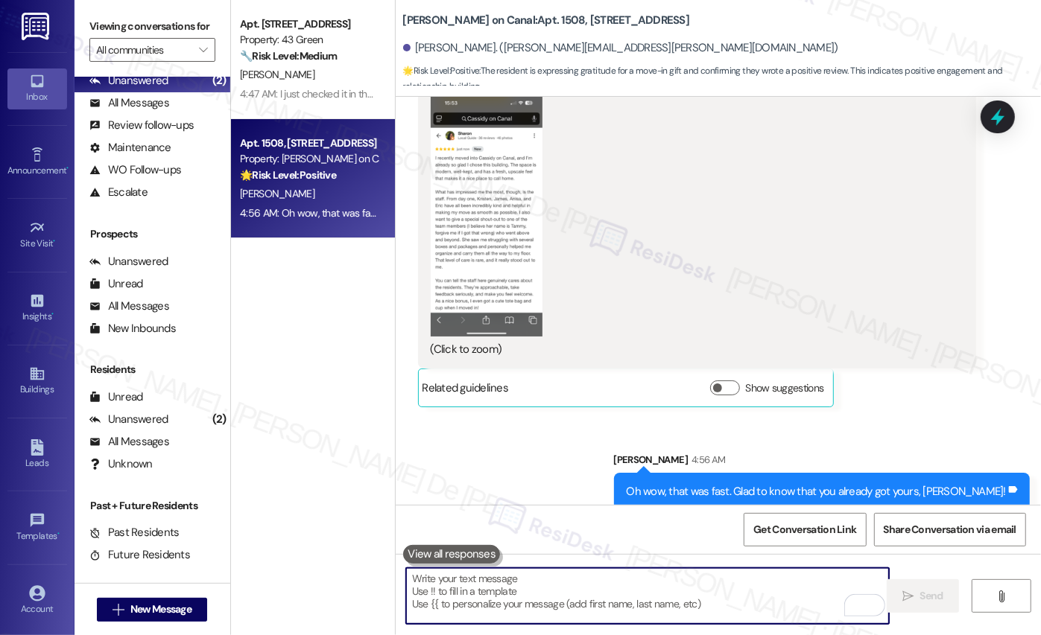
scroll to position [2809, 0]
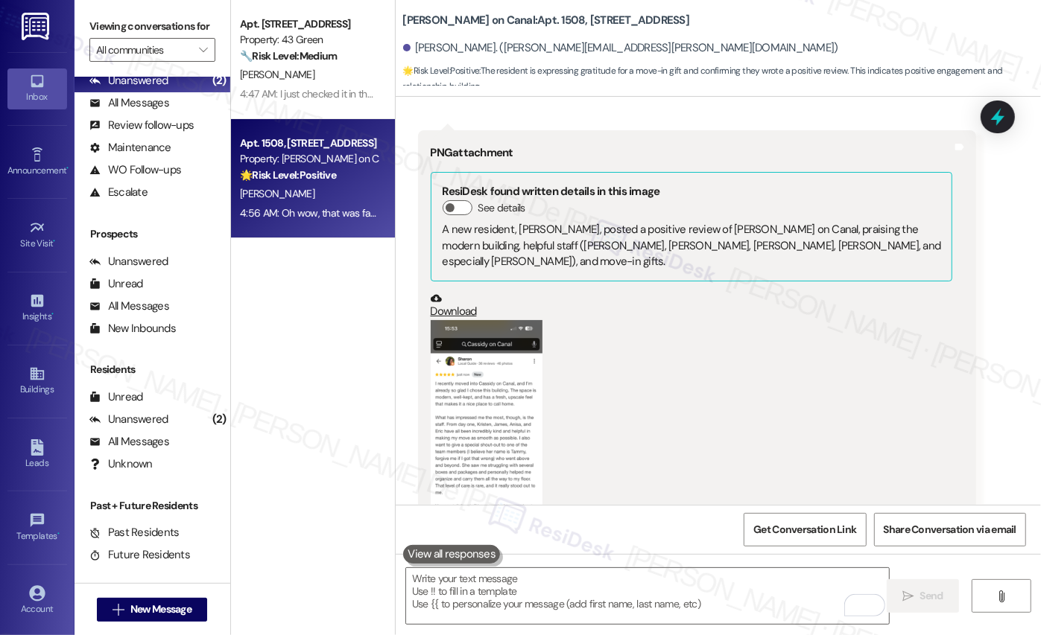
click at [493, 385] on button "Zoom image" at bounding box center [487, 441] width 112 height 243
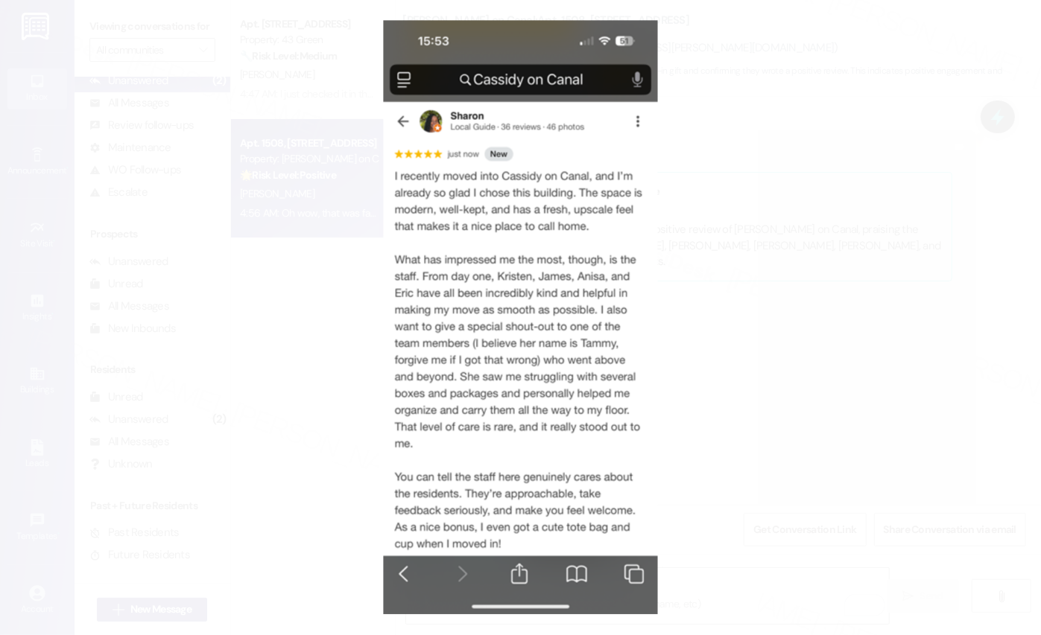
click at [898, 425] on button "Unzoom image" at bounding box center [520, 317] width 1041 height 635
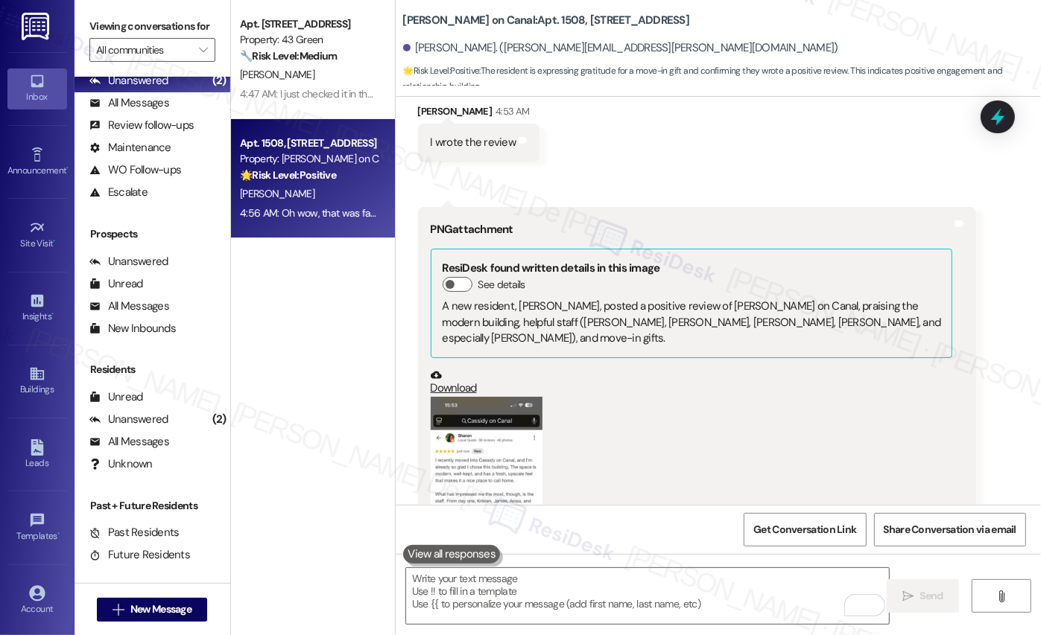
scroll to position [2663, 0]
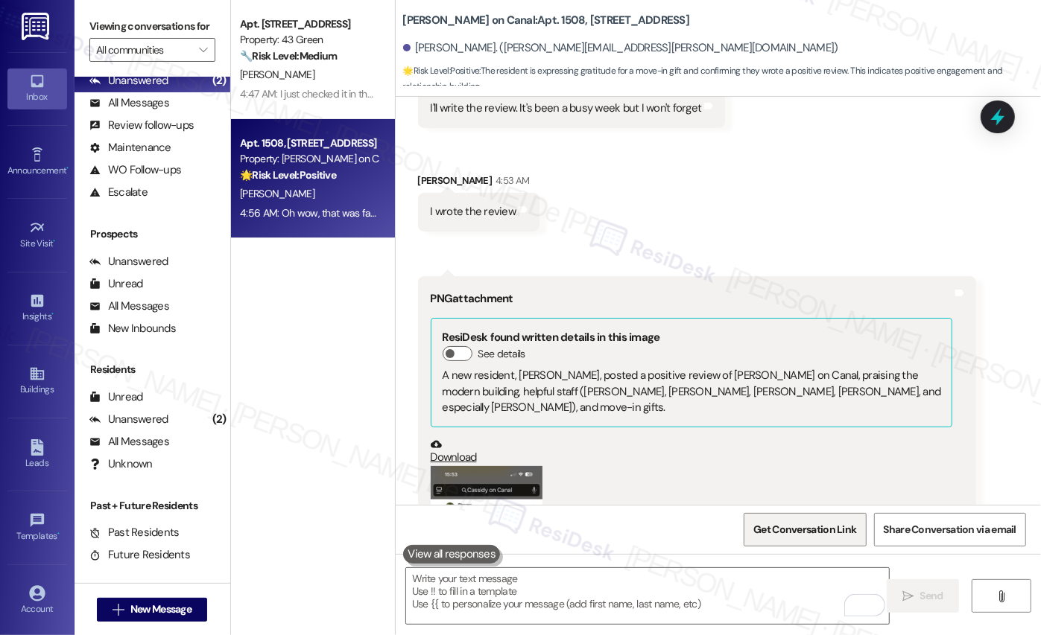
click at [770, 524] on span "Get Conversation Link" at bounding box center [804, 530] width 103 height 16
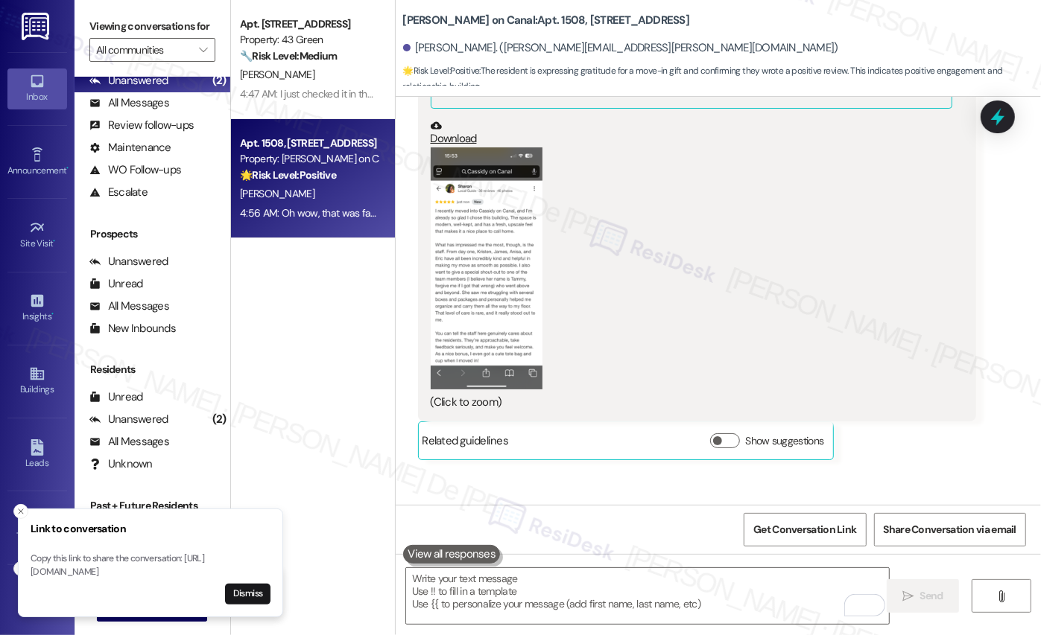
scroll to position [3034, 0]
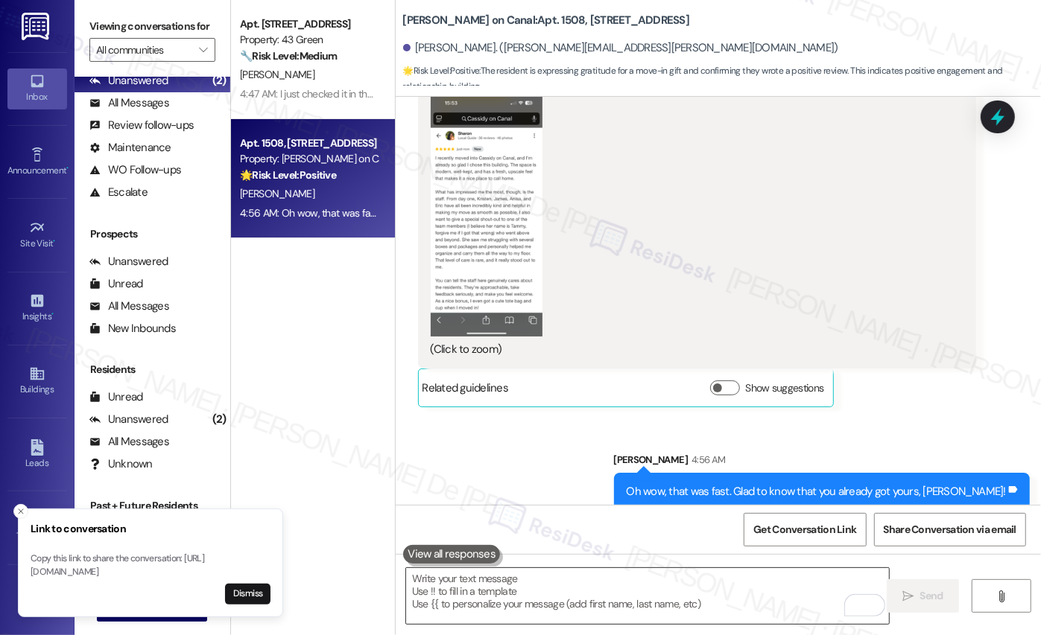
click at [576, 581] on textarea "To enrich screen reader interactions, please activate Accessibility in Grammarl…" at bounding box center [647, 596] width 483 height 56
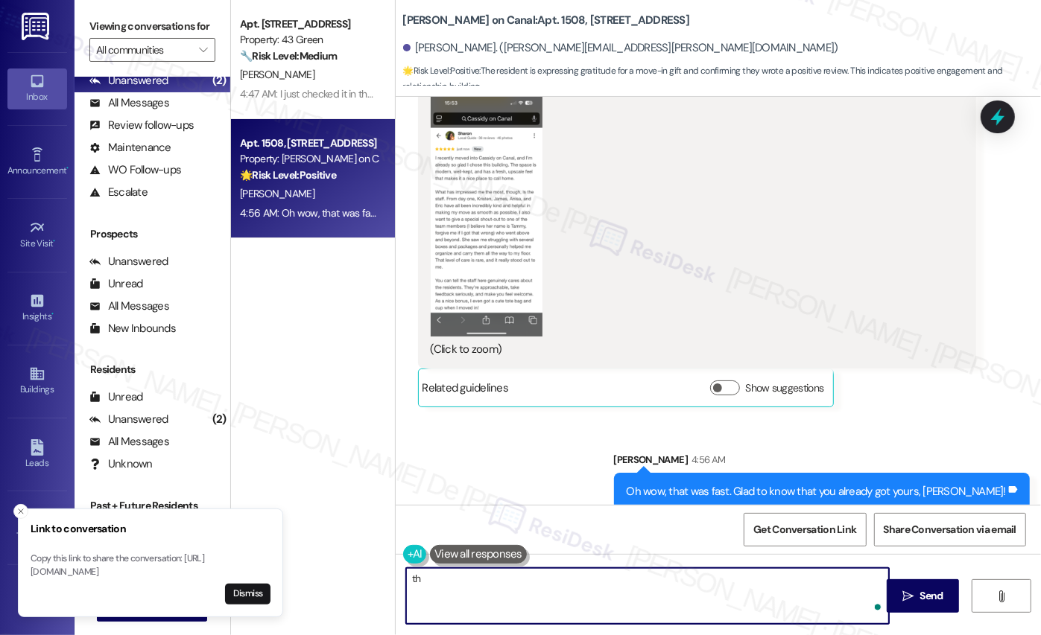
type textarea "t"
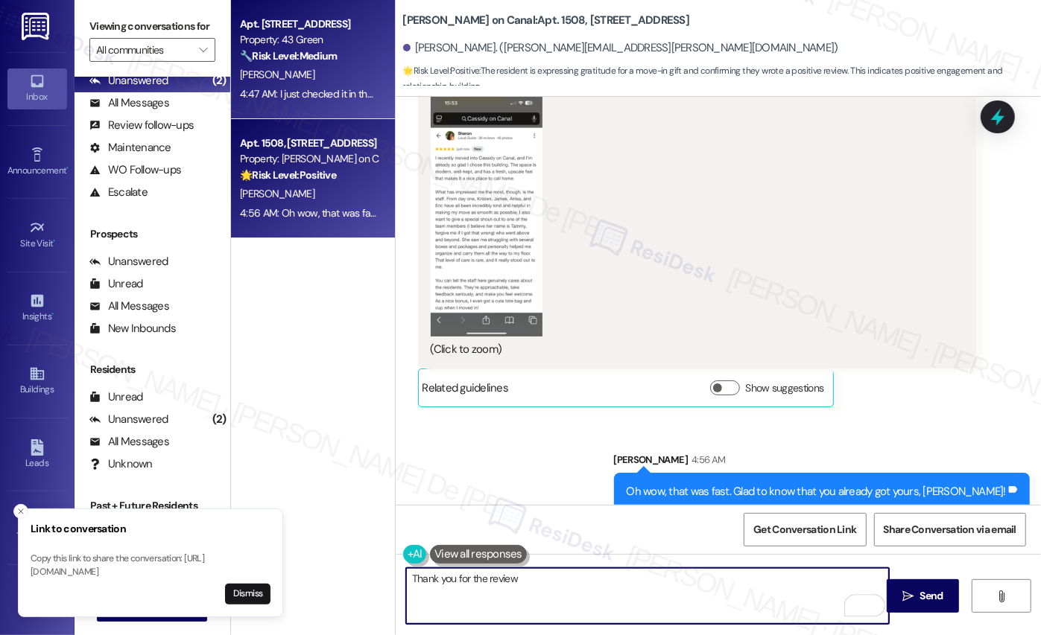
type textarea "Thank you for the review"
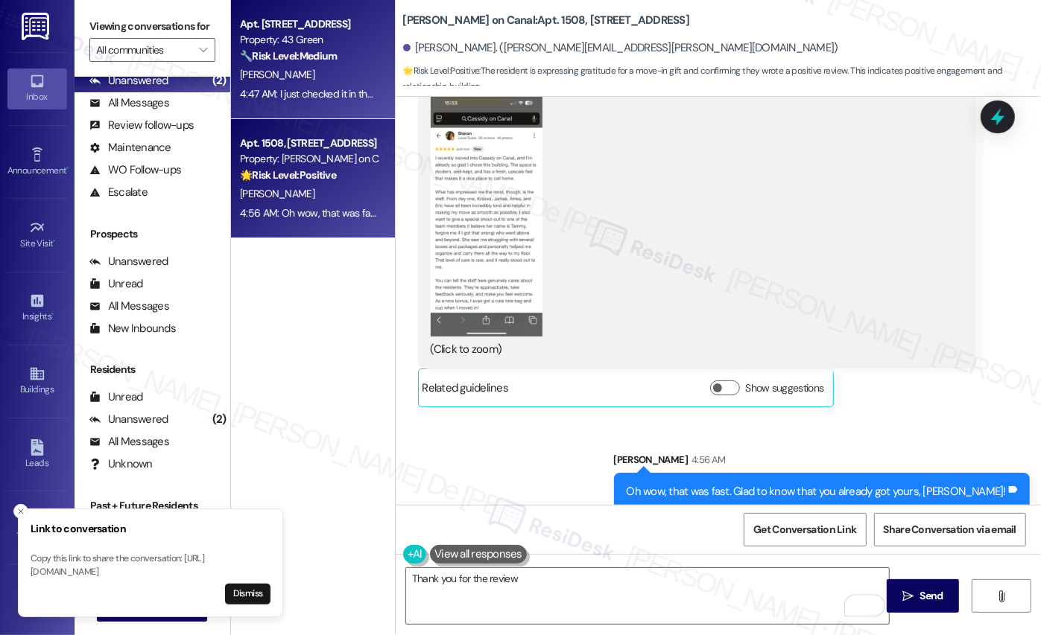
click at [279, 51] on strong "🔧 Risk Level: Medium" at bounding box center [288, 55] width 97 height 13
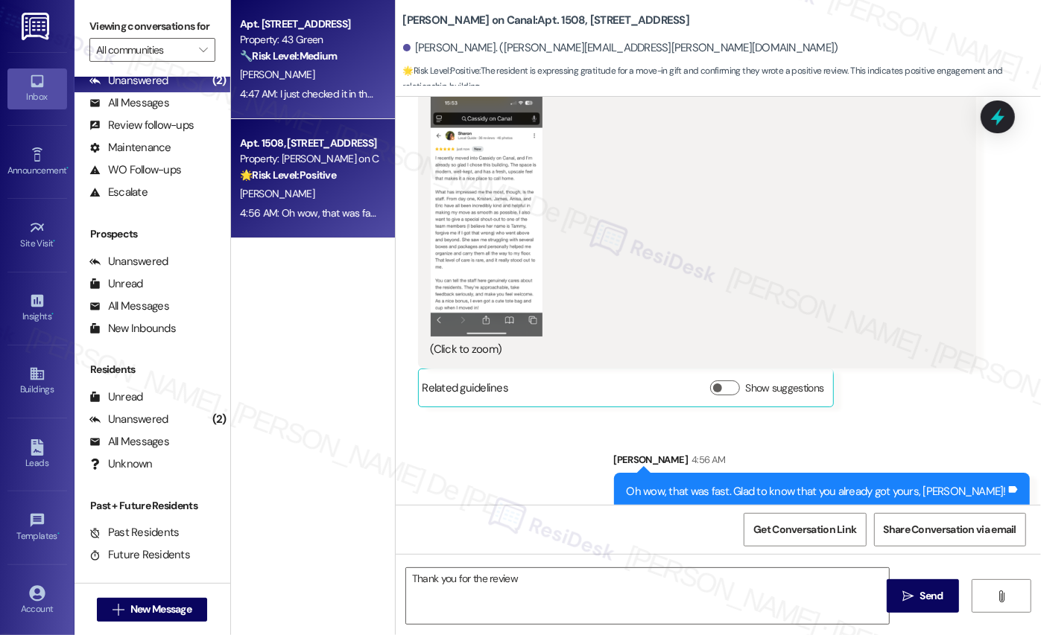
click at [287, 180] on strong "🌟 Risk Level: Positive" at bounding box center [288, 174] width 96 height 13
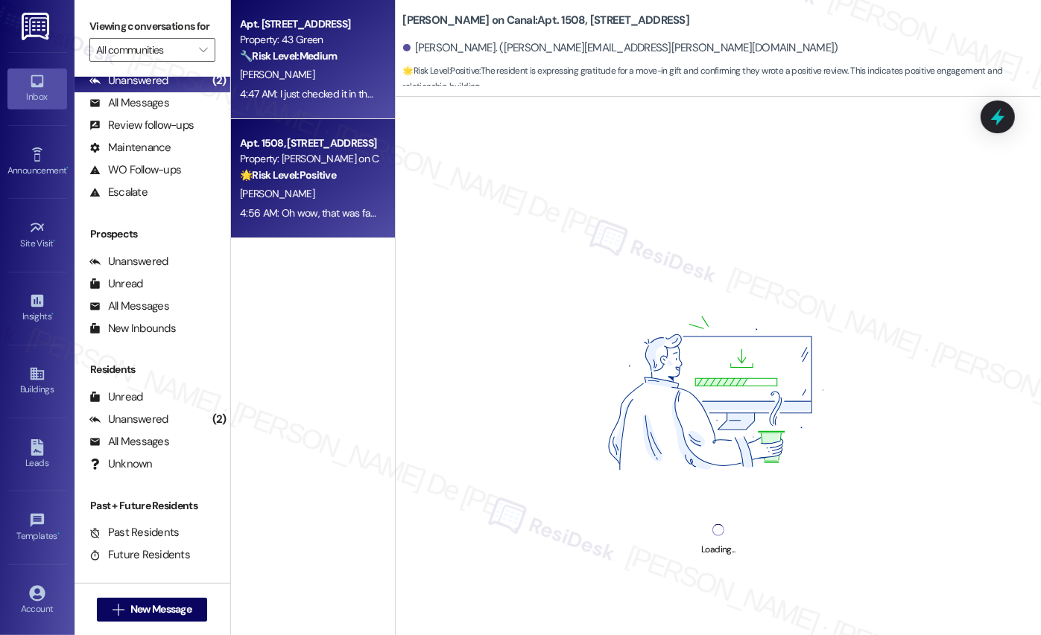
click at [298, 82] on div "K. Hoskin" at bounding box center [308, 75] width 141 height 19
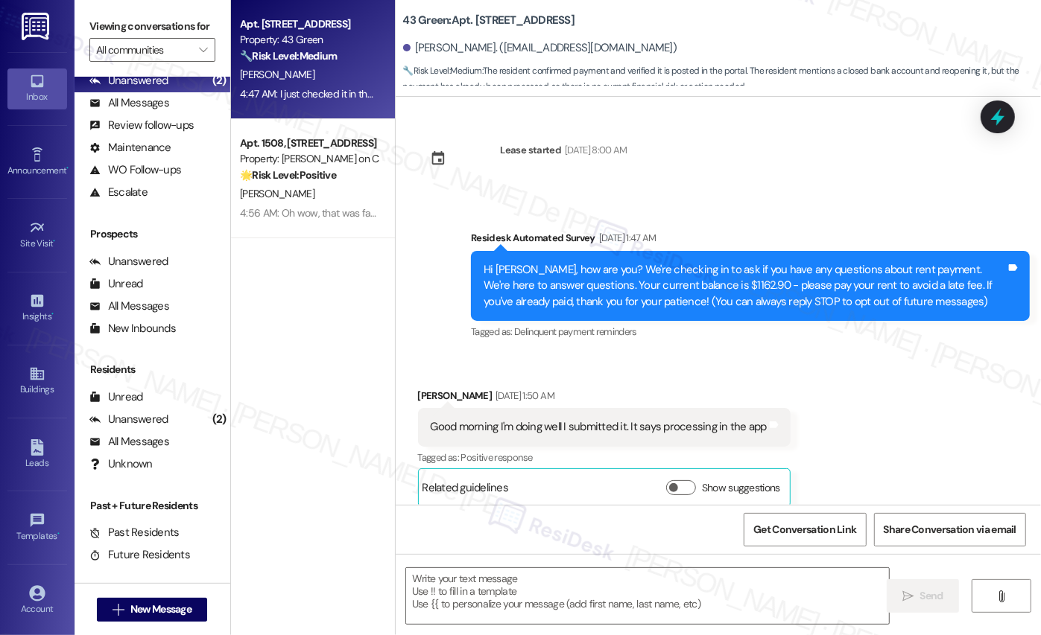
scroll to position [8057, 0]
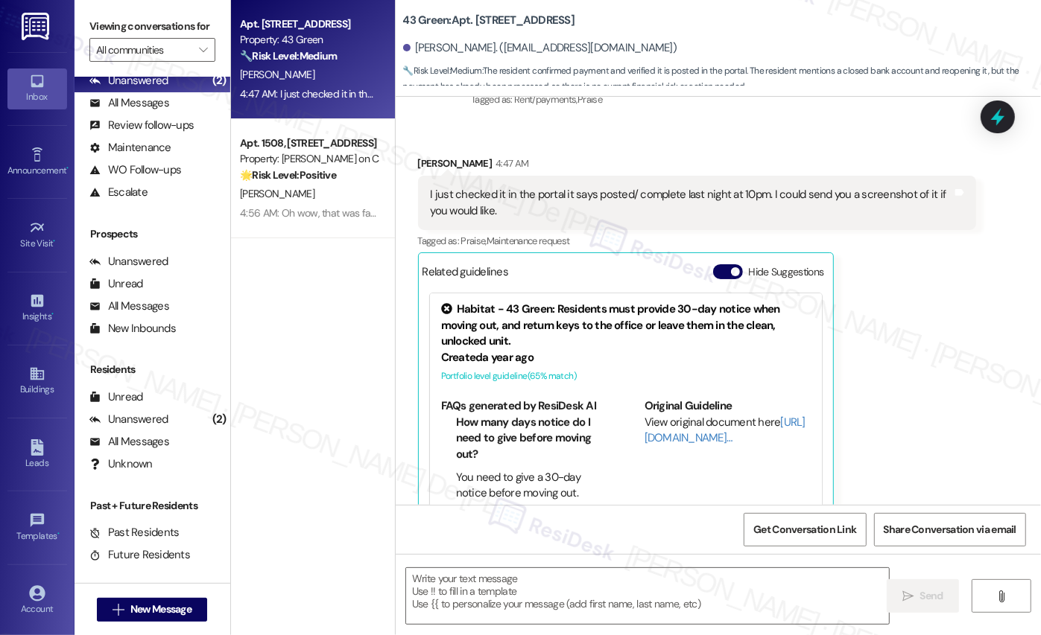
type textarea "Fetching suggested responses. Please feel free to read through the conversation…"
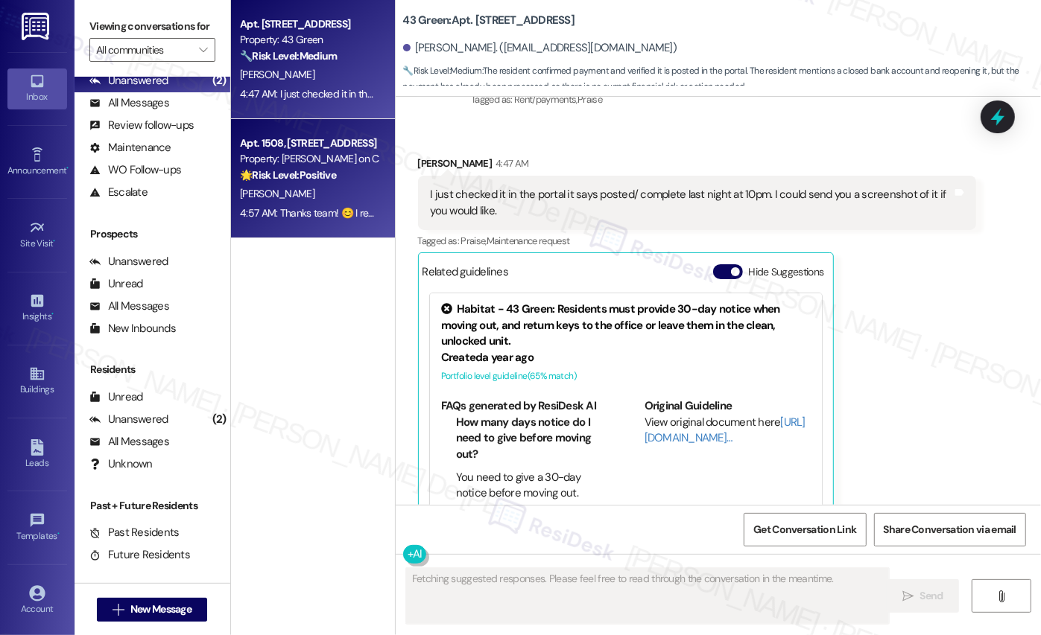
click at [264, 199] on span "[PERSON_NAME]" at bounding box center [277, 193] width 74 height 13
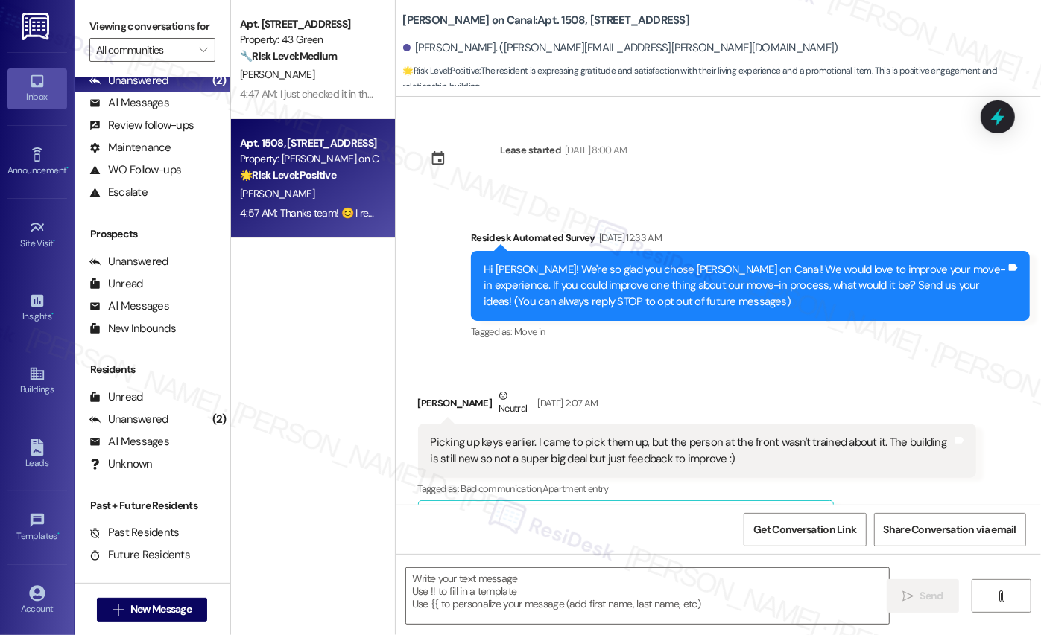
scroll to position [3182, 0]
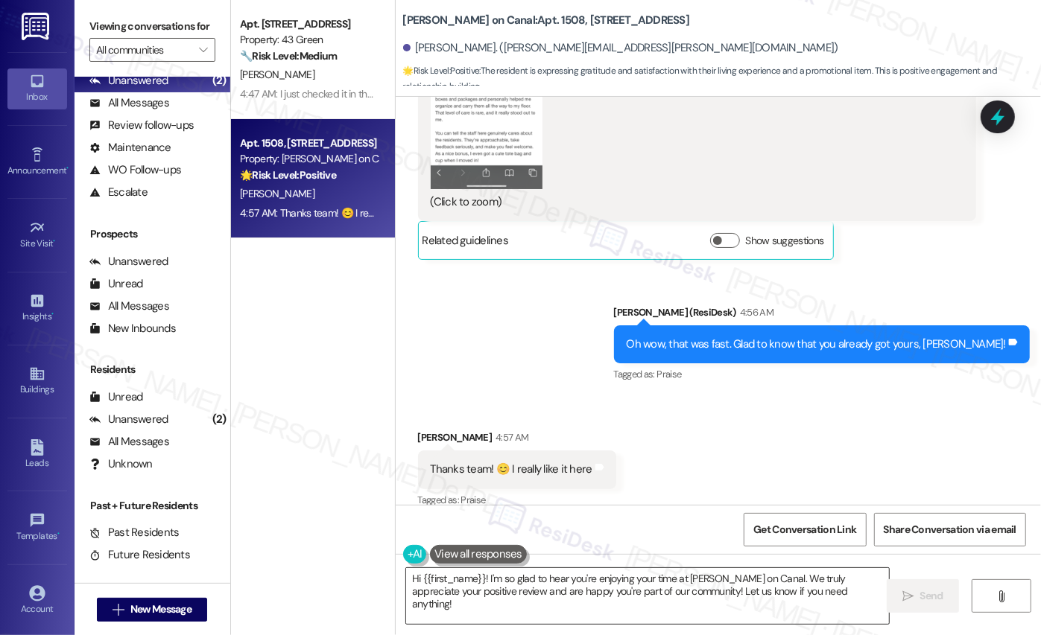
click at [514, 581] on textarea "Hi {{first_name}}! I'm so glad to hear you're enjoying your time at Cassidy on …" at bounding box center [647, 596] width 483 height 56
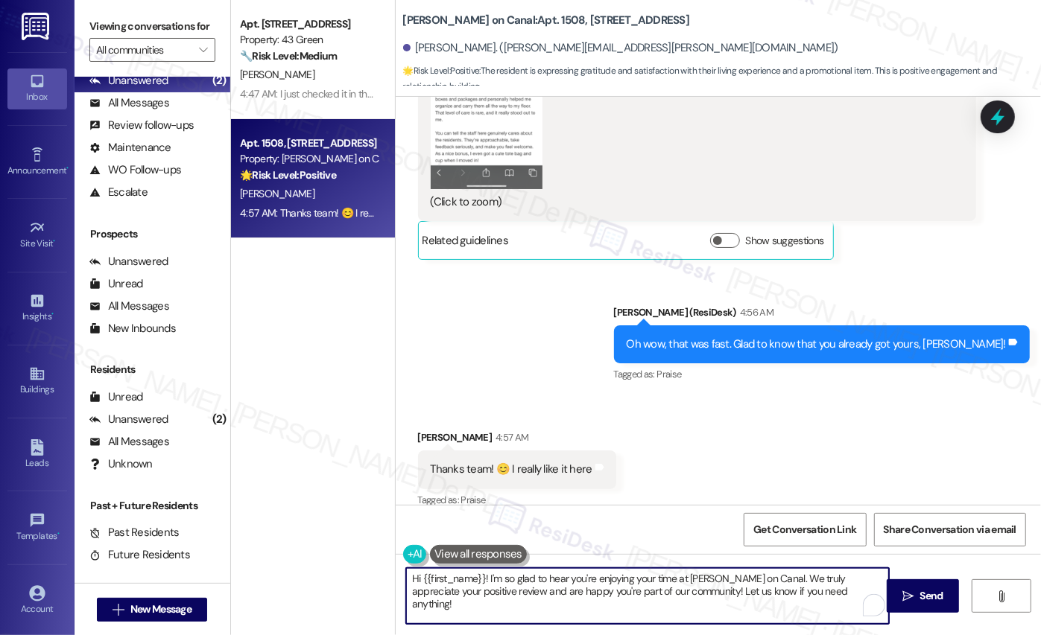
click at [514, 581] on textarea "Hi {{first_name}}! I'm so glad to hear you're enjoying your time at Cassidy on …" at bounding box center [647, 596] width 483 height 56
click at [612, 577] on textarea "Hi {{first_name}}! I'm so glad to hear you're enjoying your time at Cassidy on …" at bounding box center [647, 596] width 483 height 56
click at [486, 591] on textarea "Hi {{first_name}}! I'm so glad to hear you're enjoying your time at Cassidy on …" at bounding box center [647, 596] width 483 height 56
click at [625, 579] on textarea "Hi {{first_name}}! I'm so glad to hear you're enjoying your time at Cassidy on …" at bounding box center [647, 596] width 483 height 56
drag, startPoint x: 483, startPoint y: 574, endPoint x: 345, endPoint y: 574, distance: 138.5
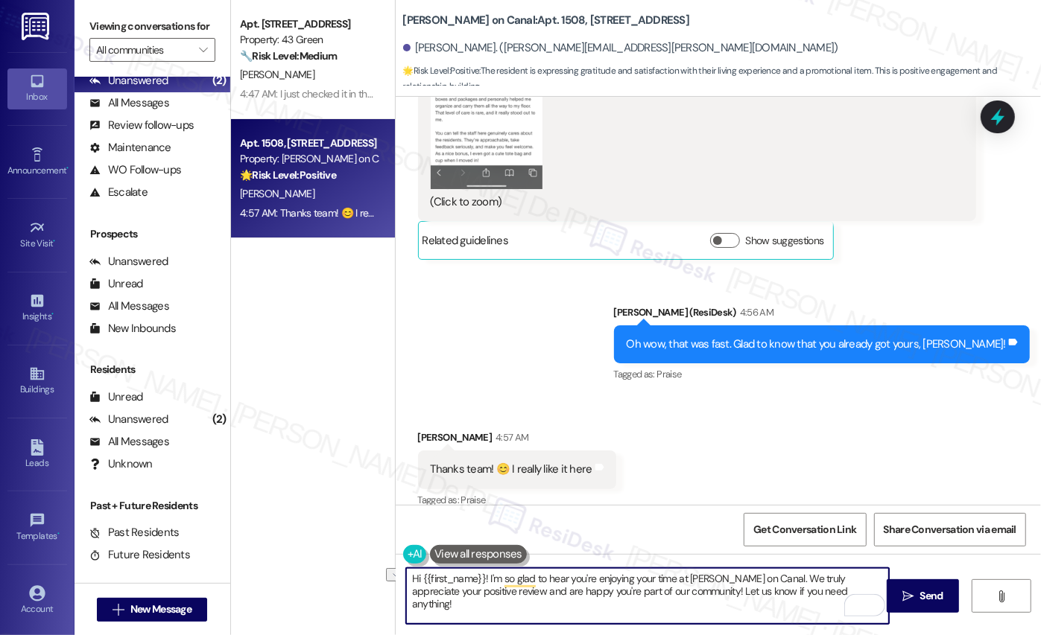
click at [345, 574] on div "Apt. 602, Phase 2 4307 S Prairie Ave Property: 43 Green 🔧 Risk Level: Medium Th…" at bounding box center [636, 317] width 810 height 635
click at [753, 593] on textarea "I'm so glad to hear you're enjoying your time at Cassidy on Canal. We truly app…" at bounding box center [647, 596] width 483 height 56
click at [721, 588] on textarea "I'm so glad to hear you're enjoying your time at Cassidy on Canal. We truly app…" at bounding box center [647, 596] width 483 height 56
type textarea "I'm so glad to hear you're enjoying your time at Cassidy on Canal. We truly app…"
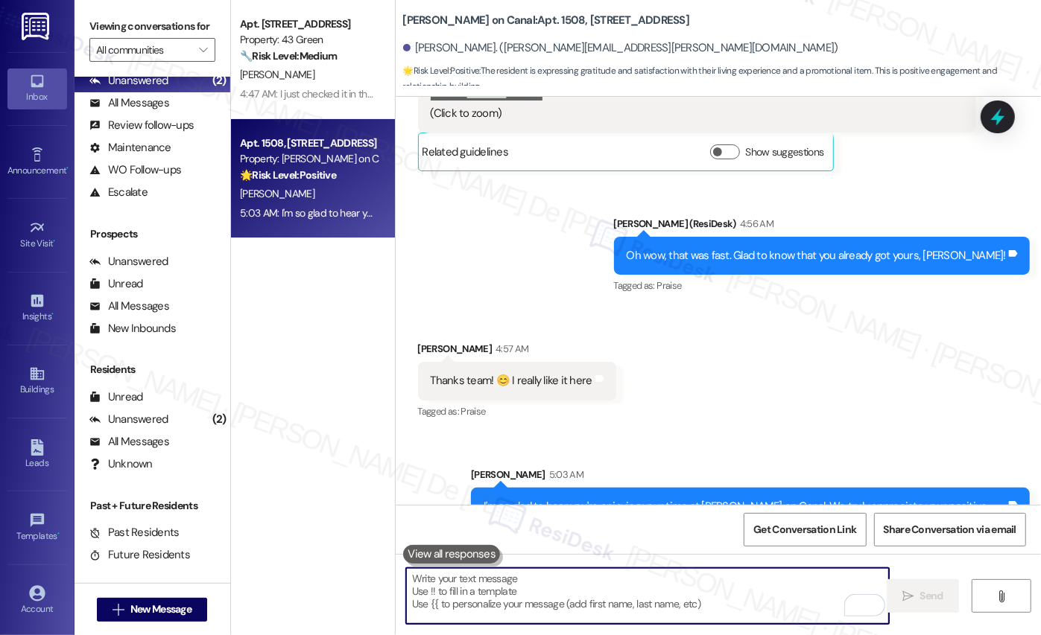
scroll to position [3302, 0]
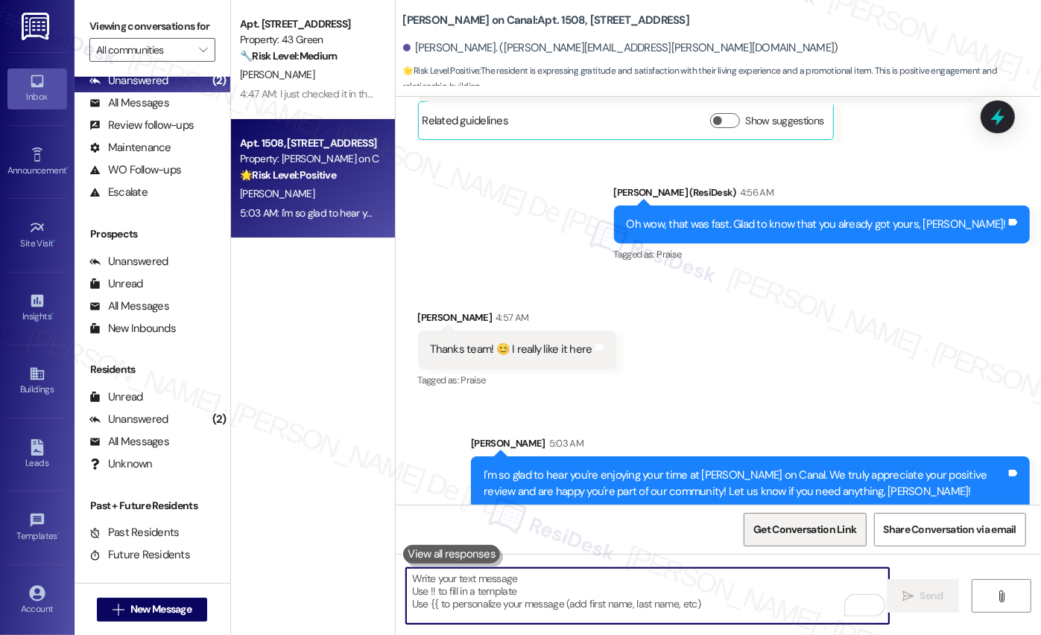
click at [789, 534] on span "Get Conversation Link" at bounding box center [804, 530] width 103 height 16
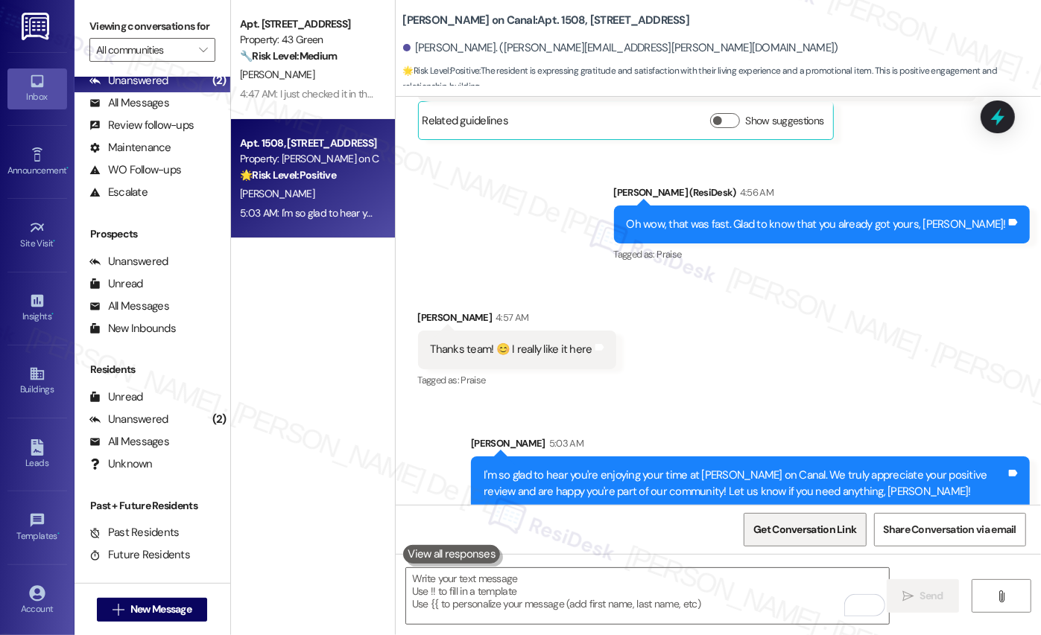
click at [815, 533] on span "Get Conversation Link" at bounding box center [804, 530] width 103 height 16
click at [767, 520] on span "Get Conversation Link" at bounding box center [804, 530] width 109 height 32
drag, startPoint x: 803, startPoint y: 520, endPoint x: 770, endPoint y: 530, distance: 34.2
click at [770, 531] on span "Get Conversation Link" at bounding box center [804, 530] width 103 height 16
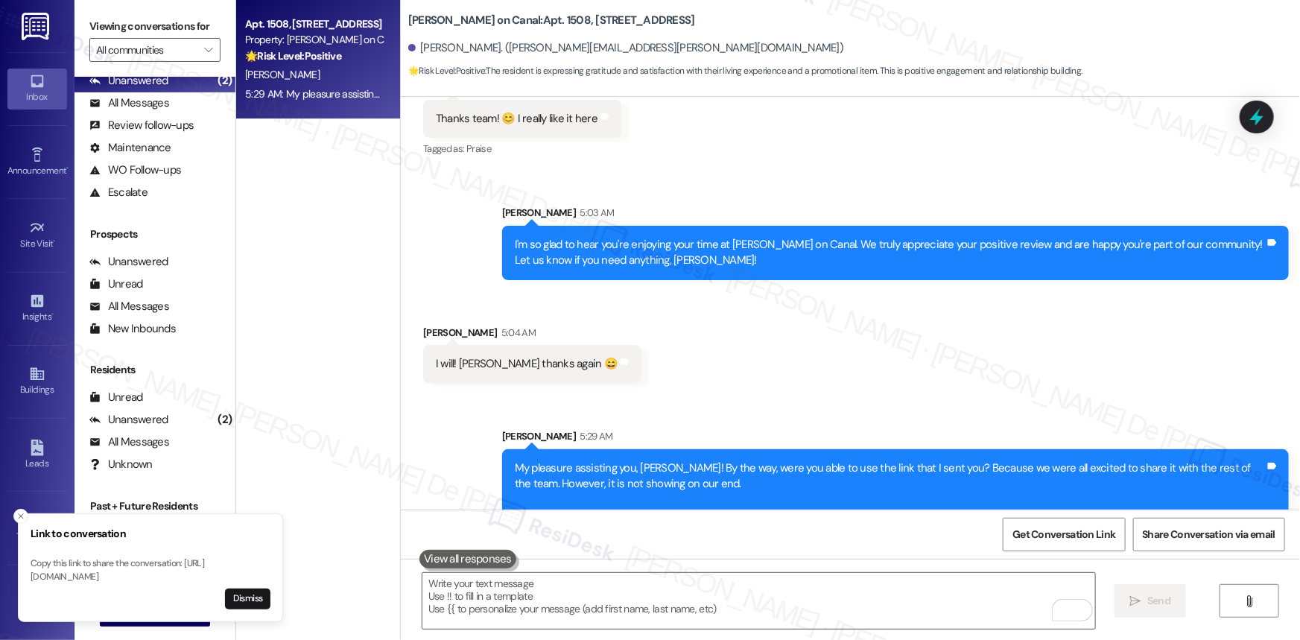
scroll to position [3277, 0]
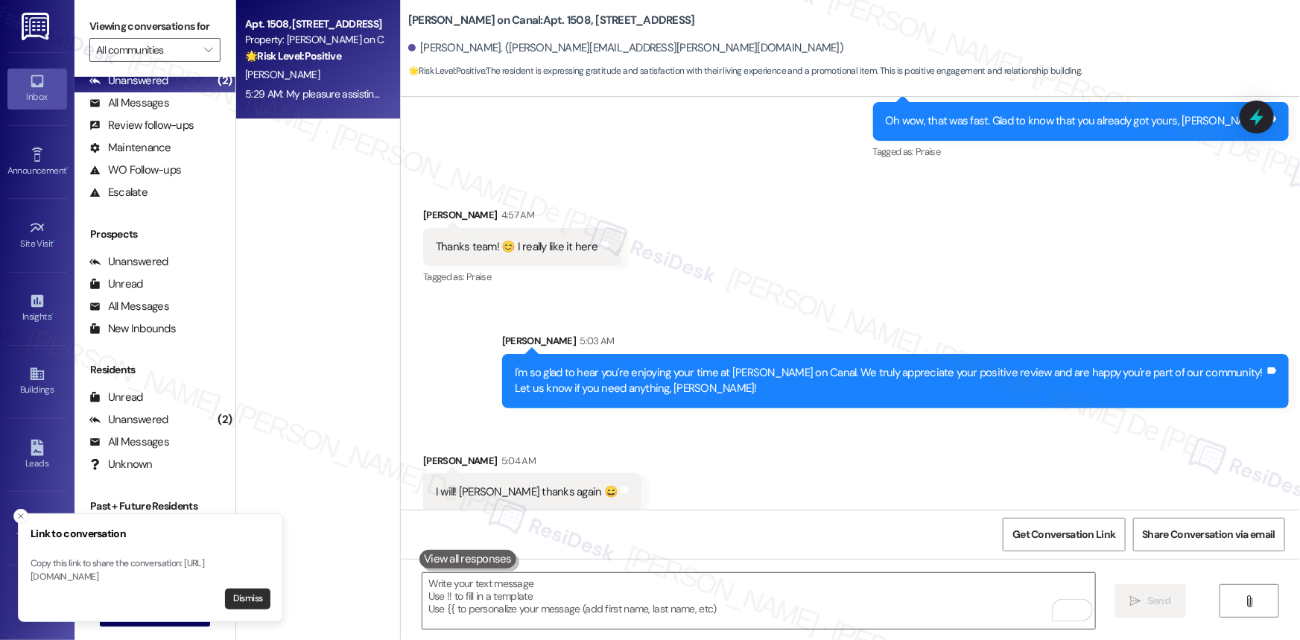
click at [239, 600] on button "Dismiss" at bounding box center [247, 598] width 45 height 21
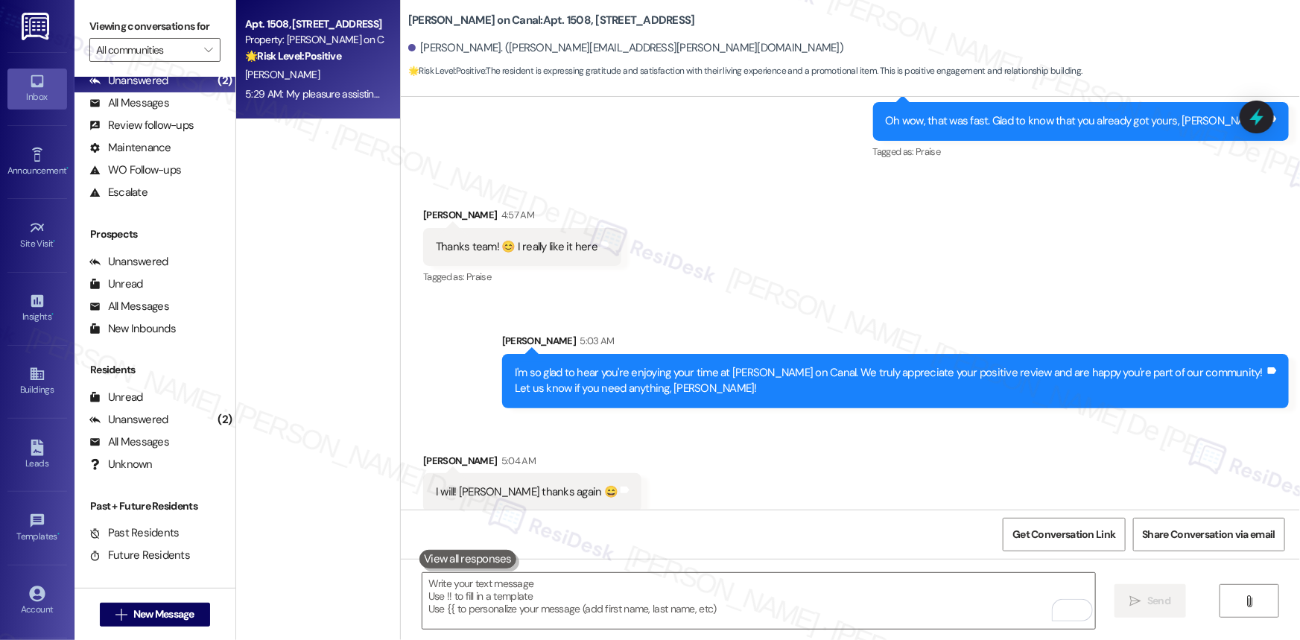
drag, startPoint x: 300, startPoint y: 281, endPoint x: 284, endPoint y: 235, distance: 48.3
click at [300, 281] on div "Apt. 1508, 350 N Canal St Property: Cassidy on Canal 🌟 Risk Level: Positive The…" at bounding box center [318, 267] width 164 height 534
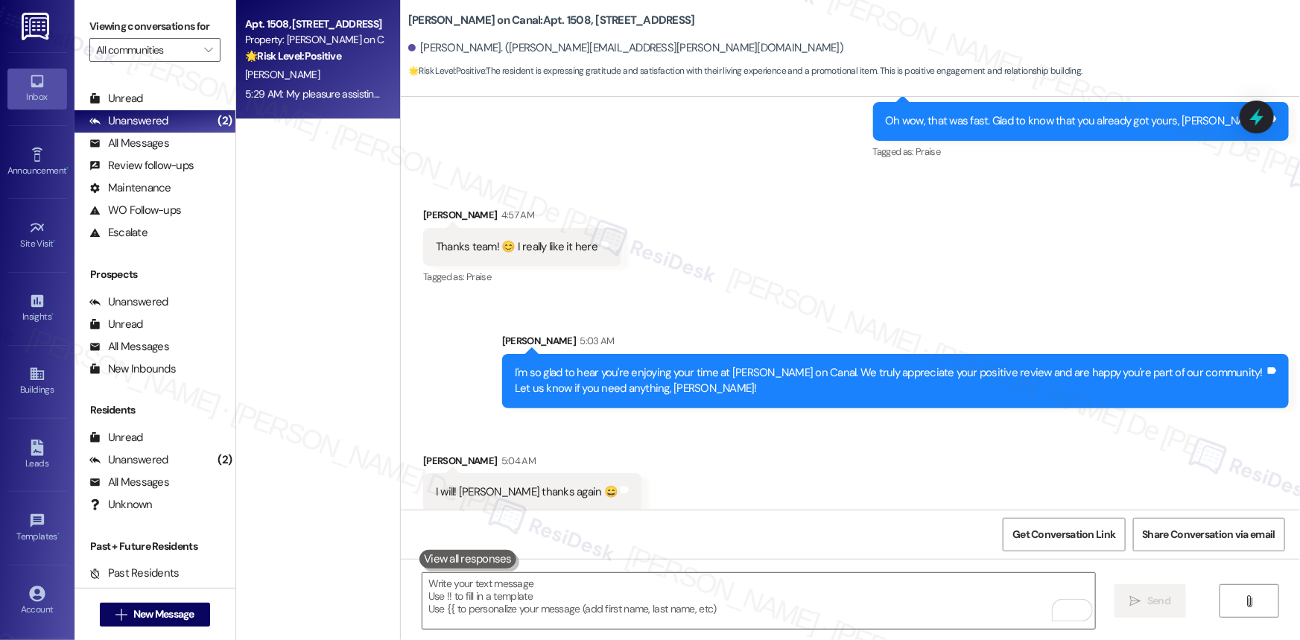
scroll to position [0, 0]
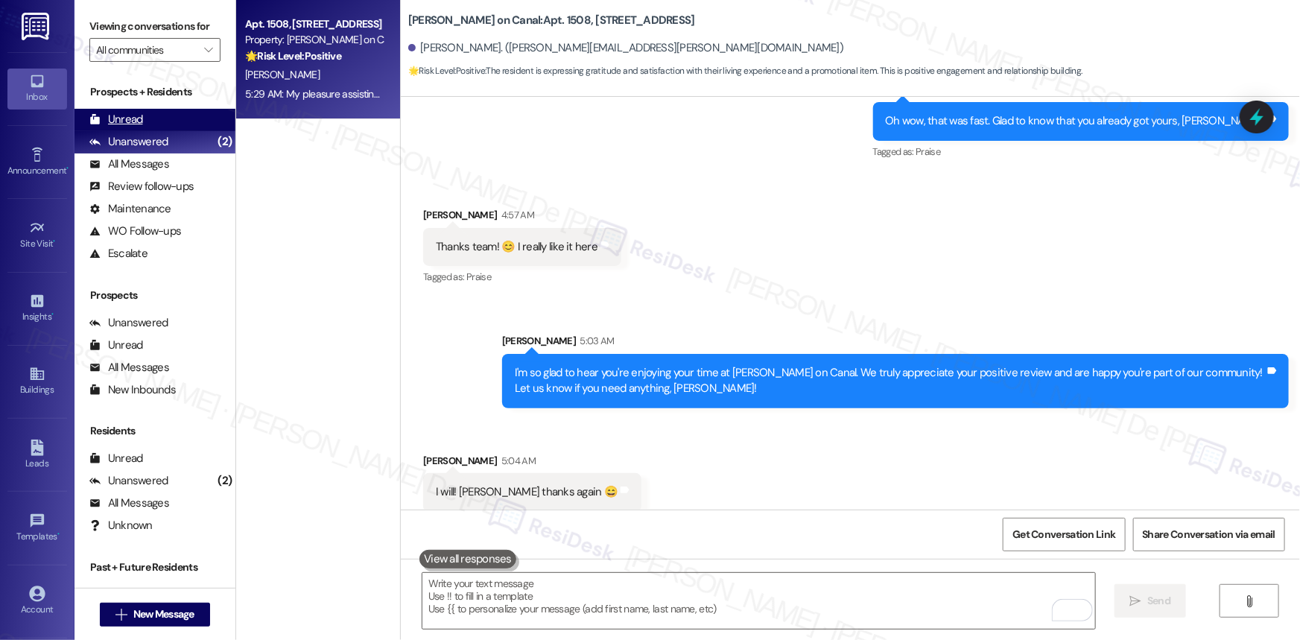
click at [192, 116] on div "Unread (0)" at bounding box center [154, 120] width 161 height 22
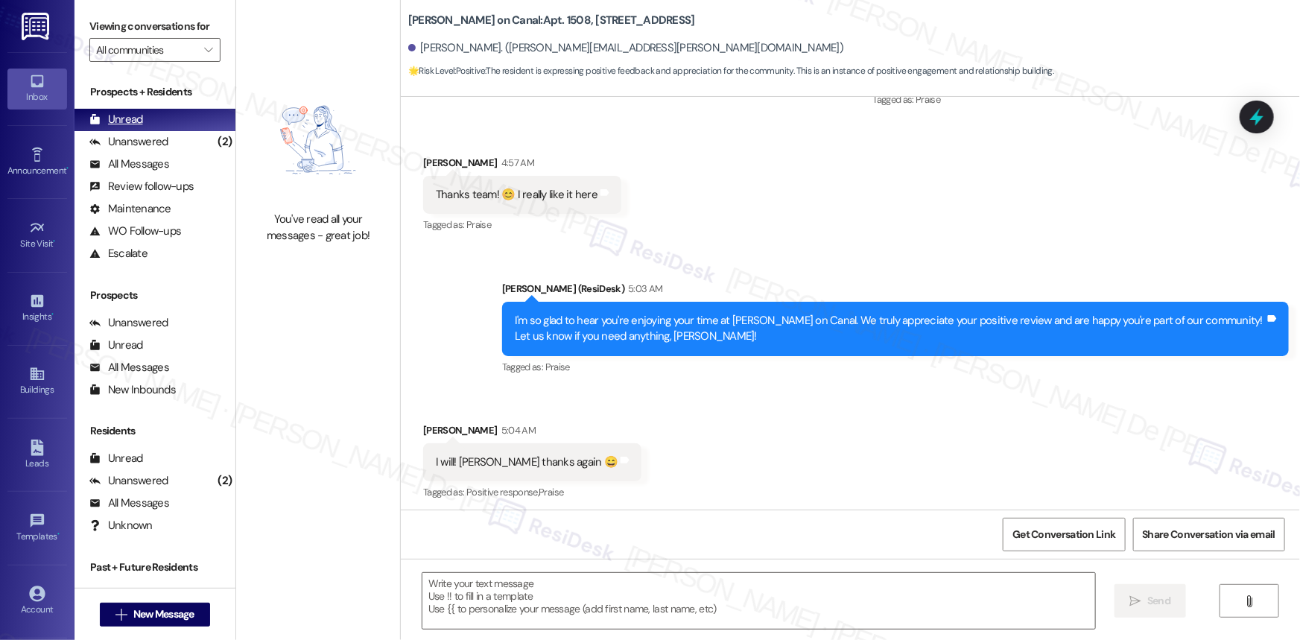
scroll to position [3317, 0]
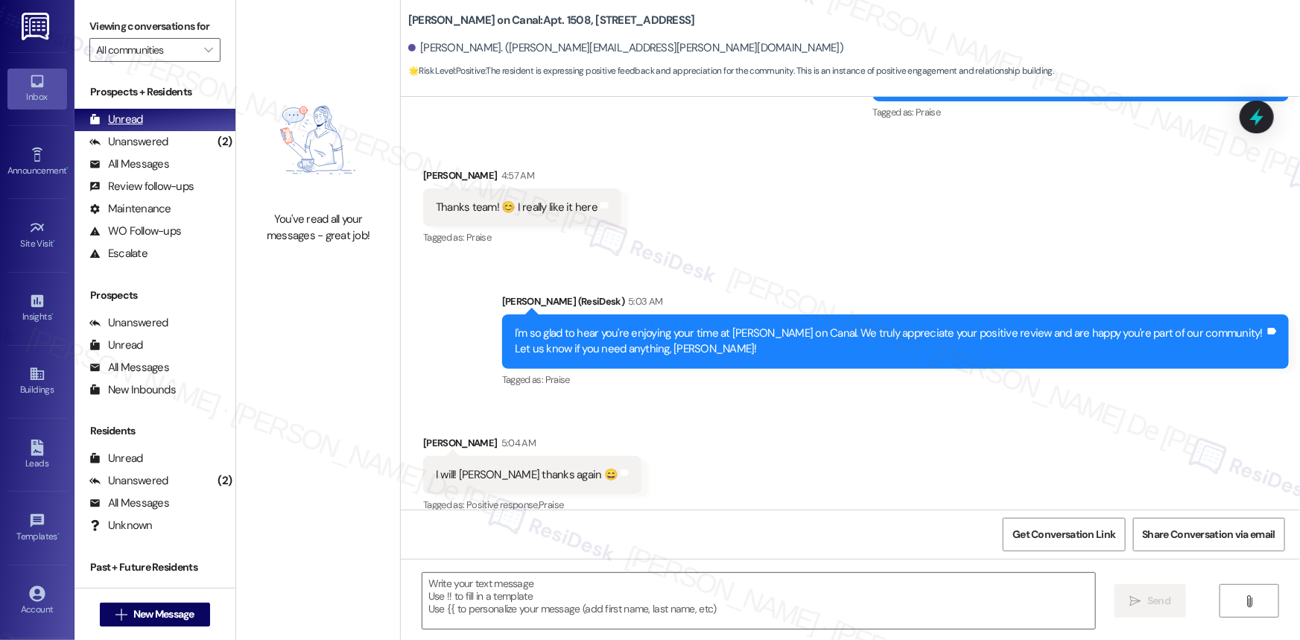
type textarea "Fetching suggested responses. Please feel free to read through the conversation…"
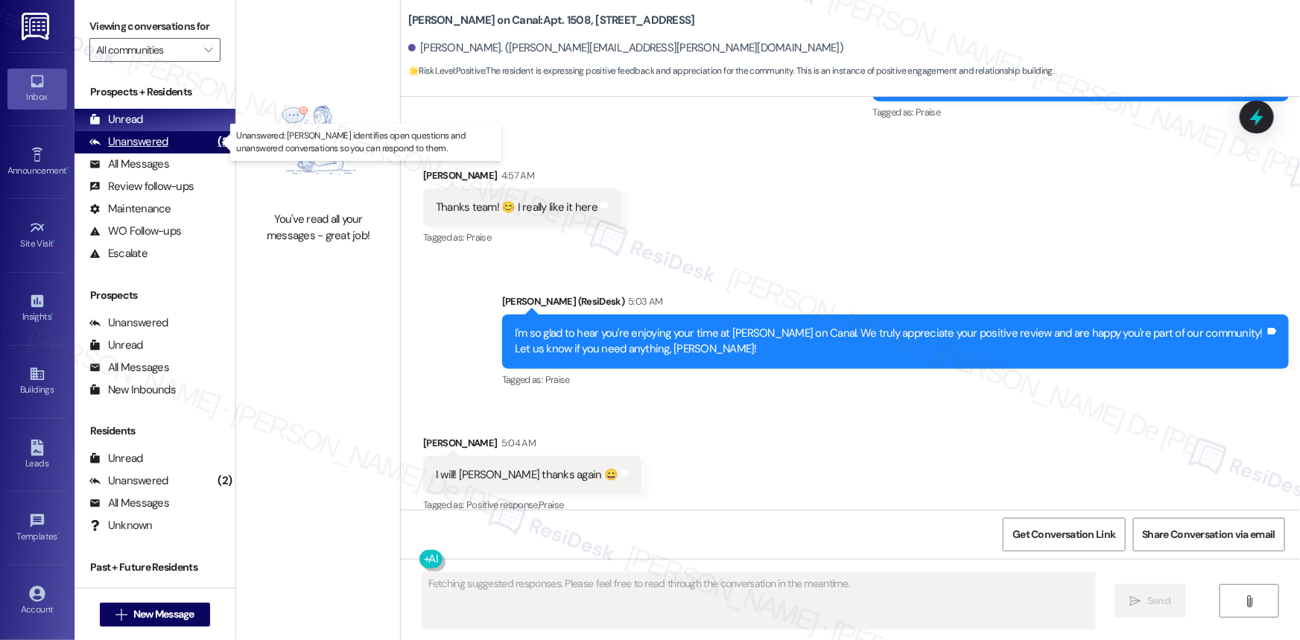
click at [186, 139] on div "Unanswered (2)" at bounding box center [154, 142] width 161 height 22
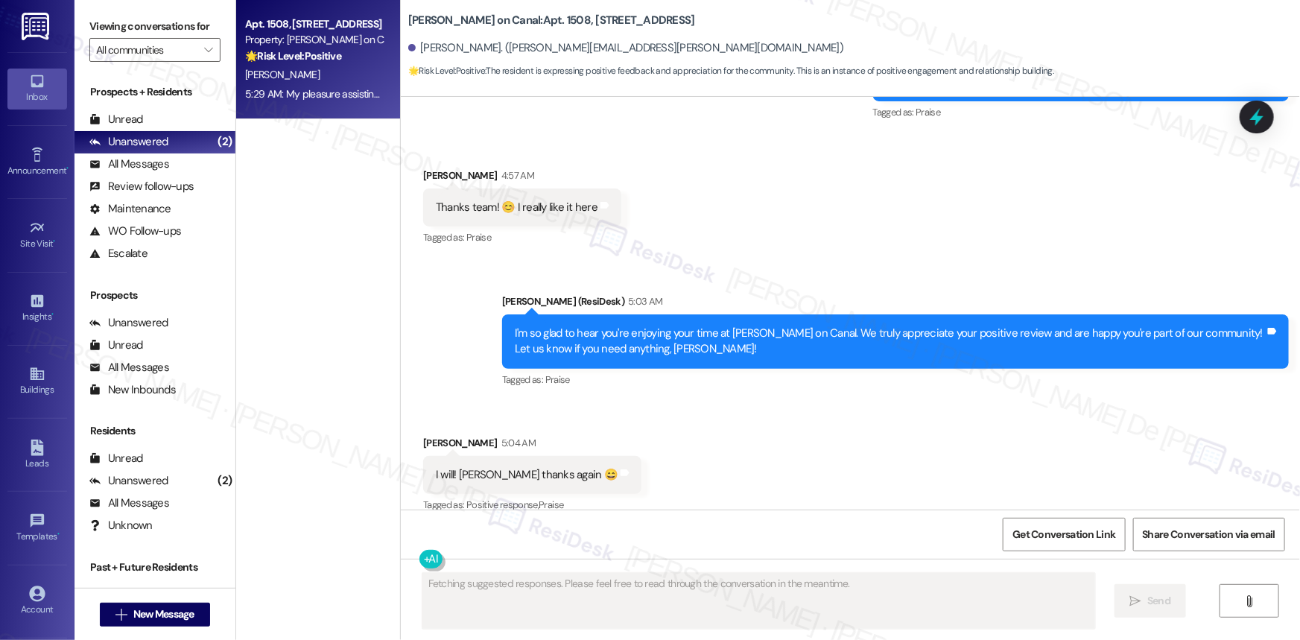
click at [333, 195] on div "Apt. 1508, 350 N Canal St Property: Cassidy on Canal 🌟 Risk Level: Positive The…" at bounding box center [318, 267] width 164 height 534
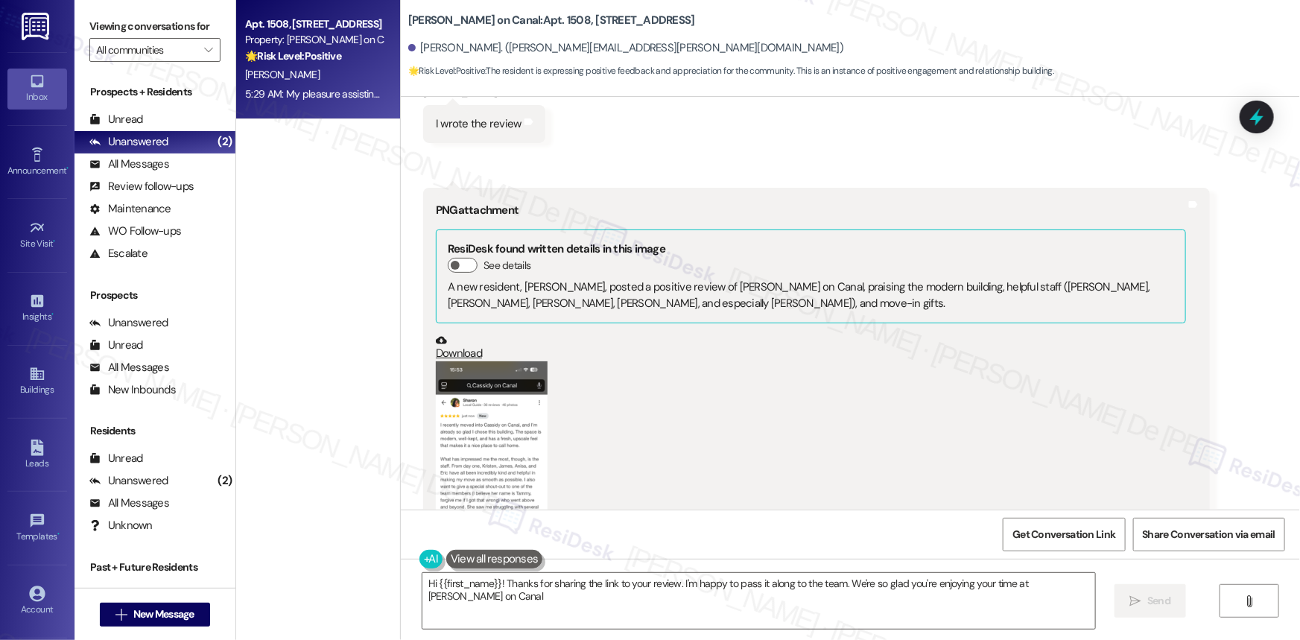
type textarea "Hi {{first_name}}! Thanks for sharing the link to your review. I'm happy to pas…"
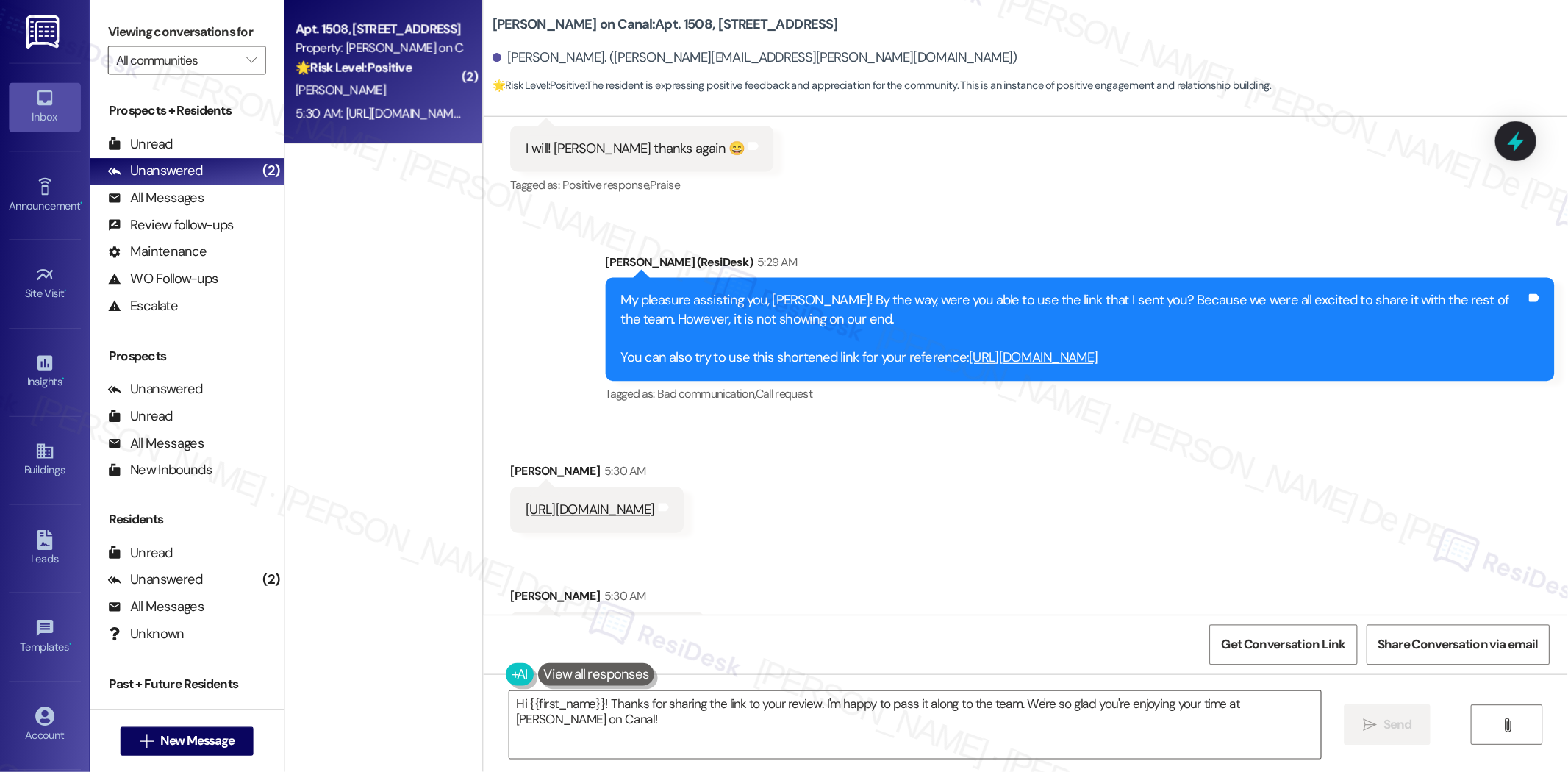
scroll to position [3651, 0]
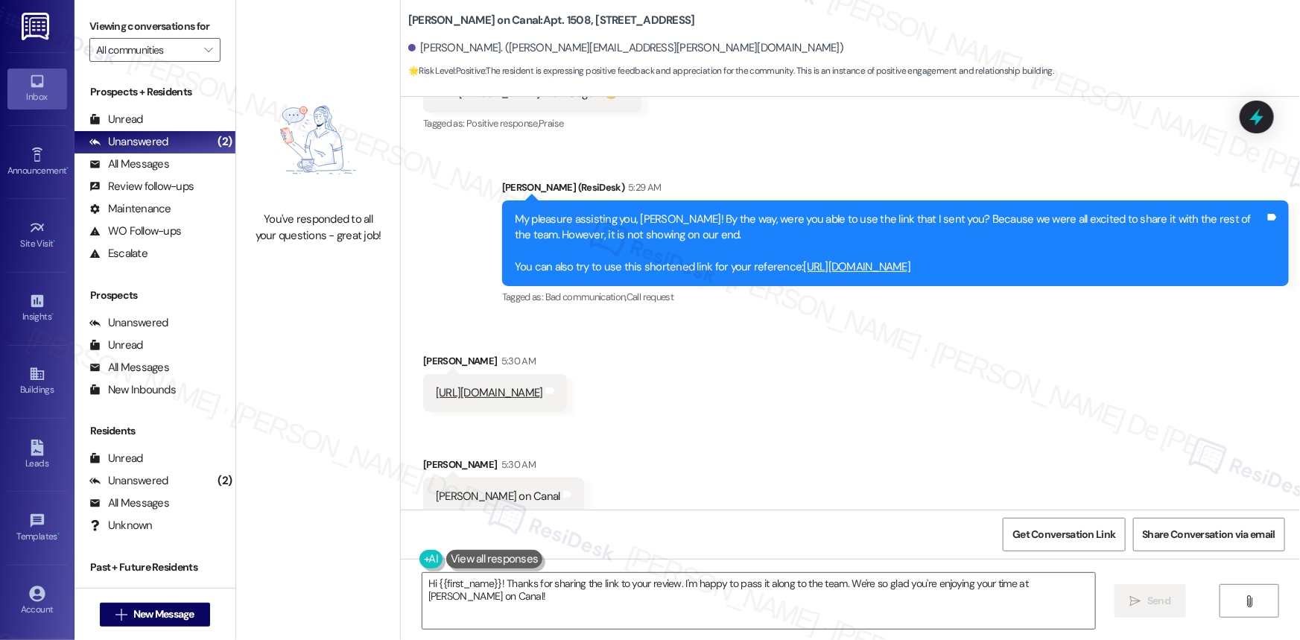
click at [543, 385] on link "https://share.google/eriPLqyadvO1STb06" at bounding box center [489, 392] width 107 height 15
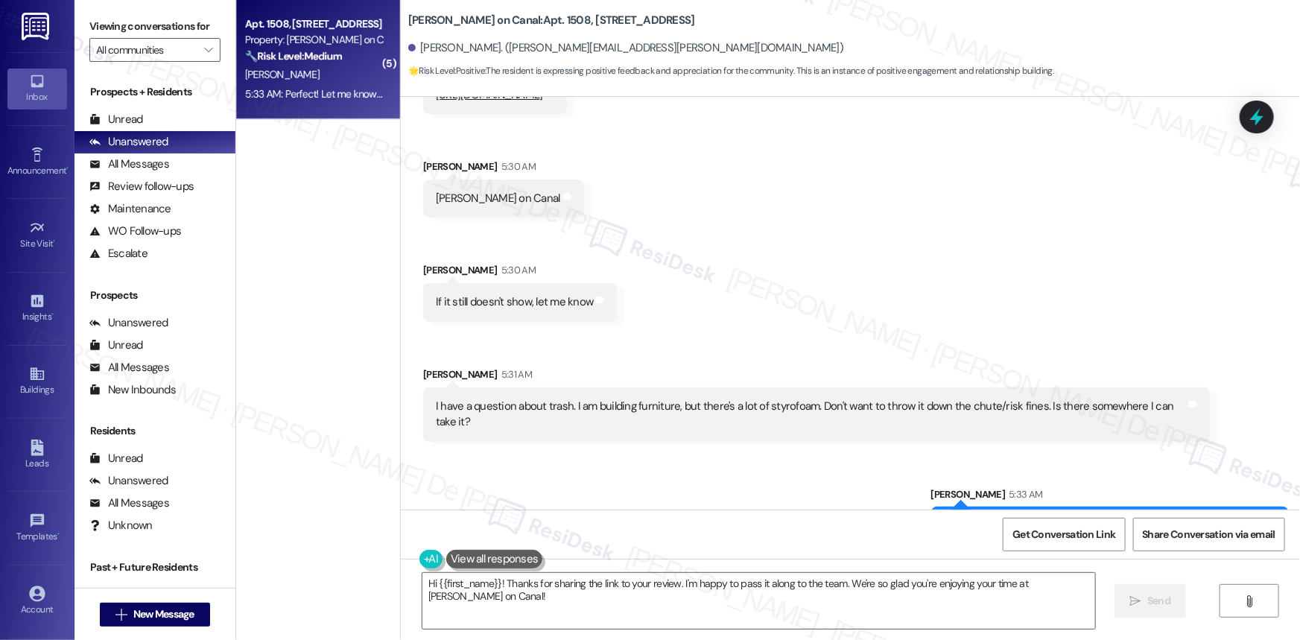
scroll to position [89, 0]
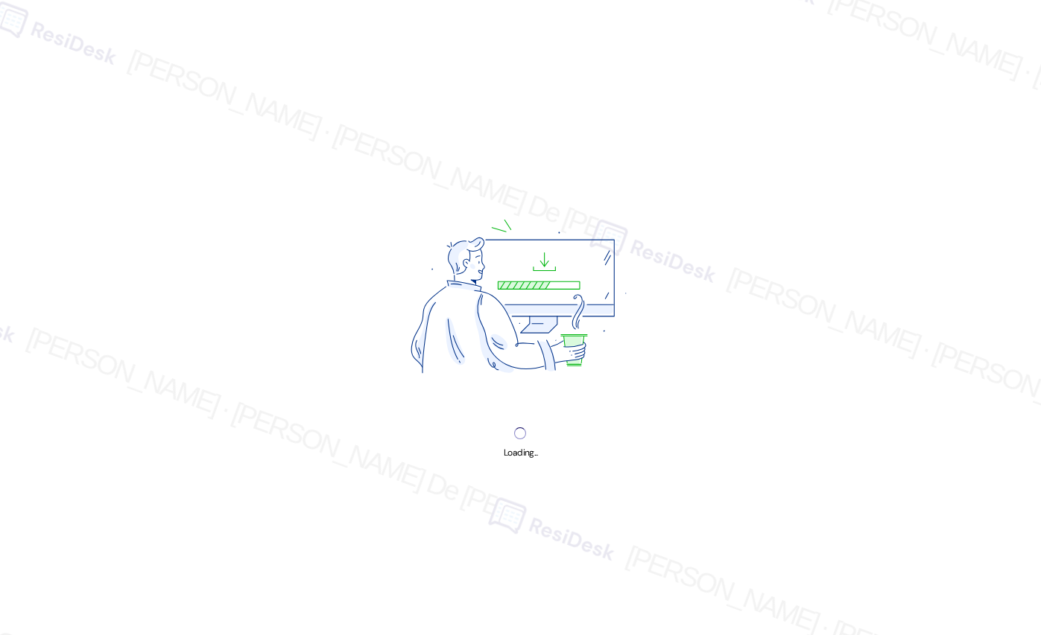
select select "English"
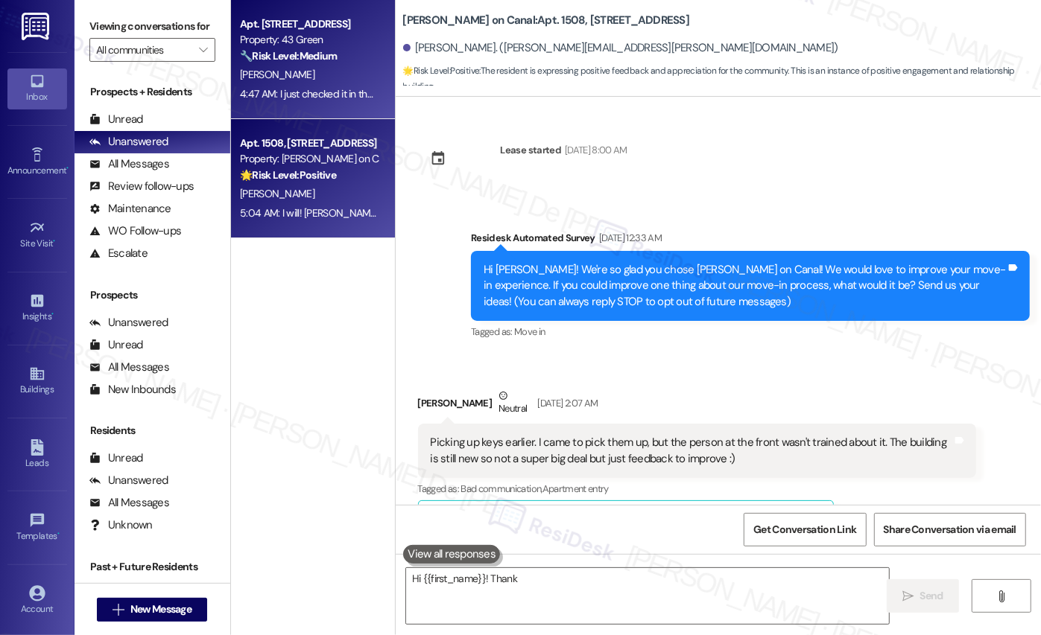
scroll to position [3449, 0]
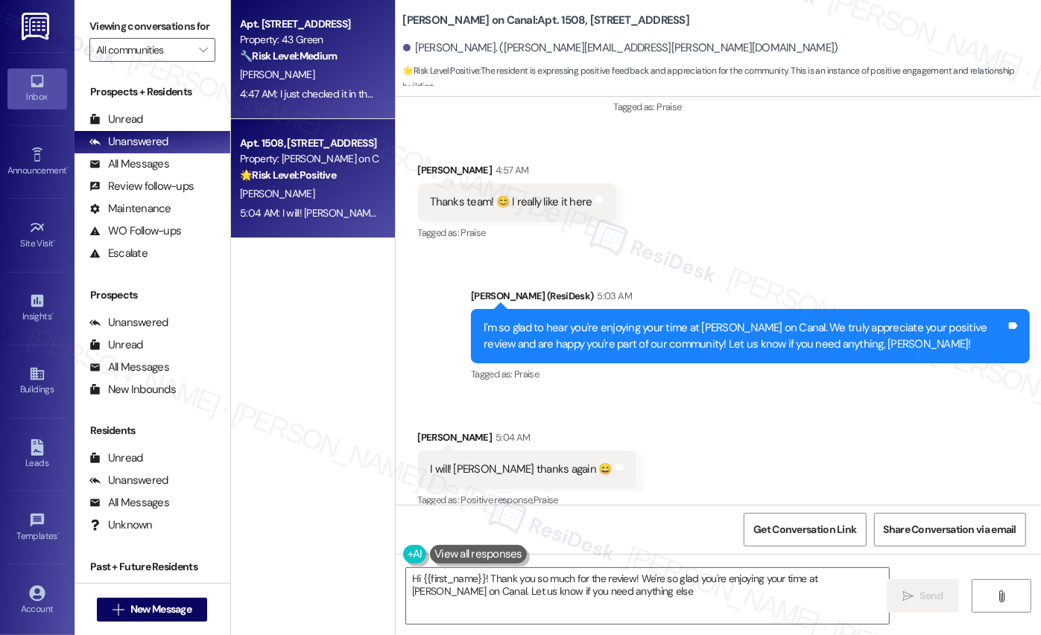
type textarea "Hi {{first_name}}! Thank you so much for the review! We're so glad you're enjoy…"
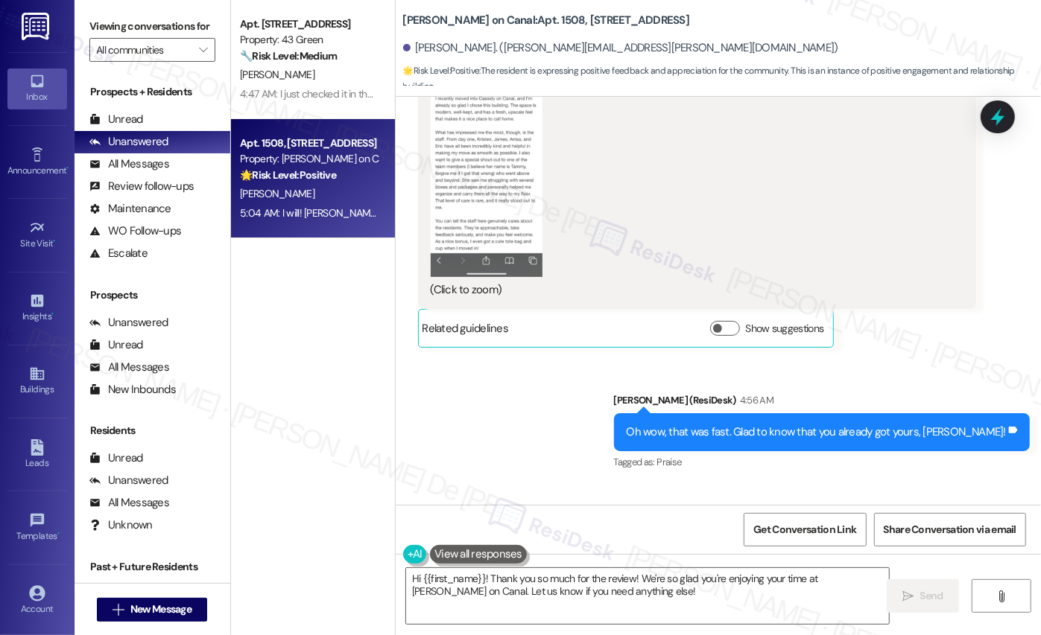
scroll to position [2998, 0]
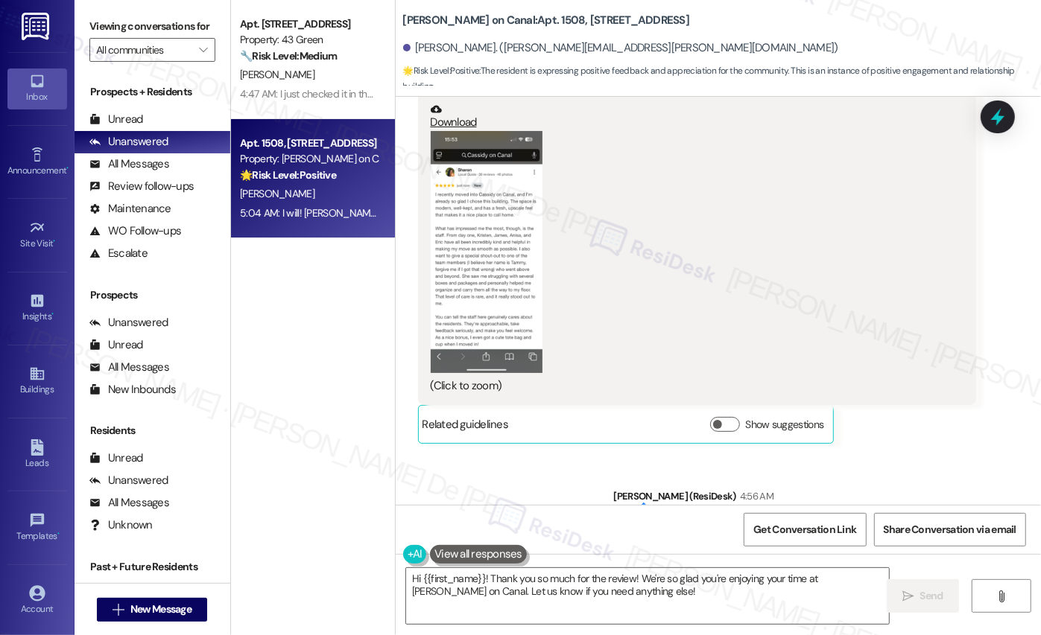
click at [460, 213] on button "Zoom image" at bounding box center [487, 252] width 112 height 243
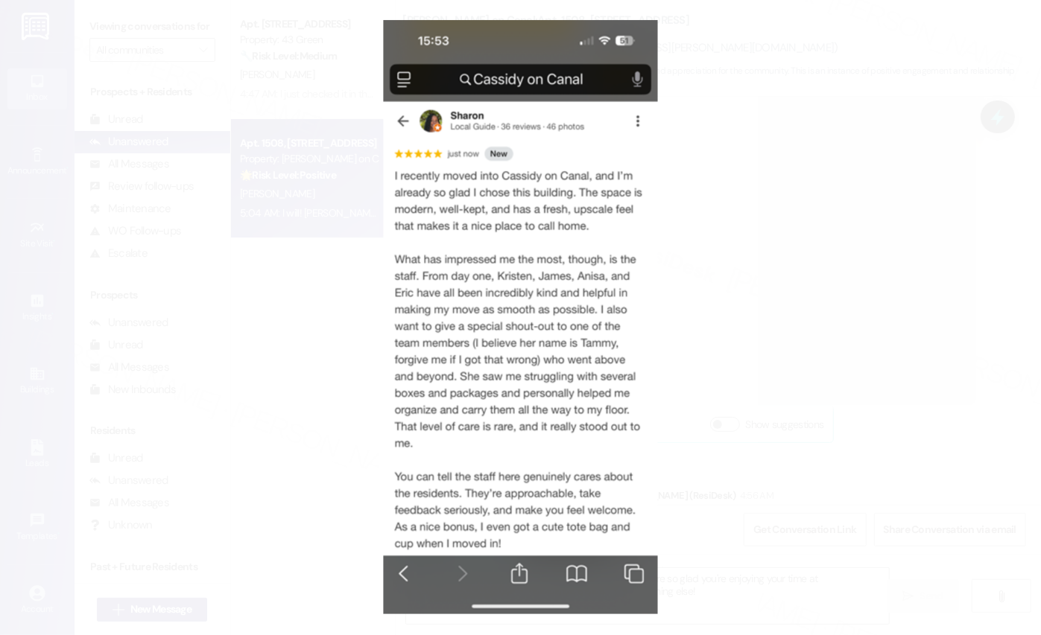
click at [692, 320] on button "Unzoom image" at bounding box center [520, 317] width 1041 height 635
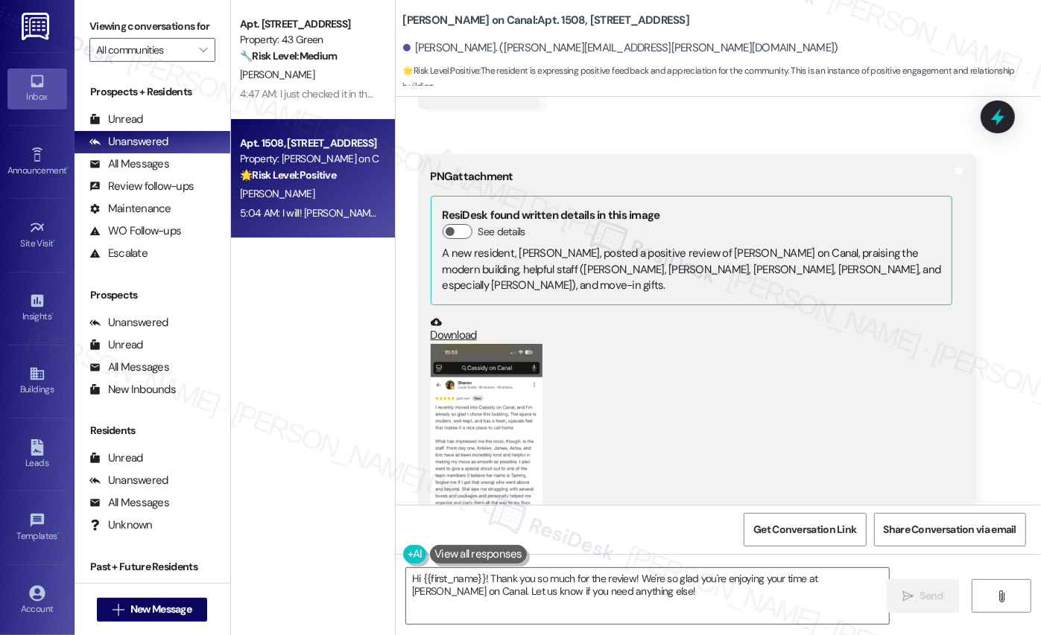
scroll to position [2772, 0]
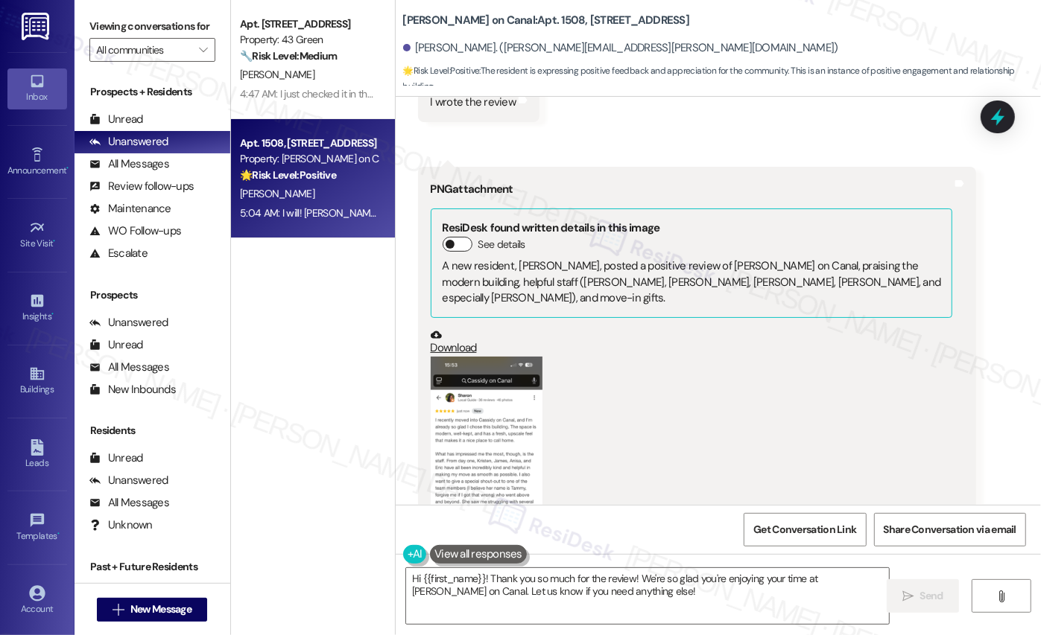
click at [448, 246] on button "See details" at bounding box center [457, 244] width 30 height 15
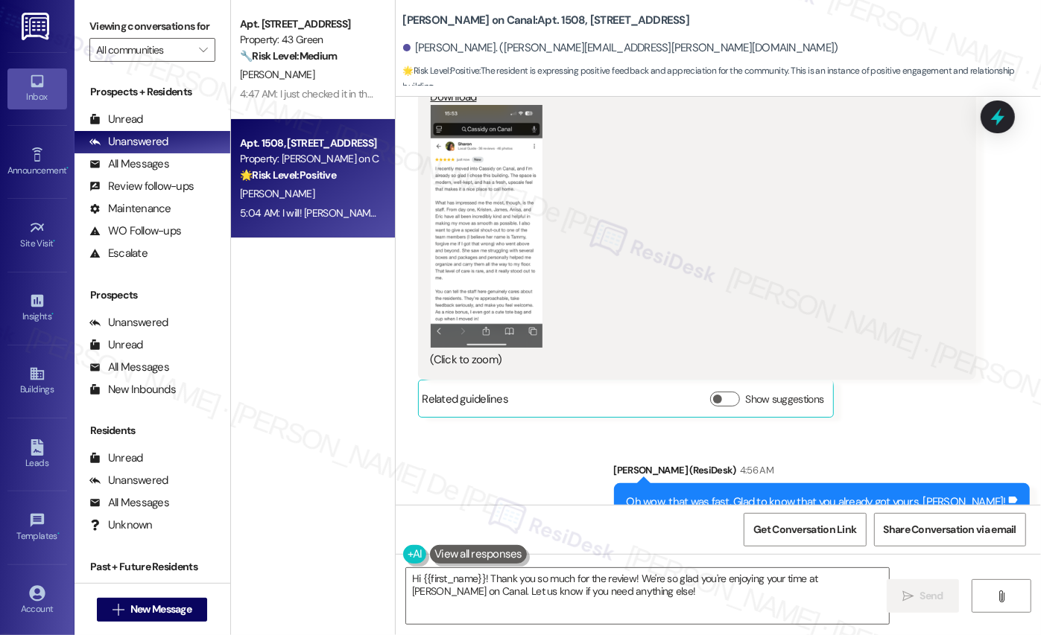
scroll to position [3449, 0]
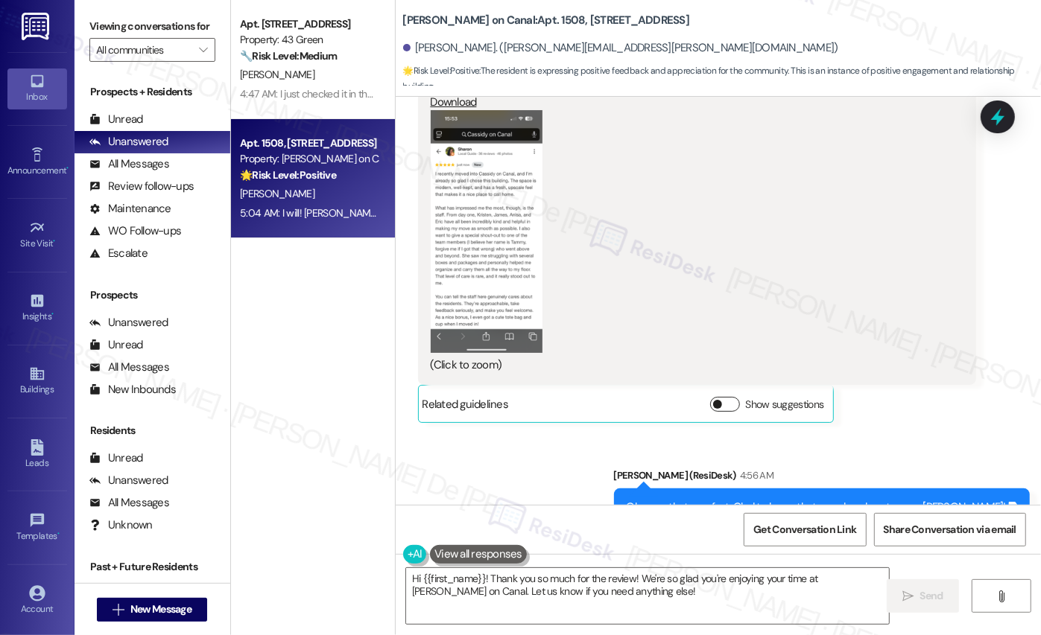
click at [714, 402] on span "button" at bounding box center [717, 404] width 9 height 9
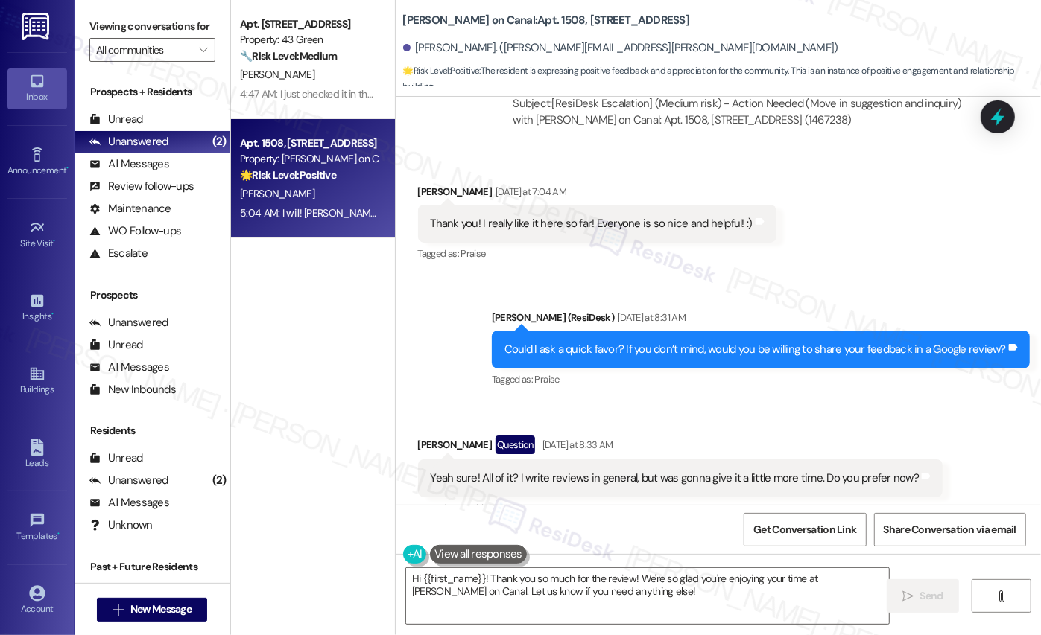
scroll to position [1418, 0]
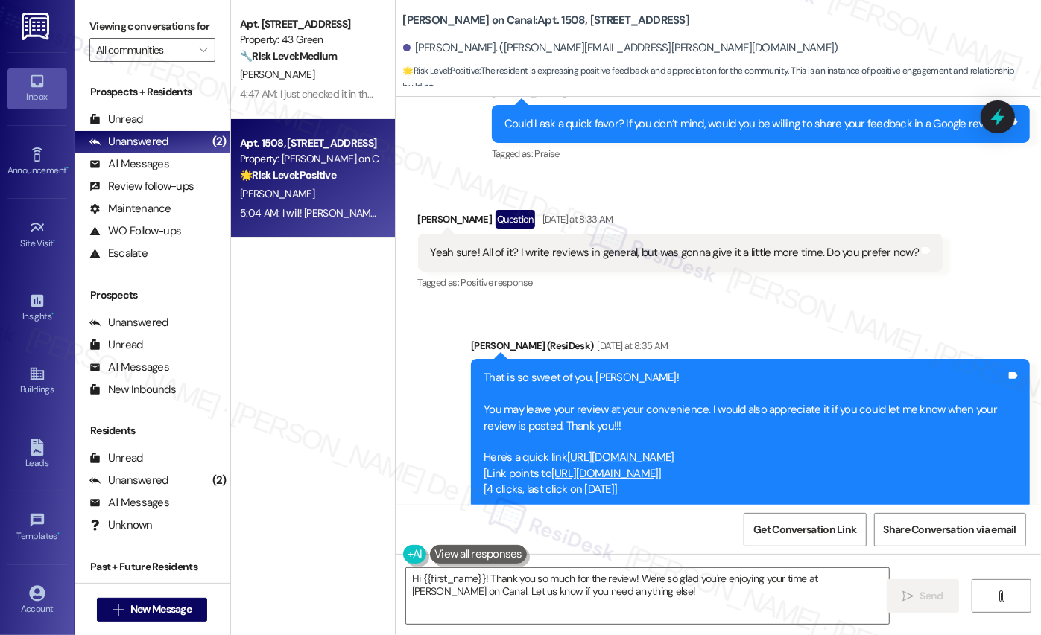
click at [597, 454] on link "https://www.theresidesk.com/links/review-nh6yGvBIY" at bounding box center [620, 457] width 107 height 15
click at [658, 471] on link "https://search.google.com/local/writereview?placeid=ChIJ0bV_vN4tDogRLUDUBSEMIoE" at bounding box center [604, 473] width 107 height 15
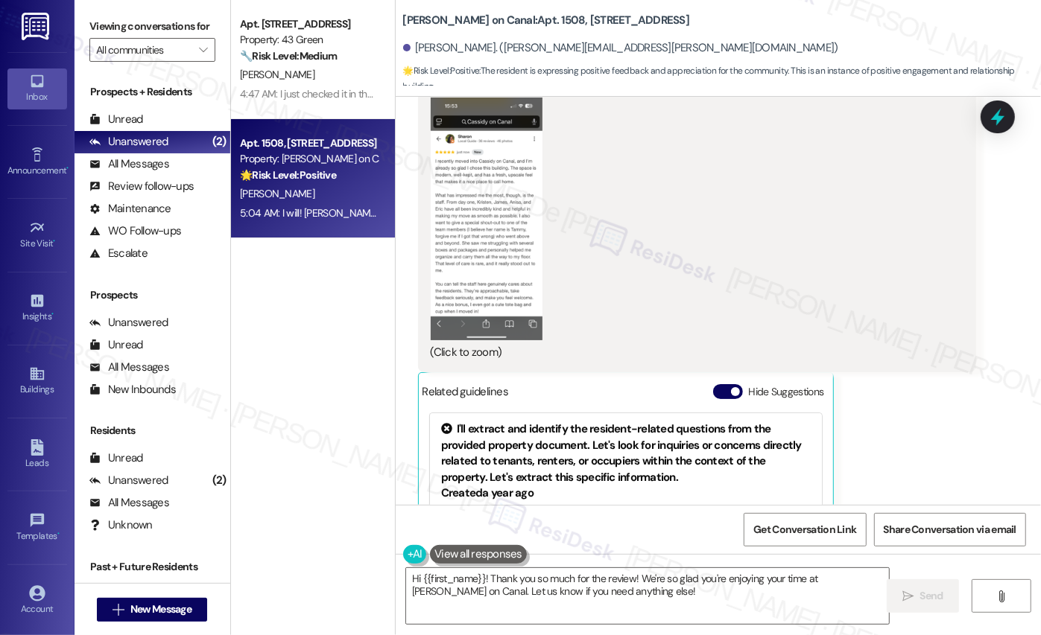
scroll to position [3449, 0]
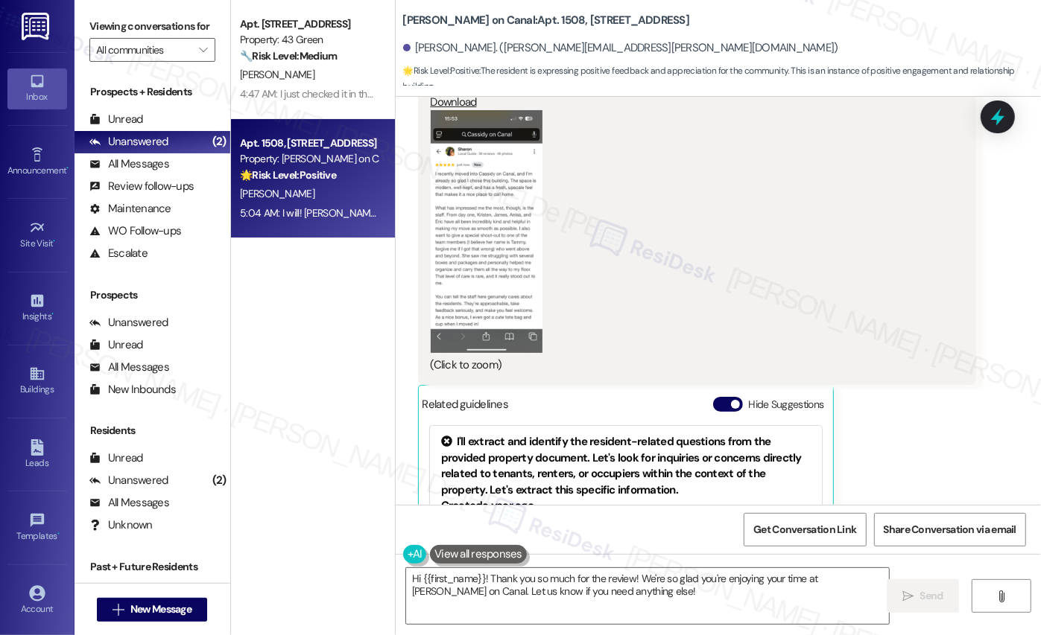
click at [469, 255] on button "Zoom image" at bounding box center [487, 231] width 112 height 243
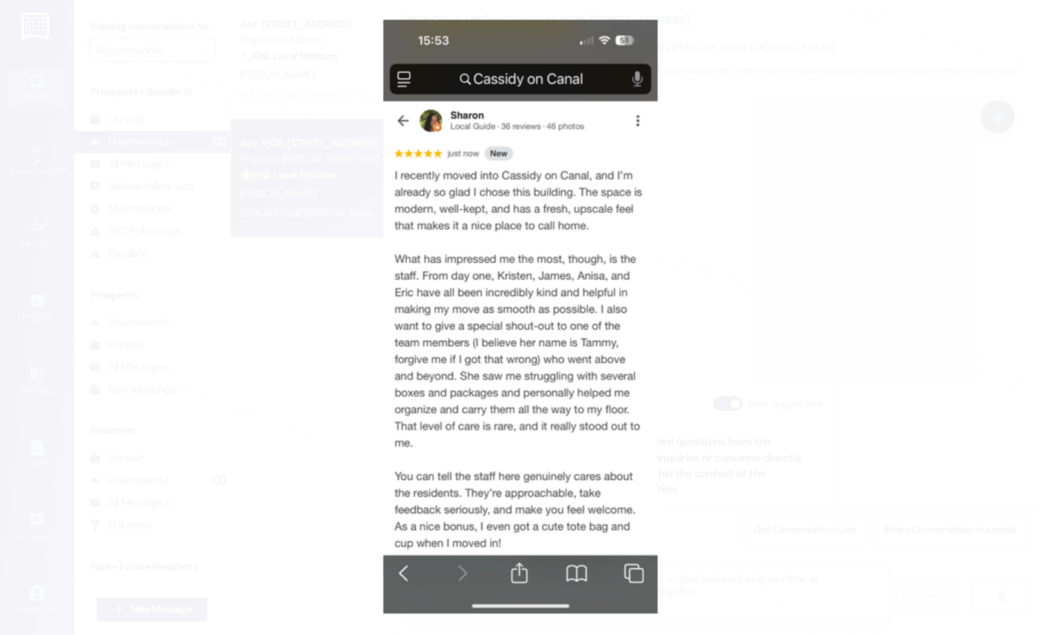
click at [923, 279] on button "Unzoom image" at bounding box center [520, 317] width 1041 height 635
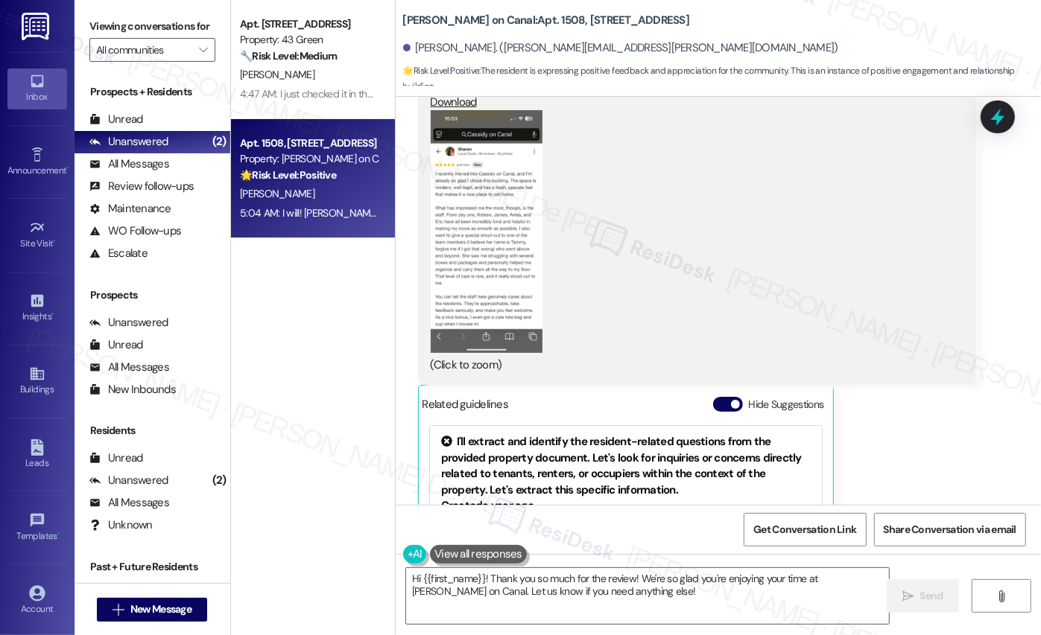
click at [462, 185] on button "Zoom image" at bounding box center [487, 231] width 112 height 243
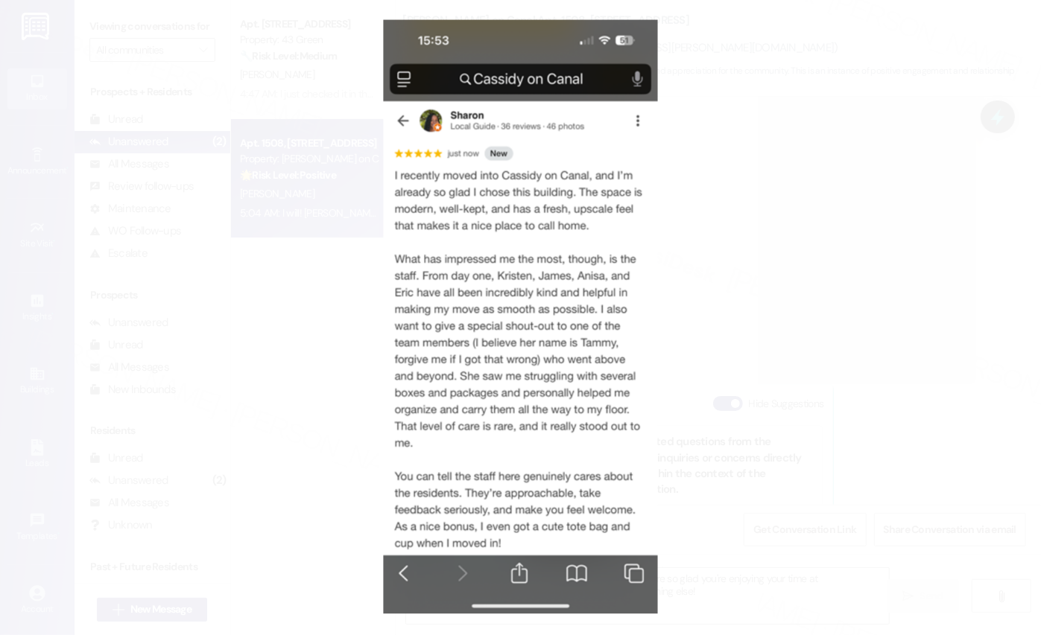
click at [865, 204] on button "Unzoom image" at bounding box center [520, 317] width 1041 height 635
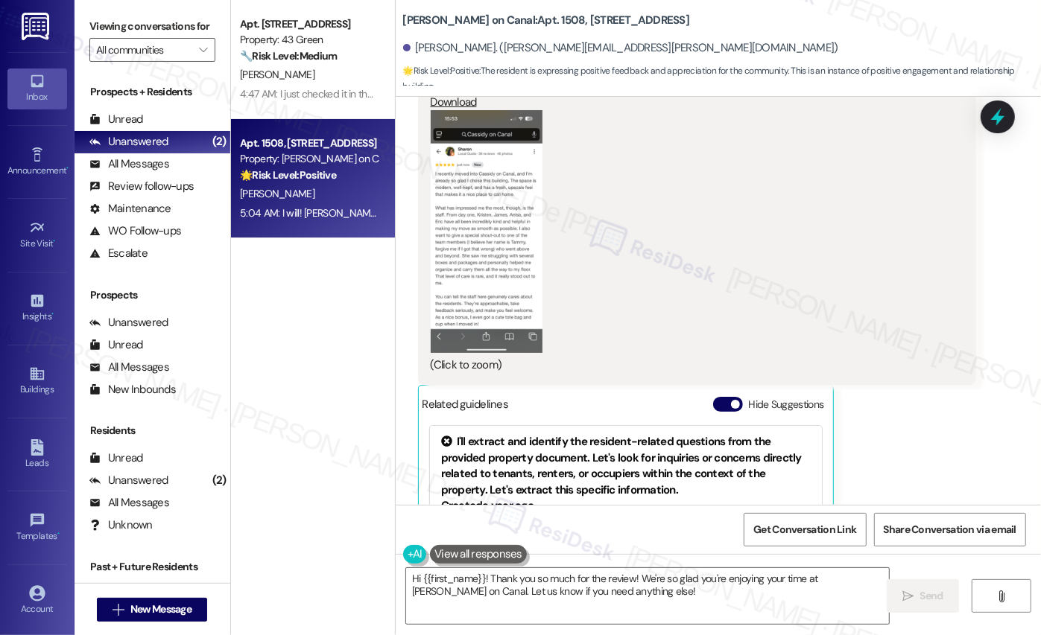
click at [456, 232] on button "Zoom image" at bounding box center [487, 231] width 112 height 243
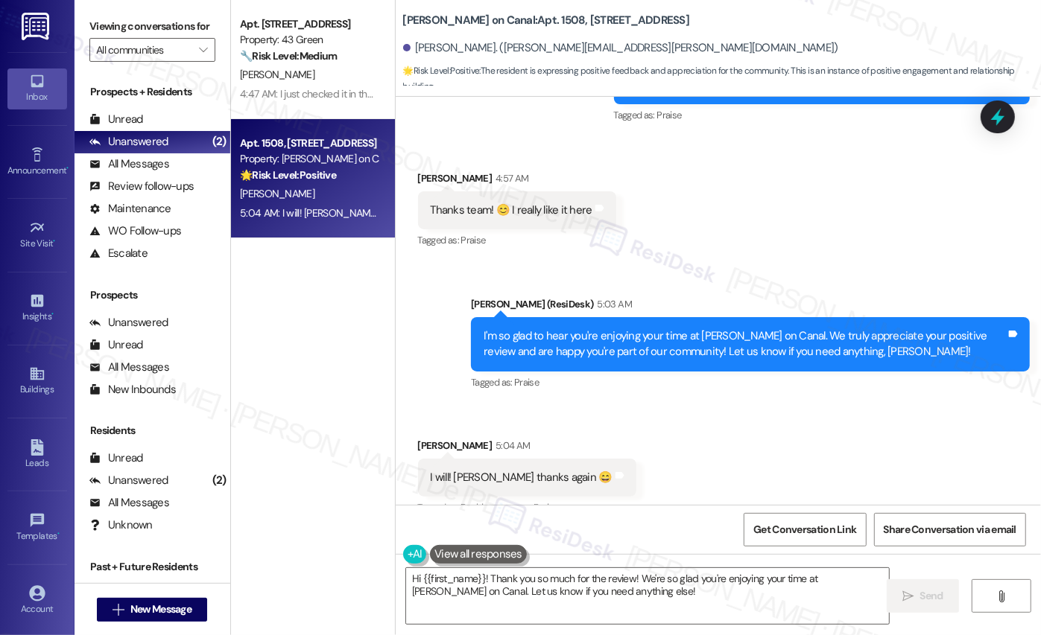
scroll to position [4150, 0]
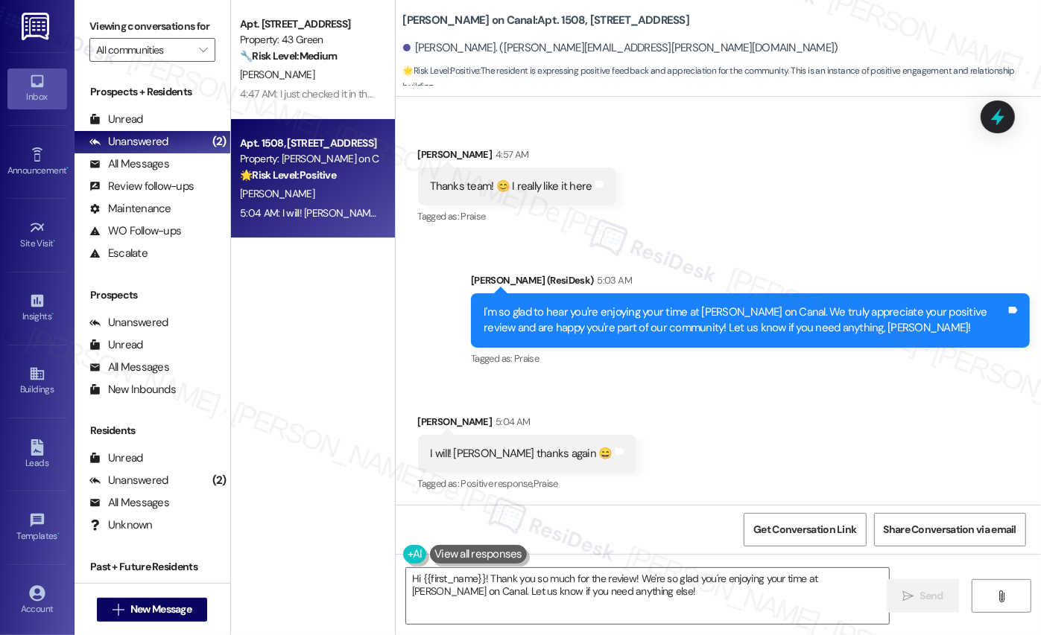
click at [287, 323] on div "Apt. 602, Phase 2 4307 S Prairie Ave Property: 43 Green 🔧 Risk Level: Medium Th…" at bounding box center [313, 265] width 164 height 530
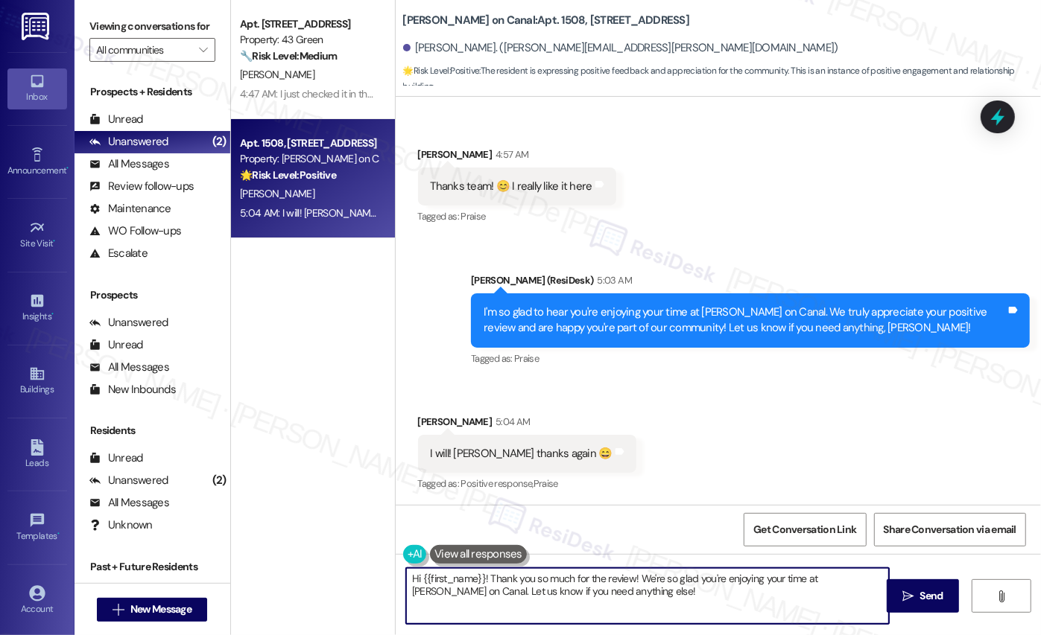
drag, startPoint x: 639, startPoint y: 609, endPoint x: 380, endPoint y: 556, distance: 264.4
click at [380, 556] on div "Apt. 602, Phase 2 4307 S Prairie Ave Property: 43 Green 🔧 Risk Level: Medium Th…" at bounding box center [636, 317] width 810 height 635
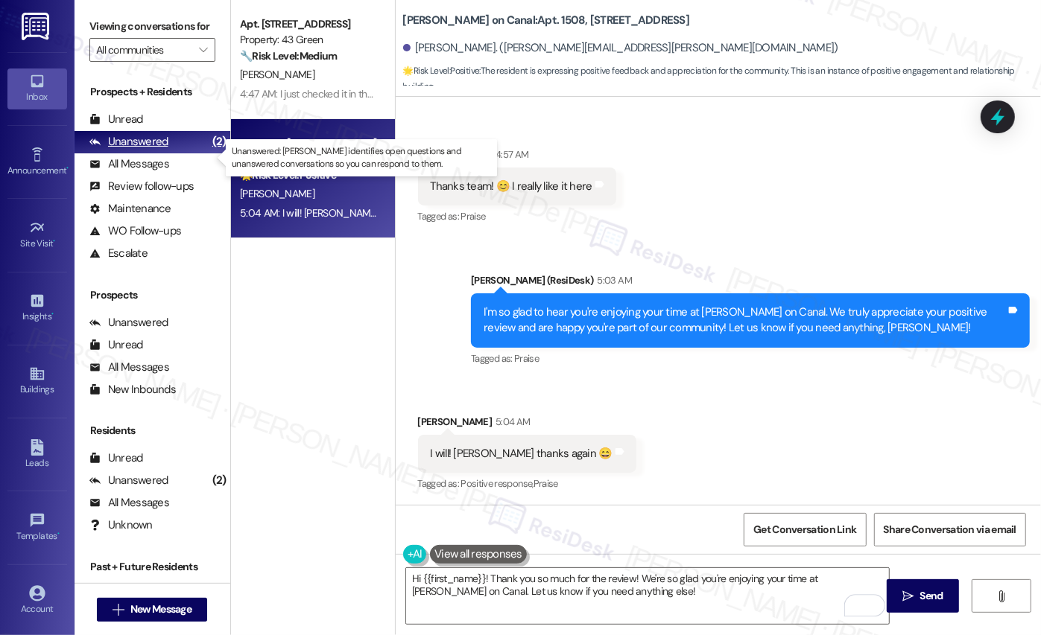
click at [144, 150] on div "Unanswered" at bounding box center [128, 142] width 79 height 16
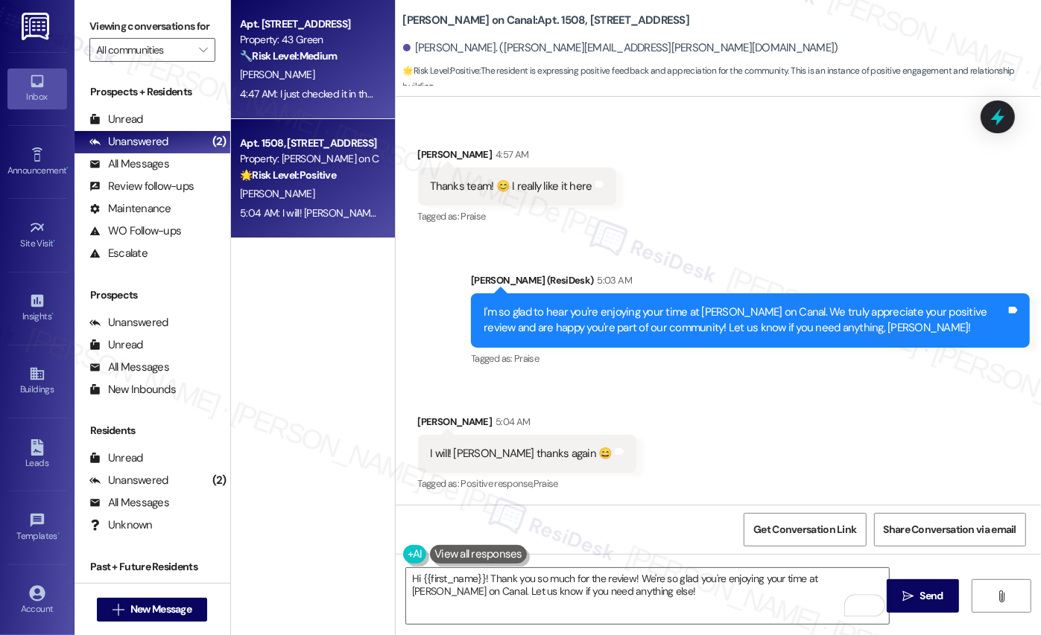
click at [279, 74] on div "K. Hoskin" at bounding box center [308, 75] width 141 height 19
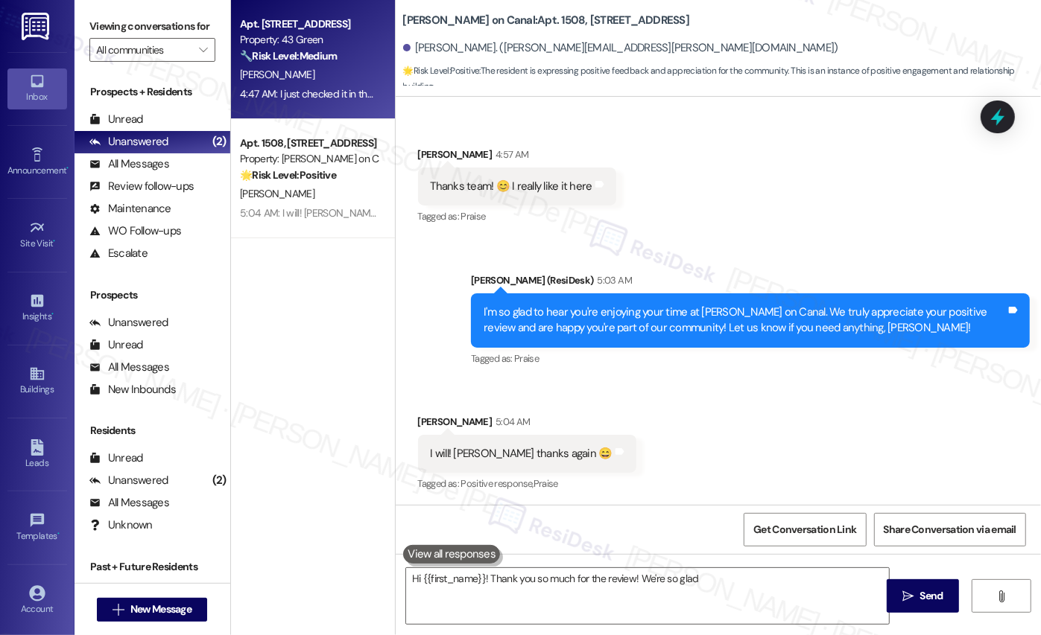
type textarea "Hi {{first_name}}! Thank you so much for the review! We're so glad you're"
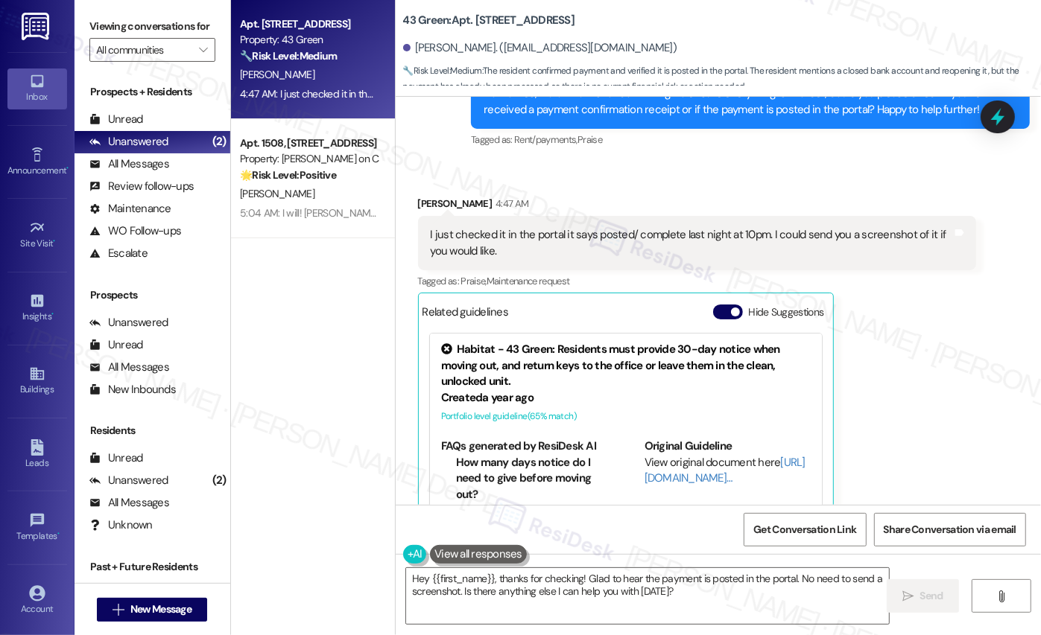
scroll to position [8058, 0]
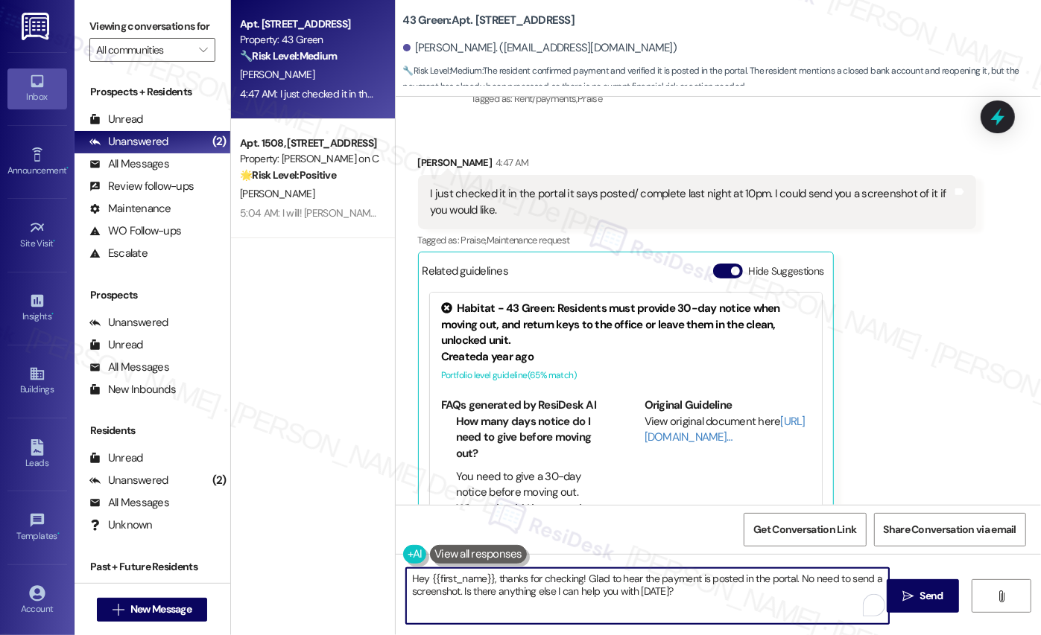
click at [720, 593] on textarea "Hey {{first_name}}, thanks for checking! Glad to hear the payment is posted in …" at bounding box center [647, 596] width 483 height 56
click at [720, 595] on textarea "Hey {{first_name}}, thanks for checking! Glad to hear the payment is posted in …" at bounding box center [647, 596] width 483 height 56
drag, startPoint x: 635, startPoint y: 596, endPoint x: 460, endPoint y: 617, distance: 175.6
click at [460, 615] on textarea "Hey {{first_name}}, thanks for checking! Glad to hear the payment is posted in …" at bounding box center [647, 596] width 483 height 56
paste textarea "If something else comes up, I’ll be glad to assist"
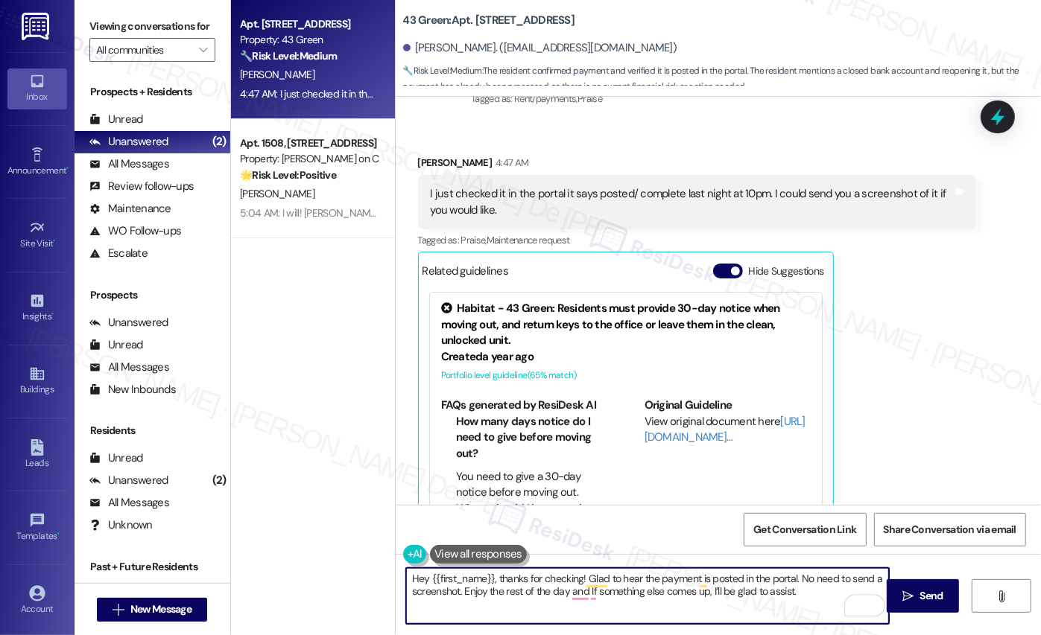
click at [572, 599] on textarea "Hey {{first_name}}, thanks for checking! Glad to hear the payment is posted in …" at bounding box center [647, 596] width 483 height 56
click at [586, 597] on textarea "Hey {{first_name}}, thanks for checking! Glad to hear the payment is posted in …" at bounding box center [647, 596] width 483 height 56
click at [575, 600] on textarea "Hey {{first_name}}, thanks for checking! Glad to hear the payment is posted in …" at bounding box center [647, 596] width 483 height 56
click at [587, 597] on textarea "Hey {{first_name}}, thanks for checking! Glad to hear the payment is posted in …" at bounding box center [647, 596] width 483 height 56
type textarea "Hey {{first_name}}, thanks for checking! Glad to hear the payment is posted in …"
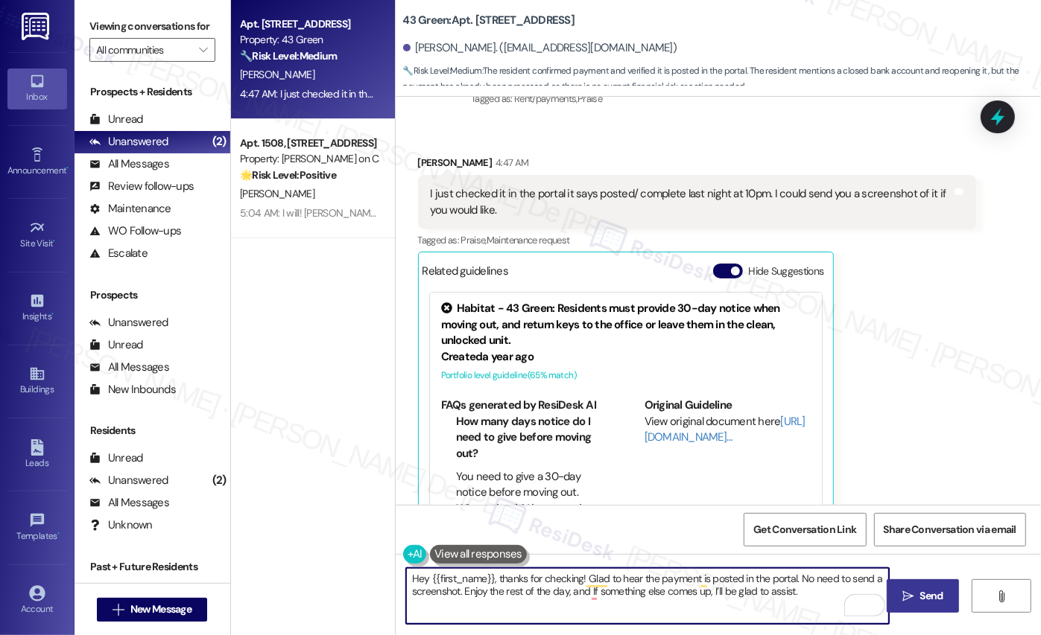
click at [925, 591] on span "Send" at bounding box center [931, 596] width 23 height 16
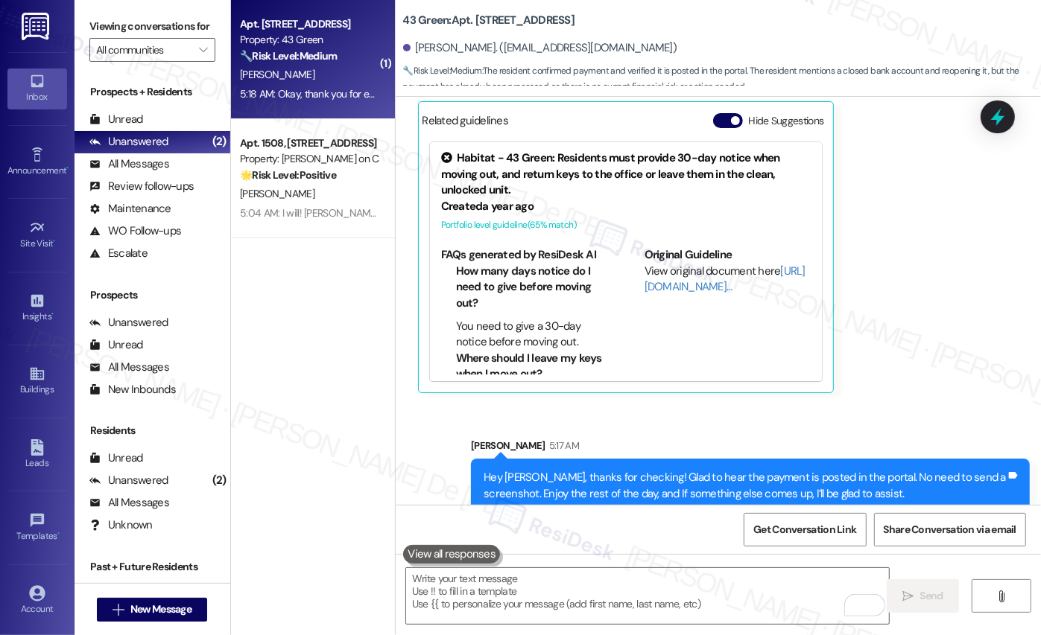
scroll to position [8280, 0]
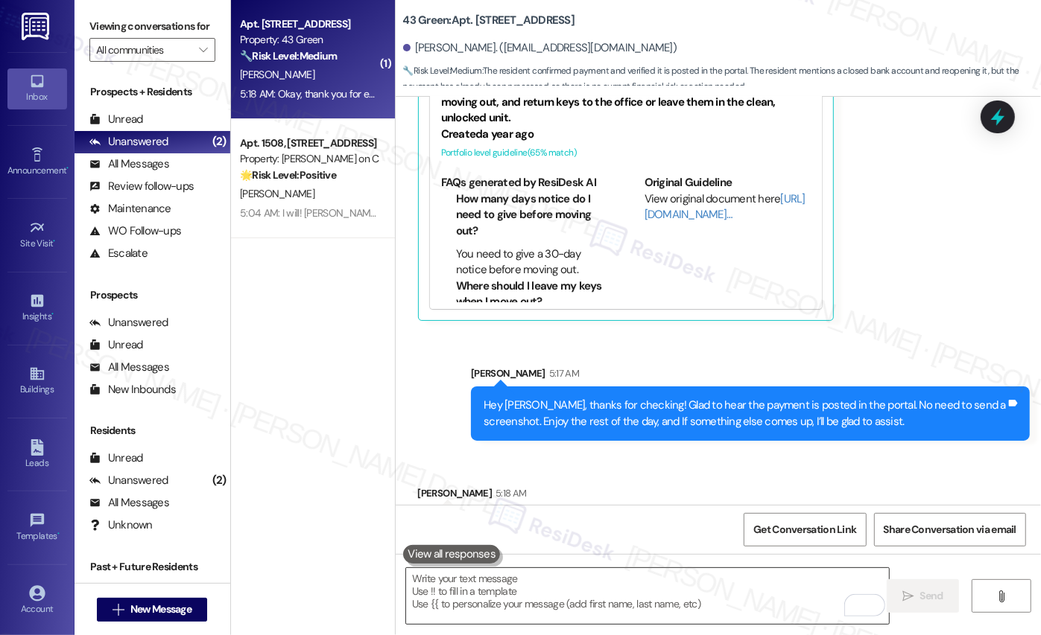
click at [647, 603] on textarea "To enrich screen reader interactions, please activate Accessibility in Grammarl…" at bounding box center [647, 596] width 483 height 56
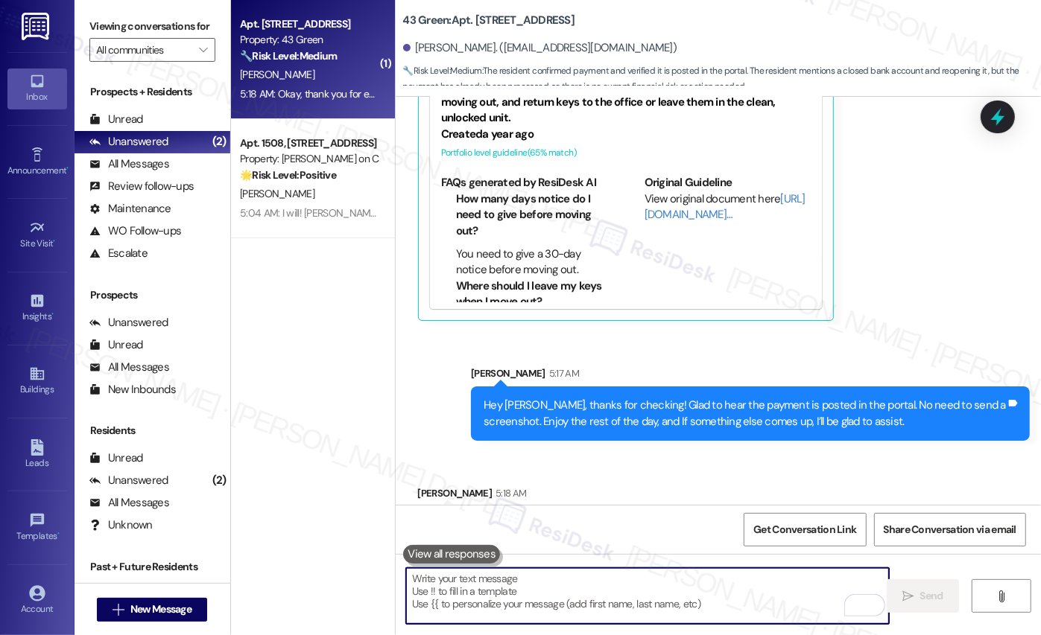
click at [639, 588] on textarea "To enrich screen reader interactions, please activate Accessibility in Grammarl…" at bounding box center [647, 596] width 483 height 56
click at [637, 587] on textarea "To enrich screen reader interactions, please activate Accessibility in Grammarl…" at bounding box center [647, 596] width 483 height 56
click at [636, 587] on textarea "To enrich screen reader interactions, please activate Accessibility in Grammarl…" at bounding box center [647, 596] width 483 height 56
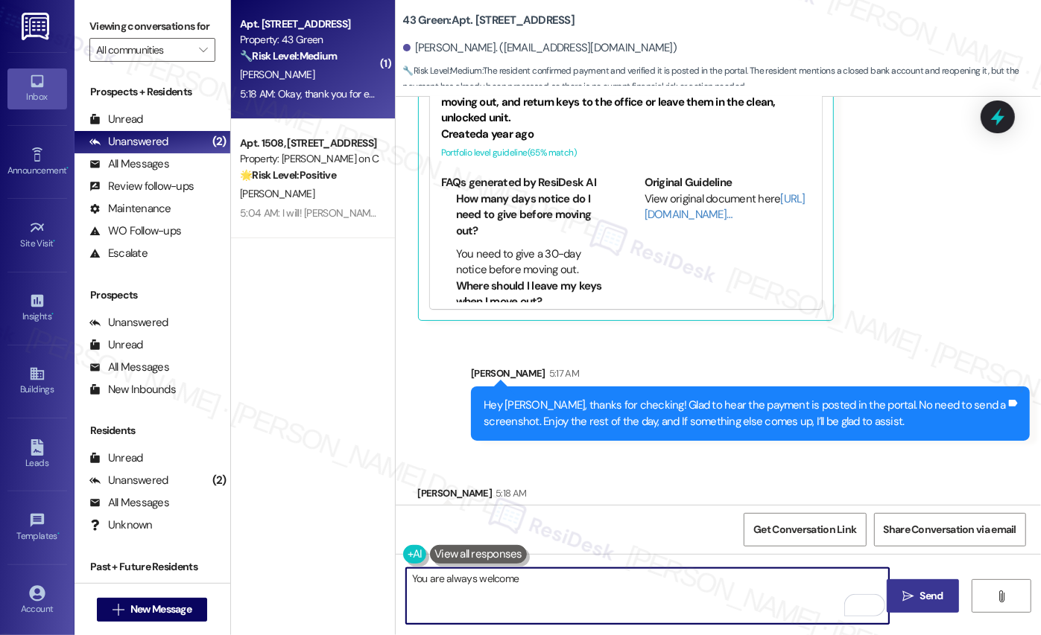
type textarea "You are always welcome 😊"
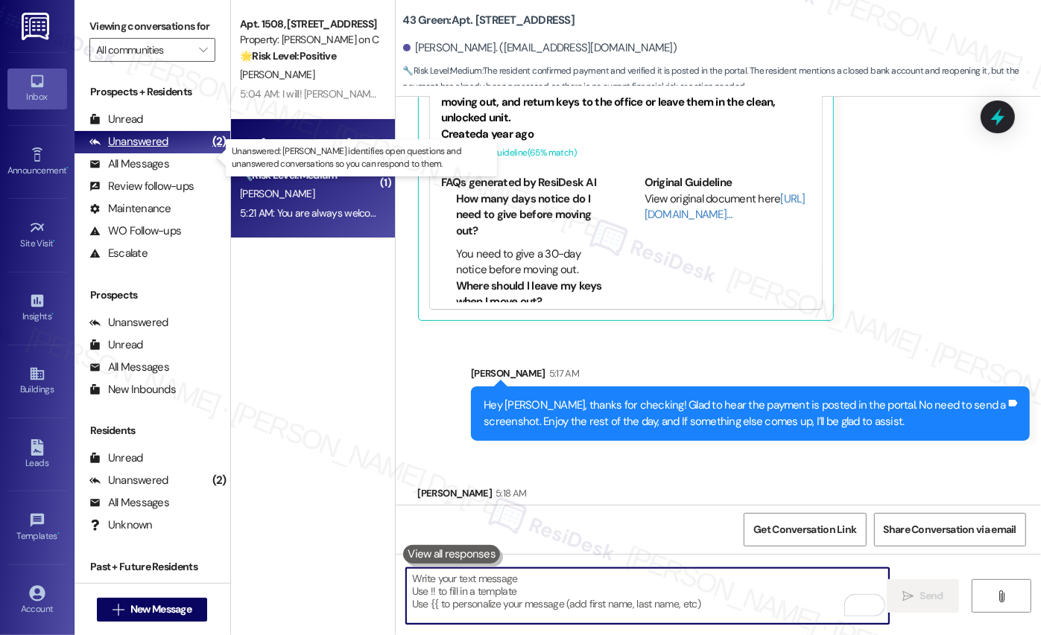
click at [174, 149] on div "Unanswered (2)" at bounding box center [152, 142] width 156 height 22
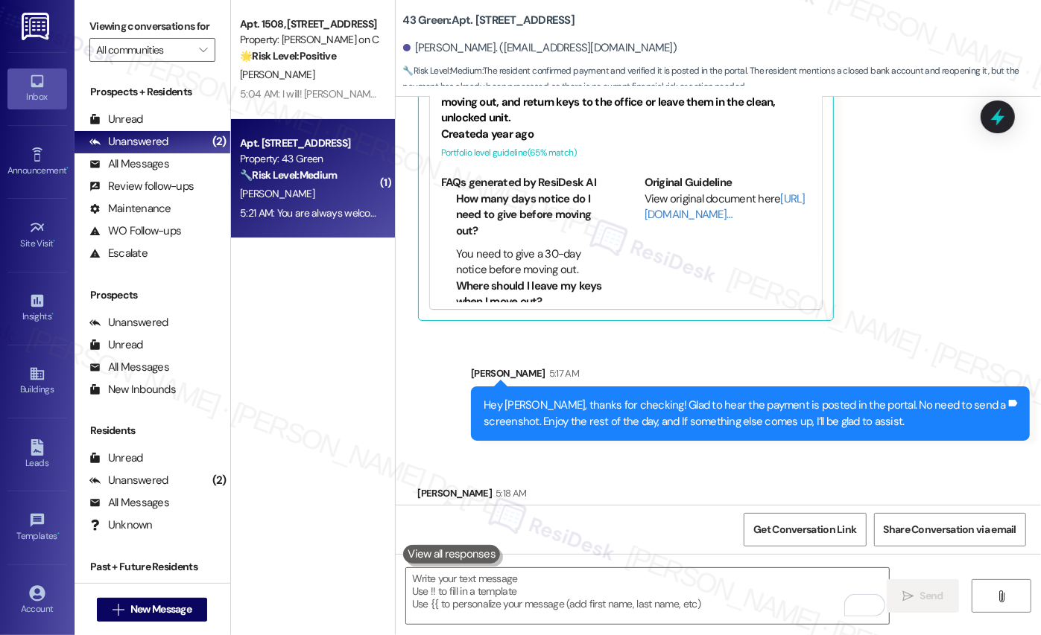
click at [334, 329] on div "Apt. 1508, 350 N Canal St Property: Cassidy on Canal 🌟 Risk Level: Positive The…" at bounding box center [313, 265] width 164 height 530
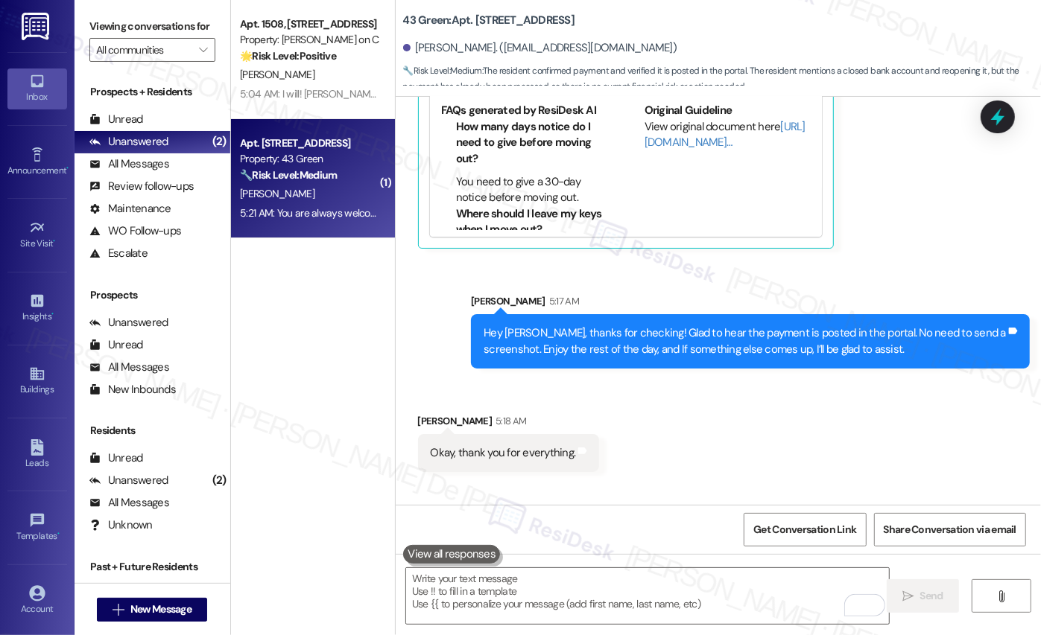
scroll to position [8385, 0]
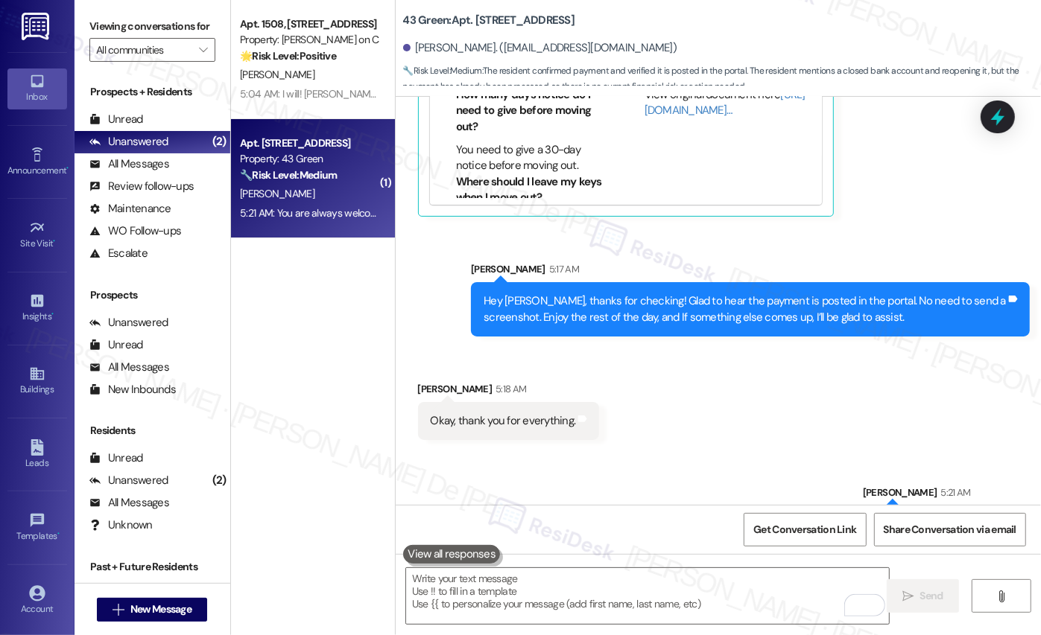
click at [305, 219] on div "5:21 AM: You are always welcome 😊 5:21 AM: You are always welcome 😊" at bounding box center [319, 212] width 159 height 13
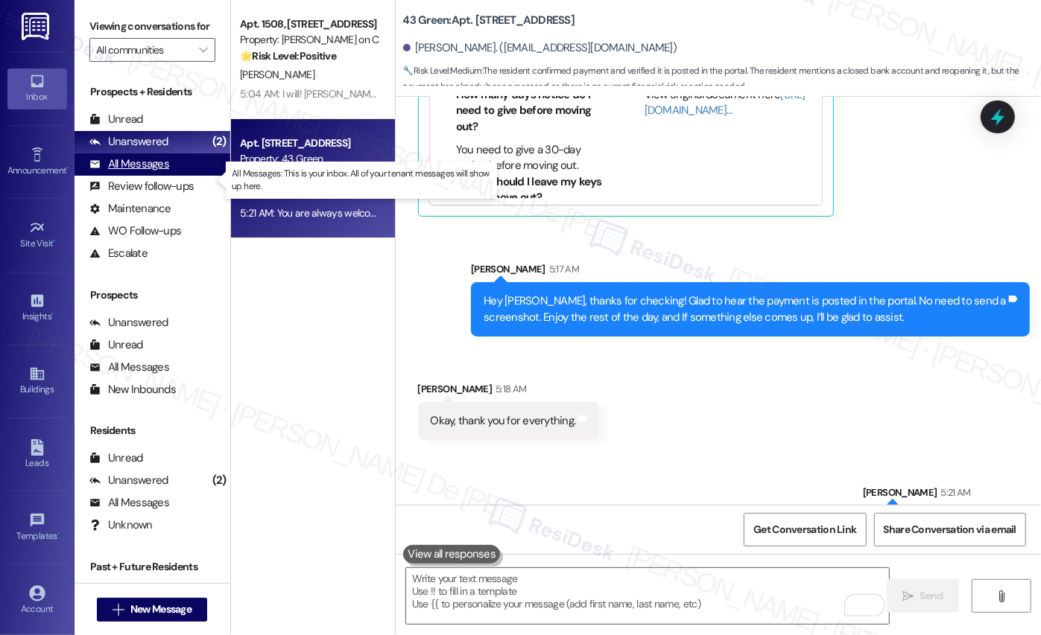
click at [119, 172] on div "All Messages" at bounding box center [129, 164] width 80 height 16
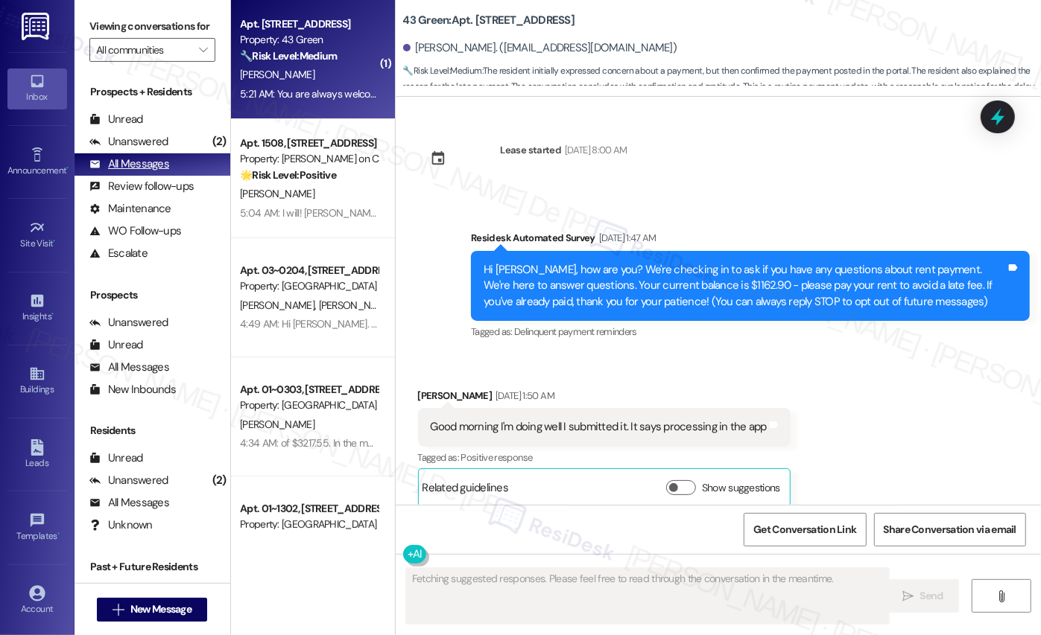
scroll to position [8070, 0]
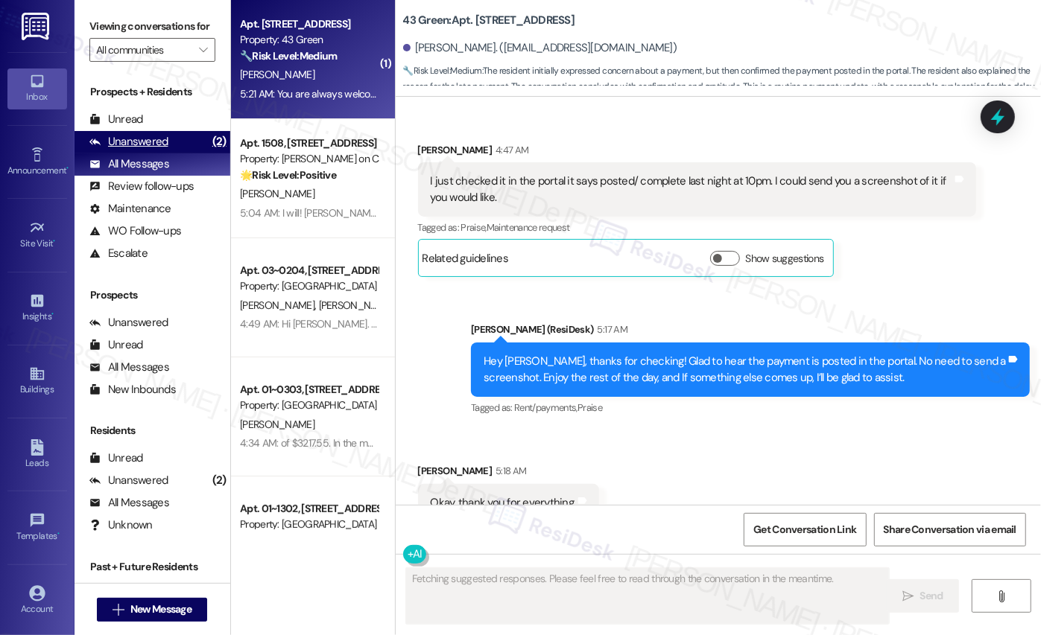
click at [126, 150] on div "Unanswered" at bounding box center [128, 142] width 79 height 16
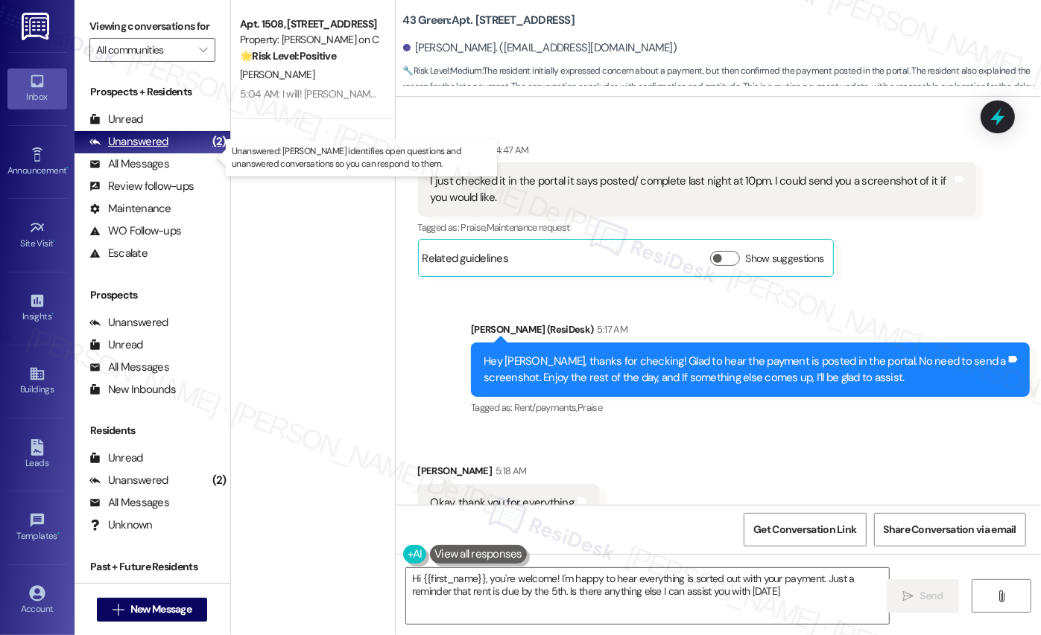
type textarea "Hi {{first_name}}, you're welcome! I'm happy to hear everything is sorted out w…"
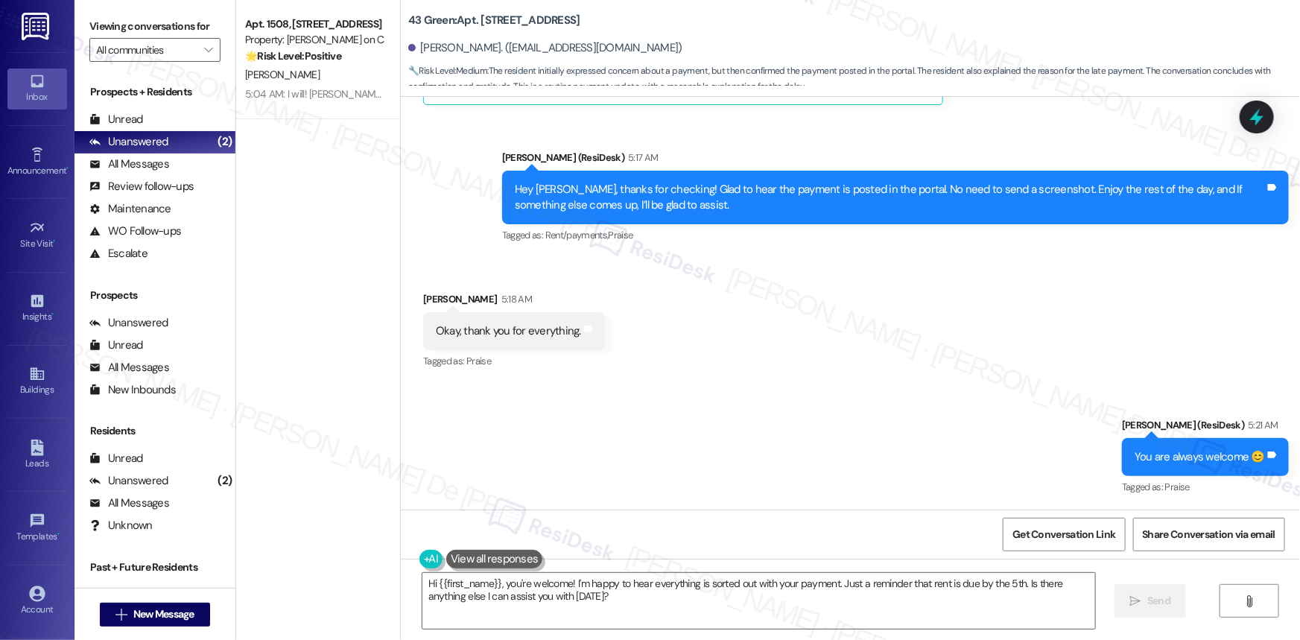
scroll to position [229, 0]
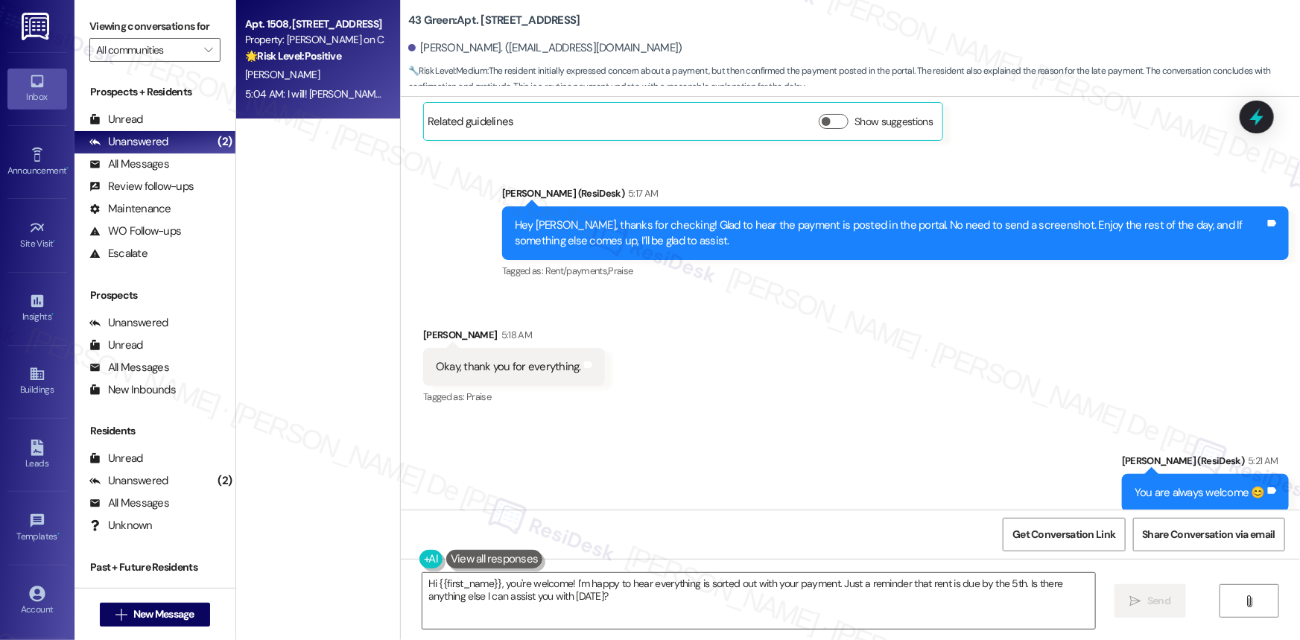
click at [310, 59] on strong "🌟 Risk Level: Positive" at bounding box center [293, 55] width 96 height 13
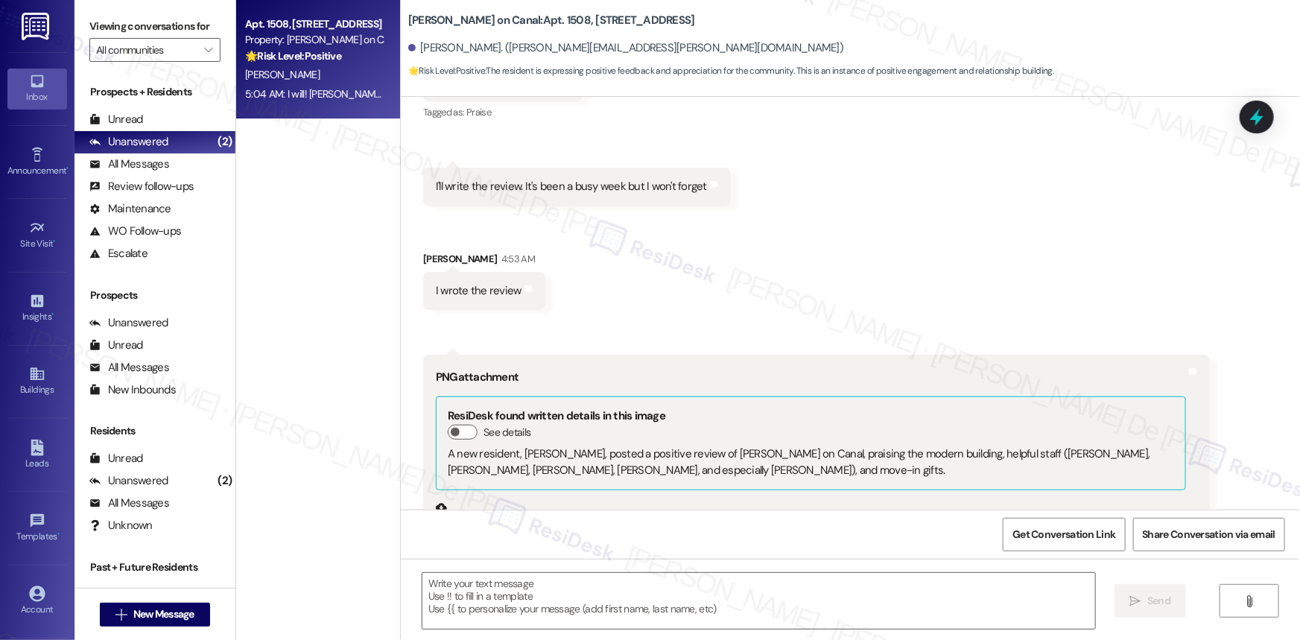
scroll to position [3317, 0]
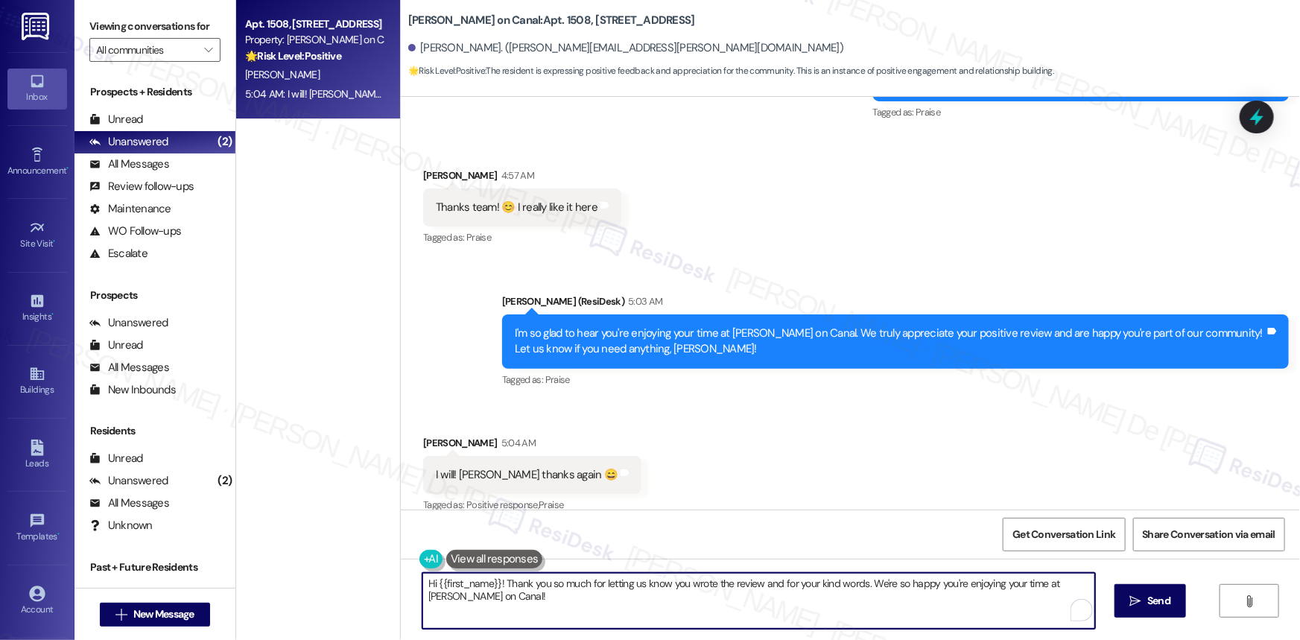
click at [410, 561] on div "Hi {{first_name}}! Thank you so much for letting us know you wrote the review a…" at bounding box center [850, 615] width 899 height 112
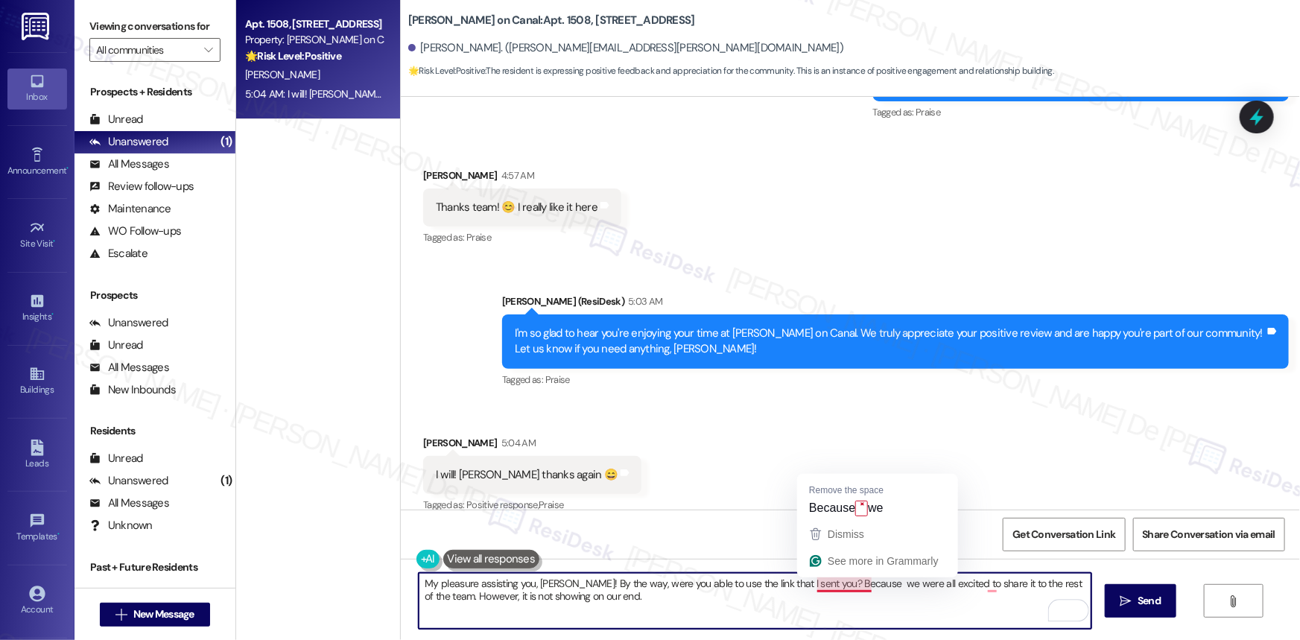
click at [819, 585] on textarea "My pleasure assisting you, Sharon! By the way, were you able to use the link th…" at bounding box center [755, 601] width 673 height 56
click at [982, 587] on textarea "My pleasure assisting you, Sharon! By the way, were you able to use the link th…" at bounding box center [755, 601] width 673 height 56
click at [623, 601] on textarea "My pleasure assisting you, Sharon! By the way, were you able to use the link th…" at bounding box center [755, 601] width 673 height 56
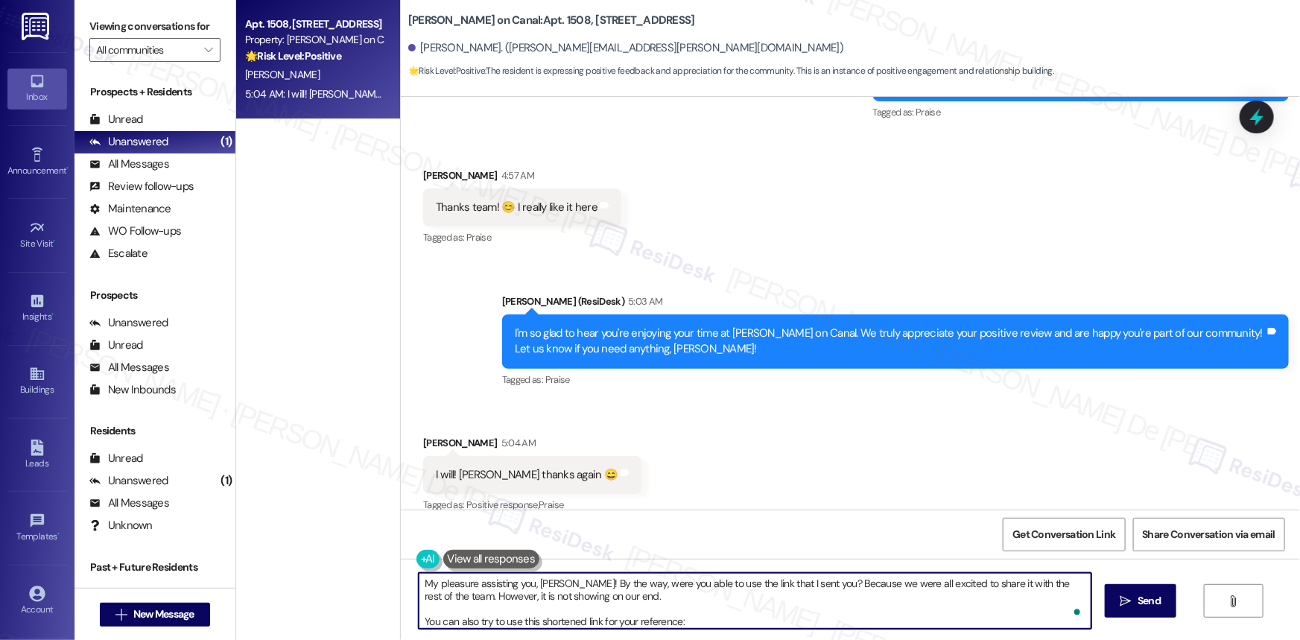
paste textarea "https://share.google/kAzbtQ7jk4nz9YztD"
drag, startPoint x: 864, startPoint y: 614, endPoint x: 678, endPoint y: 620, distance: 186.3
click at [678, 620] on textarea "My pleasure assisting you, Sharon! By the way, were you able to use the link th…" at bounding box center [755, 601] width 673 height 56
type textarea "My pleasure assisting you, Sharon! By the way, were you able to use the link th…"
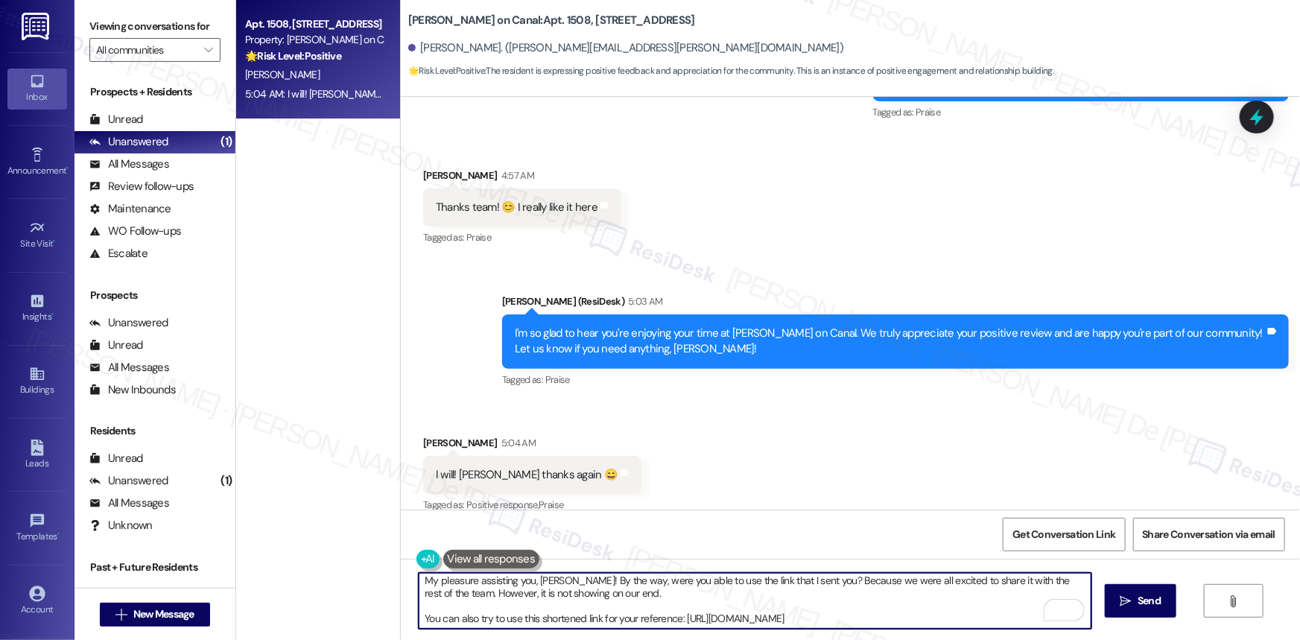
drag, startPoint x: 752, startPoint y: 617, endPoint x: 671, endPoint y: 431, distance: 202.5
click at [671, 431] on div "Received via SMS Sharon Kwarteng 5:04 AM I will! Hahaha thanks again 😄 Tags and…" at bounding box center [850, 464] width 899 height 126
drag, startPoint x: 871, startPoint y: 617, endPoint x: 673, endPoint y: 614, distance: 198.9
click at [673, 614] on textarea "My pleasure assisting you, Sharon! By the way, were you able to use the link th…" at bounding box center [755, 601] width 673 height 56
click at [806, 606] on textarea "My pleasure assisting you, Sharon! By the way, were you able to use the link th…" at bounding box center [755, 601] width 673 height 56
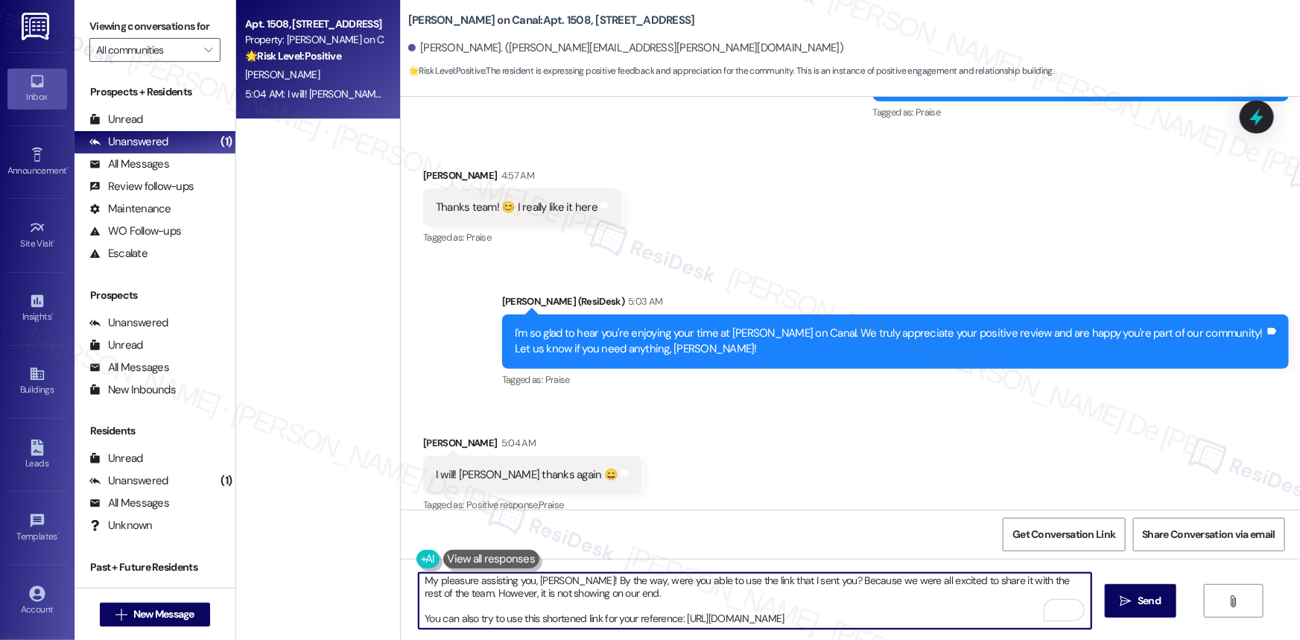
click at [860, 617] on textarea "My pleasure assisting you, Sharon! By the way, were you able to use the link th…" at bounding box center [755, 601] width 673 height 56
click at [950, 617] on textarea "My pleasure assisting you, Sharon! By the way, were you able to use the link th…" at bounding box center [755, 601] width 673 height 56
click at [1040, 593] on span "Send" at bounding box center [1148, 601] width 29 height 16
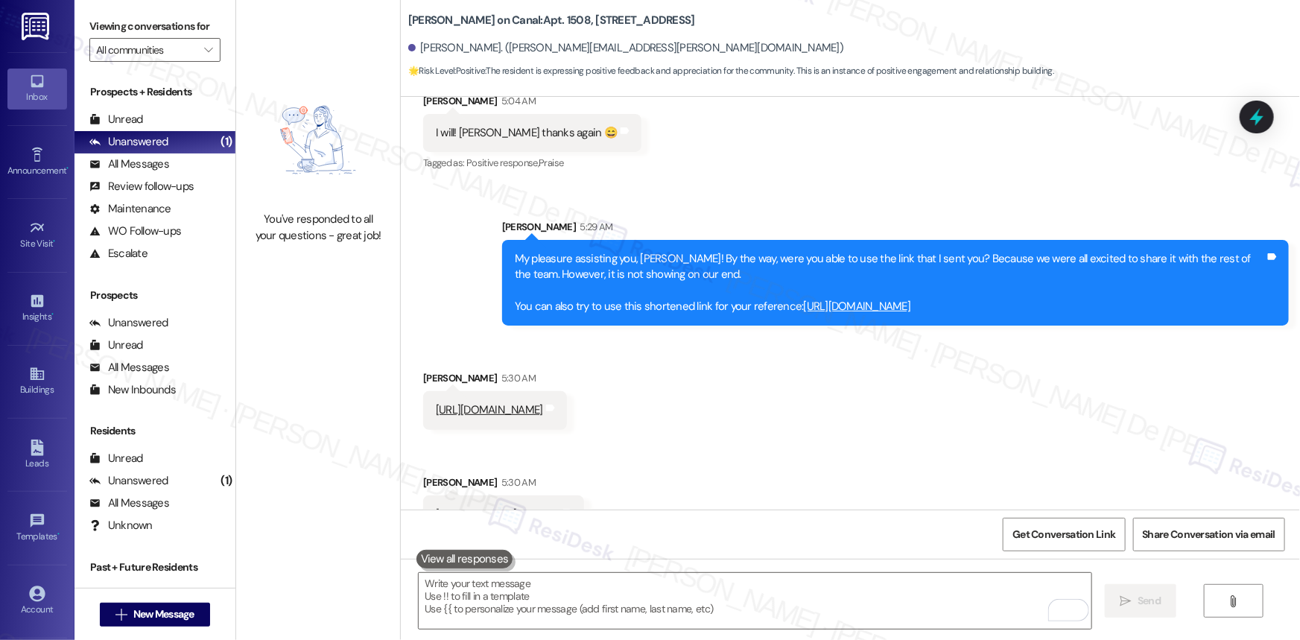
scroll to position [3676, 0]
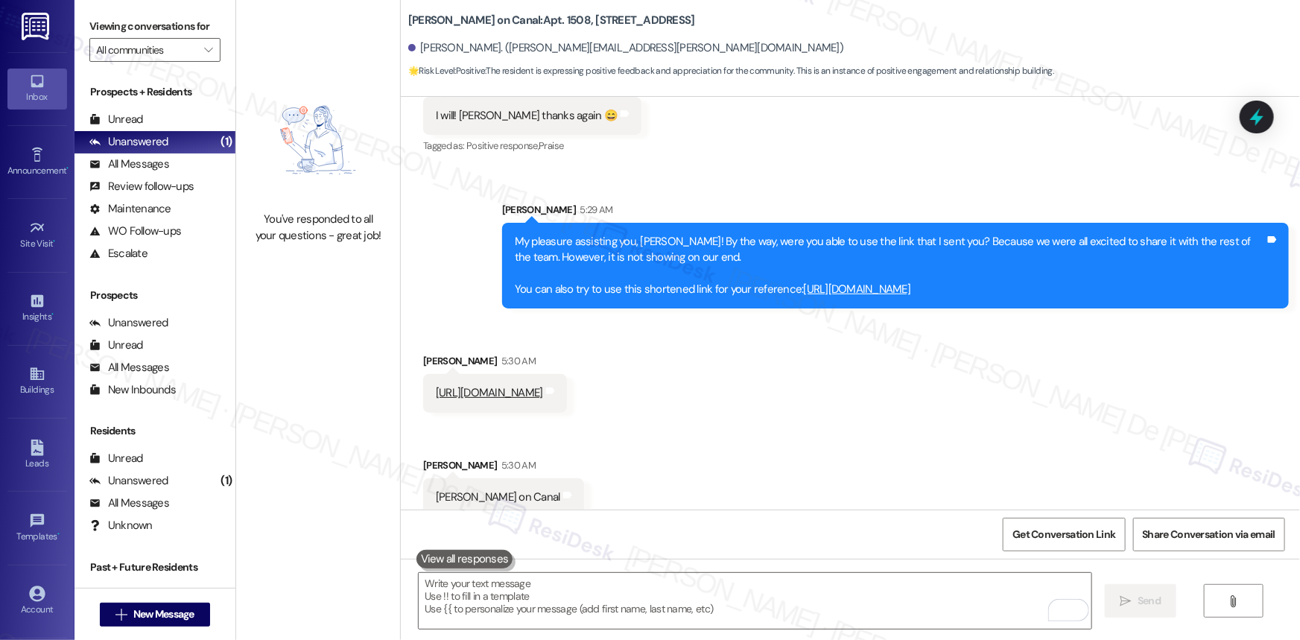
drag, startPoint x: 574, startPoint y: 375, endPoint x: 928, endPoint y: 349, distance: 354.8
click at [928, 349] on div "Received via SMS Sharon Kwarteng 5:30 AM https://share.google/eriPLqyadvO1STb06…" at bounding box center [850, 475] width 899 height 311
drag, startPoint x: 632, startPoint y: 379, endPoint x: 417, endPoint y: 390, distance: 214.8
click at [423, 390] on div "https://share.google/eriPLqyadvO1STb06 Tags and notes" at bounding box center [495, 393] width 144 height 38
copy div "https://share.google/eriPLqyadvO1STb06 Tags and notes Received via SMS"
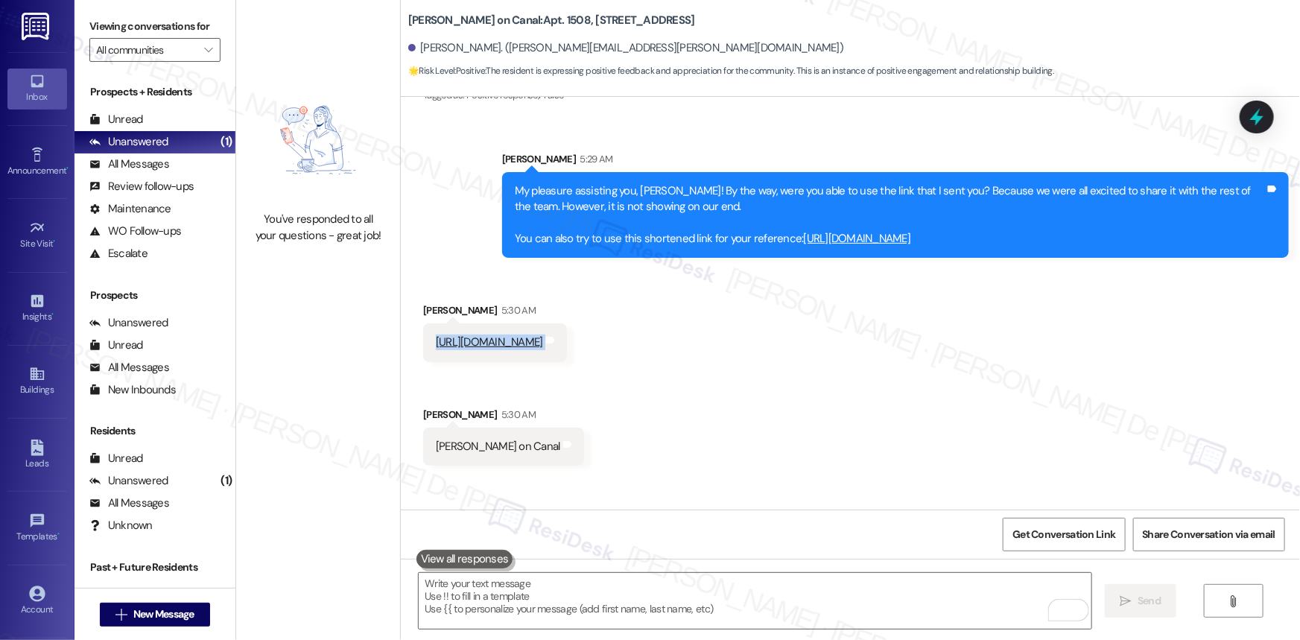
scroll to position [3780, 0]
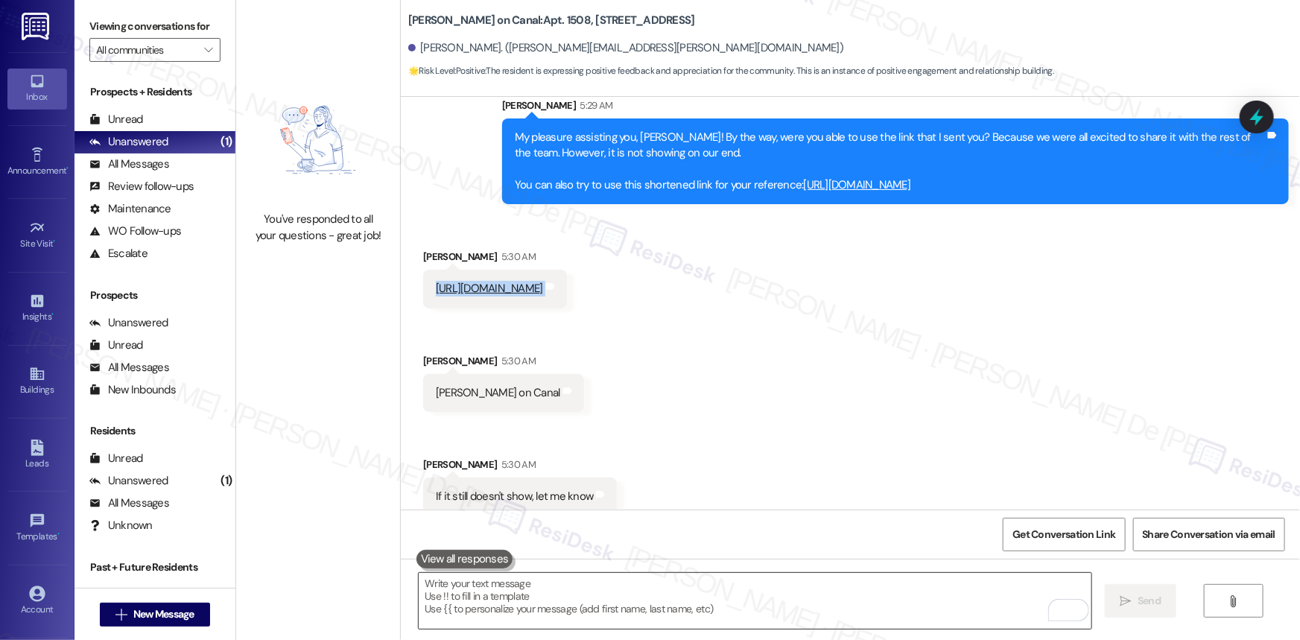
click at [606, 597] on textarea "To enrich screen reader interactions, please activate Accessibility in Grammarl…" at bounding box center [755, 601] width 673 height 56
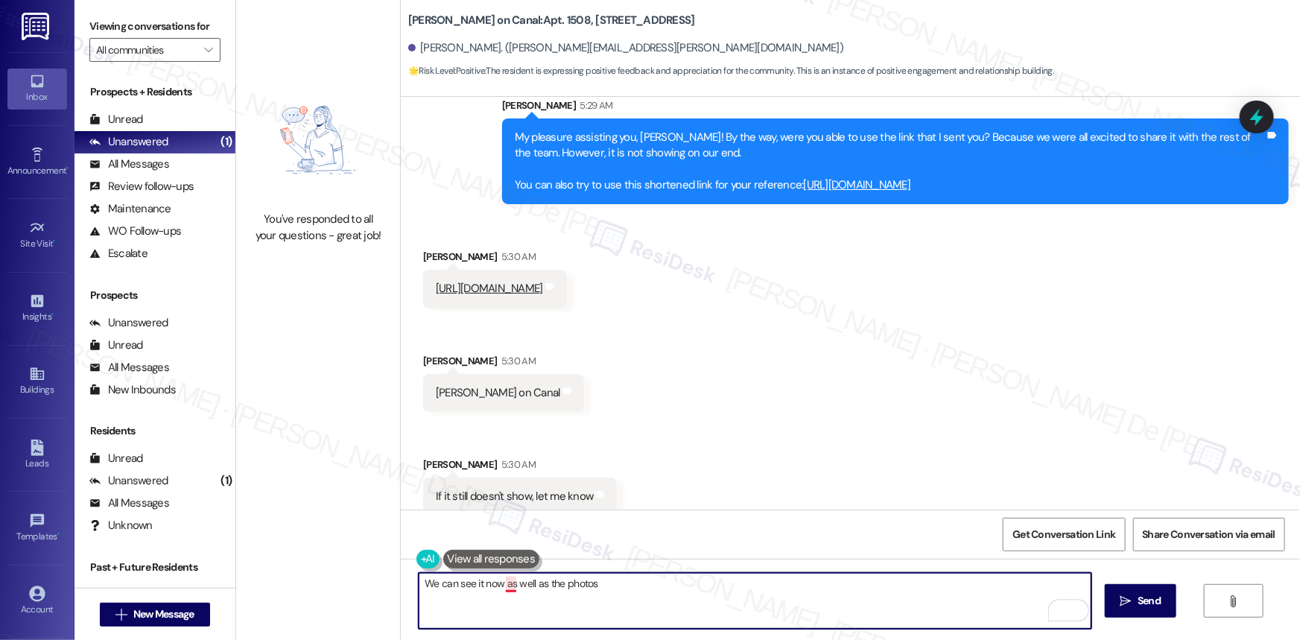
click at [504, 585] on textarea "We can see it now as well as the photos" at bounding box center [755, 601] width 673 height 56
click at [614, 586] on textarea "We can see it now, as well as the photos" at bounding box center [755, 601] width 673 height 56
type textarea "We can see it now, as well as the photos. Thanks a bunch, Sharon!"
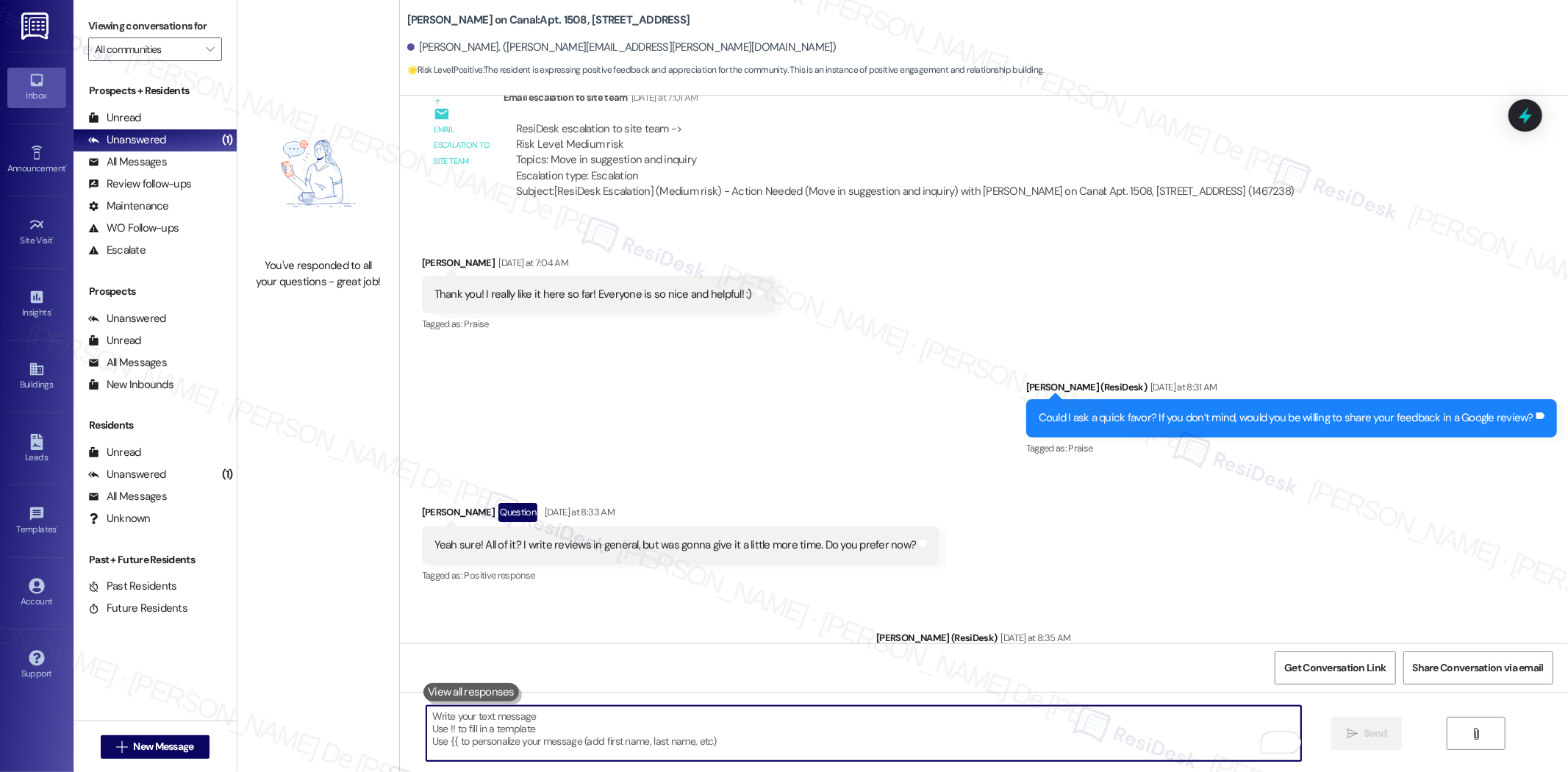
scroll to position [972, 0]
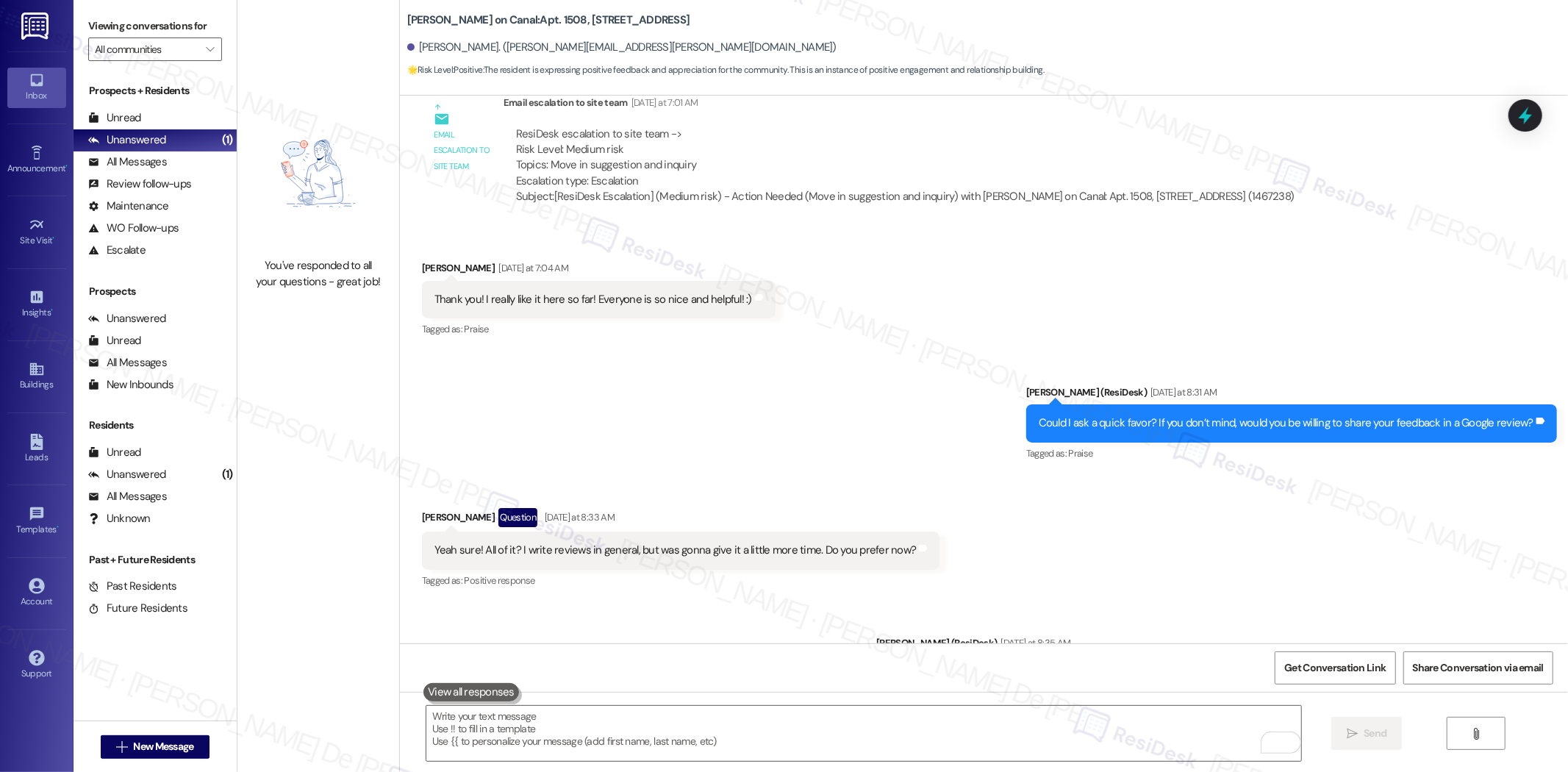
drag, startPoint x: 1561, startPoint y: 272, endPoint x: 1566, endPoint y: 249, distance: 23.5
click at [1026, 249] on div "Lease started Sep 01, 2025 at 8:00 AM Survey, sent via SMS Residesk Automated S…" at bounding box center [984, 369] width 1168 height 548
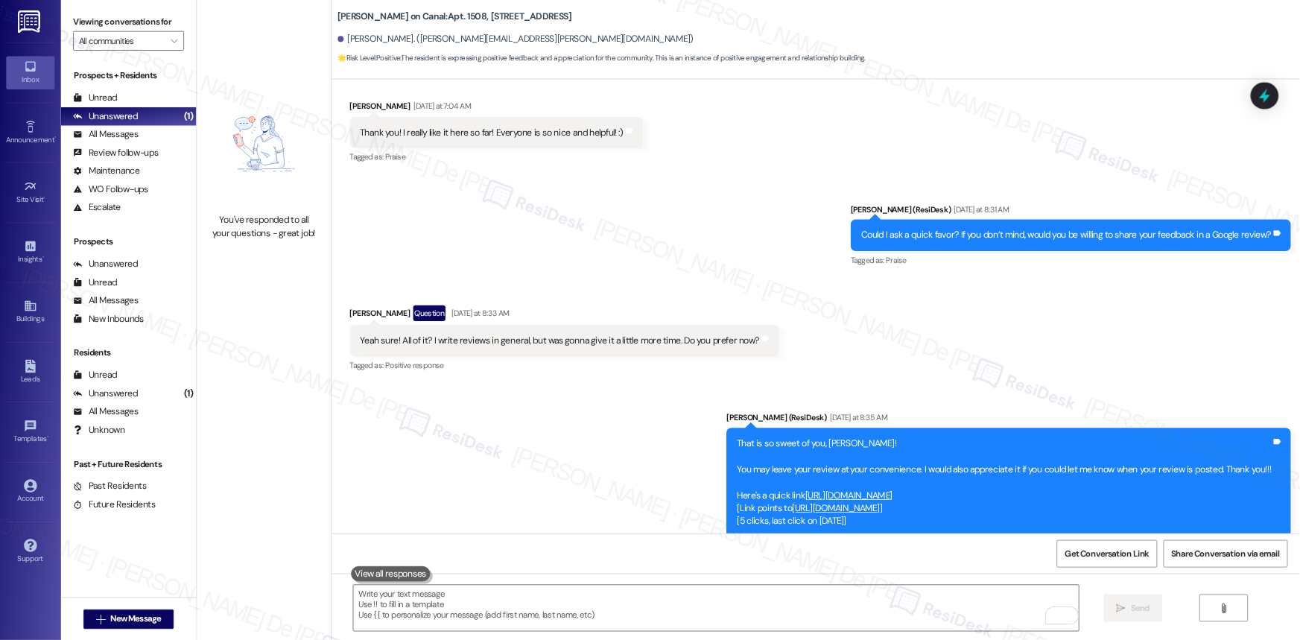
scroll to position [1140, 0]
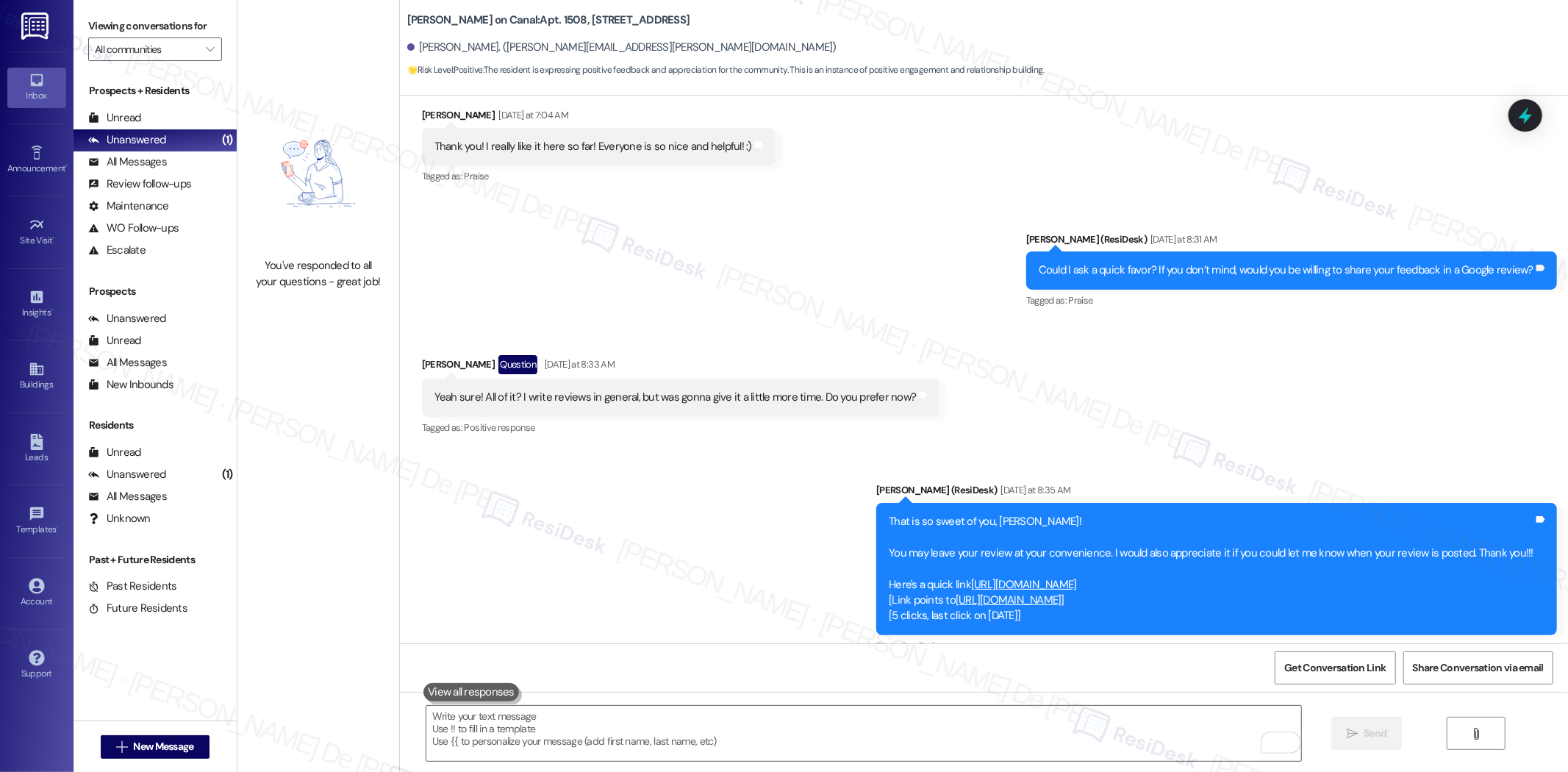
click at [724, 17] on div "Cassidy on Canal: Apt. 1508, 350 N Canal St Sharon Kwarteng. (sharon.kwarteng@g…" at bounding box center [988, 40] width 1160 height 74
drag, startPoint x: 393, startPoint y: 19, endPoint x: 640, endPoint y: 23, distance: 247.0
click at [640, 23] on div "Cassidy on Canal: Apt. 1508, 350 N Canal St Sharon Kwarteng. (sharon.kwarteng@g…" at bounding box center [984, 40] width 1168 height 74
copy b "Cassidy on Canal: Apt. 1508, 350 N Canal St"
click at [1026, 627] on span "Get Conversation Link" at bounding box center [1334, 668] width 108 height 32
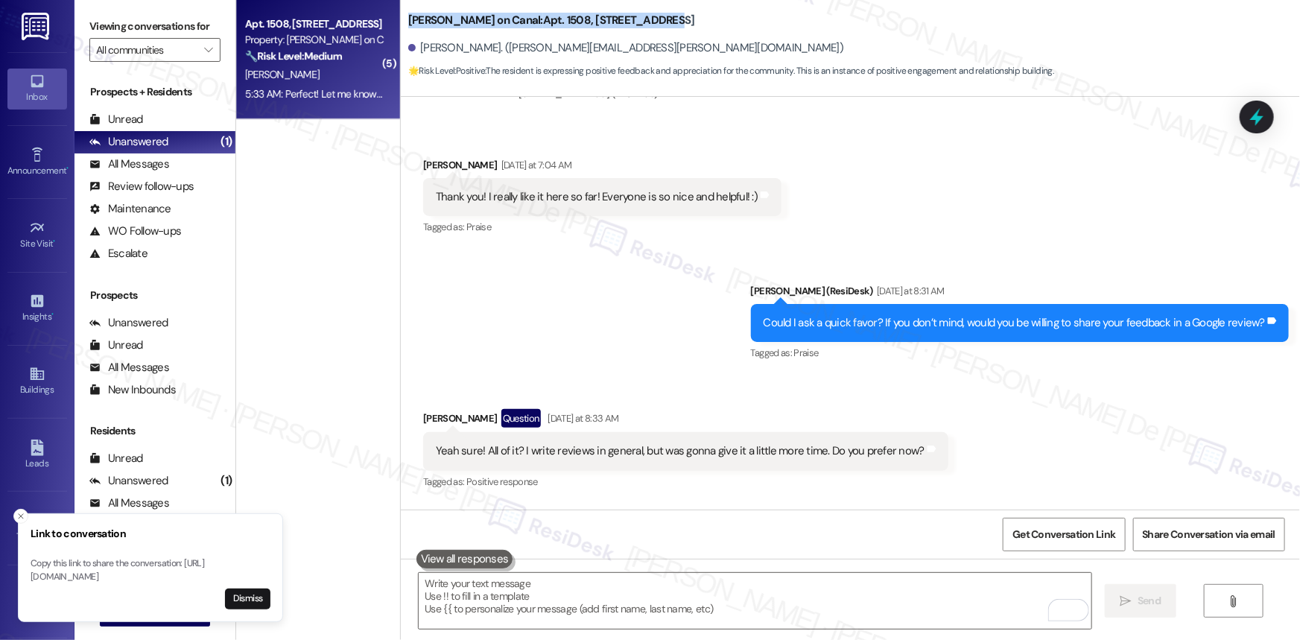
scroll to position [89, 0]
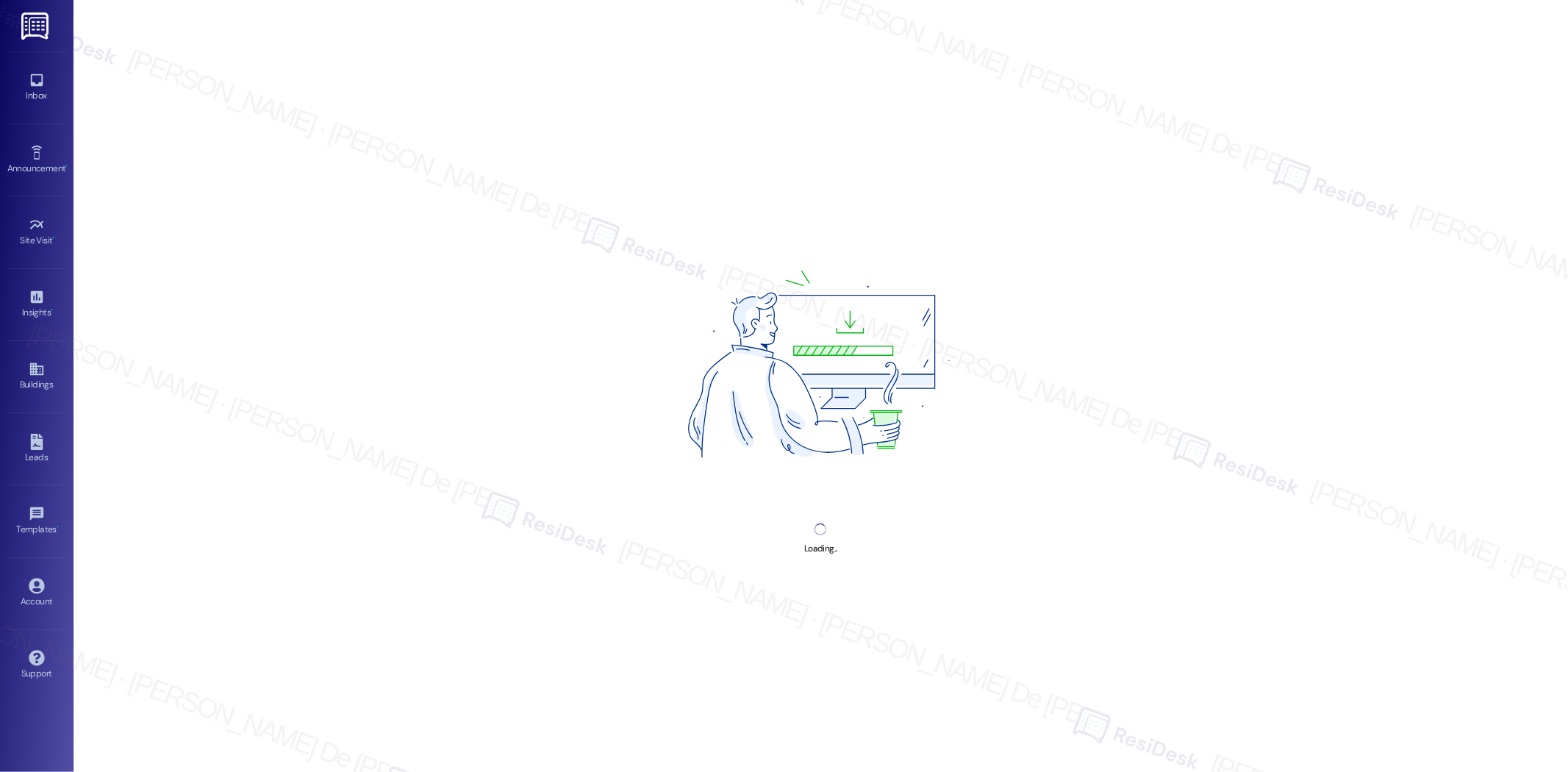
select select "English"
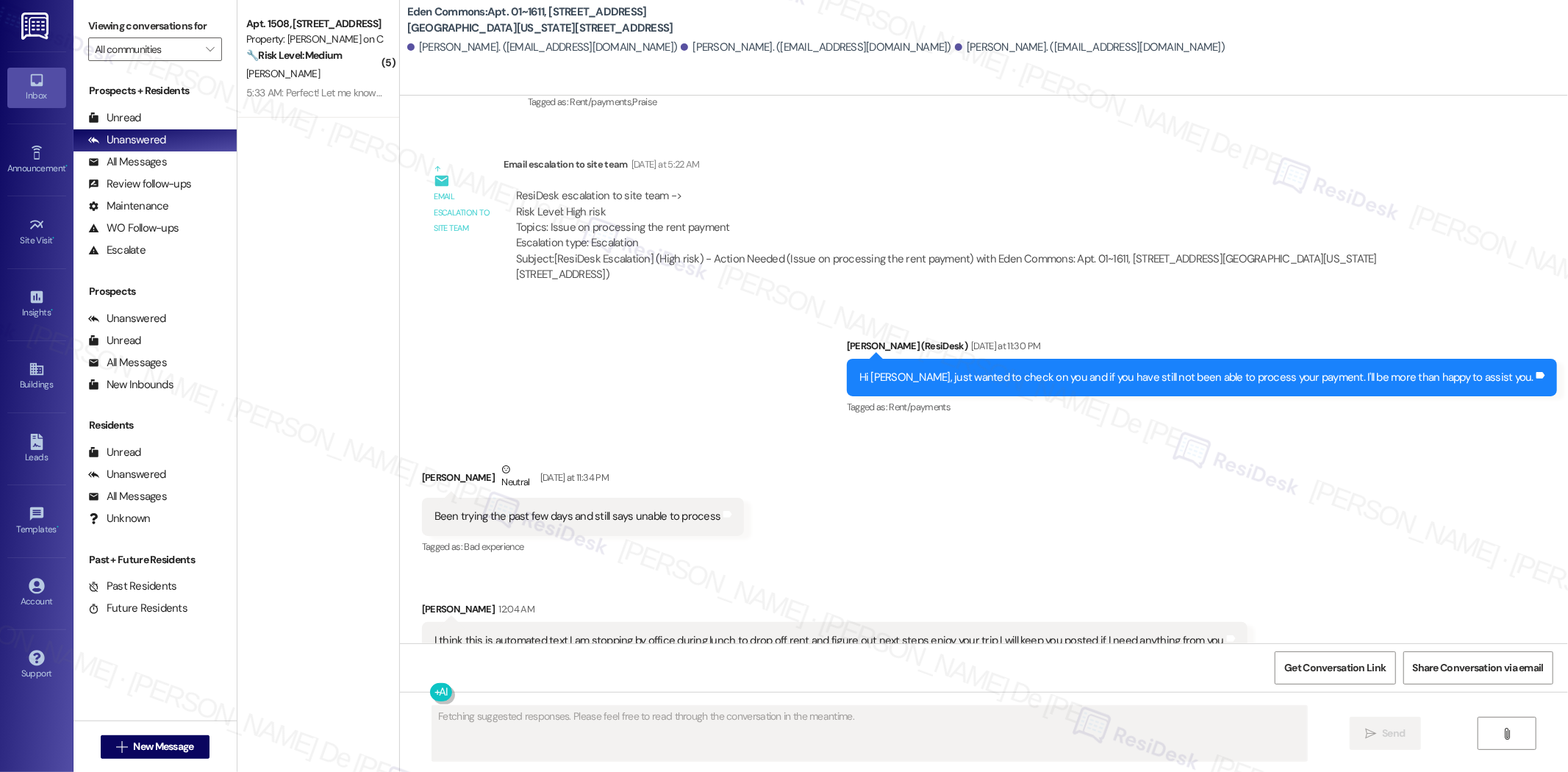
scroll to position [1023, 0]
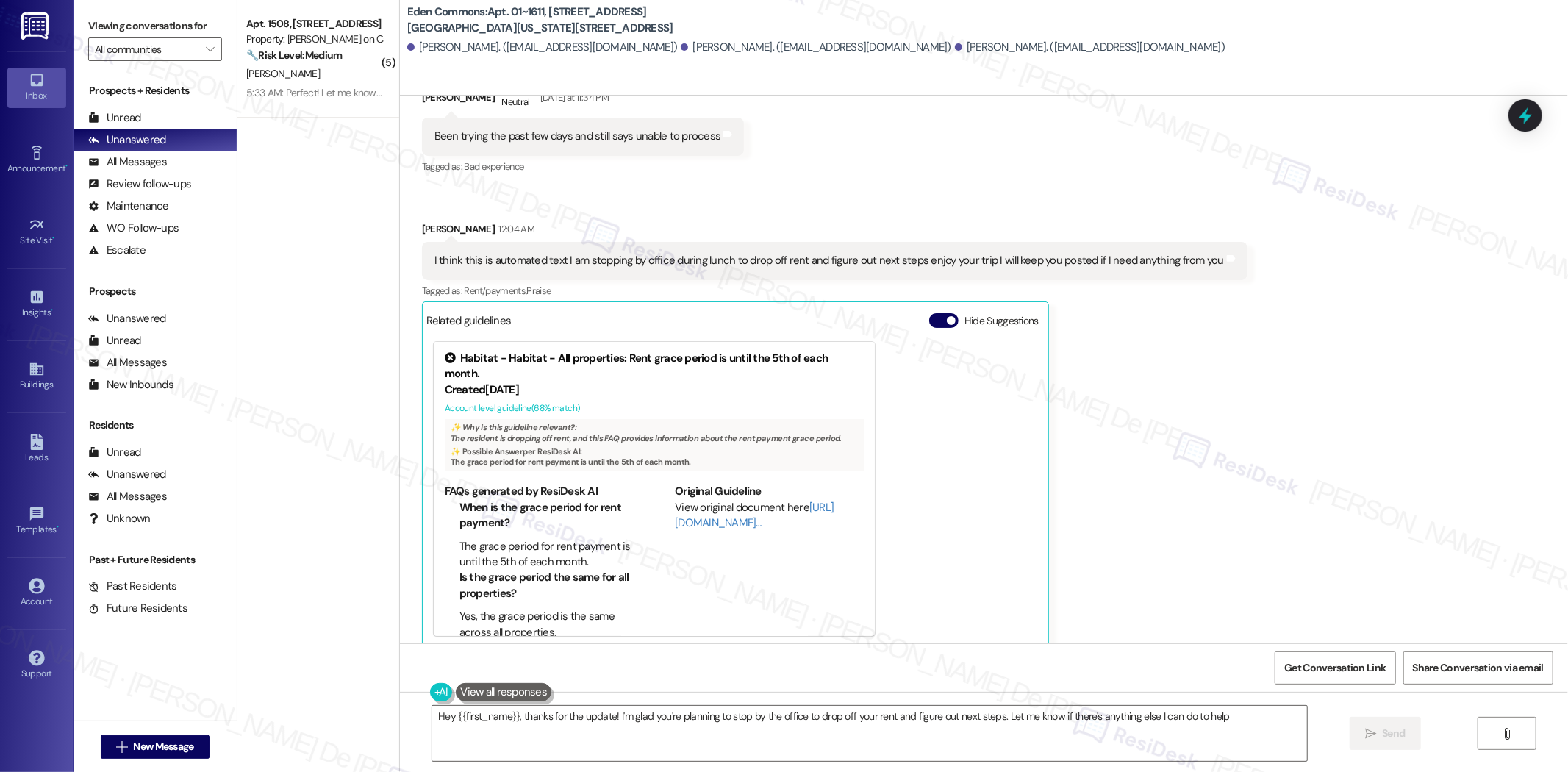
type textarea "Hey {{first_name}}, thanks for the update! I'm glad you're planning to stop by …"
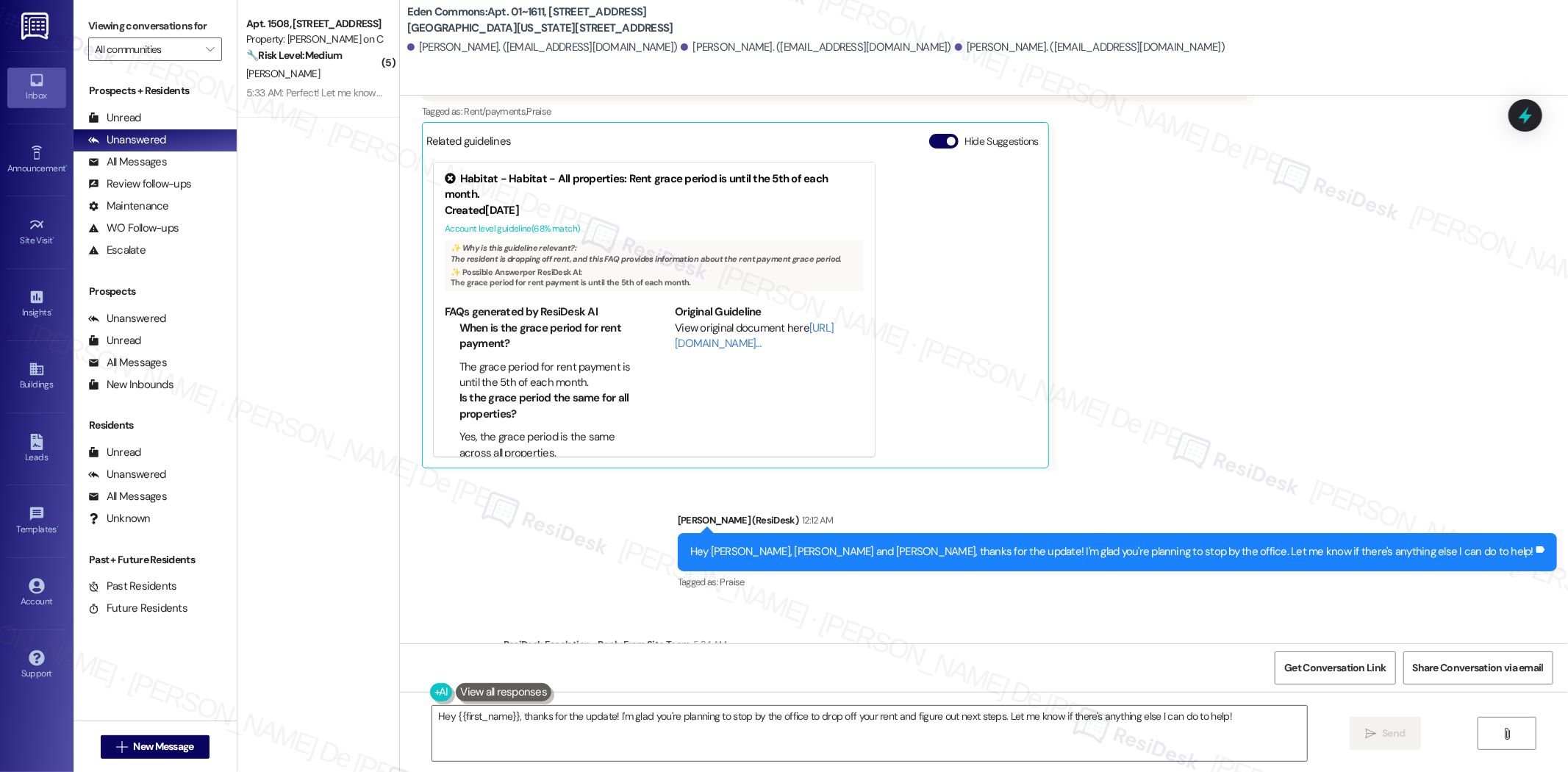
scroll to position [1281, 0]
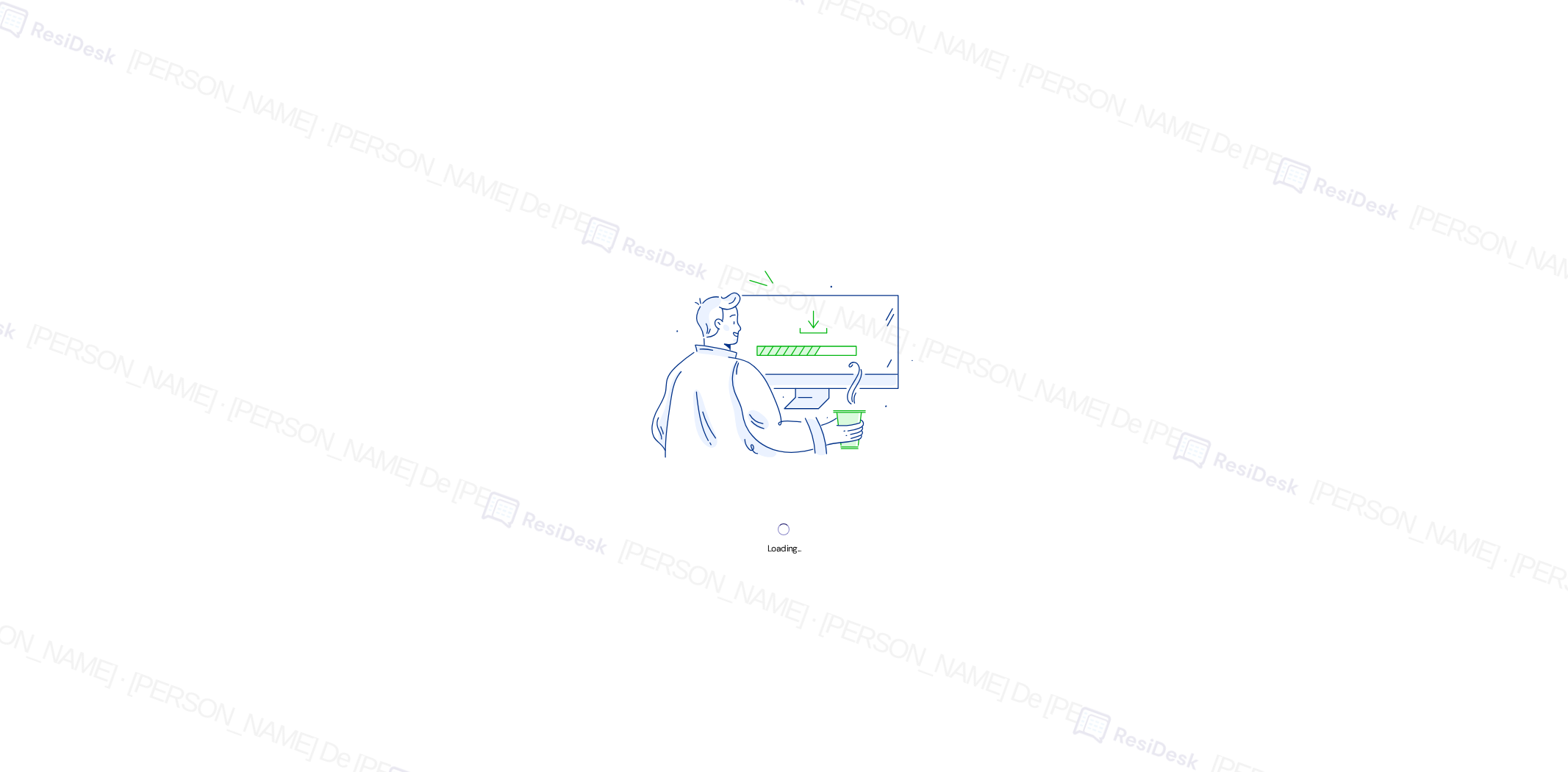
select select "English"
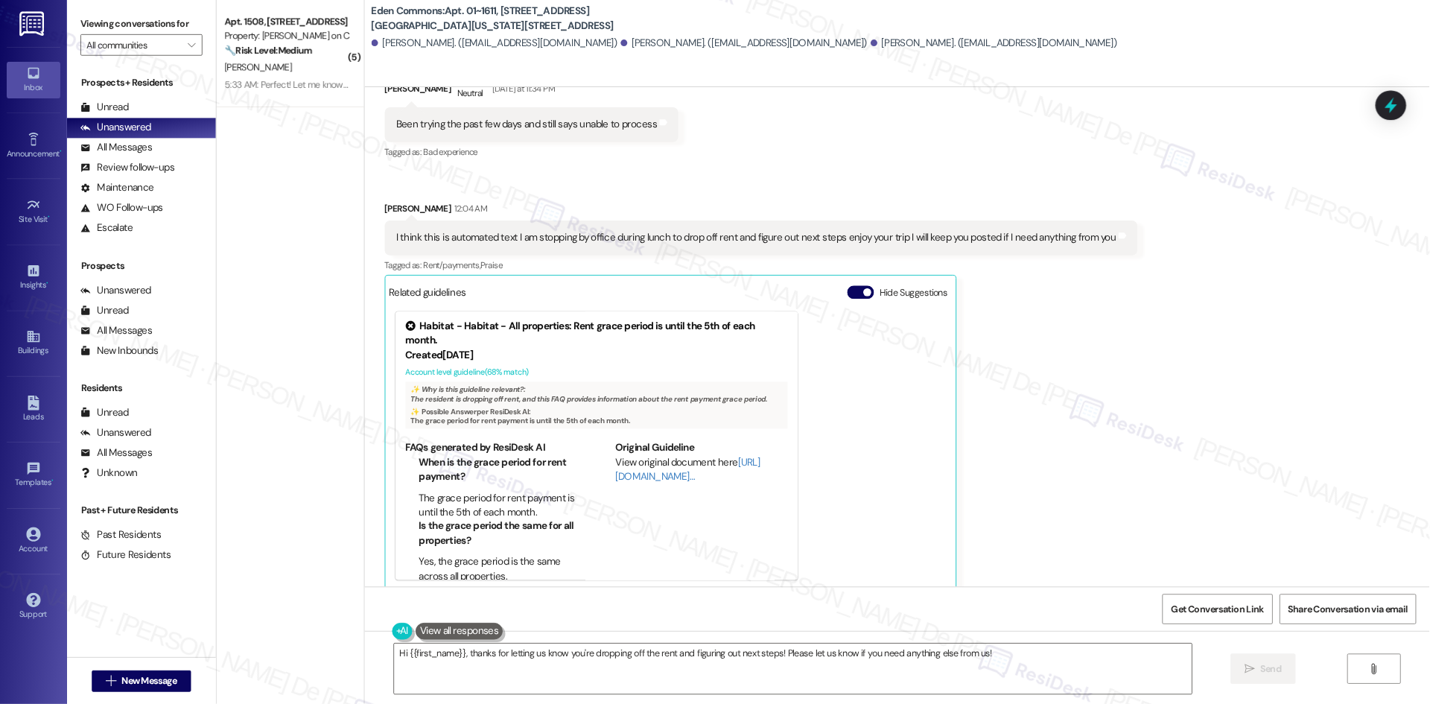
scroll to position [3, 0]
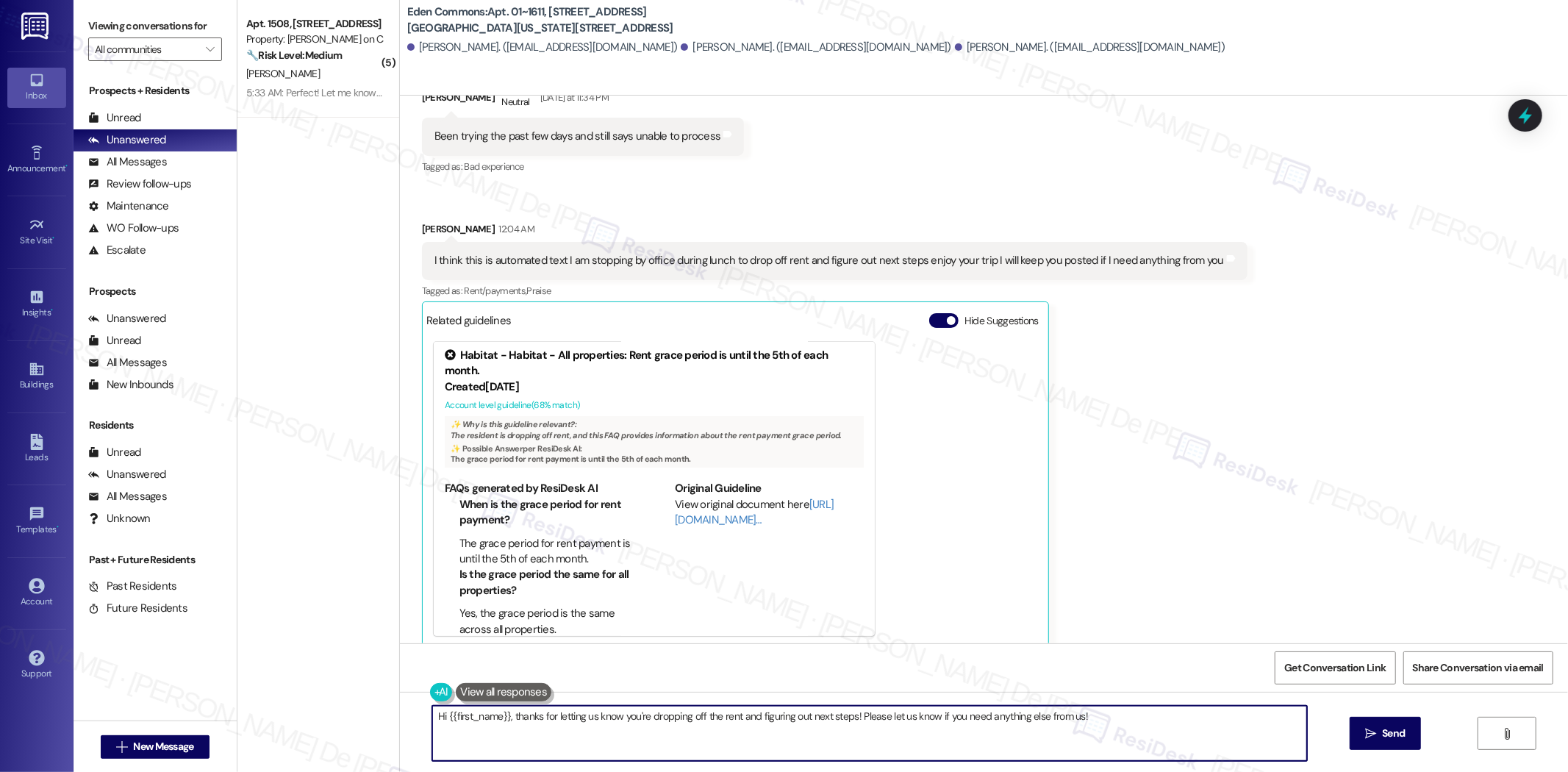
drag, startPoint x: 846, startPoint y: 718, endPoint x: 16, endPoint y: 687, distance: 830.6
click at [13, 689] on div "Inbox Go to Inbox Announcement • Send A Text Announcement Site Visit • Go to Si…" at bounding box center [784, 386] width 1568 height 772
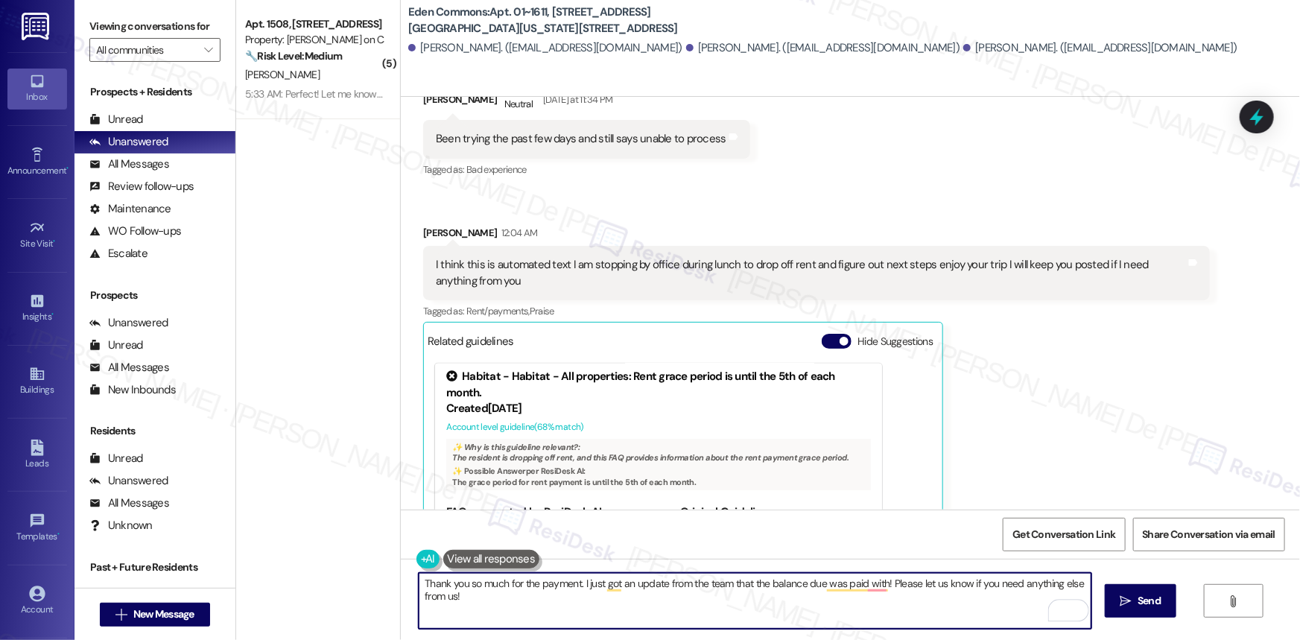
scroll to position [89, 0]
click at [895, 586] on textarea "Thank you so much for the payment. I just got an update from the team that the …" at bounding box center [755, 601] width 673 height 56
click at [979, 583] on textarea "Thank you so much for the payment. I just got an update from the team that the …" at bounding box center [755, 601] width 673 height 56
drag, startPoint x: 950, startPoint y: 583, endPoint x: 663, endPoint y: 671, distance: 300.6
click at [663, 640] on html "Inbox Go to Inbox Announcement • Send A Text Announcement Site Visit • Go to Si…" at bounding box center [650, 320] width 1300 height 640
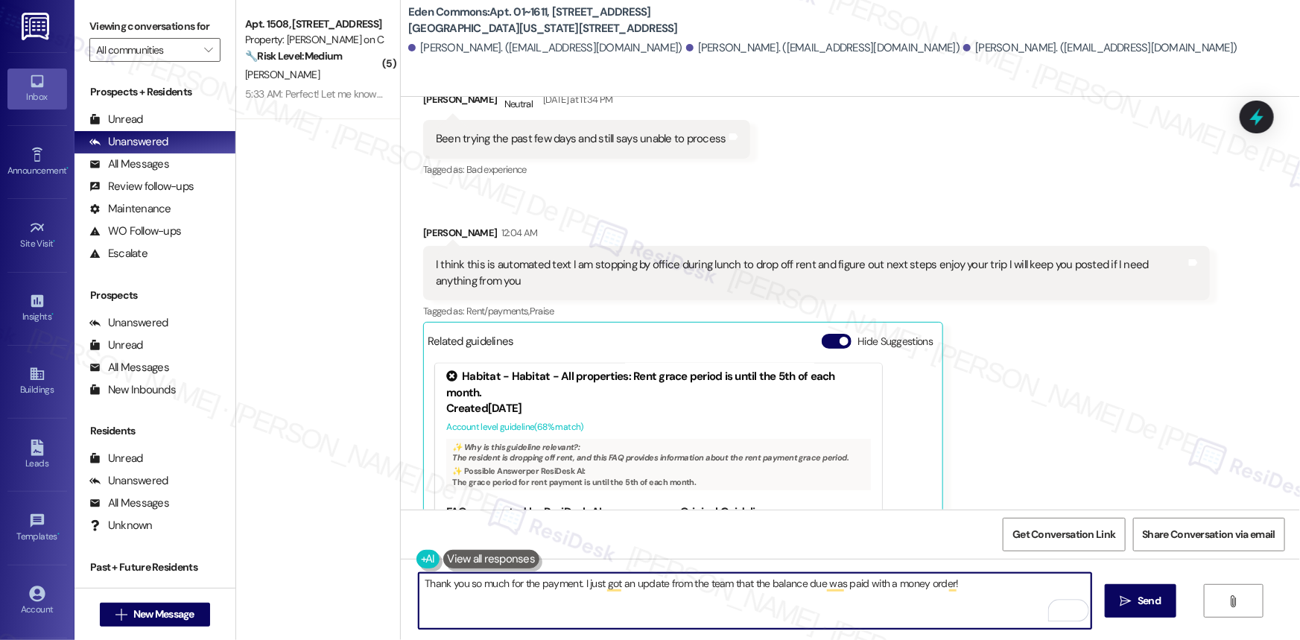
type textarea "Thank you so much for the payment. I just got an update from the team that the …"
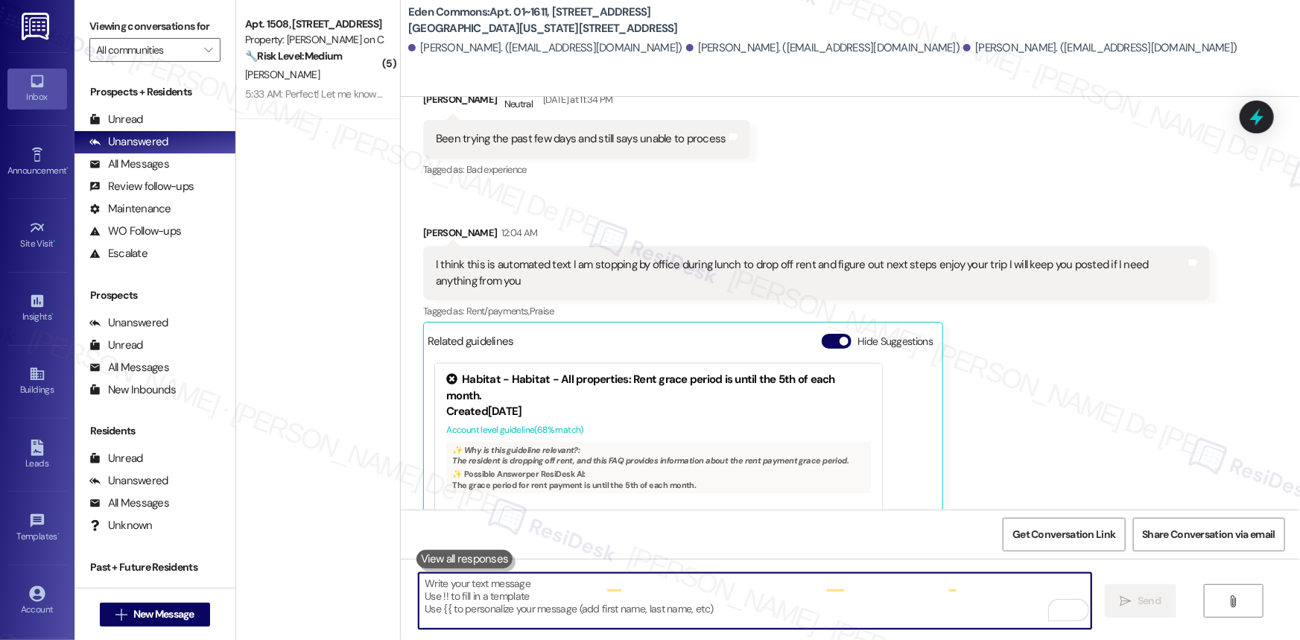
scroll to position [1153, 0]
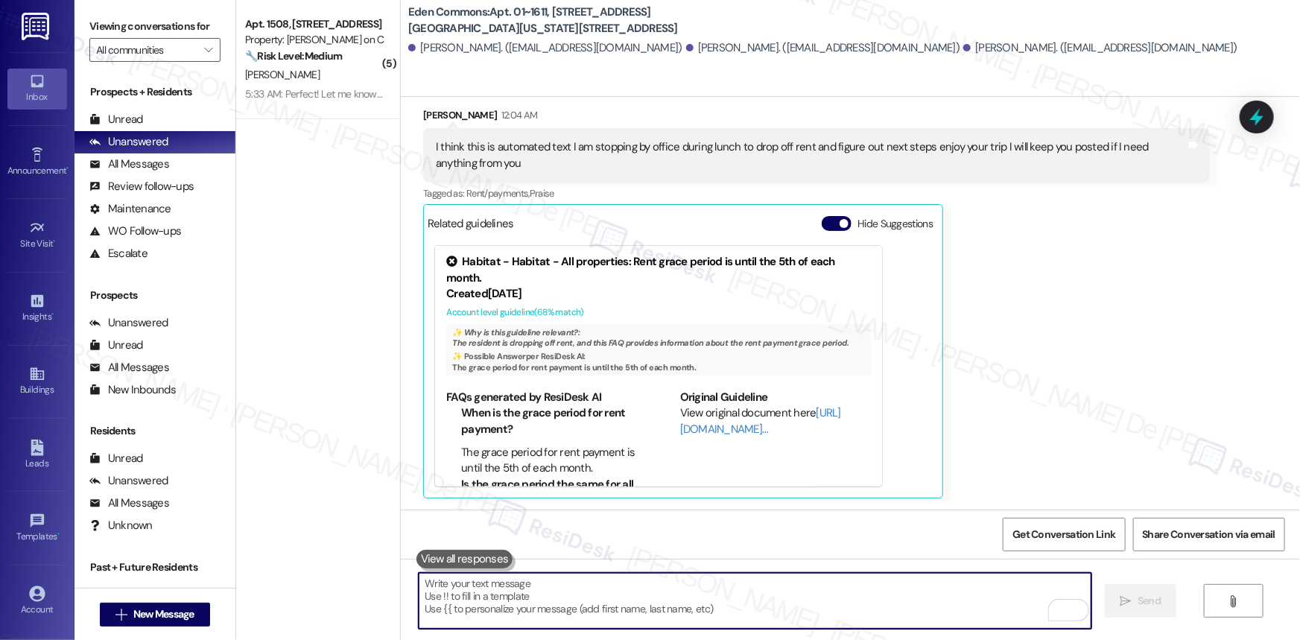
paste textarea "If something comes up, I’ll be glad to assist. Just let me know."
type textarea "If something comes up, I’ll be glad to assist. Just let me know."
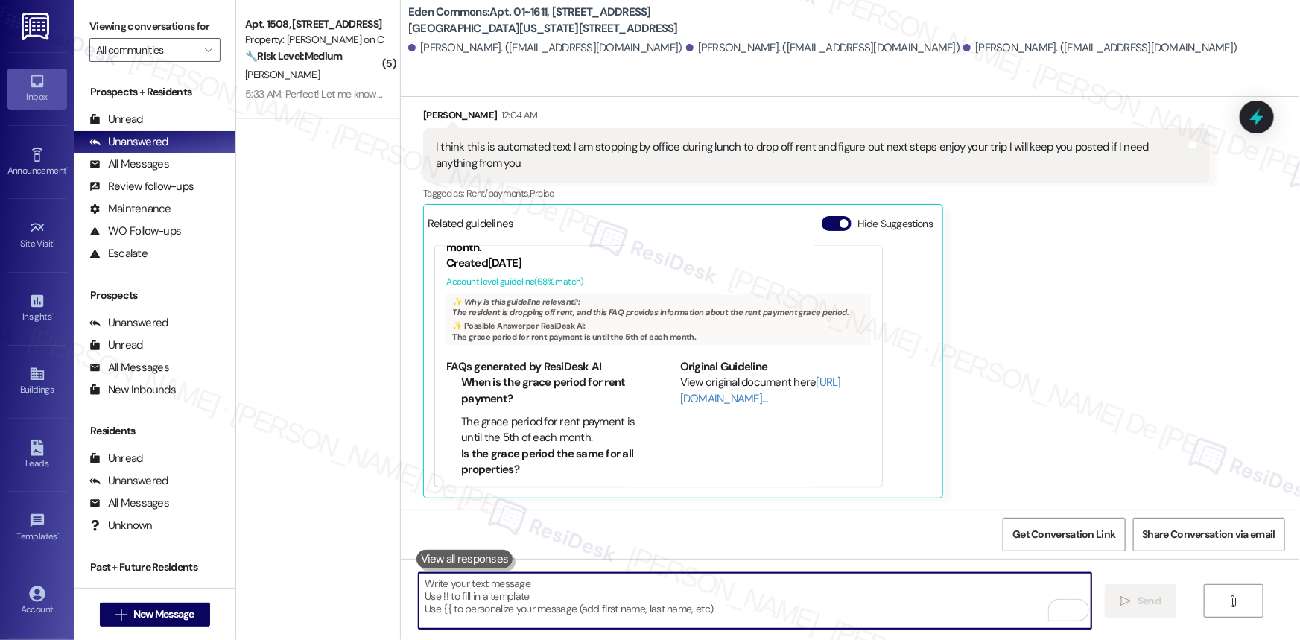
scroll to position [1622, 0]
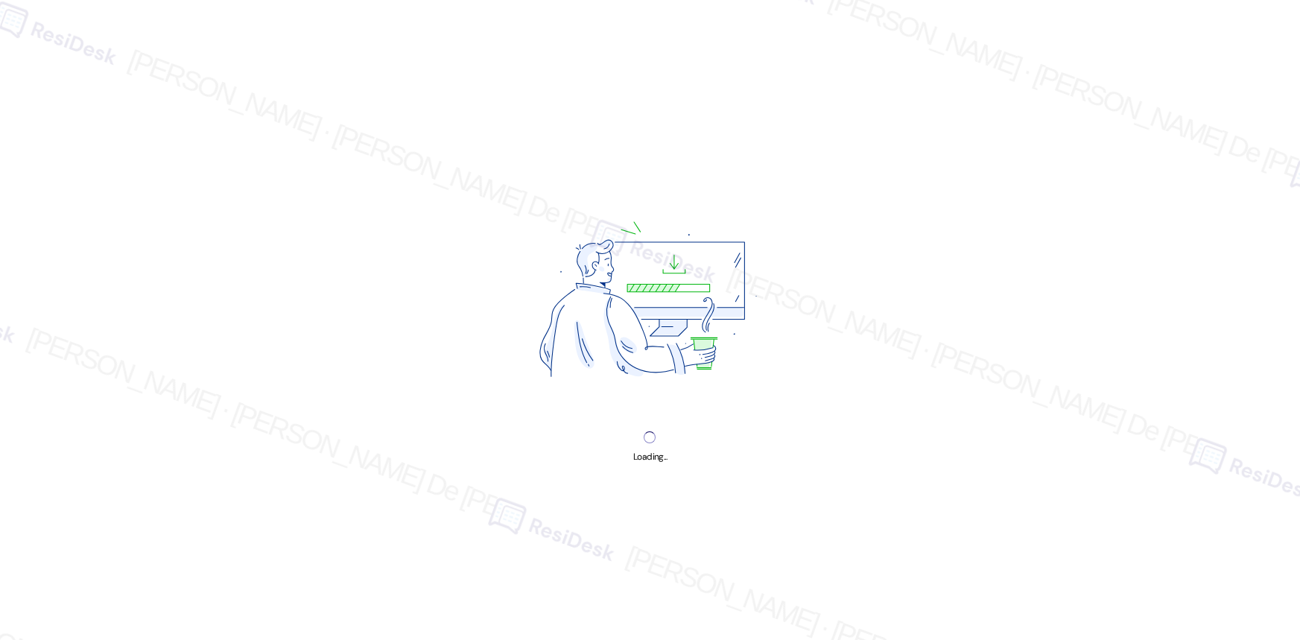
select select "English"
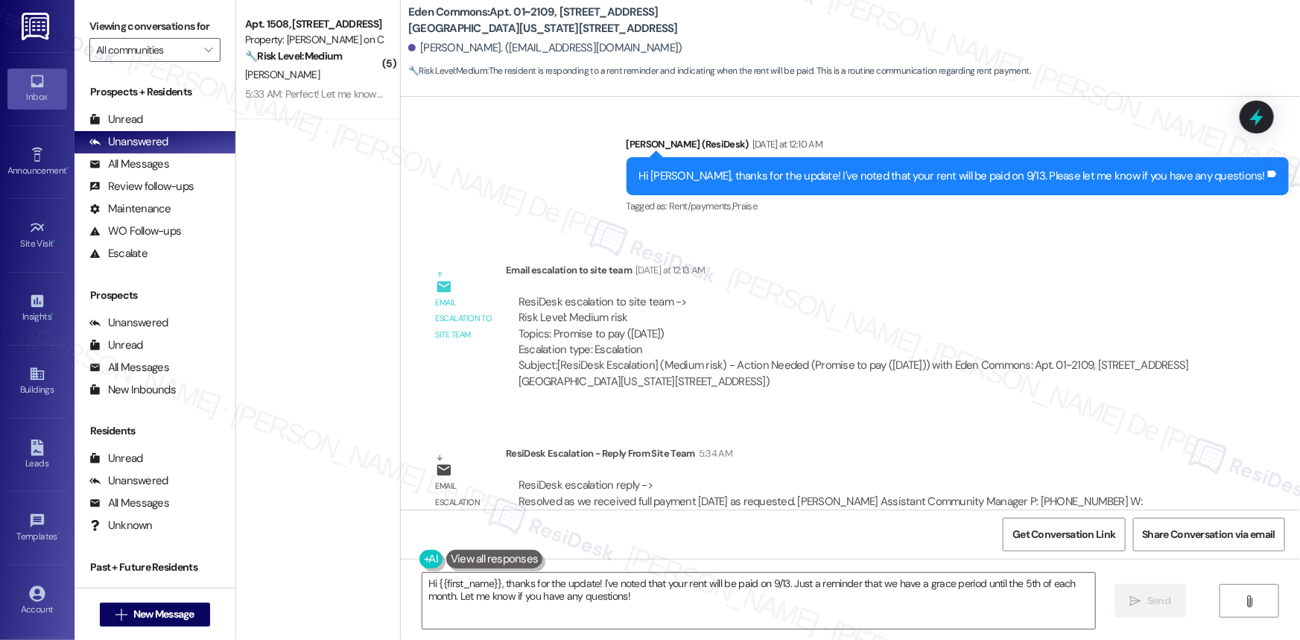
scroll to position [10299, 0]
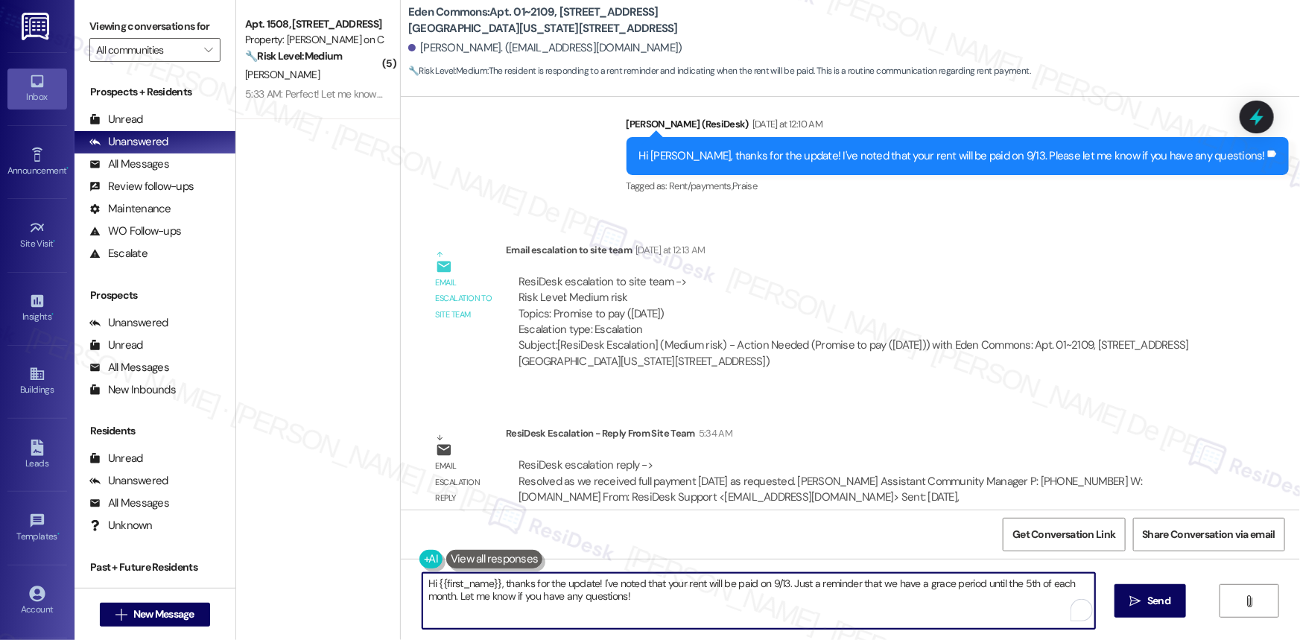
drag, startPoint x: 591, startPoint y: 584, endPoint x: 368, endPoint y: 541, distance: 226.7
click at [361, 586] on div "( 5 ) Apt. 1508, [STREET_ADDRESS] Property: [PERSON_NAME] on Canal 🔧 Risk Level…" at bounding box center [768, 320] width 1064 height 640
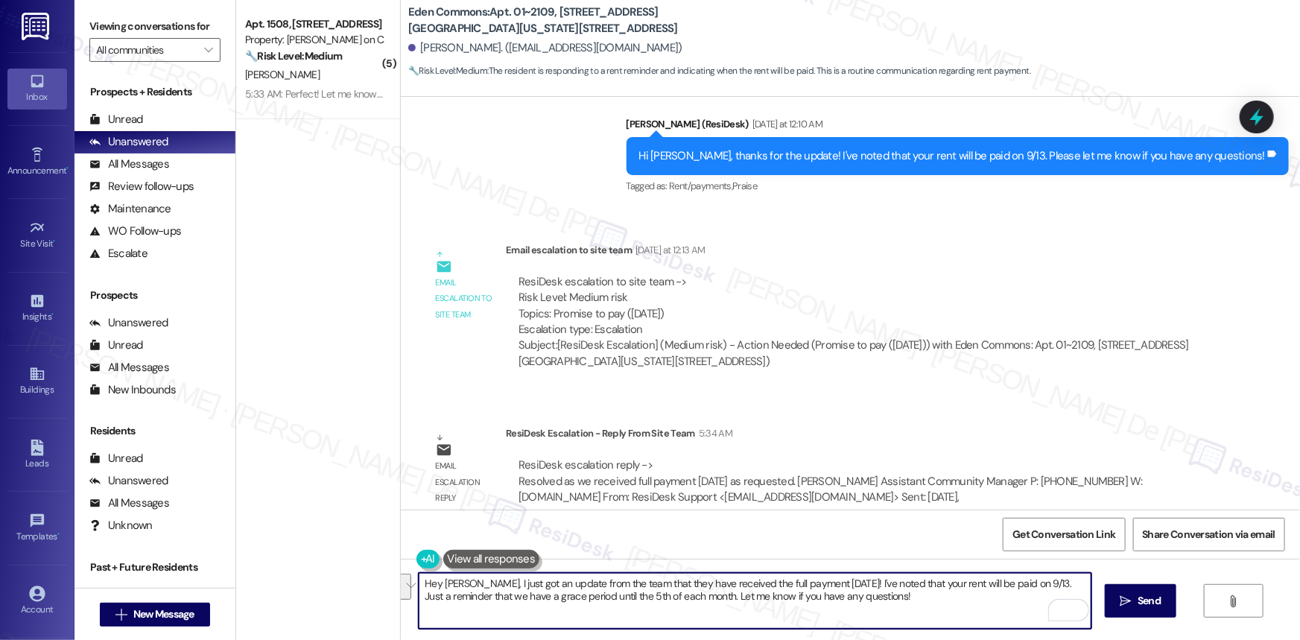
drag, startPoint x: 819, startPoint y: 583, endPoint x: 862, endPoint y: 648, distance: 77.5
click at [862, 639] on html "Inbox Go to Inbox Announcement • Send A Text Announcement Site Visit • Go to Si…" at bounding box center [650, 320] width 1300 height 640
click at [915, 587] on textarea "Hey [PERSON_NAME], I just got an update from the team that they have received t…" at bounding box center [755, 601] width 673 height 56
click at [917, 588] on textarea "Hey [PERSON_NAME], I just got an update from the team that they have received t…" at bounding box center [755, 601] width 673 height 56
drag, startPoint x: 968, startPoint y: 587, endPoint x: 967, endPoint y: 595, distance: 8.2
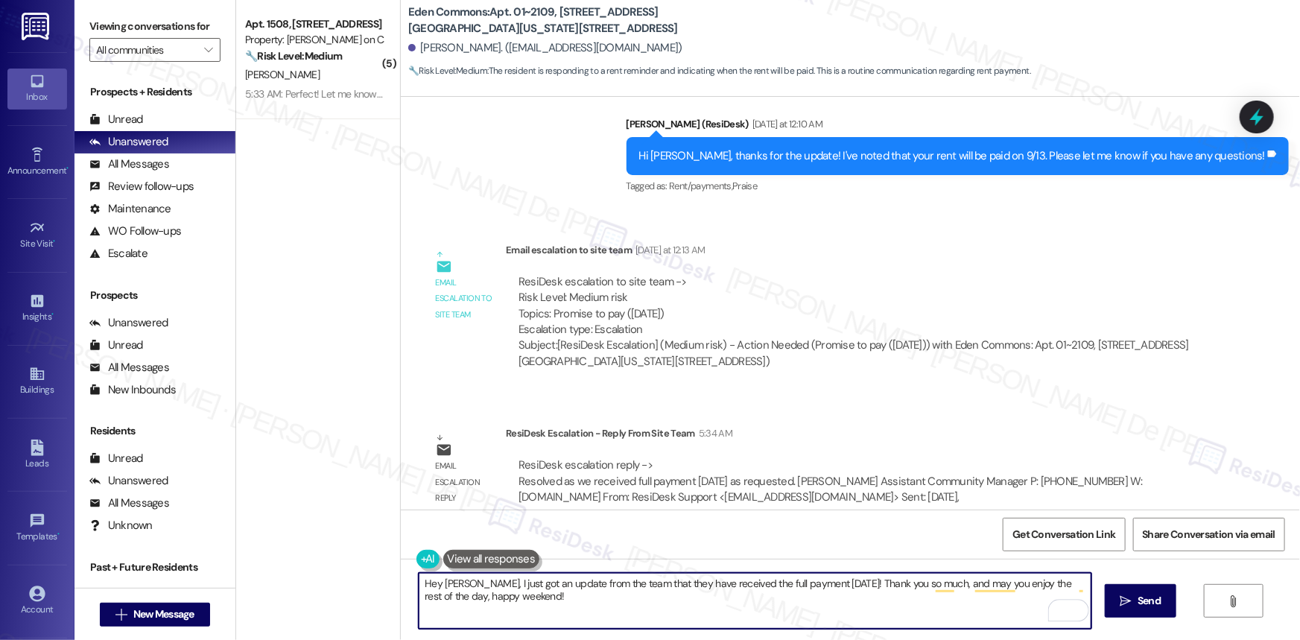
click at [968, 587] on textarea "Hey [PERSON_NAME], I just got an update from the team that they have received t…" at bounding box center [755, 601] width 673 height 56
click at [722, 616] on textarea "Hey [PERSON_NAME], I just got an update from the team that they have received t…" at bounding box center [755, 601] width 673 height 56
type textarea "Hey [PERSON_NAME], I just got an update from the team that they have received t…"
click at [1147, 601] on span "Send" at bounding box center [1148, 601] width 23 height 16
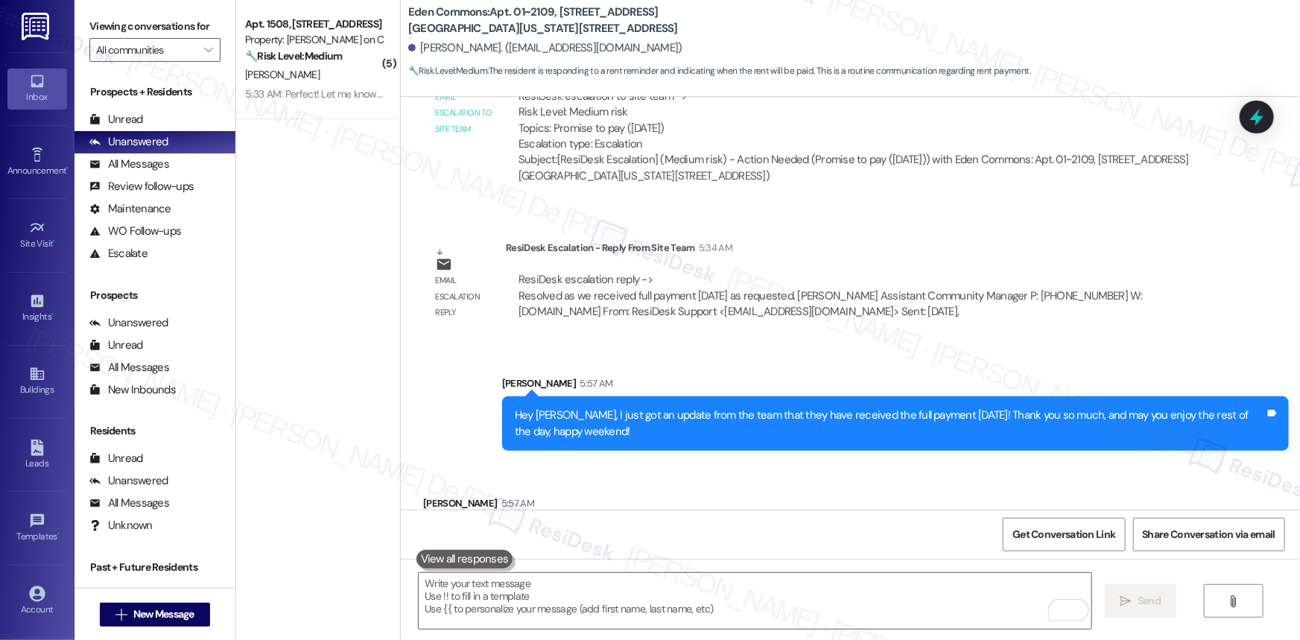
scroll to position [10522, 0]
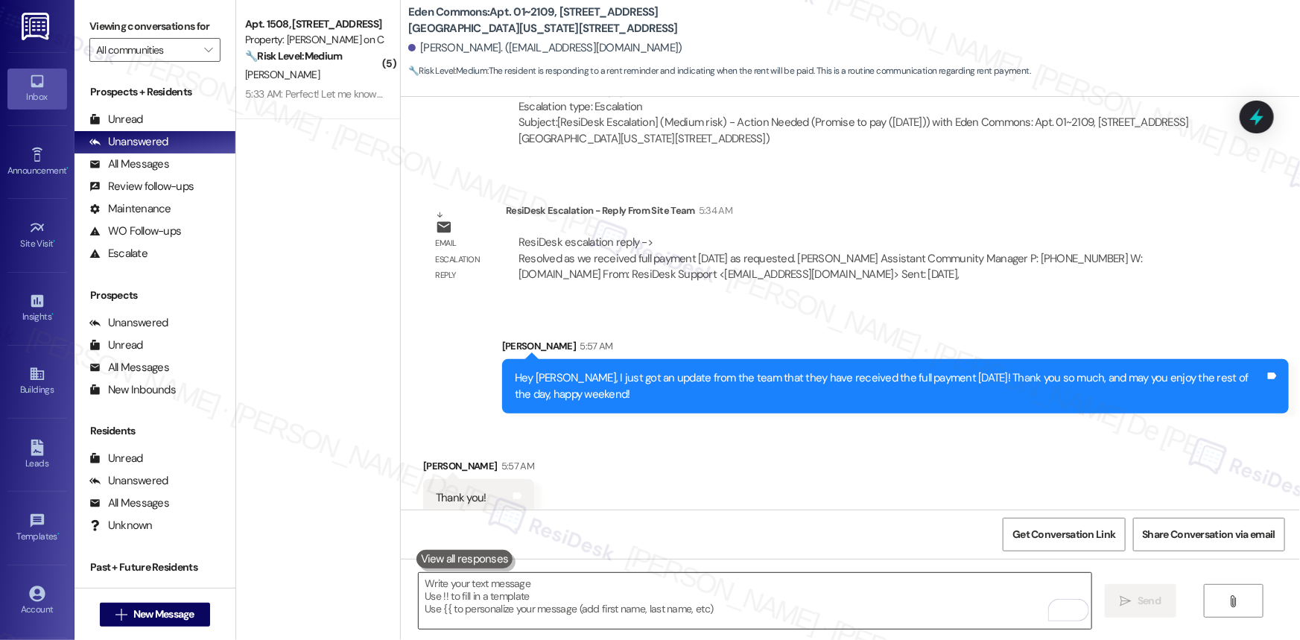
click at [573, 581] on textarea "To enrich screen reader interactions, please activate Accessibility in Grammarl…" at bounding box center [755, 601] width 673 height 56
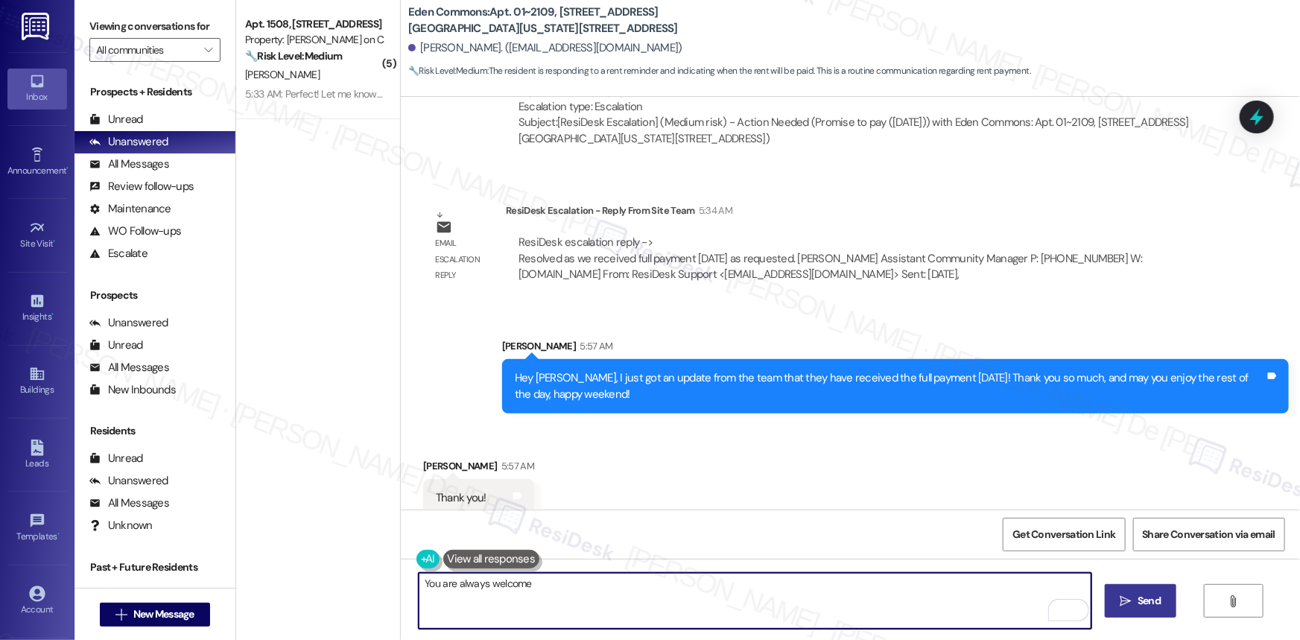
type textarea "You are always welcome"
click at [578, 587] on textarea "You are always welcome" at bounding box center [755, 601] width 673 height 56
